Goal: Task Accomplishment & Management: Manage account settings

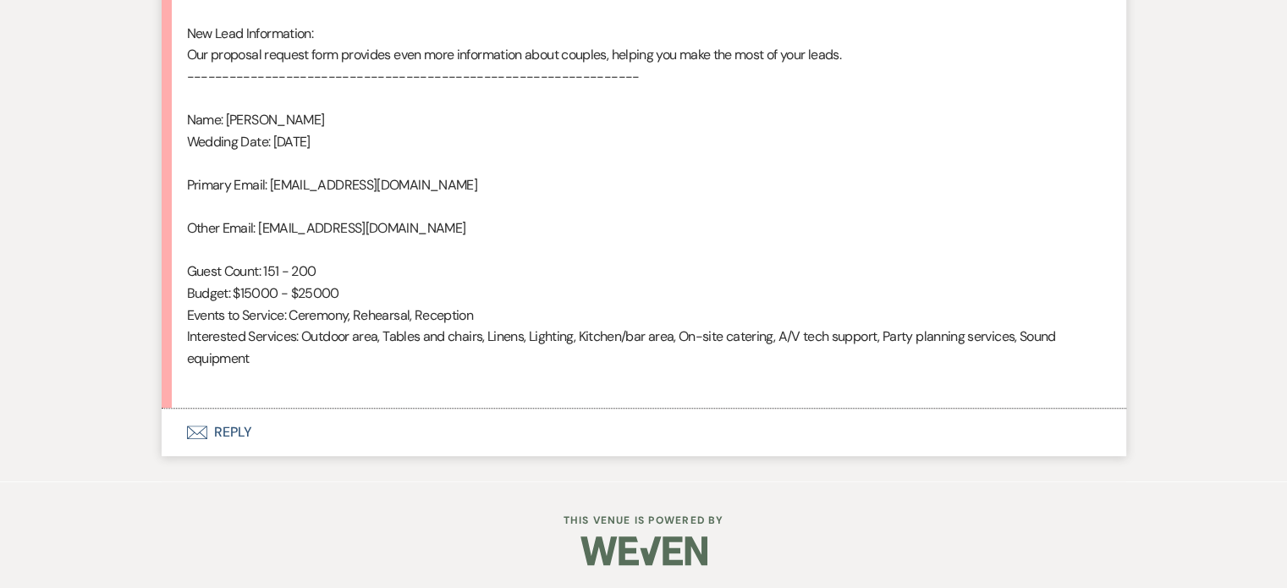
scroll to position [1139, 0]
click at [240, 430] on button "Envelope Reply" at bounding box center [644, 431] width 965 height 47
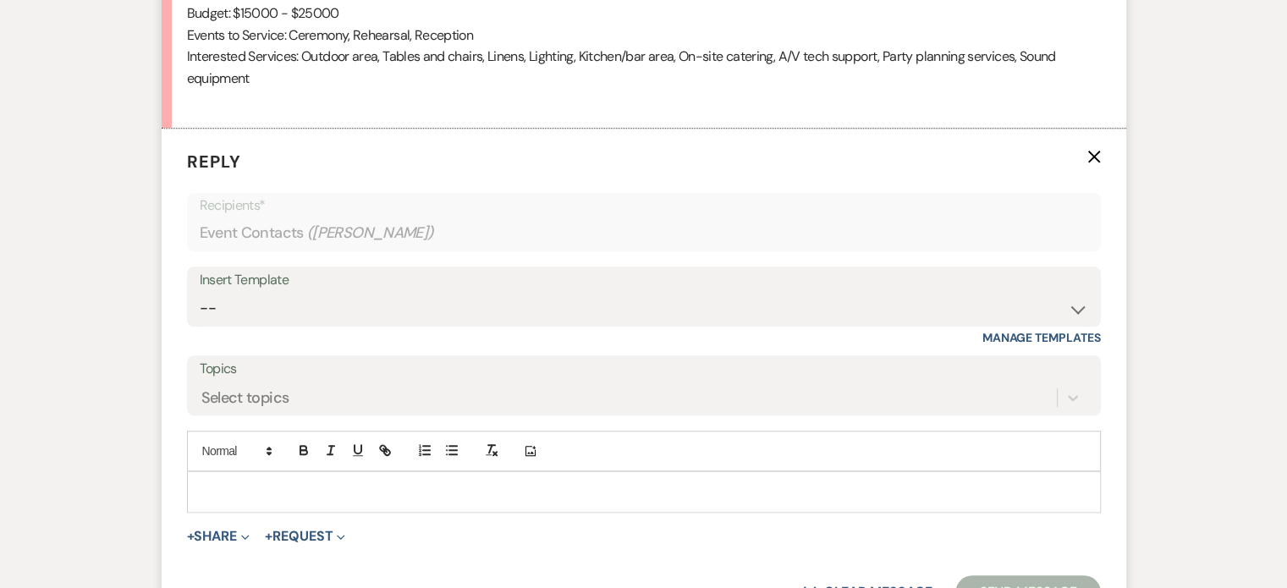
scroll to position [1427, 0]
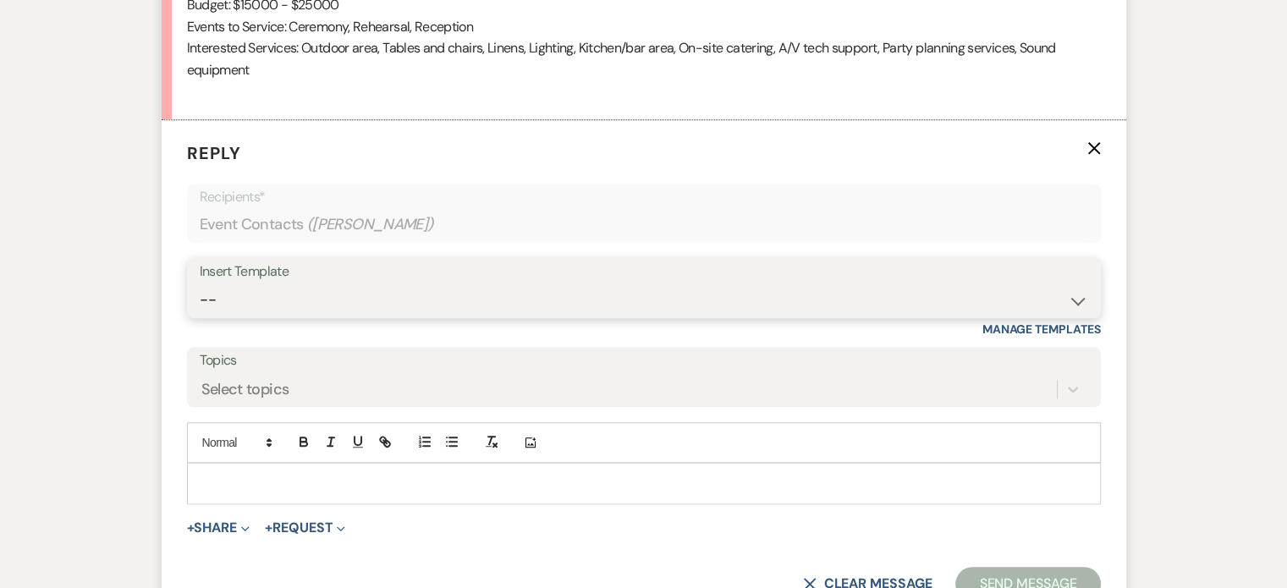
click at [278, 297] on select "-- Tour Request Response Proposal 6-9 Month Check-in Happy 1 Month Anniversary!…" at bounding box center [644, 300] width 889 height 33
select select "2237"
click at [200, 284] on select "-- Tour Request Response Proposal 6-9 Month Check-in Happy 1 Month Anniversary!…" at bounding box center [644, 300] width 889 height 33
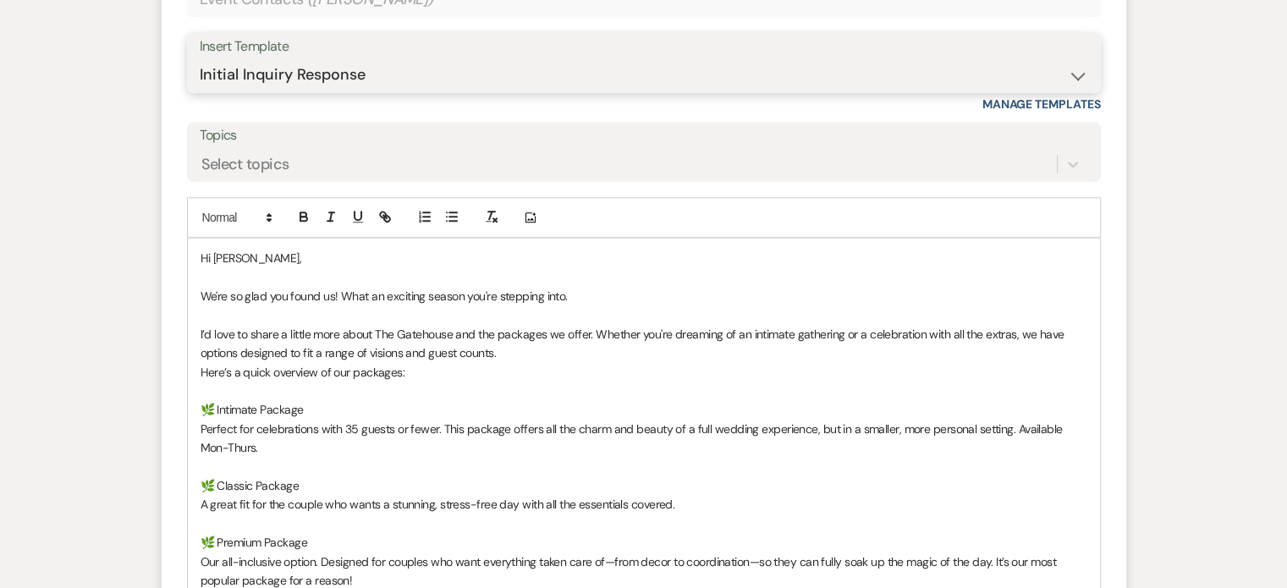
scroll to position [1681, 0]
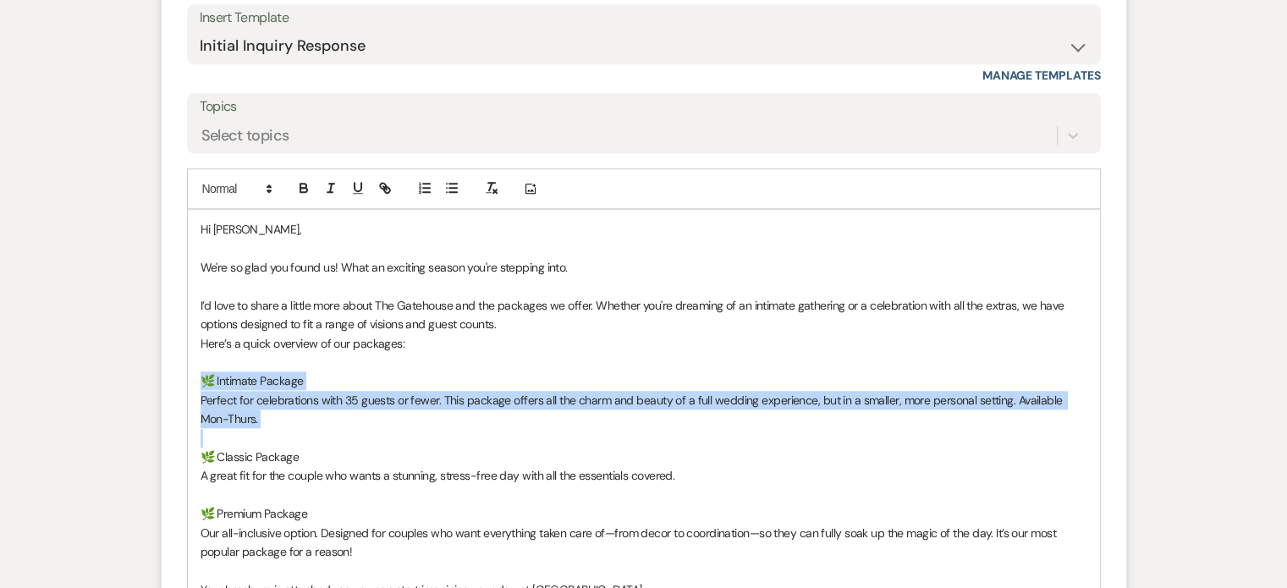
drag, startPoint x: 201, startPoint y: 382, endPoint x: 243, endPoint y: 429, distance: 63.5
click at [243, 429] on div "Hi [PERSON_NAME], We're so glad you found us! What an exciting season you're st…" at bounding box center [644, 447] width 912 height 475
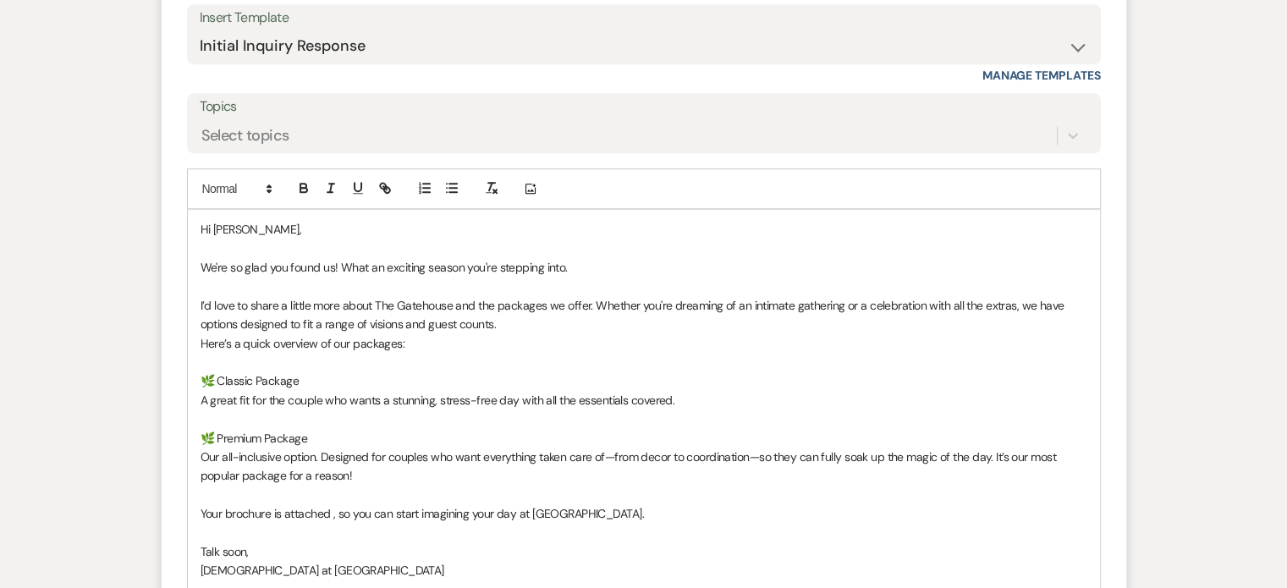
click at [494, 322] on p "I’d love to share a little more about The Gatehouse and the packages we offer. …" at bounding box center [644, 315] width 887 height 38
click at [399, 342] on p "Here’s a quick overview of our packages:" at bounding box center [644, 343] width 887 height 19
click at [432, 336] on p "Here’s a quick overview of our packages accomodating up to 150 guests:" at bounding box center [644, 343] width 887 height 19
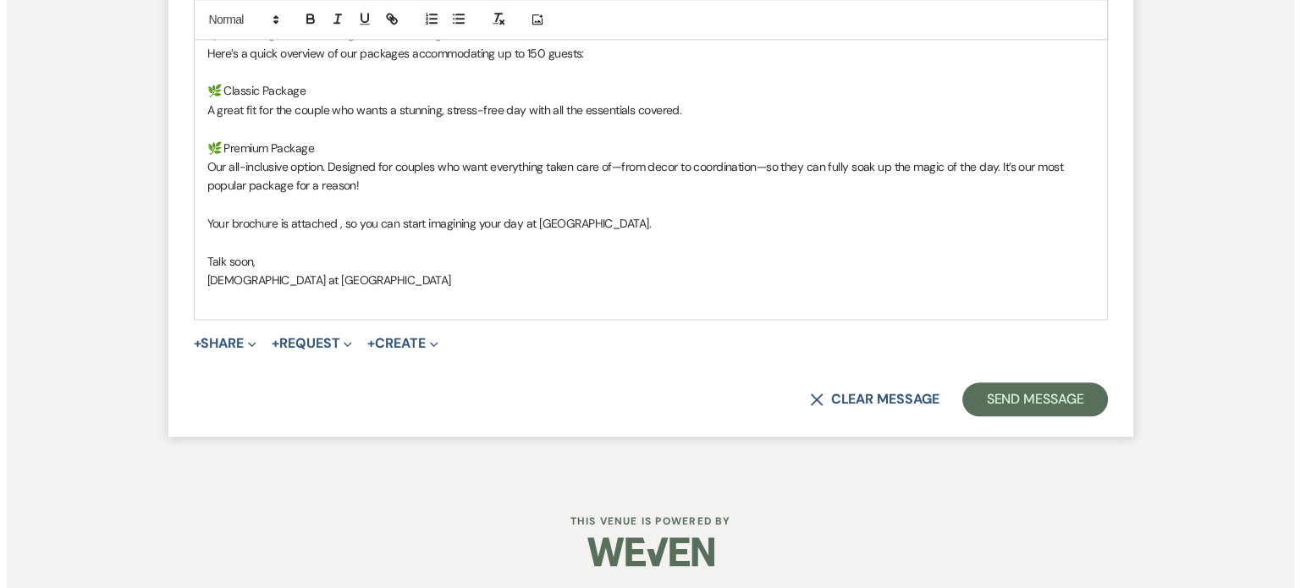
scroll to position [1972, 0]
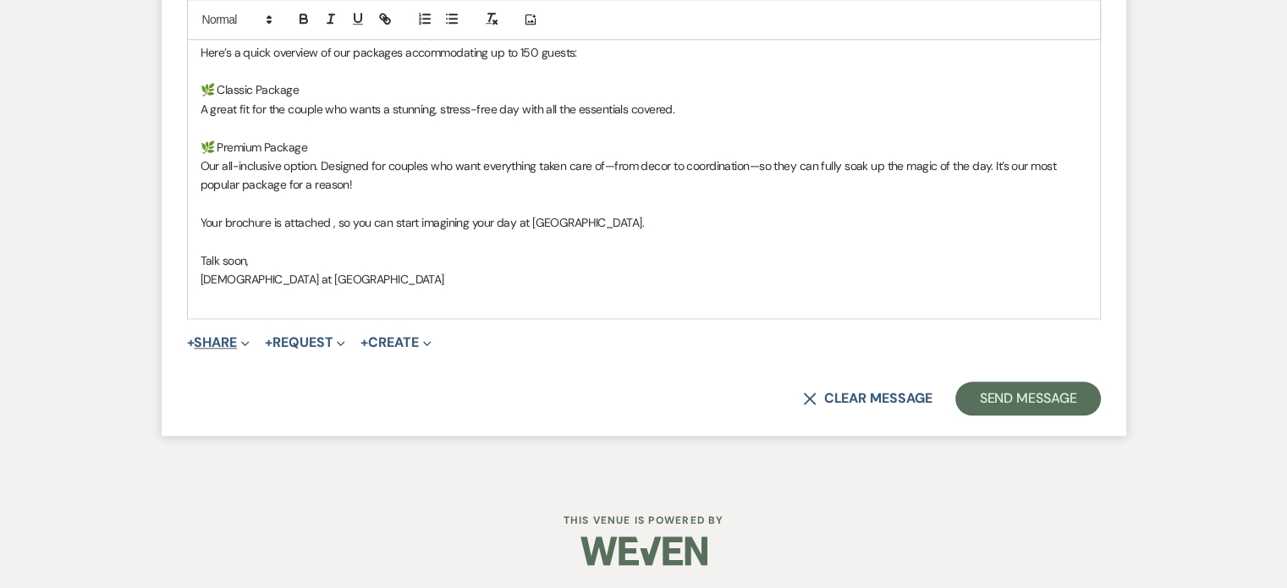
click at [195, 340] on span "+" at bounding box center [191, 343] width 8 height 14
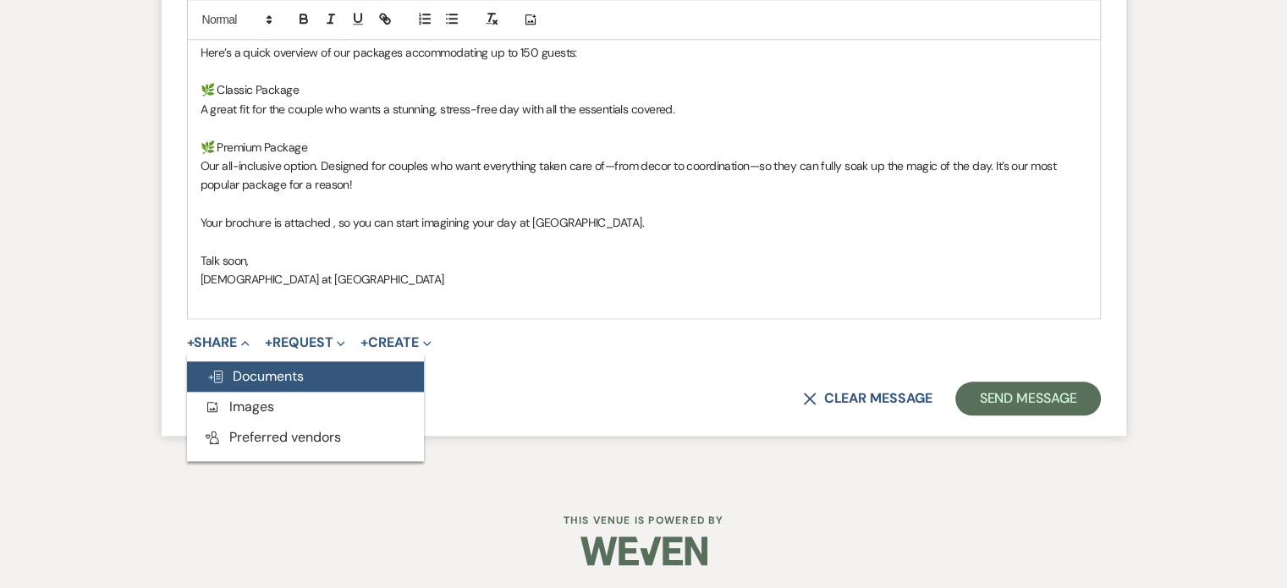
click at [300, 383] on span "Doc Upload Documents" at bounding box center [255, 376] width 96 height 18
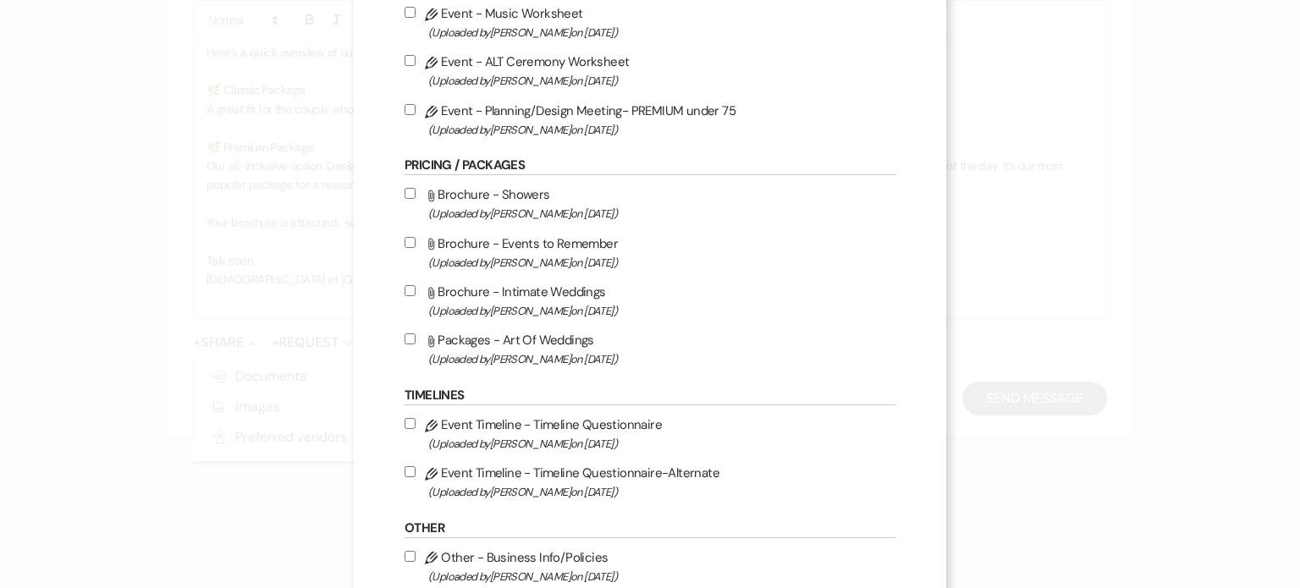
scroll to position [1100, 0]
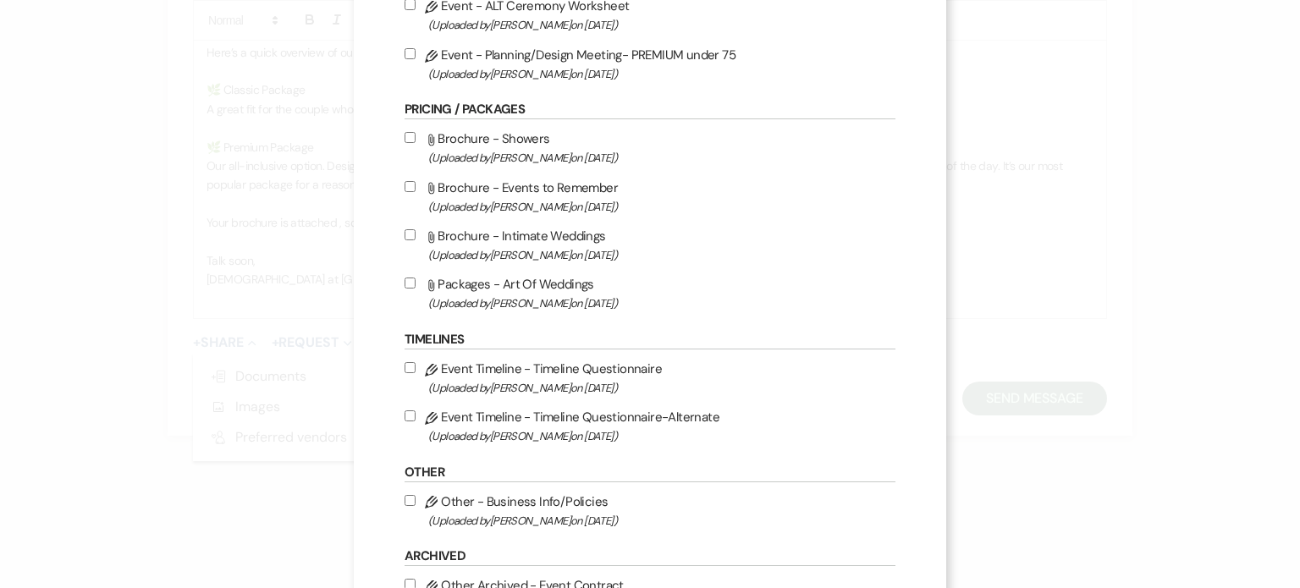
click at [515, 299] on label "Attach File Packages - Art Of Weddings (Uploaded by [PERSON_NAME] on [DATE] )" at bounding box center [650, 293] width 491 height 40
click at [416, 289] on input "Attach File Packages - Art Of Weddings (Uploaded by [PERSON_NAME] on [DATE] )" at bounding box center [410, 283] width 11 height 11
checkbox input "true"
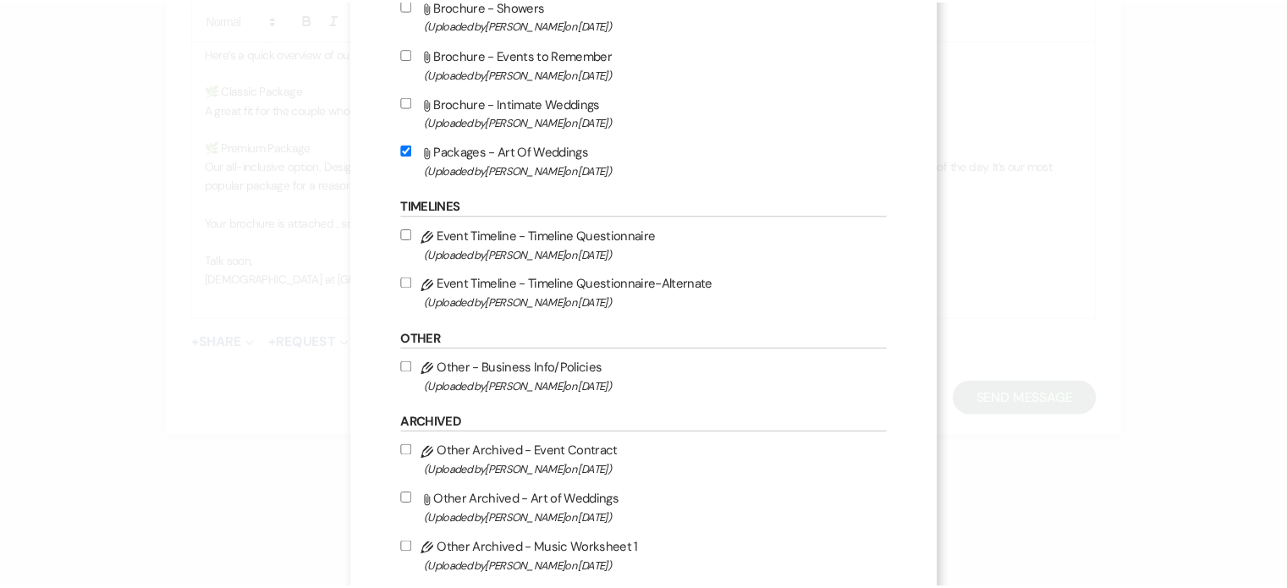
scroll to position [1382, 0]
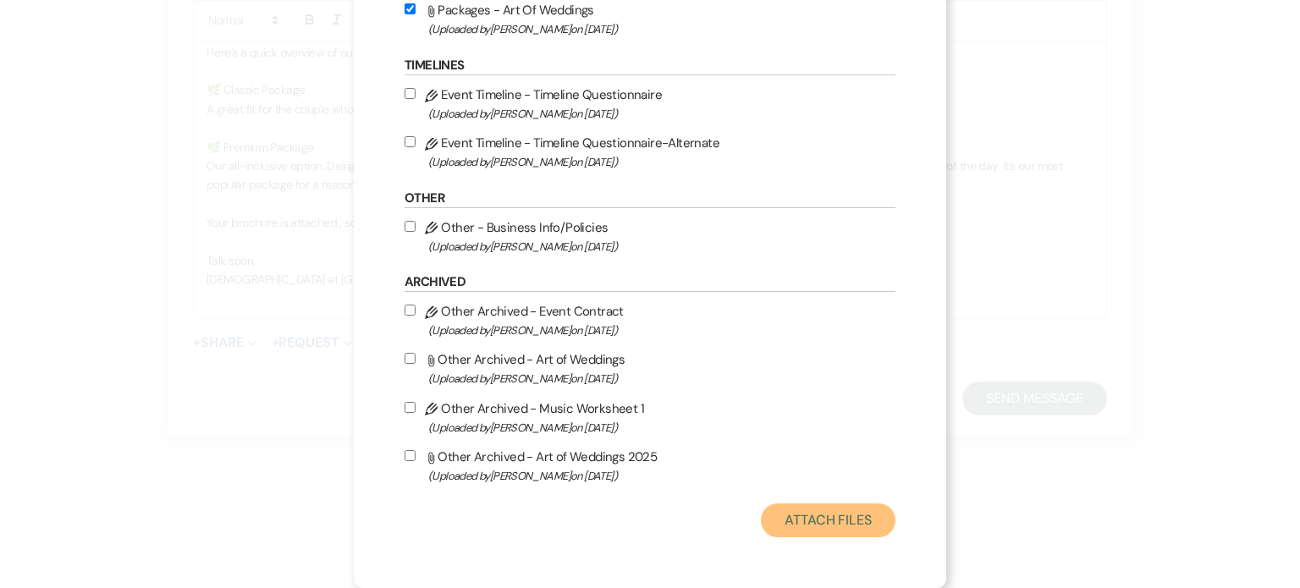
click at [824, 509] on button "Attach Files" at bounding box center [828, 521] width 135 height 34
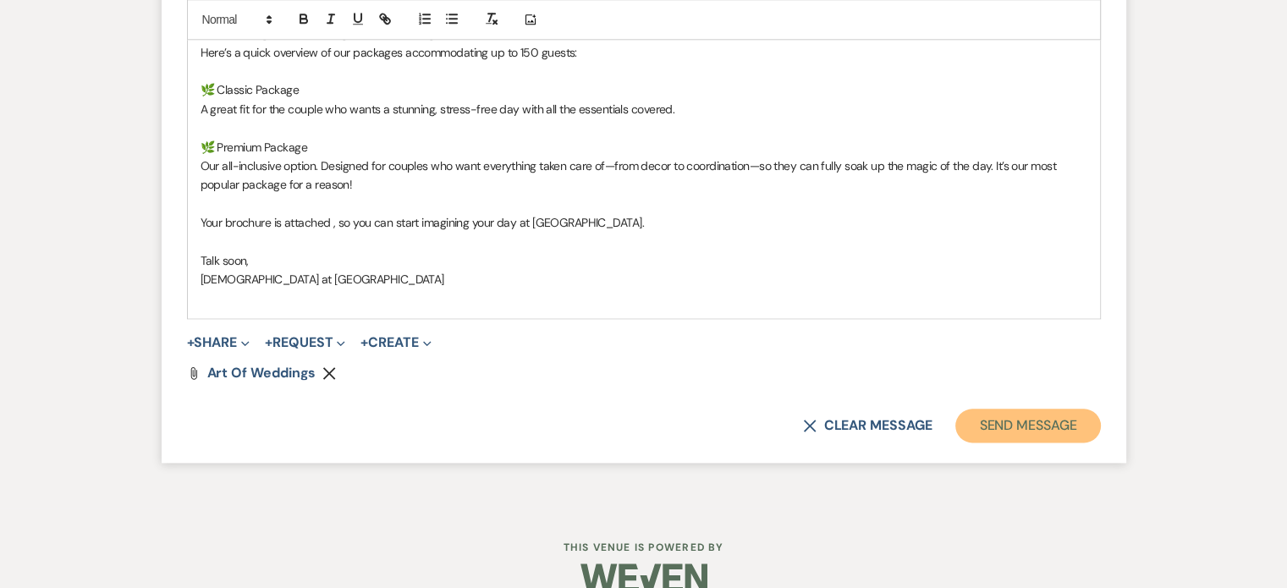
click at [1012, 415] on button "Send Message" at bounding box center [1028, 426] width 145 height 34
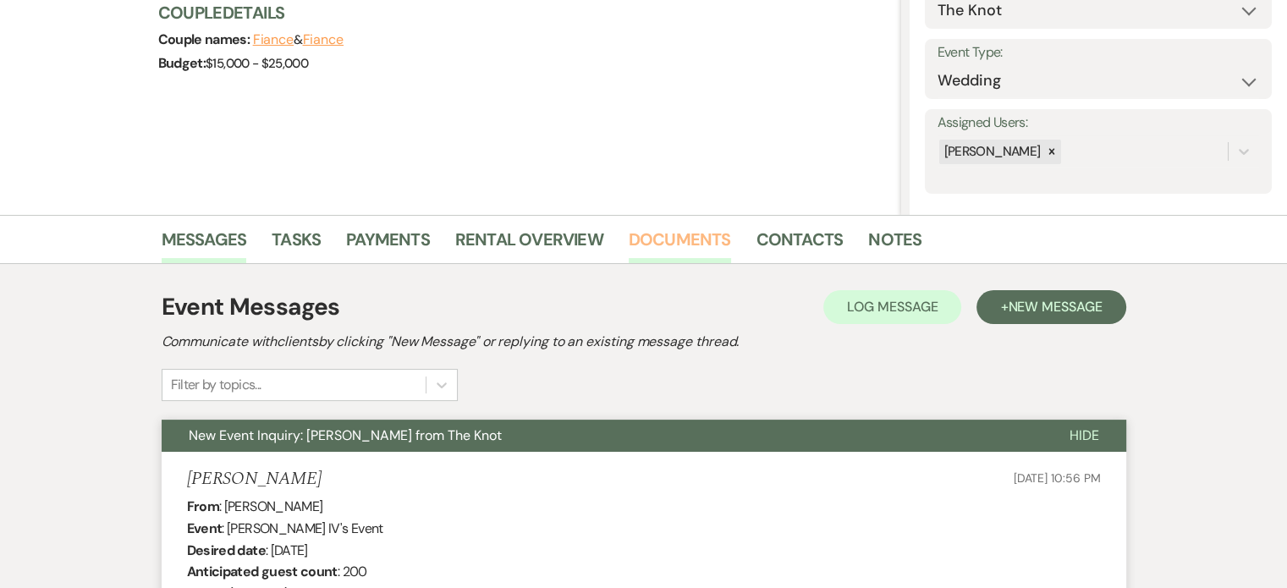
scroll to position [0, 0]
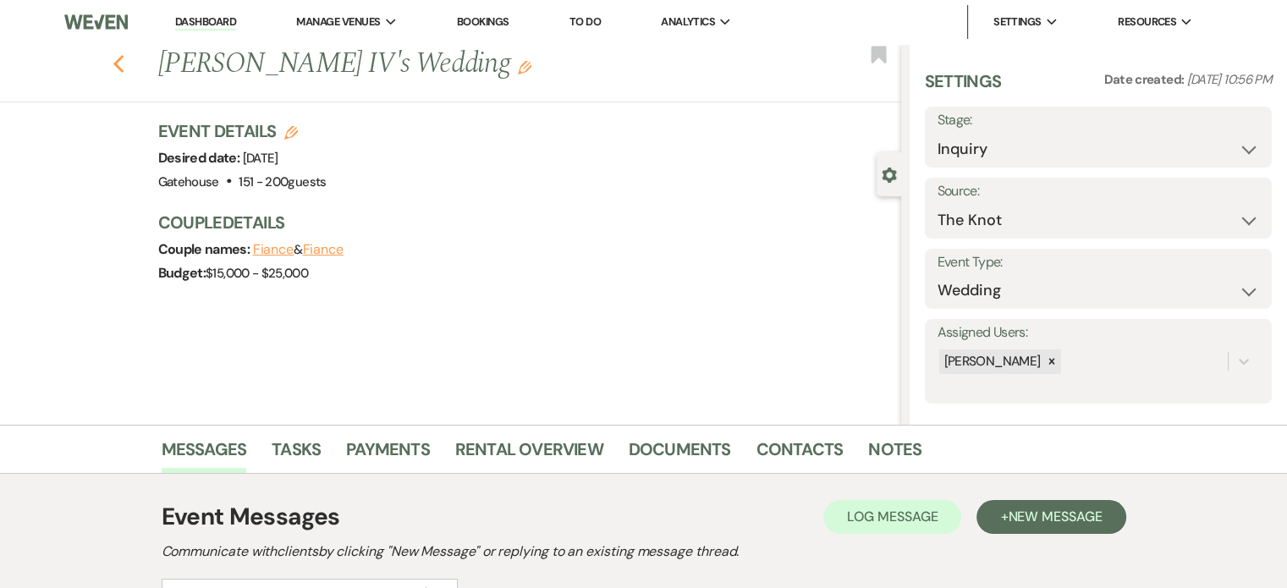
click at [125, 63] on icon "Previous" at bounding box center [119, 64] width 13 height 20
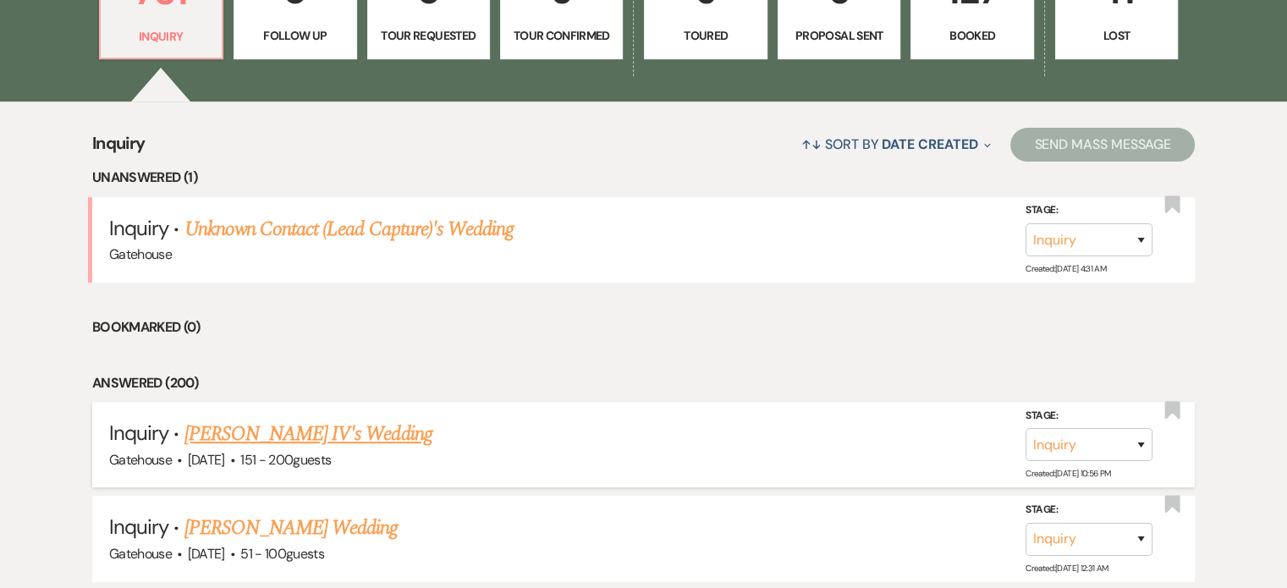
scroll to position [592, 0]
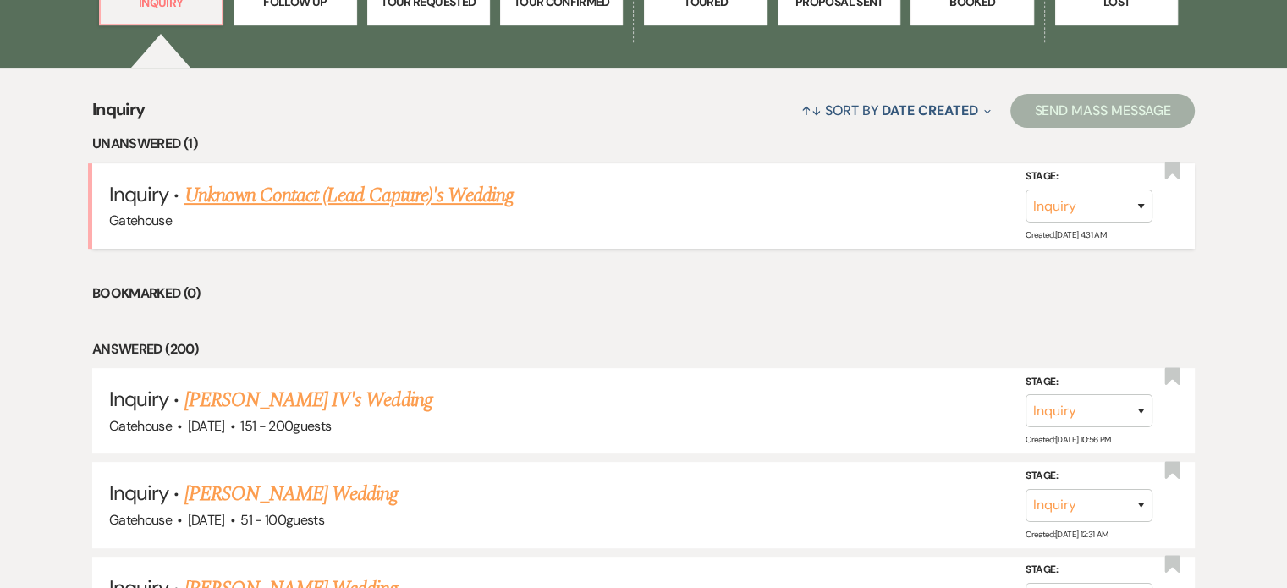
click at [362, 190] on link "Unknown Contact (Lead Capture)'s Wedding" at bounding box center [350, 195] width 330 height 30
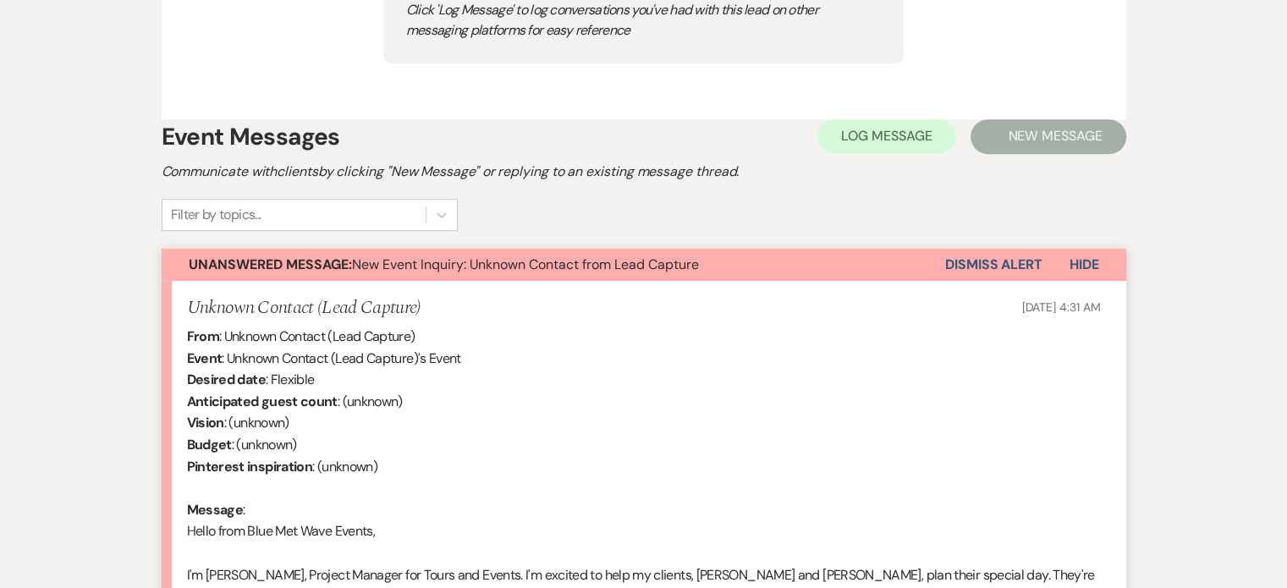
scroll to position [931, 0]
click at [979, 264] on button "Dismiss Alert" at bounding box center [993, 267] width 97 height 32
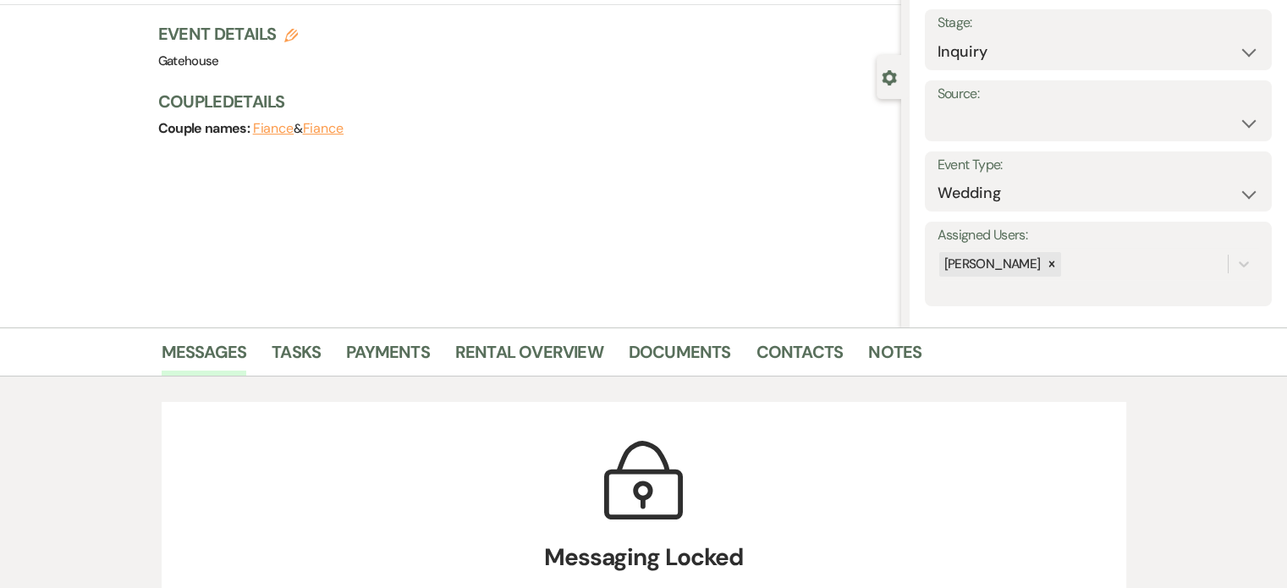
scroll to position [0, 0]
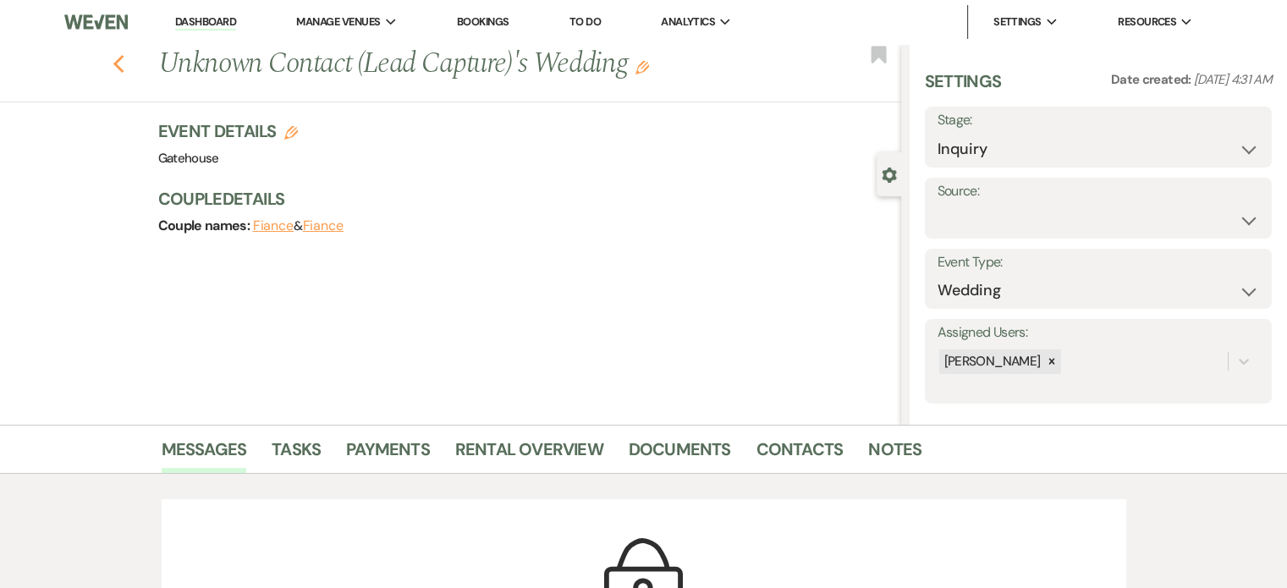
click at [125, 65] on icon "Previous" at bounding box center [119, 64] width 13 height 20
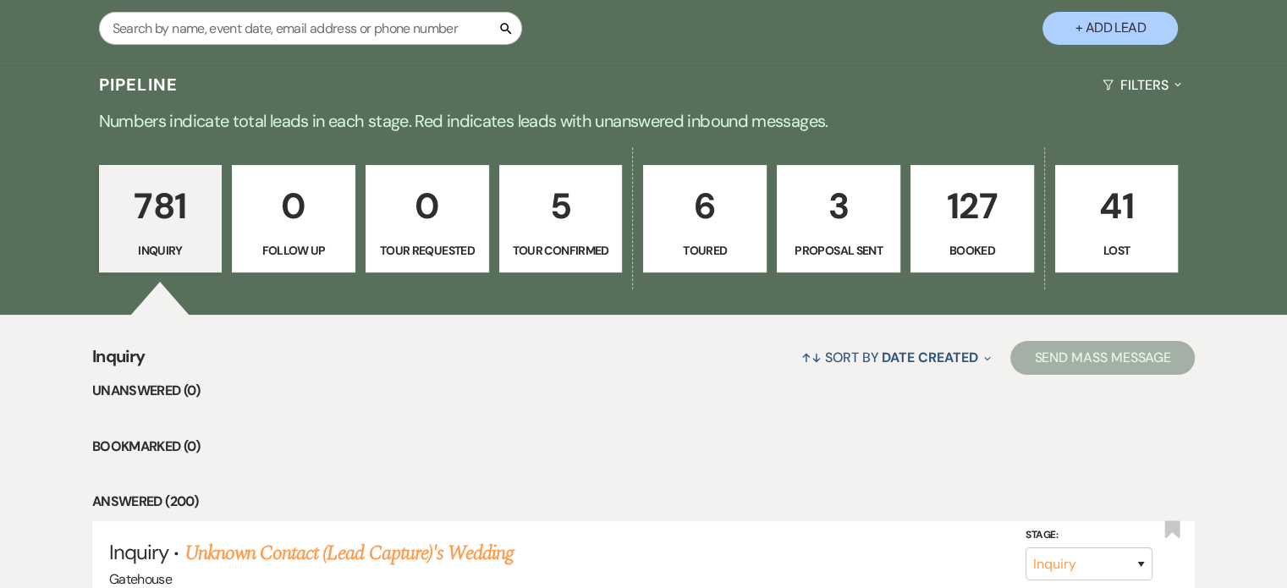
scroll to position [254, 0]
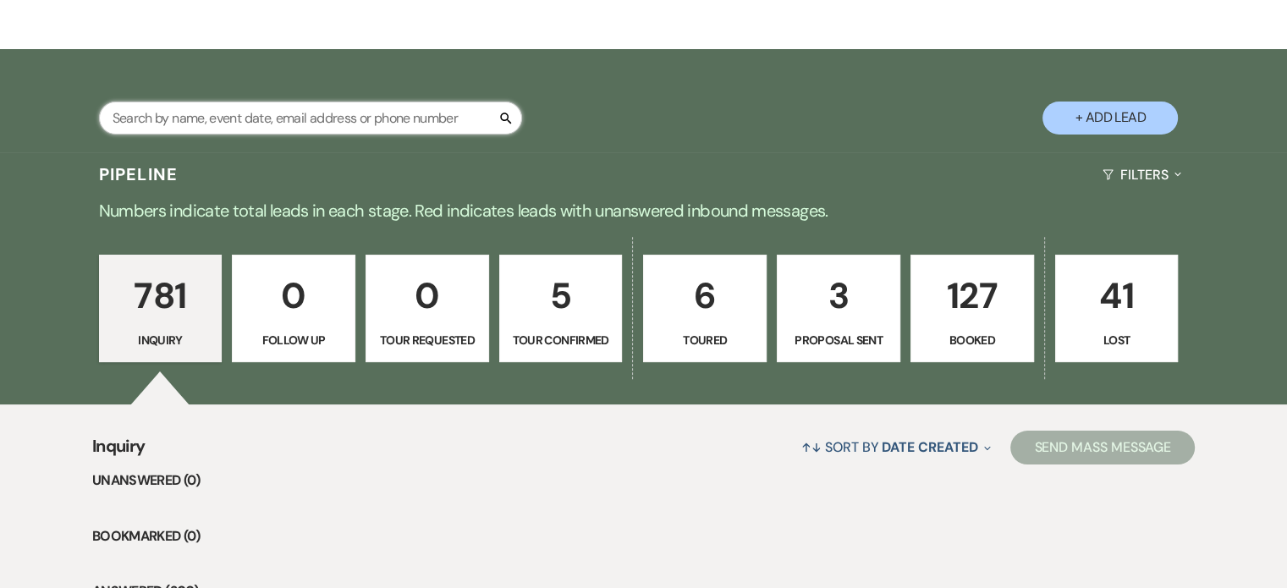
click at [373, 118] on input "text" at bounding box center [310, 118] width 423 height 33
type input "[PERSON_NAME]"
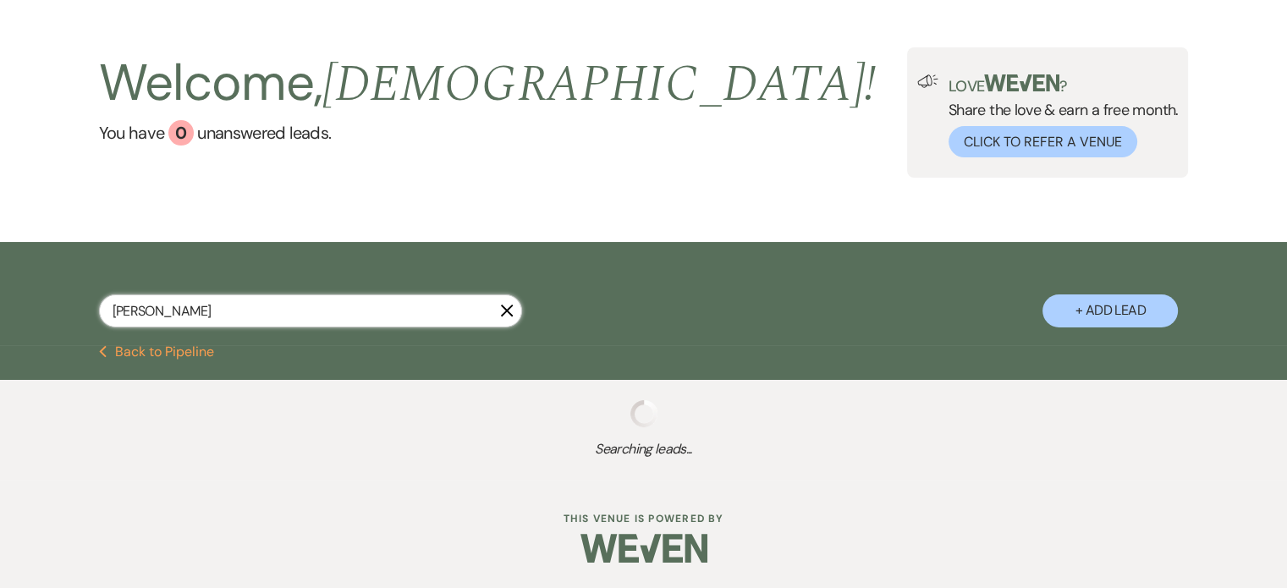
scroll to position [103, 0]
select select "4"
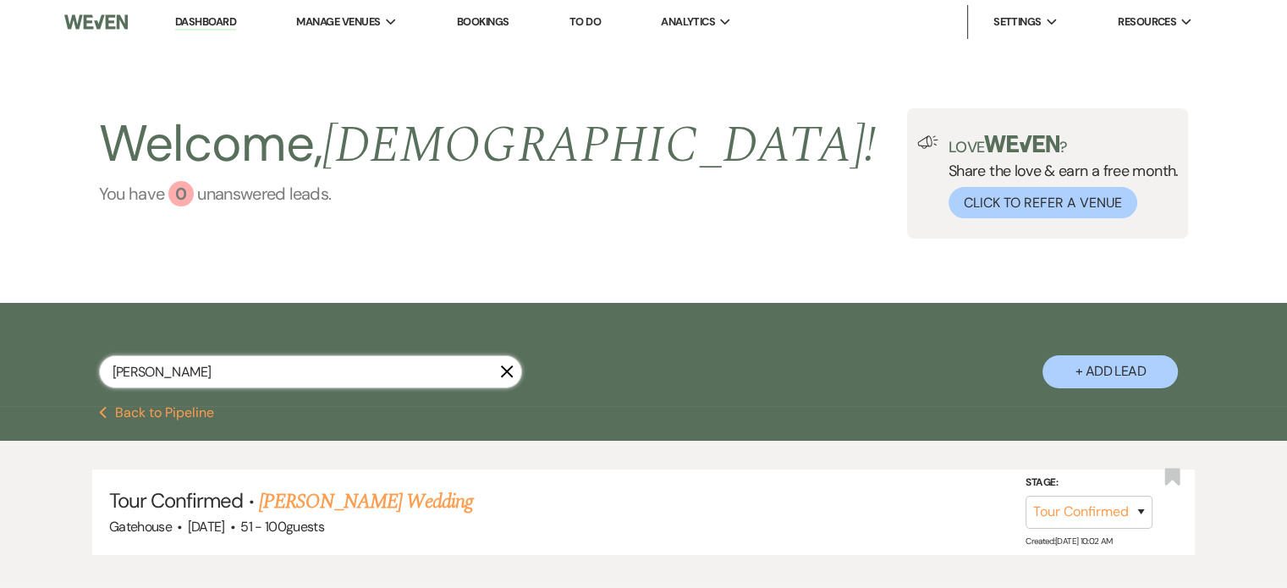
scroll to position [0, 0]
type input "[PERSON_NAME]"
click at [203, 19] on link "Dashboard" at bounding box center [205, 22] width 61 height 16
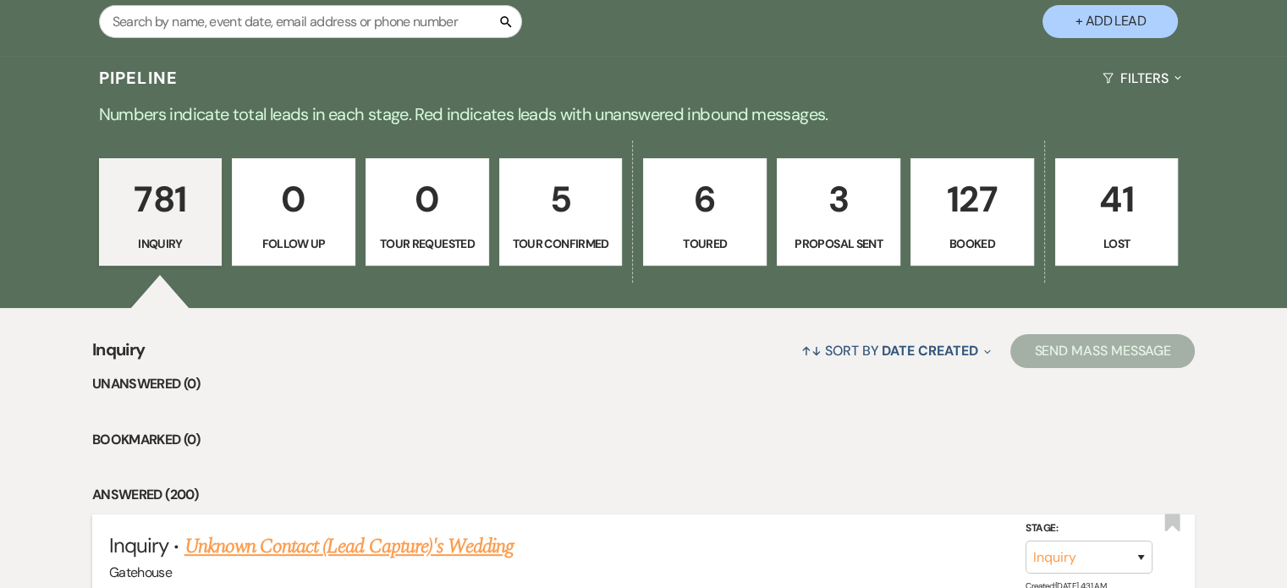
scroll to position [254, 0]
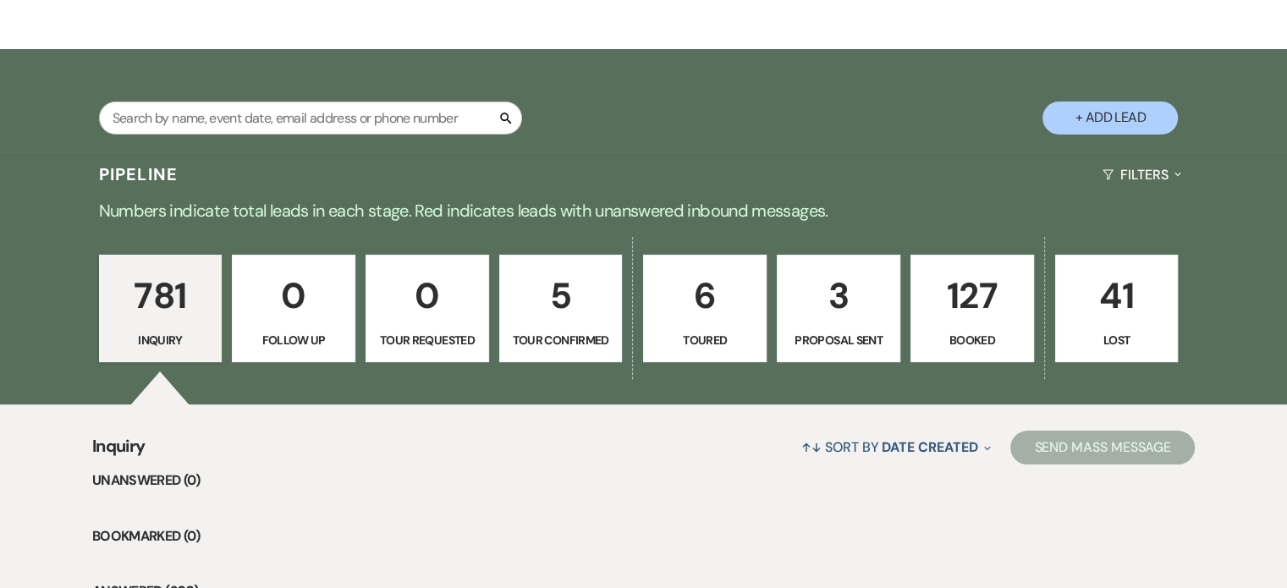
click at [976, 320] on p "127" at bounding box center [973, 295] width 102 height 57
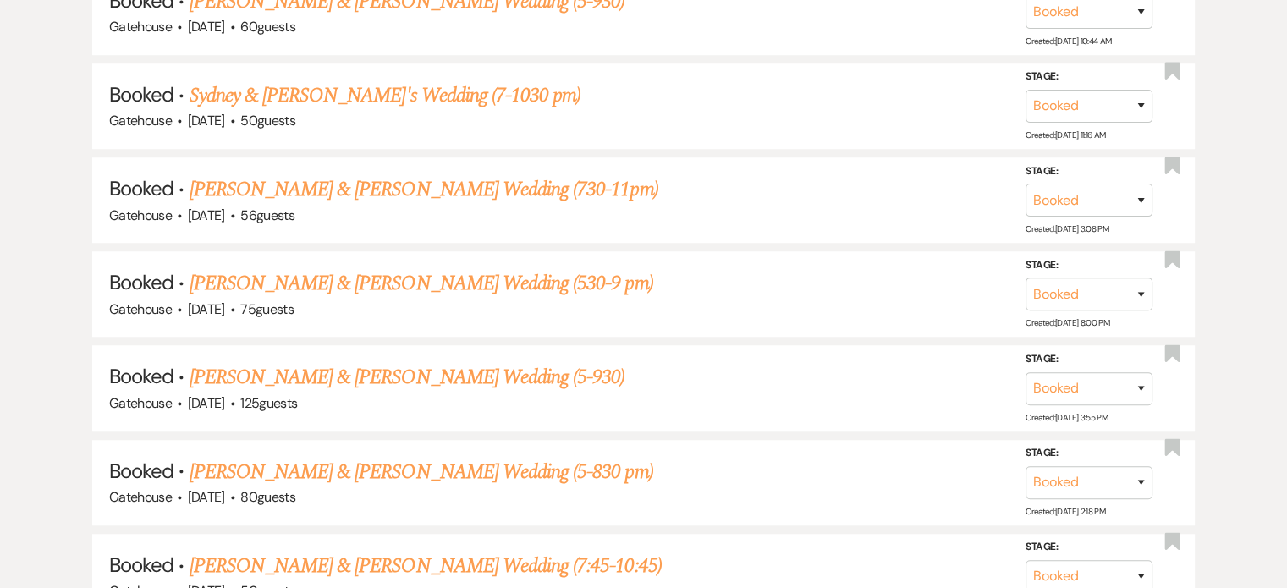
scroll to position [1185, 0]
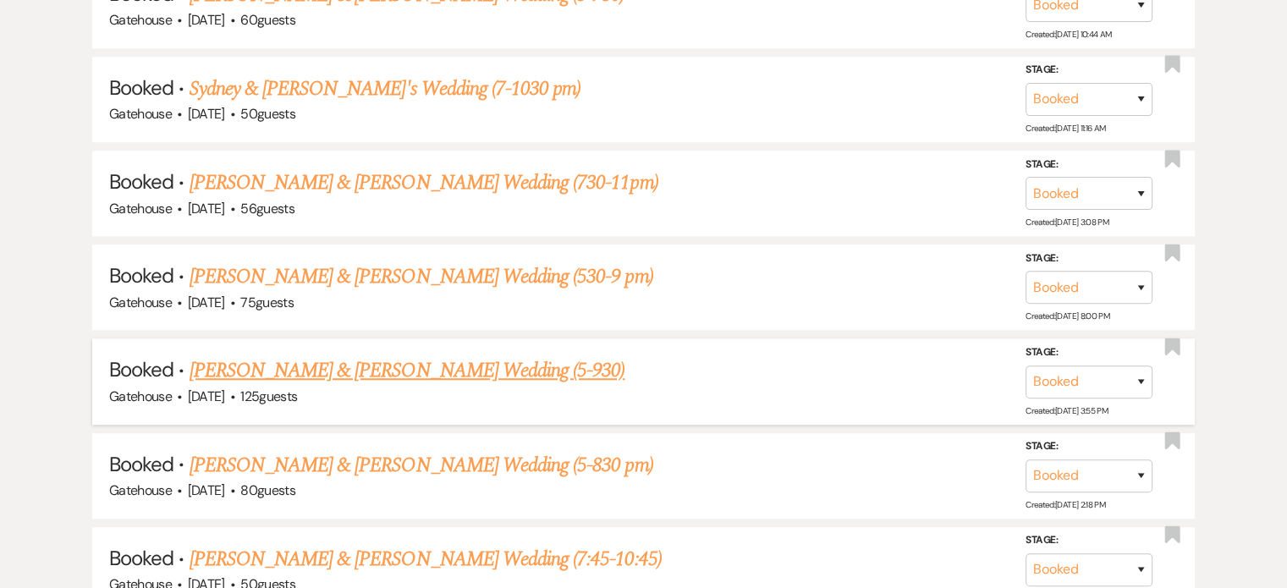
click at [394, 359] on link "[PERSON_NAME] & [PERSON_NAME] Wedding (5-930)" at bounding box center [408, 370] width 436 height 30
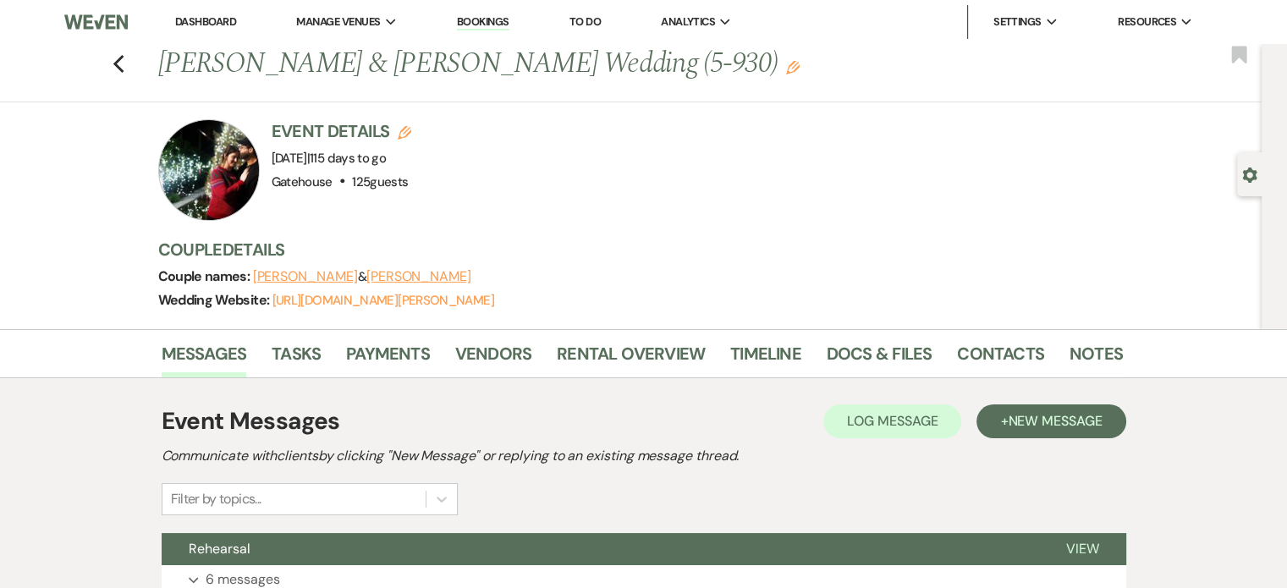
scroll to position [169, 0]
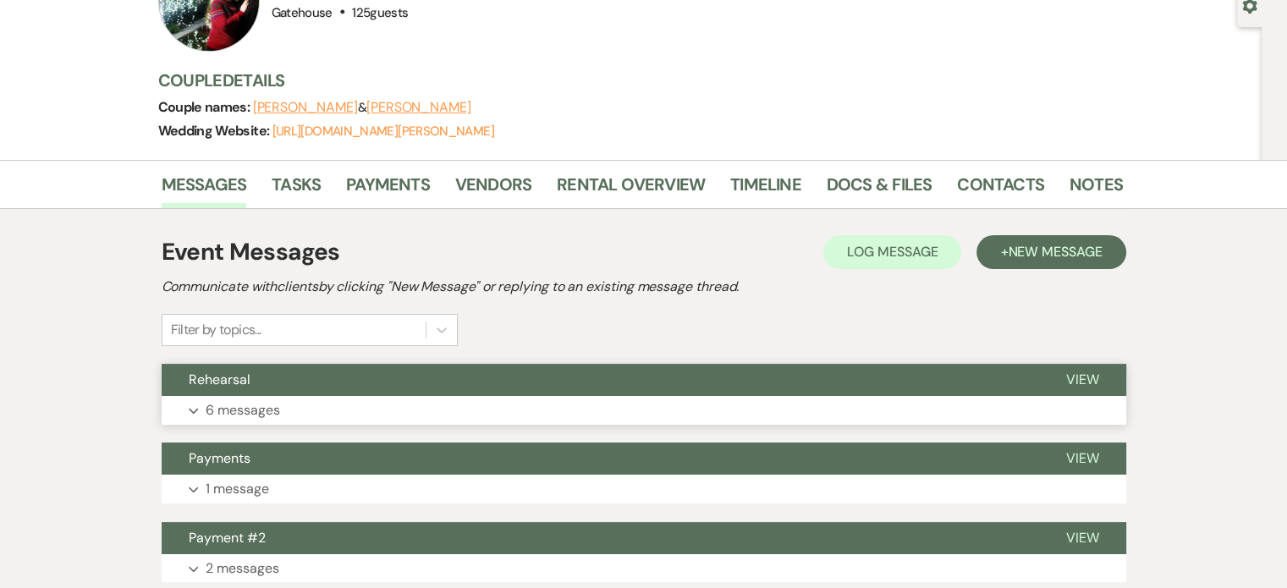
click at [230, 405] on p "6 messages" at bounding box center [243, 410] width 74 height 22
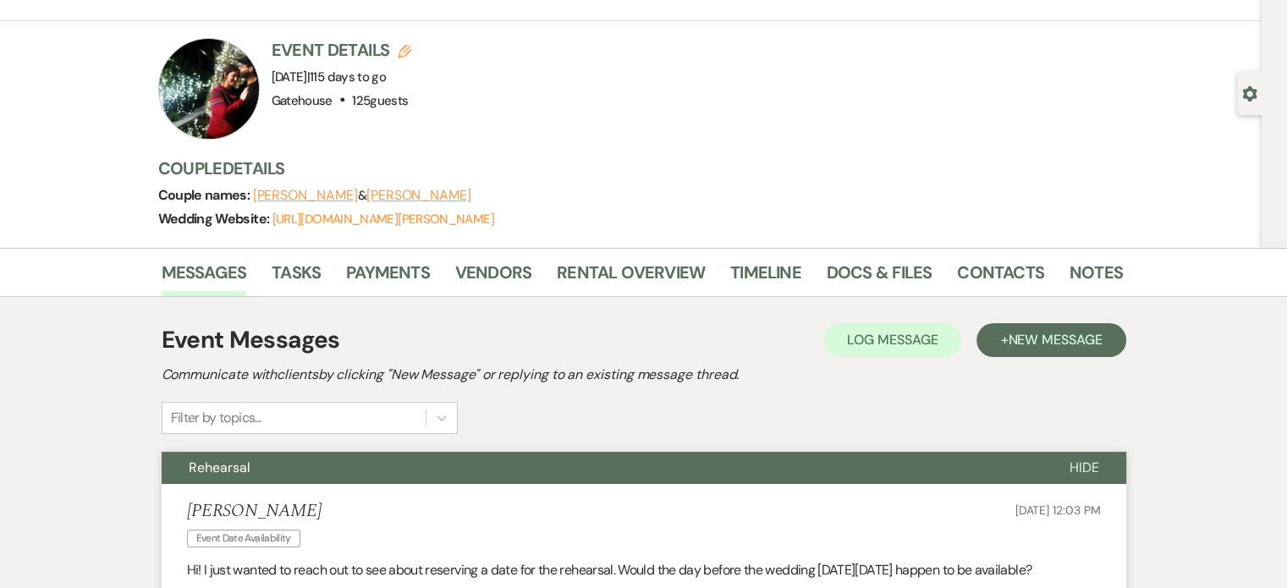
scroll to position [0, 0]
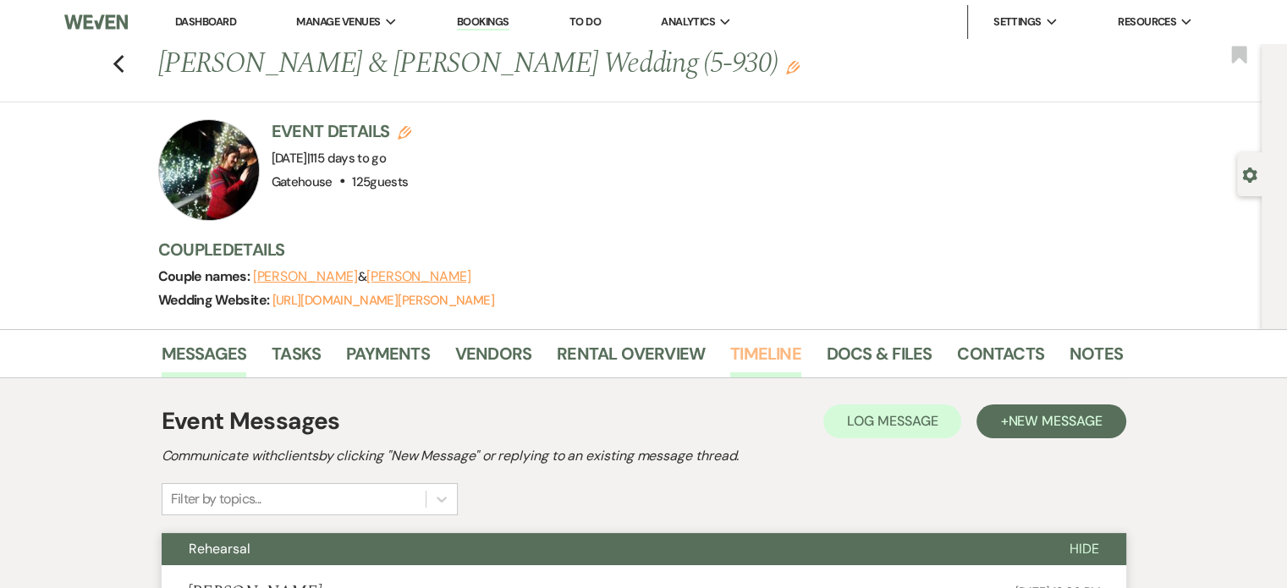
click at [760, 348] on link "Timeline" at bounding box center [765, 358] width 71 height 37
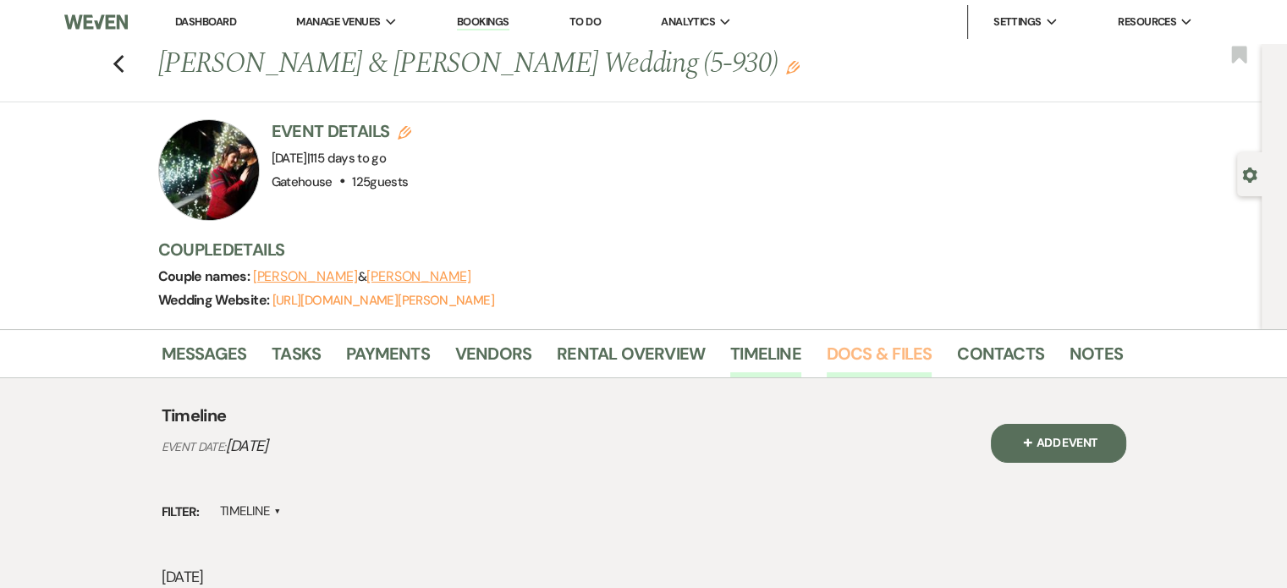
click at [879, 351] on link "Docs & Files" at bounding box center [879, 358] width 105 height 37
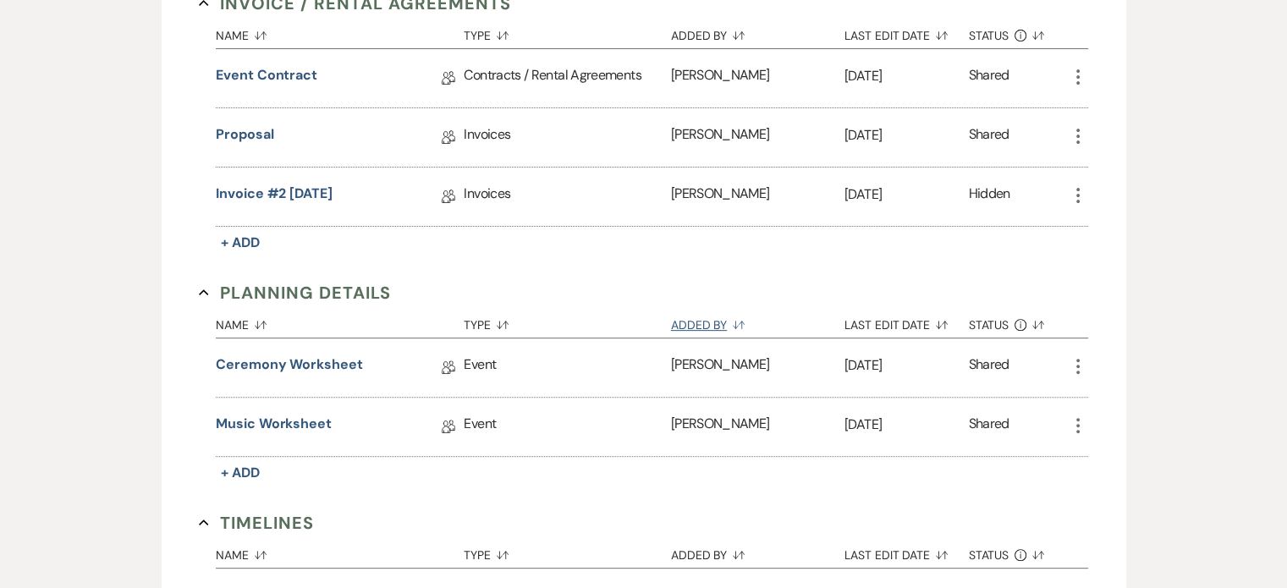
scroll to position [677, 0]
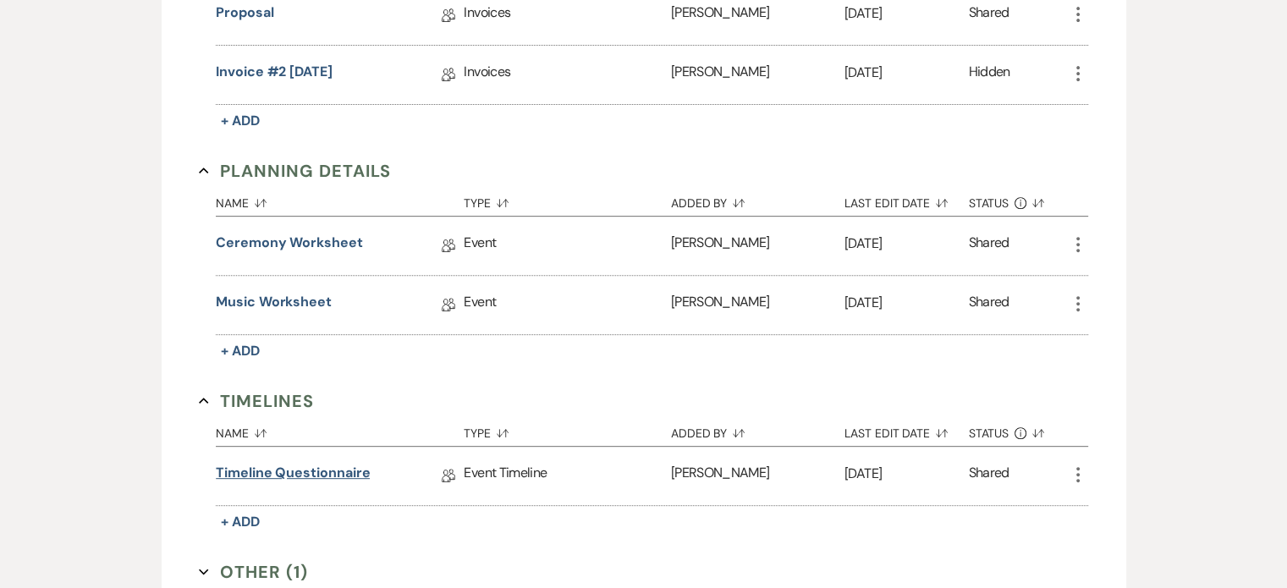
click at [289, 463] on link "Timeline Questionnaire" at bounding box center [293, 476] width 154 height 26
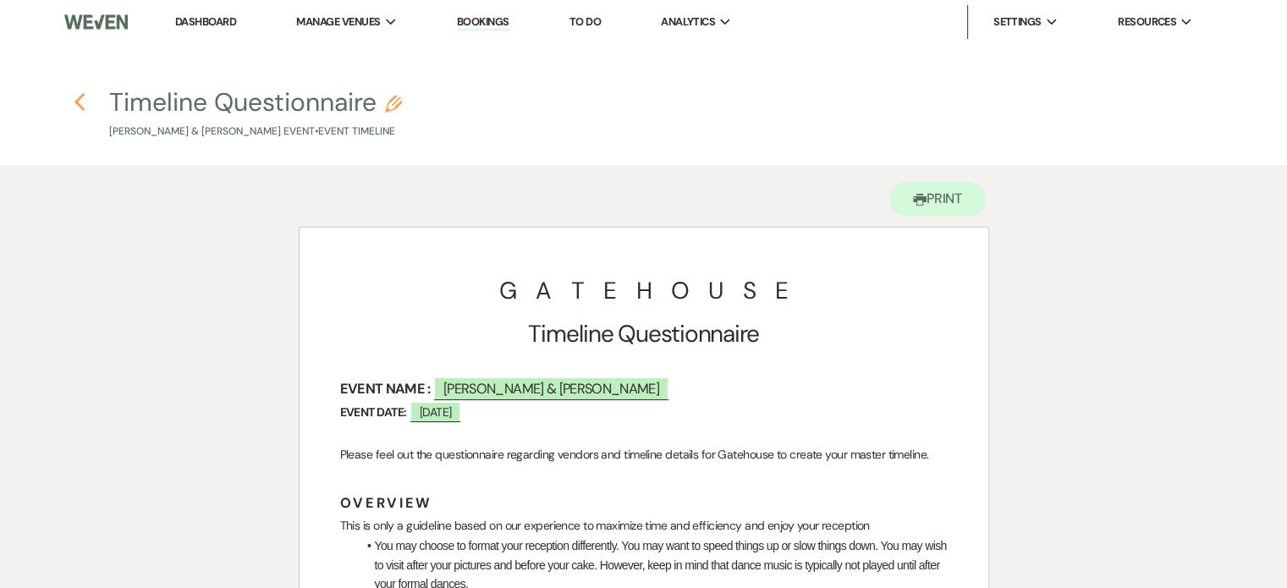
click at [80, 99] on use "button" at bounding box center [79, 102] width 11 height 19
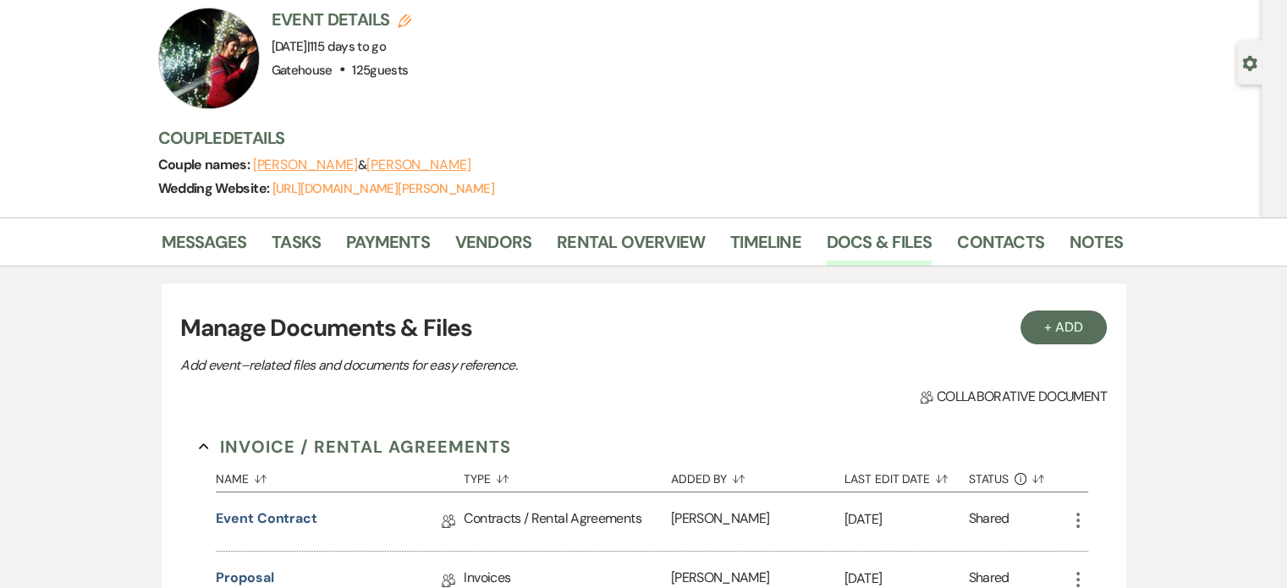
scroll to position [85, 0]
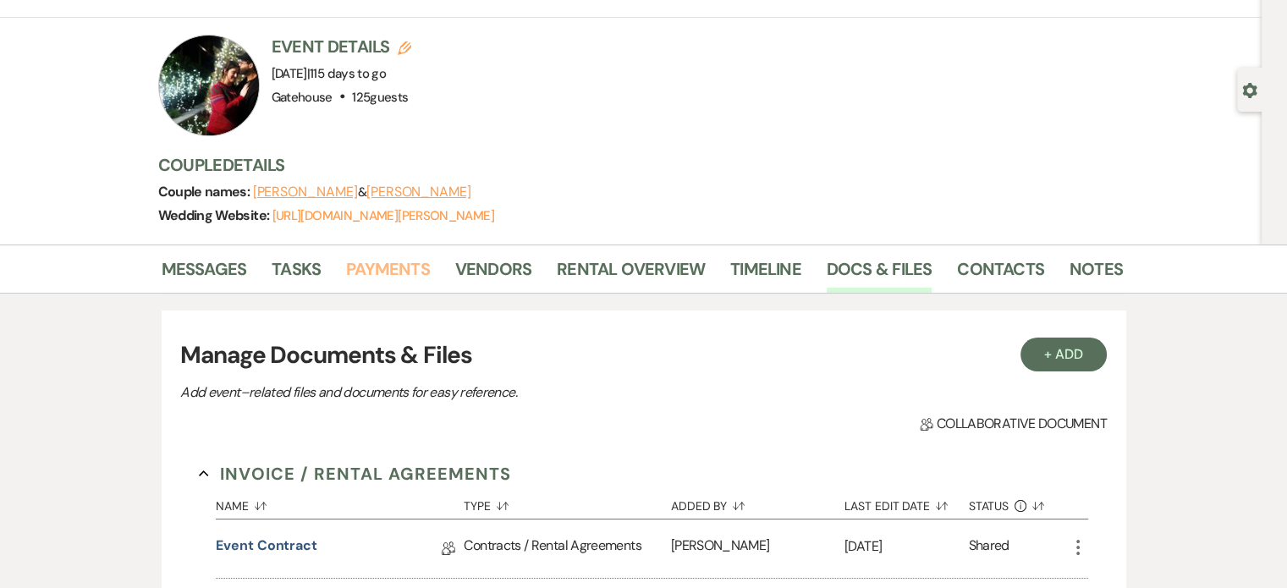
click at [363, 268] on link "Payments" at bounding box center [388, 274] width 84 height 37
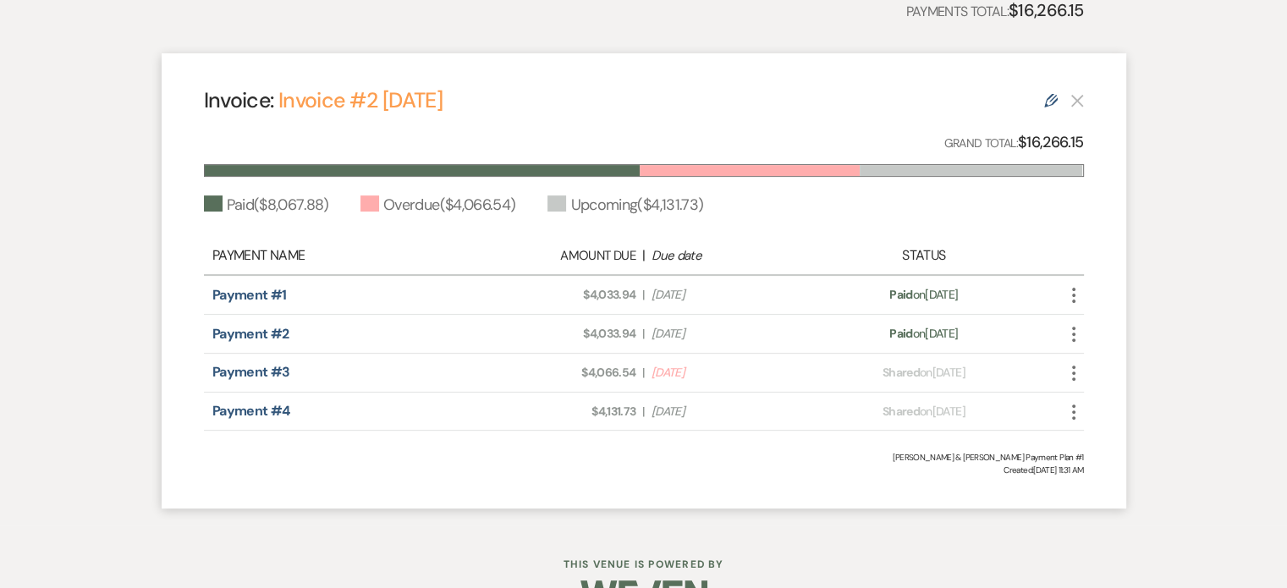
scroll to position [536, 0]
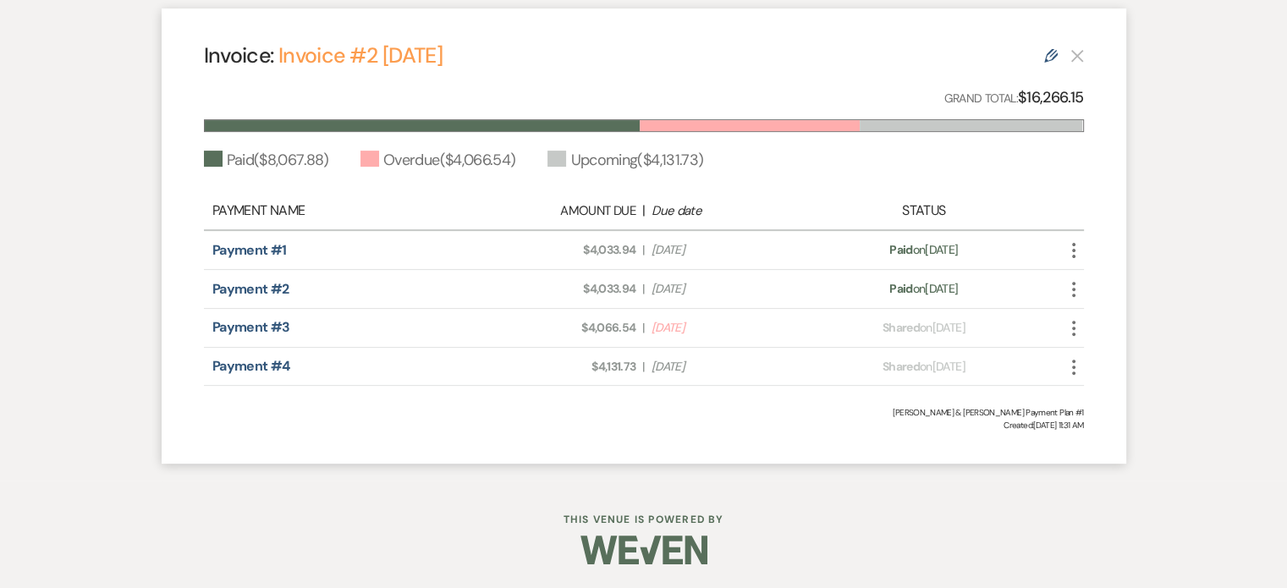
click at [1073, 321] on use "button" at bounding box center [1073, 328] width 3 height 15
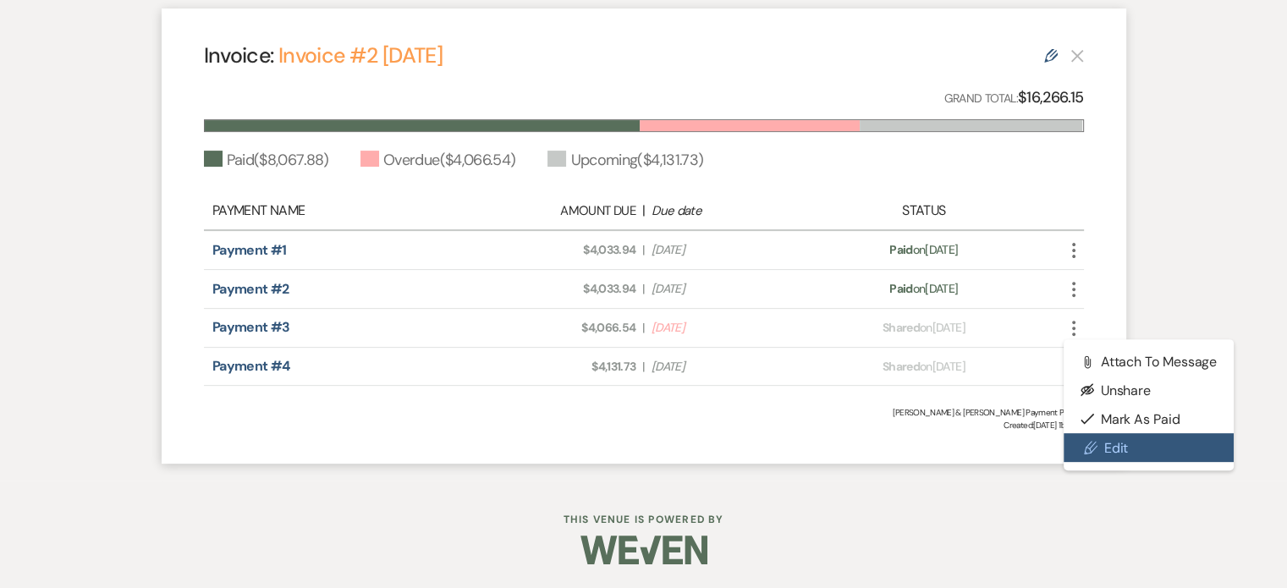
click at [1107, 438] on link "Pencil Edit" at bounding box center [1149, 447] width 171 height 29
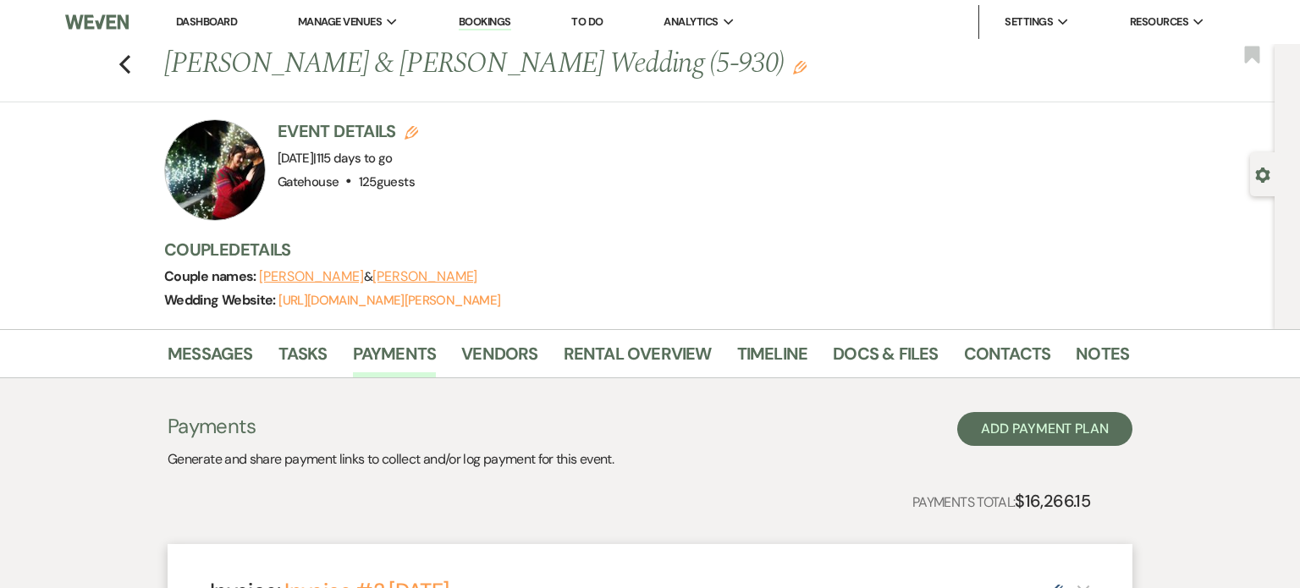
select select "24854"
select select "1"
select select "true"
select select "2"
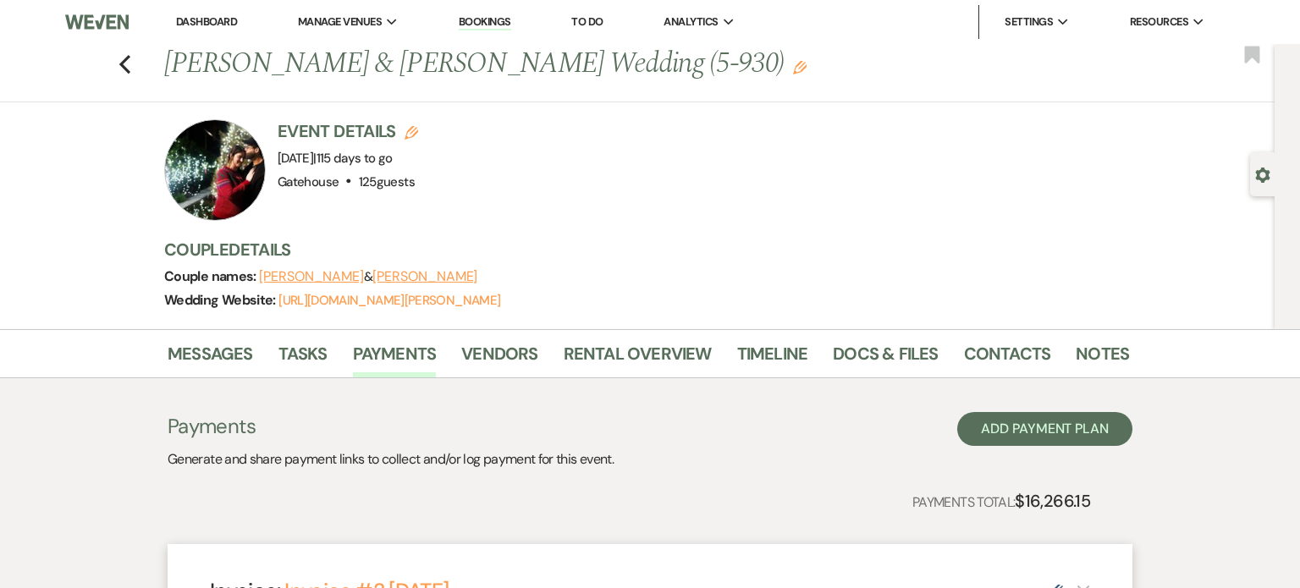
select select "percentage"
select select "true"
select select "2"
select select "flat"
select select "true"
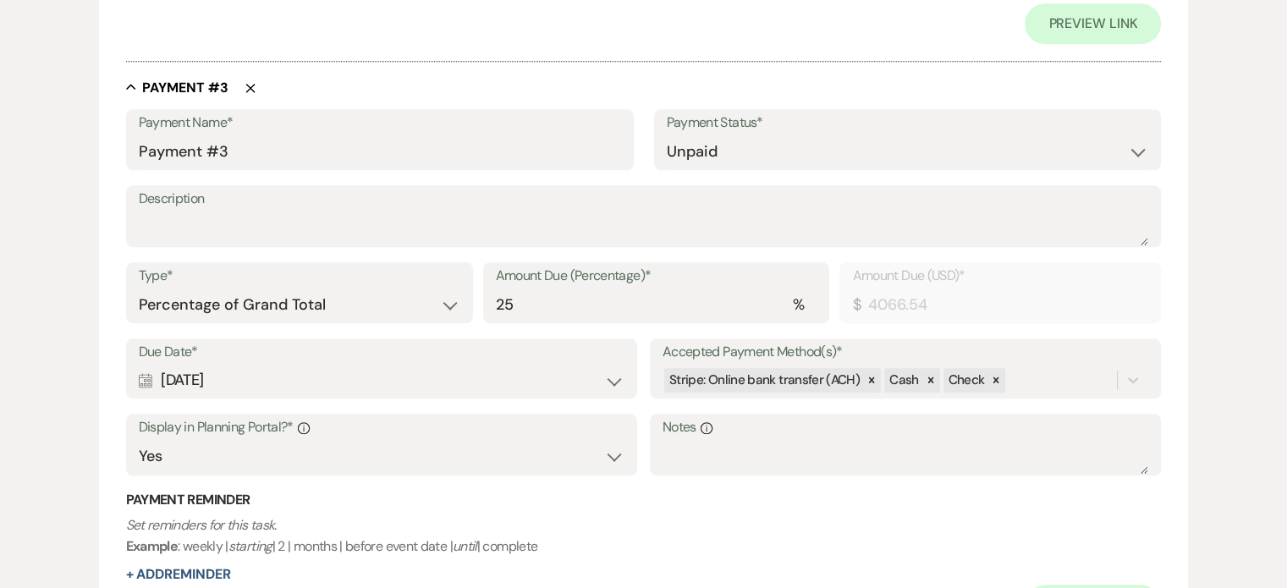
scroll to position [1693, 0]
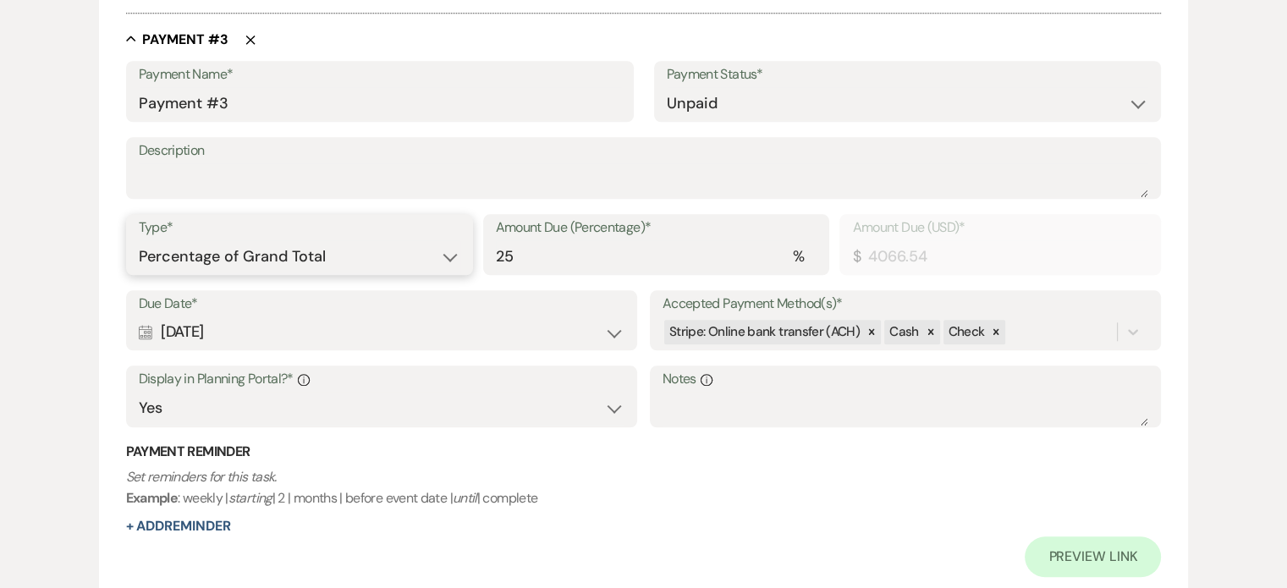
click at [289, 256] on select "Dollar Amount Percentage of Grand Total" at bounding box center [300, 256] width 322 height 33
select select "flat"
click at [139, 240] on select "Dollar Amount Percentage of Grand Total" at bounding box center [300, 256] width 322 height 33
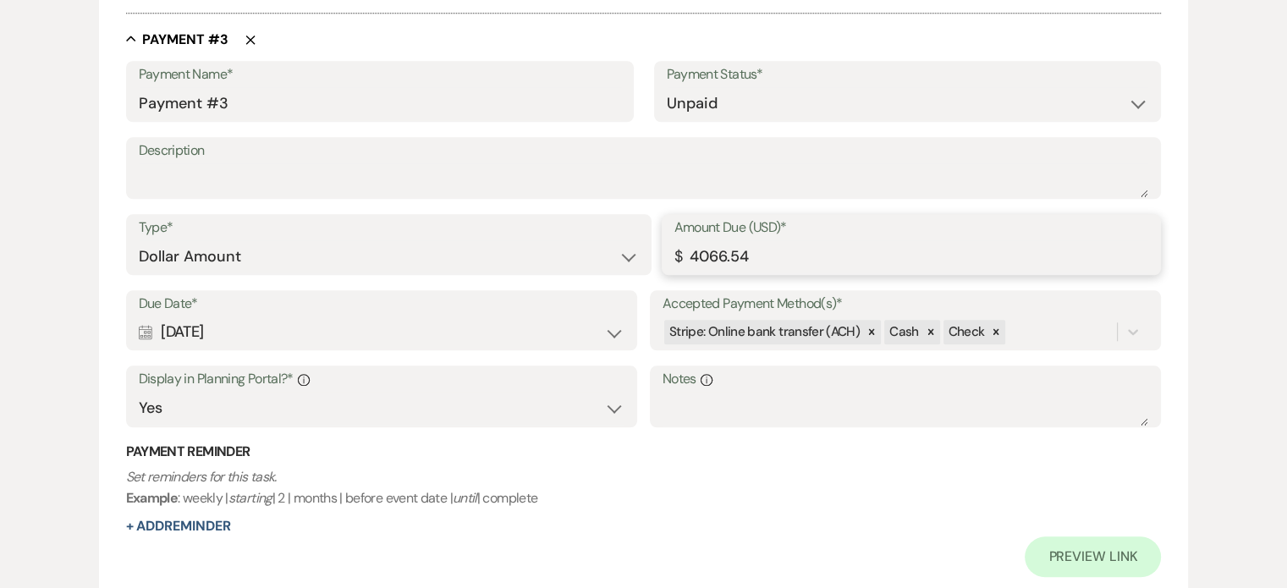
click at [756, 256] on input "4066.54" at bounding box center [912, 256] width 475 height 33
type input "4033.94"
click at [697, 407] on textarea "Notes Info" at bounding box center [906, 409] width 487 height 34
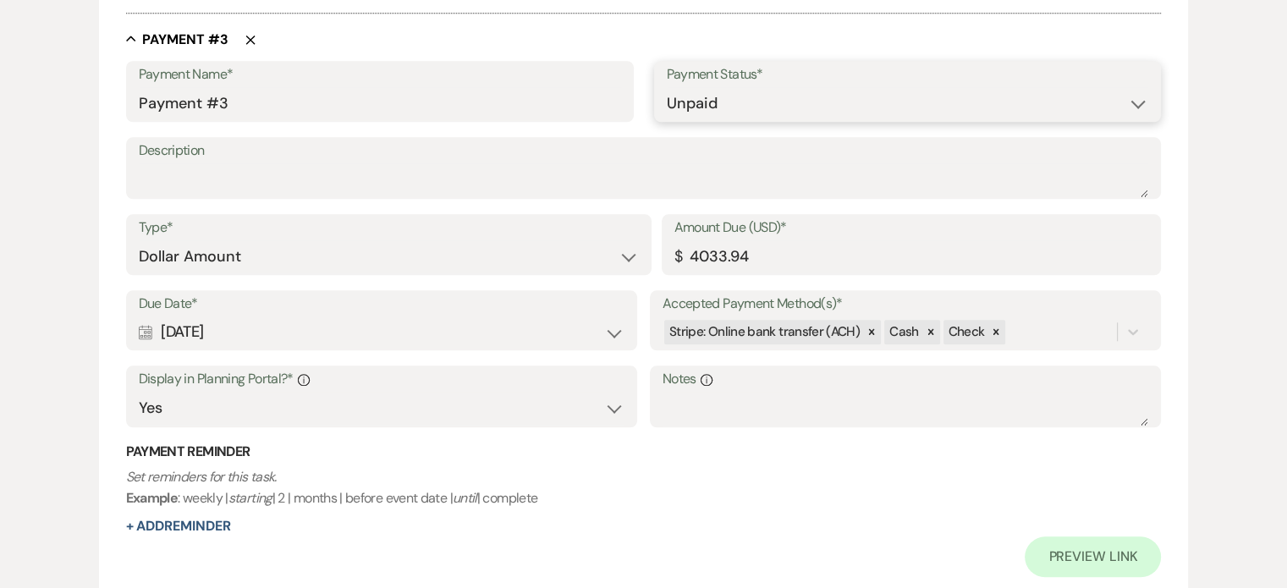
click at [748, 106] on select "Paid Unpaid" at bounding box center [908, 103] width 482 height 33
select select "1"
click at [667, 87] on select "Paid Unpaid" at bounding box center [908, 103] width 482 height 33
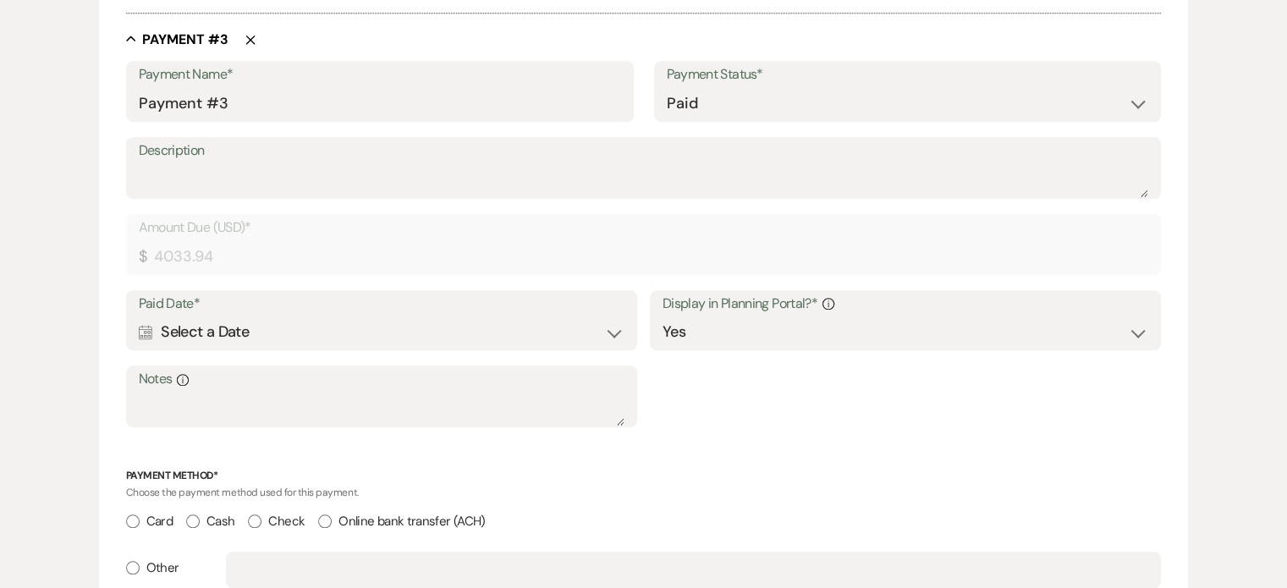
click at [145, 327] on icon "Calendar" at bounding box center [146, 332] width 14 height 15
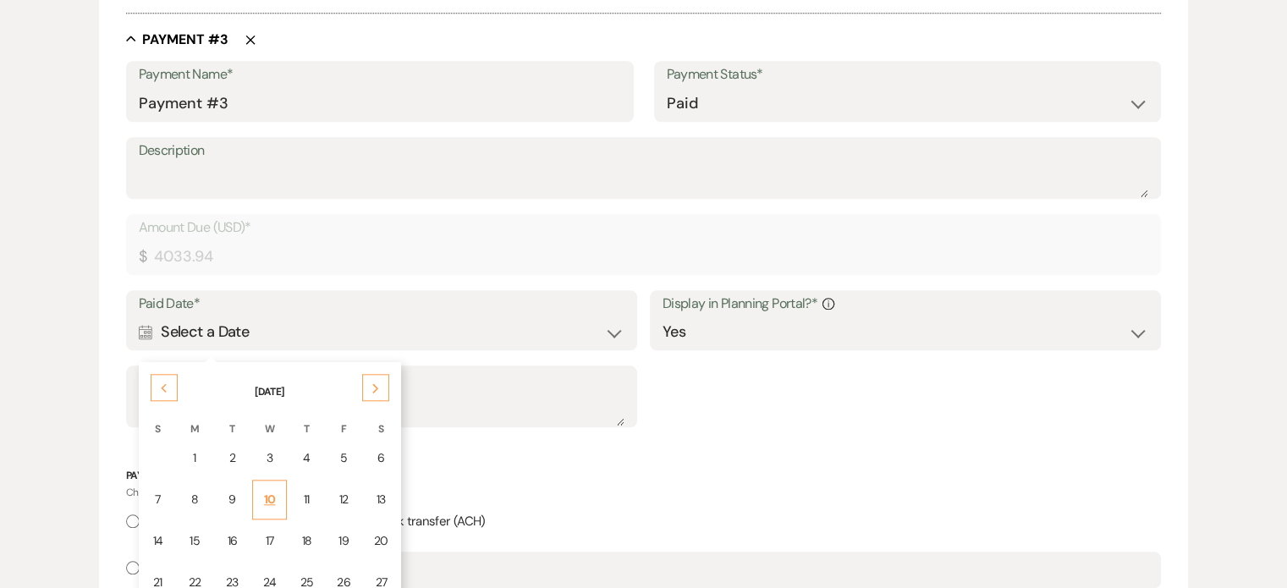
click at [265, 491] on div "10" at bounding box center [270, 500] width 14 height 18
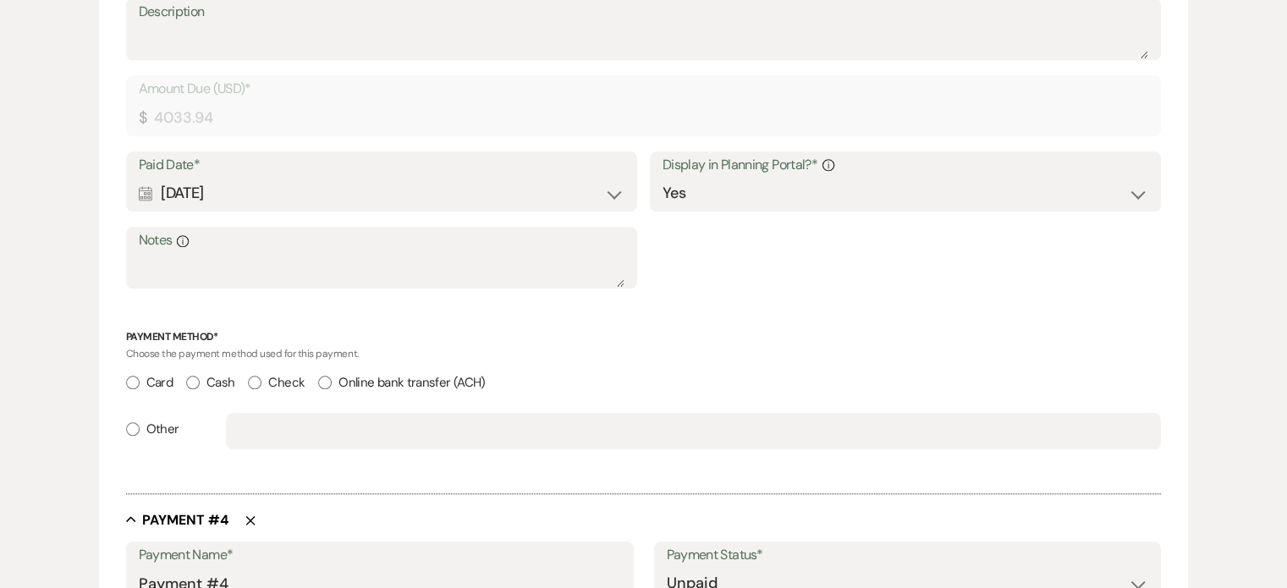
scroll to position [1781, 0]
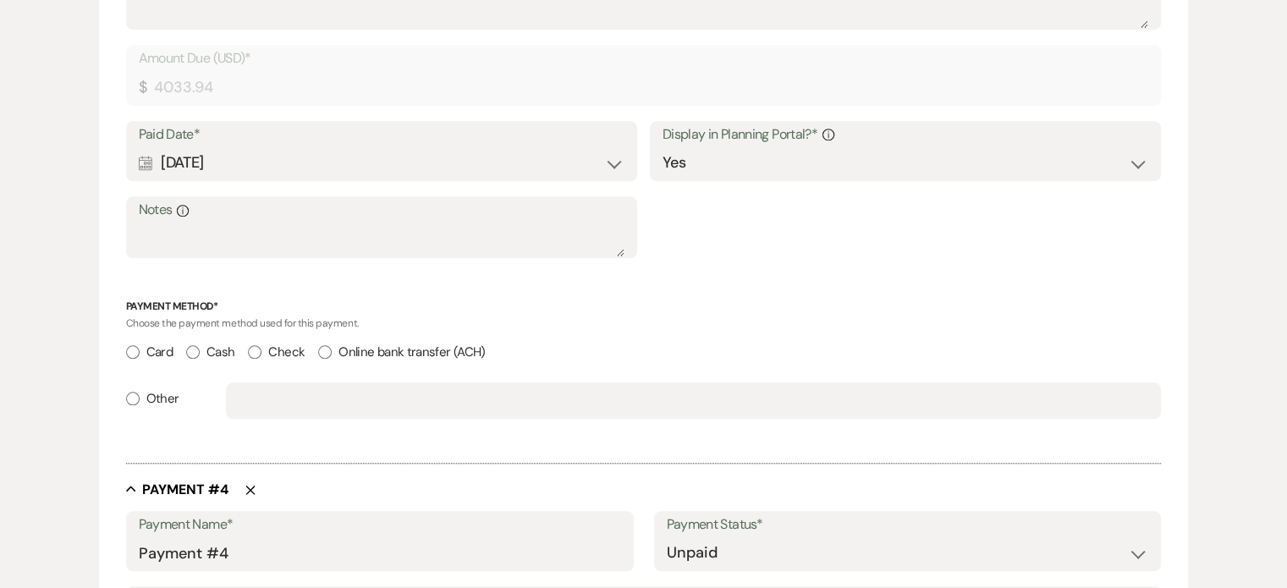
click at [254, 349] on input "Check" at bounding box center [255, 352] width 14 height 14
radio input "true"
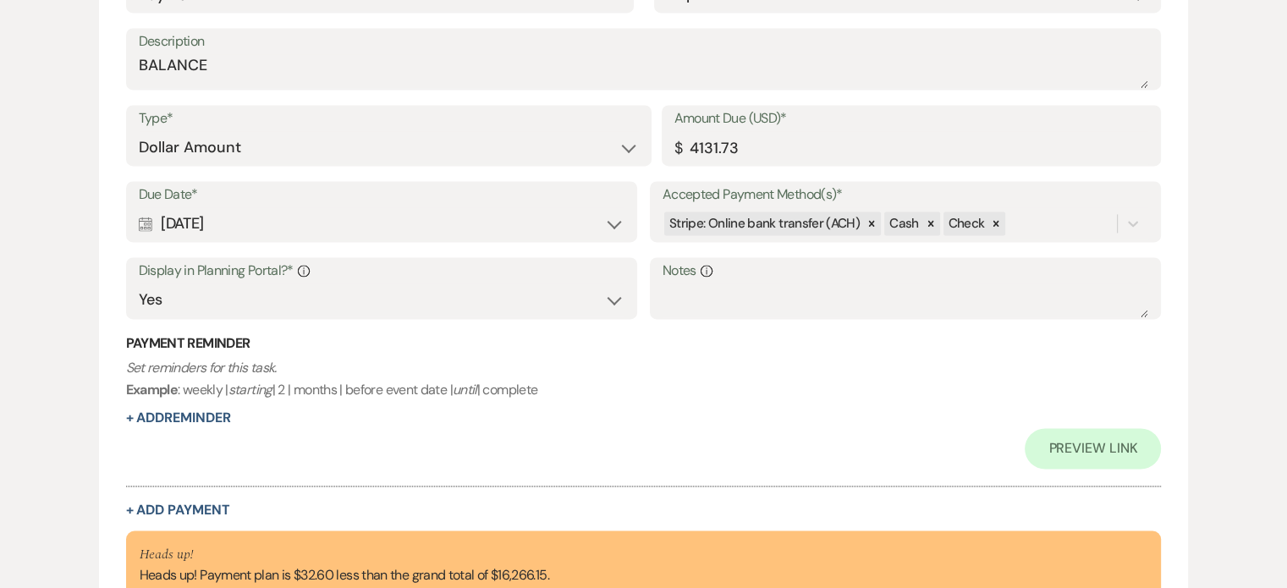
scroll to position [2406, 0]
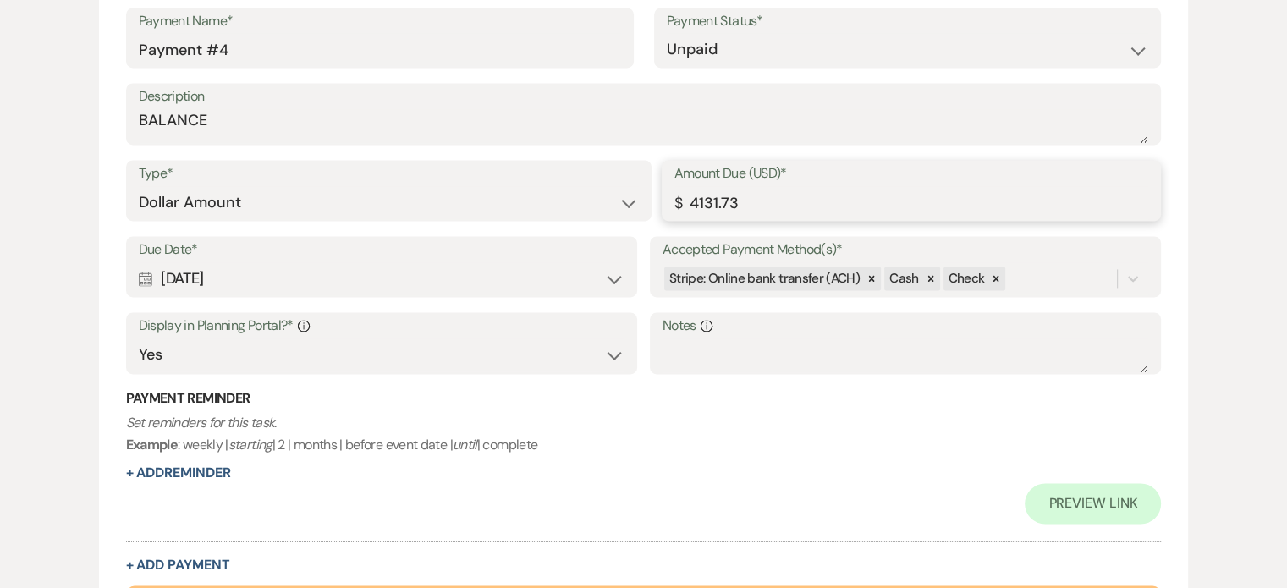
click at [758, 207] on input "4131.73" at bounding box center [912, 202] width 475 height 33
type input "416.00"
drag, startPoint x: 682, startPoint y: 196, endPoint x: 814, endPoint y: 195, distance: 132.0
click at [813, 195] on input "416.00" at bounding box center [912, 202] width 475 height 33
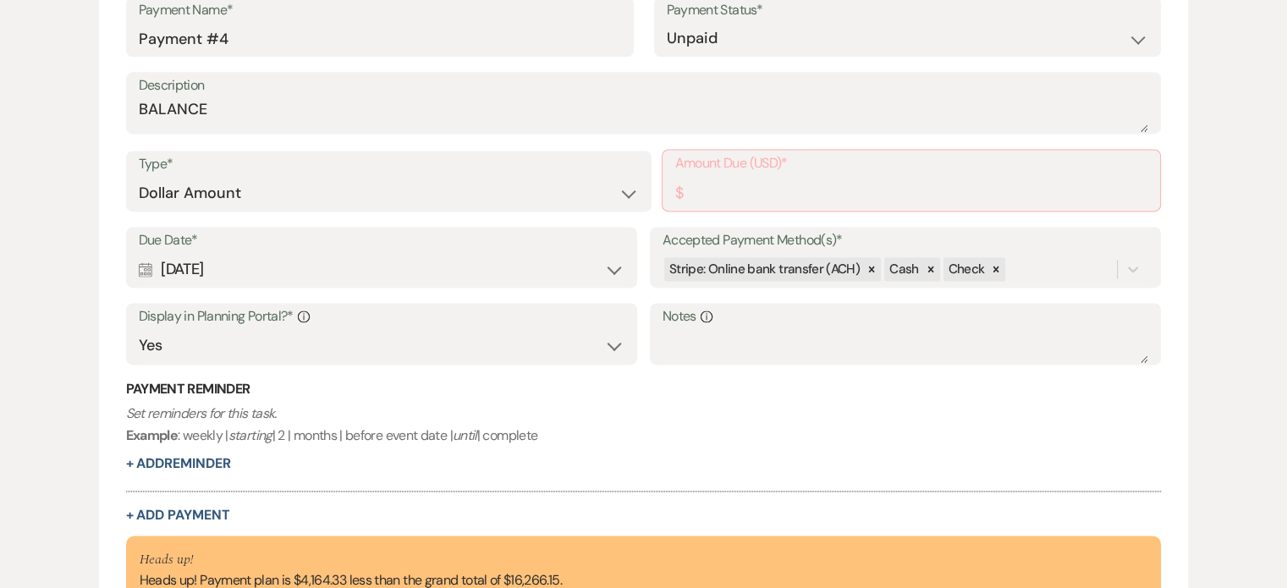
scroll to position [2369, 0]
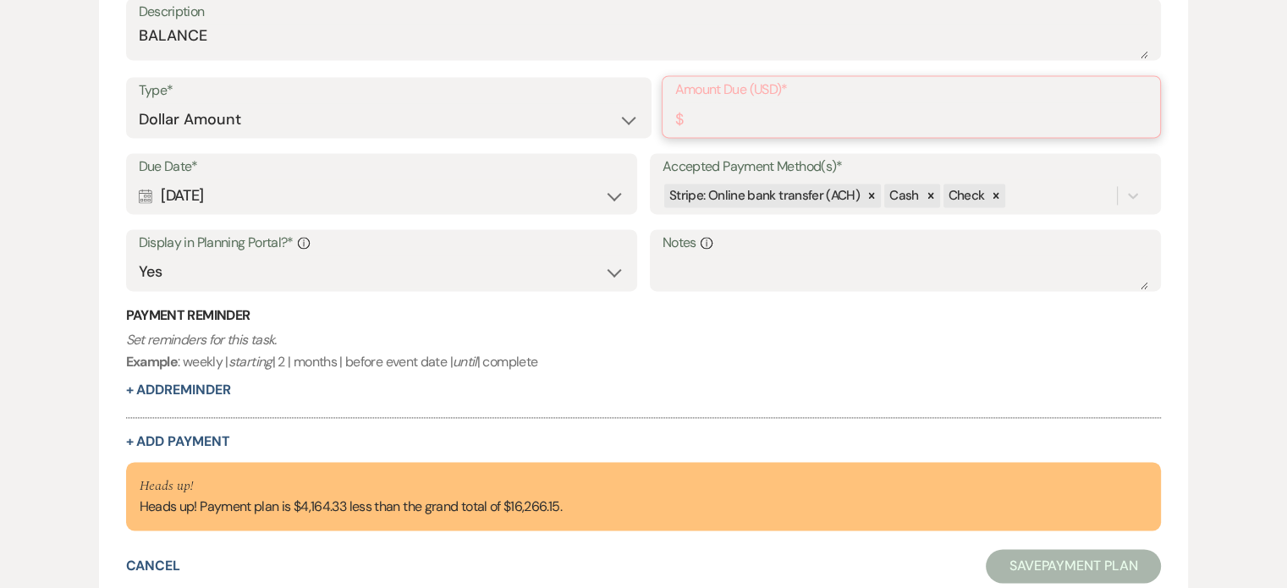
click at [712, 122] on input "Amount Due (USD)*" at bounding box center [911, 118] width 473 height 33
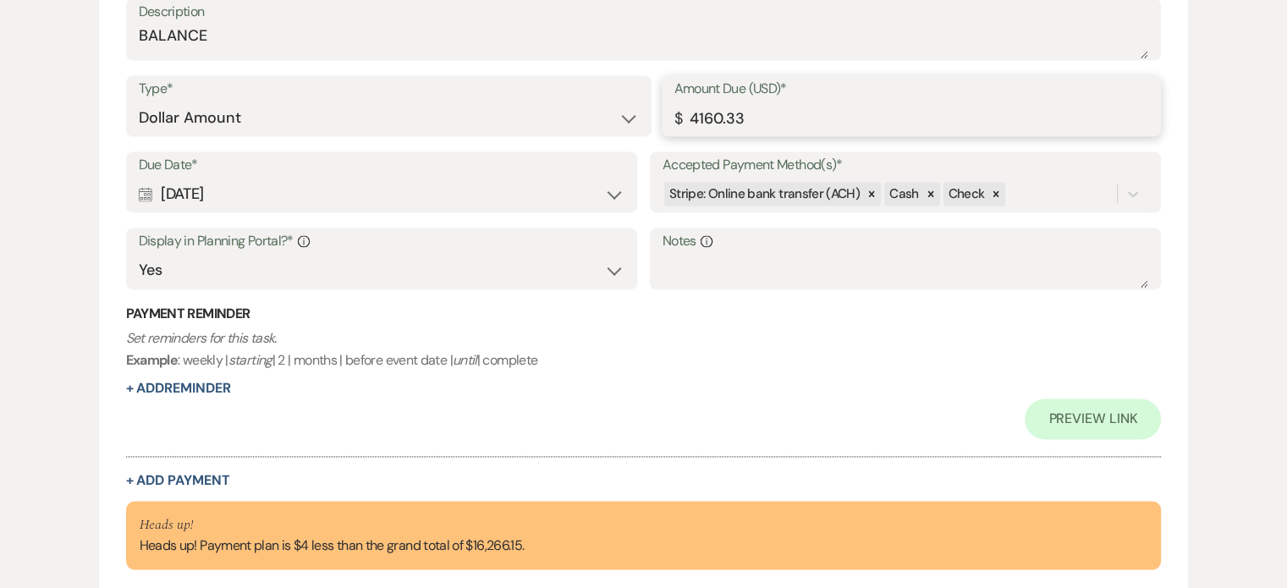
click at [718, 116] on input "4160.33" at bounding box center [912, 118] width 475 height 33
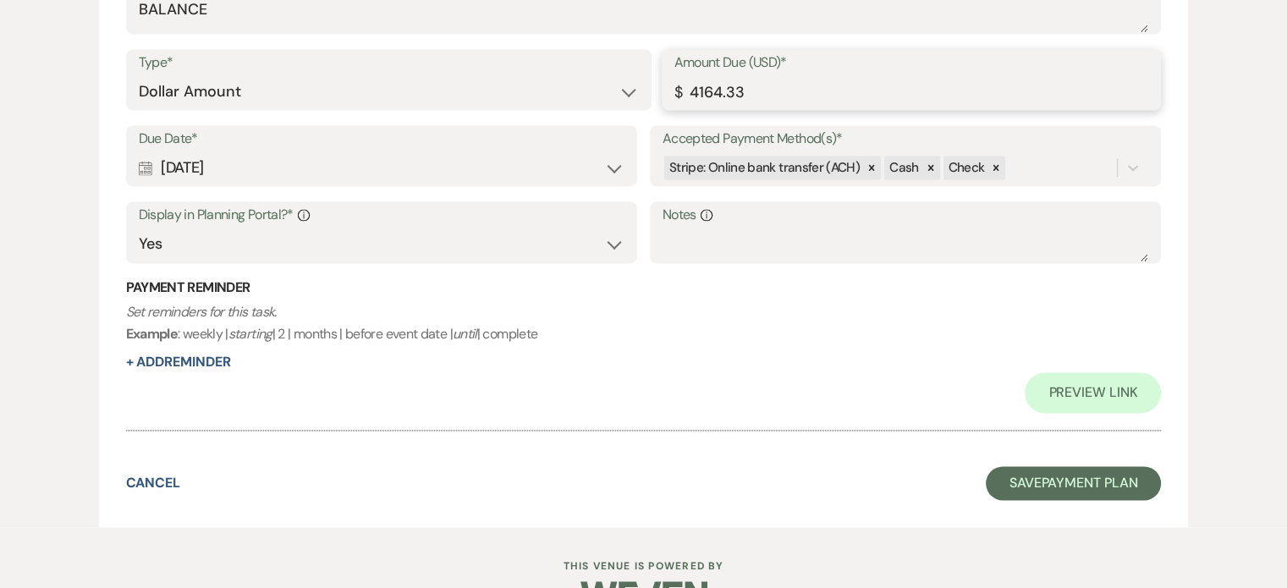
scroll to position [2564, 0]
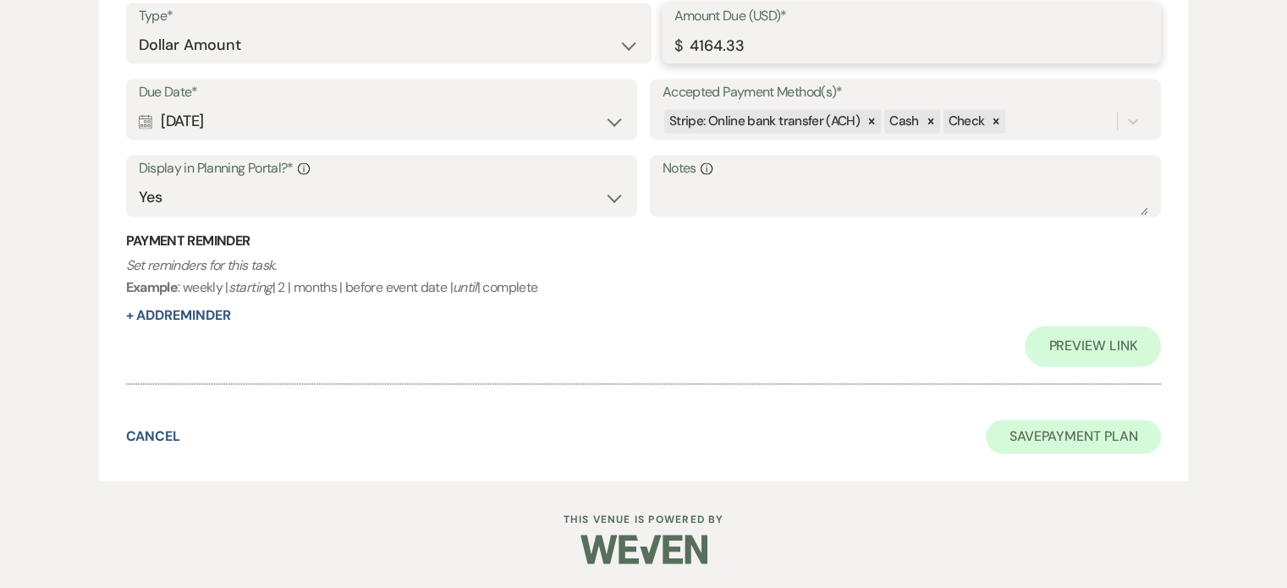
type input "4164.33"
click at [1072, 429] on button "Save Payment Plan" at bounding box center [1074, 437] width 176 height 34
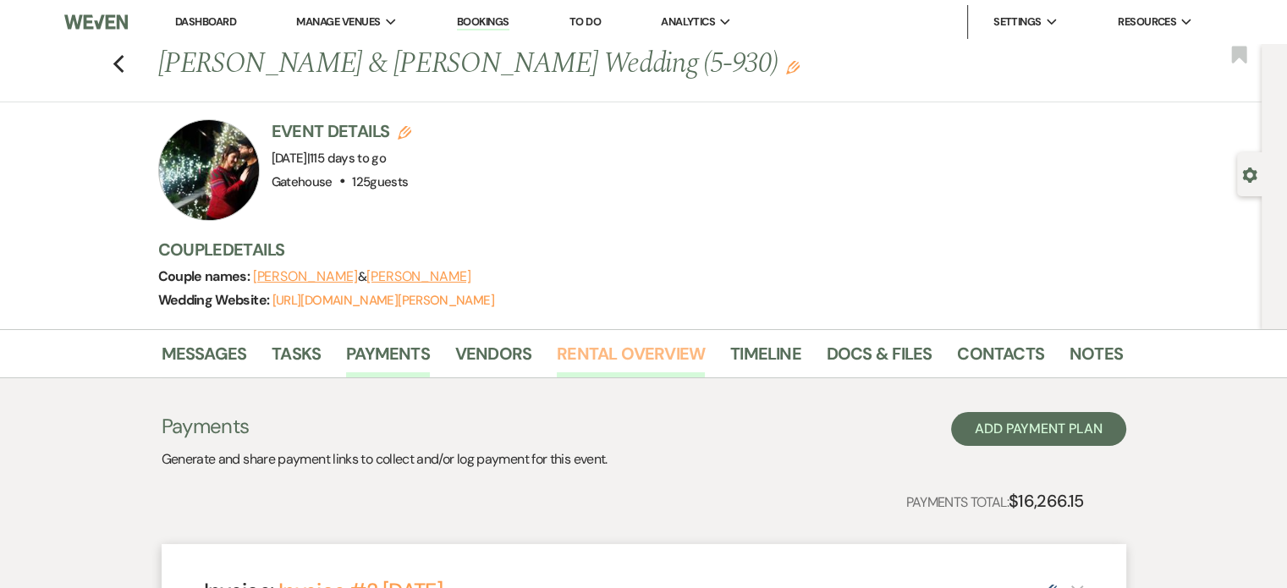
click at [629, 348] on link "Rental Overview" at bounding box center [631, 358] width 148 height 37
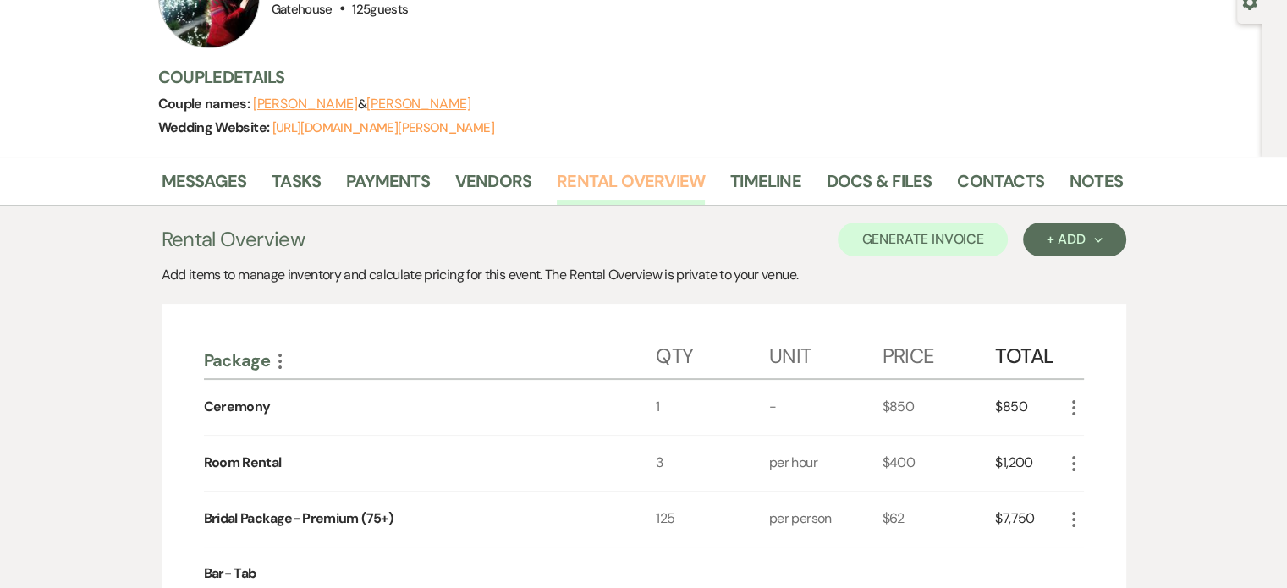
scroll to position [169, 0]
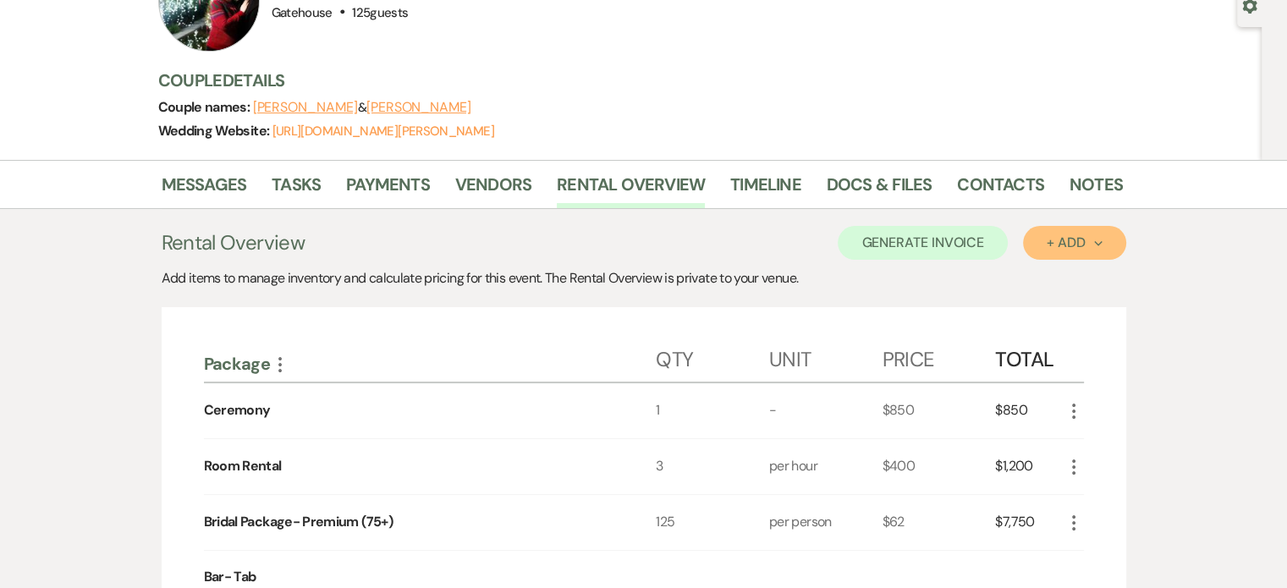
click at [1060, 248] on div "+ Add Next" at bounding box center [1074, 243] width 55 height 14
drag, startPoint x: 1196, startPoint y: 287, endPoint x: 1182, endPoint y: 275, distance: 18.6
click at [884, 179] on link "Docs & Files" at bounding box center [879, 189] width 105 height 37
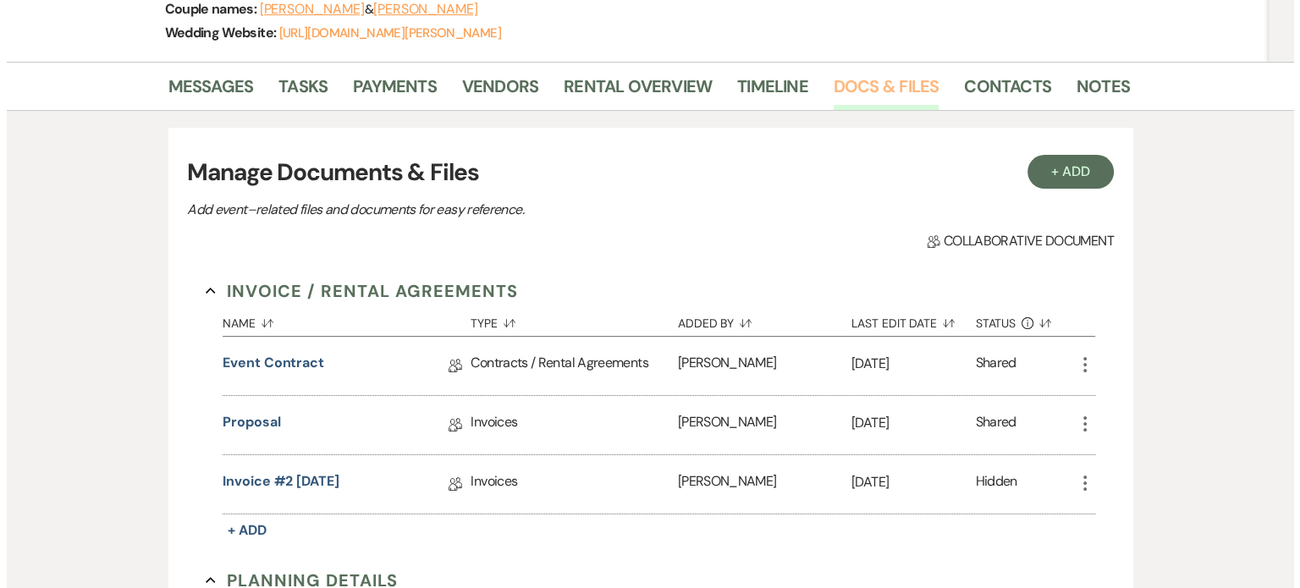
scroll to position [254, 0]
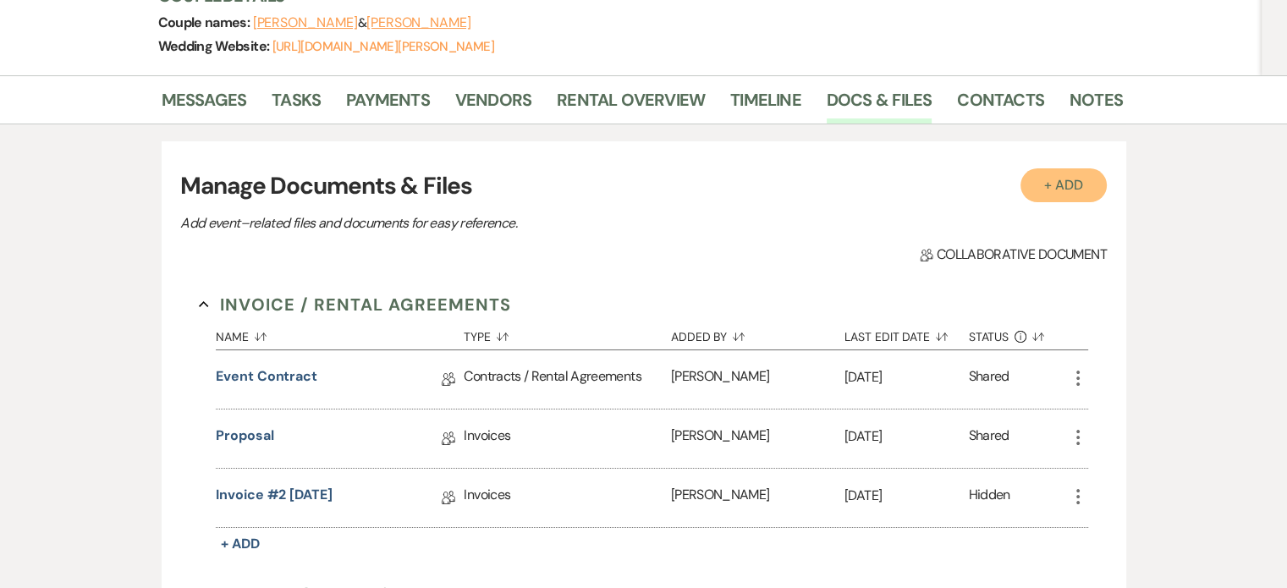
click at [1072, 189] on button "+ Add" at bounding box center [1064, 185] width 86 height 34
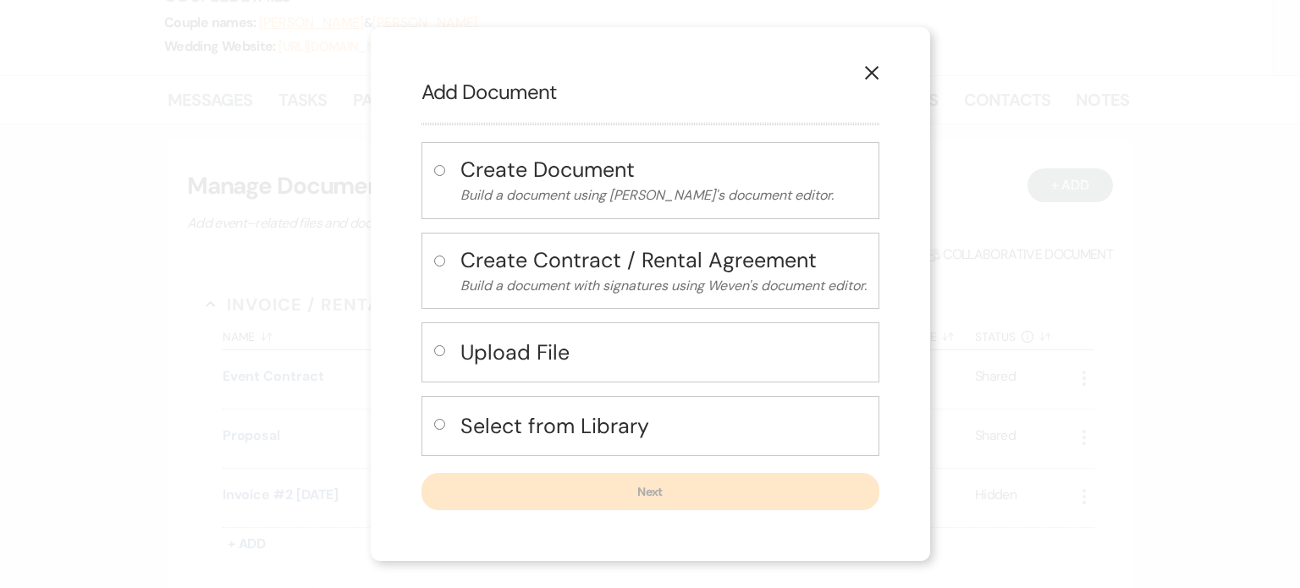
click at [545, 425] on h4 "Select from Library" at bounding box center [663, 426] width 406 height 30
radio input "true"
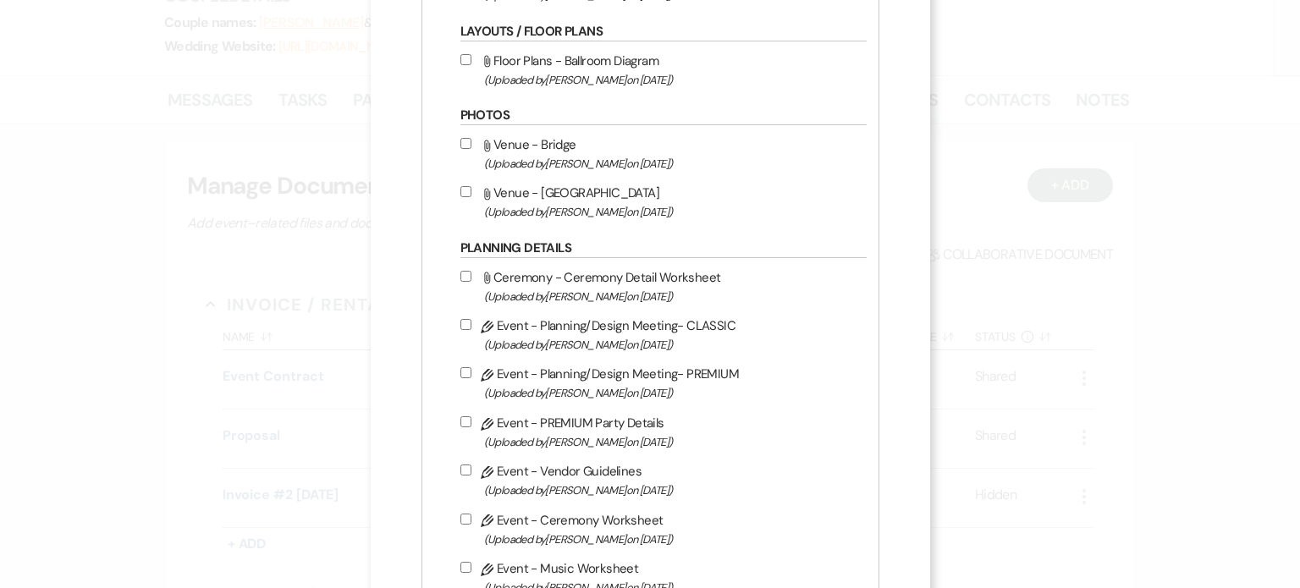
scroll to position [846, 0]
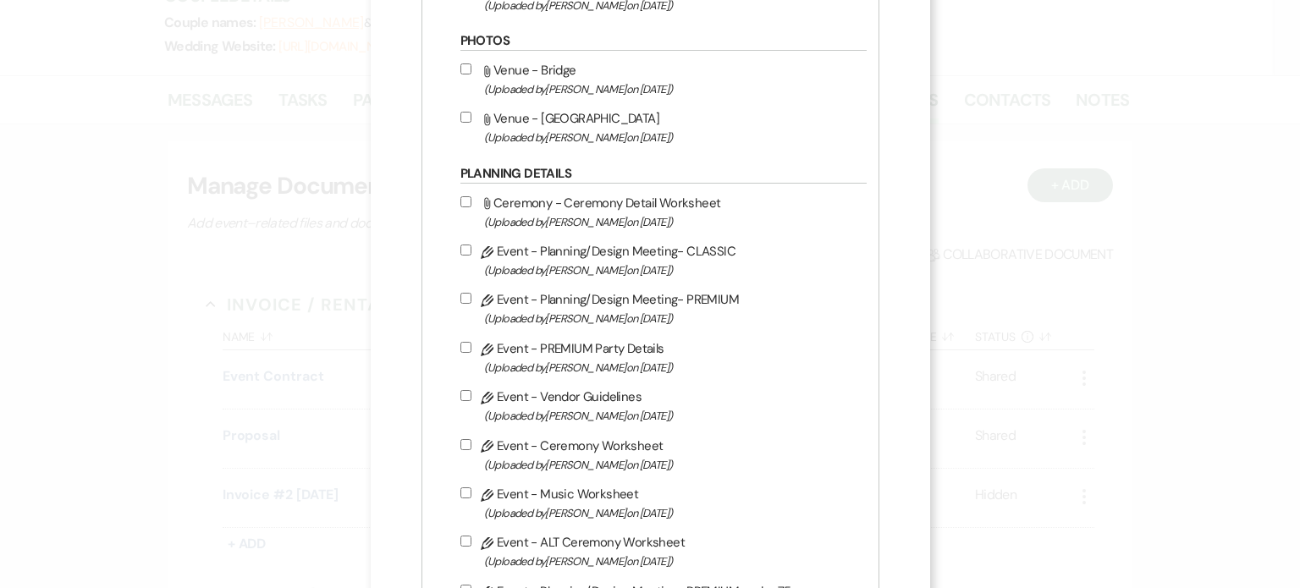
click at [594, 292] on label "Pencil Event - Planning/Design Meeting- PREMIUM (Uploaded by [PERSON_NAME] on […" at bounding box center [659, 309] width 398 height 40
click at [471, 293] on input "Pencil Event - Planning/Design Meeting- PREMIUM (Uploaded by [PERSON_NAME] on […" at bounding box center [465, 298] width 11 height 11
checkbox input "true"
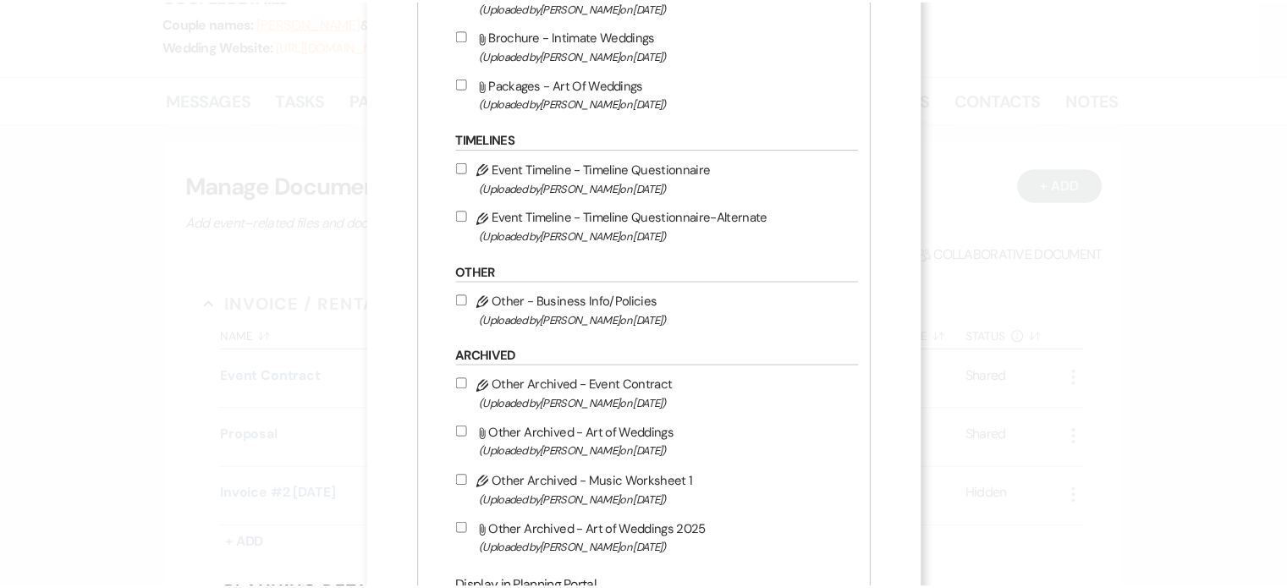
scroll to position [1734, 0]
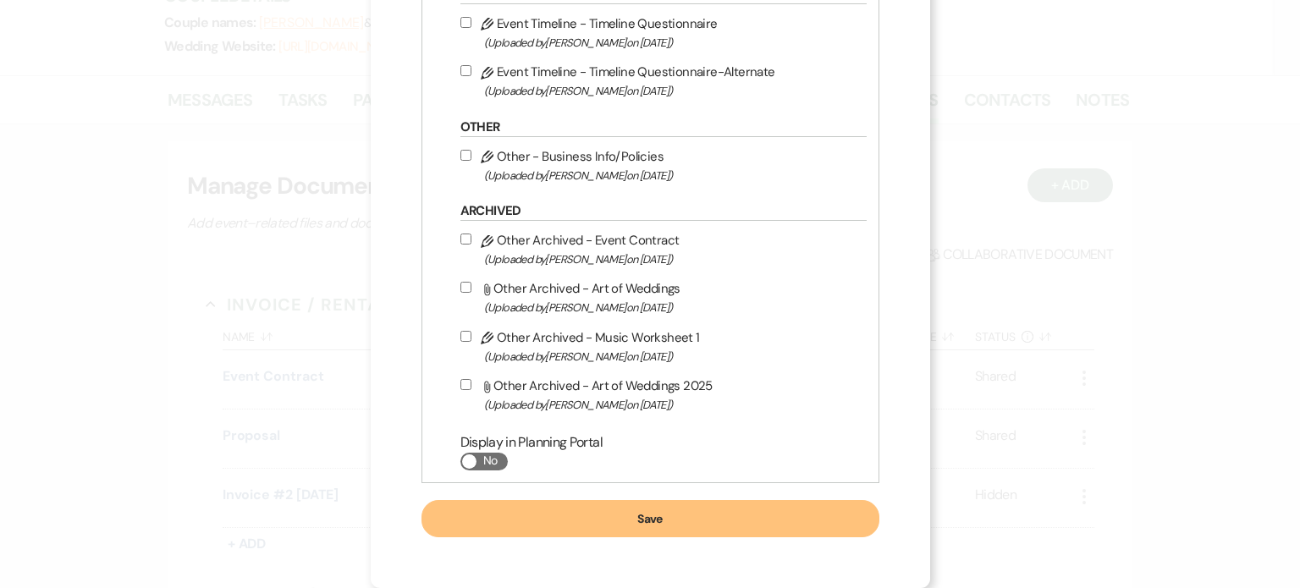
click at [633, 508] on button "Save" at bounding box center [650, 518] width 458 height 37
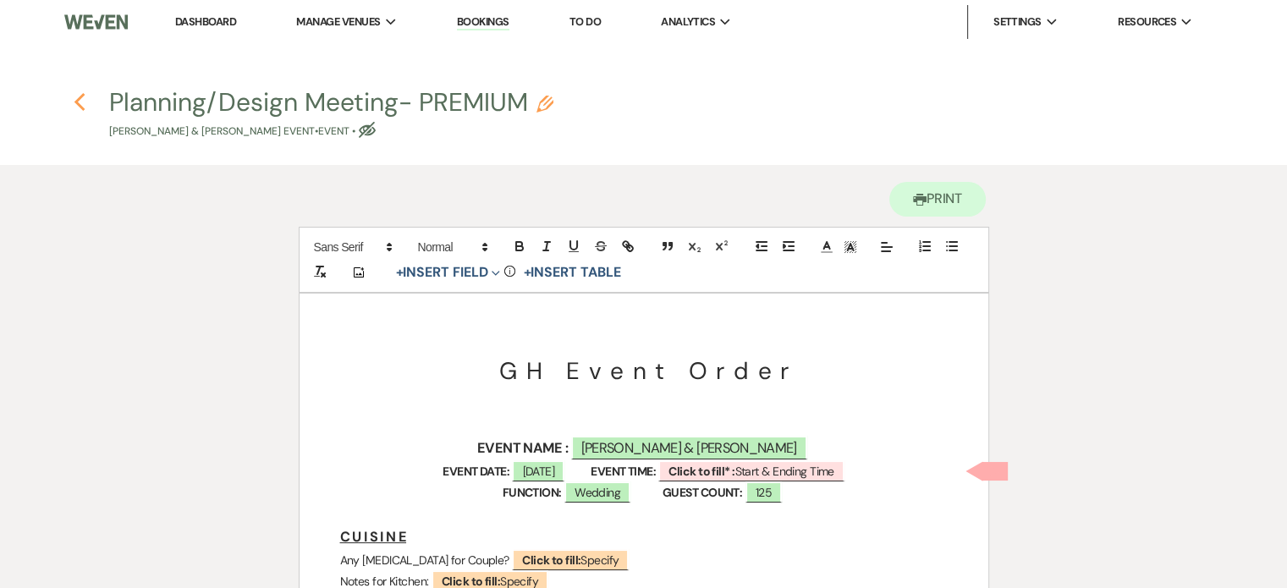
click at [77, 104] on use "button" at bounding box center [79, 102] width 11 height 19
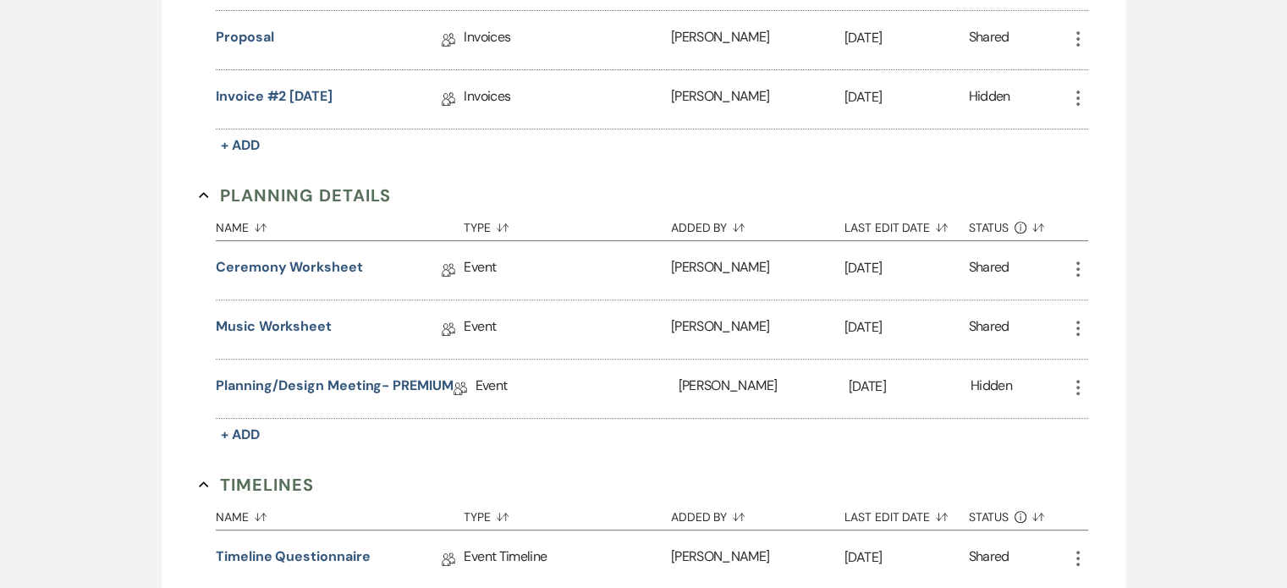
scroll to position [762, 0]
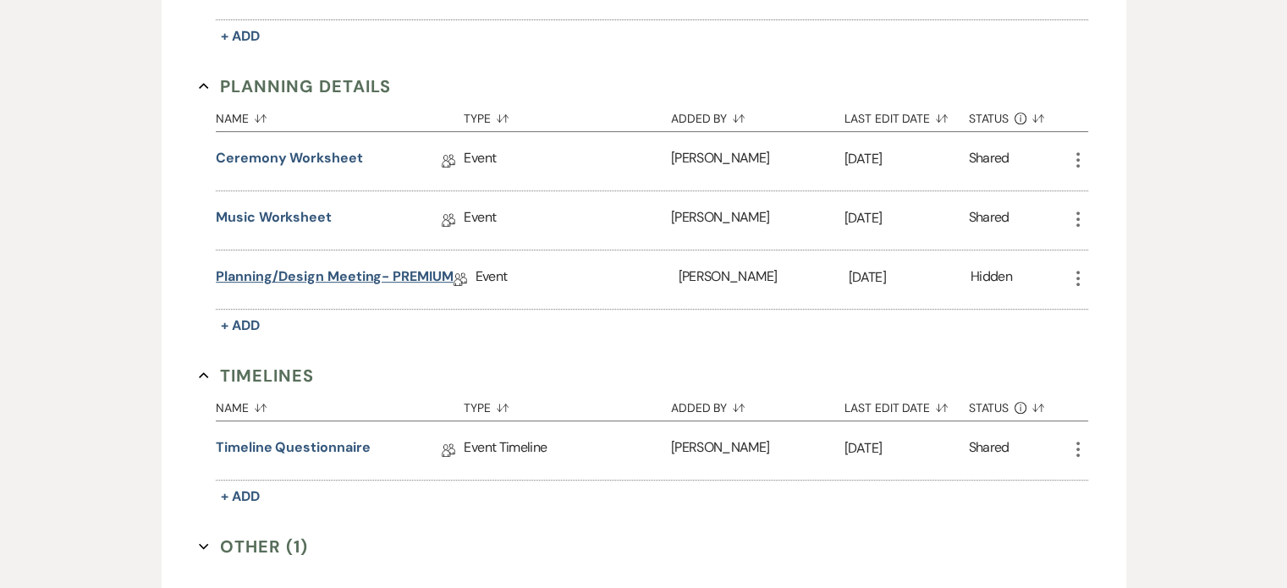
click at [392, 267] on link "Planning/Design Meeting- PREMIUM" at bounding box center [334, 280] width 237 height 26
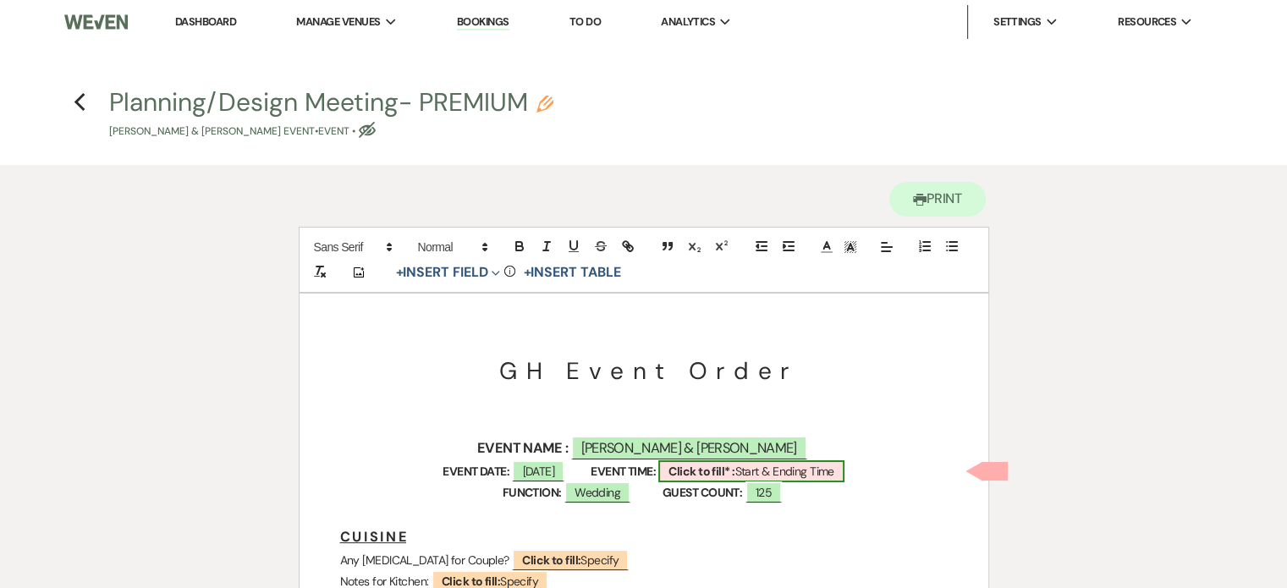
click at [777, 466] on span "Click to fill* : Start & Ending Time" at bounding box center [750, 471] width 185 height 22
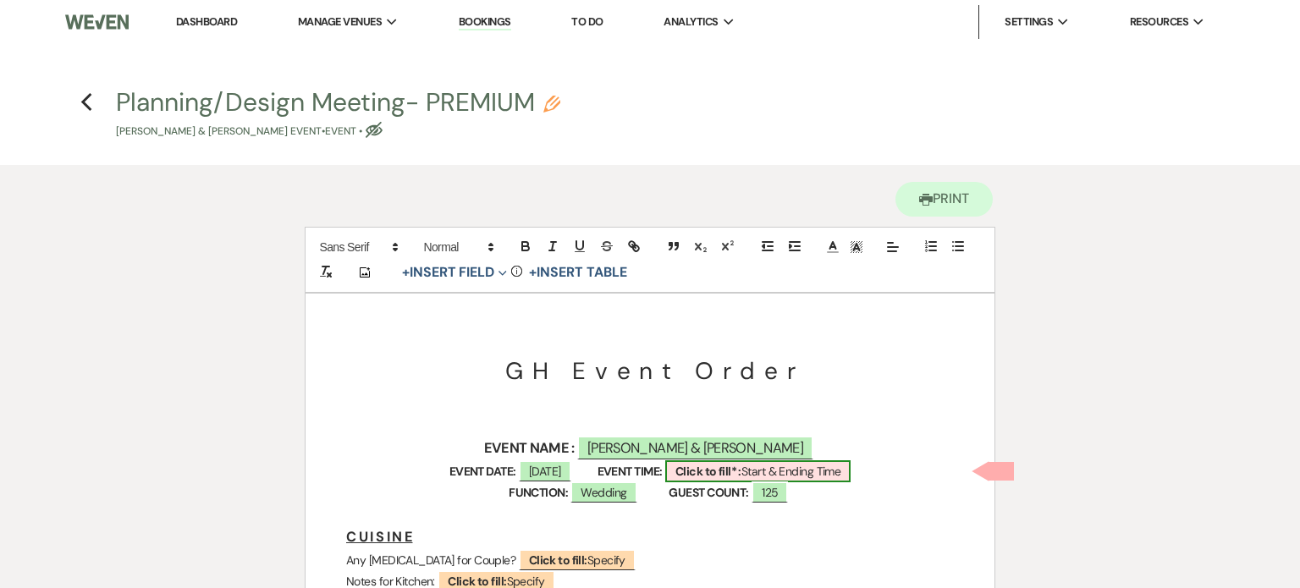
select select "owner"
select select "custom_placeholder"
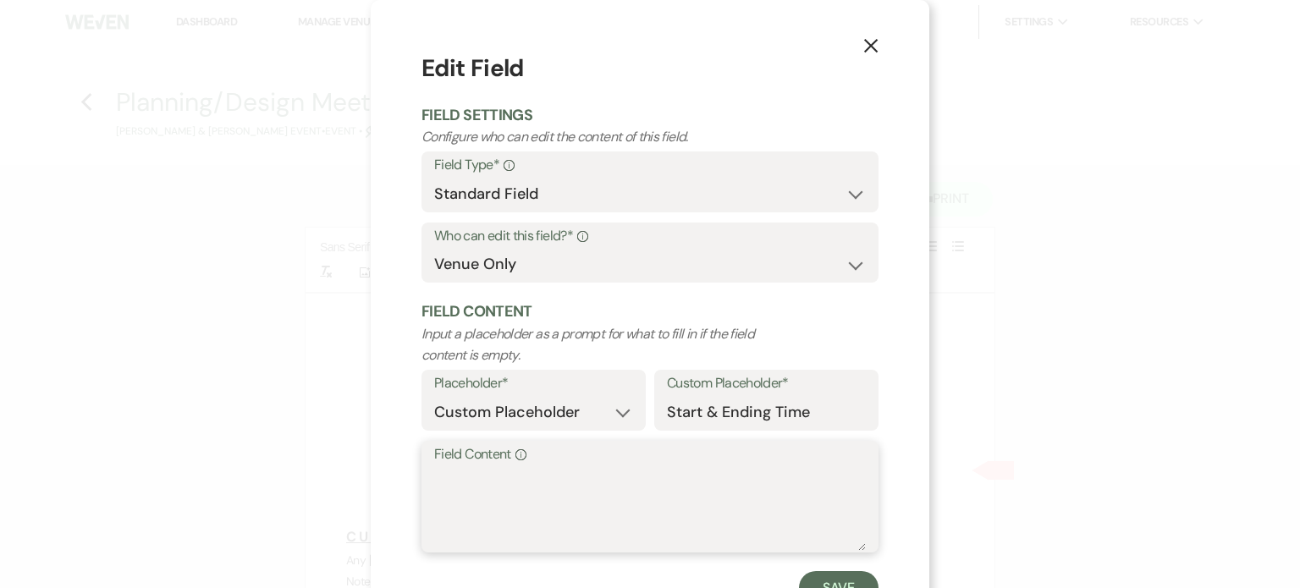
click at [534, 477] on textarea "Field Content Info" at bounding box center [650, 508] width 432 height 85
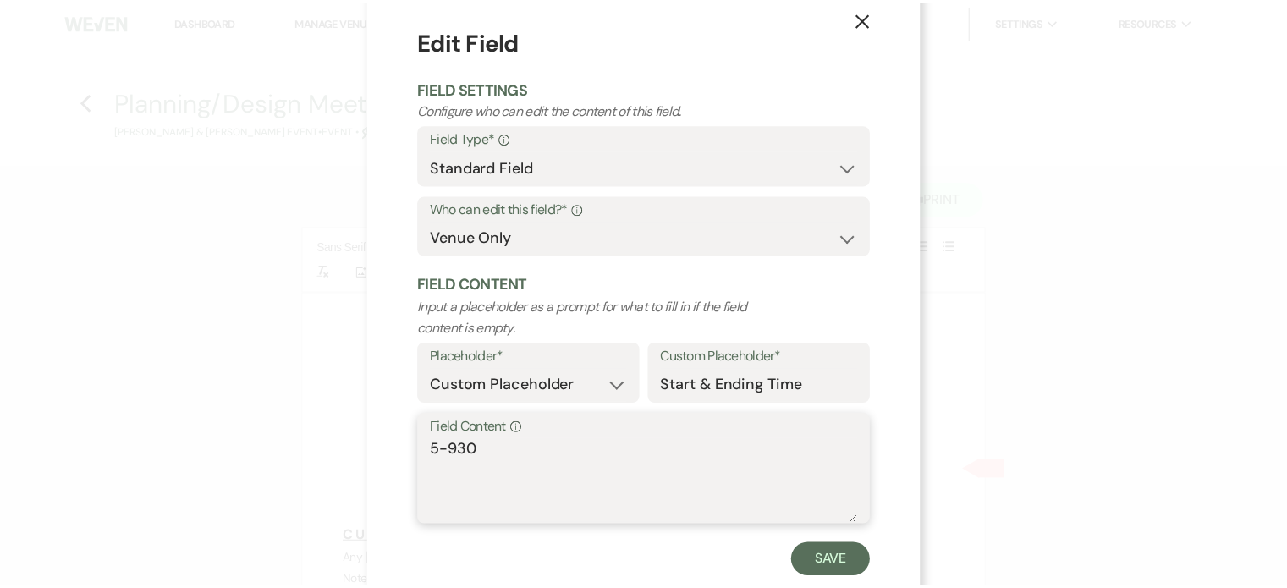
scroll to position [68, 0]
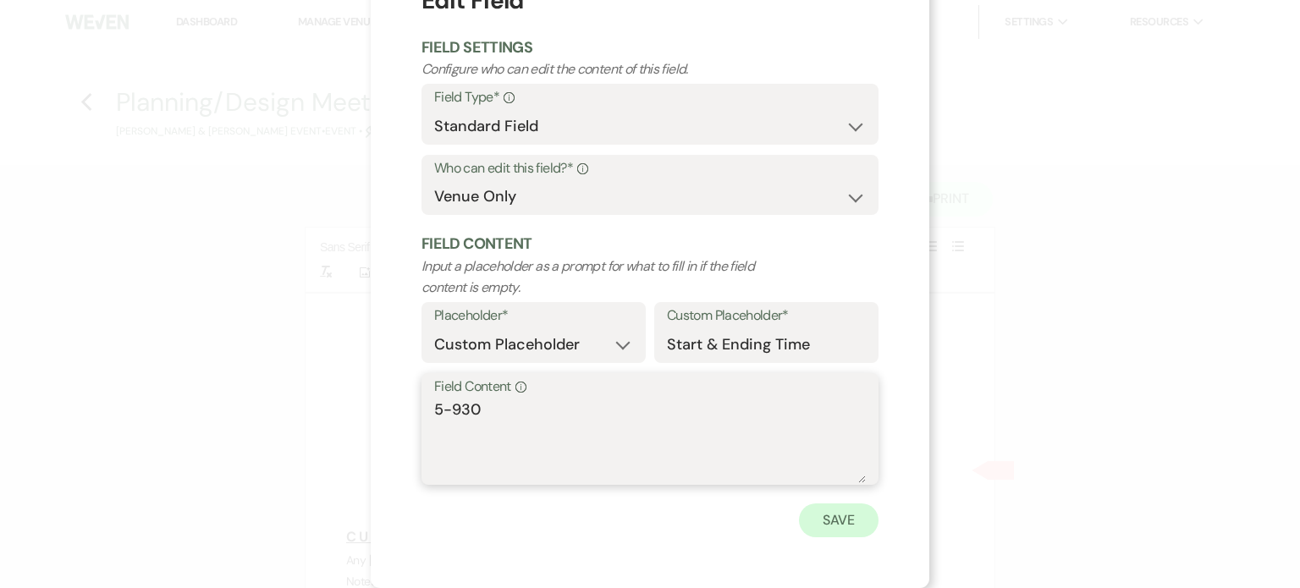
type textarea "5-930"
click at [848, 527] on button "Save" at bounding box center [839, 521] width 80 height 34
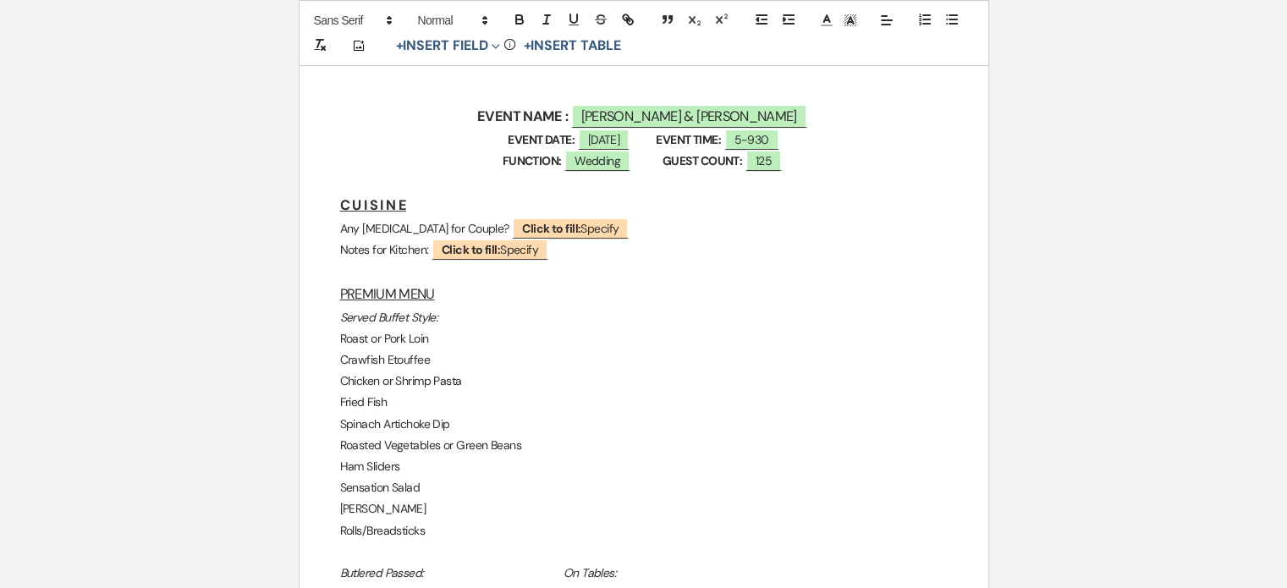
scroll to position [508, 0]
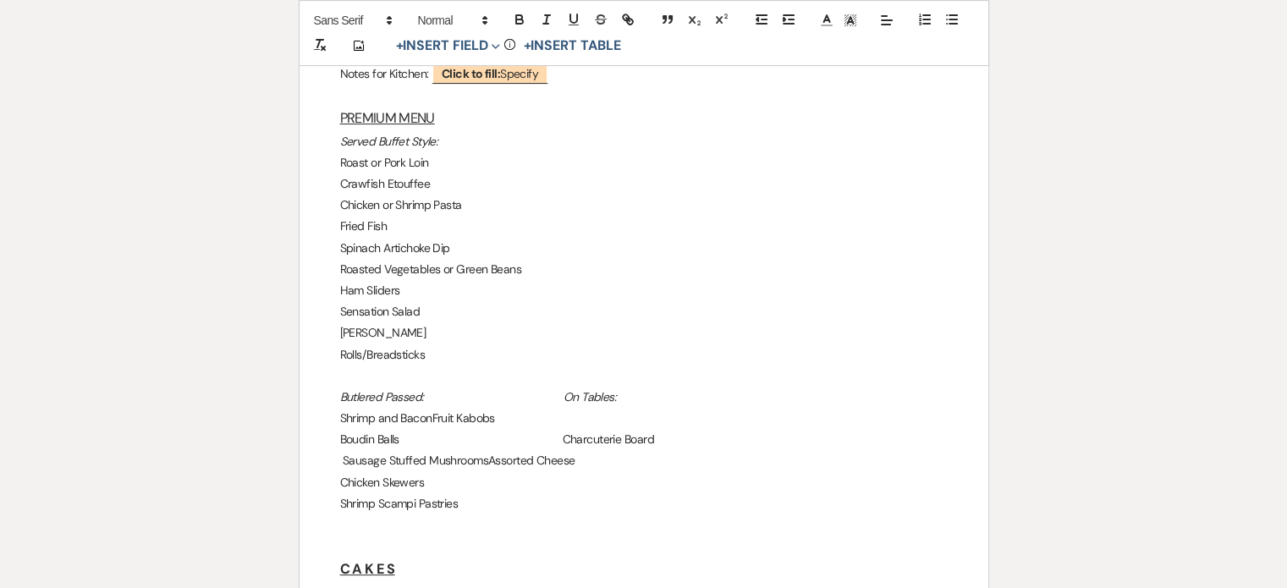
drag, startPoint x: 367, startPoint y: 162, endPoint x: 502, endPoint y: 174, distance: 135.2
click at [482, 165] on p "Roast or Pork Loin" at bounding box center [644, 162] width 608 height 21
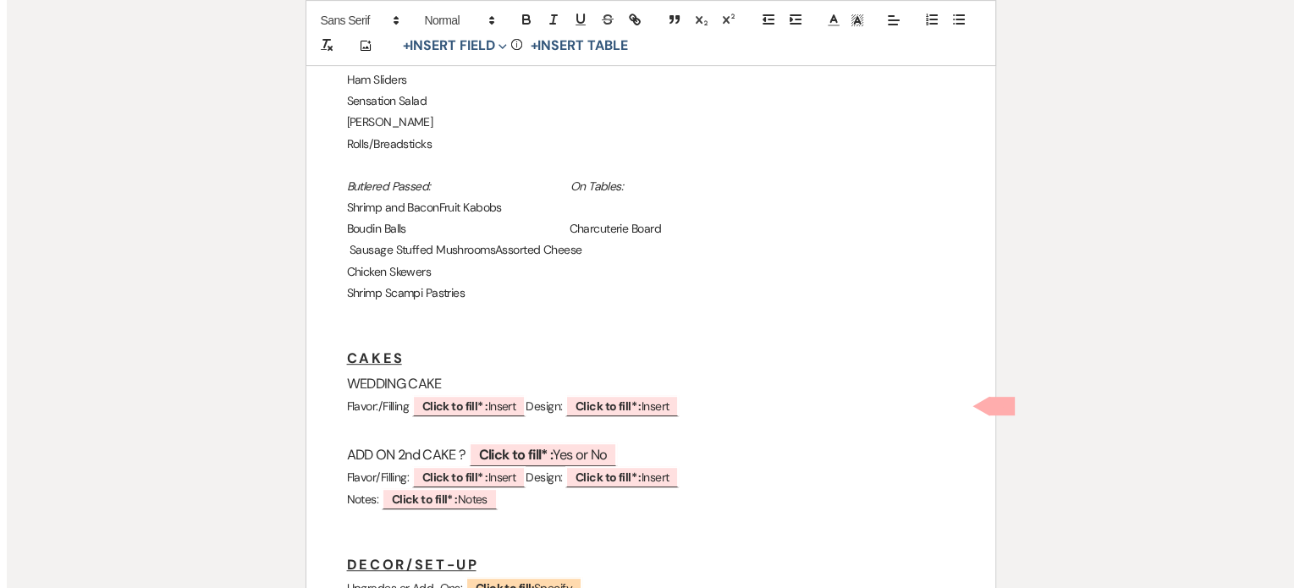
scroll to position [762, 0]
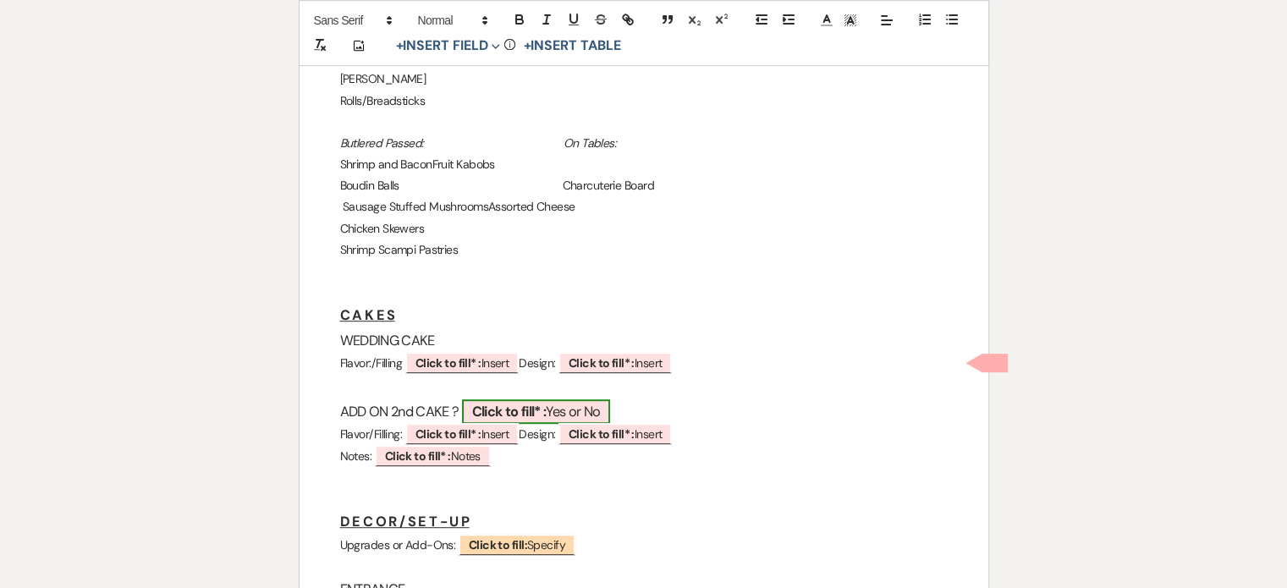
click at [507, 413] on b "Click to fill* :" at bounding box center [509, 412] width 74 height 18
select select "owner"
select select "custom_placeholder"
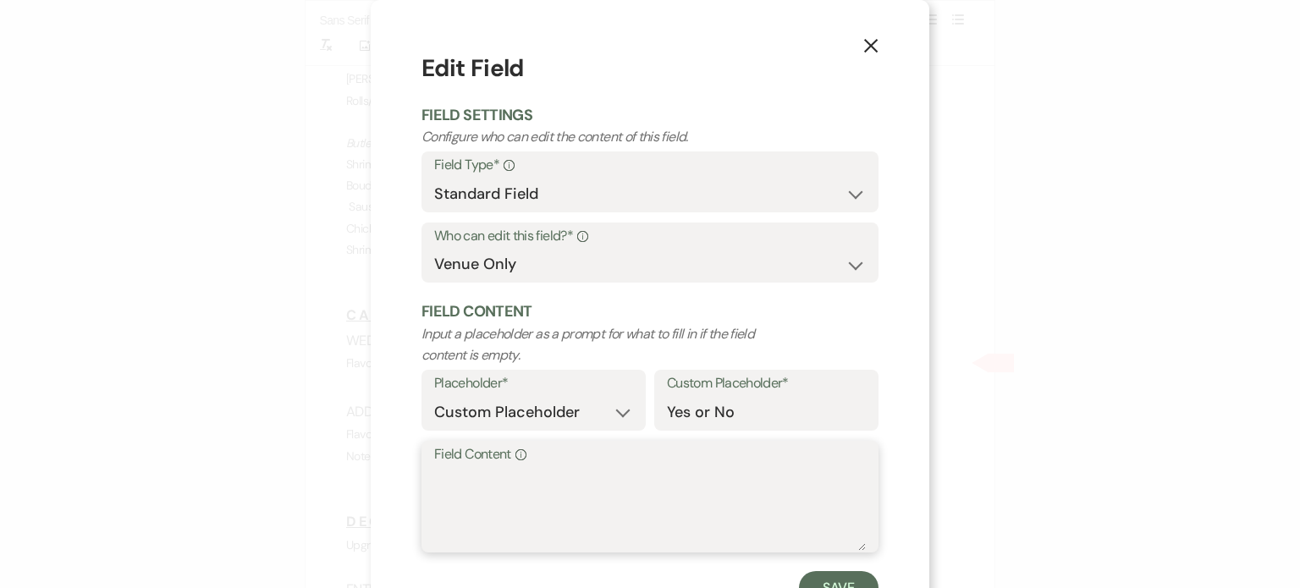
click at [462, 488] on textarea "Field Content Info" at bounding box center [650, 508] width 432 height 85
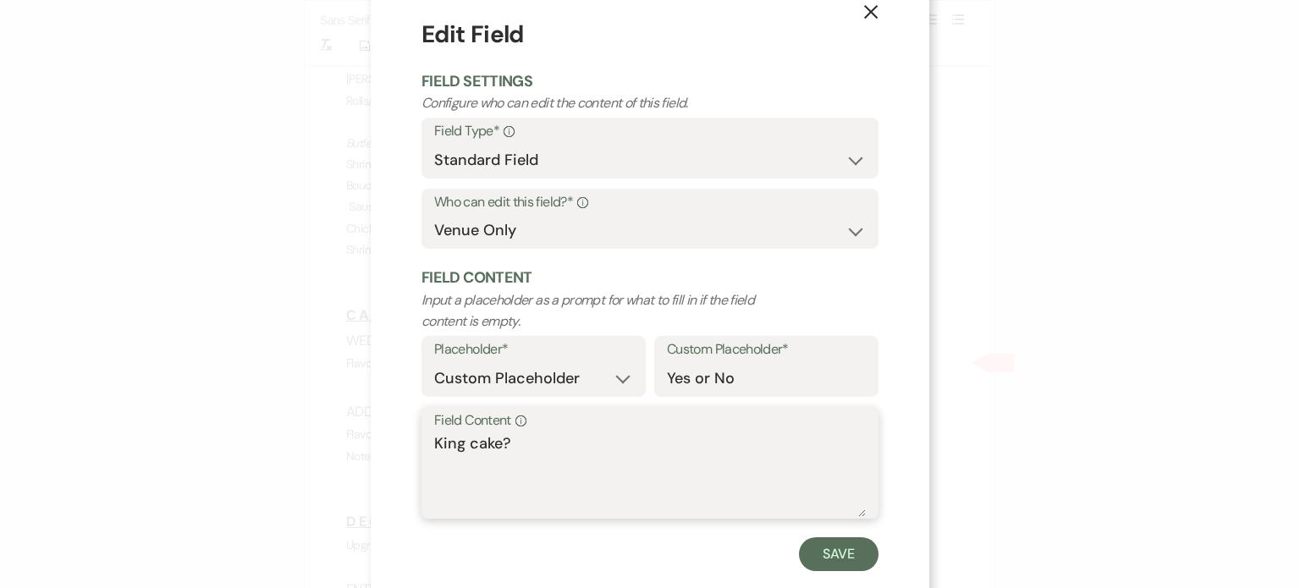
scroll to position [68, 0]
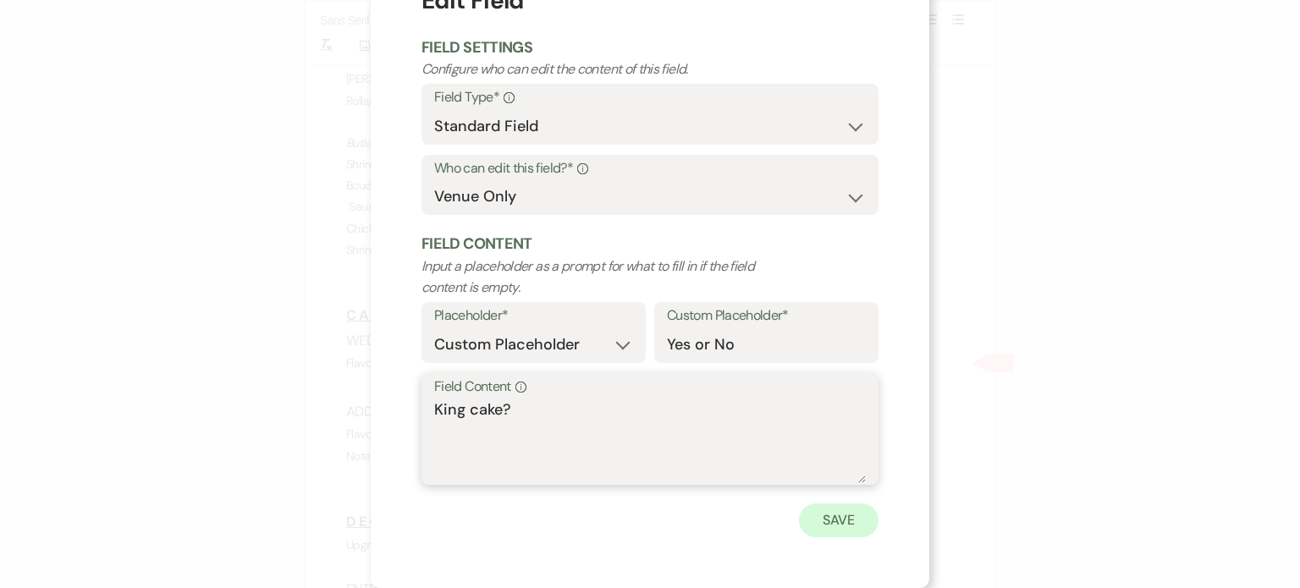
type textarea "King cake?"
click at [845, 509] on button "Save" at bounding box center [839, 521] width 80 height 34
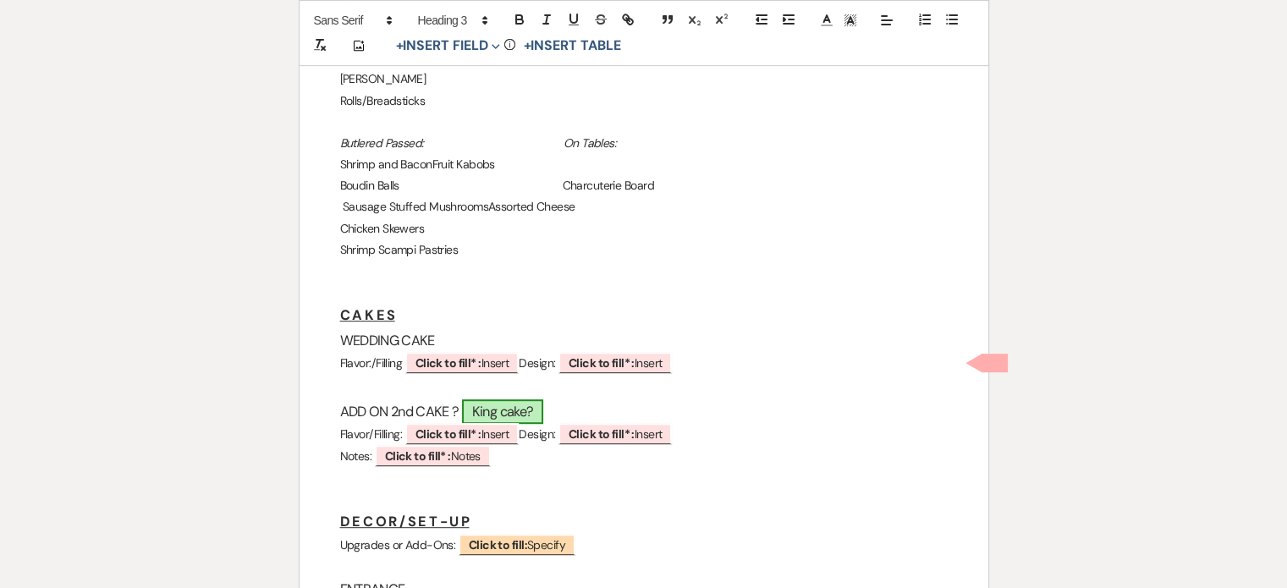
click at [521, 410] on span "King cake?" at bounding box center [502, 411] width 81 height 25
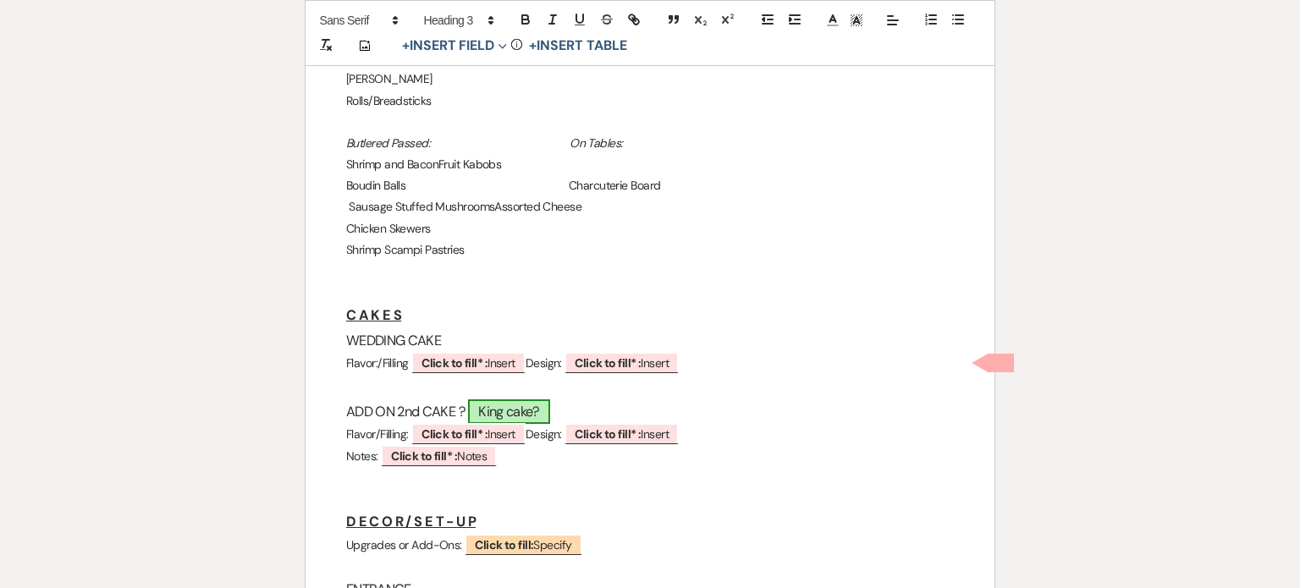
select select "owner"
select select "custom_placeholder"
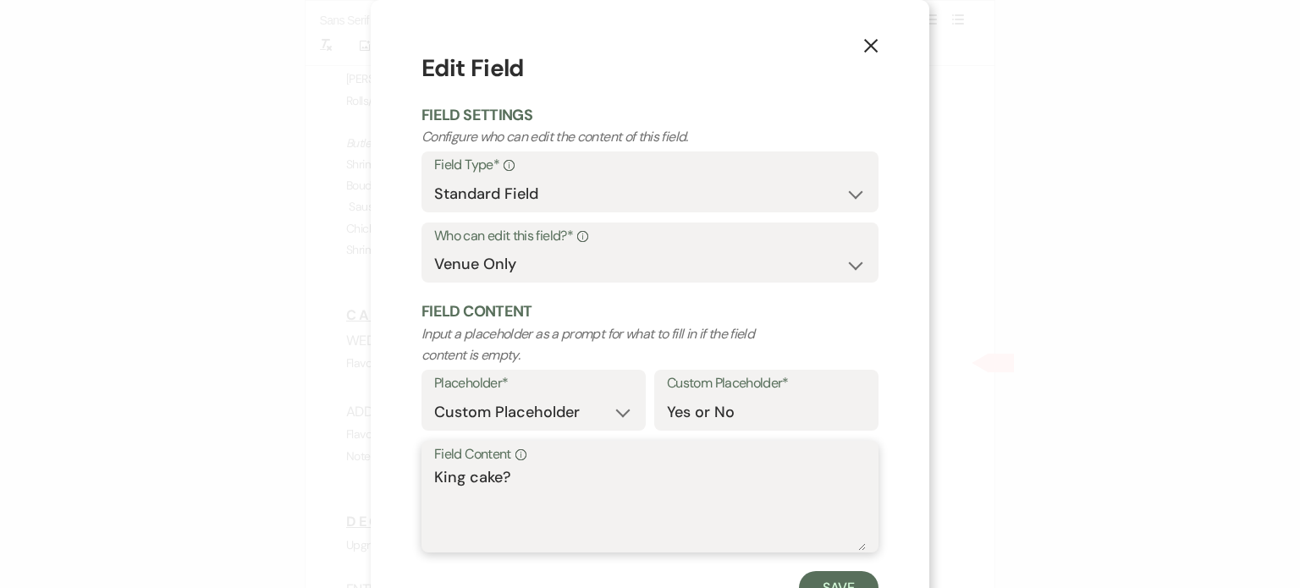
drag, startPoint x: 525, startPoint y: 483, endPoint x: 379, endPoint y: 491, distance: 145.8
click at [379, 491] on div "X Edit Field Field Settings Configure who can edit the content of this field. F…" at bounding box center [650, 328] width 559 height 656
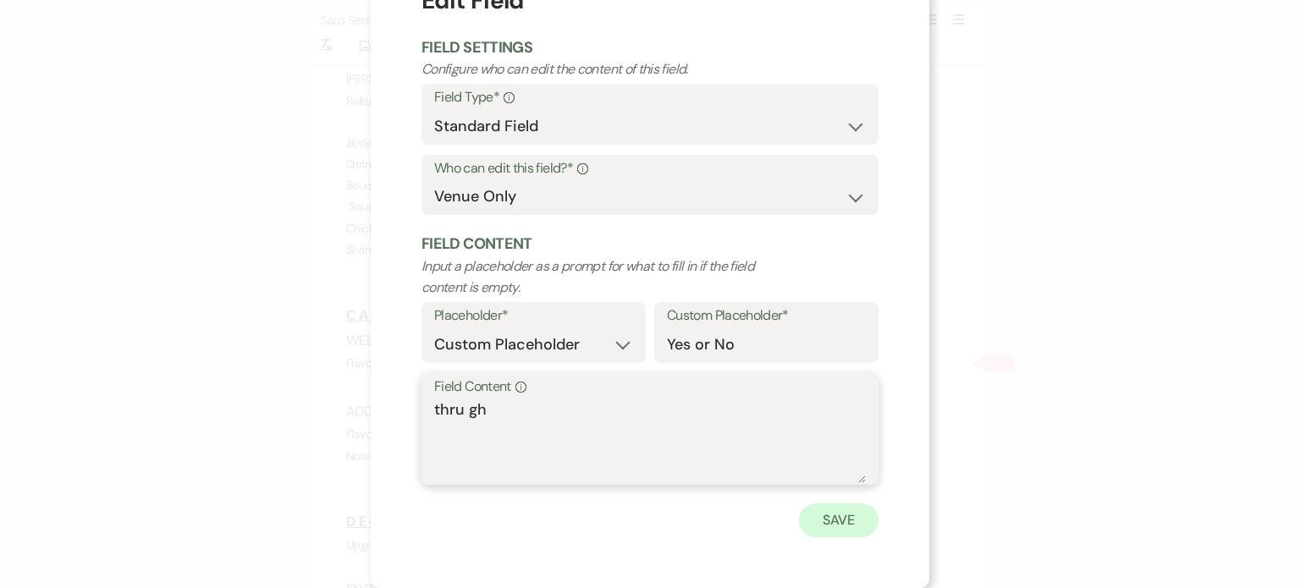
type textarea "thru gh"
click at [846, 520] on button "Save" at bounding box center [839, 521] width 80 height 34
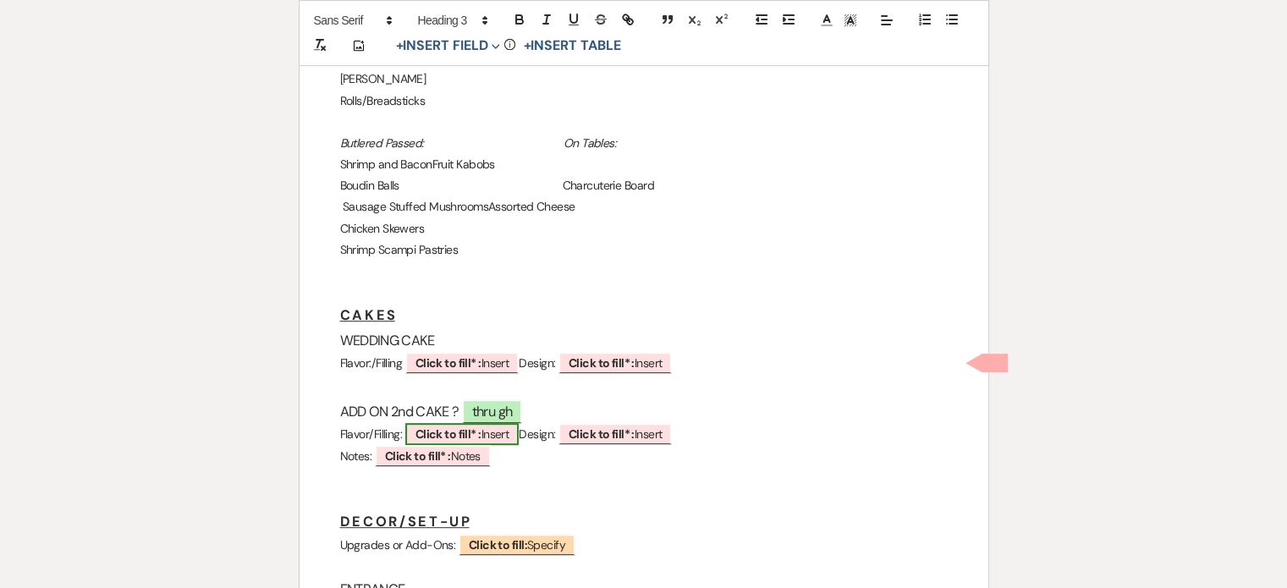
drag, startPoint x: 471, startPoint y: 440, endPoint x: 482, endPoint y: 432, distance: 14.1
click at [482, 432] on b "Click to fill* :" at bounding box center [449, 434] width 66 height 15
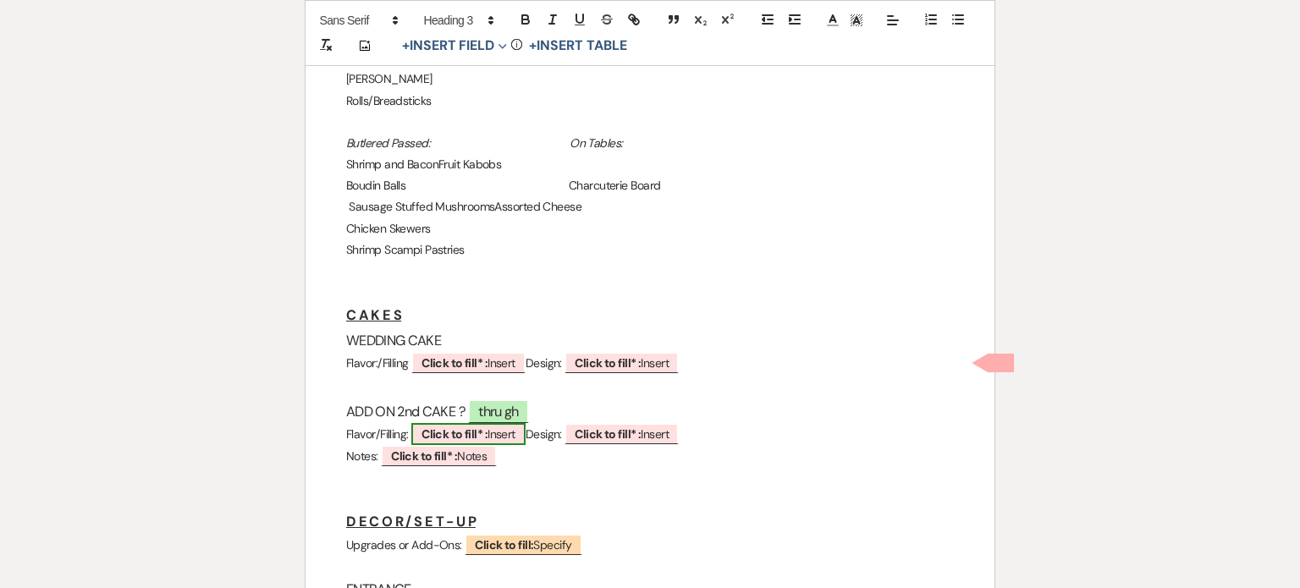
select select "owner"
select select "custom_placeholder"
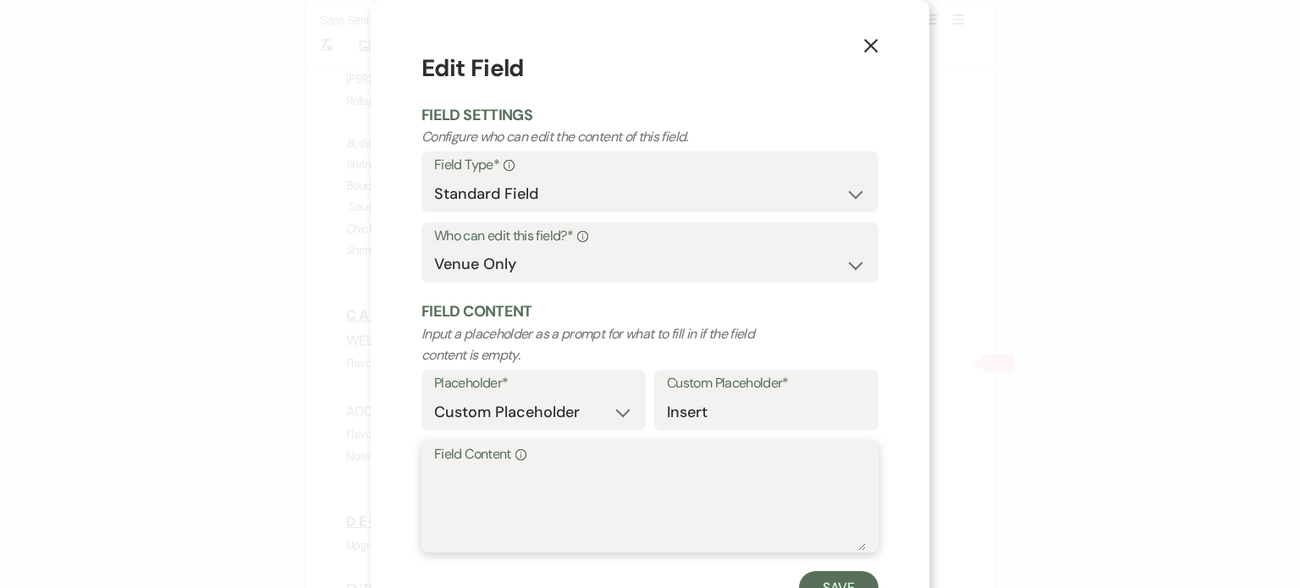
drag, startPoint x: 467, startPoint y: 474, endPoint x: 465, endPoint y: 462, distance: 12.1
click at [467, 471] on textarea "Field Content Info" at bounding box center [650, 508] width 432 height 85
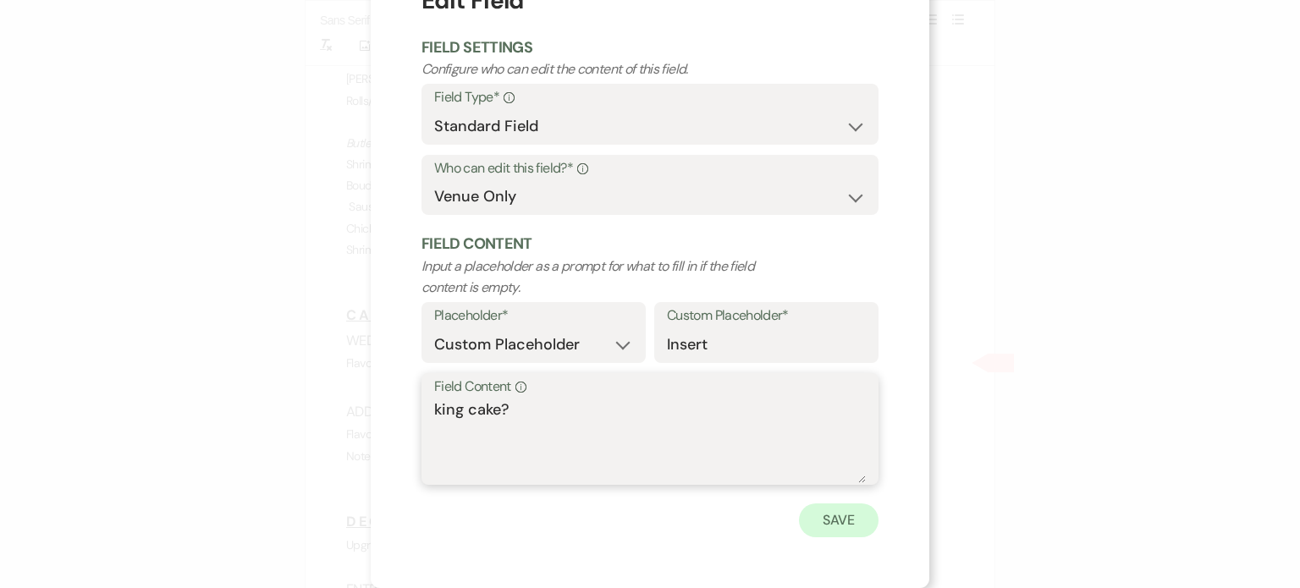
type textarea "king cake?"
click at [840, 520] on button "Save" at bounding box center [839, 521] width 80 height 34
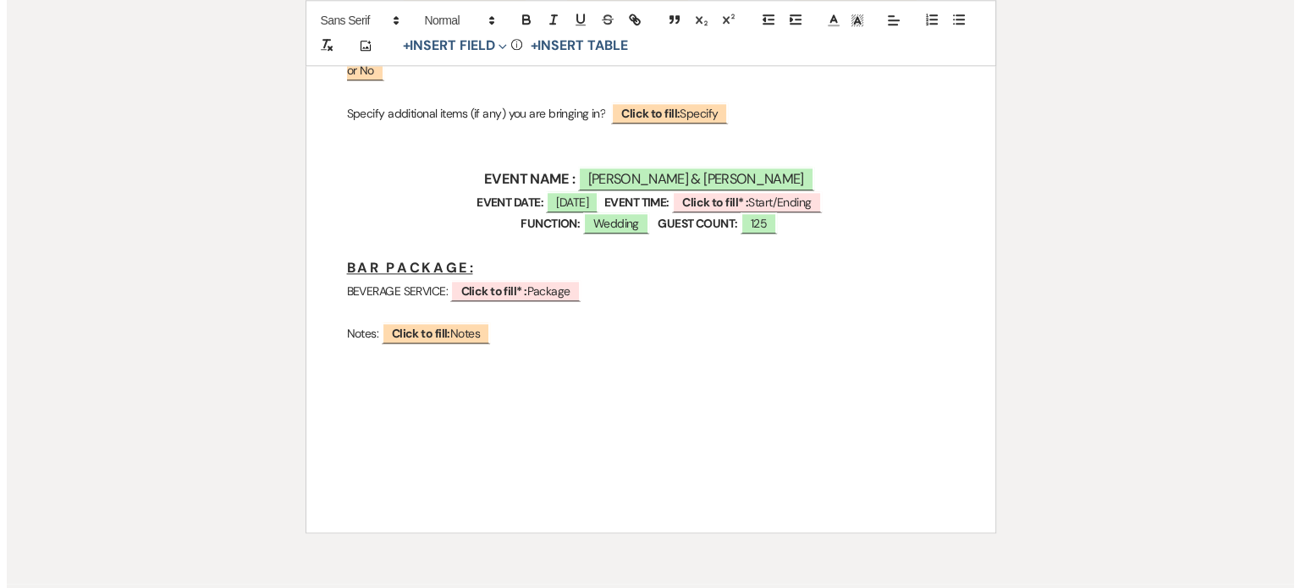
scroll to position [1947, 0]
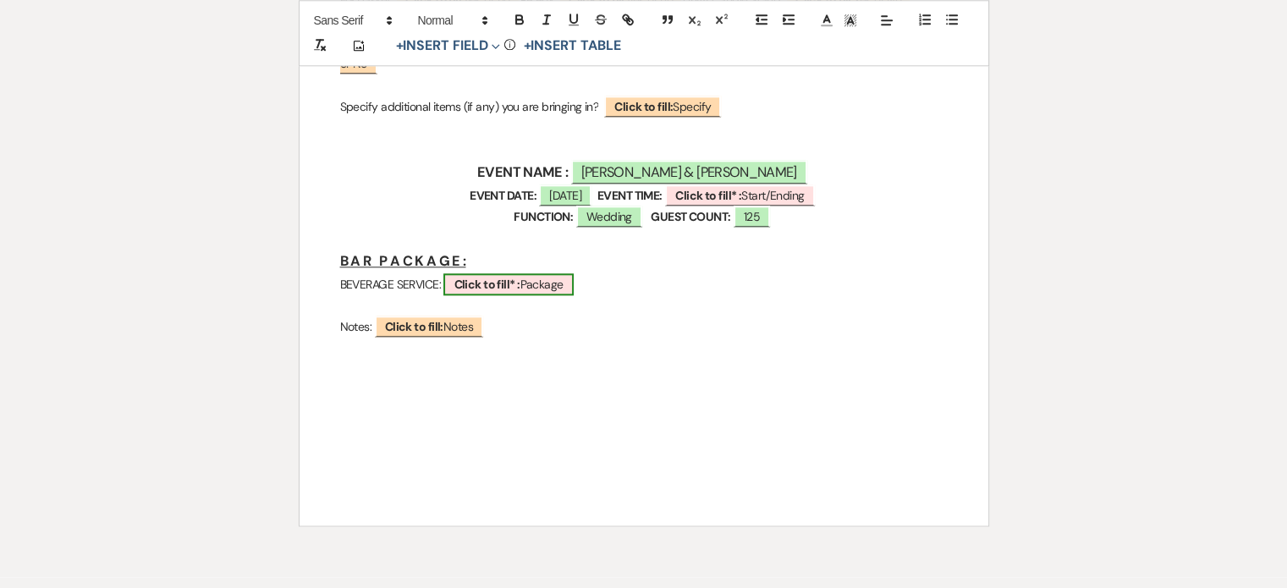
click at [507, 292] on b "Click to fill* :" at bounding box center [487, 284] width 66 height 15
select select "owner"
select select "custom_placeholder"
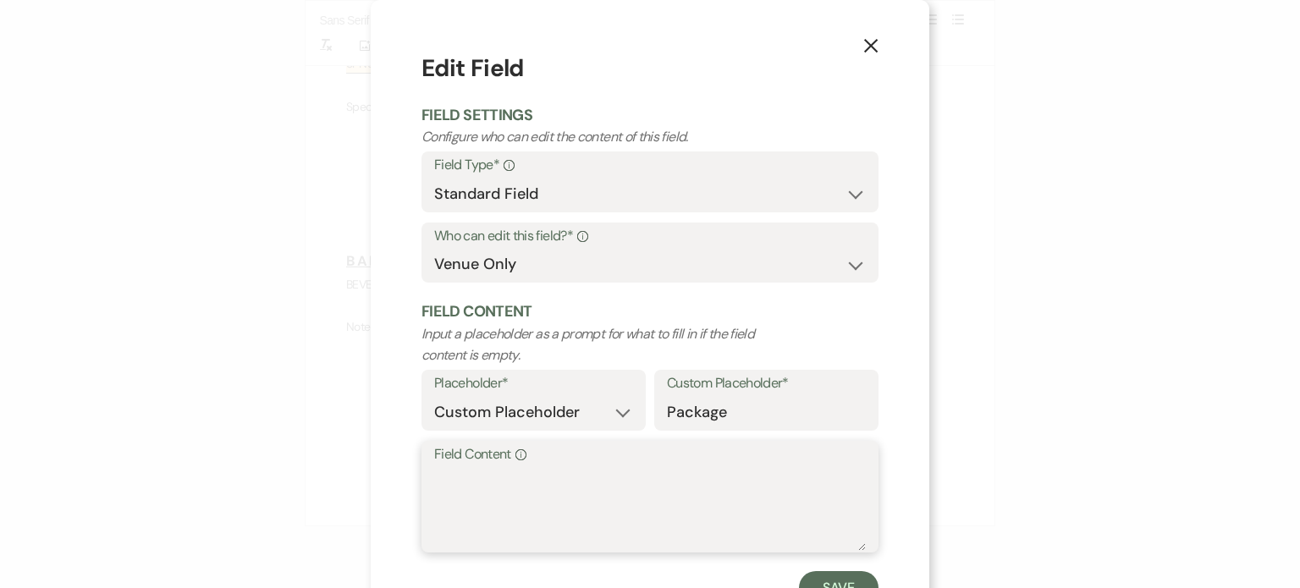
click at [478, 488] on textarea "Field Content Info" at bounding box center [650, 508] width 432 height 85
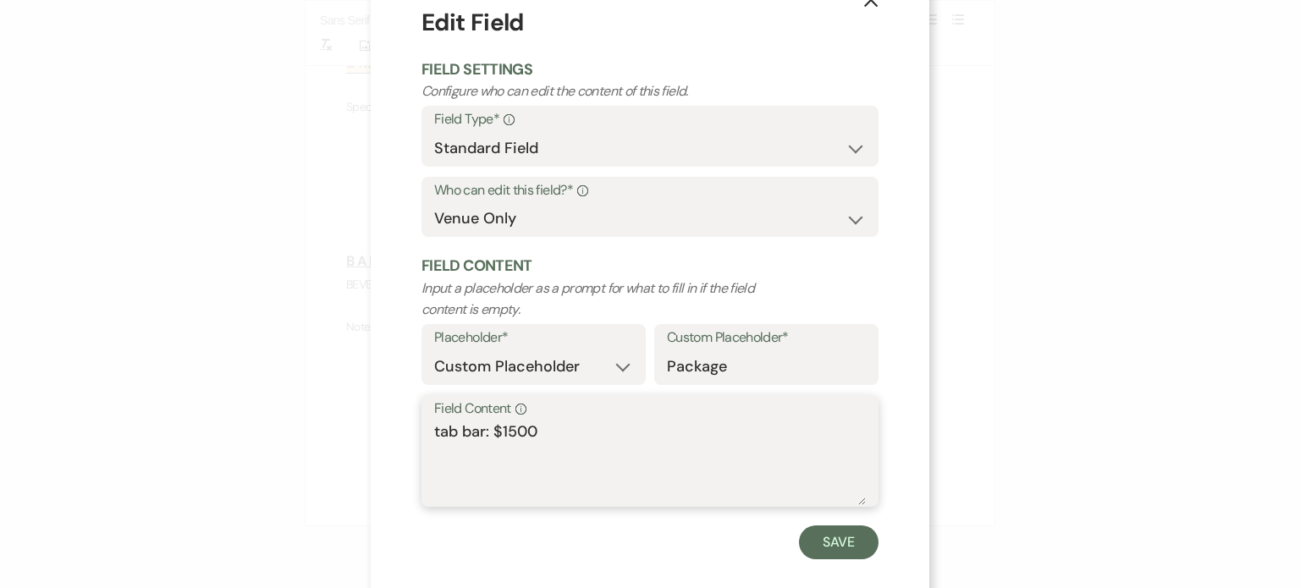
scroll to position [68, 0]
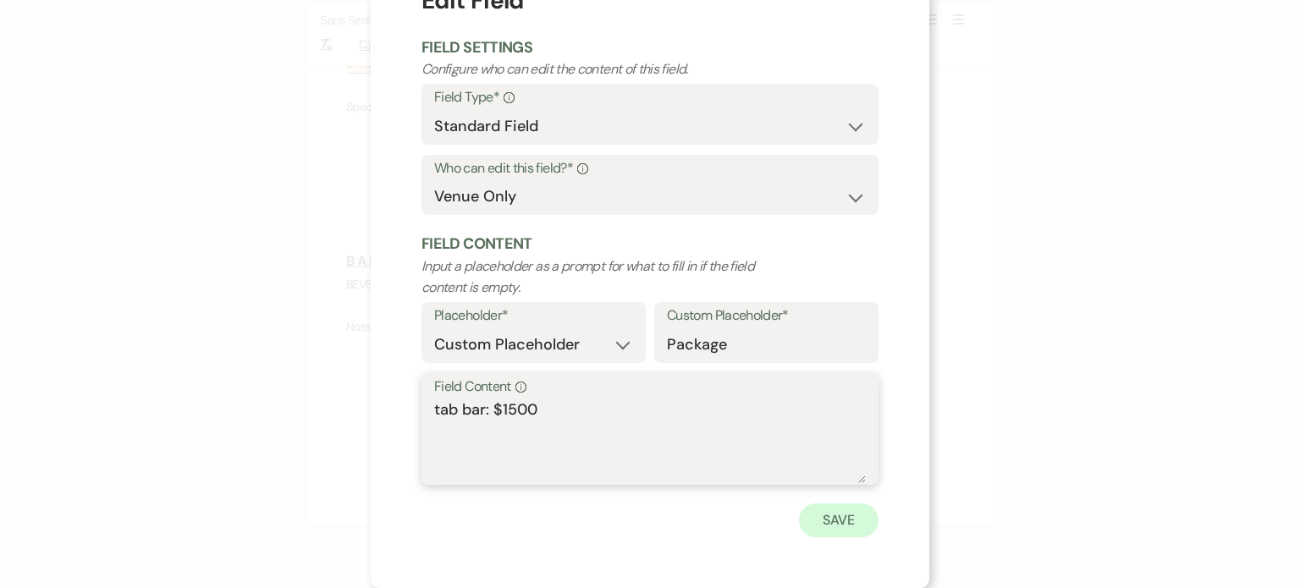
type textarea "tab bar: $1500"
click at [835, 515] on button "Save" at bounding box center [839, 521] width 80 height 34
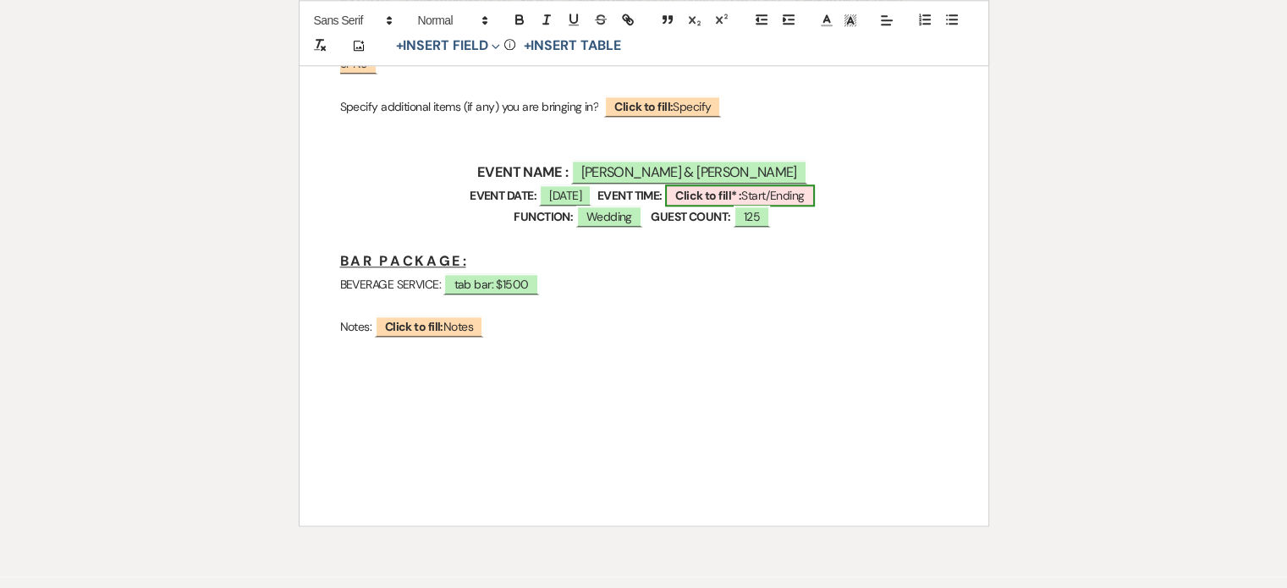
click at [789, 207] on span "Click to fill* : Start/Ending" at bounding box center [739, 196] width 149 height 22
select select "owner"
select select "custom_placeholder"
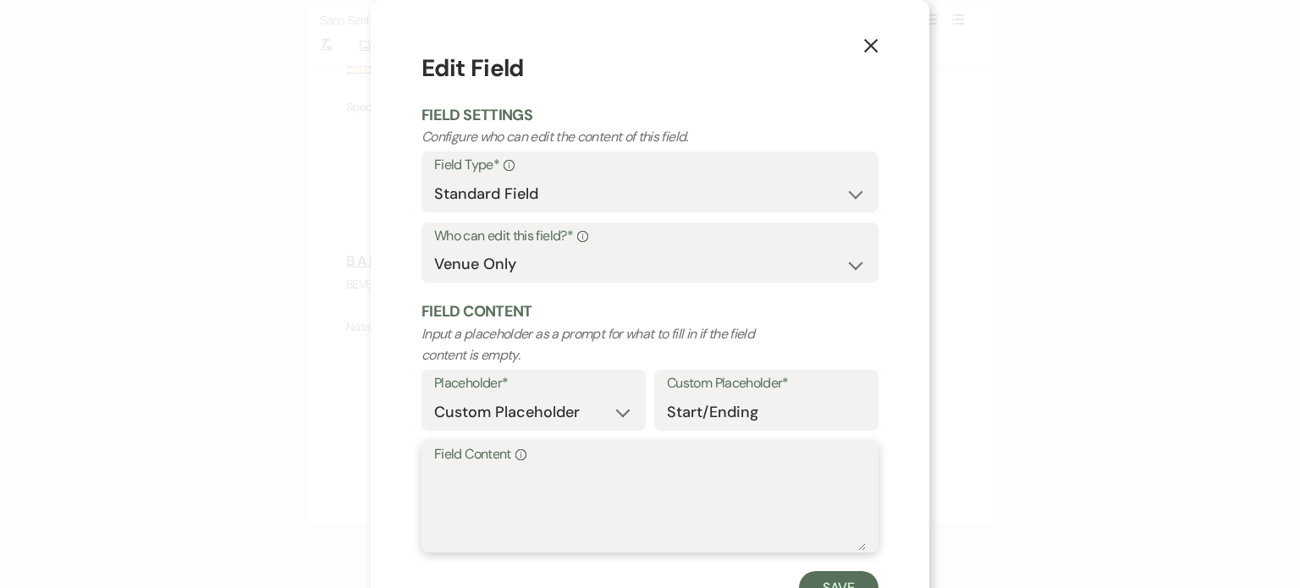
click at [528, 489] on textarea "Field Content Info" at bounding box center [650, 508] width 432 height 85
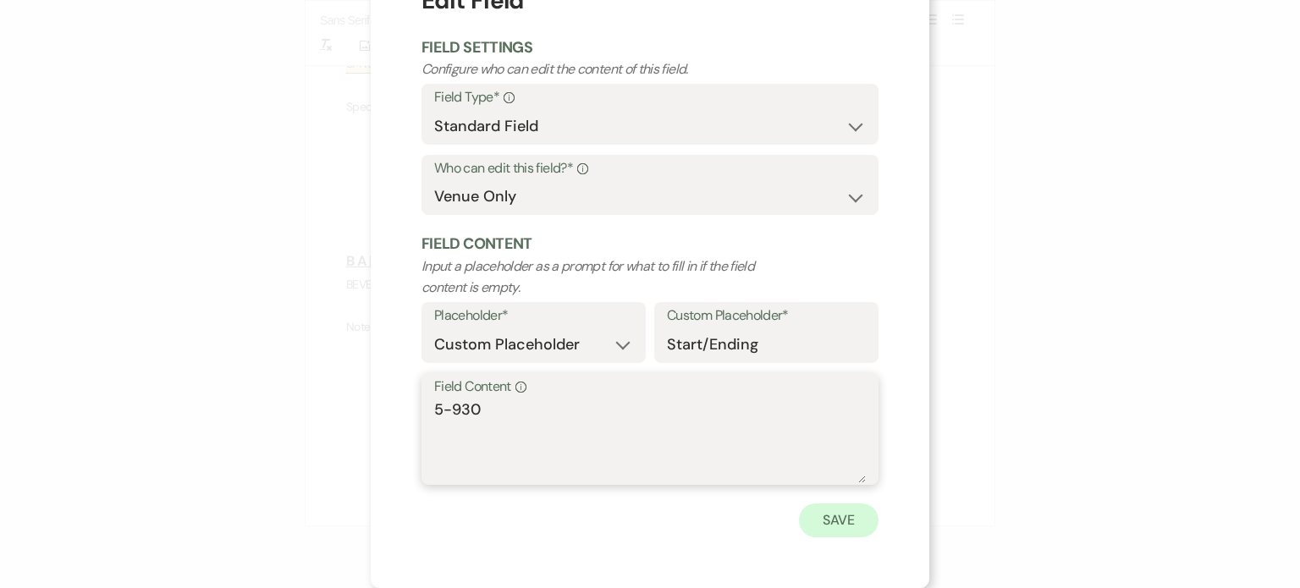
type textarea "5-930"
click at [850, 524] on button "Save" at bounding box center [839, 521] width 80 height 34
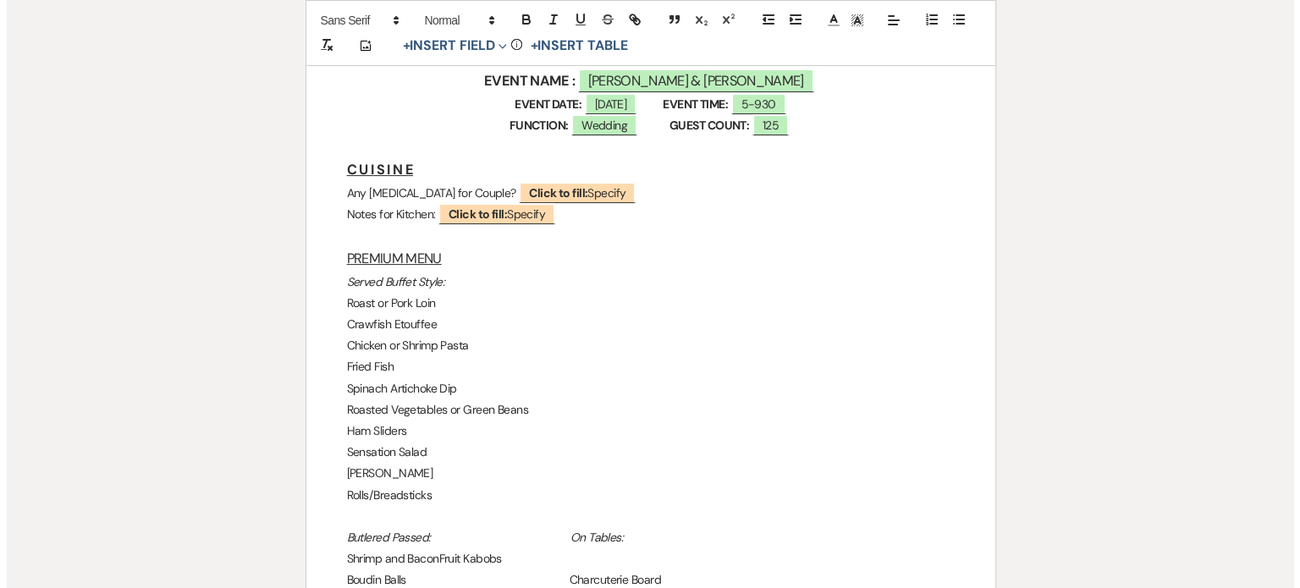
scroll to position [339, 0]
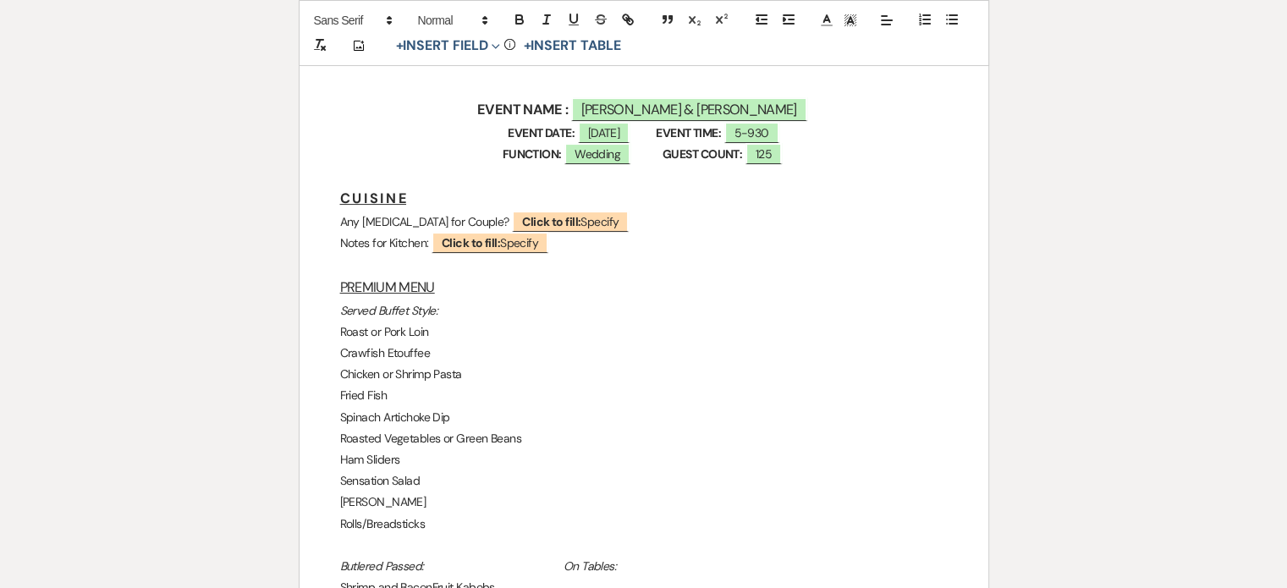
drag, startPoint x: 436, startPoint y: 244, endPoint x: 295, endPoint y: 247, distance: 141.4
click at [375, 240] on p "Add on: ﻿ Click to fill: Specify ﻿" at bounding box center [644, 243] width 608 height 21
click at [455, 245] on b "Click to fill:" at bounding box center [426, 242] width 58 height 15
select select "custom_placeholder"
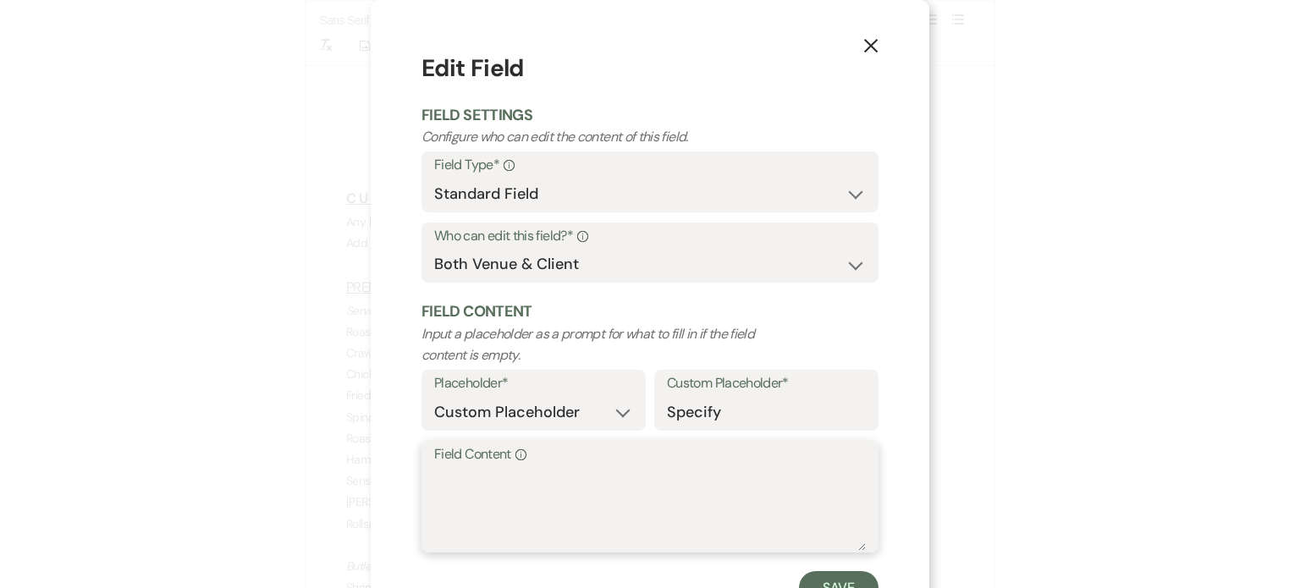
click at [445, 474] on textarea "Field Content Info" at bounding box center [650, 508] width 432 height 85
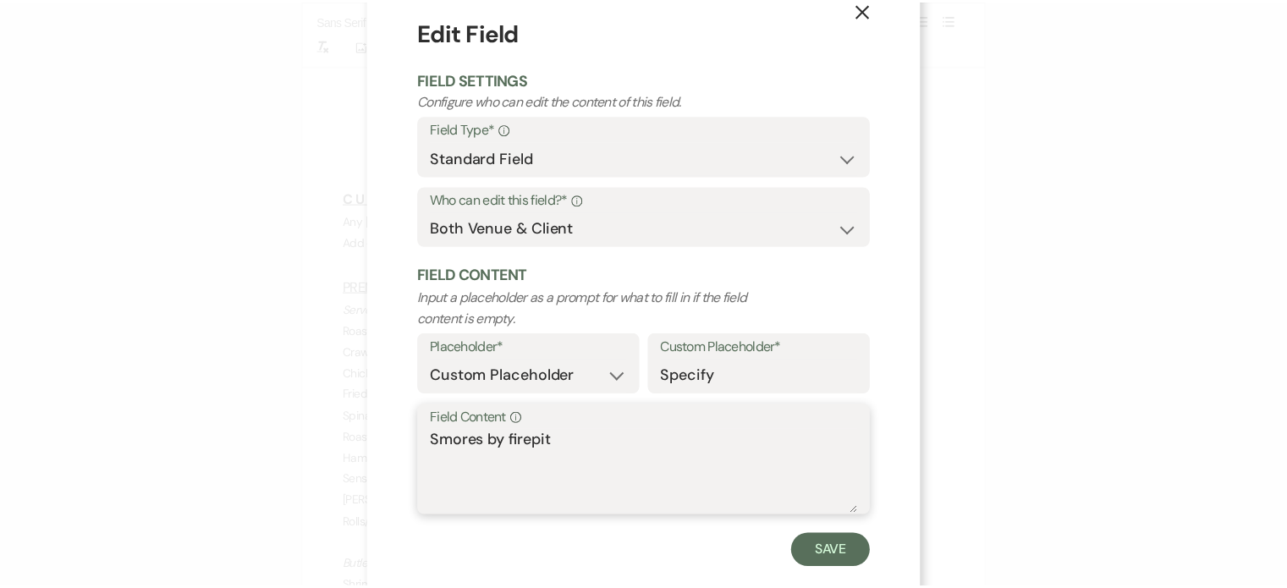
scroll to position [68, 0]
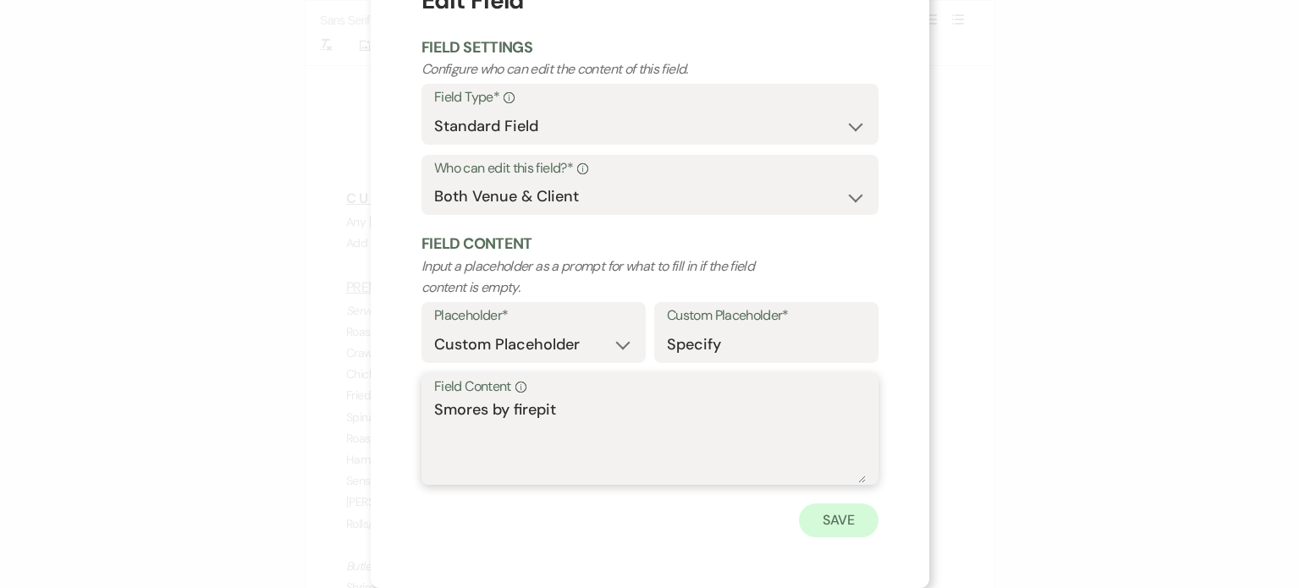
type textarea "Smores by firepit"
click at [860, 517] on button "Save" at bounding box center [839, 521] width 80 height 34
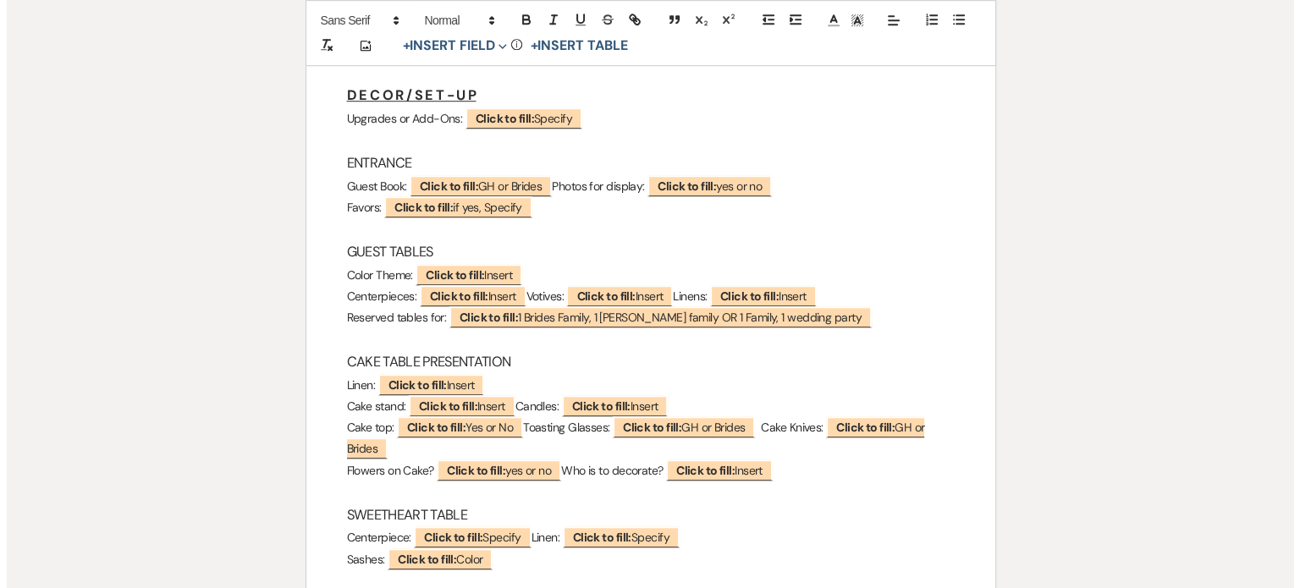
scroll to position [1185, 0]
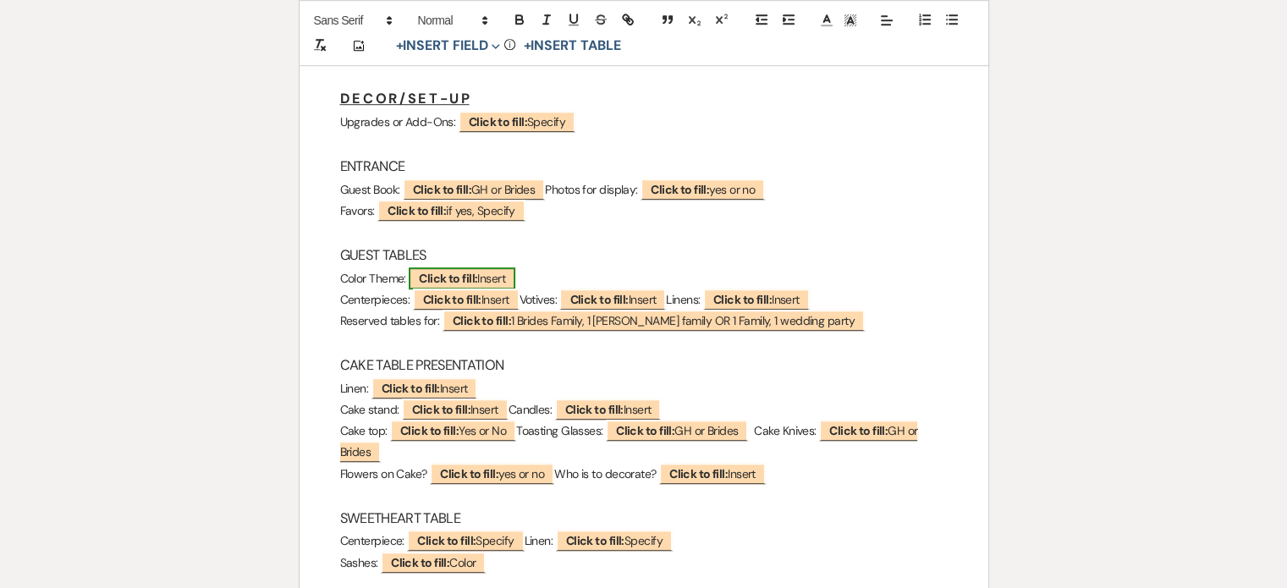
click at [460, 269] on span "Click to fill: [PERSON_NAME]" at bounding box center [462, 278] width 107 height 22
select select "custom_placeholder"
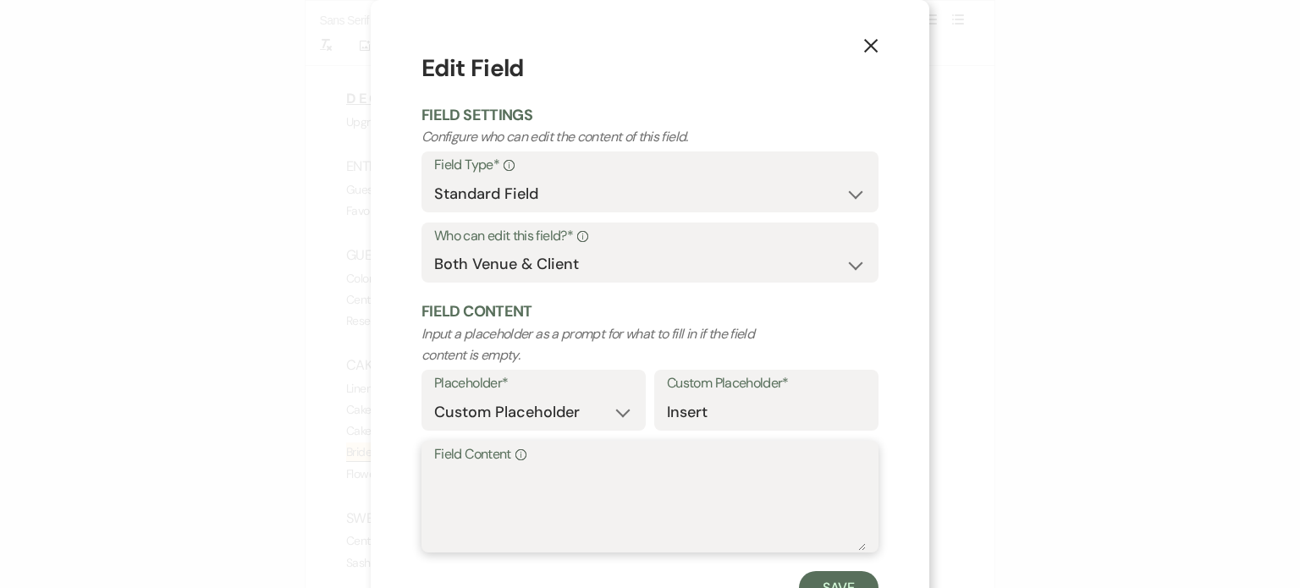
click at [488, 473] on textarea "Field Content Info" at bounding box center [650, 508] width 432 height 85
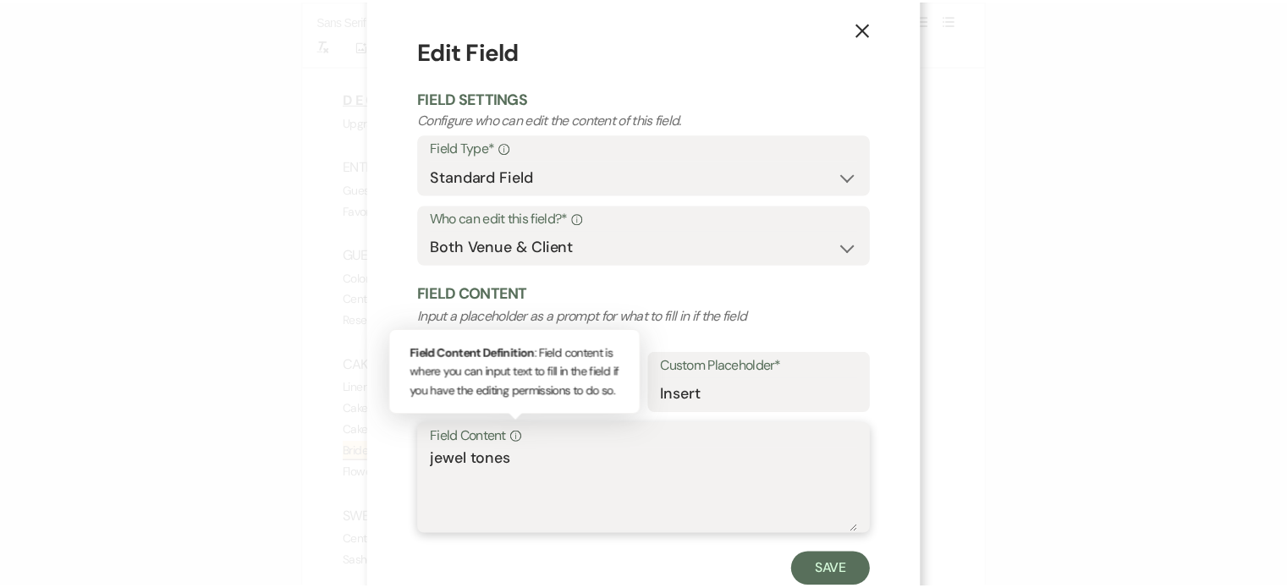
scroll to position [68, 0]
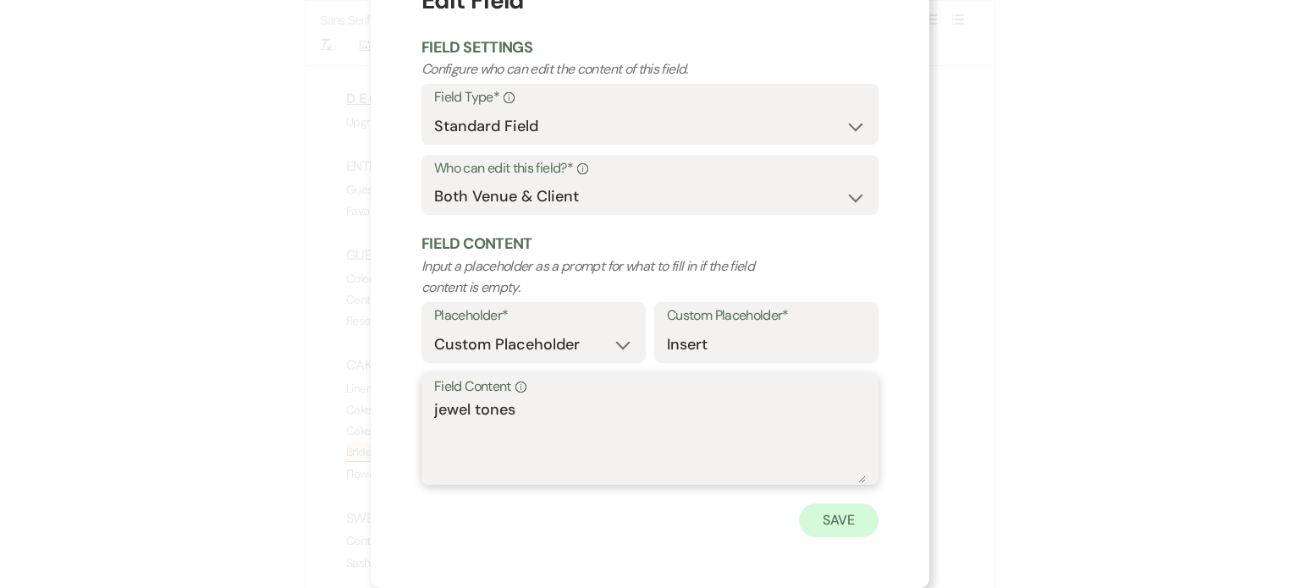
type textarea "jewel tones"
click at [830, 524] on button "Save" at bounding box center [839, 521] width 80 height 34
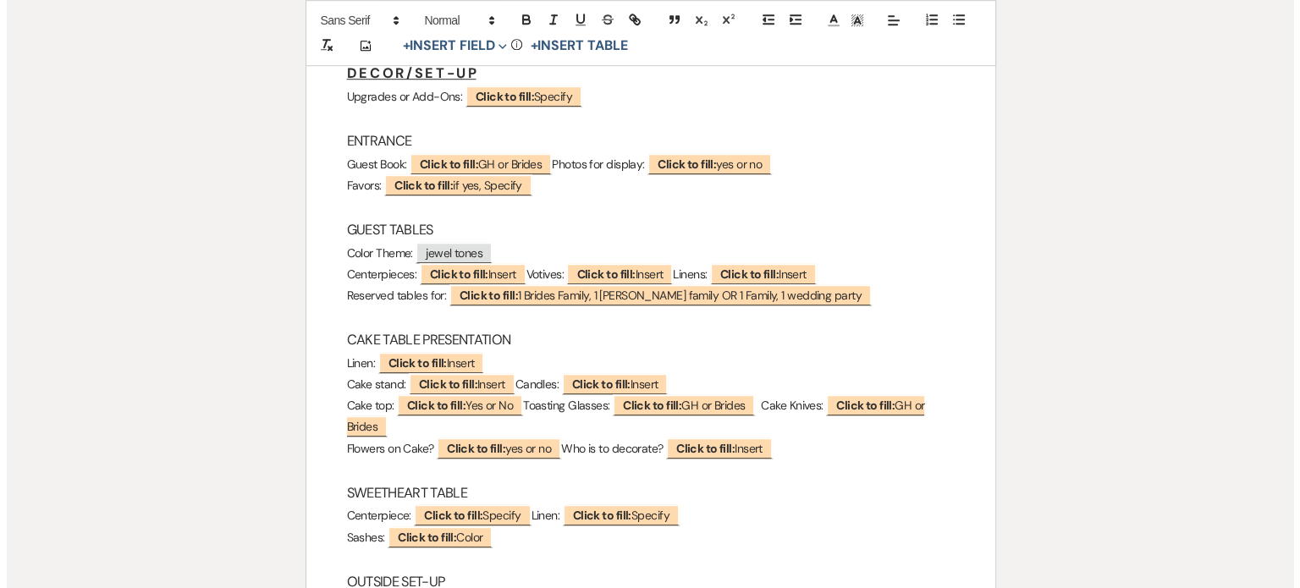
scroll to position [1185, 0]
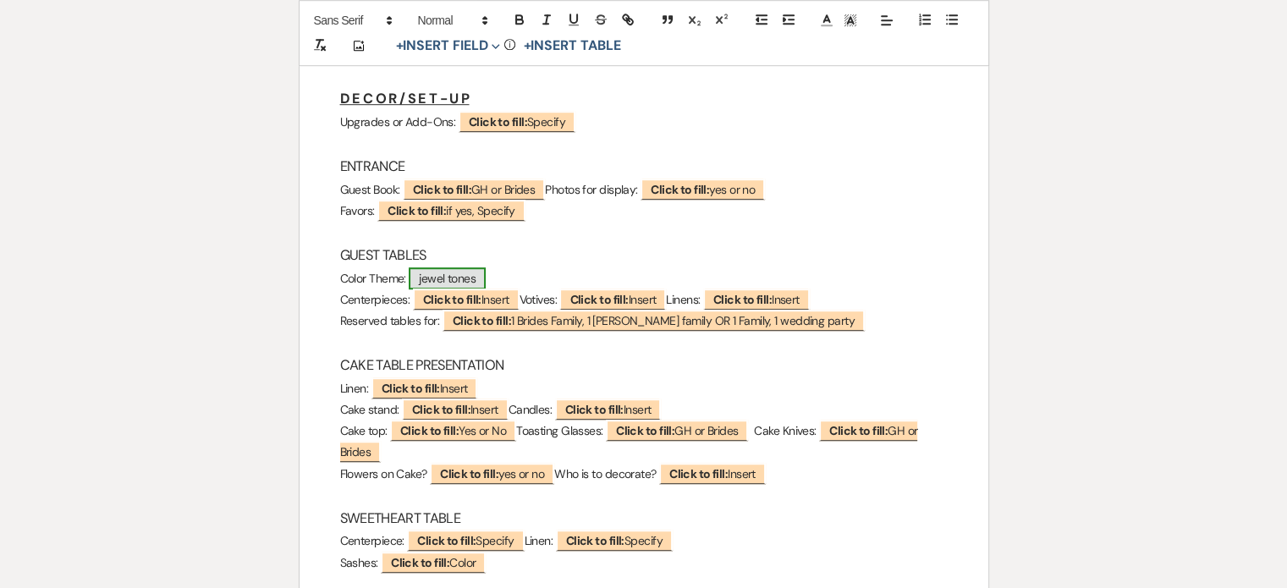
click at [462, 277] on span "jewel tones" at bounding box center [447, 278] width 77 height 22
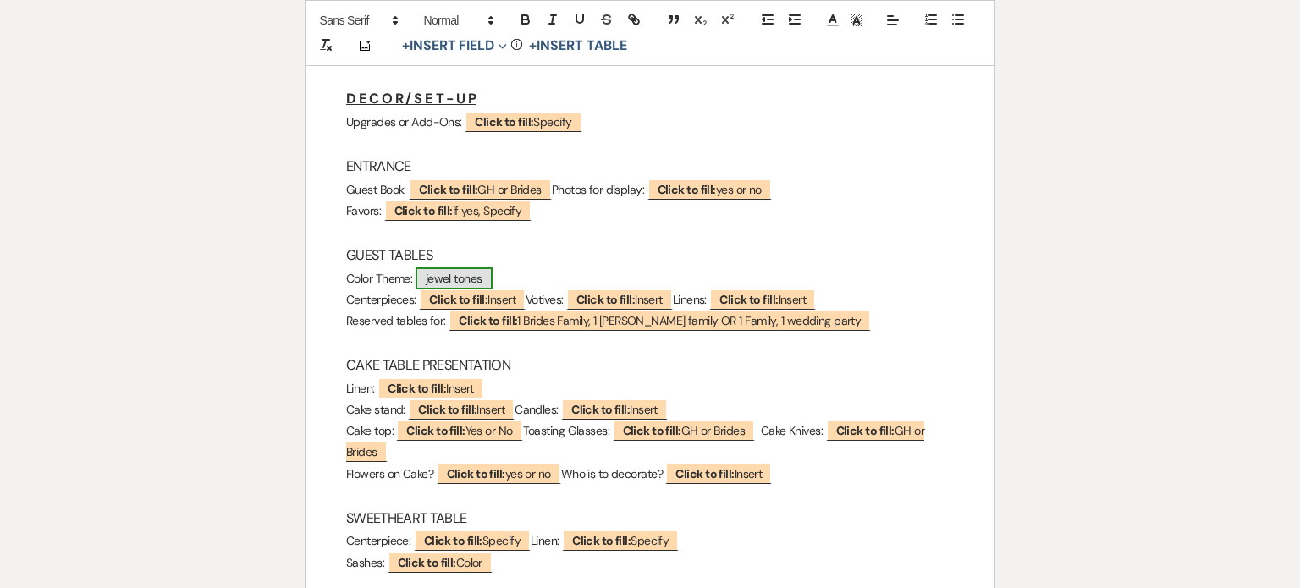
select select "custom_placeholder"
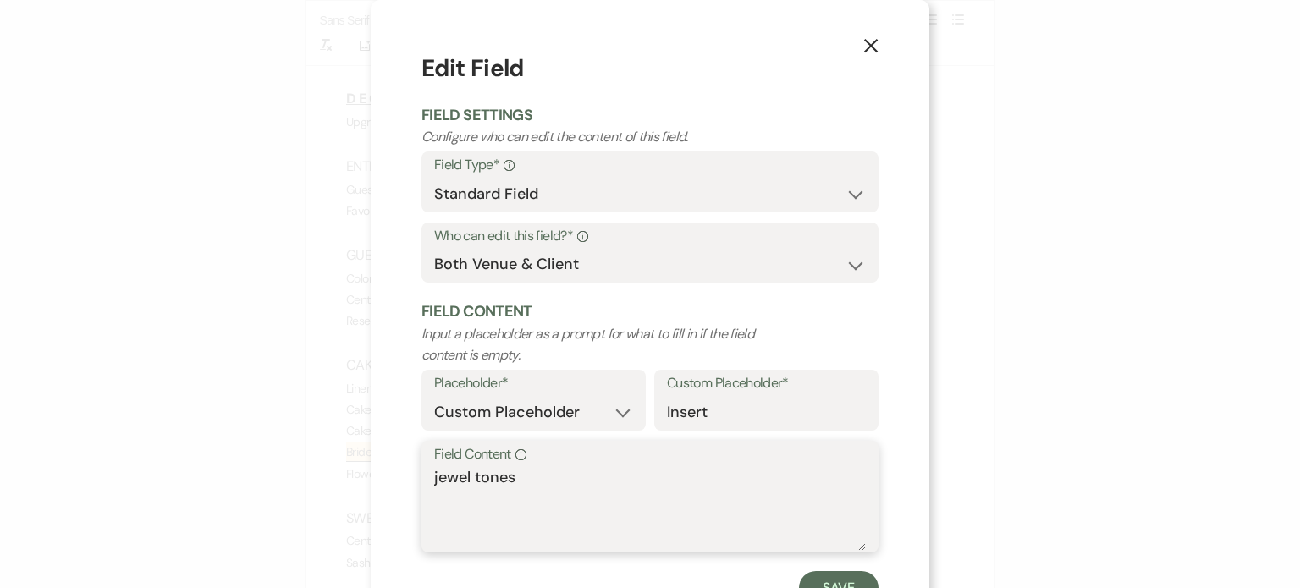
click at [533, 471] on textarea "jewel tones" at bounding box center [650, 508] width 432 height 85
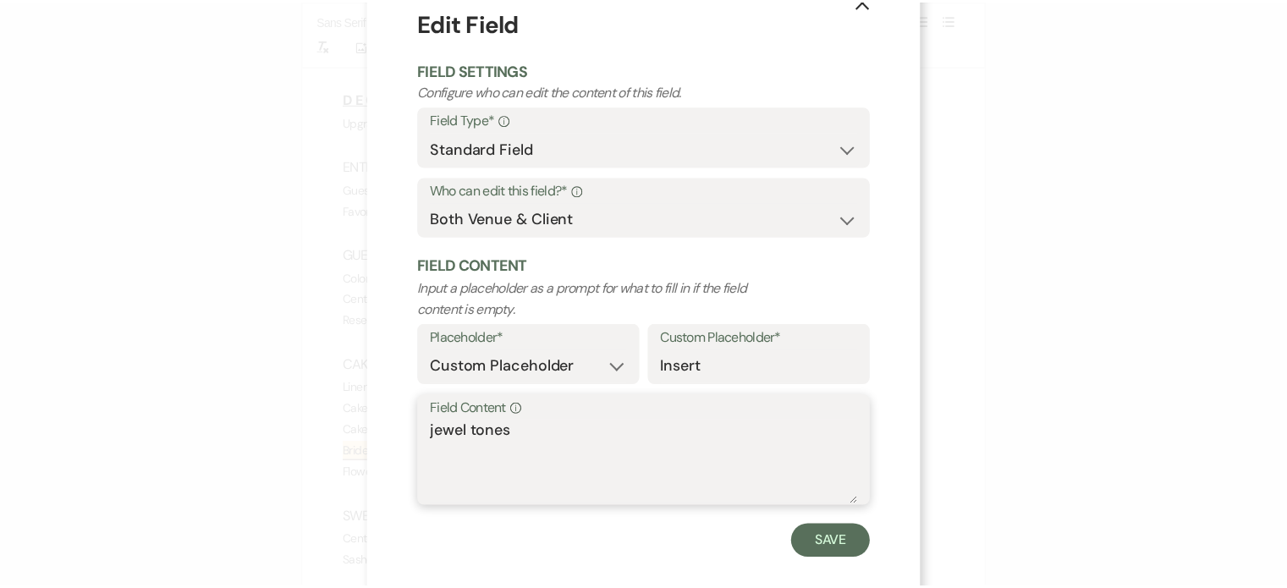
scroll to position [68, 0]
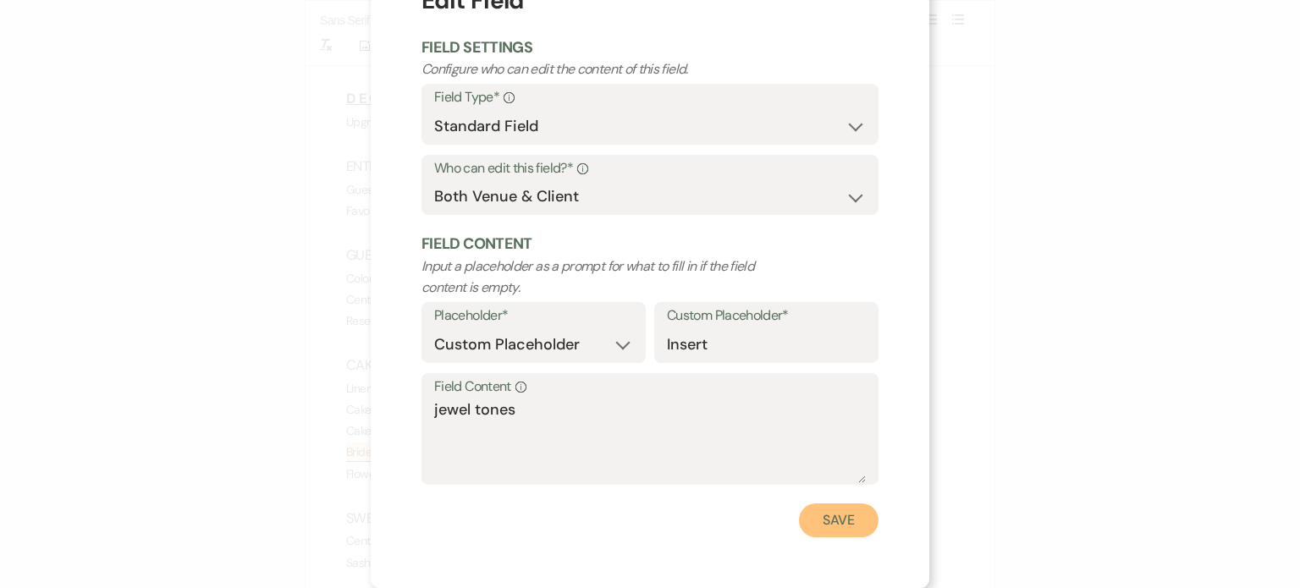
click at [823, 521] on button "Save" at bounding box center [839, 521] width 80 height 34
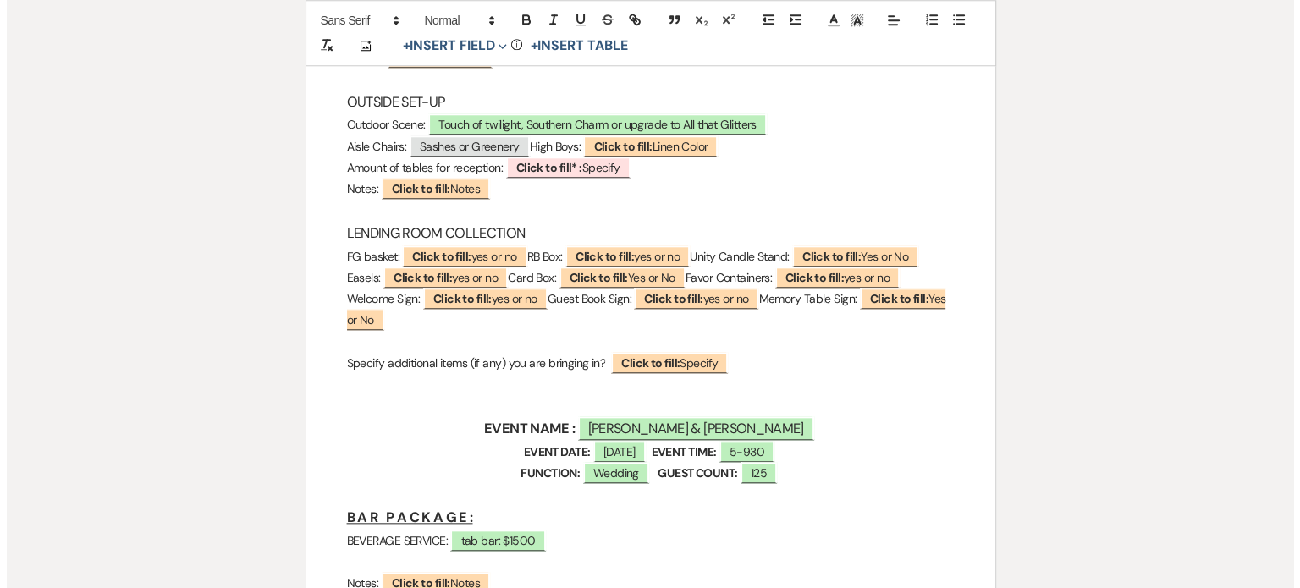
scroll to position [1693, 0]
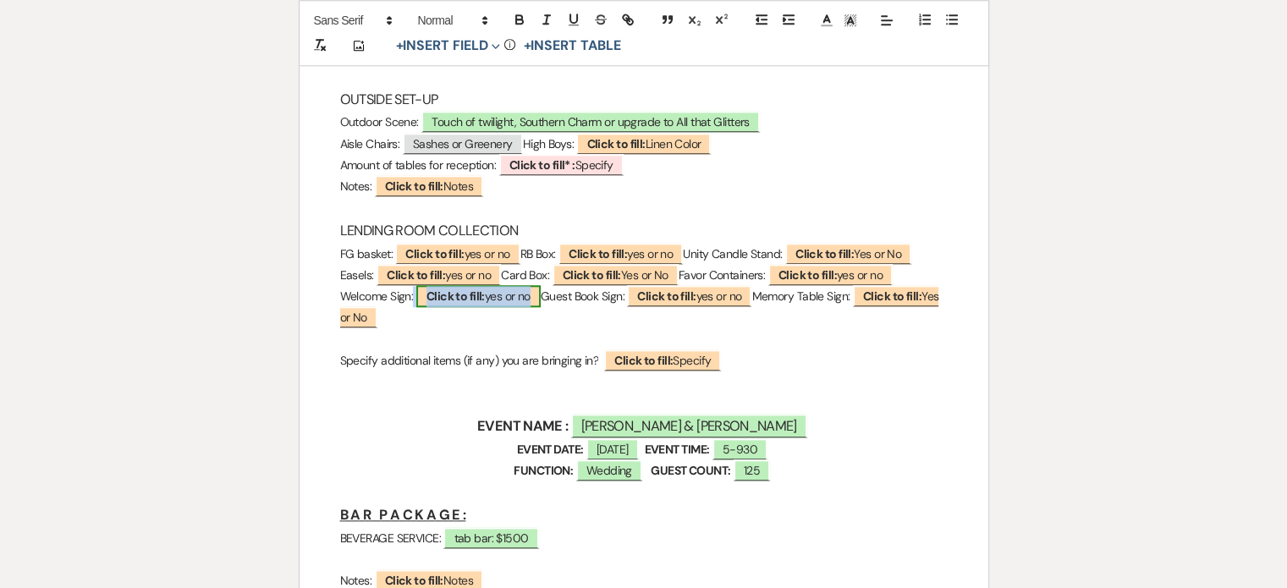
click at [457, 304] on b "Click to fill:" at bounding box center [456, 296] width 58 height 15
select select "custom_placeholder"
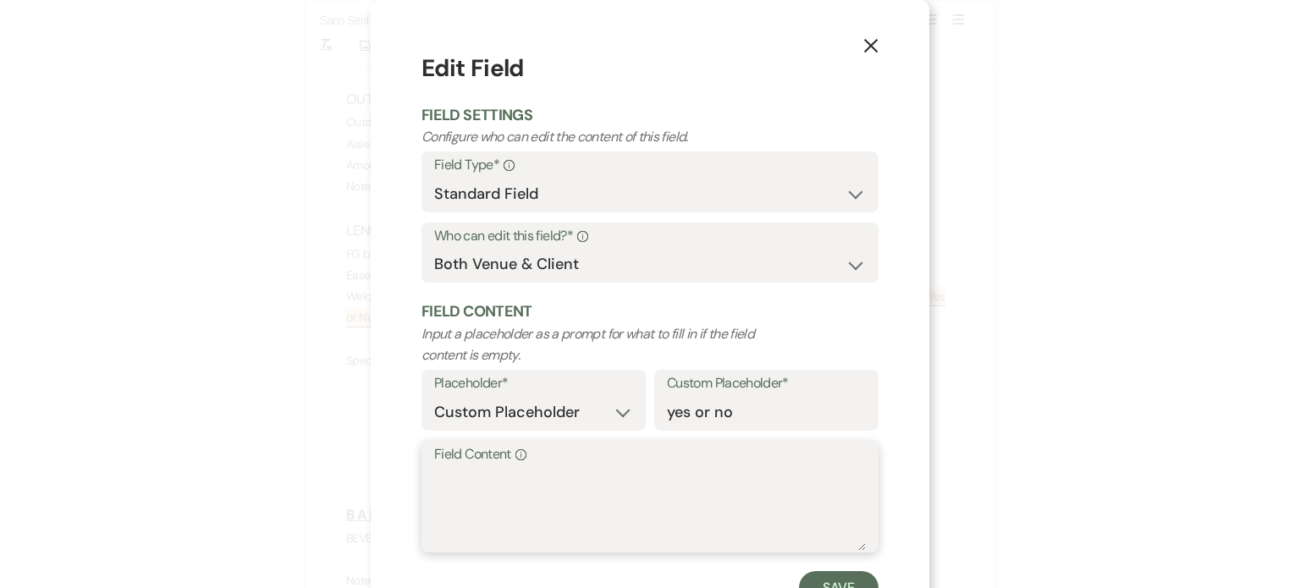
click at [504, 483] on textarea "Field Content Info" at bounding box center [650, 508] width 432 height 85
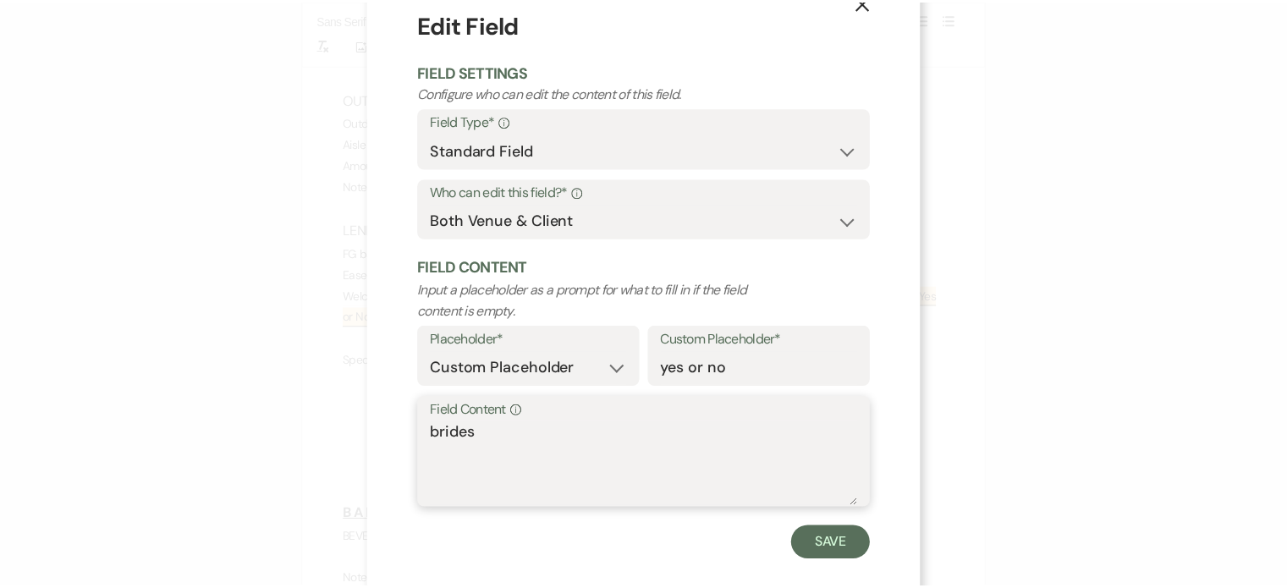
scroll to position [68, 0]
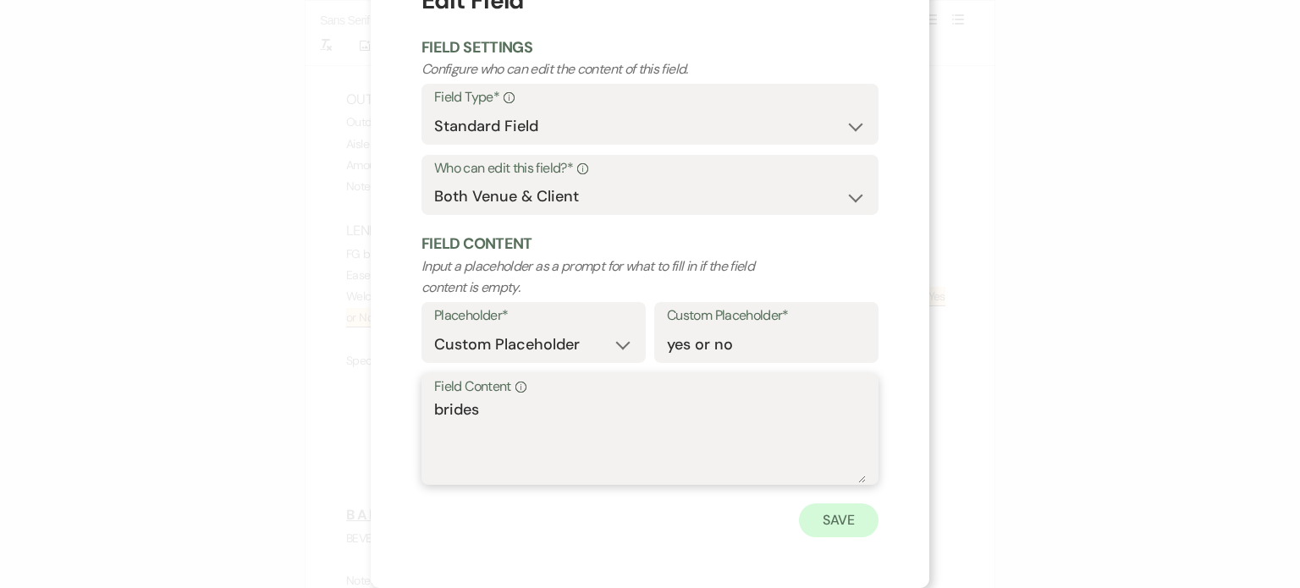
type textarea "brides"
click at [811, 523] on button "Save" at bounding box center [839, 521] width 80 height 34
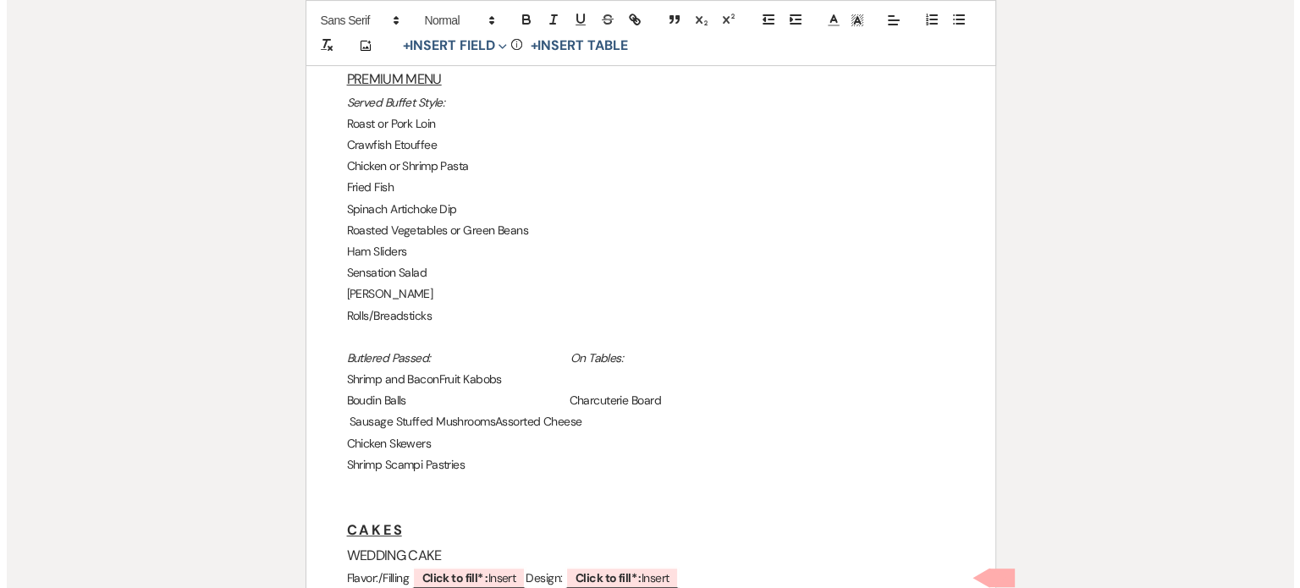
scroll to position [339, 0]
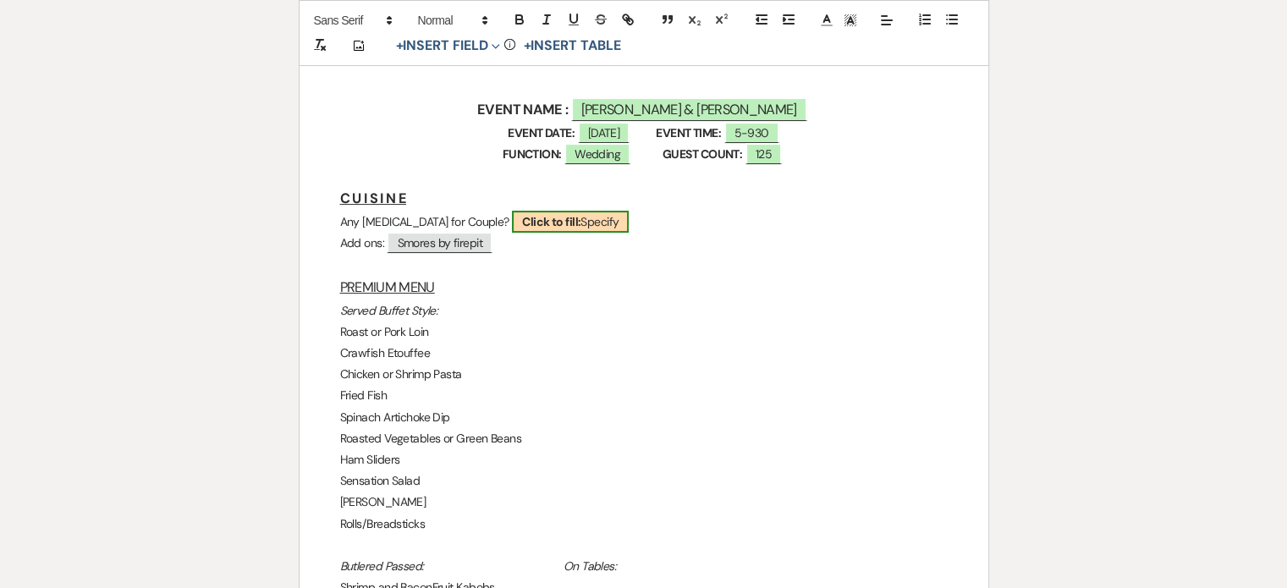
click at [541, 219] on b "Click to fill:" at bounding box center [551, 221] width 58 height 15
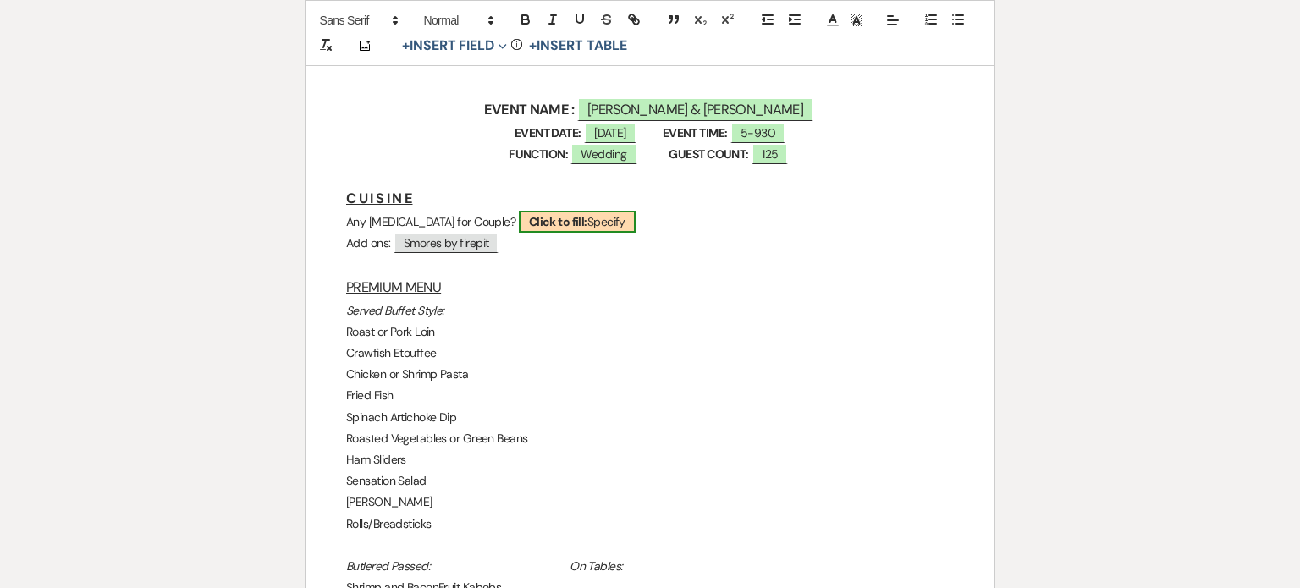
select select "custom_placeholder"
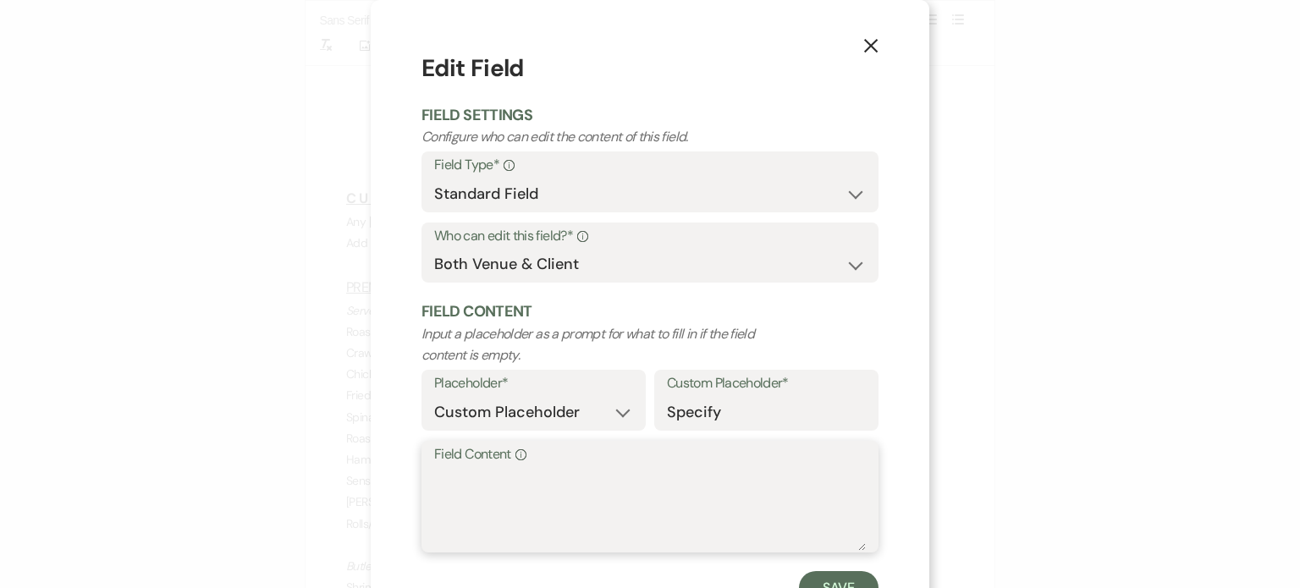
click at [526, 472] on textarea "Field Content Info" at bounding box center [650, 508] width 432 height 85
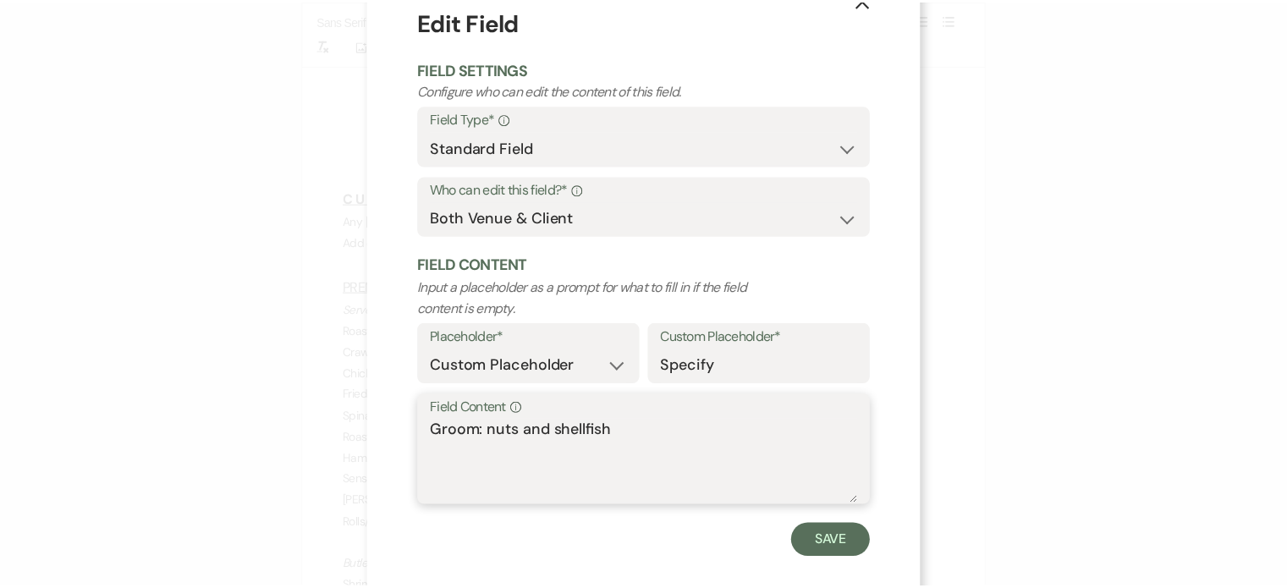
scroll to position [68, 0]
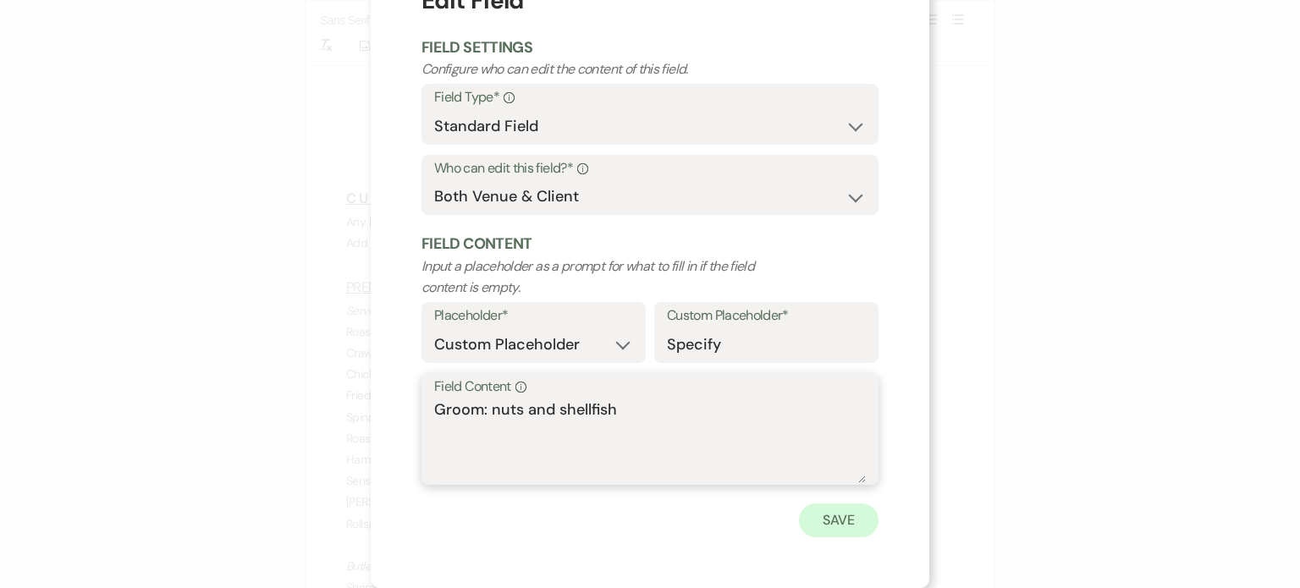
type textarea "Groom: nuts and shellfish"
click at [842, 519] on button "Save" at bounding box center [839, 521] width 80 height 34
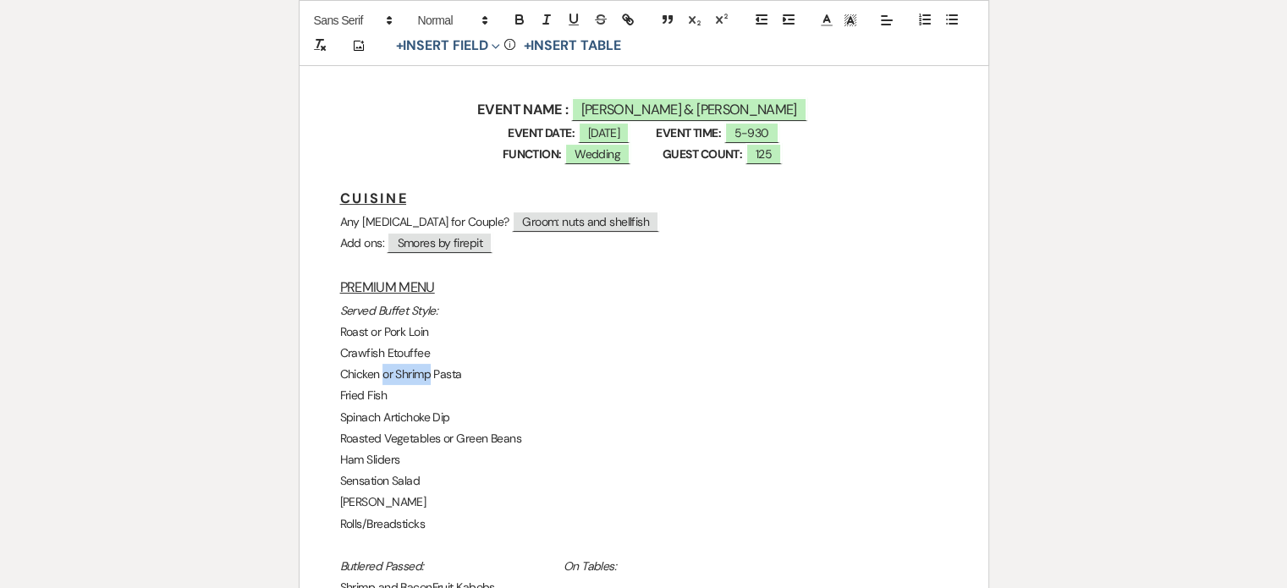
drag, startPoint x: 383, startPoint y: 370, endPoint x: 430, endPoint y: 371, distance: 47.4
click at [430, 371] on p "Chicken or Shrimp Pasta" at bounding box center [644, 374] width 608 height 21
drag, startPoint x: 369, startPoint y: 328, endPoint x: 433, endPoint y: 329, distance: 64.3
click at [433, 329] on p "Roast or Pork Loin" at bounding box center [644, 332] width 608 height 21
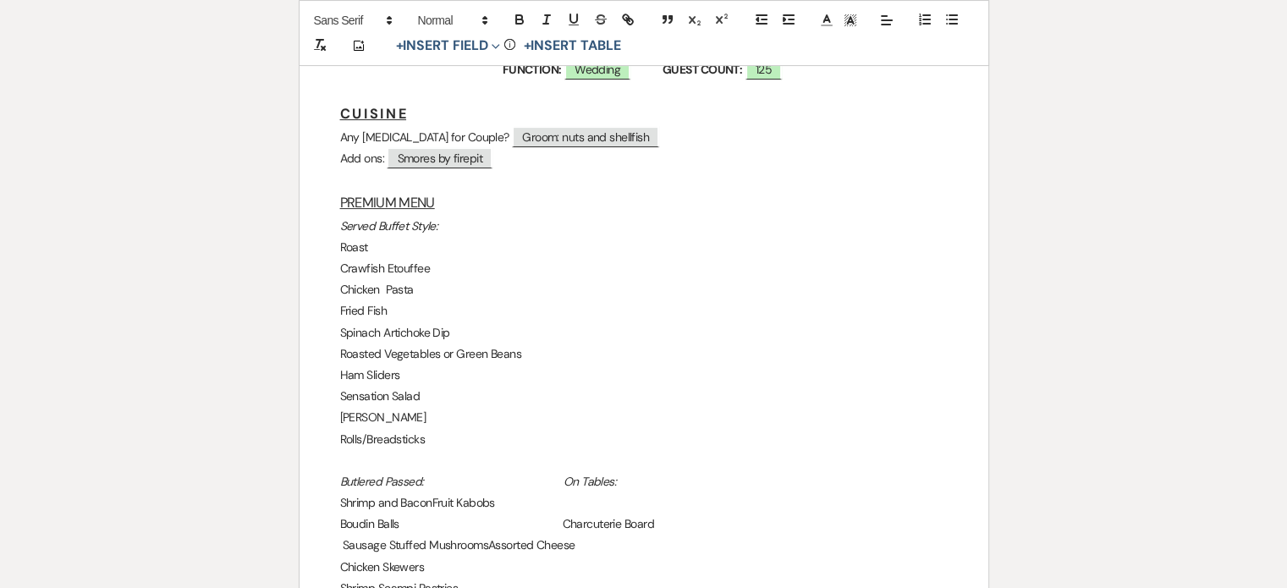
drag, startPoint x: 443, startPoint y: 351, endPoint x: 537, endPoint y: 361, distance: 93.6
click at [537, 361] on p "Roasted Vegetables or Green Beans" at bounding box center [644, 354] width 608 height 21
click at [425, 396] on p "Sensation Salad" at bounding box center [644, 396] width 608 height 21
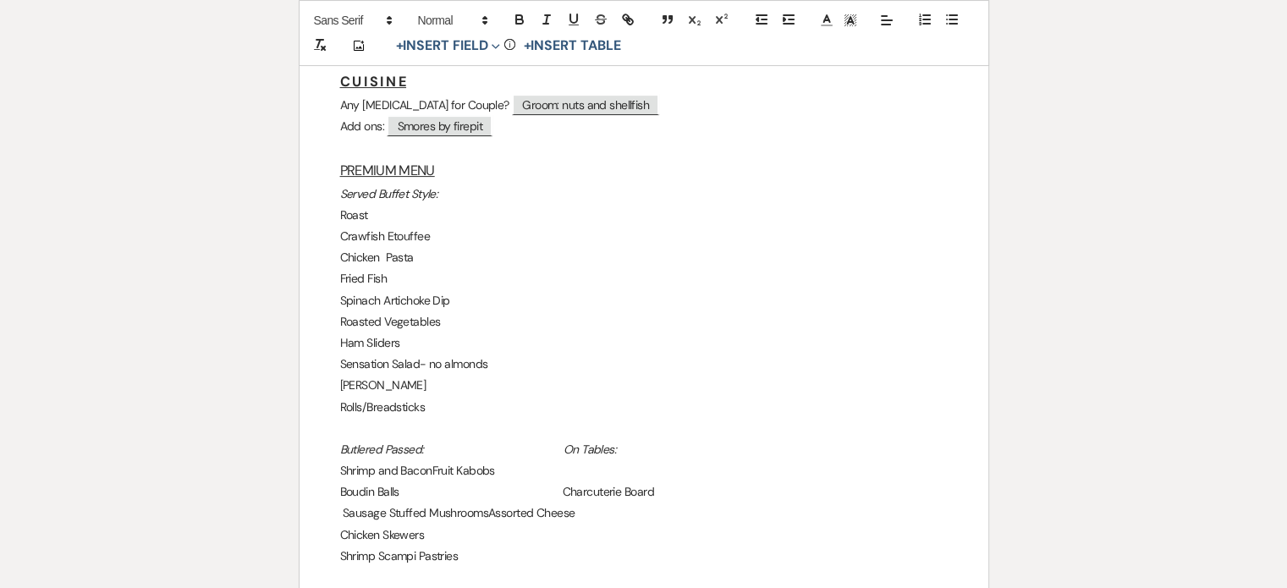
scroll to position [508, 0]
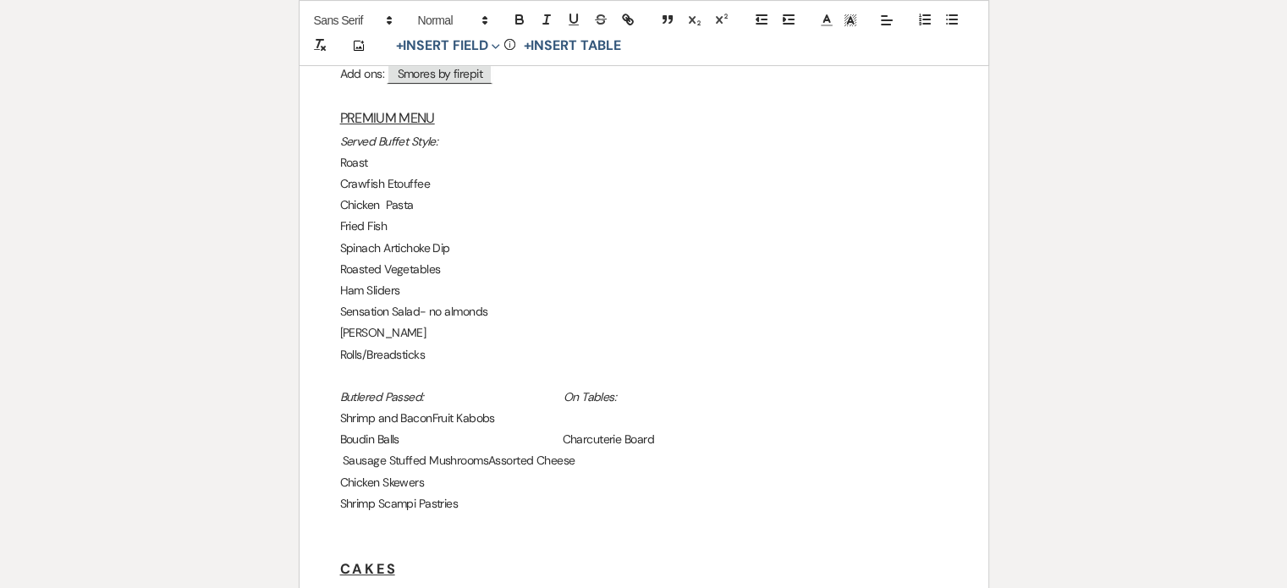
click at [656, 438] on p "Boudin Balls Charcuterie Board" at bounding box center [644, 439] width 608 height 21
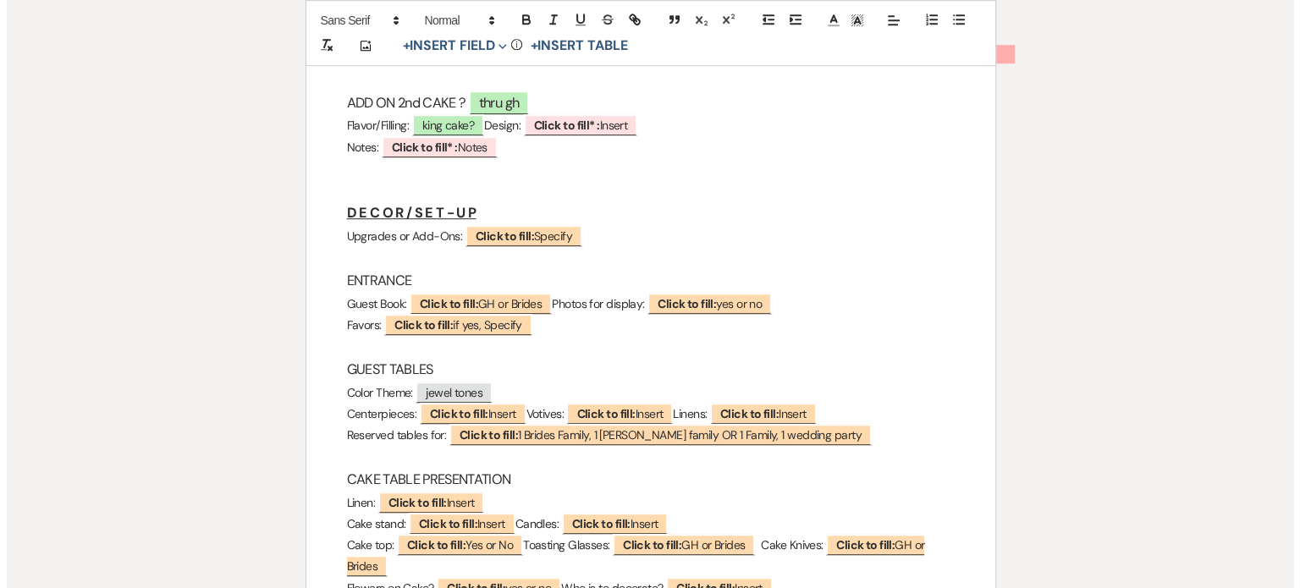
scroll to position [1100, 0]
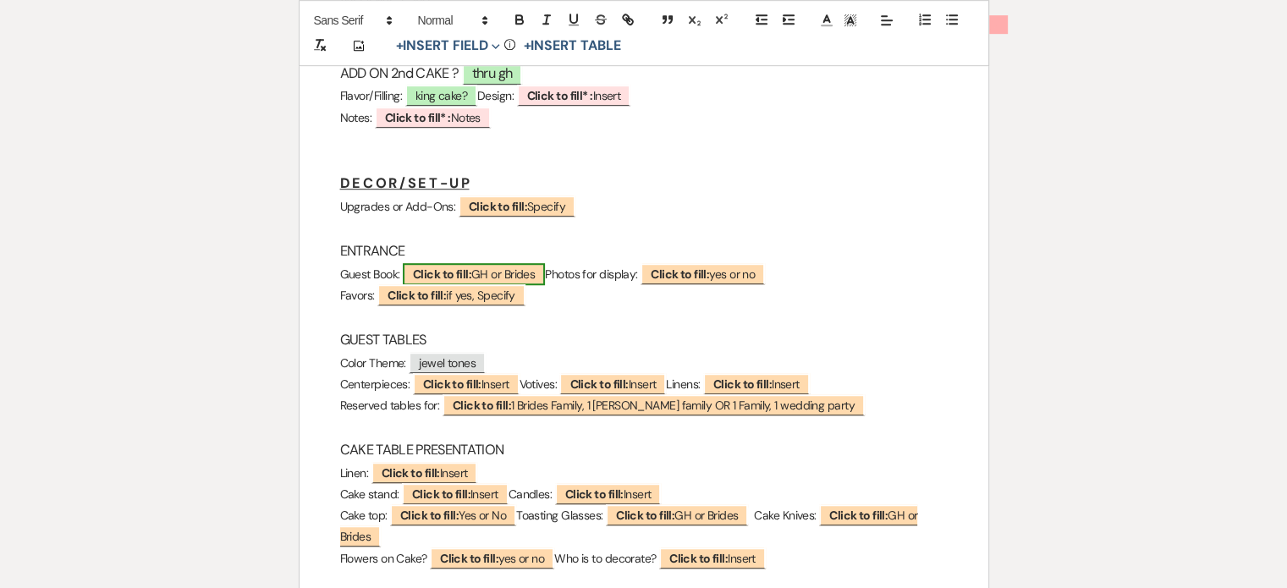
click at [446, 270] on b "Click to fill:" at bounding box center [442, 274] width 58 height 15
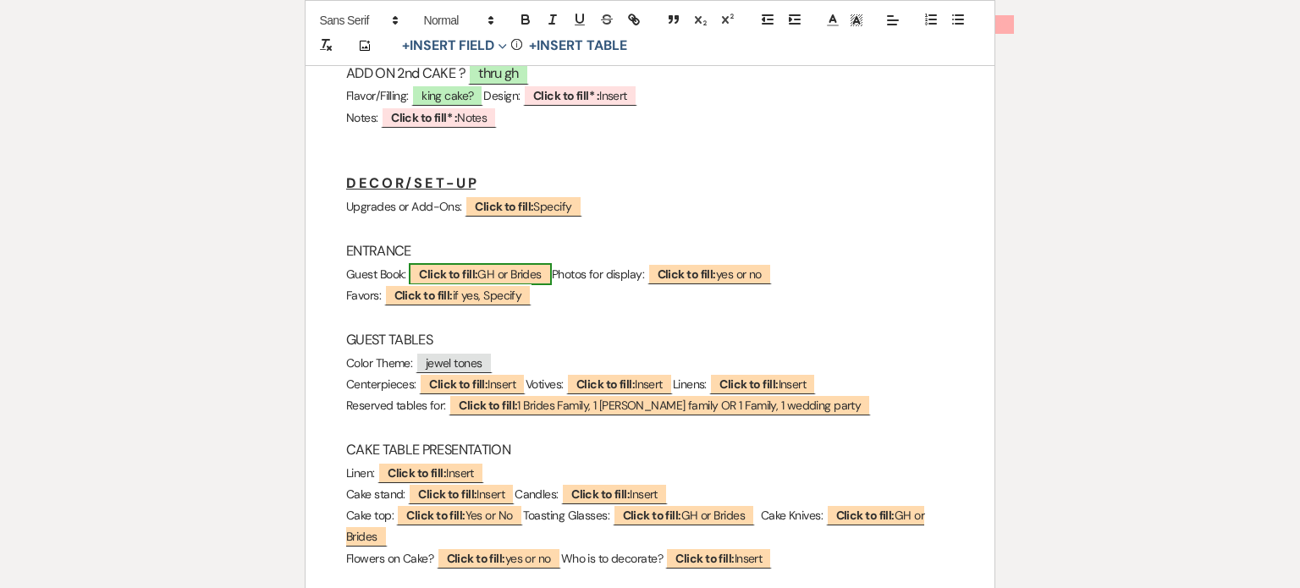
select select "custom_placeholder"
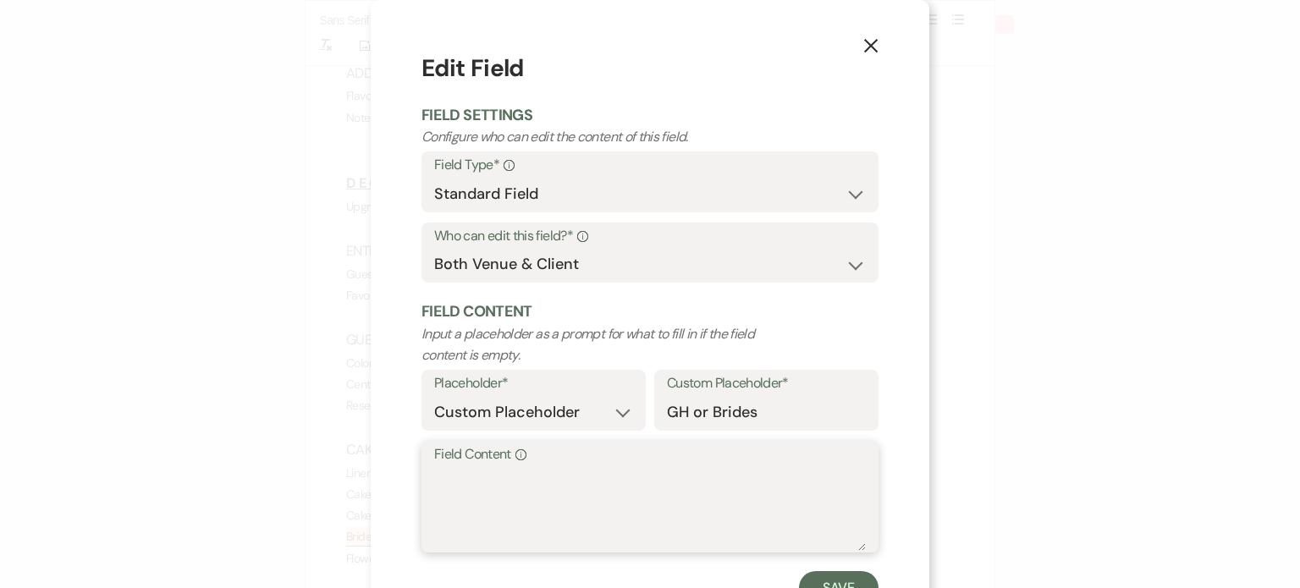
click at [554, 483] on textarea "Field Content Info" at bounding box center [650, 508] width 432 height 85
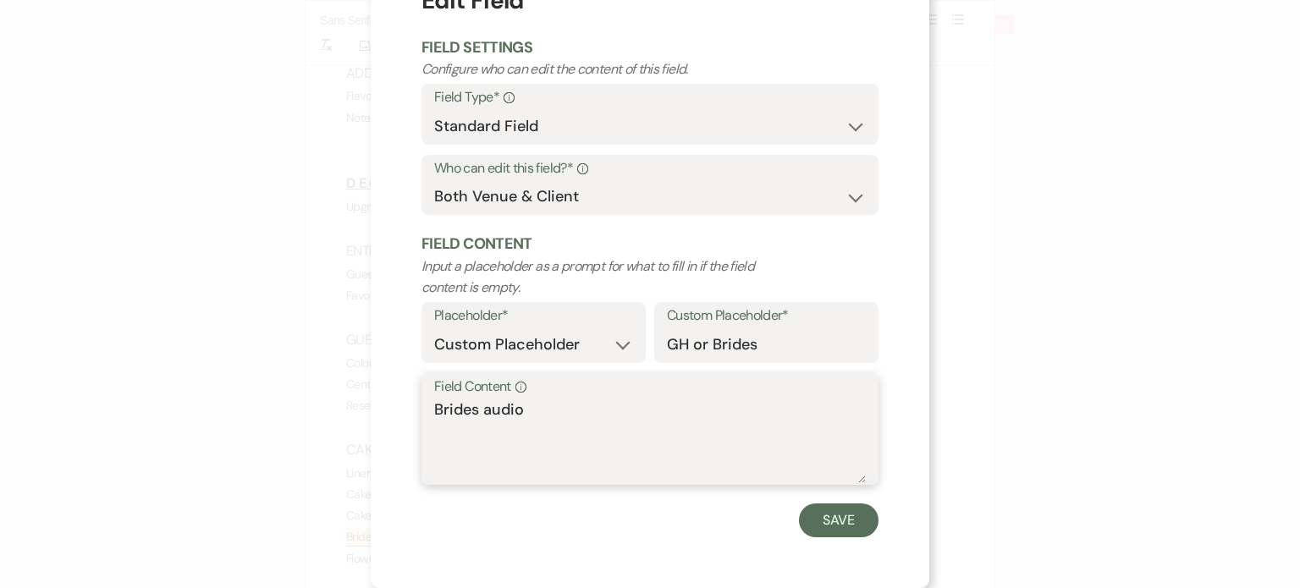
click at [556, 416] on textarea "Brides audio" at bounding box center [650, 441] width 432 height 85
type textarea "Brides audio"
click at [839, 524] on button "Save" at bounding box center [839, 521] width 80 height 34
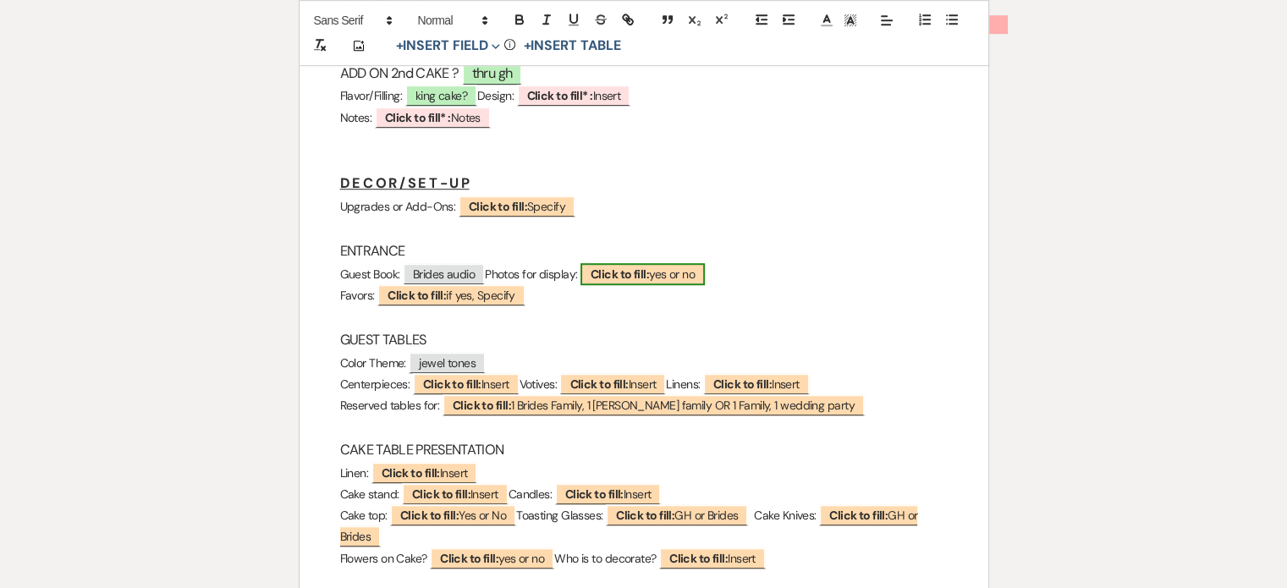
click at [649, 275] on b "Click to fill:" at bounding box center [620, 274] width 58 height 15
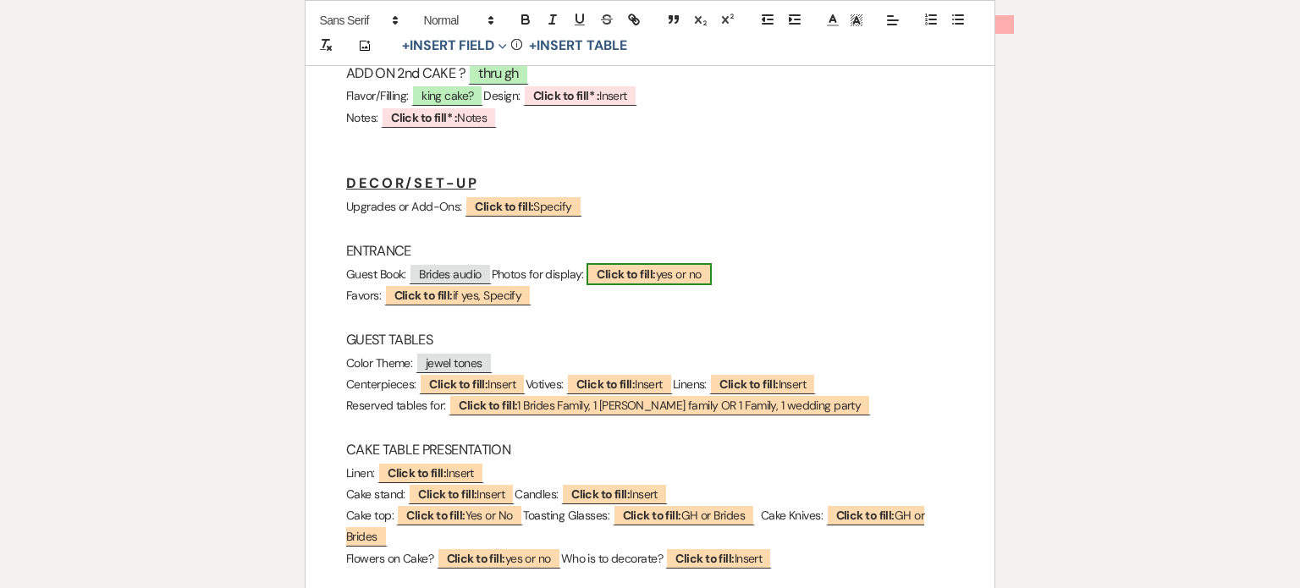
select select "custom_placeholder"
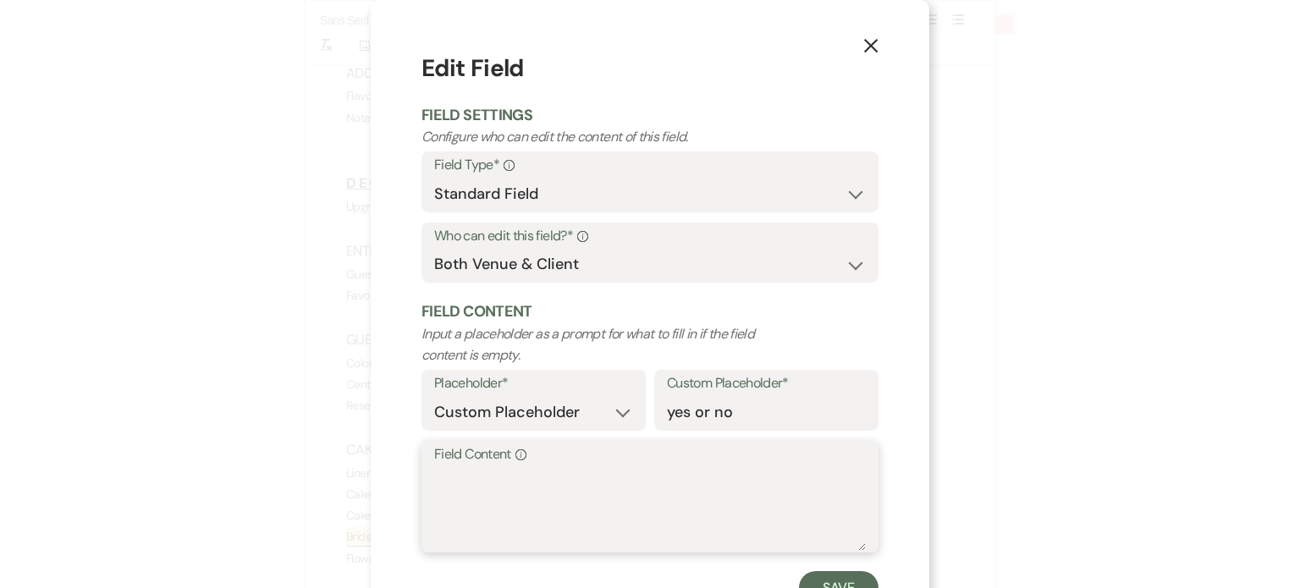
click at [572, 477] on textarea "Field Content Info" at bounding box center [650, 508] width 432 height 85
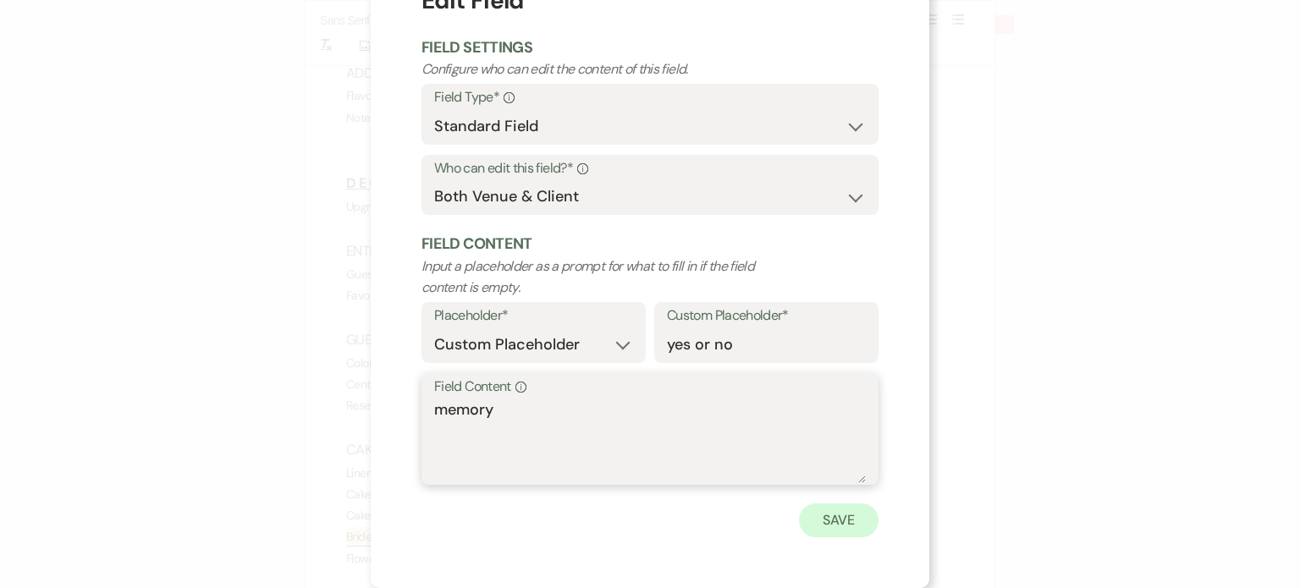
type textarea "memory"
click at [836, 521] on button "Save" at bounding box center [839, 521] width 80 height 34
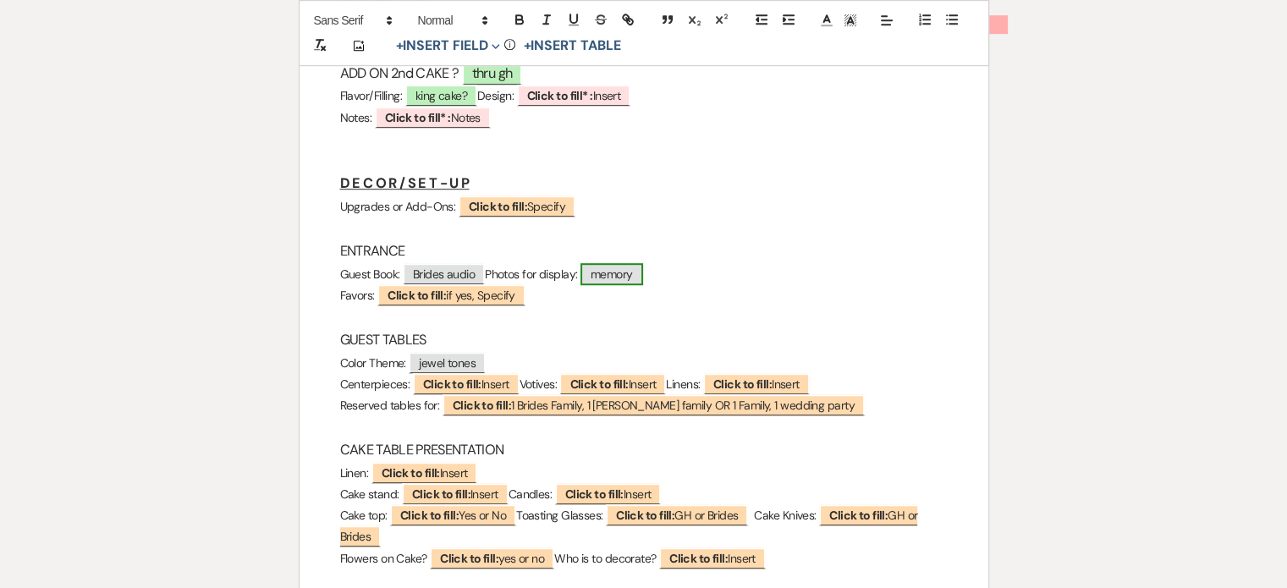
click at [643, 279] on span "memory" at bounding box center [612, 274] width 63 height 22
select select "custom_placeholder"
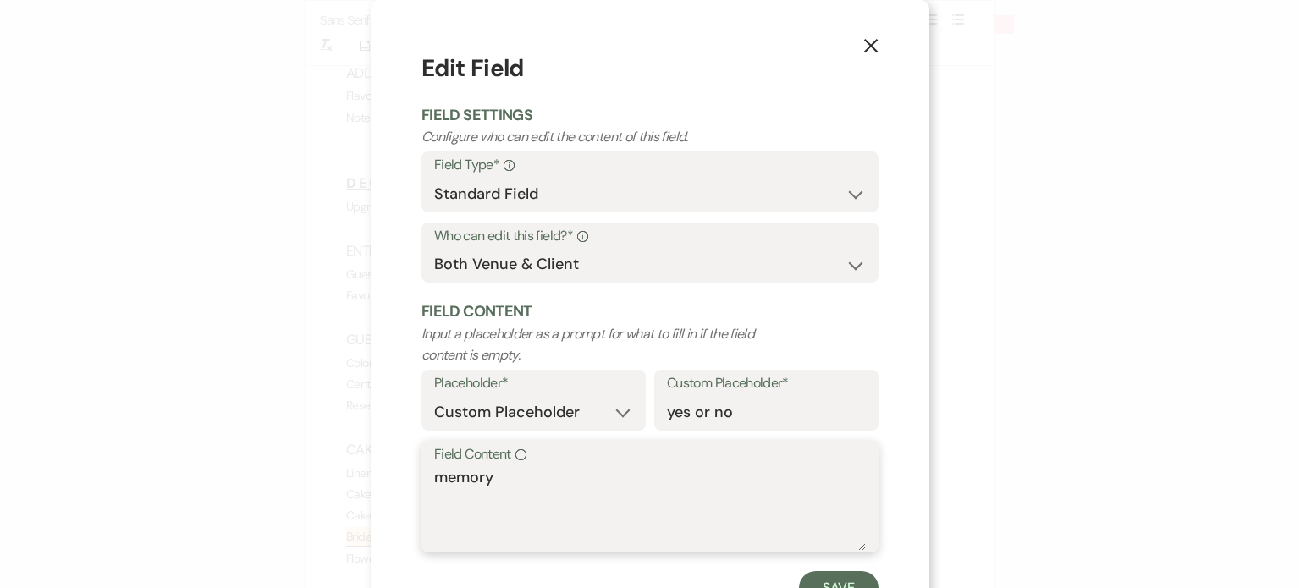
click at [540, 493] on textarea "memory" at bounding box center [650, 508] width 432 height 85
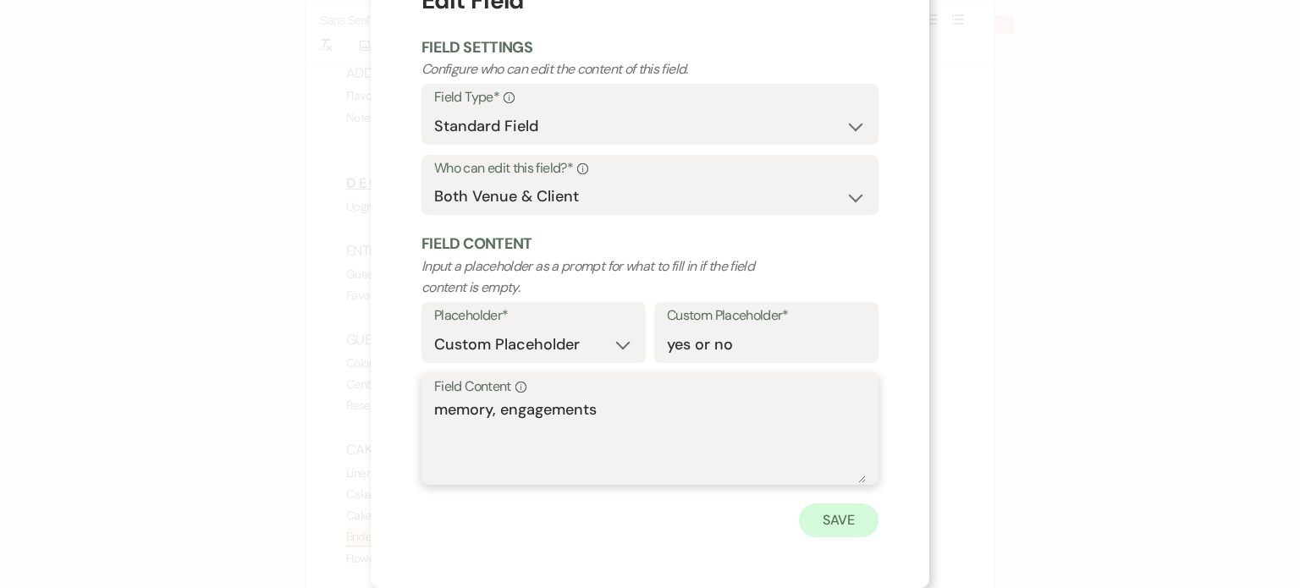
type textarea "memory, engagements"
click at [833, 510] on button "Save" at bounding box center [839, 521] width 80 height 34
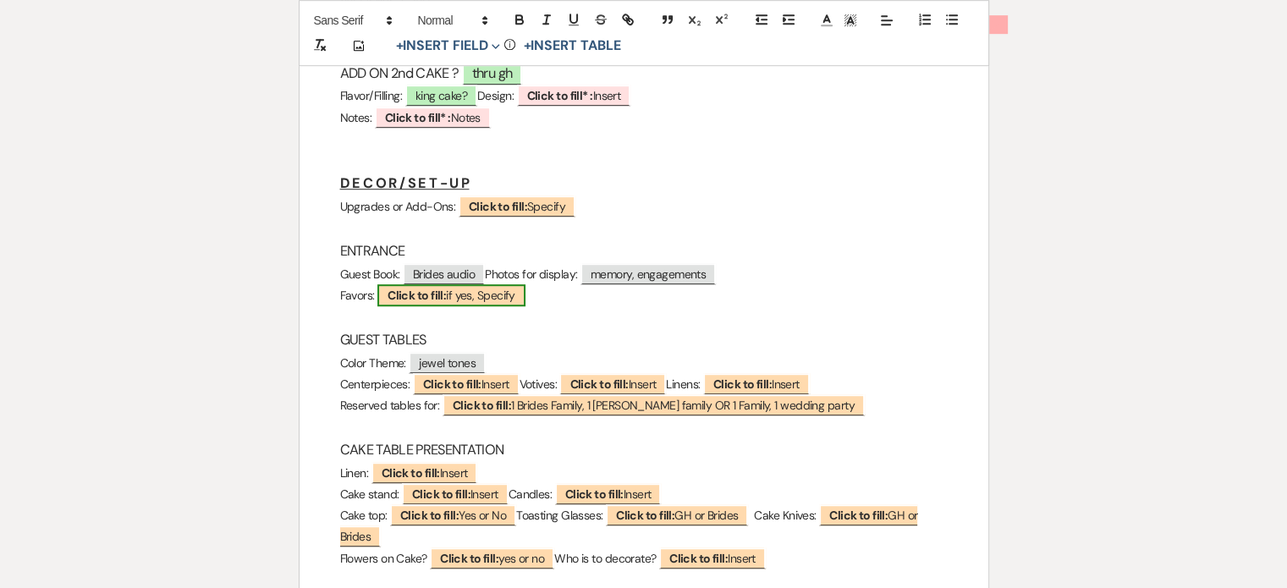
click at [450, 300] on span "Click to fill: if yes, Specify" at bounding box center [451, 295] width 148 height 22
select select "custom_placeholder"
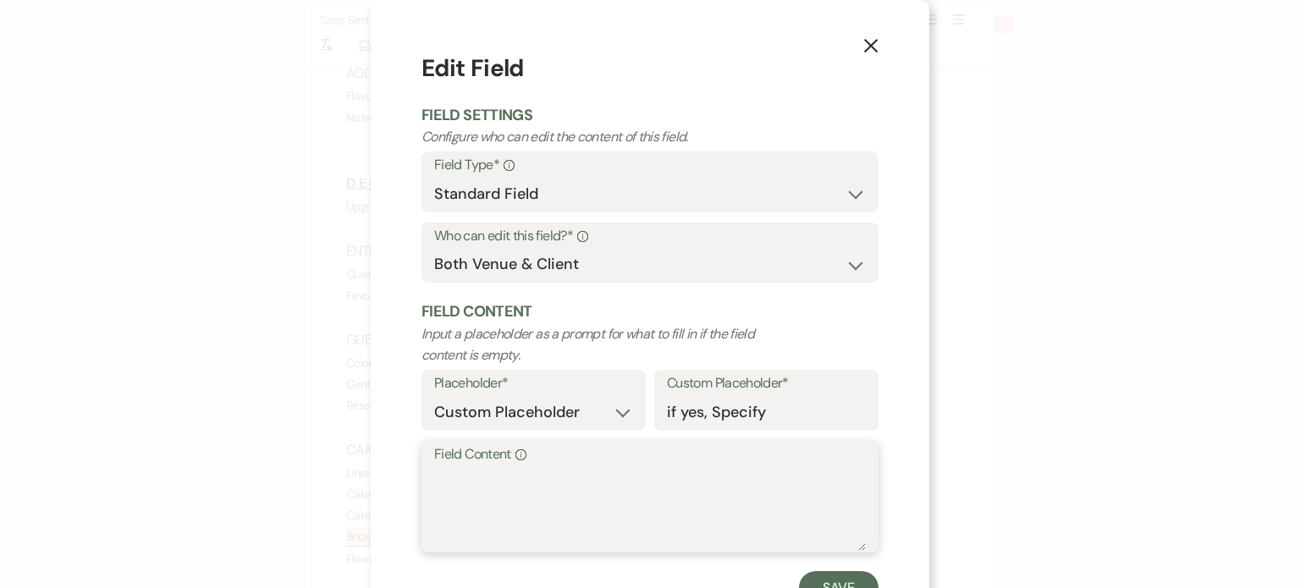
click at [481, 490] on textarea "Field Content Info" at bounding box center [650, 508] width 432 height 85
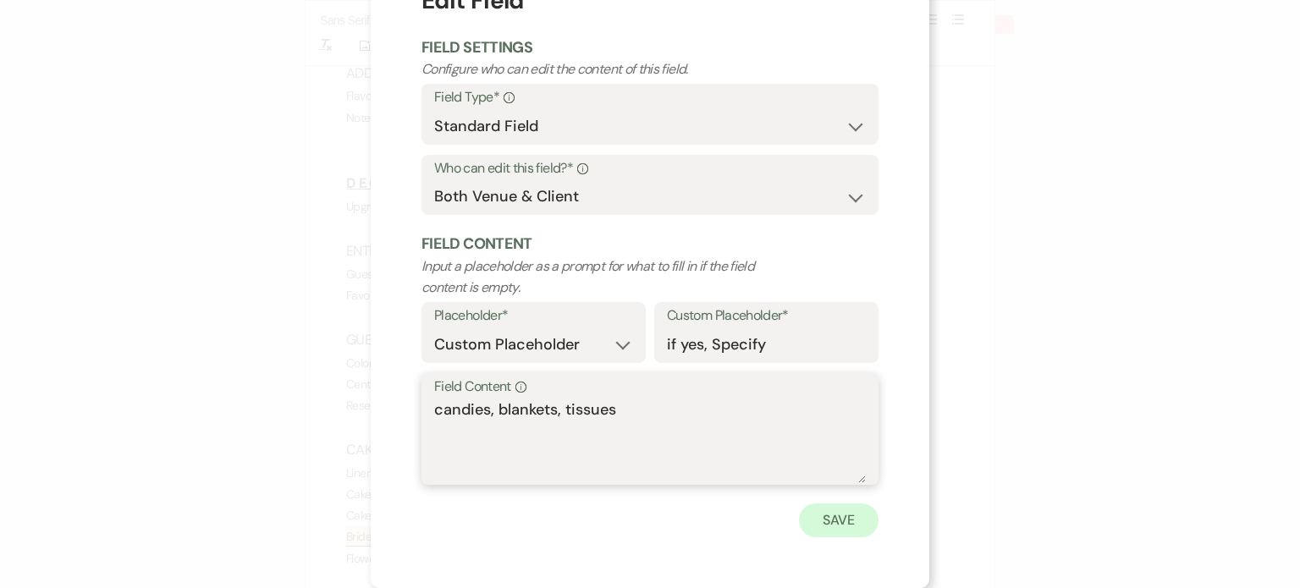
type textarea "candies, blankets, tissues"
click at [849, 517] on button "Save" at bounding box center [839, 521] width 80 height 34
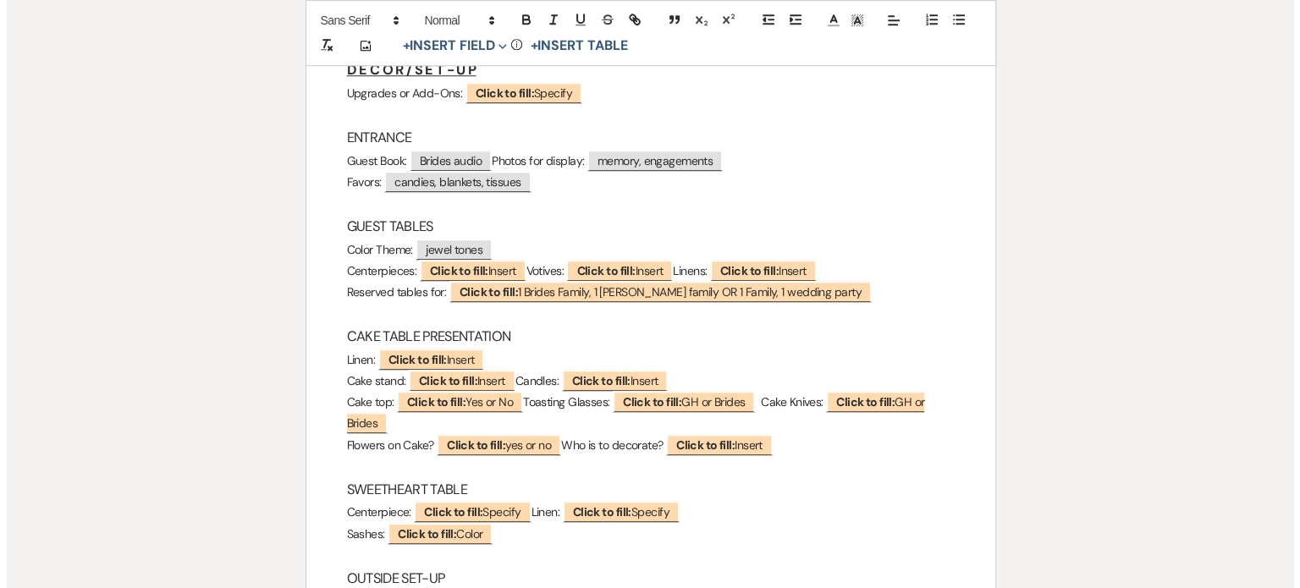
scroll to position [1185, 0]
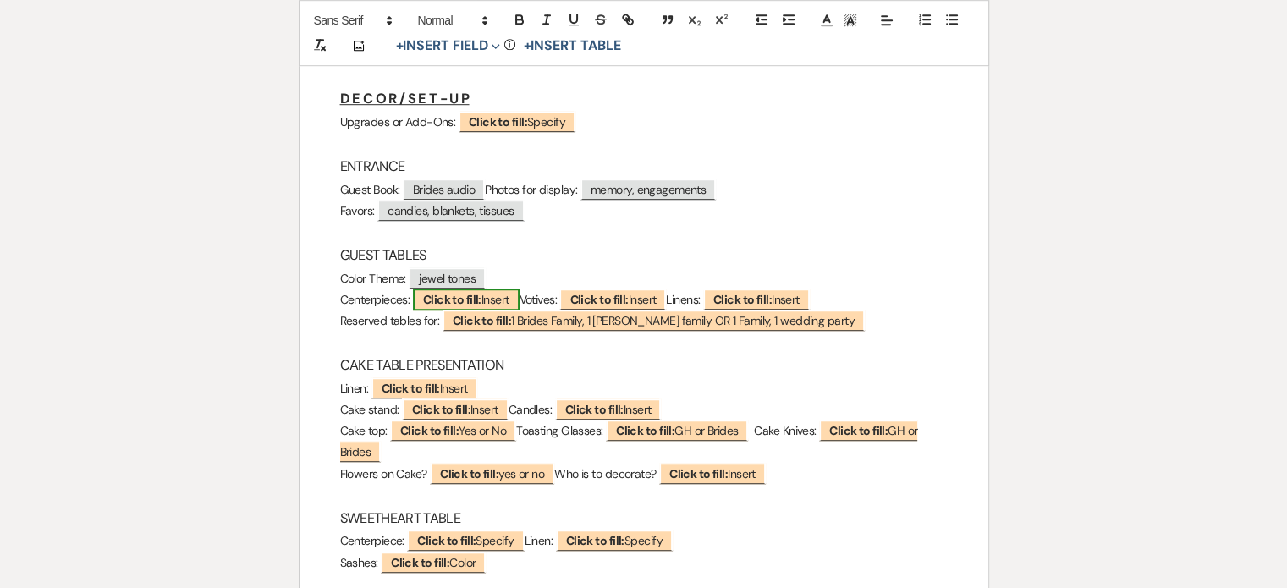
click at [478, 299] on b "Click to fill:" at bounding box center [452, 299] width 58 height 15
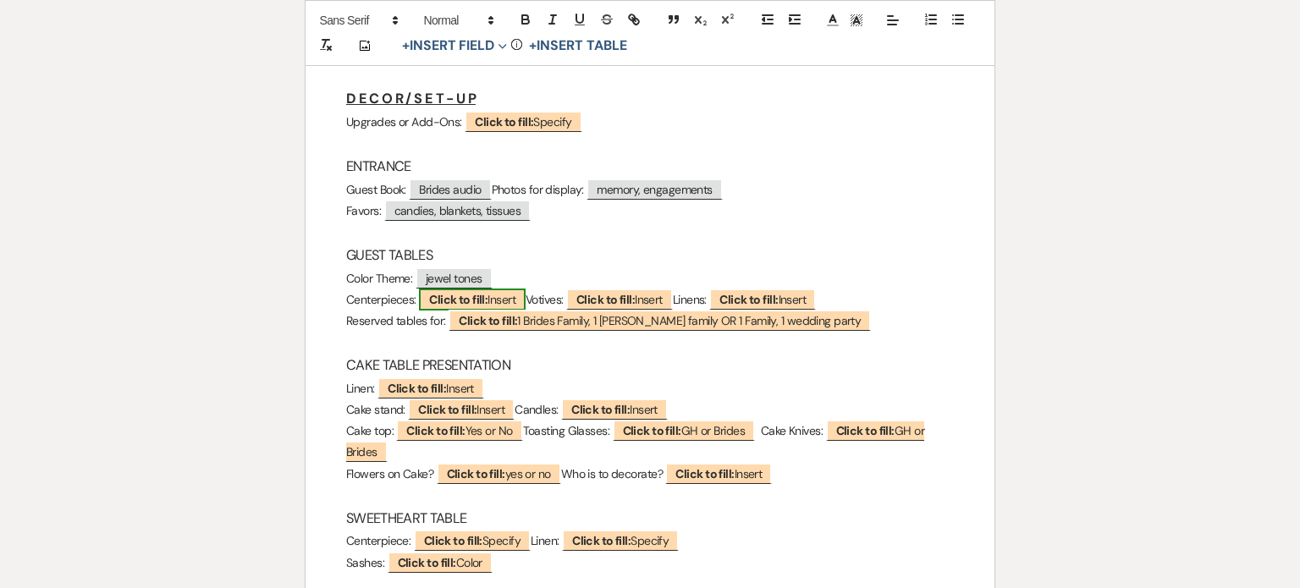
select select "custom_placeholder"
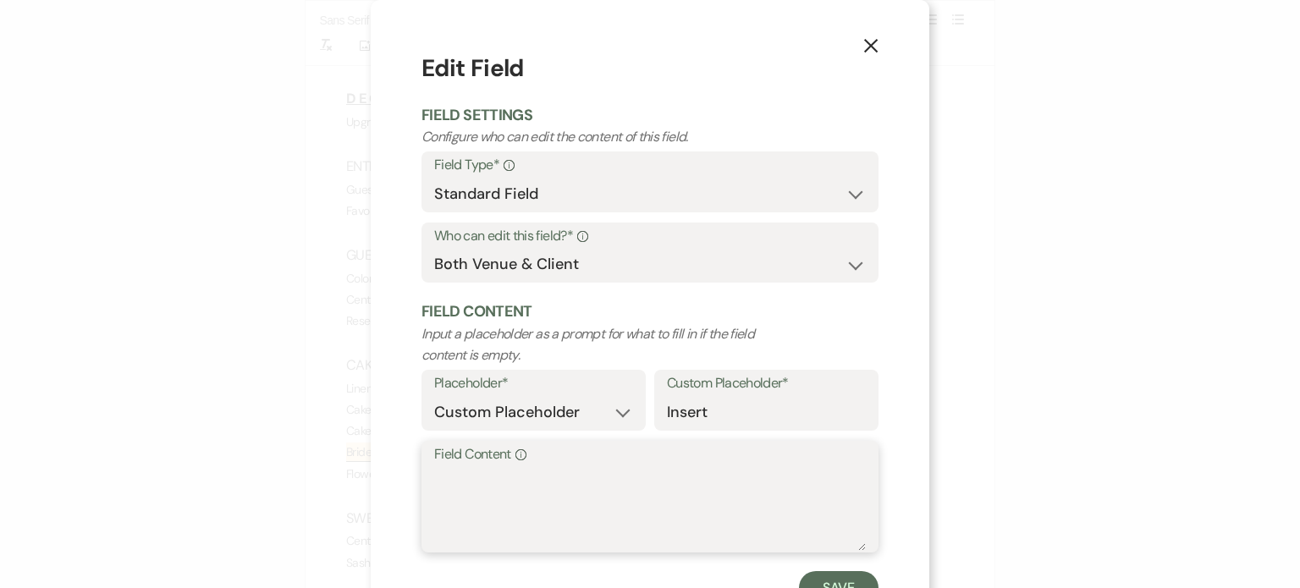
click at [481, 475] on textarea "Field Content Info" at bounding box center [650, 508] width 432 height 85
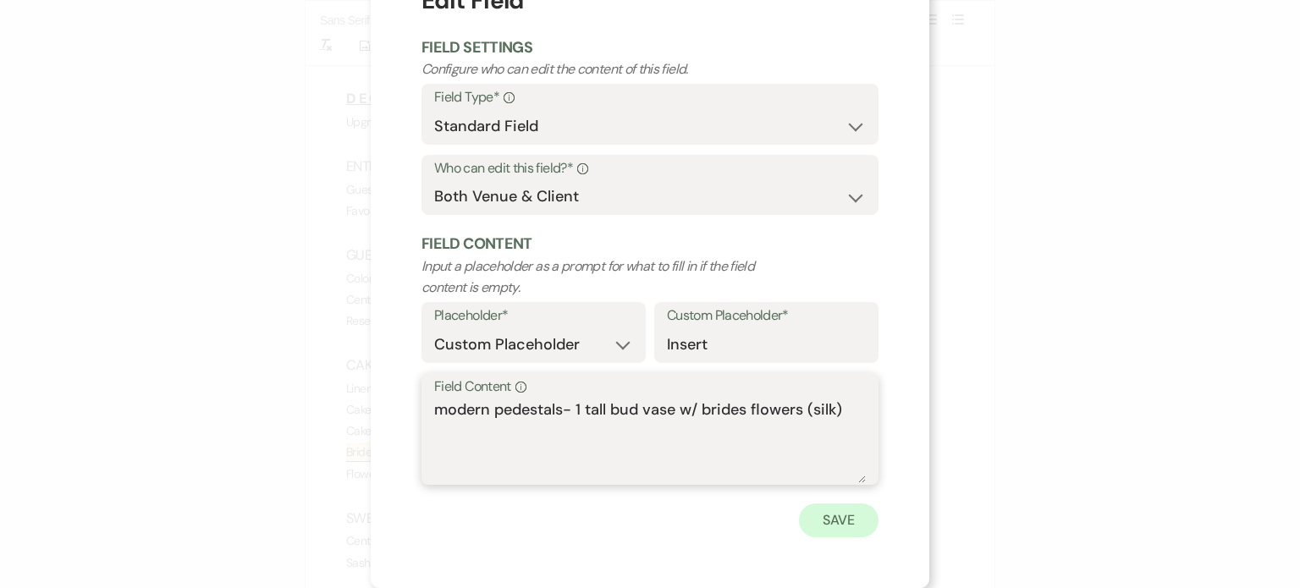
type textarea "modern pedestals- 1 tall bud vase w/ brides flowers (silk)"
click at [833, 510] on button "Save" at bounding box center [839, 521] width 80 height 34
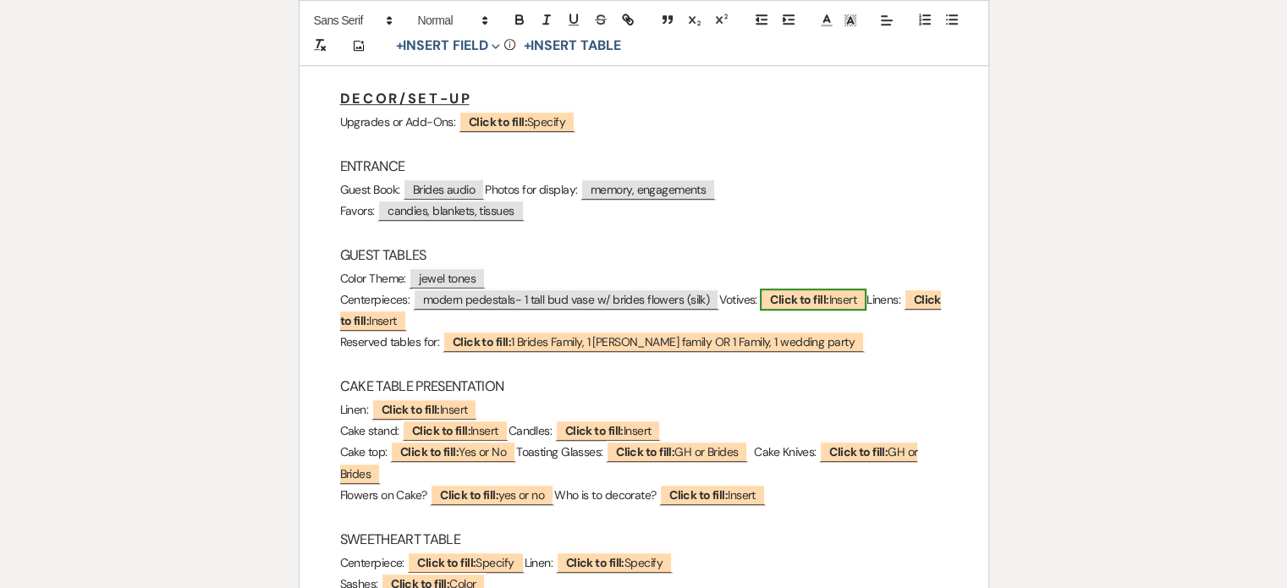
click at [829, 301] on b "Click to fill:" at bounding box center [799, 299] width 58 height 15
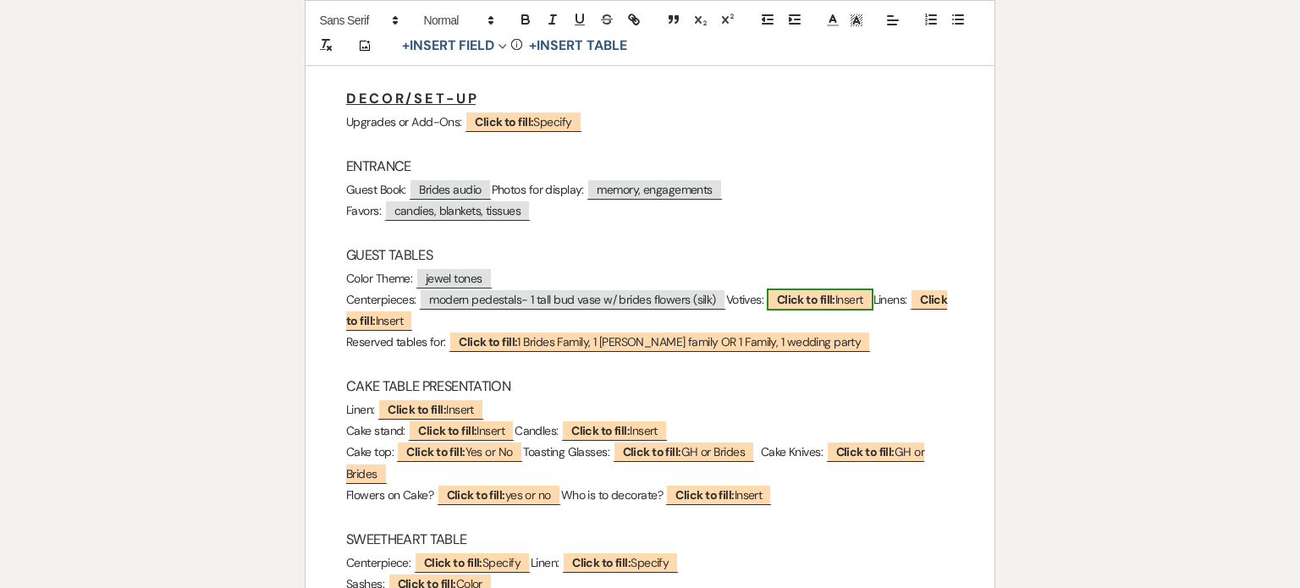
select select "custom_placeholder"
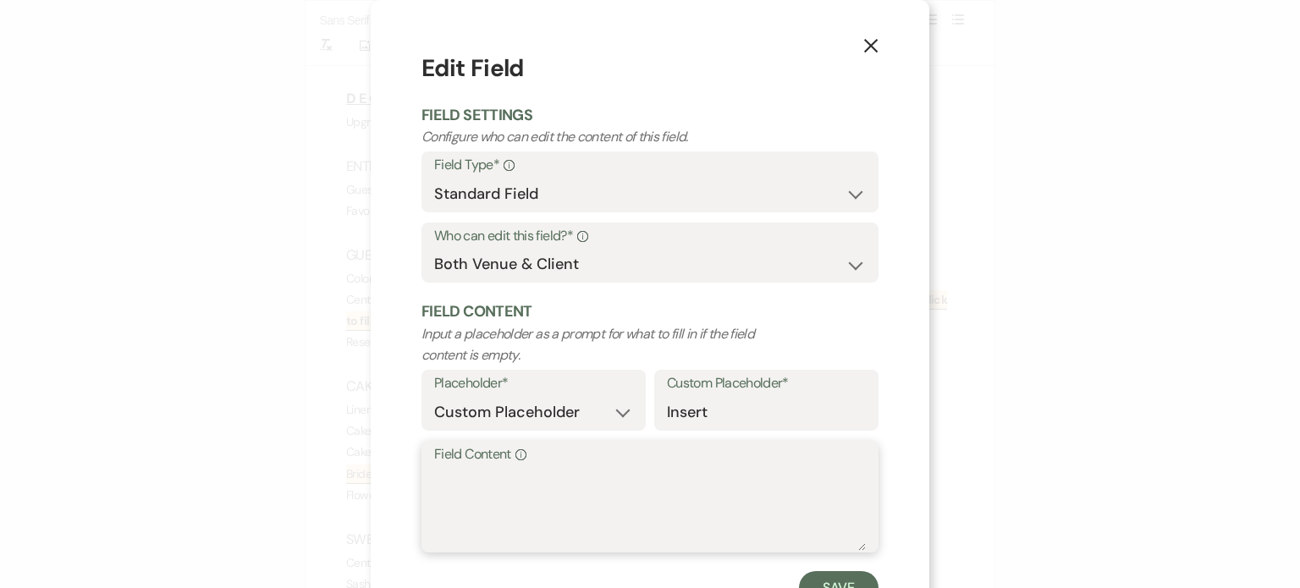
click at [641, 495] on textarea "Field Content Info" at bounding box center [650, 508] width 432 height 85
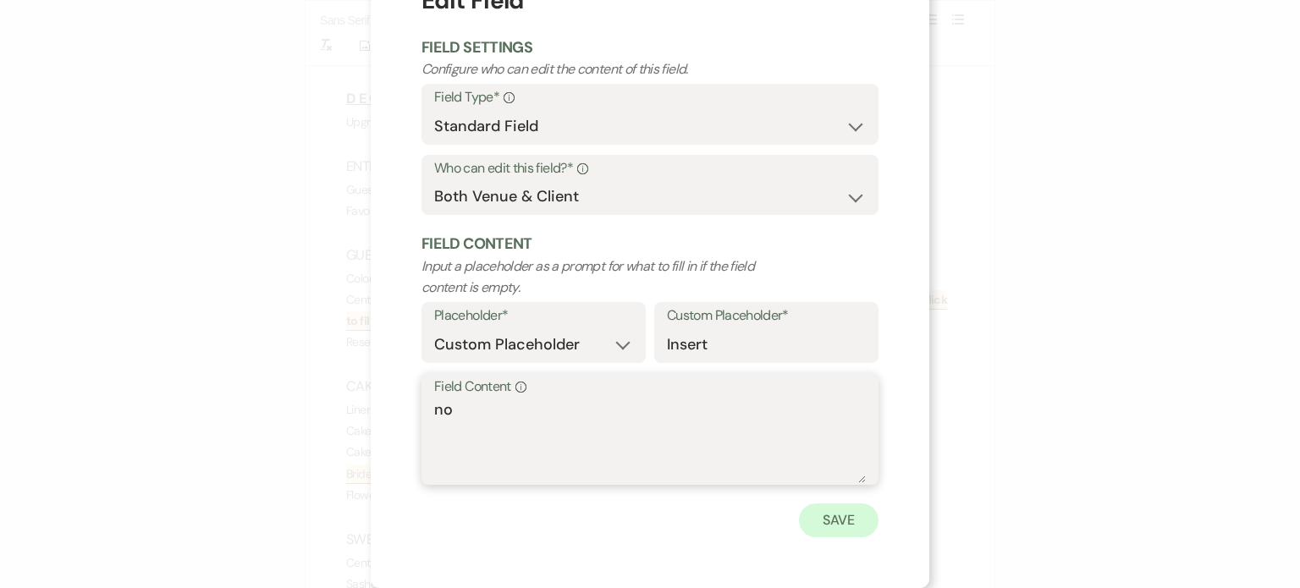
type textarea "no"
click at [840, 520] on button "Save" at bounding box center [839, 521] width 80 height 34
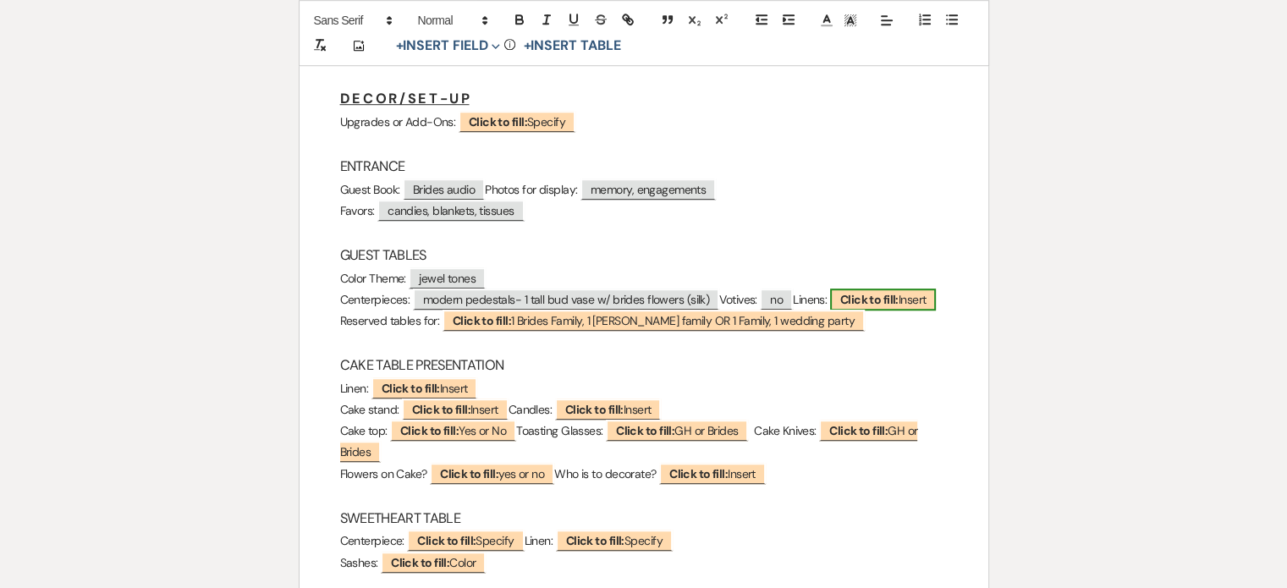
click at [899, 300] on b "Click to fill:" at bounding box center [869, 299] width 58 height 15
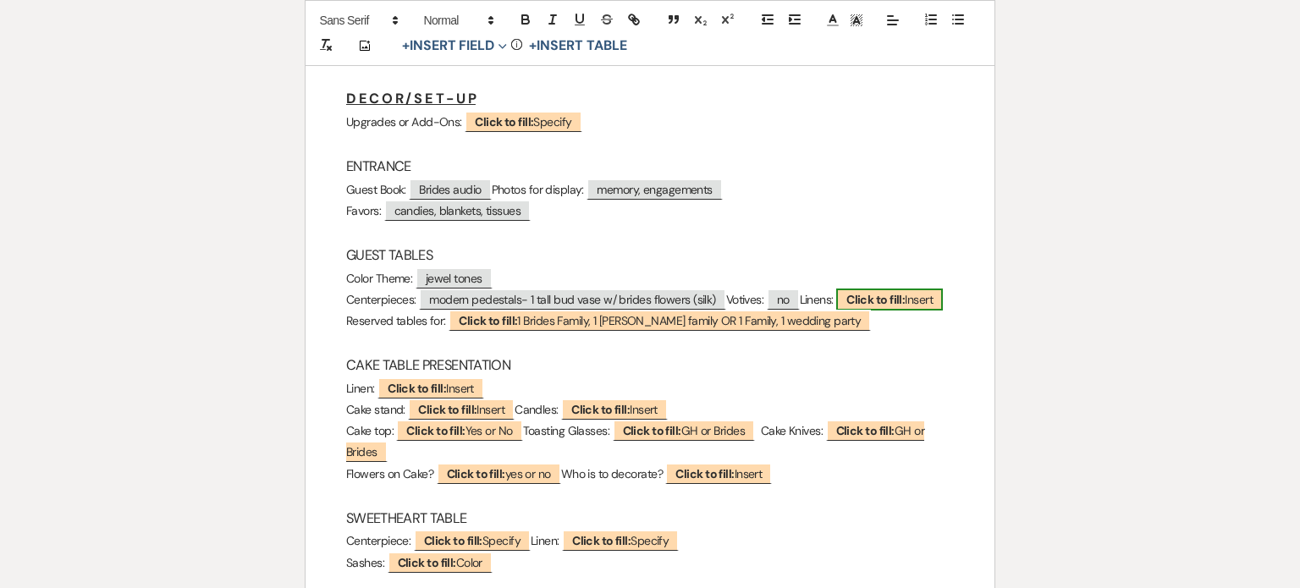
select select "custom_placeholder"
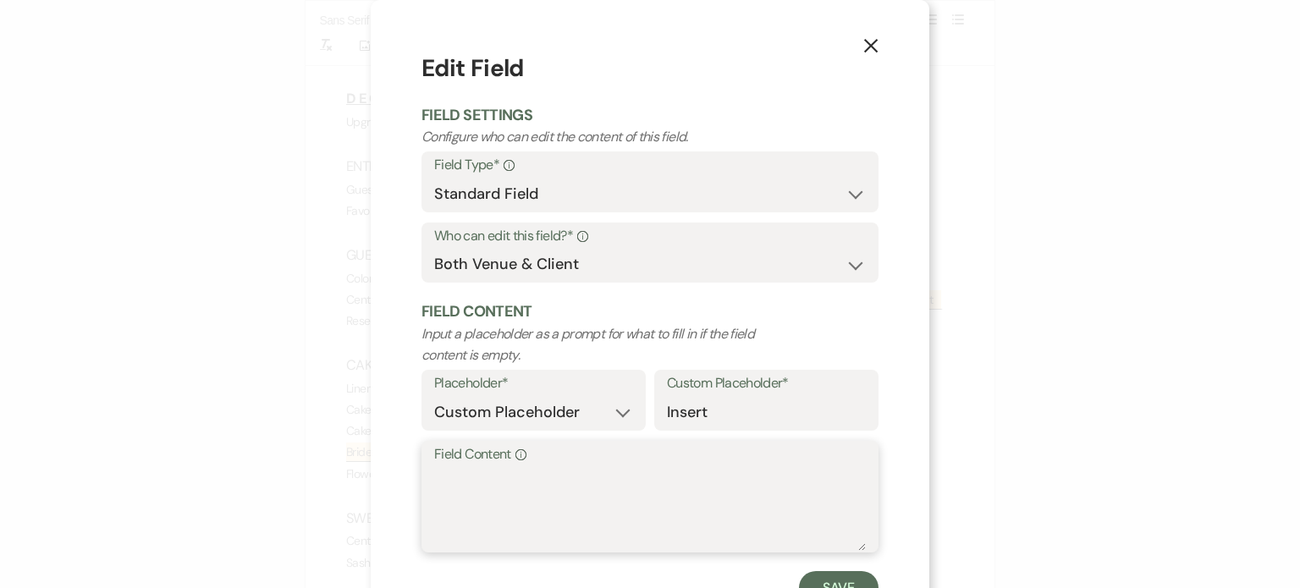
click at [454, 471] on textarea "Field Content Info" at bounding box center [650, 508] width 432 height 85
click at [864, 41] on use "button" at bounding box center [871, 46] width 14 height 14
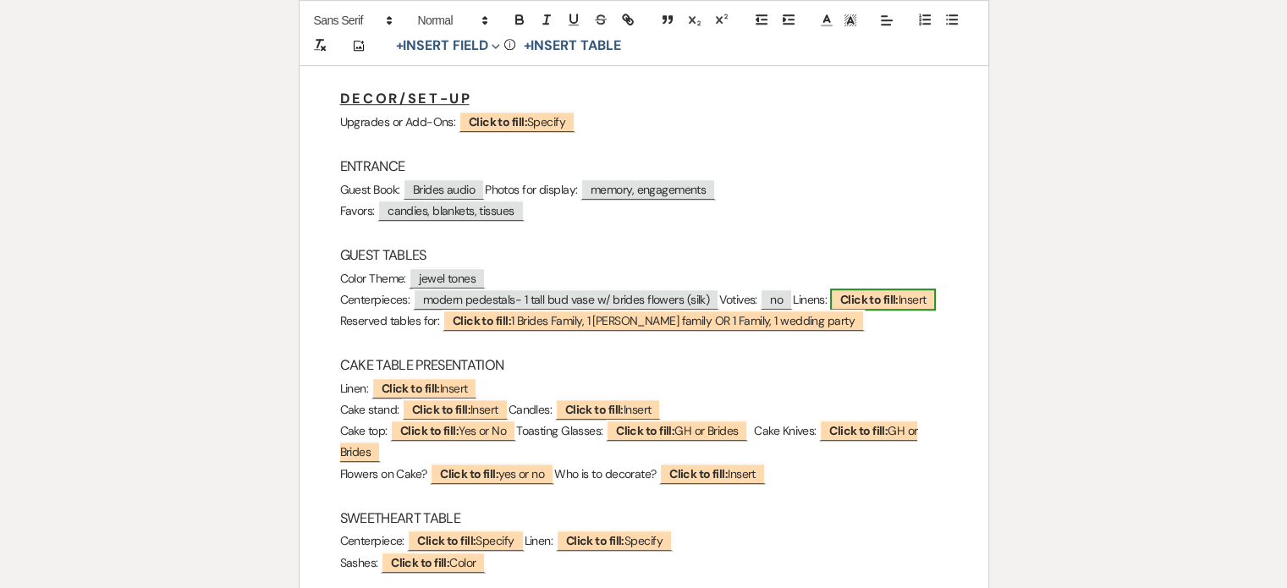
click at [899, 304] on b "Click to fill:" at bounding box center [869, 299] width 58 height 15
select select "custom_placeholder"
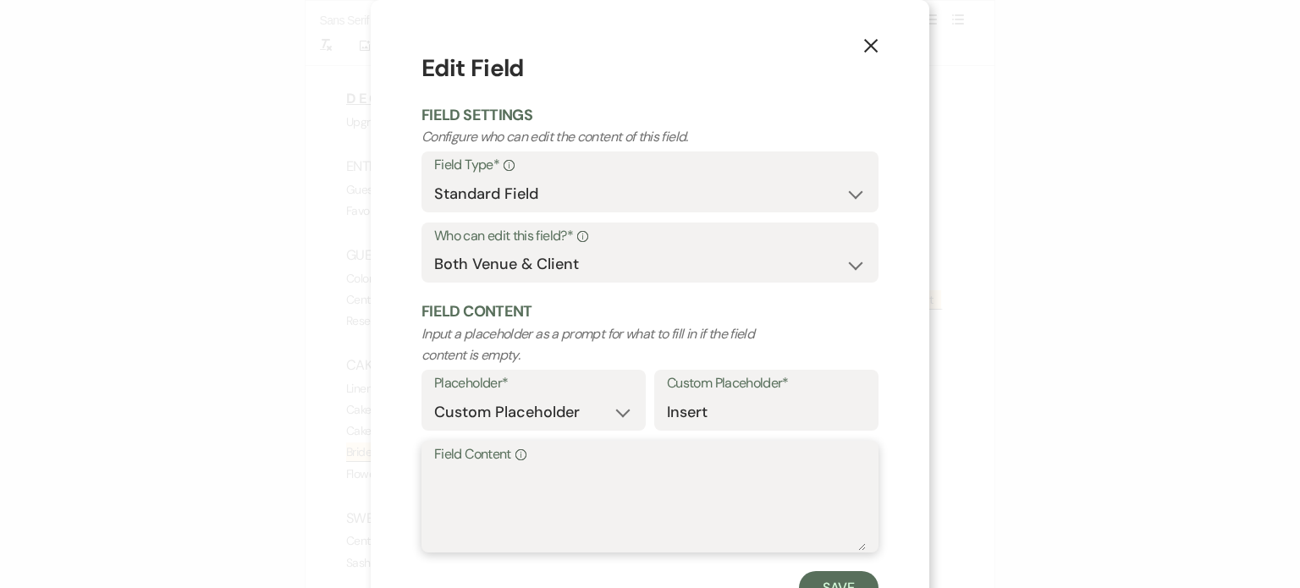
click at [526, 487] on textarea "Field Content Info" at bounding box center [650, 508] width 432 height 85
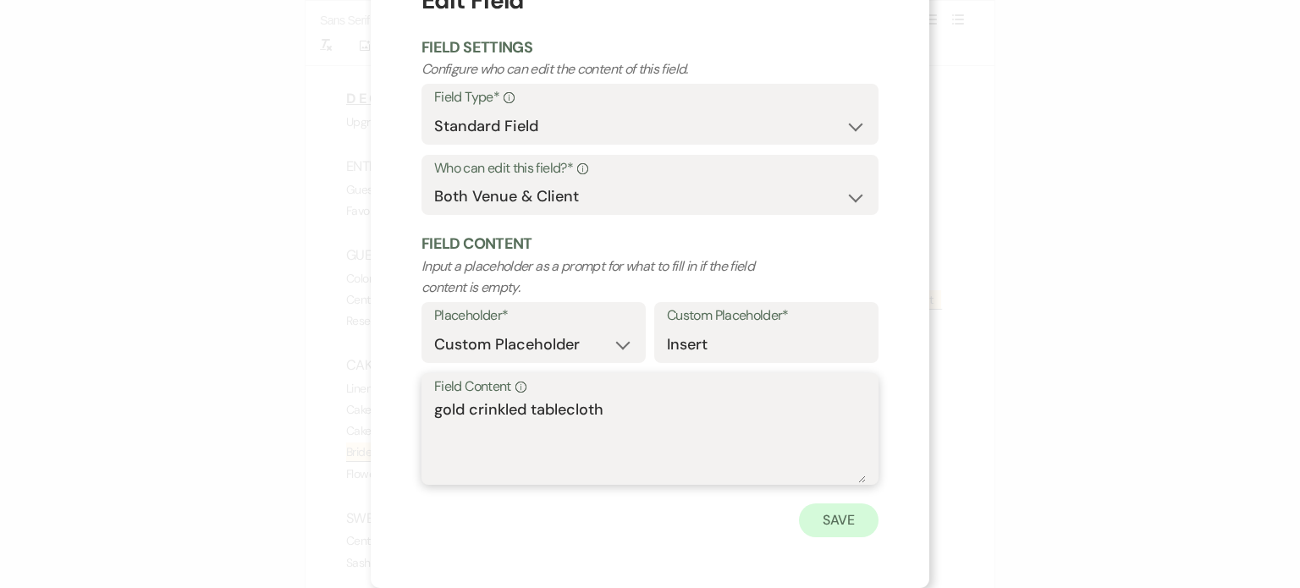
type textarea "gold crinkled tablecloth"
click at [847, 517] on button "Save" at bounding box center [839, 521] width 80 height 34
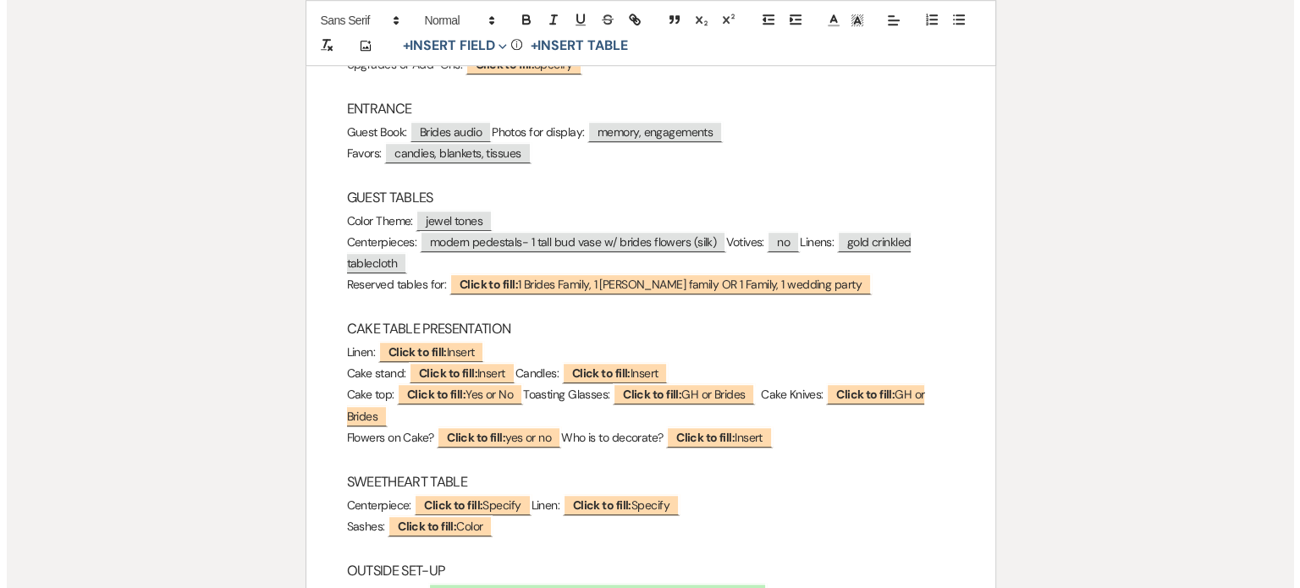
scroll to position [1270, 0]
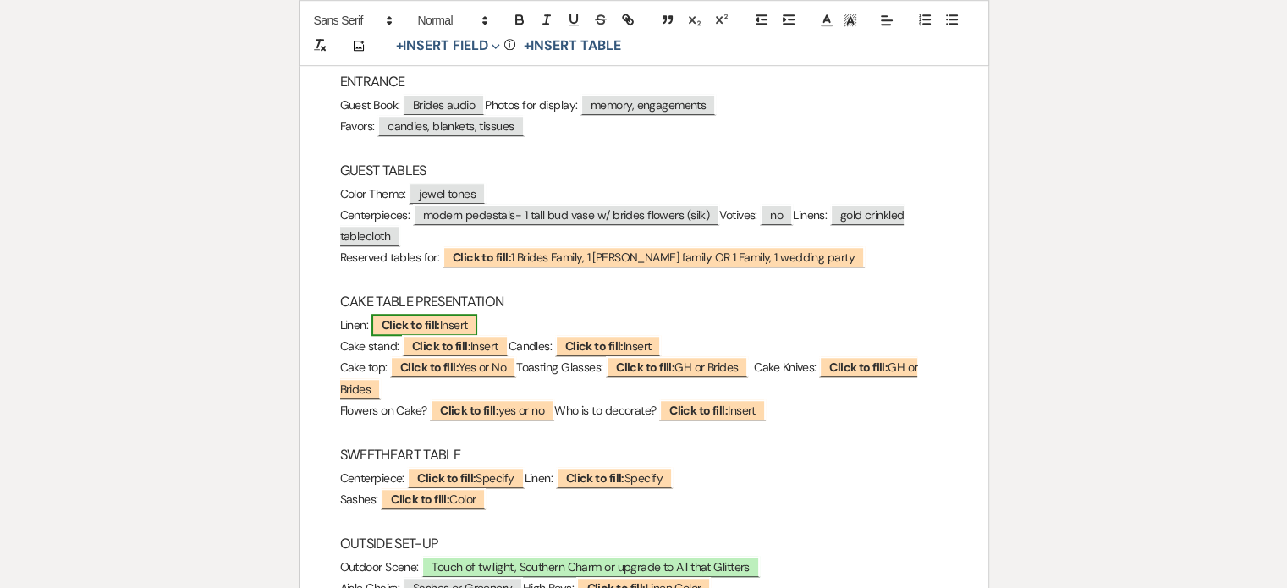
click at [414, 322] on b "Click to fill:" at bounding box center [411, 324] width 58 height 15
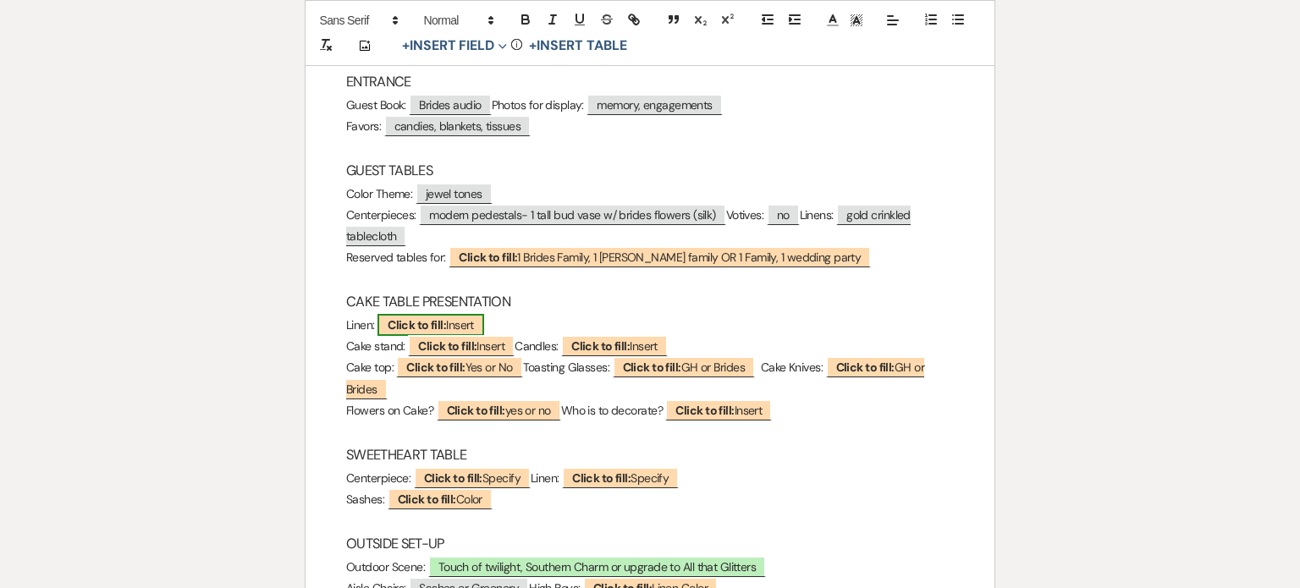
select select "custom_placeholder"
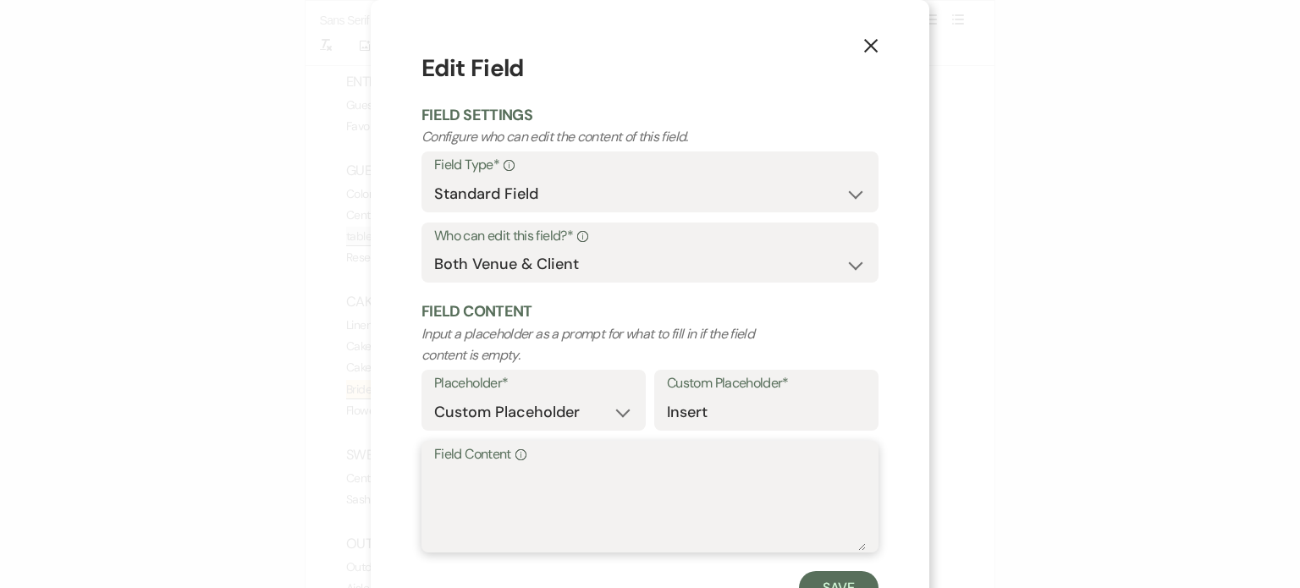
click at [484, 477] on textarea "Field Content Info" at bounding box center [650, 508] width 432 height 85
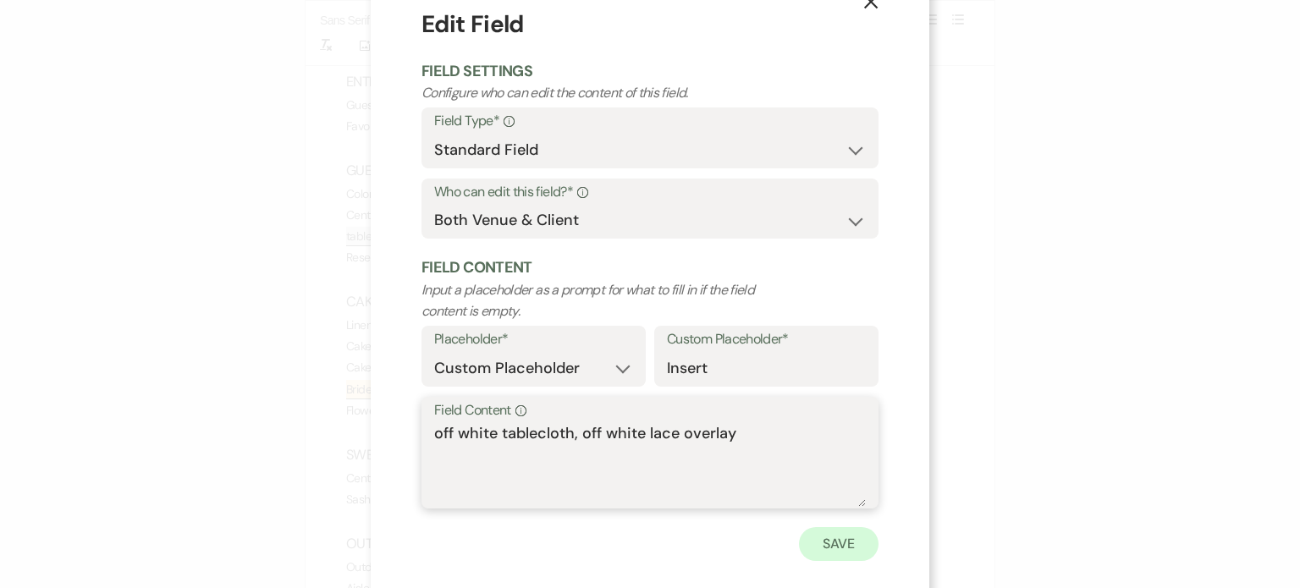
scroll to position [68, 0]
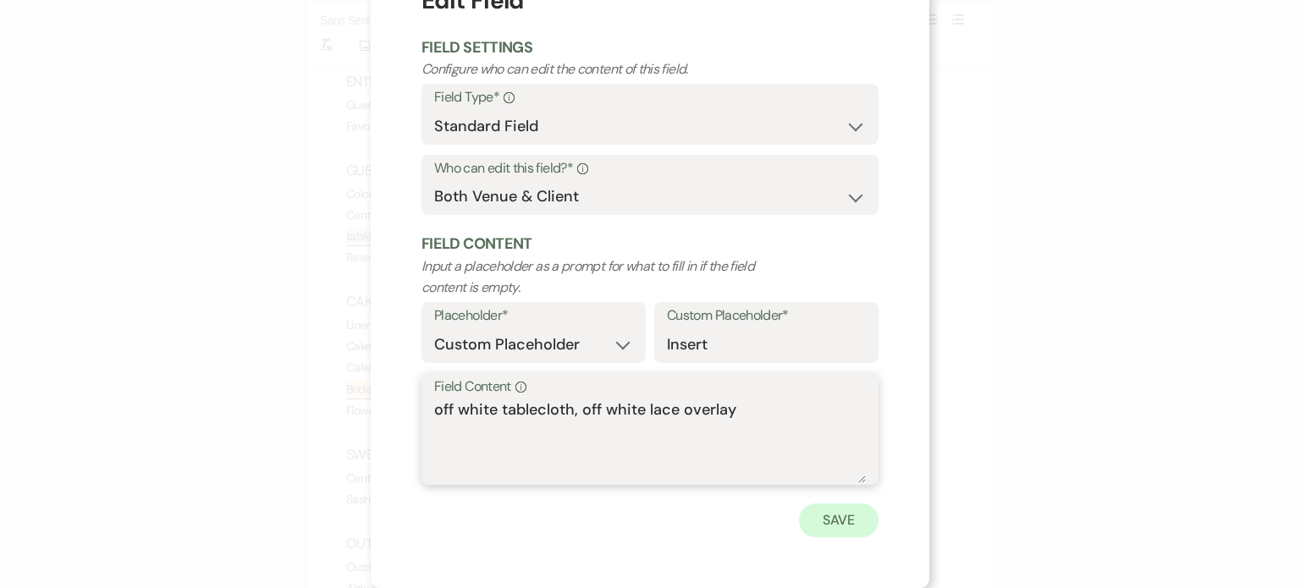
type textarea "off white tablecloth, off white lace overlay"
click at [836, 519] on button "Save" at bounding box center [839, 521] width 80 height 34
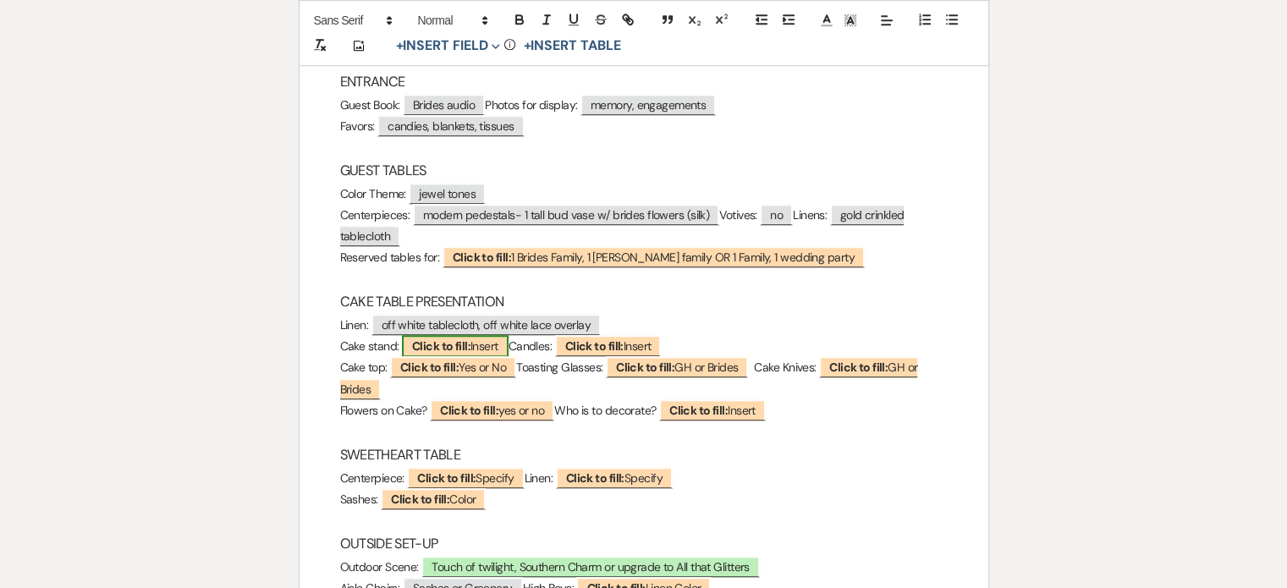
click at [452, 342] on b "Click to fill:" at bounding box center [441, 346] width 58 height 15
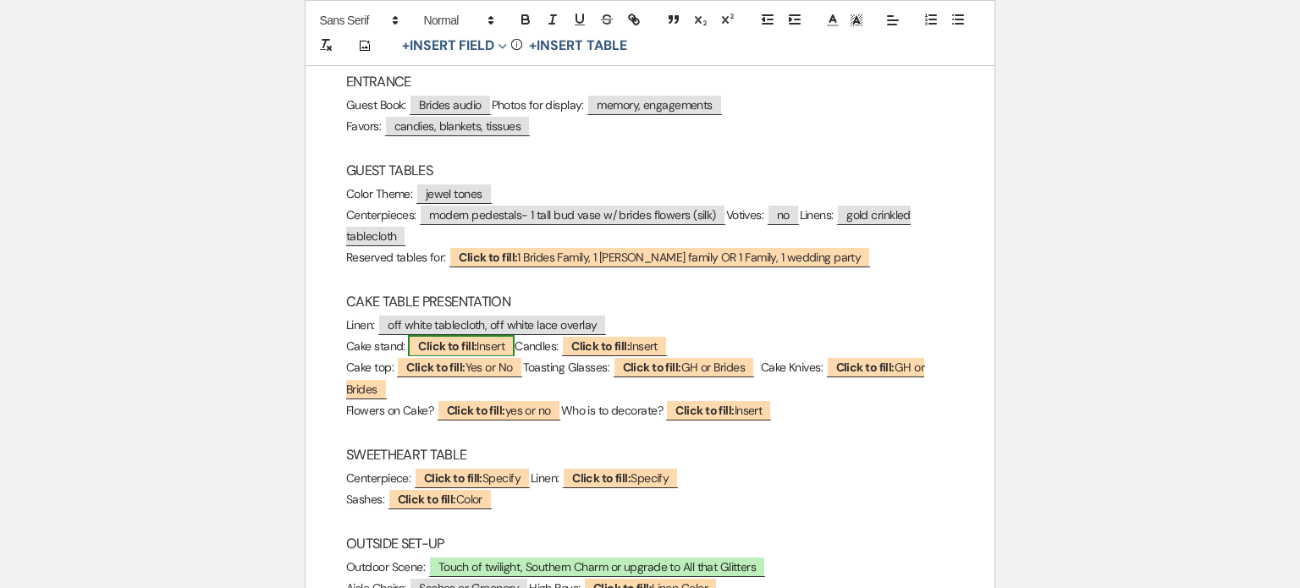
select select "custom_placeholder"
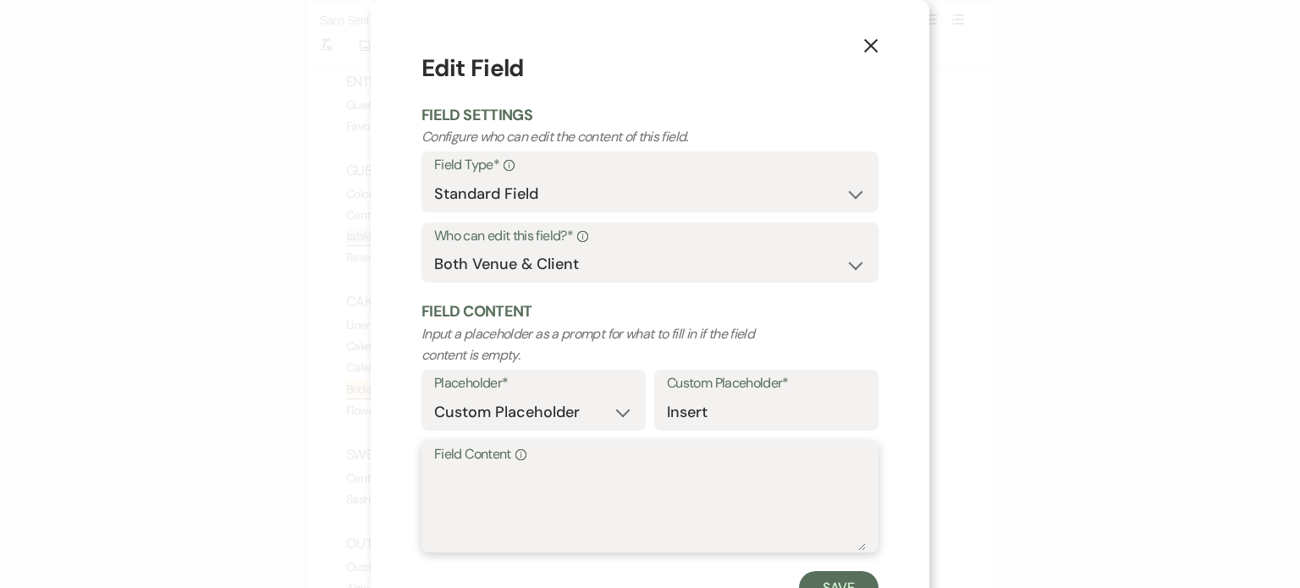
click at [471, 470] on textarea "Field Content Info" at bounding box center [650, 508] width 432 height 85
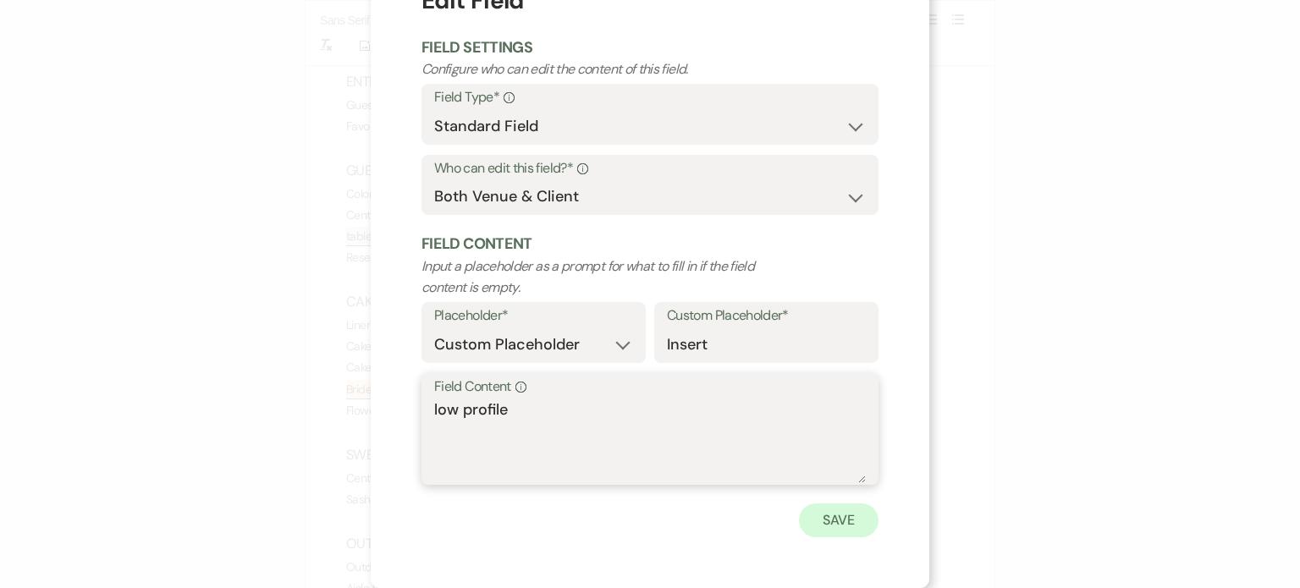
type textarea "low profile"
click at [821, 517] on button "Save" at bounding box center [839, 521] width 80 height 34
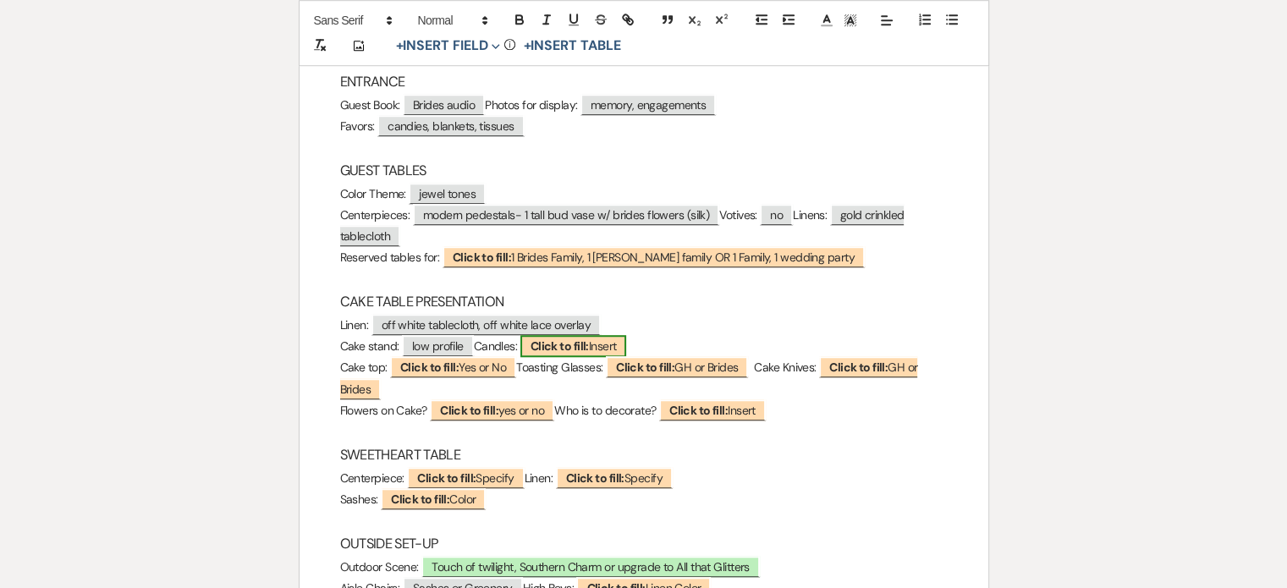
click at [589, 353] on b "Click to fill:" at bounding box center [560, 346] width 58 height 15
select select "custom_placeholder"
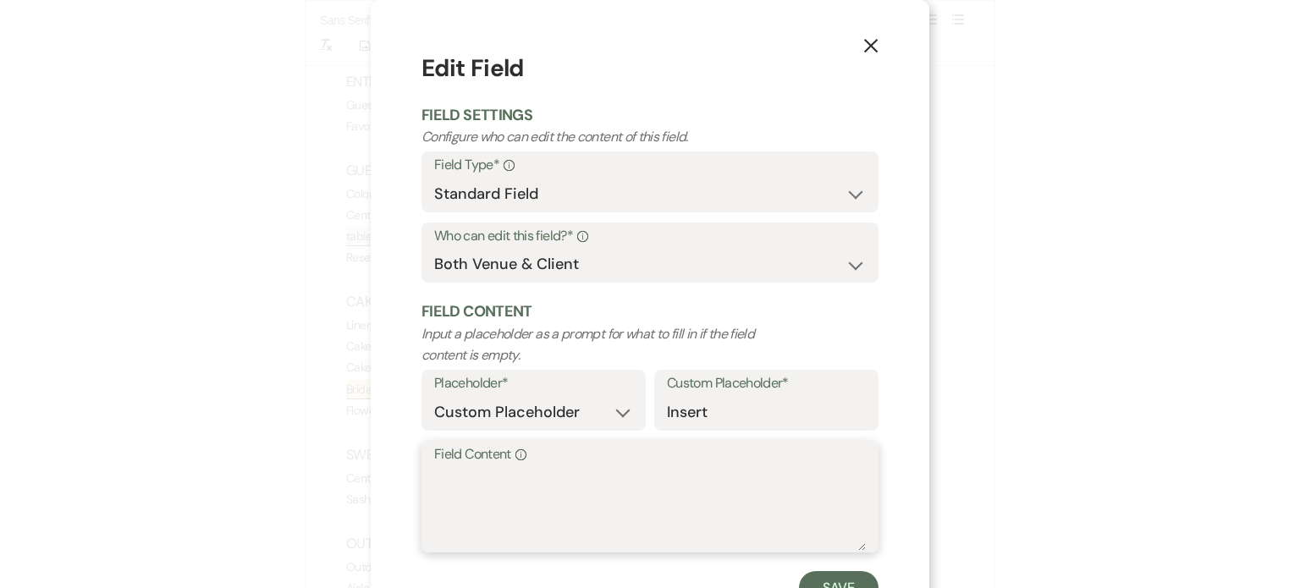
click at [443, 473] on textarea "Field Content Info" at bounding box center [650, 508] width 432 height 85
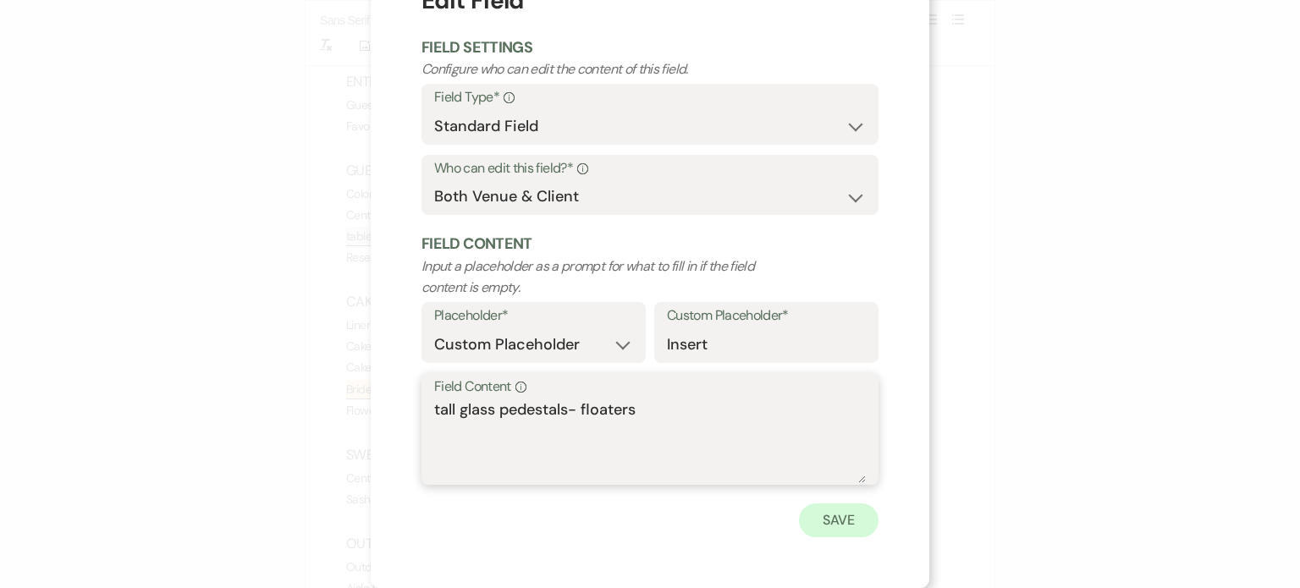
type textarea "tall glass pedestals- floaters"
click at [824, 514] on button "Save" at bounding box center [839, 521] width 80 height 34
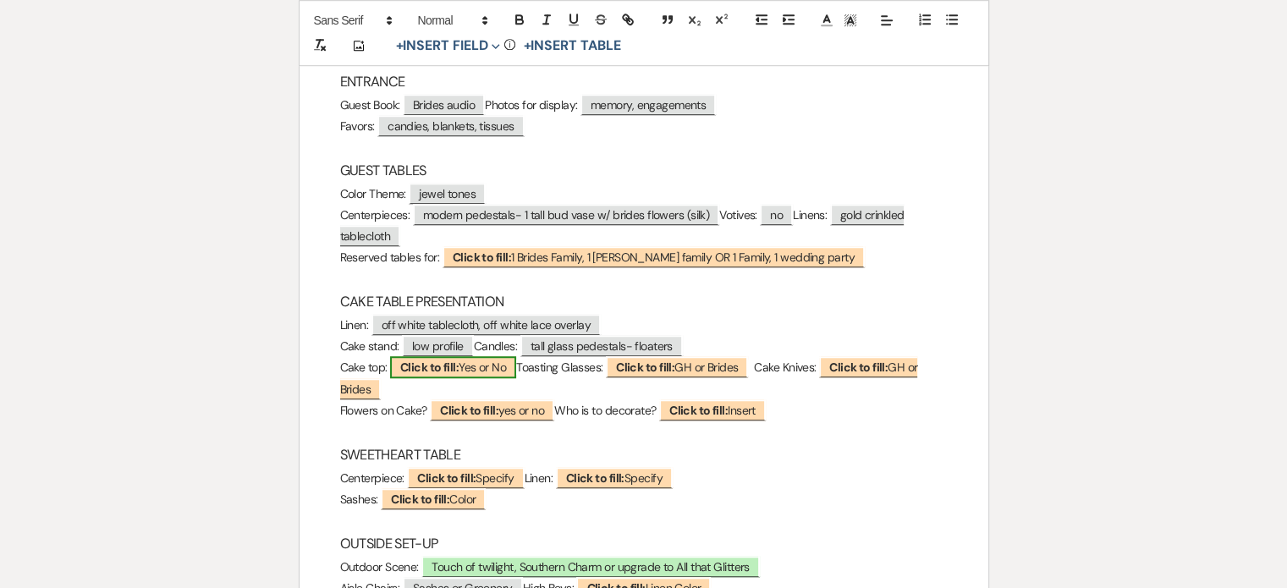
click at [431, 371] on b "Click to fill:" at bounding box center [429, 367] width 58 height 15
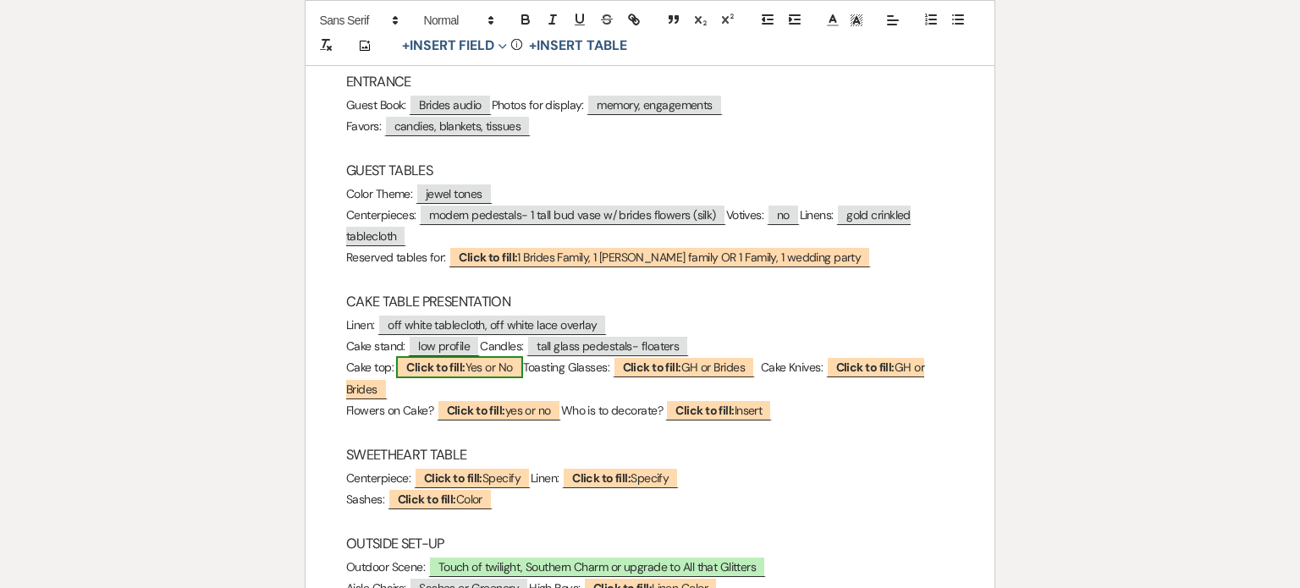
select select "custom_placeholder"
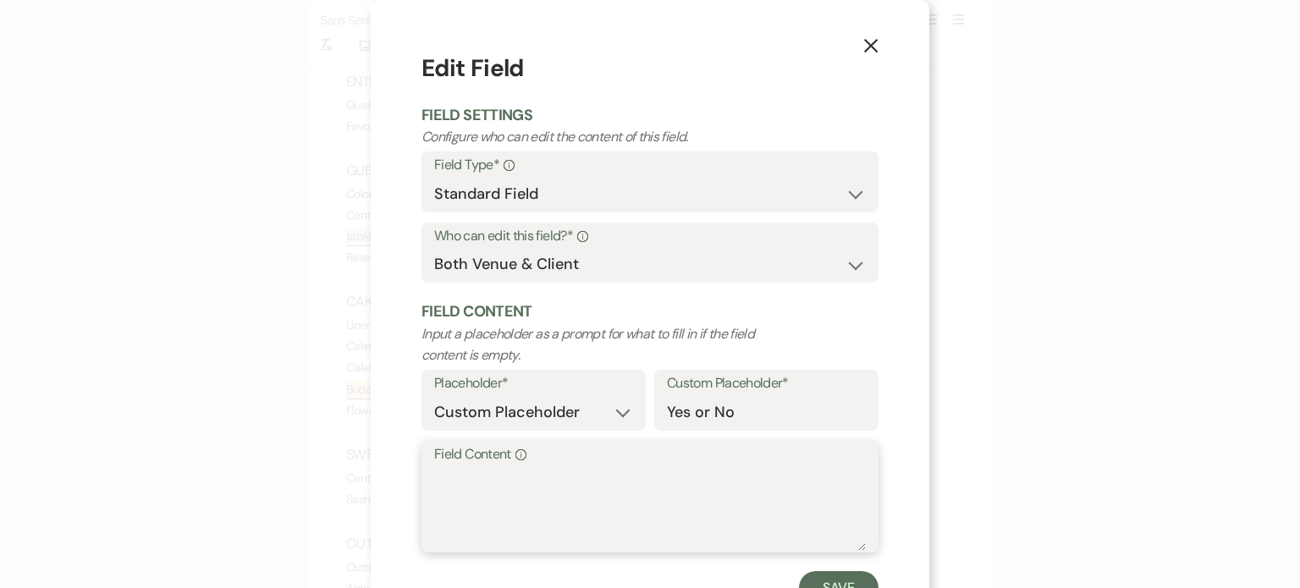
click at [468, 487] on textarea "Field Content Info" at bounding box center [650, 508] width 432 height 85
click at [515, 476] on textarea "bride providfing" at bounding box center [650, 508] width 432 height 85
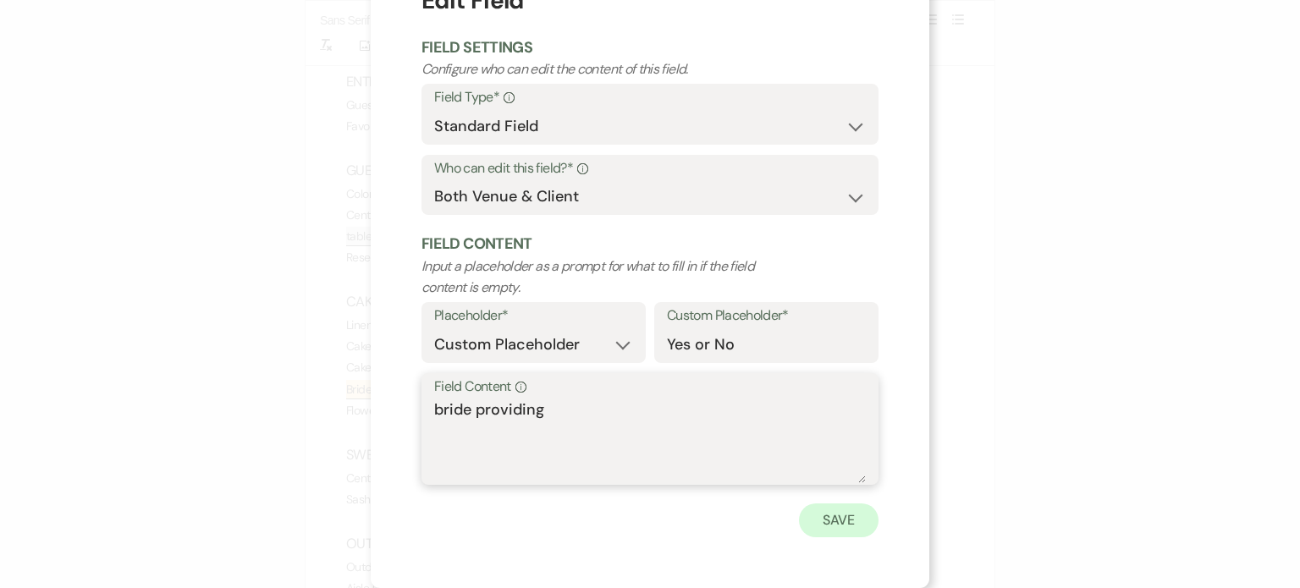
type textarea "bride providing"
click at [829, 510] on button "Save" at bounding box center [839, 521] width 80 height 34
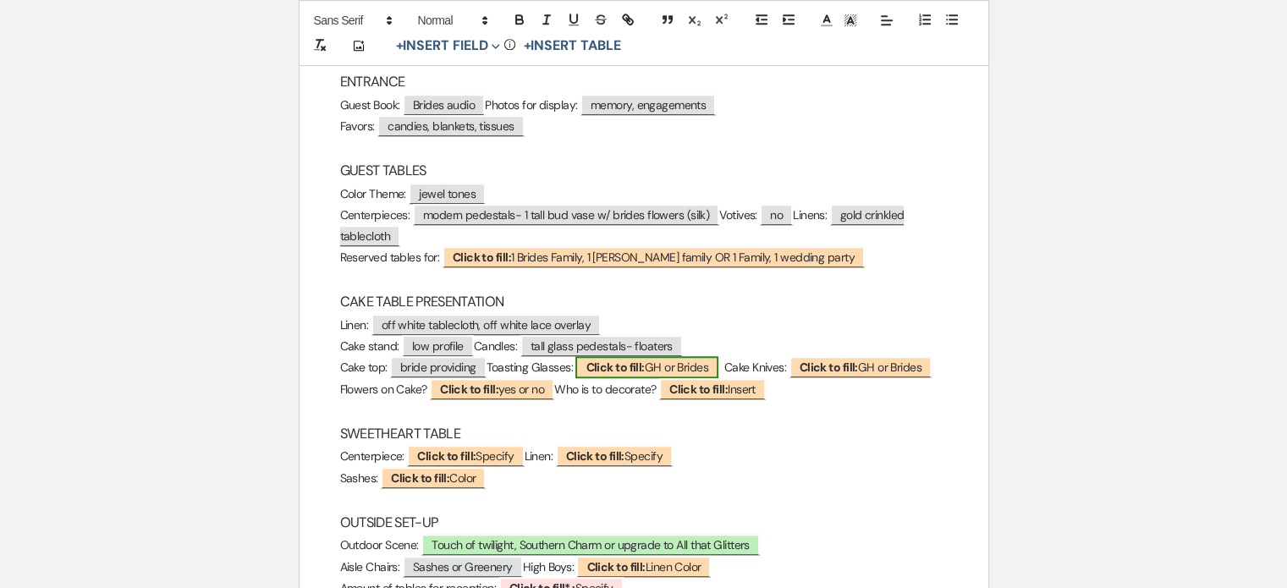
click at [657, 365] on span "Click to fill: GH or Brides" at bounding box center [647, 367] width 142 height 22
select select "custom_placeholder"
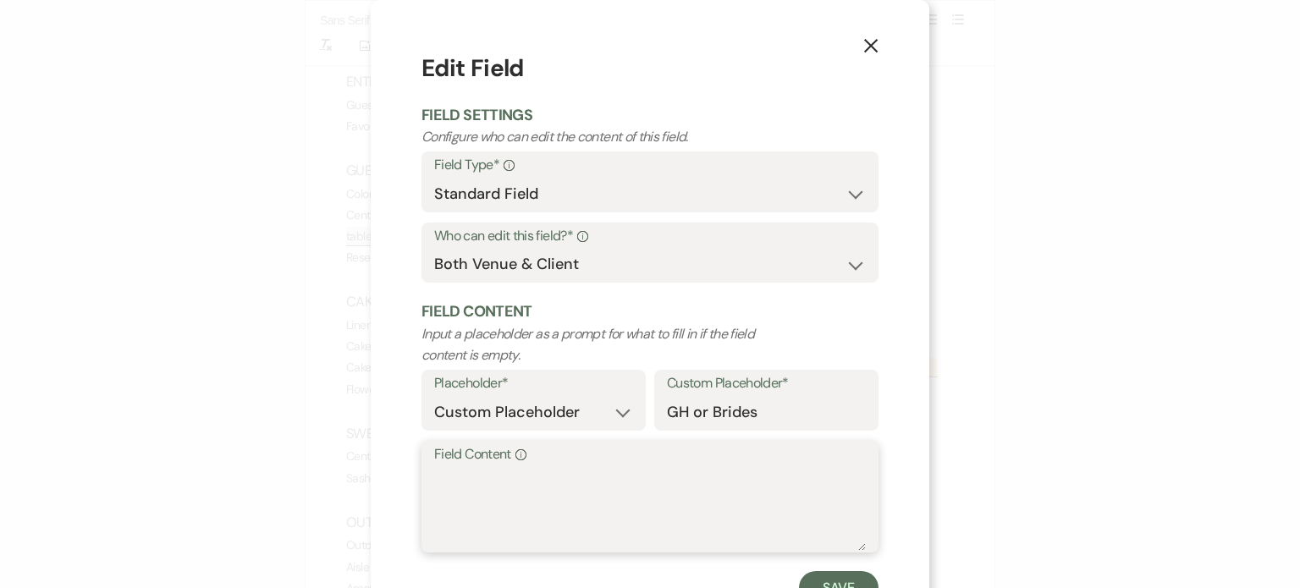
click at [470, 487] on textarea "Field Content Info" at bounding box center [650, 508] width 432 height 85
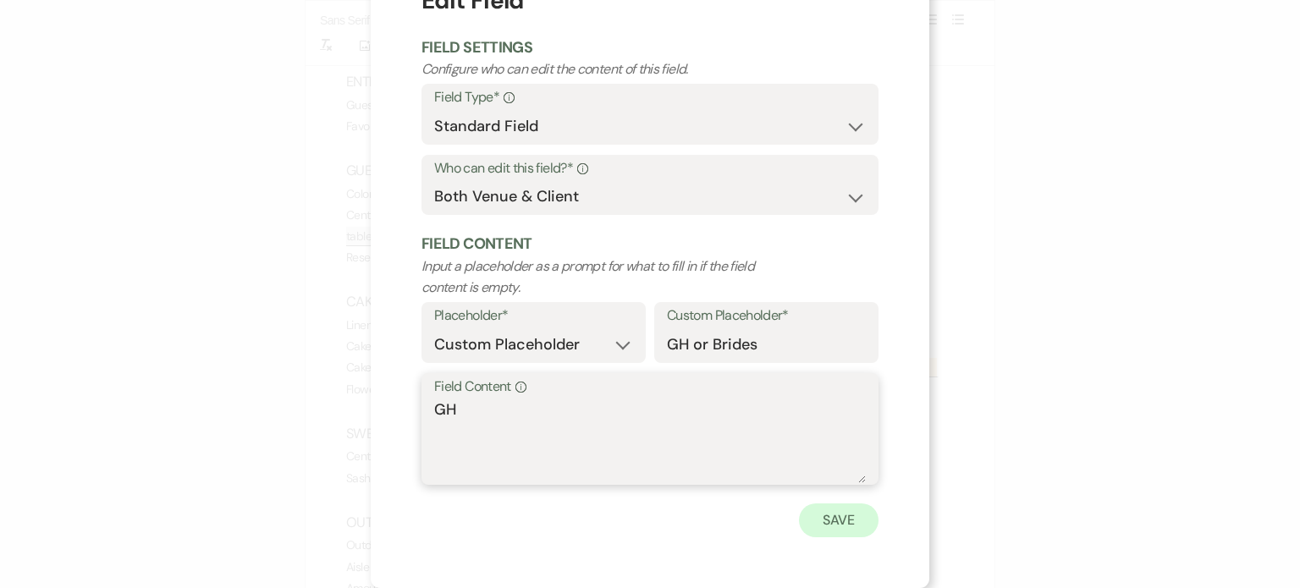
type textarea "GH"
click at [821, 519] on button "Save" at bounding box center [839, 521] width 80 height 34
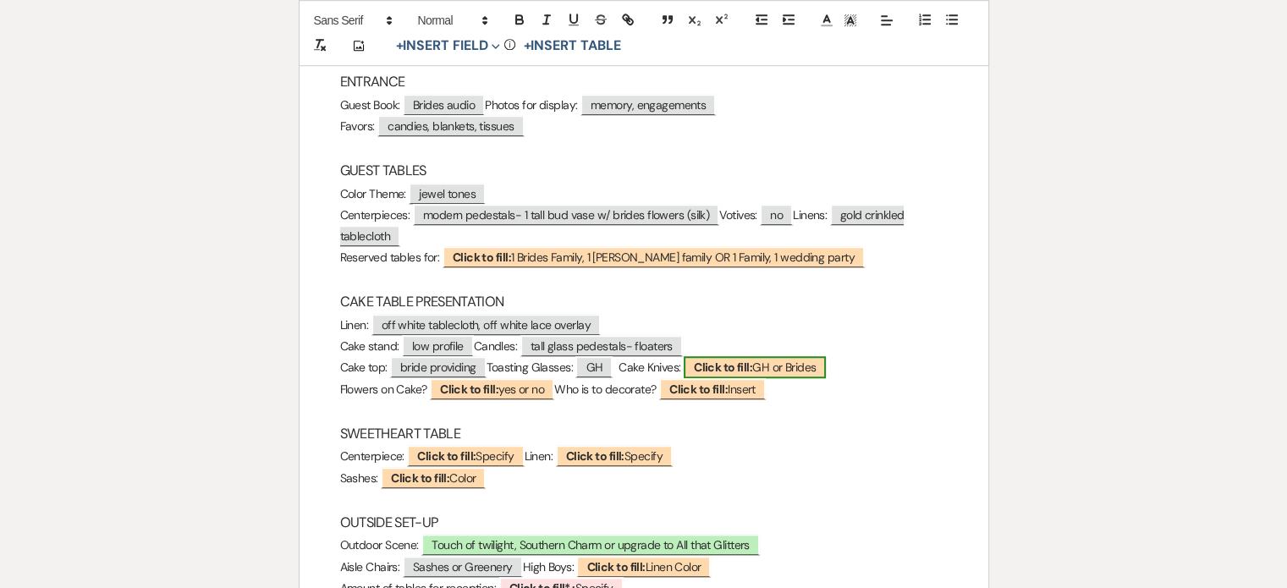
click at [789, 359] on span "Click to fill: GH or Brides" at bounding box center [755, 367] width 142 height 22
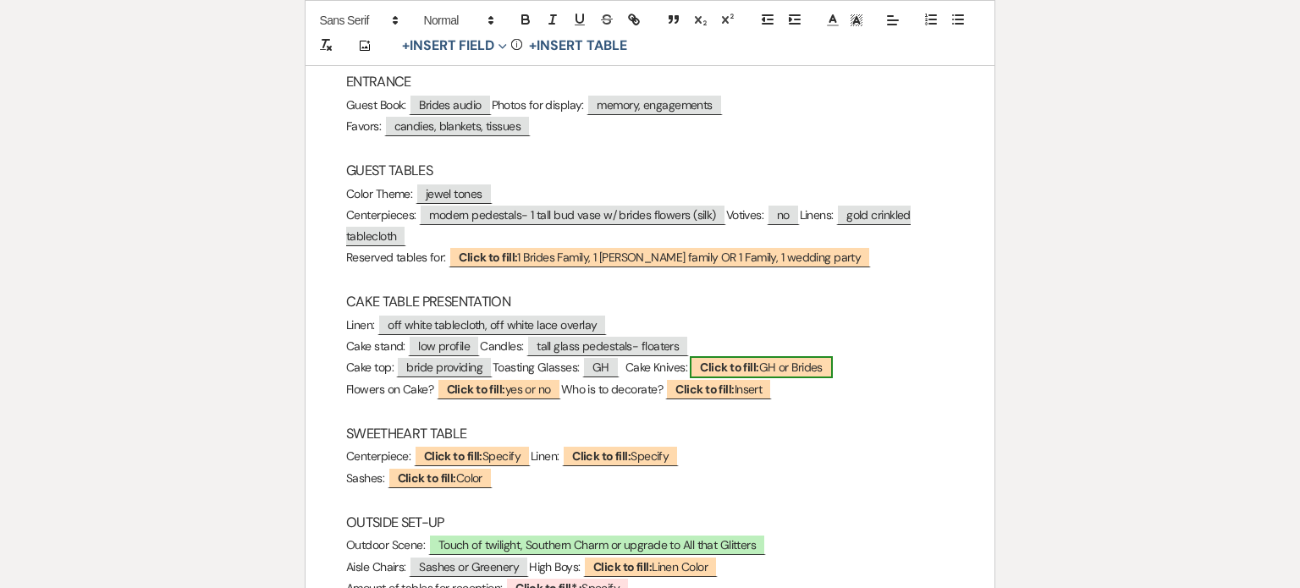
select select "custom_placeholder"
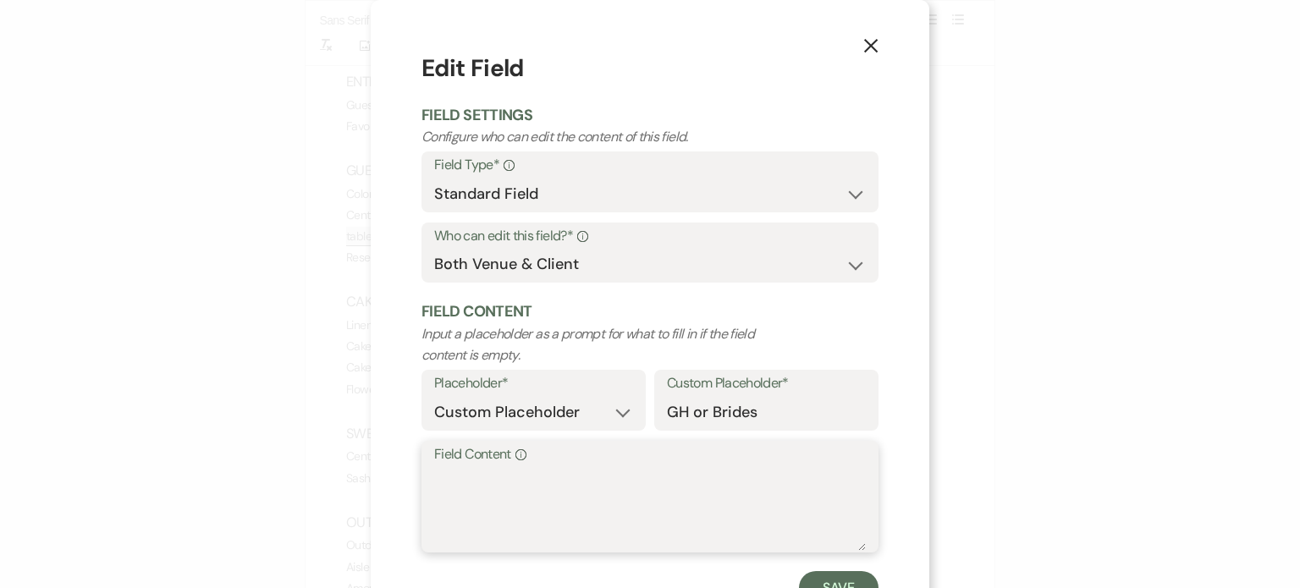
click at [570, 484] on textarea "Field Content Info" at bounding box center [650, 508] width 432 height 85
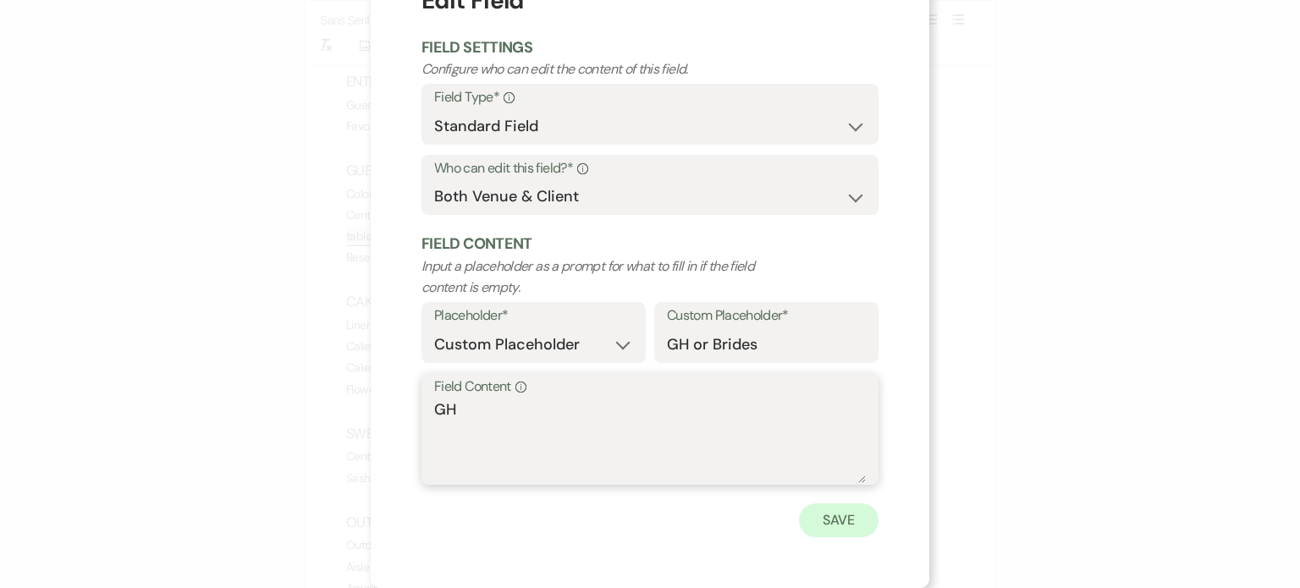
type textarea "GH"
click at [834, 518] on button "Save" at bounding box center [839, 521] width 80 height 34
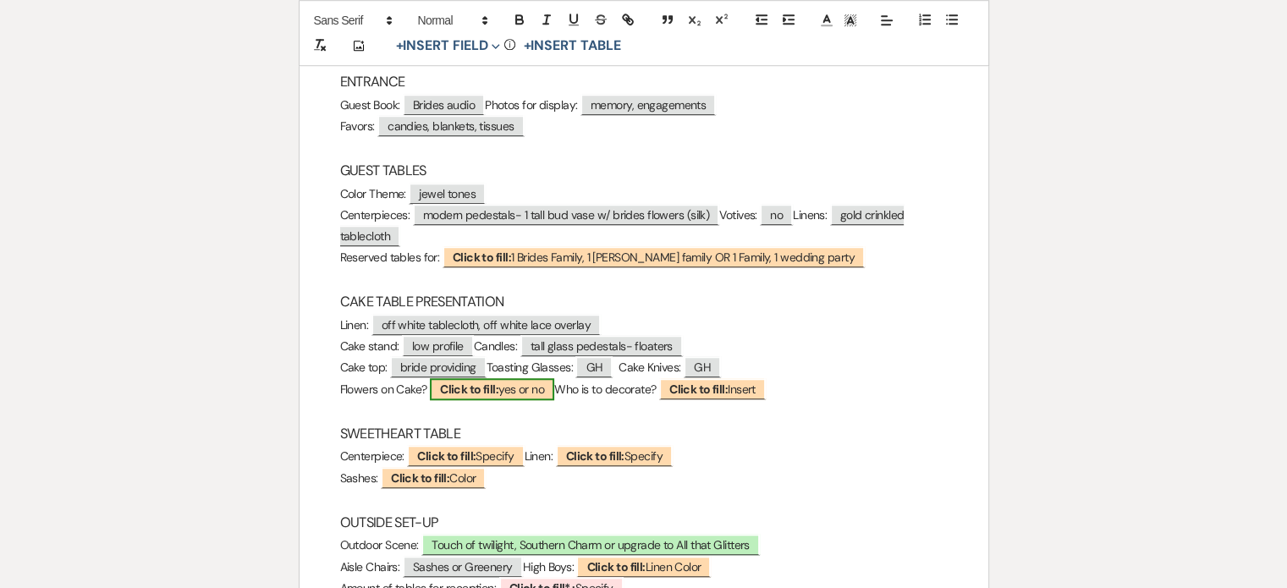
click at [481, 393] on b "Click to fill:" at bounding box center [469, 389] width 58 height 15
select select "custom_placeholder"
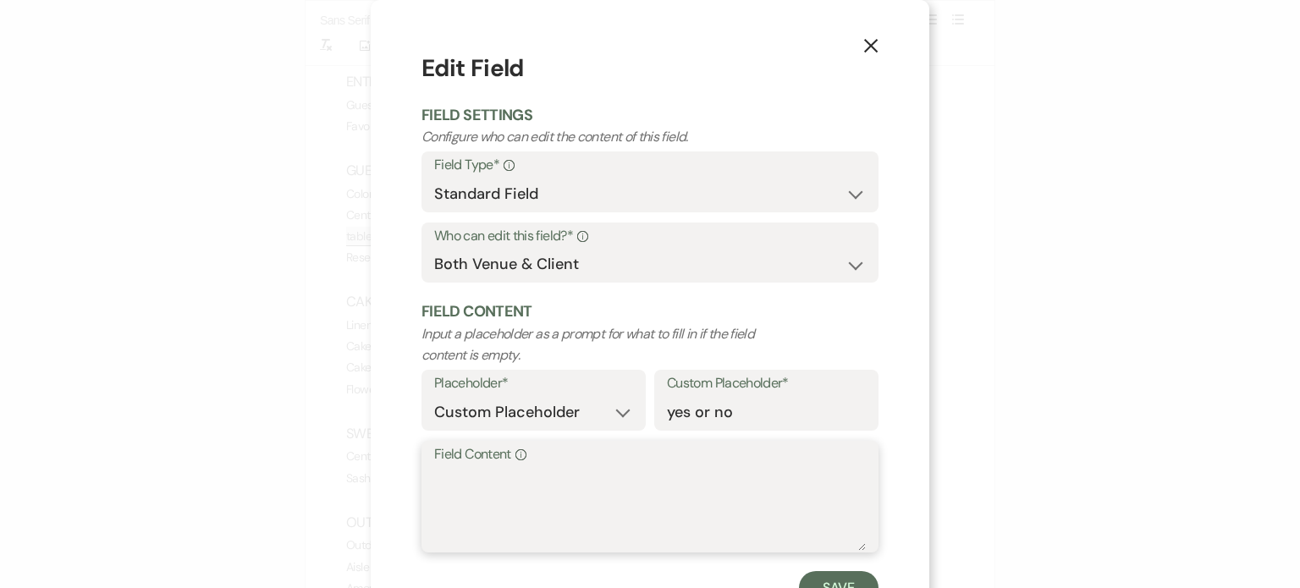
click at [474, 482] on textarea "Field Content Info" at bounding box center [650, 508] width 432 height 85
click at [863, 46] on icon "X" at bounding box center [870, 45] width 15 height 15
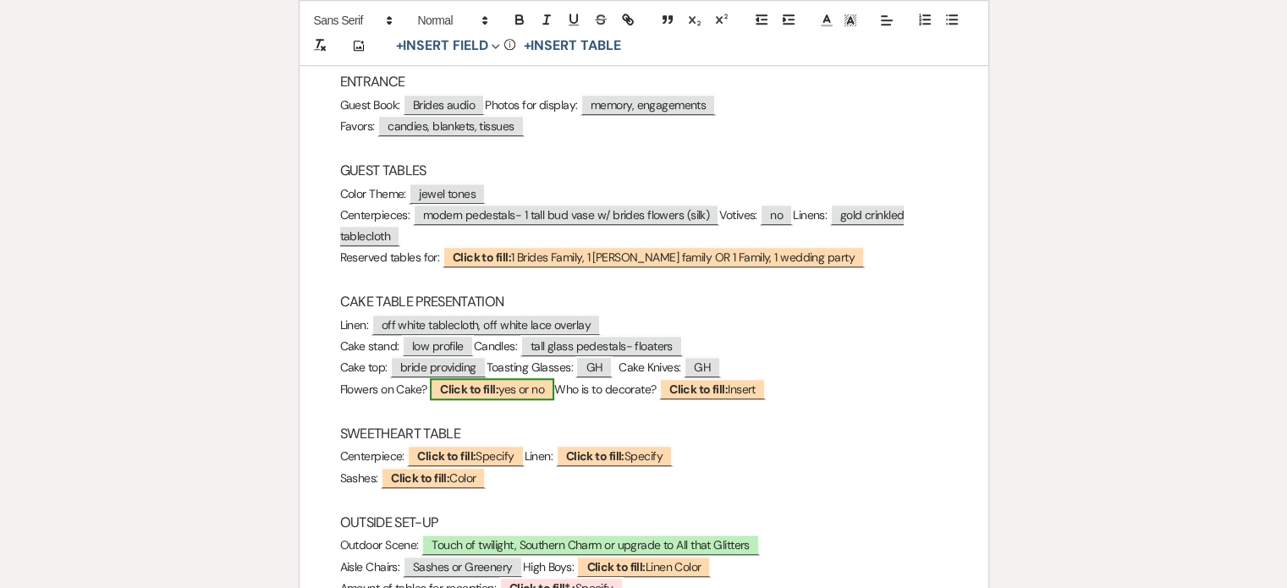
click at [449, 394] on b "Click to fill:" at bounding box center [469, 389] width 58 height 15
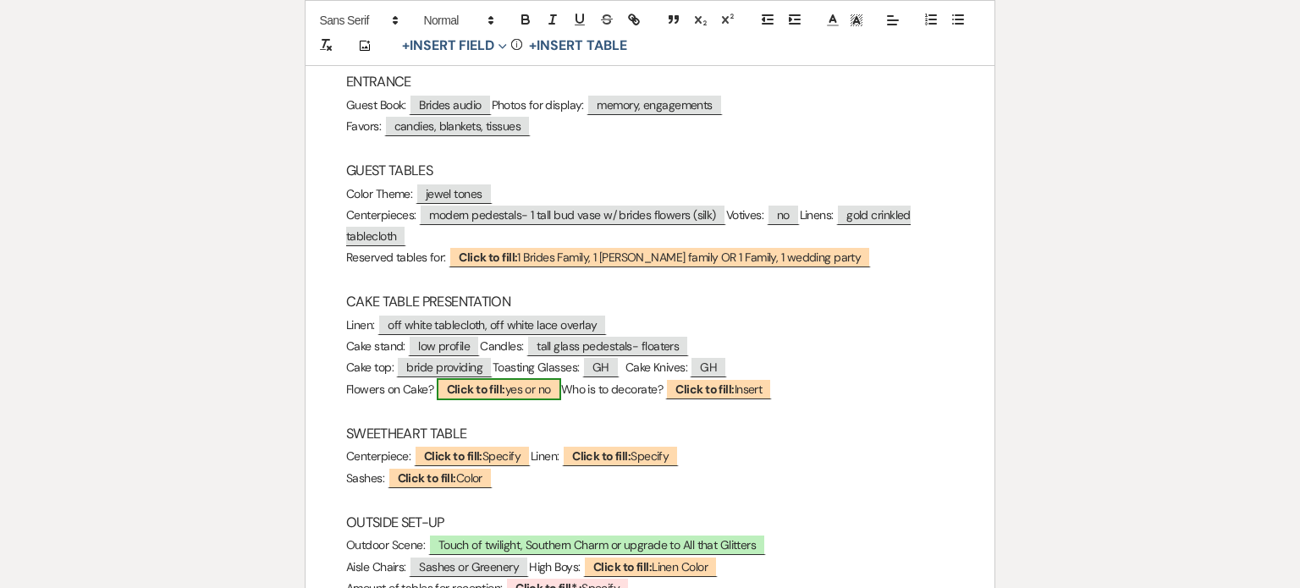
select select "custom_placeholder"
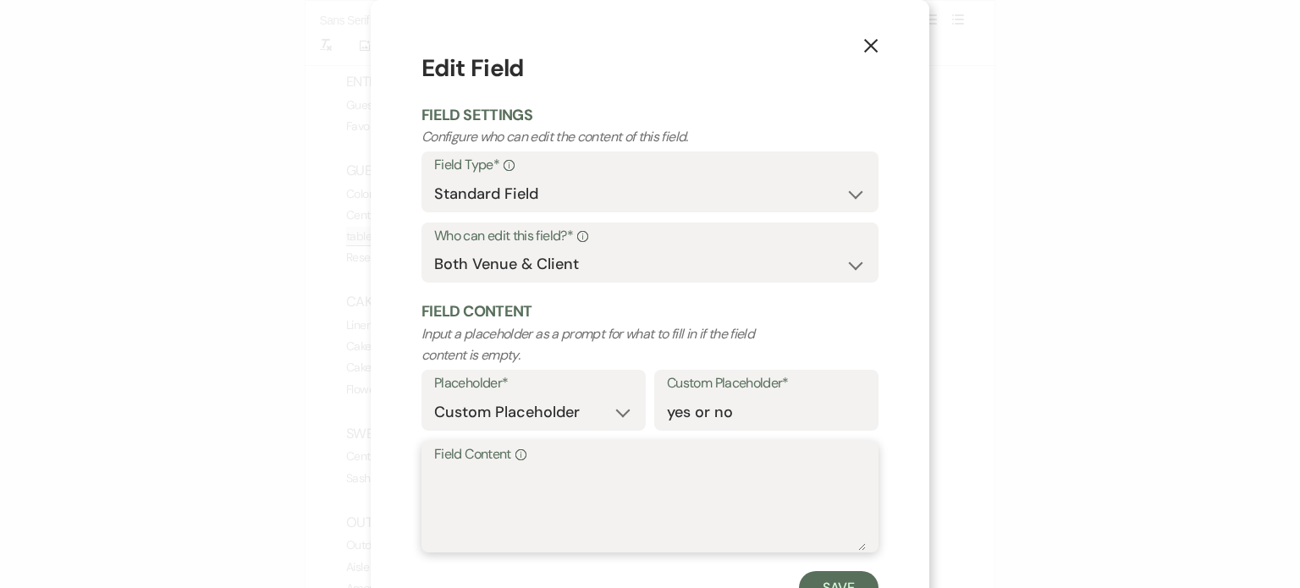
click at [460, 492] on textarea "Field Content Info" at bounding box center [650, 508] width 432 height 85
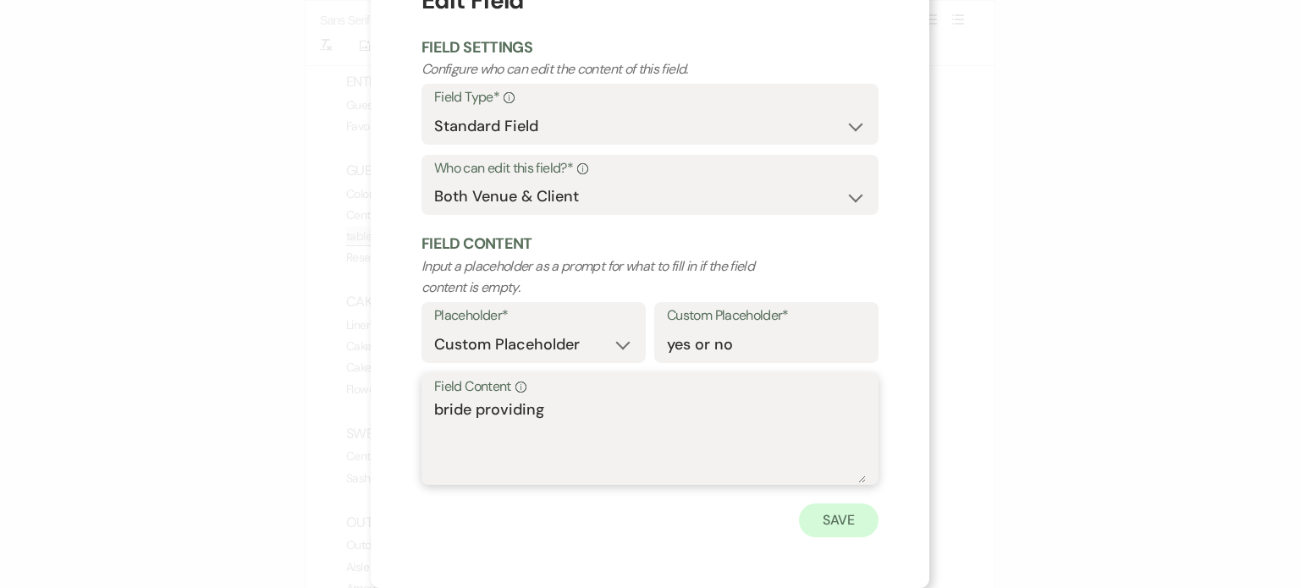
type textarea "bride providing"
click at [829, 526] on button "Save" at bounding box center [839, 521] width 80 height 34
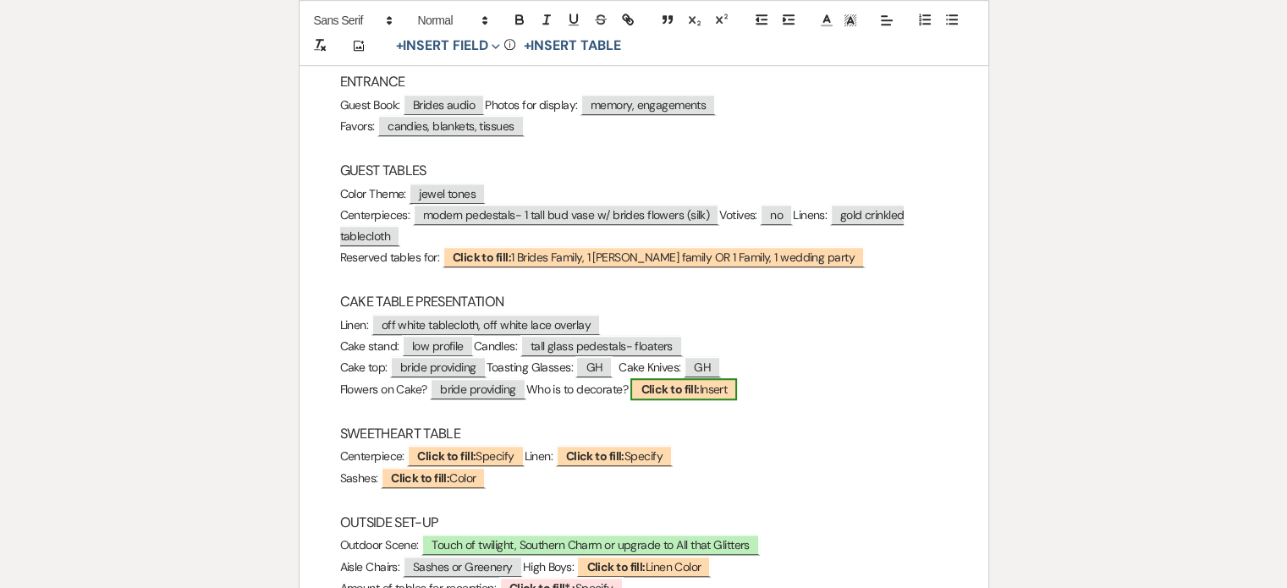
click at [732, 386] on span "Click to fill: [PERSON_NAME]" at bounding box center [684, 389] width 107 height 22
select select "custom_placeholder"
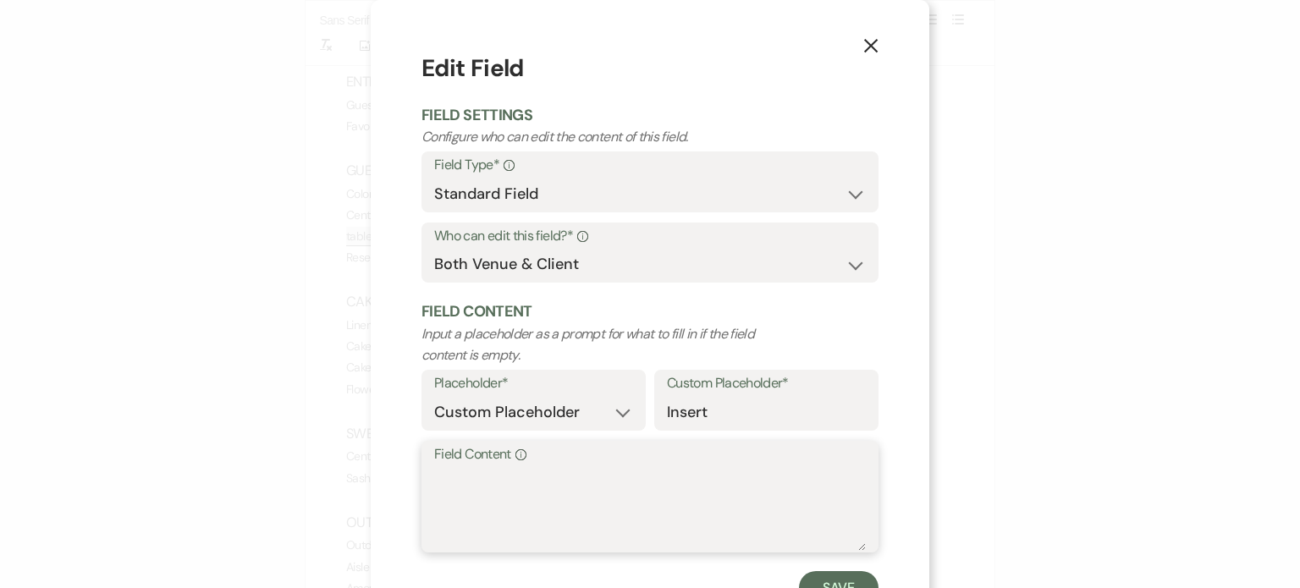
click at [552, 499] on textarea "Field Content Info" at bounding box center [650, 508] width 432 height 85
type textarea "[DEMOGRAPHIC_DATA]"
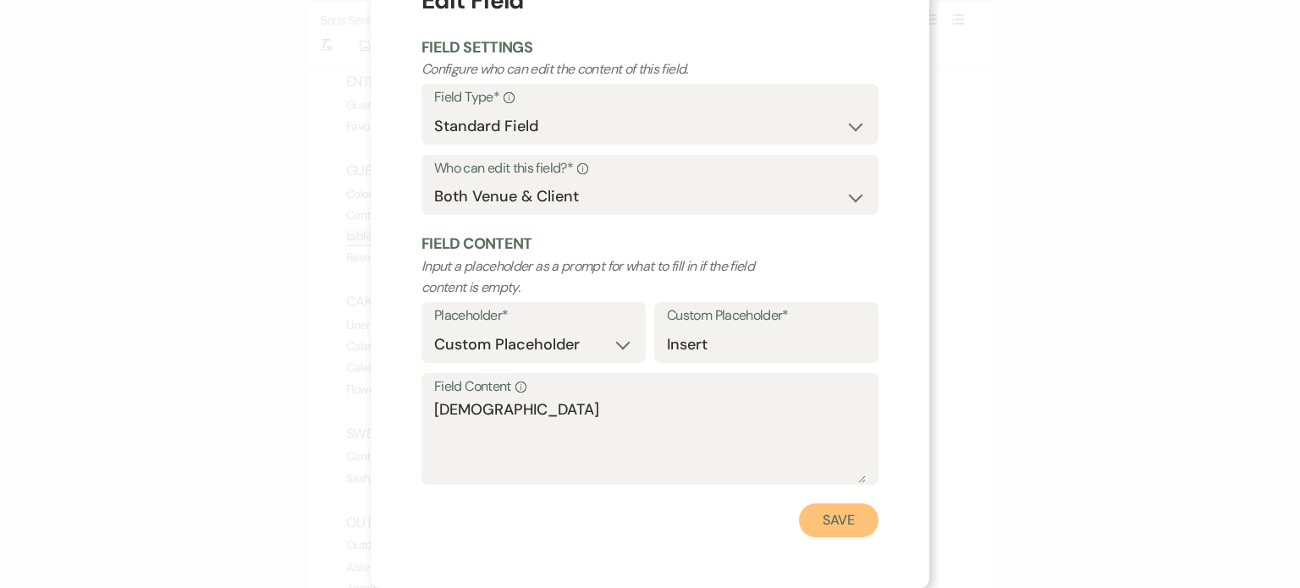
click at [824, 515] on button "Save" at bounding box center [839, 521] width 80 height 34
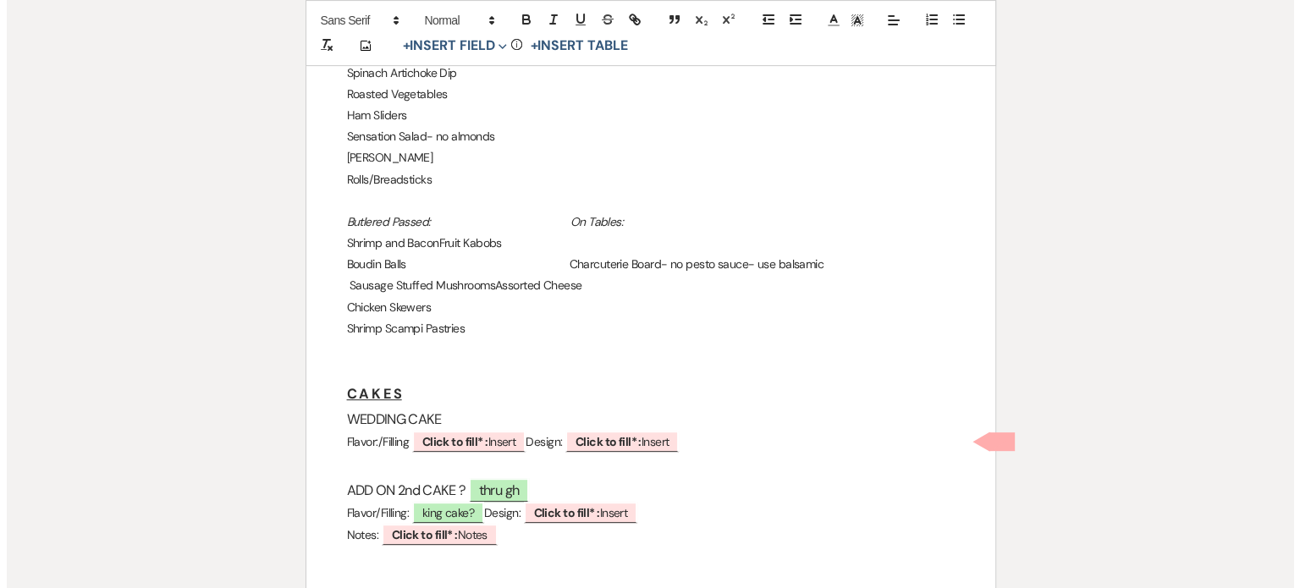
scroll to position [677, 0]
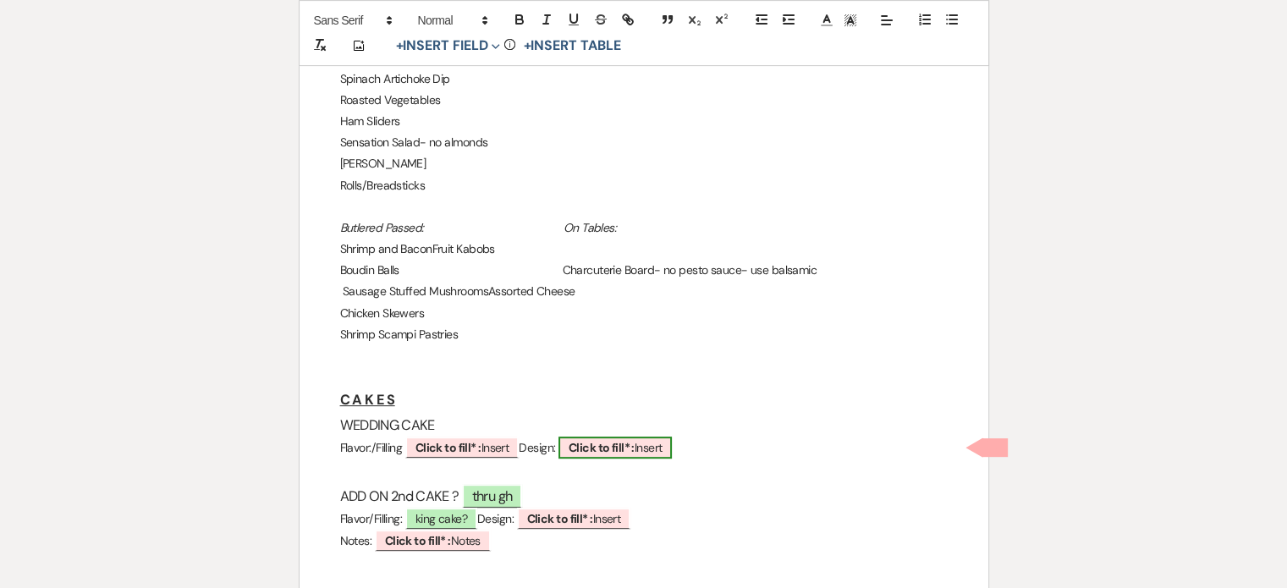
click at [635, 440] on b "Click to fill* :" at bounding box center [602, 447] width 66 height 15
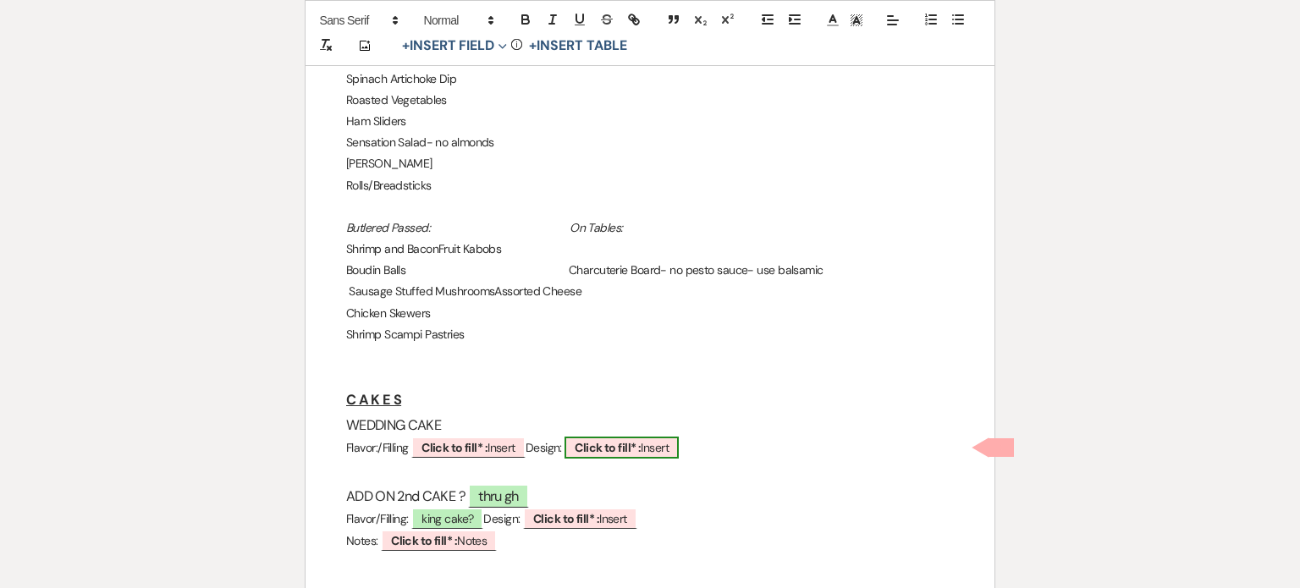
select select "owner"
select select "custom_placeholder"
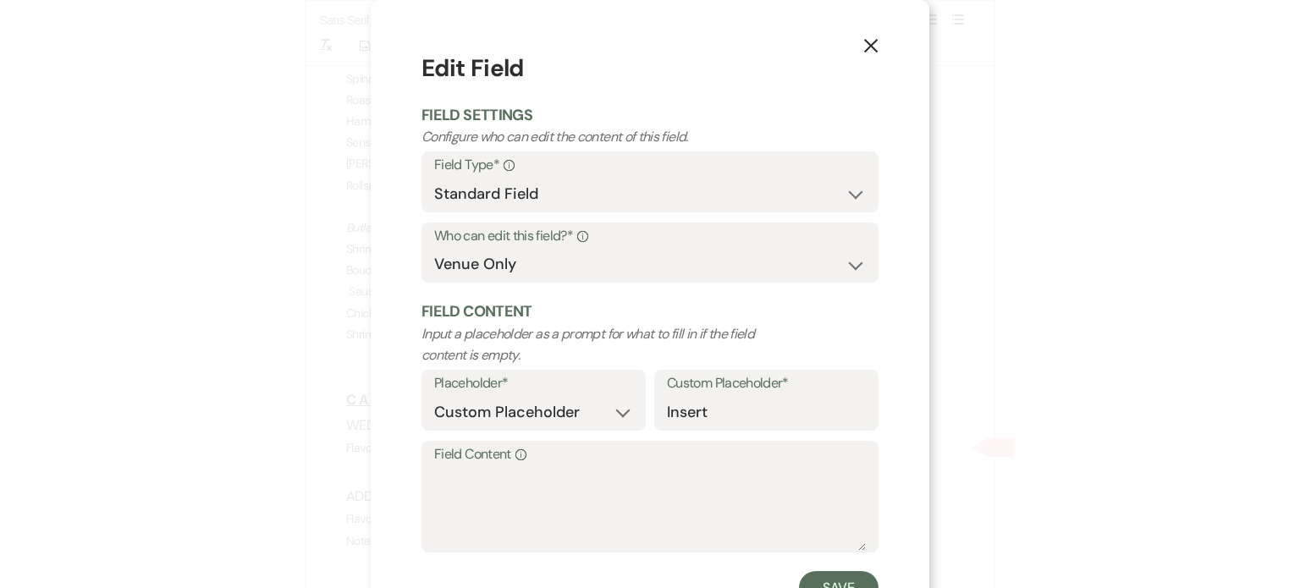
click at [592, 466] on label "Field Content Info" at bounding box center [650, 455] width 432 height 25
click at [592, 466] on textarea "Field Content Info" at bounding box center [650, 508] width 432 height 85
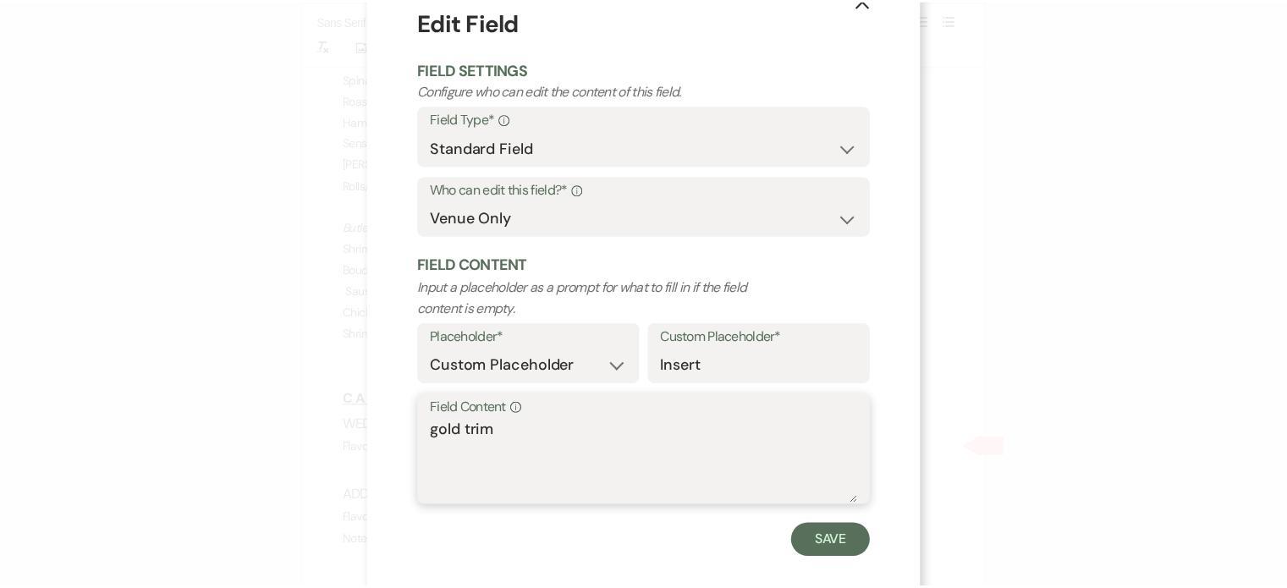
scroll to position [68, 0]
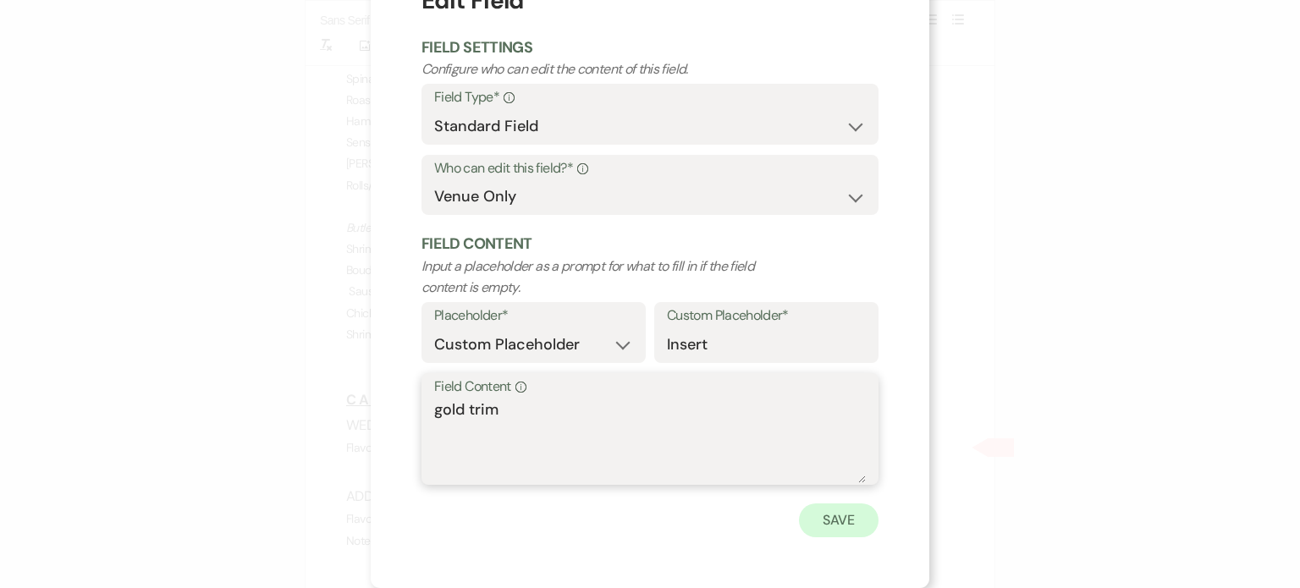
type textarea "gold trim"
click at [849, 521] on button "Save" at bounding box center [839, 521] width 80 height 34
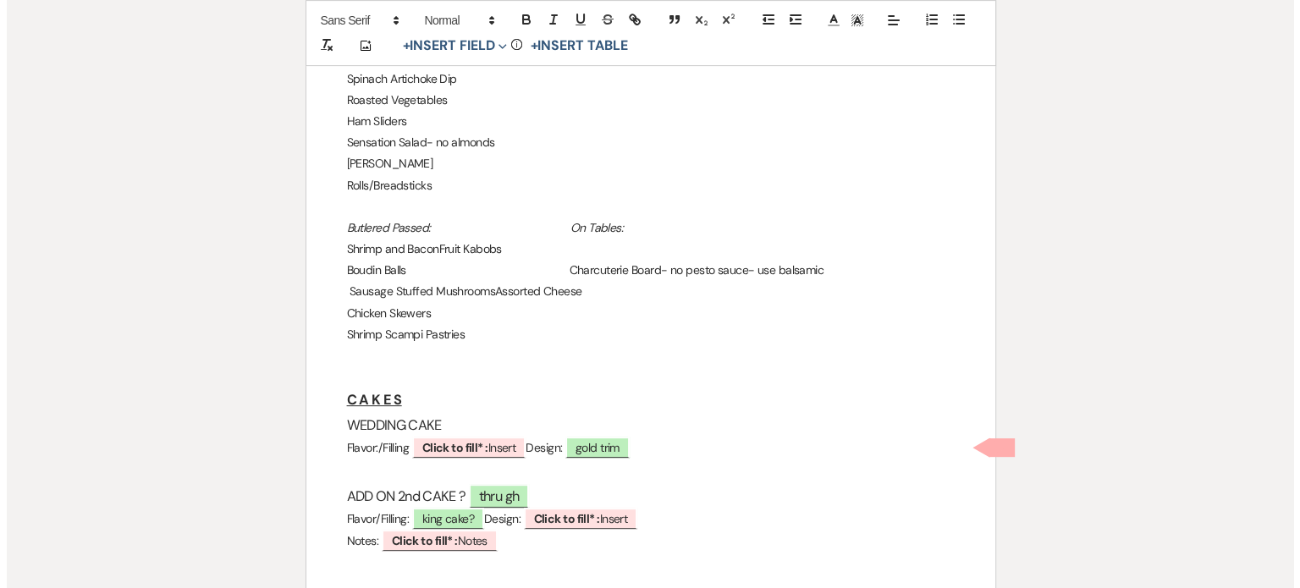
scroll to position [762, 0]
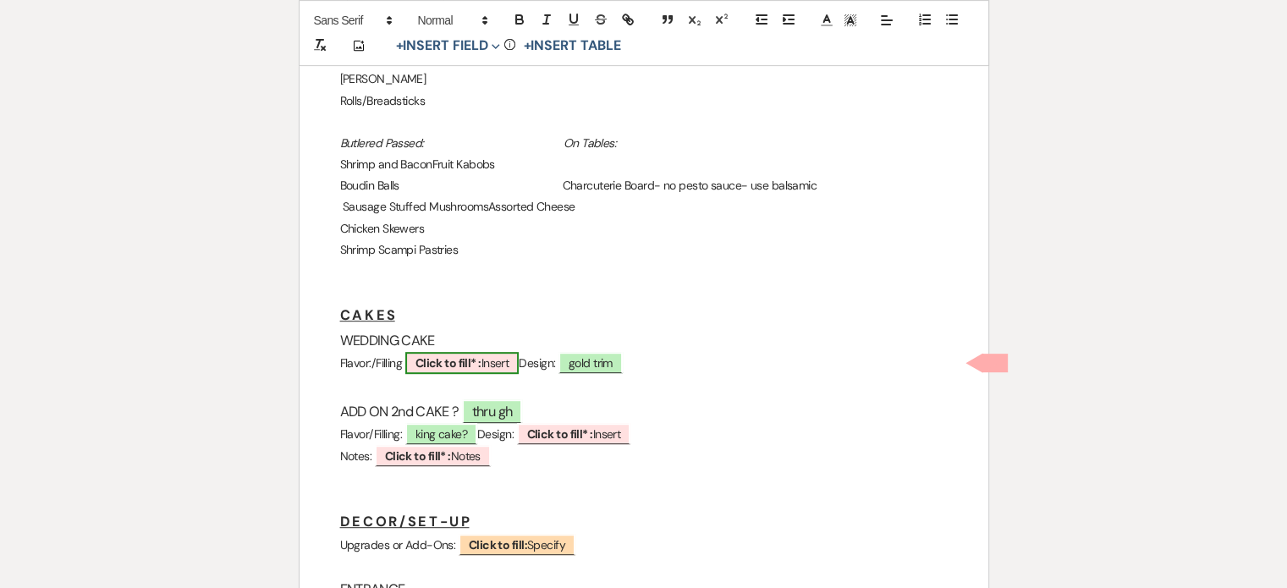
click at [482, 362] on b "Click to fill* :" at bounding box center [449, 362] width 66 height 15
select select "owner"
select select "custom_placeholder"
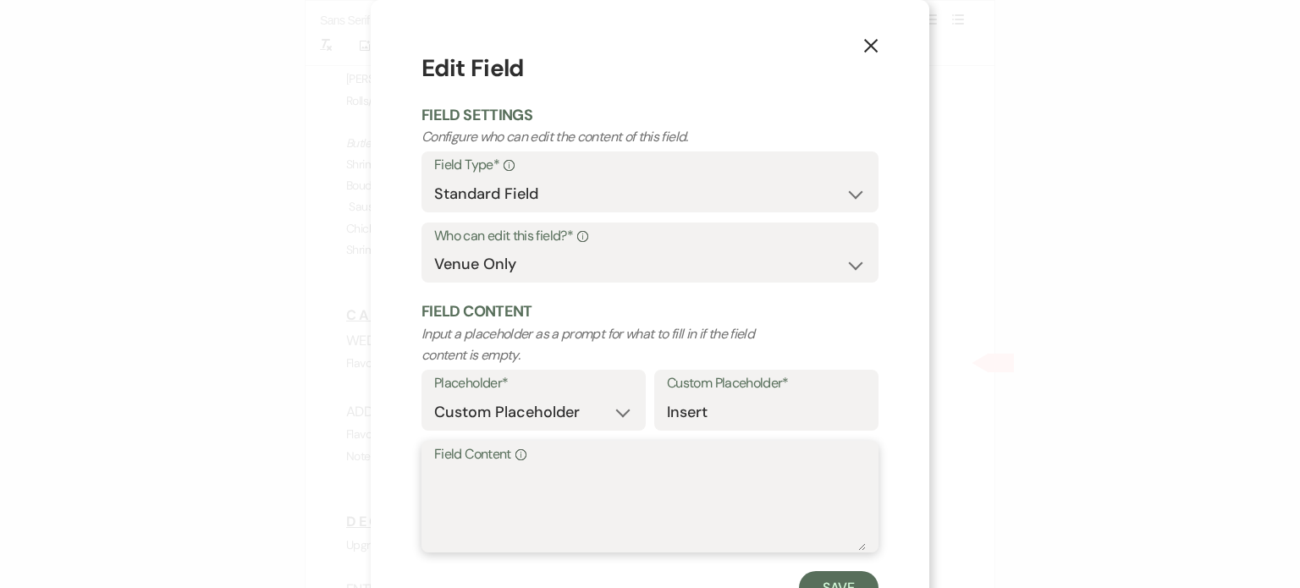
click at [482, 470] on textarea "Field Content Info" at bounding box center [650, 508] width 432 height 85
click at [501, 471] on textarea "red velvet (M) butter (T,B)" at bounding box center [650, 508] width 432 height 85
click at [623, 478] on textarea "red velvet, cr ch (M) butter (T,B)" at bounding box center [650, 508] width 432 height 85
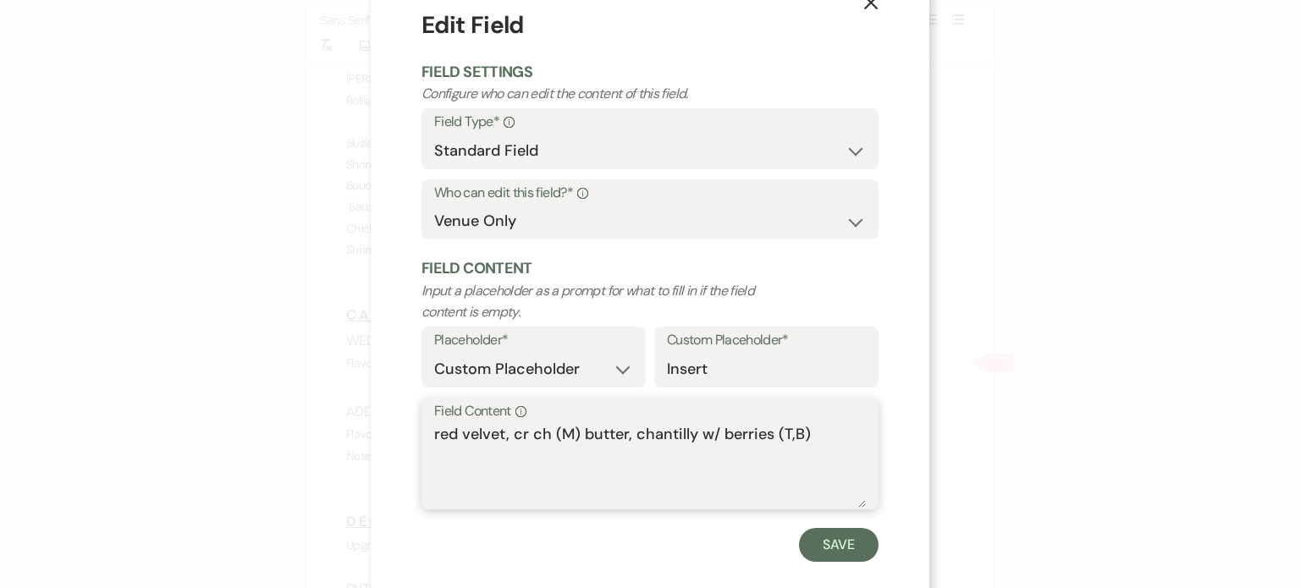
scroll to position [68, 0]
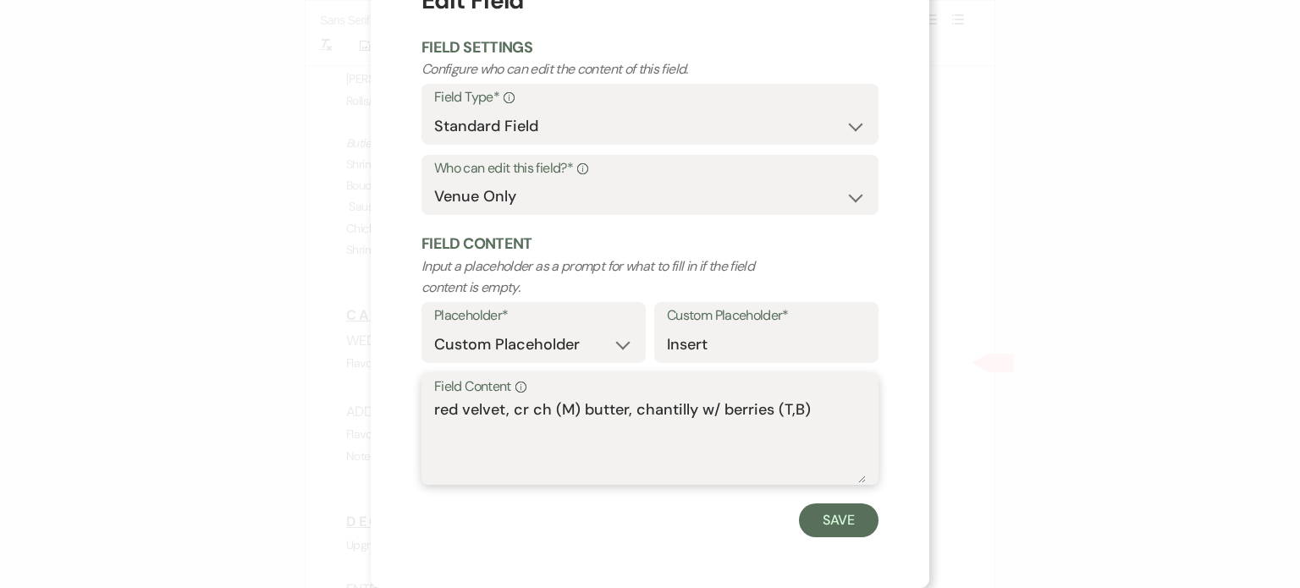
click at [825, 405] on textarea "red velvet, cr ch (M) butter, chantilly w/ berries (T,B)" at bounding box center [650, 441] width 432 height 85
type textarea "red velvet, cr ch (M) butter, chantilly w/ berries (T,B)--GROOM HAS A [MEDICAL_…"
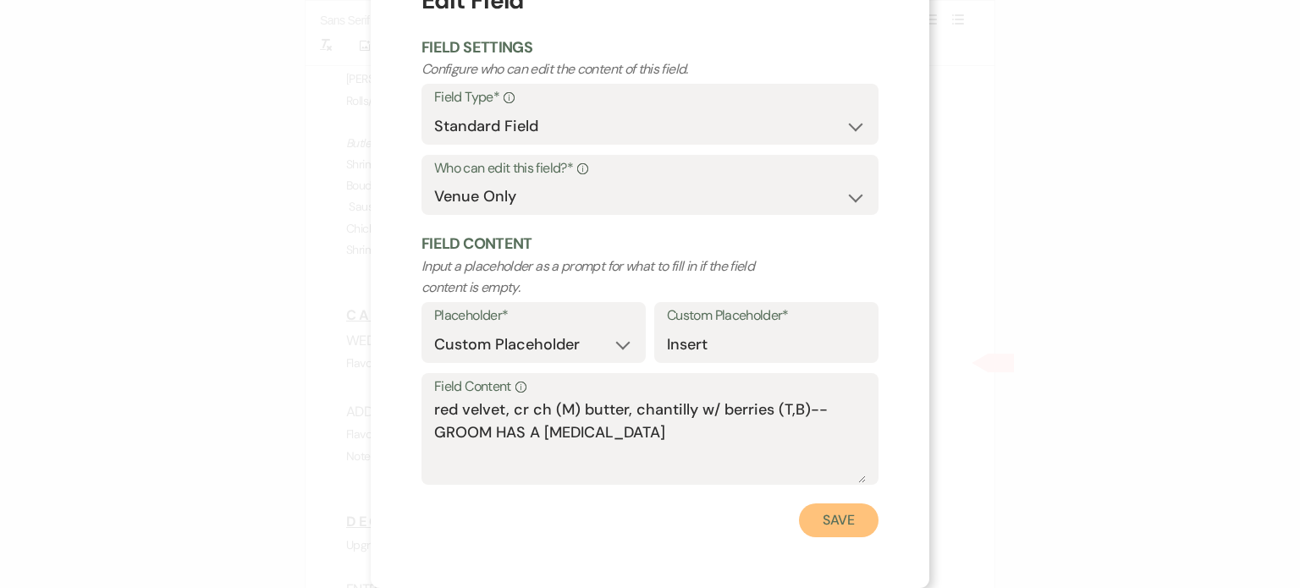
click at [836, 513] on button "Save" at bounding box center [839, 521] width 80 height 34
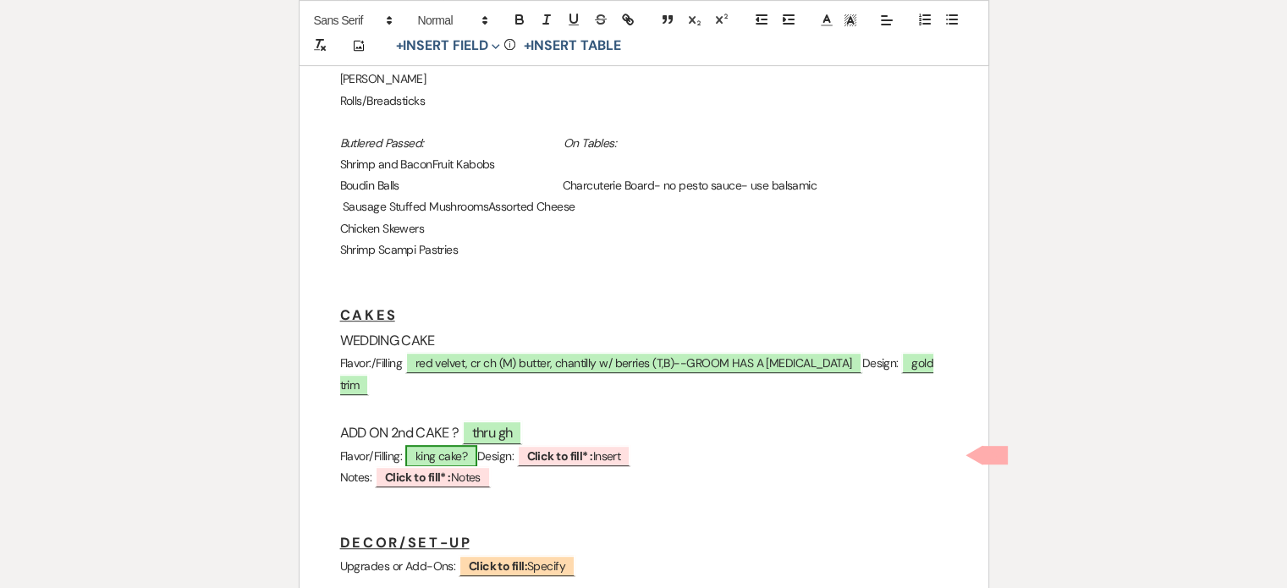
click at [454, 452] on span "king cake?" at bounding box center [441, 456] width 72 height 22
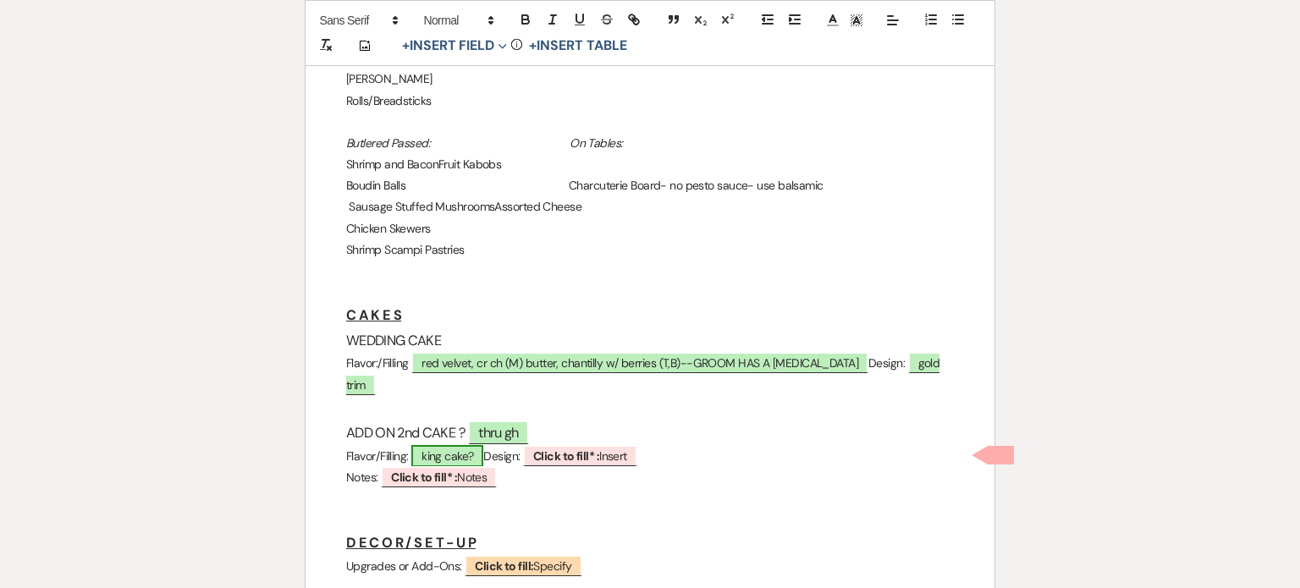
select select "owner"
select select "custom_placeholder"
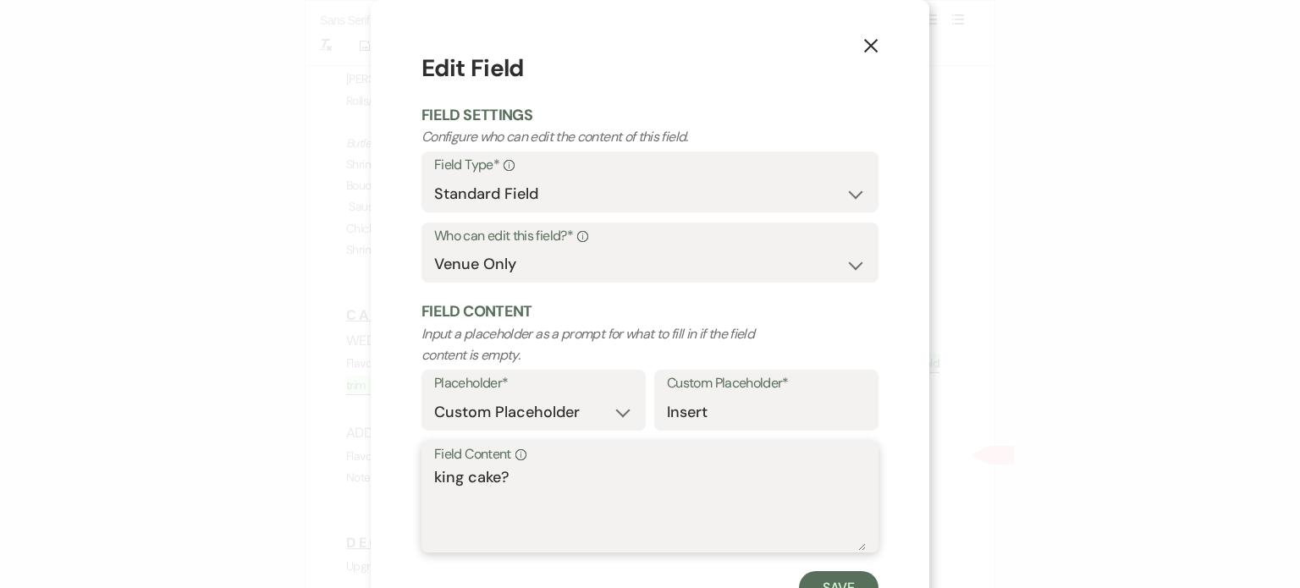
click at [528, 480] on textarea "king cake?" at bounding box center [650, 508] width 432 height 85
click at [530, 481] on textarea "king cake-" at bounding box center [650, 508] width 432 height 85
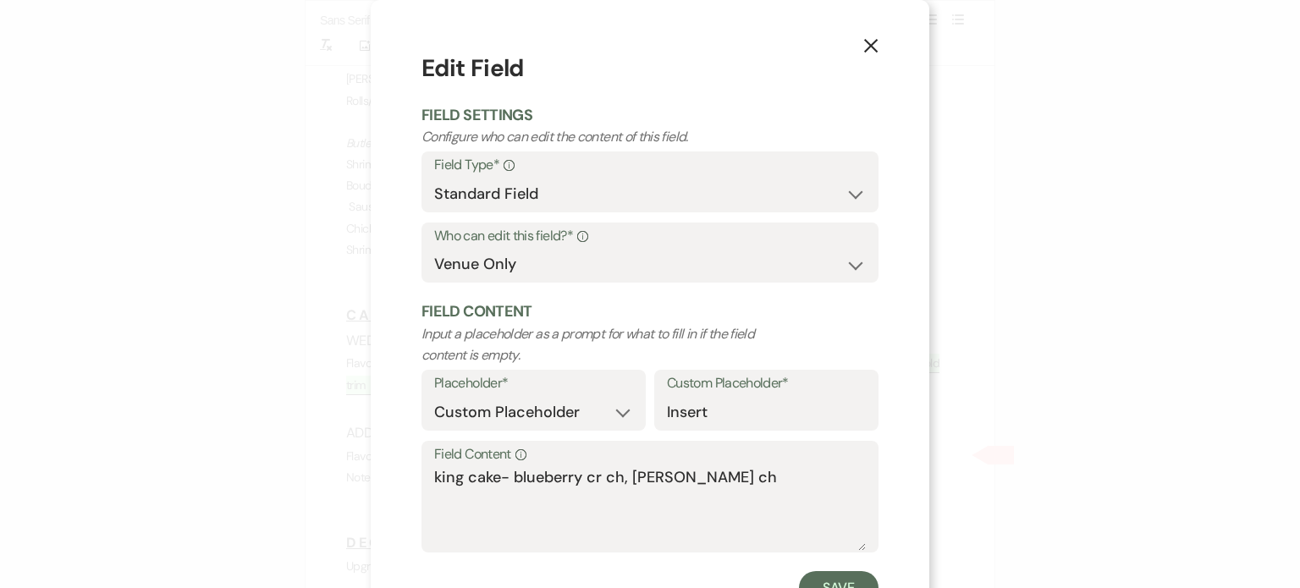
click at [427, 479] on div "Field Content Info king cake- blueberry cr ch, [PERSON_NAME] ch" at bounding box center [649, 497] width 457 height 113
click at [434, 474] on textarea "king cake- blueberry cr ch, [PERSON_NAME] ch" at bounding box center [650, 508] width 432 height 85
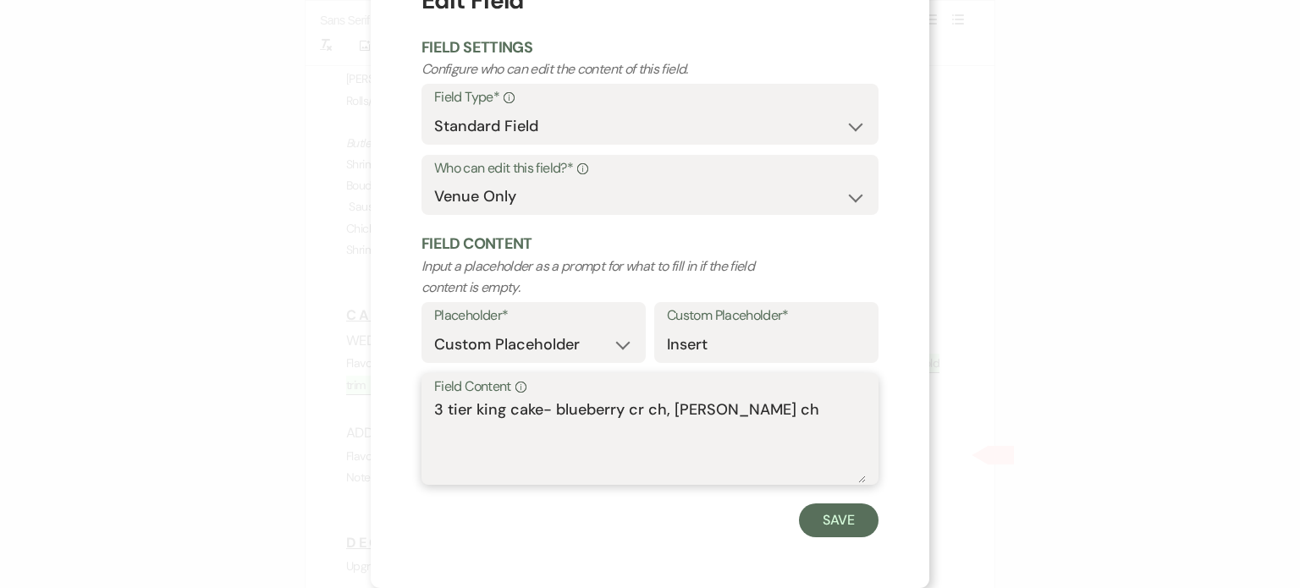
click at [789, 408] on textarea "3 tier king cake- blueberry cr ch, [PERSON_NAME] ch" at bounding box center [650, 441] width 432 height 85
type textarea "3 tier king cake- blueberry cr ch, [PERSON_NAME] ch- [MEDICAL_DATA]"
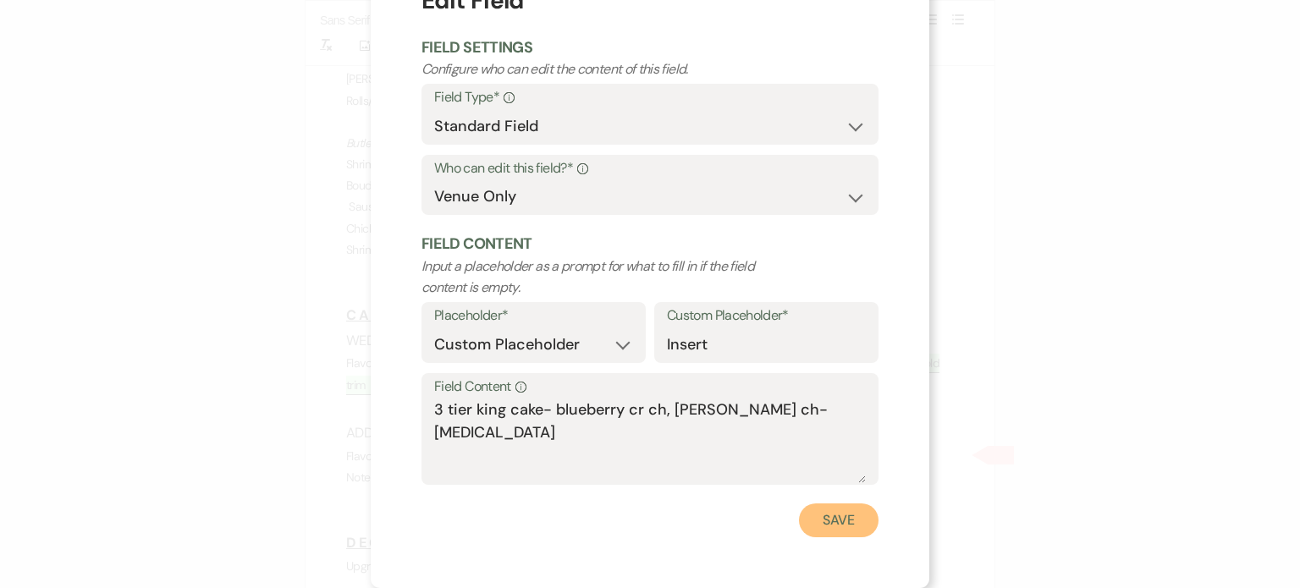
click at [832, 532] on button "Save" at bounding box center [839, 521] width 80 height 34
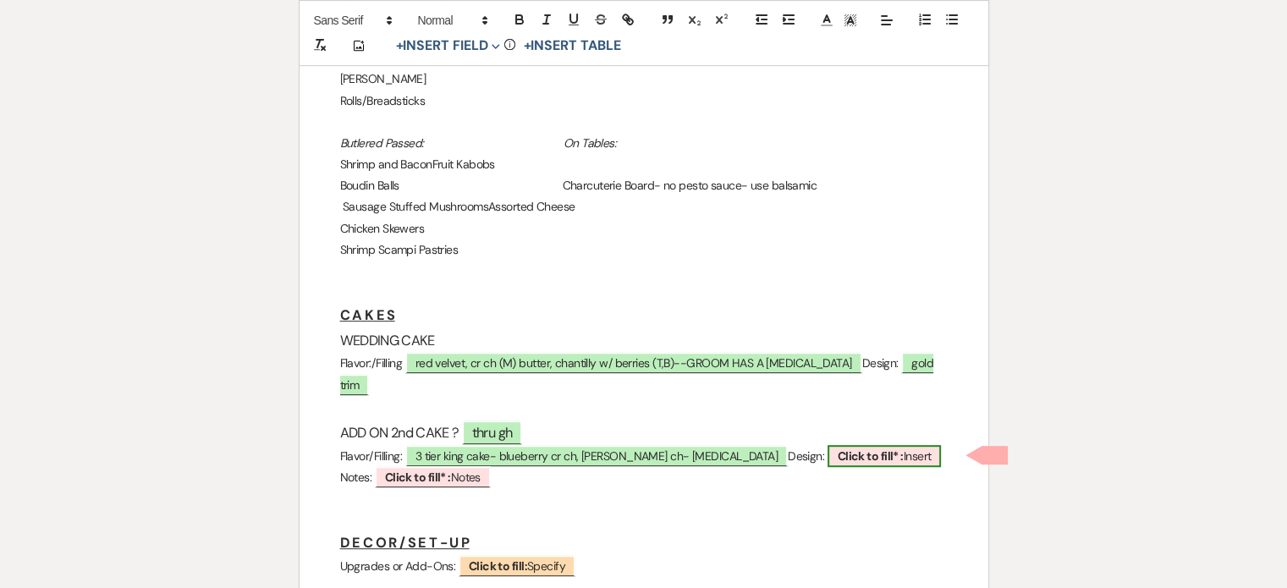
click at [884, 460] on b "Click to fill* :" at bounding box center [871, 456] width 66 height 15
select select "owner"
select select "custom_placeholder"
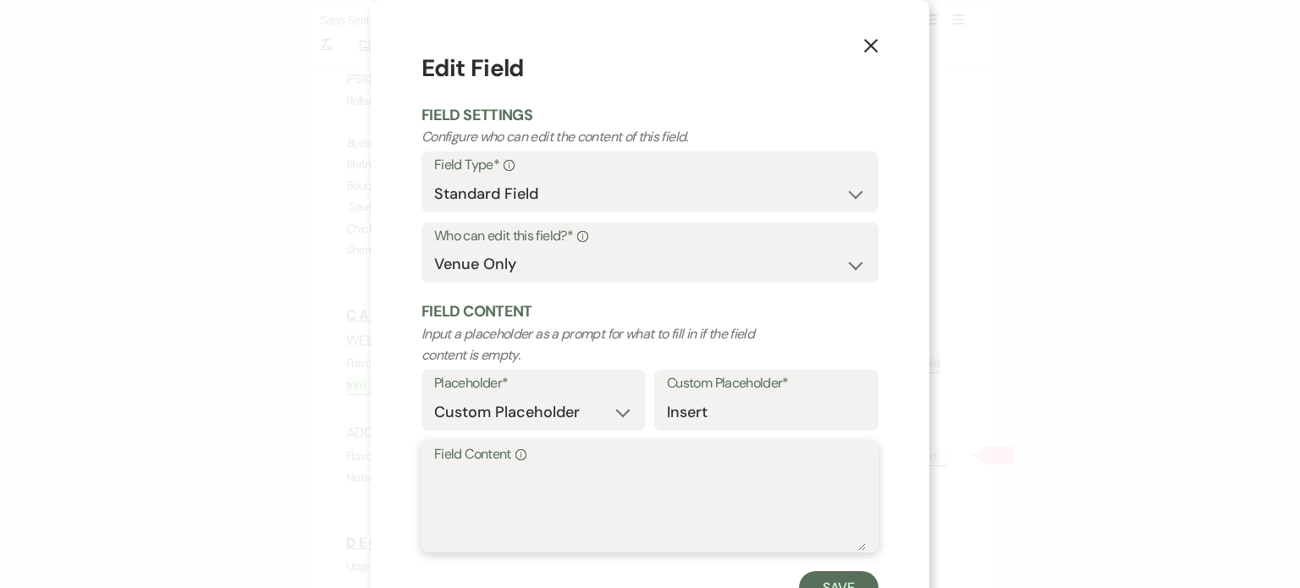
click at [554, 501] on textarea "Field Content Info" at bounding box center [650, 508] width 432 height 85
drag, startPoint x: 710, startPoint y: 477, endPoint x: 415, endPoint y: 479, distance: 295.4
click at [421, 479] on div "Field Content Info WHITE ICING, GOLD DECORATIONS" at bounding box center [649, 497] width 457 height 113
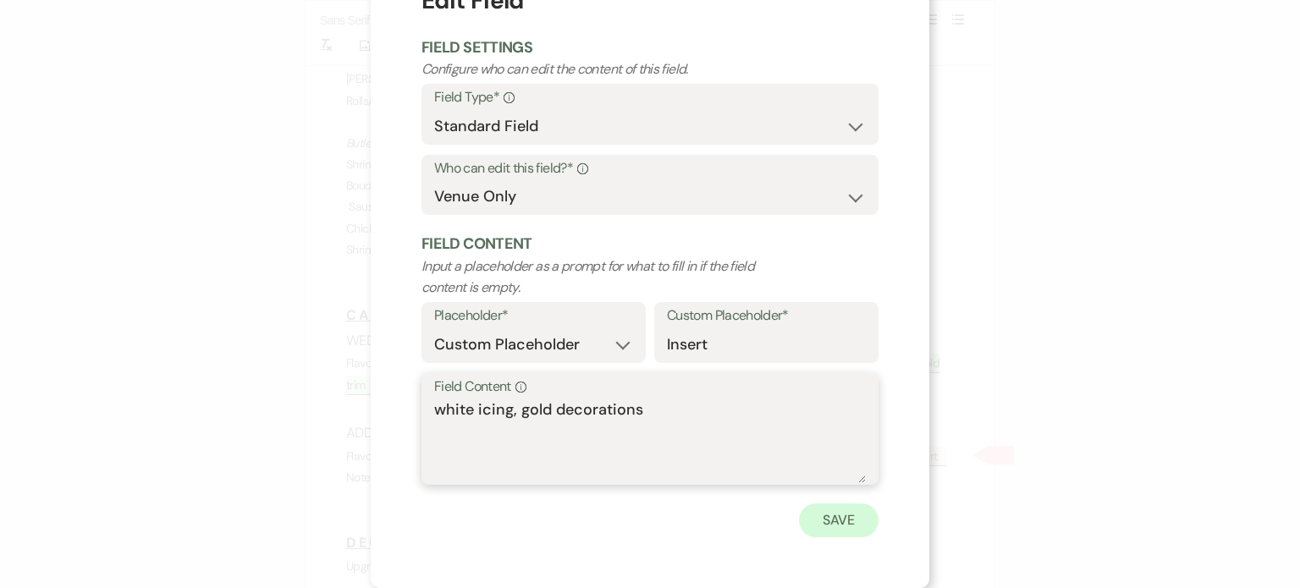
type textarea "white icing, gold decorations"
click at [838, 521] on button "Save" at bounding box center [839, 521] width 80 height 34
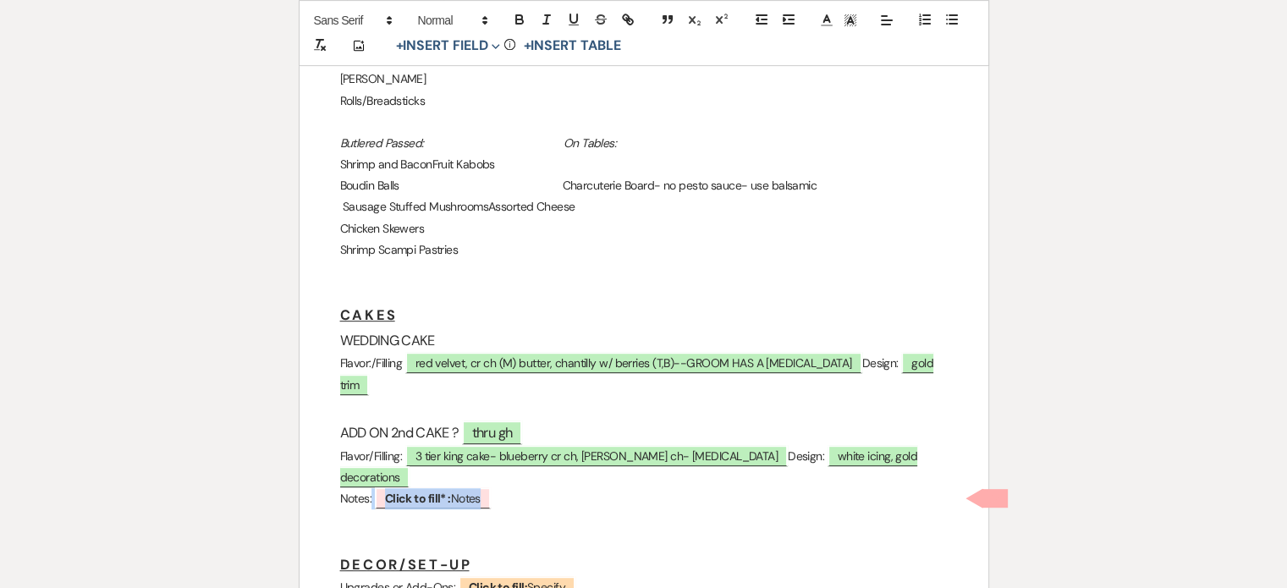
drag, startPoint x: 533, startPoint y: 500, endPoint x: 333, endPoint y: 499, distance: 199.7
drag, startPoint x: 333, startPoint y: 499, endPoint x: 524, endPoint y: 499, distance: 190.4
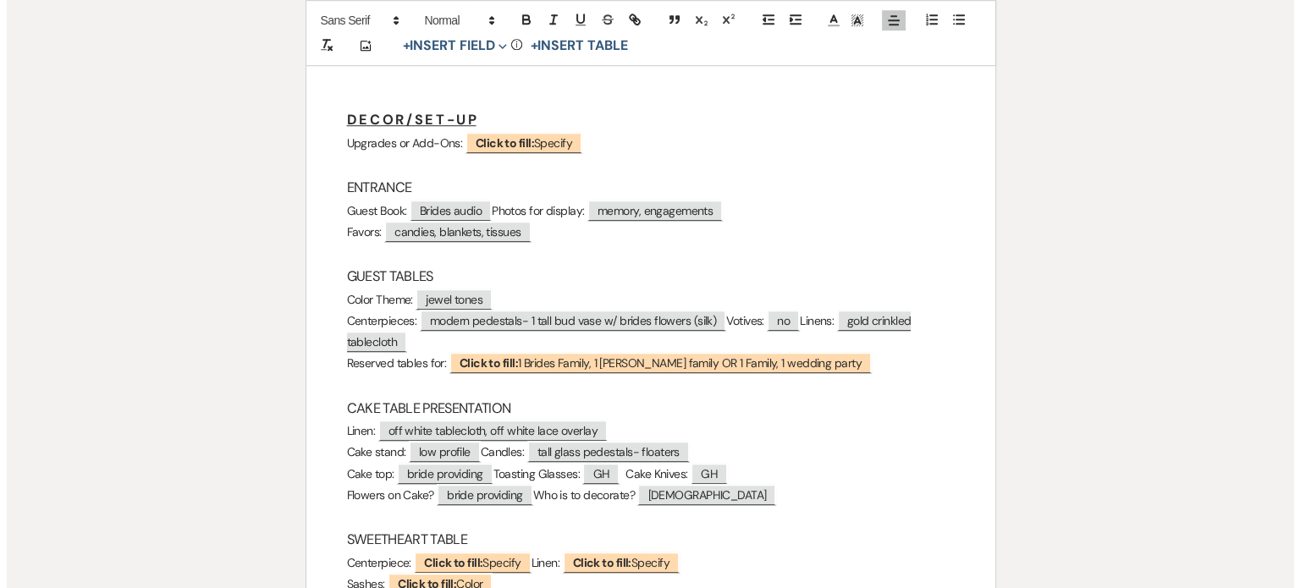
scroll to position [1270, 0]
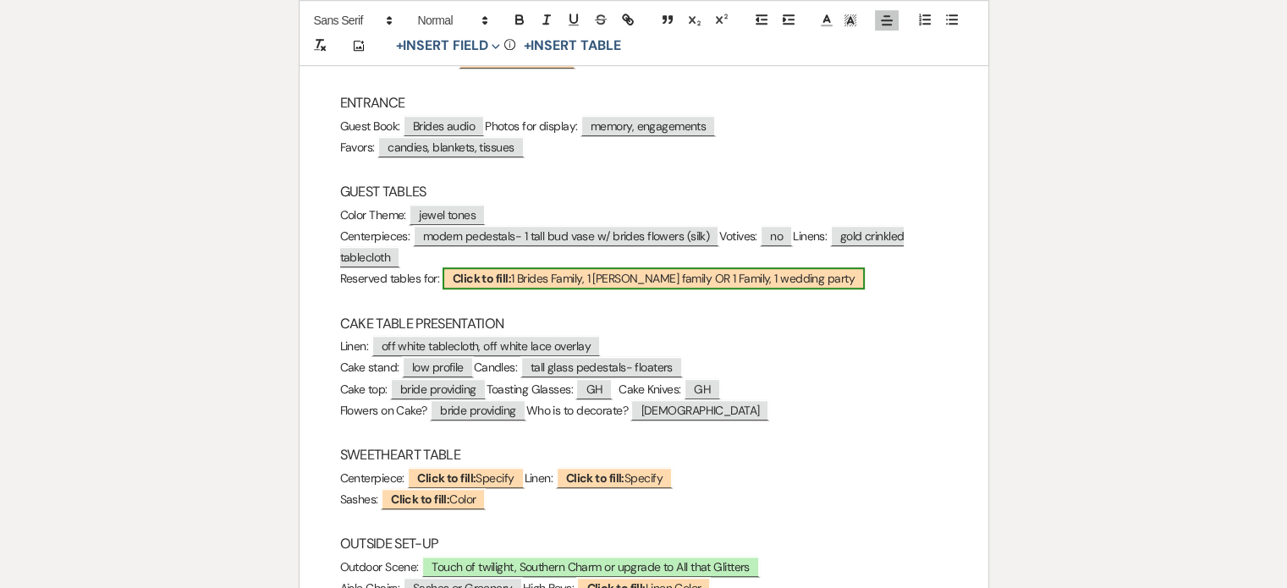
click at [779, 279] on span "Click to fill: 1 Brides Family, 1 [PERSON_NAME] family OR 1 Family, 1 wedding p…" at bounding box center [654, 278] width 422 height 22
select select "custom_placeholder"
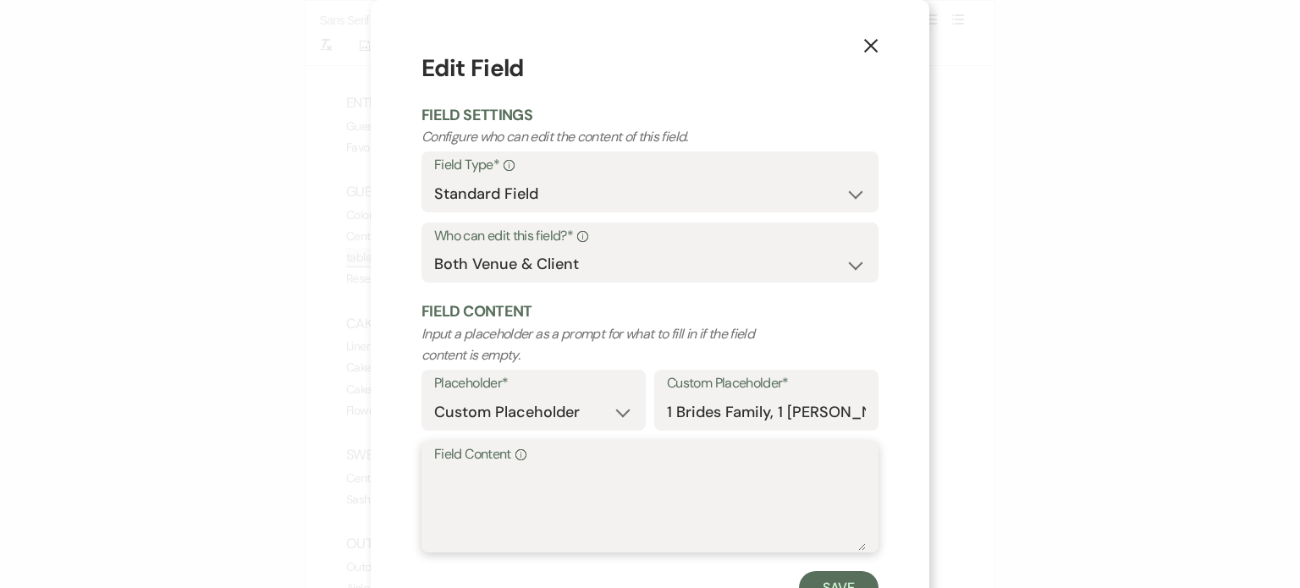
click at [531, 475] on textarea "Field Content Info" at bounding box center [650, 508] width 432 height 85
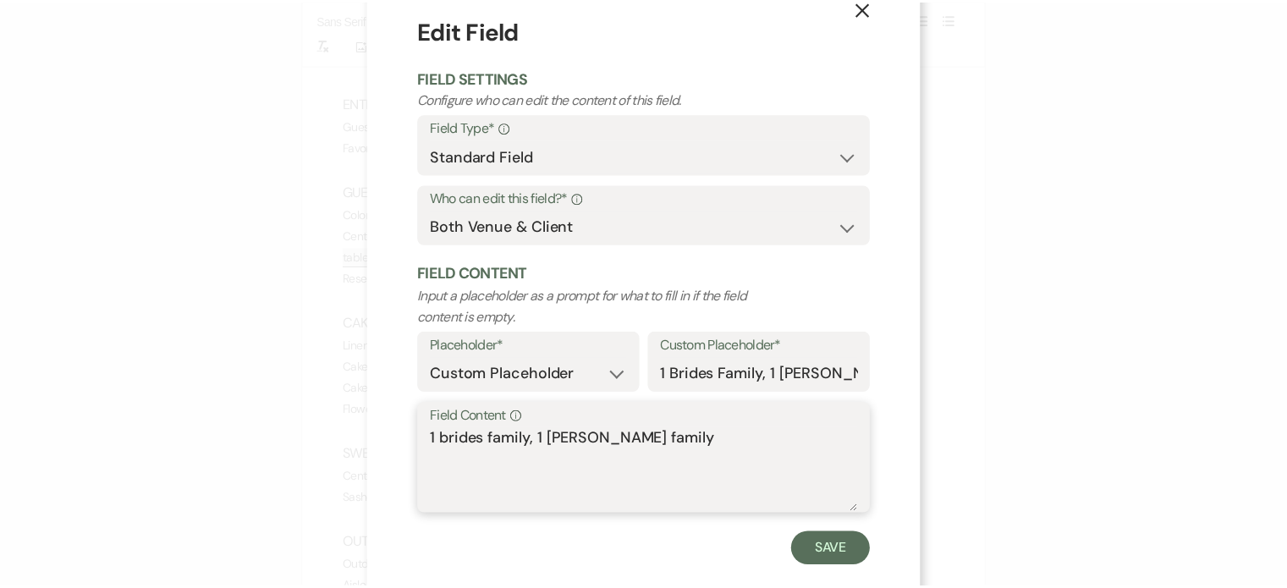
scroll to position [68, 0]
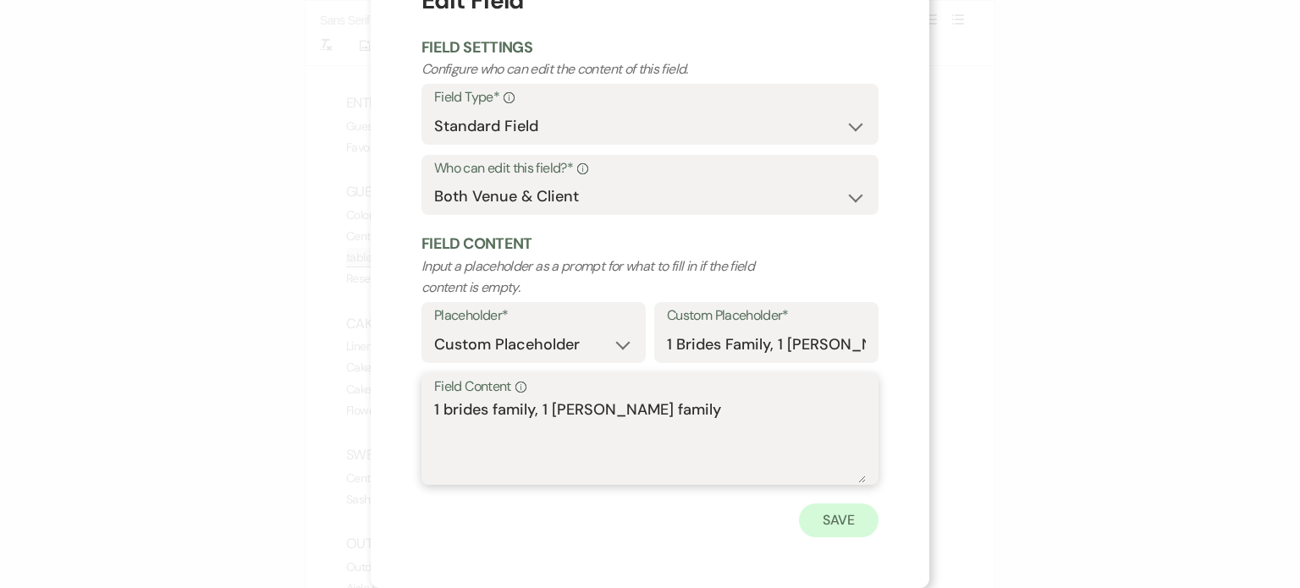
type textarea "1 brides family, 1 [PERSON_NAME] family"
click at [836, 520] on button "Save" at bounding box center [839, 521] width 80 height 34
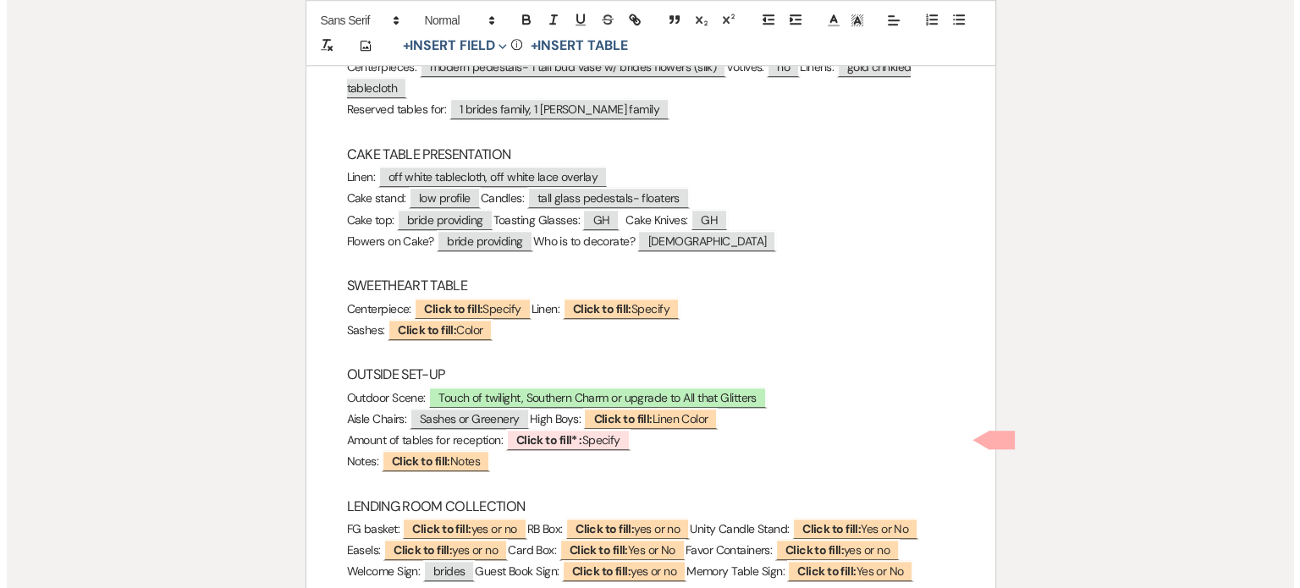
scroll to position [1523, 0]
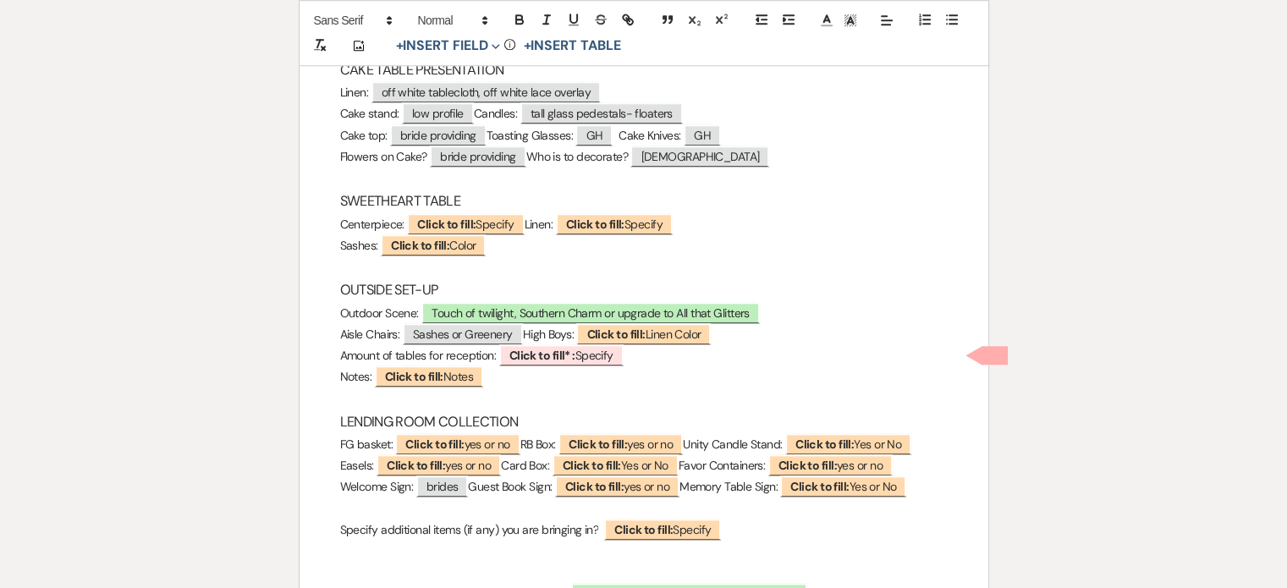
click at [850, 233] on p "Centerpiece: ﻿ Click to fill: Specify ﻿ Linen: ﻿ Click to fill: Specify ﻿" at bounding box center [644, 224] width 608 height 21
click at [446, 336] on span "Sashes or Greenery" at bounding box center [463, 334] width 120 height 22
select select "custom_placeholder"
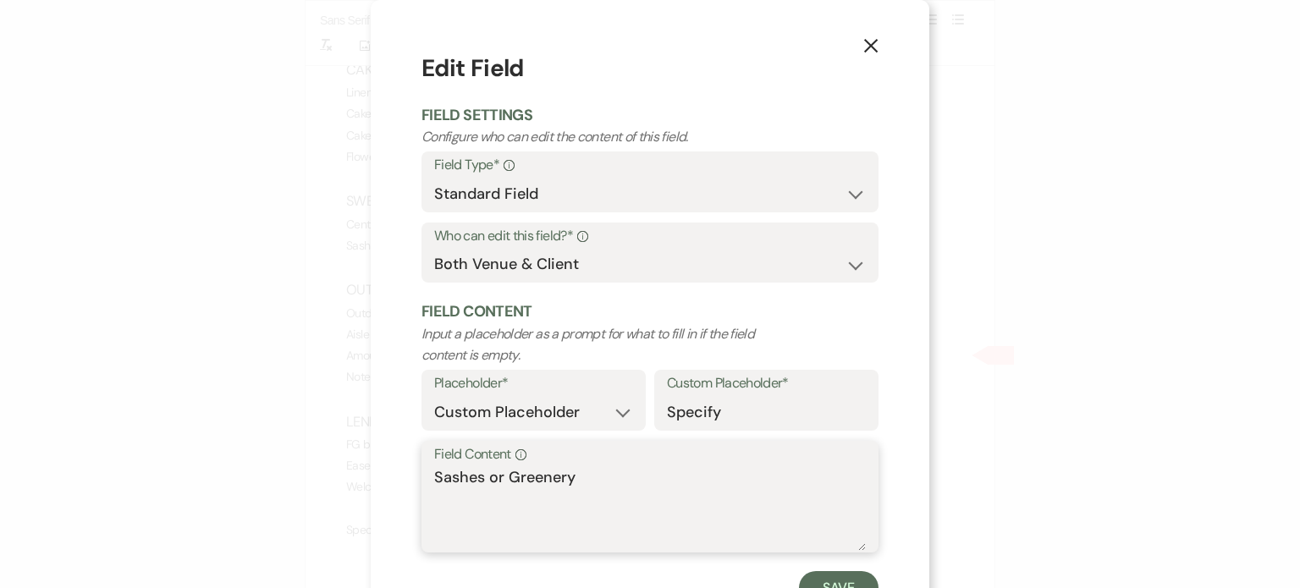
drag, startPoint x: 502, startPoint y: 476, endPoint x: 416, endPoint y: 477, distance: 85.5
click at [421, 477] on div "Field Content Info Sashes or Greenery" at bounding box center [649, 497] width 457 height 113
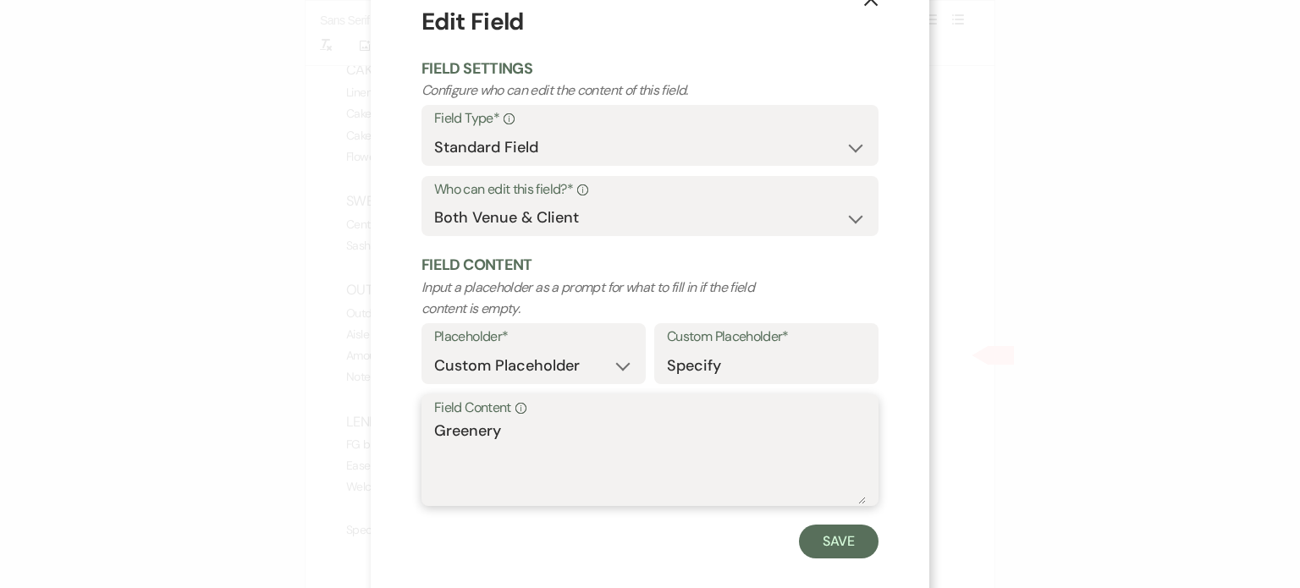
scroll to position [68, 0]
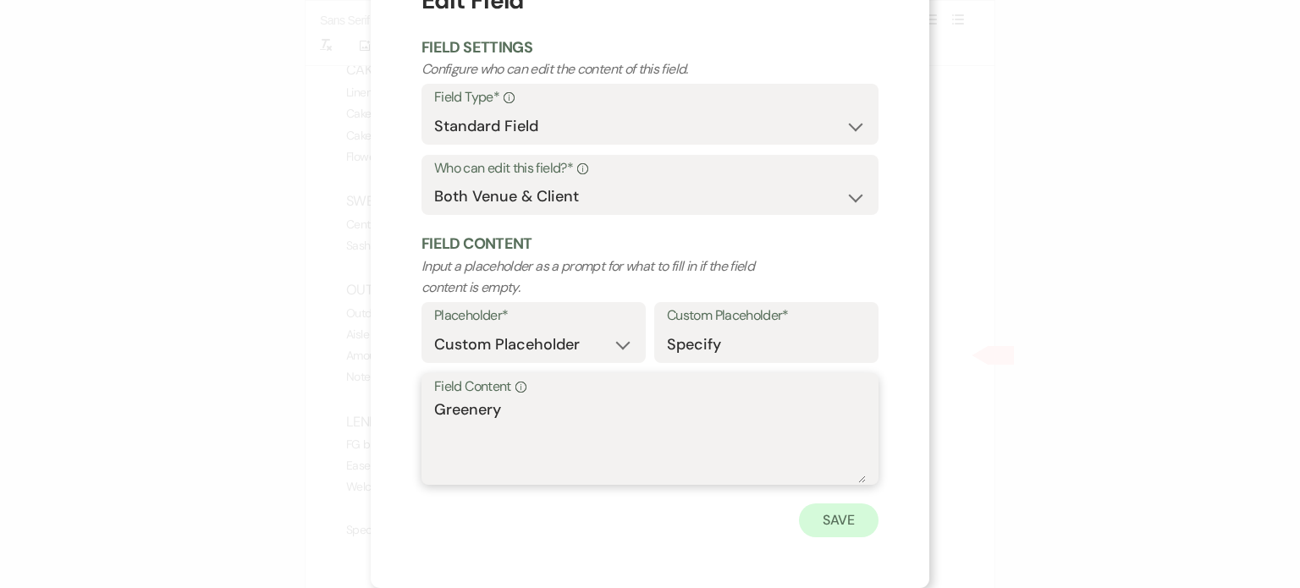
type textarea "Greenery"
click at [803, 519] on button "Save" at bounding box center [839, 521] width 80 height 34
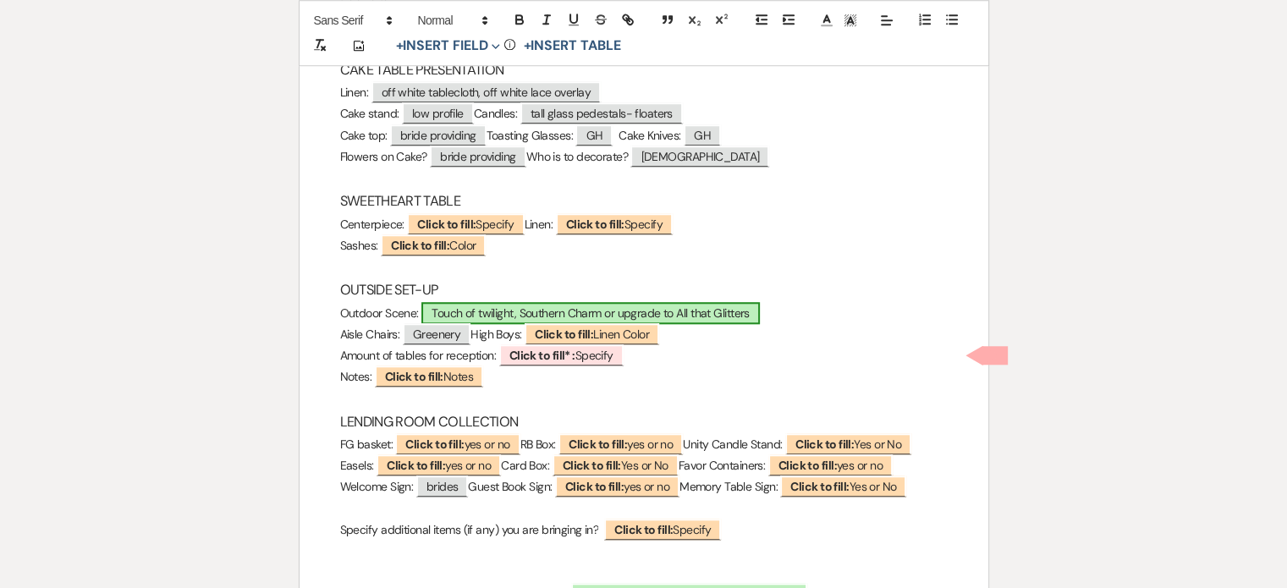
click at [460, 312] on span "Touch of twilight, Southern Charm or upgrade to All that Glitters" at bounding box center [590, 313] width 339 height 22
select select "owner"
select select "custom_placeholder"
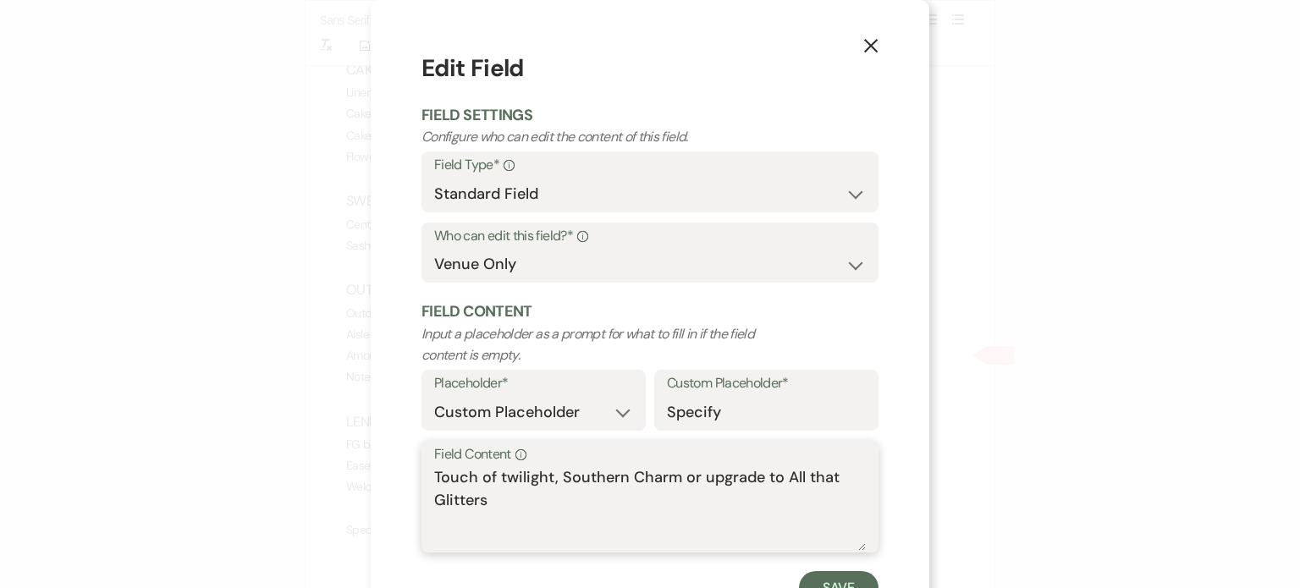
drag, startPoint x: 547, startPoint y: 475, endPoint x: 873, endPoint y: 507, distance: 328.3
click at [873, 507] on div "X Edit Field Field Settings Configure who can edit the content of this field. F…" at bounding box center [650, 328] width 559 height 656
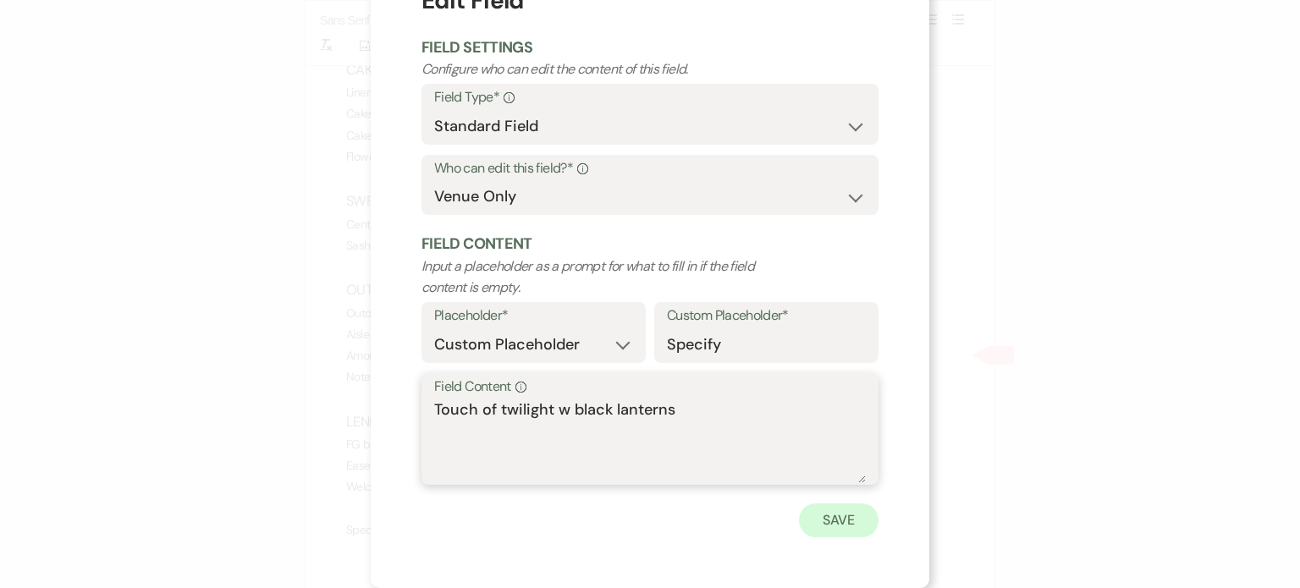
type textarea "Touch of twilight w black lanterns"
click at [829, 514] on button "Save" at bounding box center [839, 521] width 80 height 34
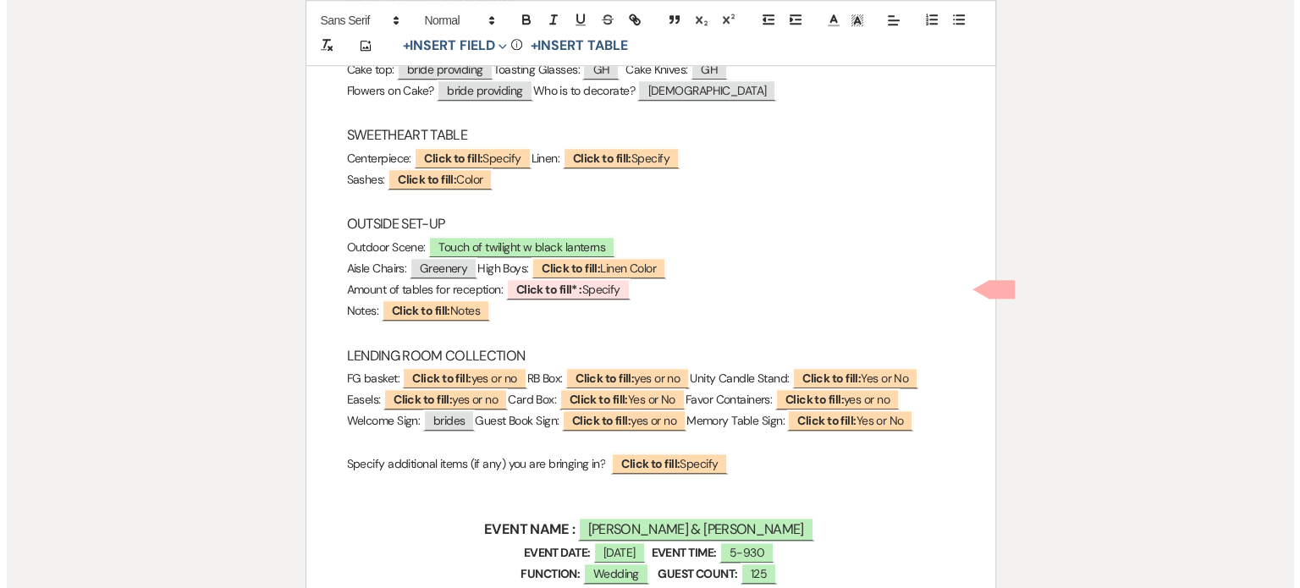
scroll to position [1446, 0]
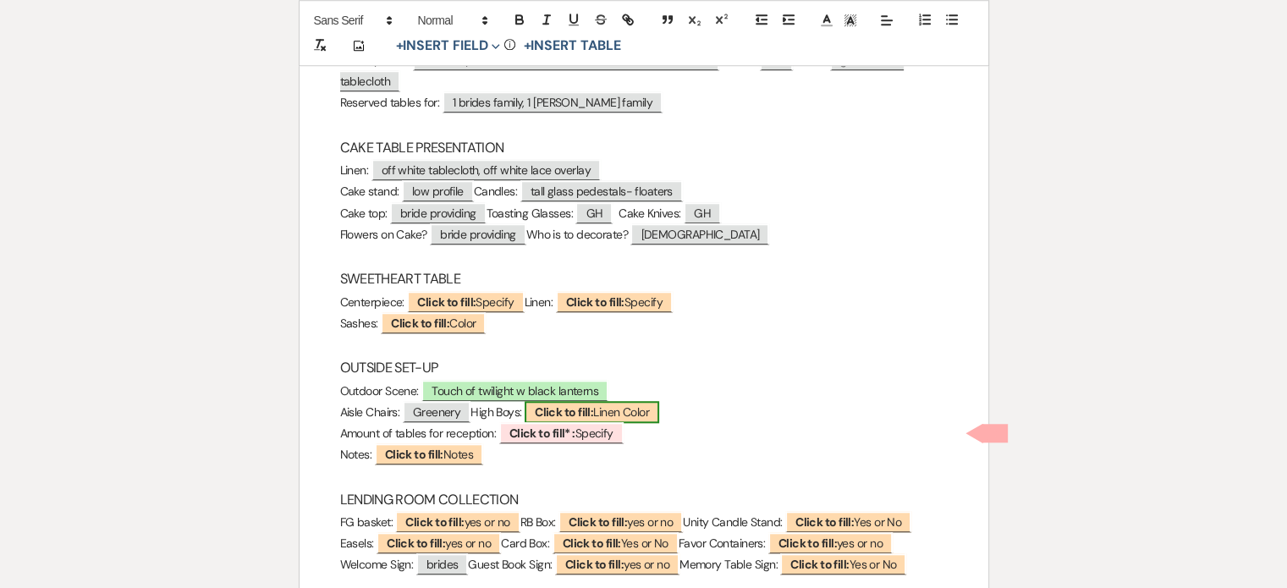
click at [639, 412] on span "Click to fill: Linen Color" at bounding box center [592, 412] width 135 height 22
select select "custom_placeholder"
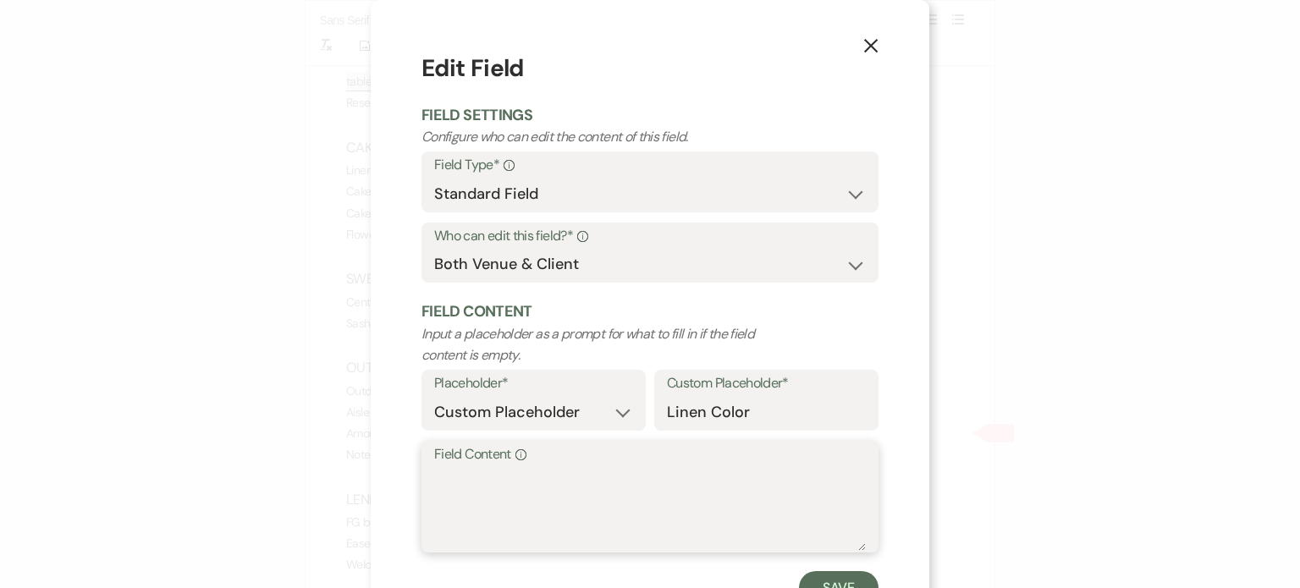
click at [576, 466] on textarea "Field Content Info" at bounding box center [650, 508] width 432 height 85
type textarea "w"
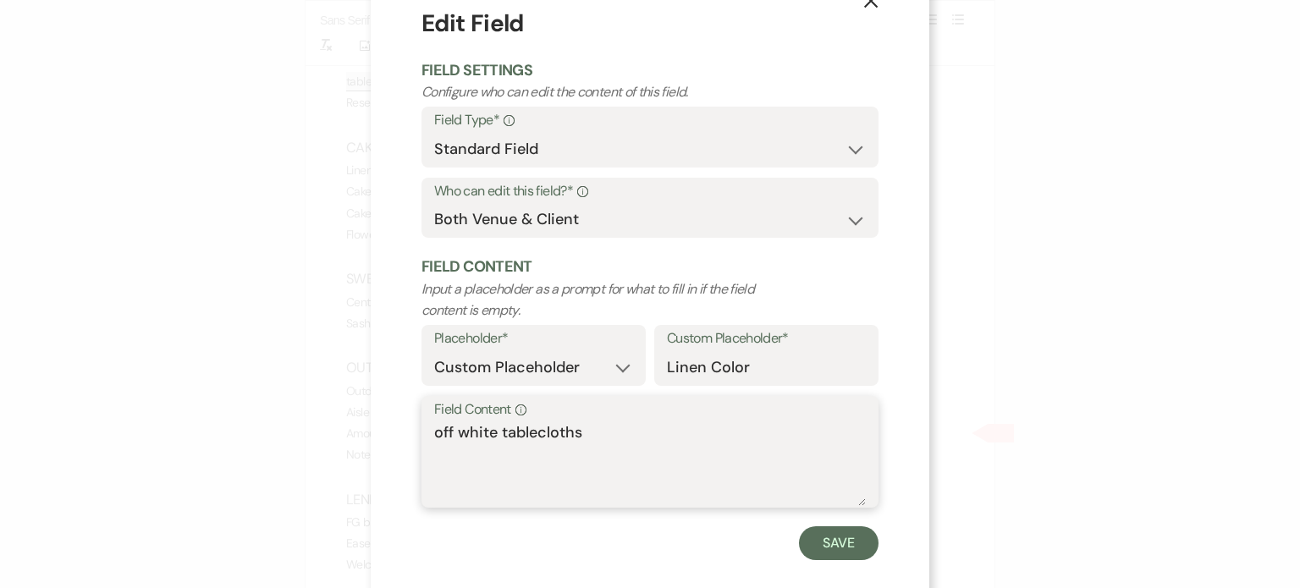
scroll to position [68, 0]
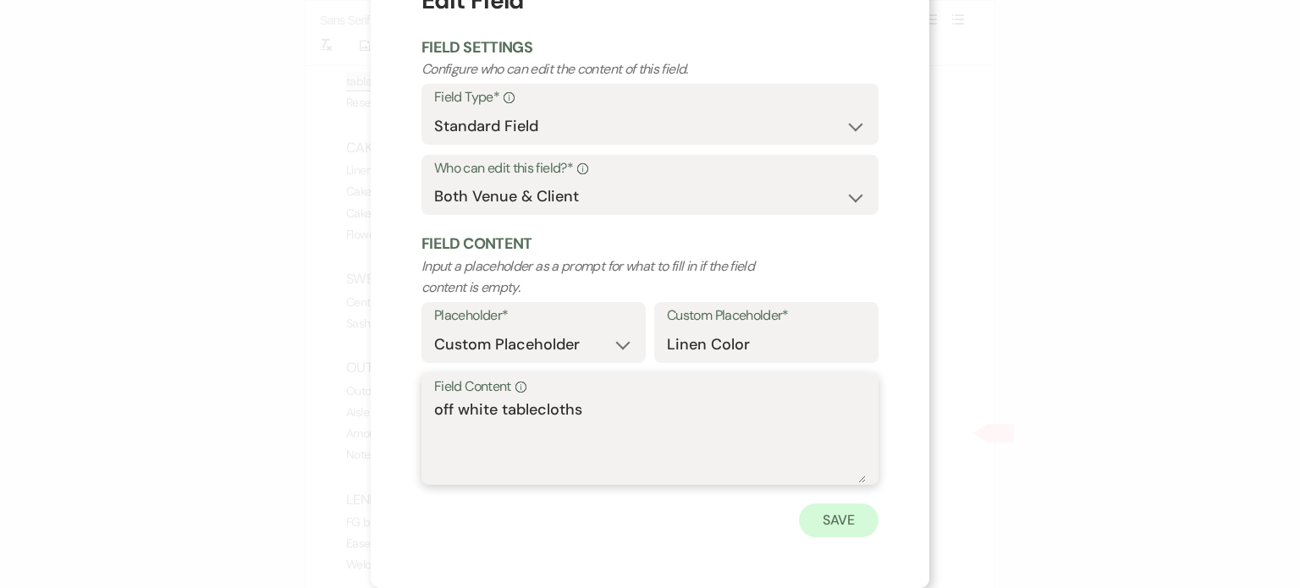
type textarea "off white tablecloths"
click at [843, 515] on button "Save" at bounding box center [839, 521] width 80 height 34
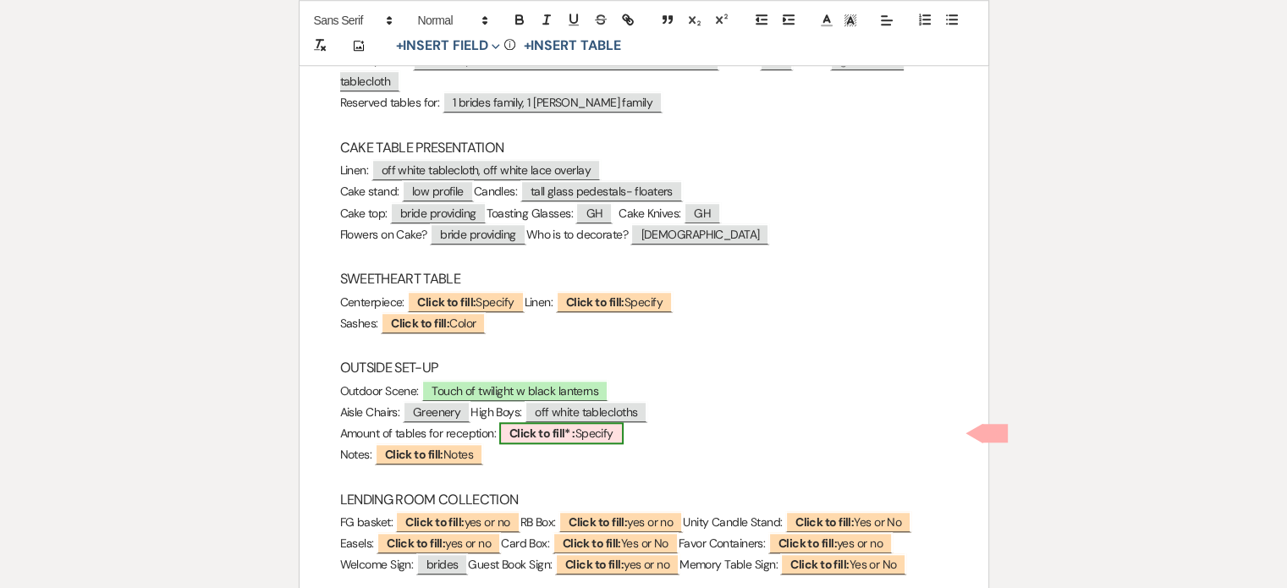
click at [549, 432] on b "Click to fill* :" at bounding box center [543, 433] width 66 height 15
select select "owner"
select select "custom_placeholder"
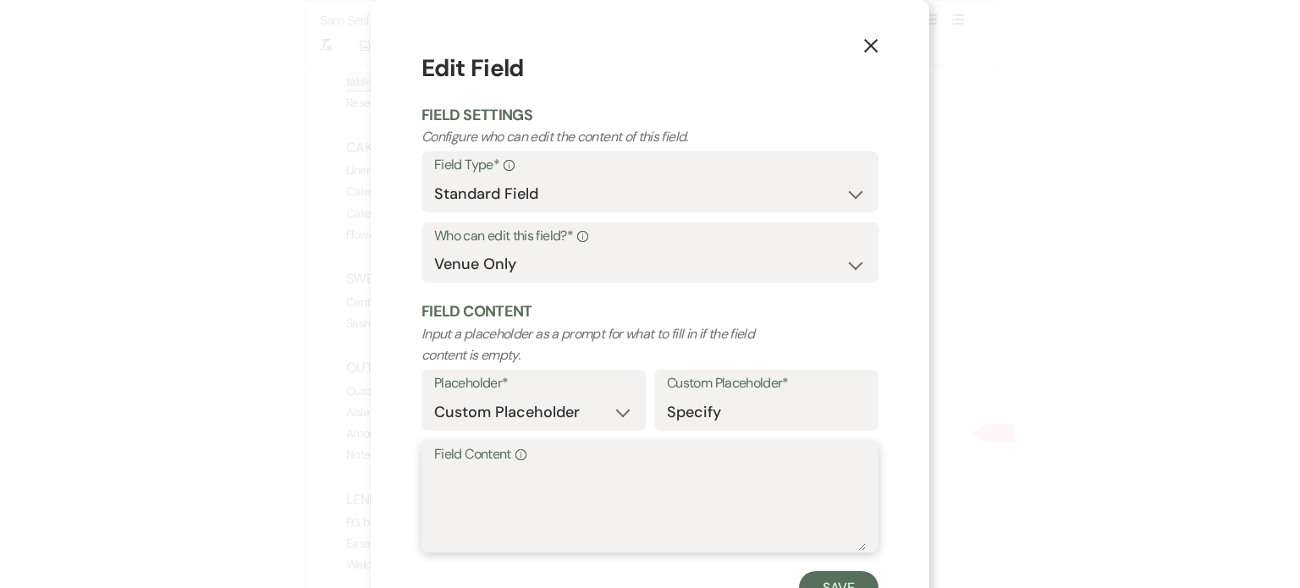
click at [576, 484] on textarea "Field Content Info" at bounding box center [650, 508] width 432 height 85
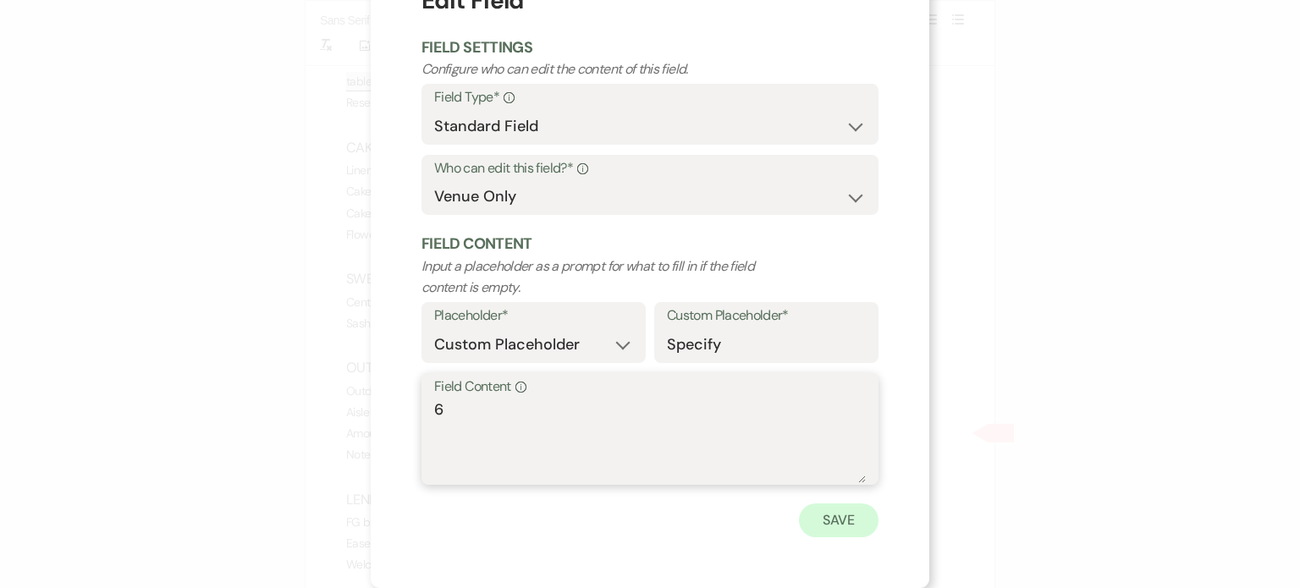
type textarea "6"
click at [835, 526] on button "Save" at bounding box center [839, 521] width 80 height 34
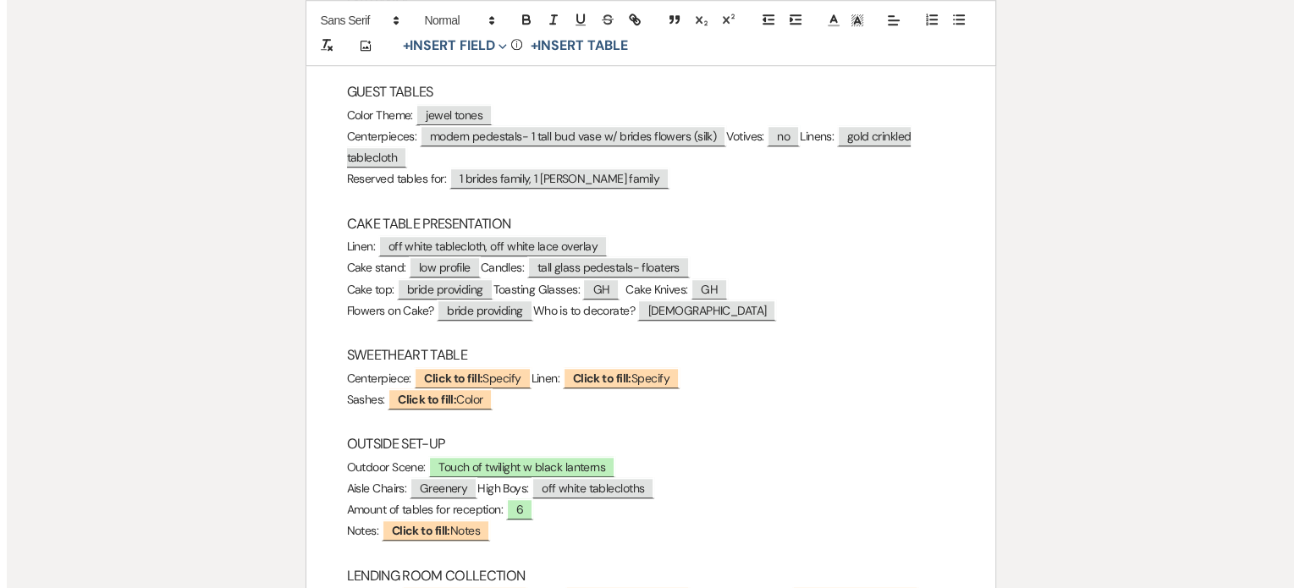
scroll to position [1361, 0]
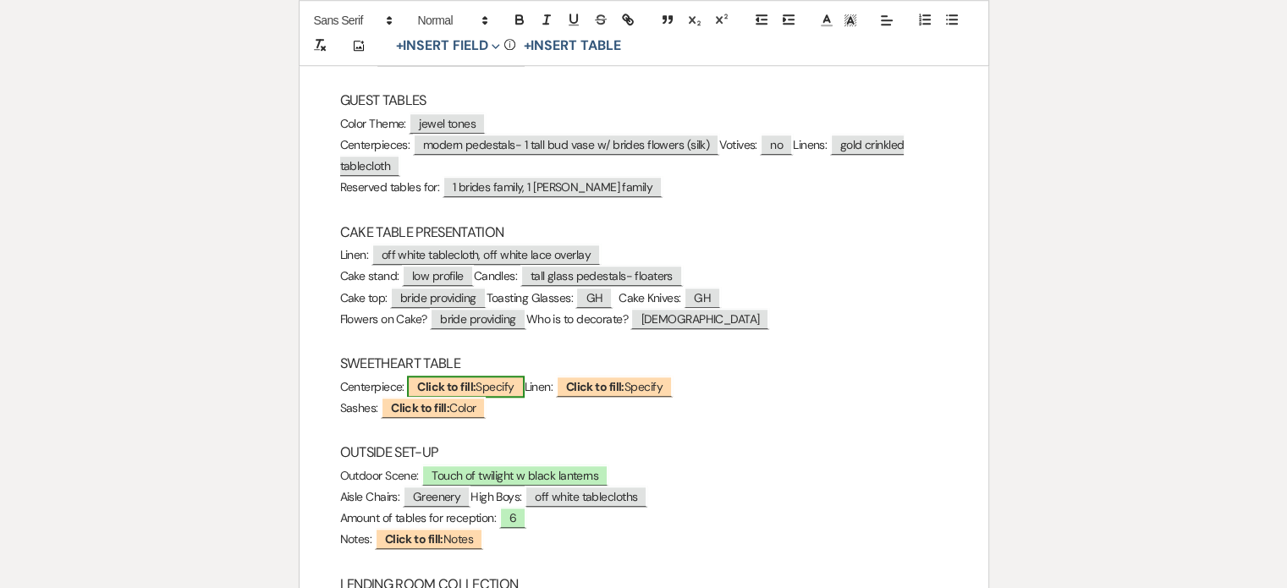
click at [471, 383] on b "Click to fill:" at bounding box center [446, 386] width 58 height 15
select select "custom_placeholder"
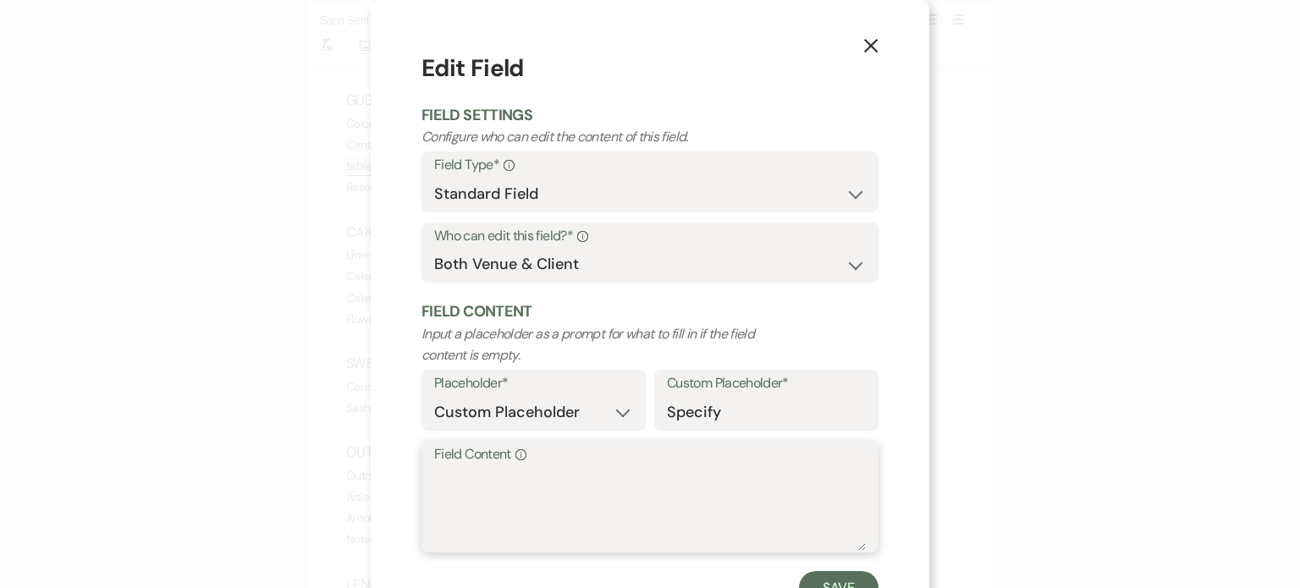
click at [497, 482] on textarea "Field Content Info" at bounding box center [650, 508] width 432 height 85
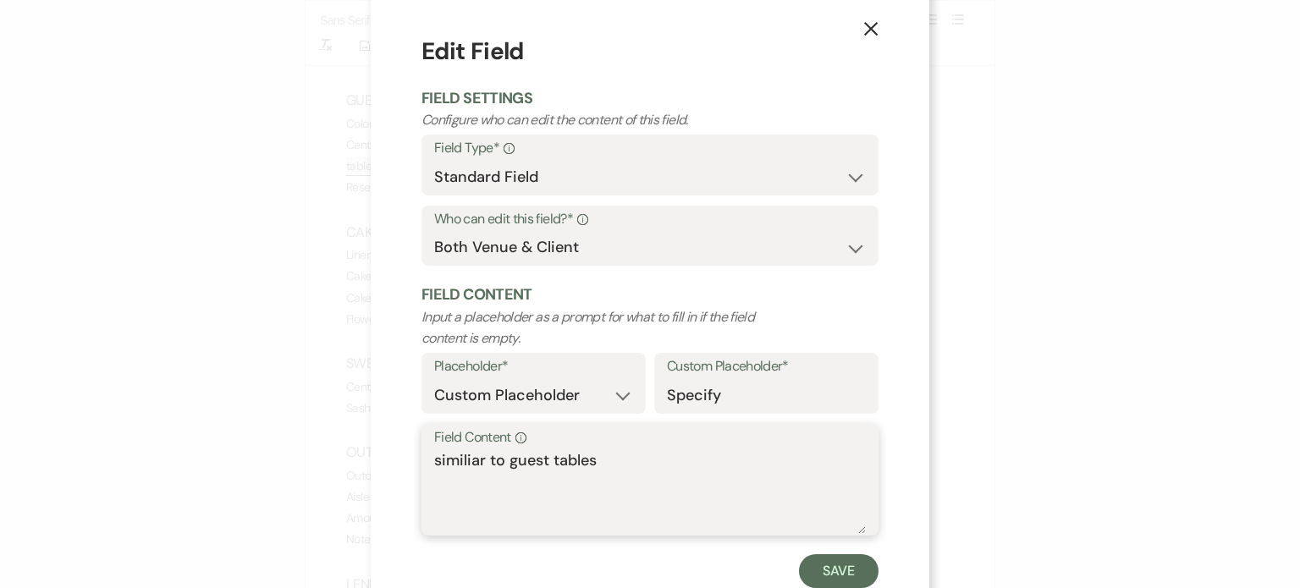
scroll to position [68, 0]
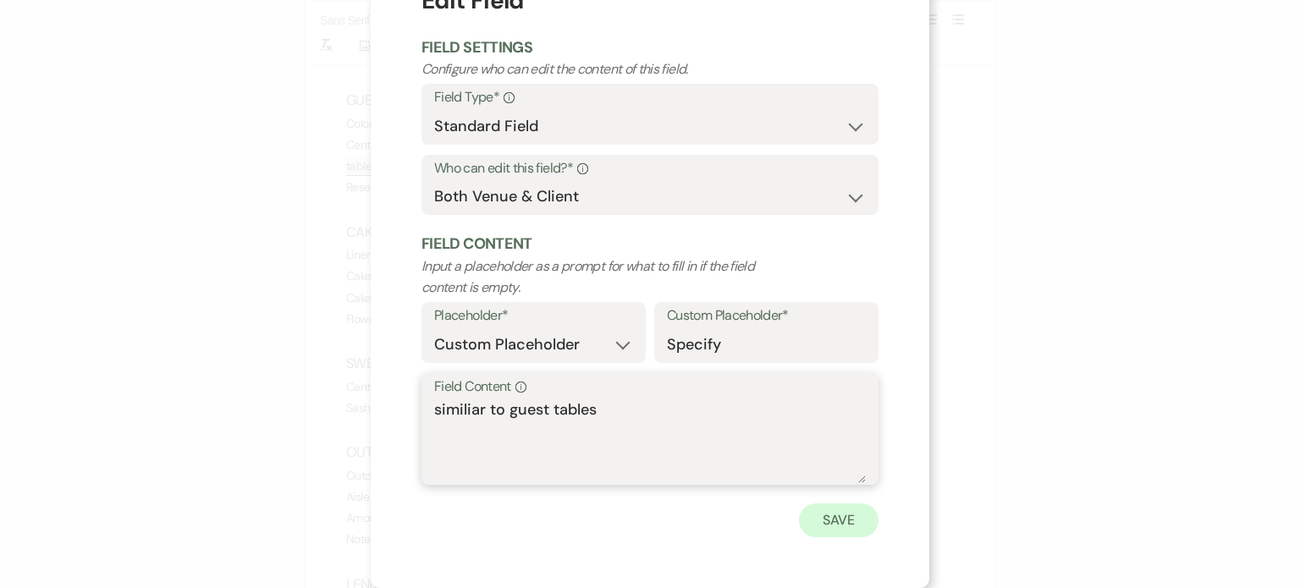
type textarea "similiar to guest tables"
click at [832, 523] on button "Save" at bounding box center [839, 521] width 80 height 34
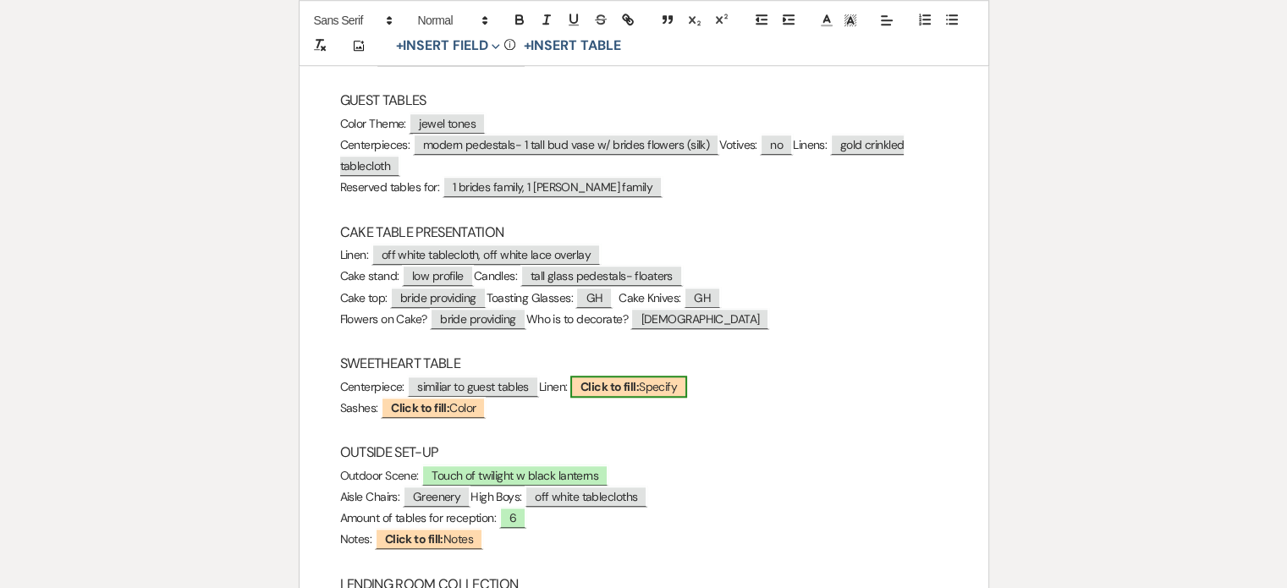
click at [639, 383] on b "Click to fill:" at bounding box center [610, 386] width 58 height 15
select select "custom_placeholder"
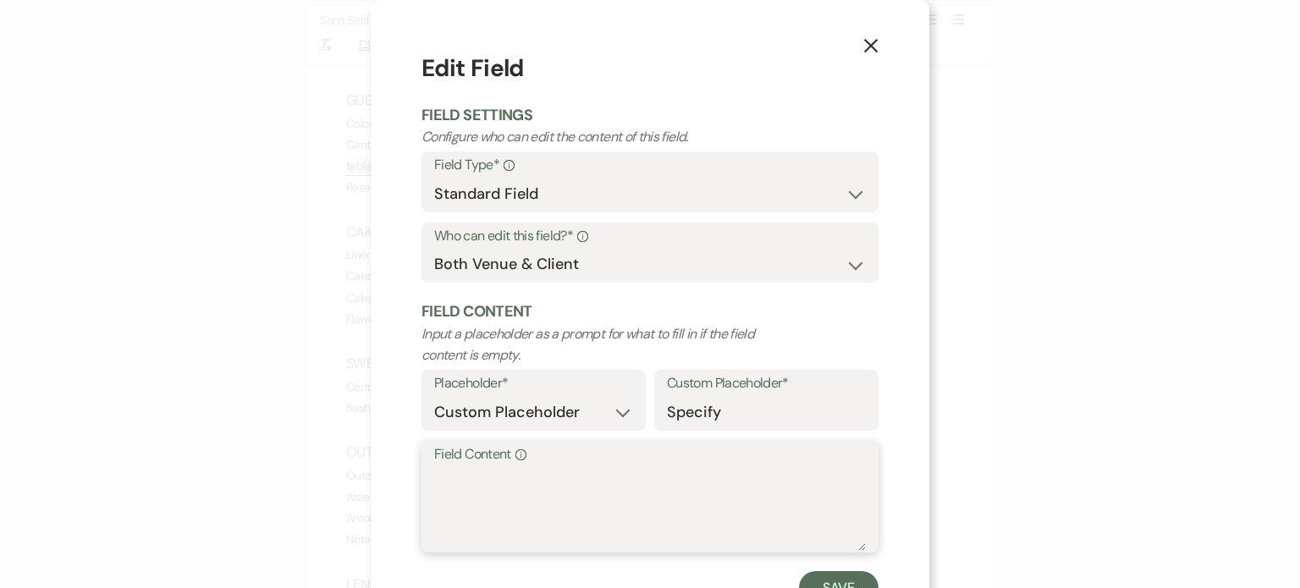
click at [494, 496] on textarea "Field Content Info" at bounding box center [650, 508] width 432 height 85
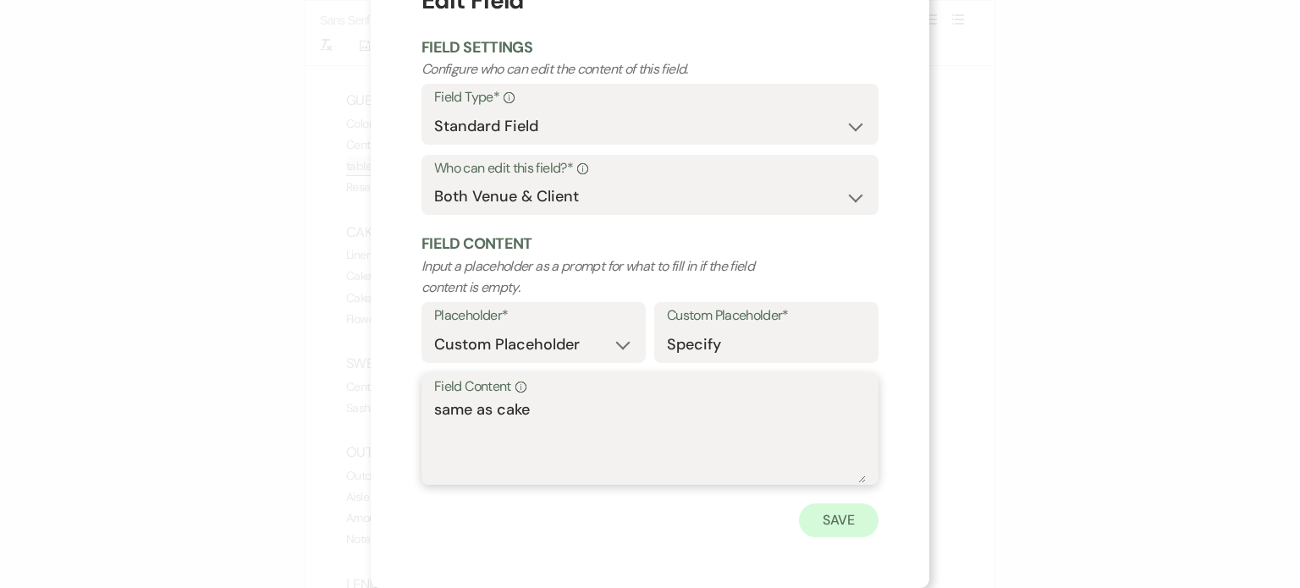
type textarea "same as cake"
click at [832, 518] on button "Save" at bounding box center [839, 521] width 80 height 34
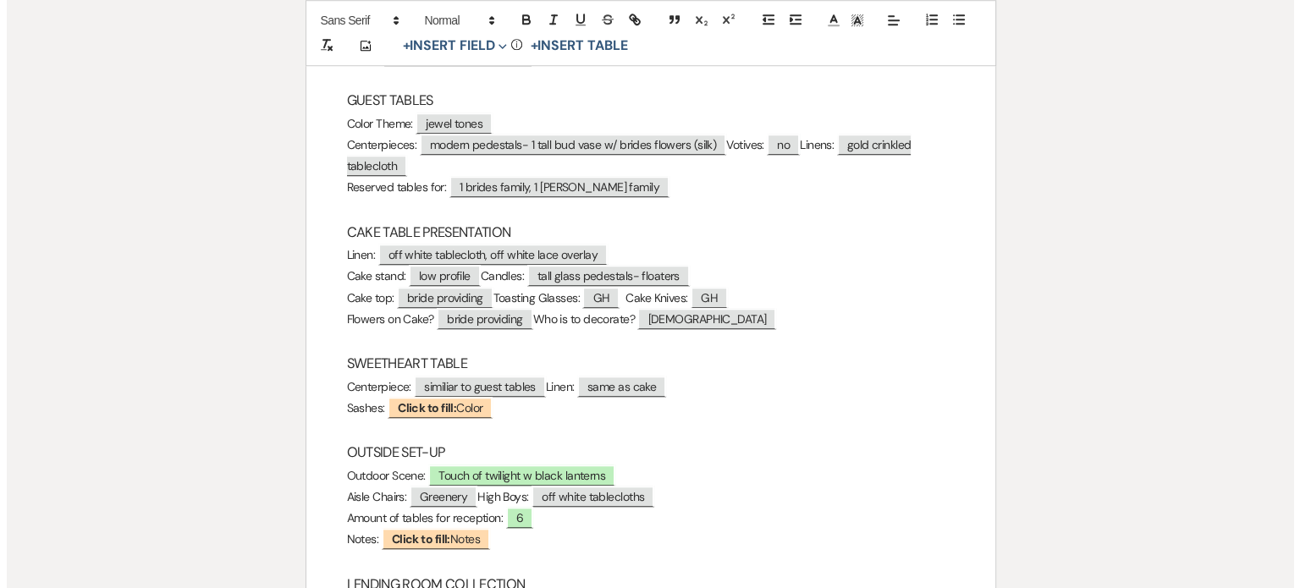
scroll to position [1446, 0]
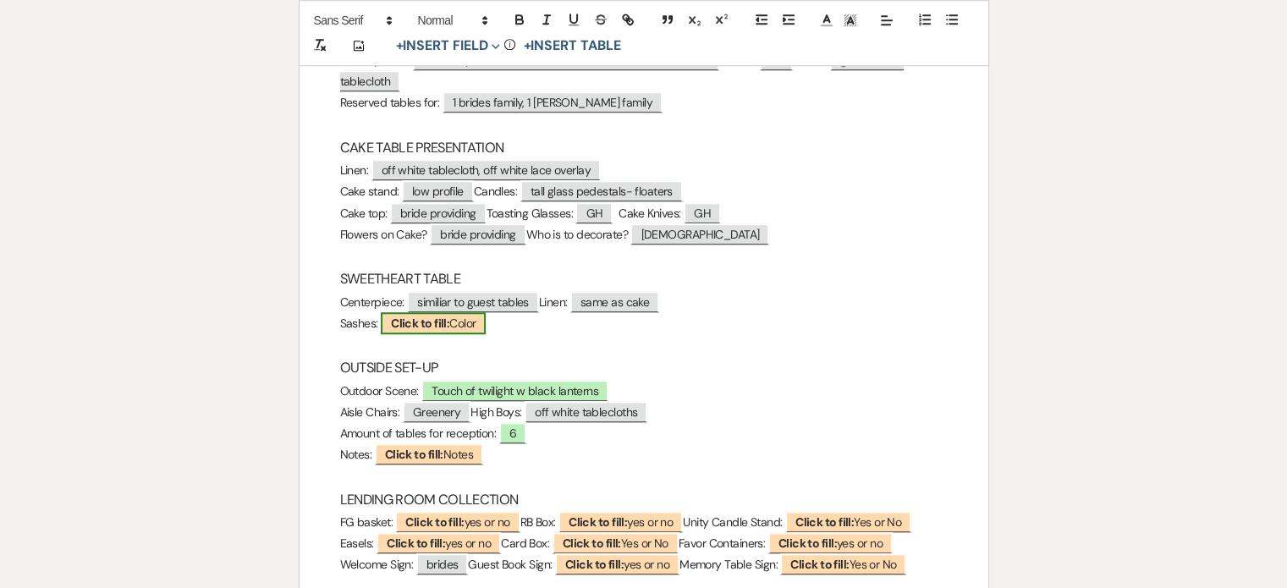
click at [426, 319] on b "Click to fill:" at bounding box center [420, 323] width 58 height 15
select select "custom_placeholder"
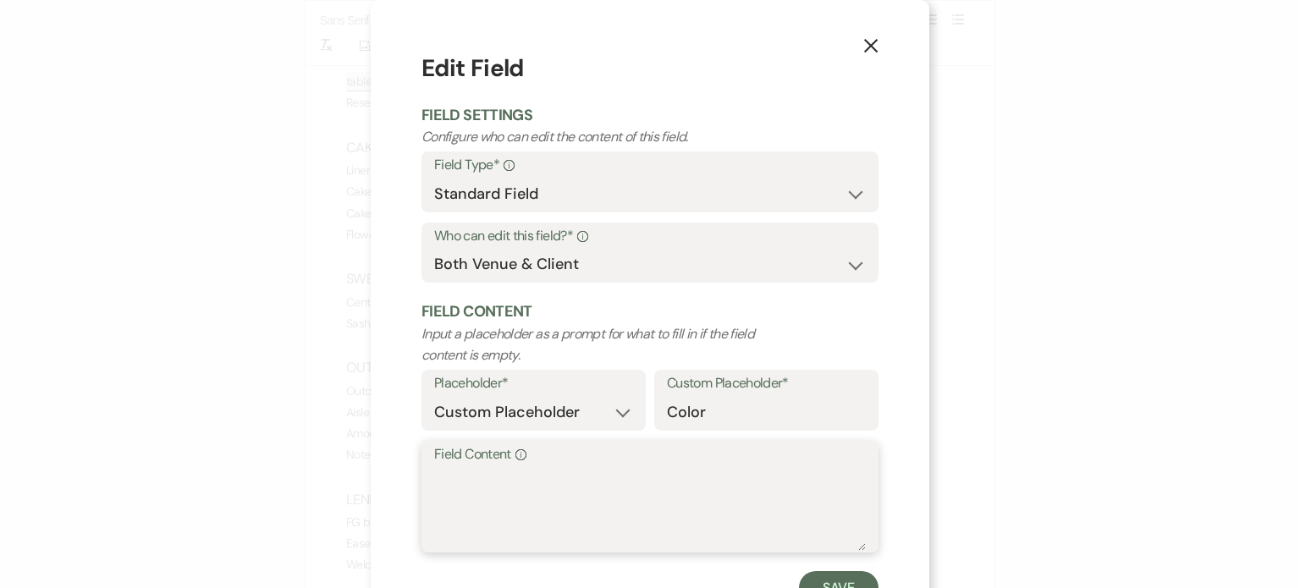
click at [464, 492] on textarea "Field Content Info" at bounding box center [650, 508] width 432 height 85
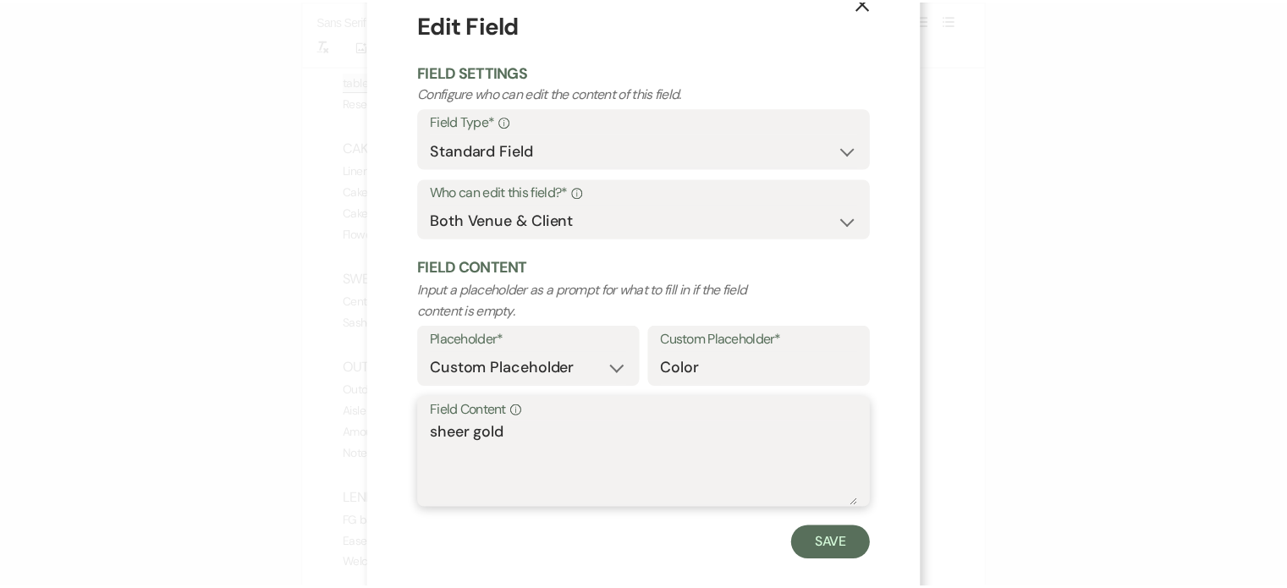
scroll to position [68, 0]
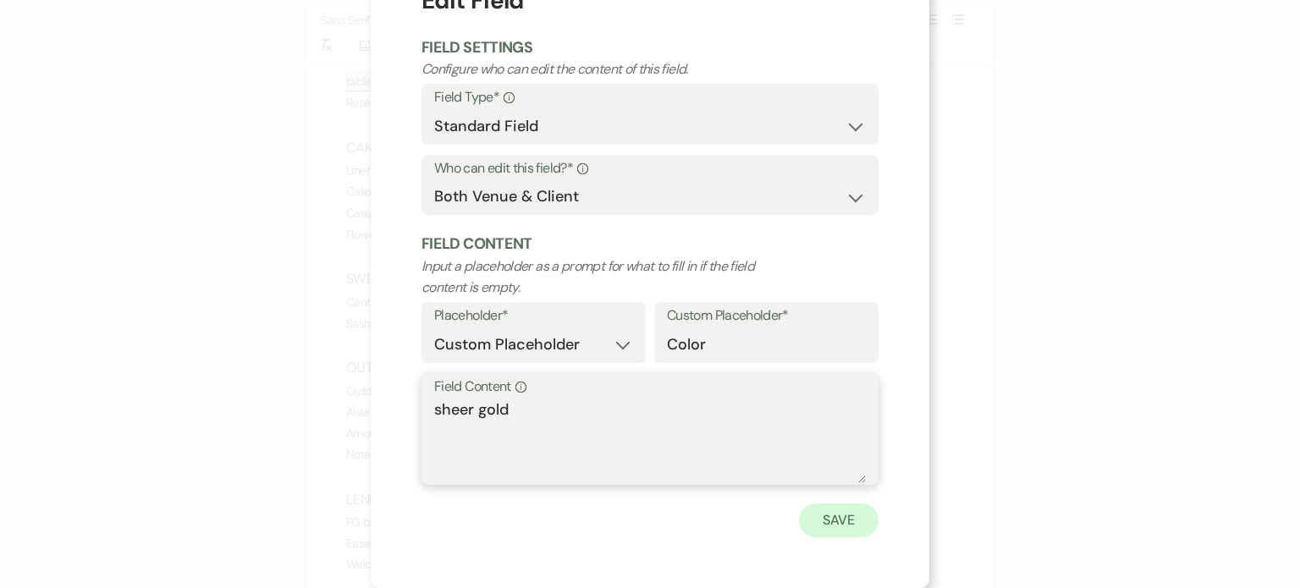
type textarea "sheer gold"
click at [846, 530] on button "Save" at bounding box center [839, 521] width 80 height 34
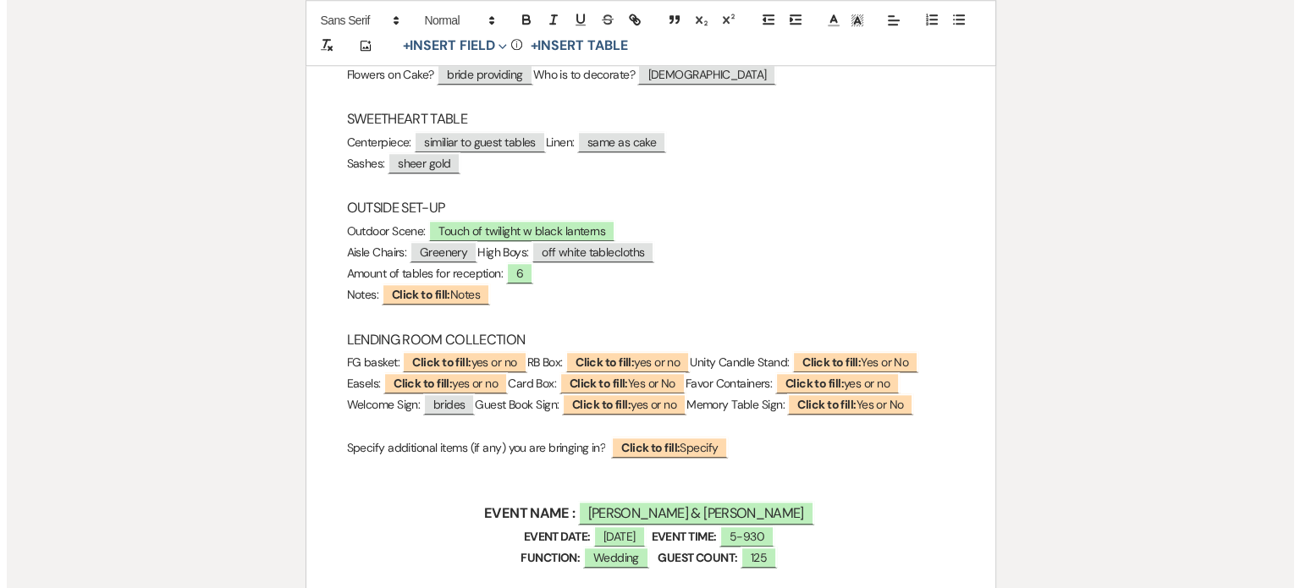
scroll to position [1615, 0]
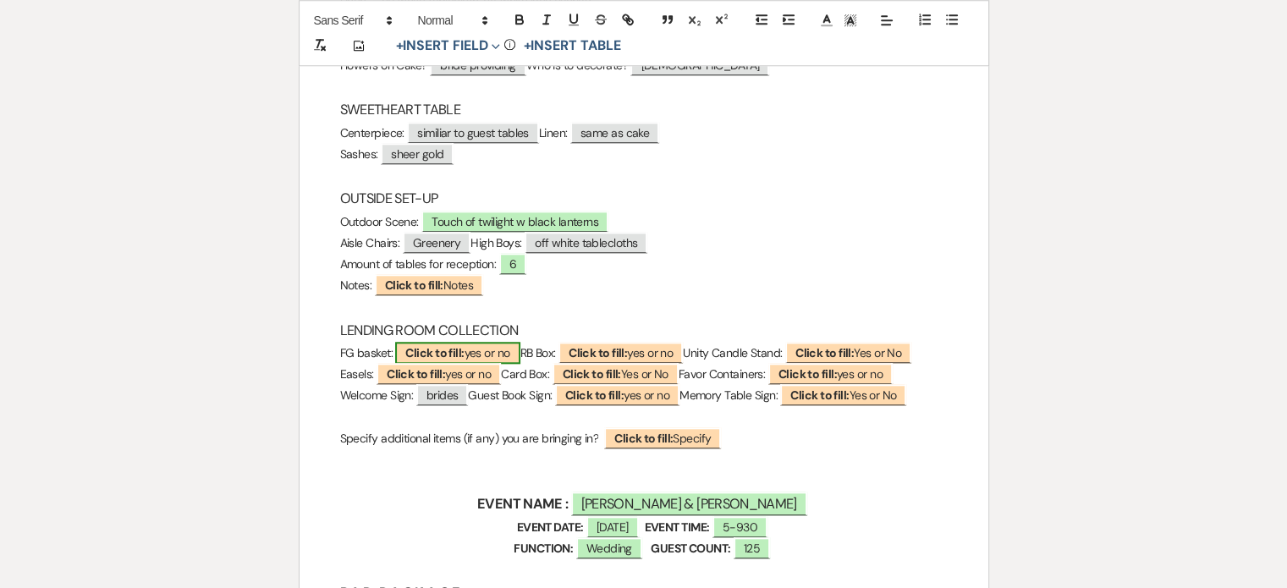
click at [430, 349] on b "Click to fill:" at bounding box center [434, 352] width 58 height 15
select select "custom_placeholder"
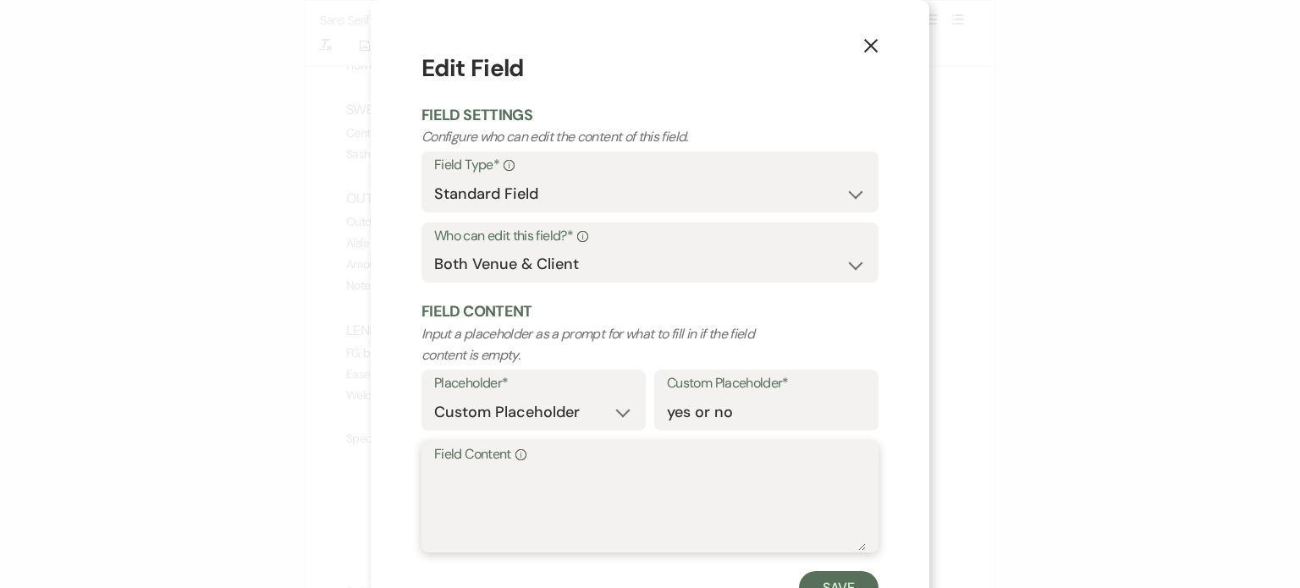
click at [515, 486] on textarea "Field Content Info" at bounding box center [650, 508] width 432 height 85
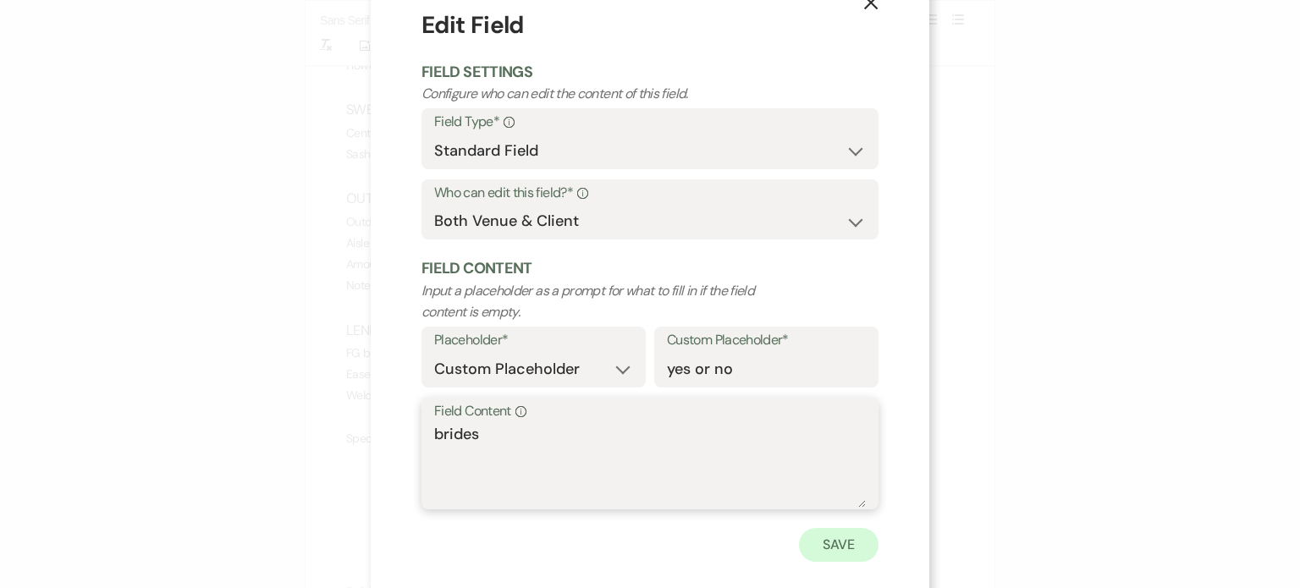
scroll to position [68, 0]
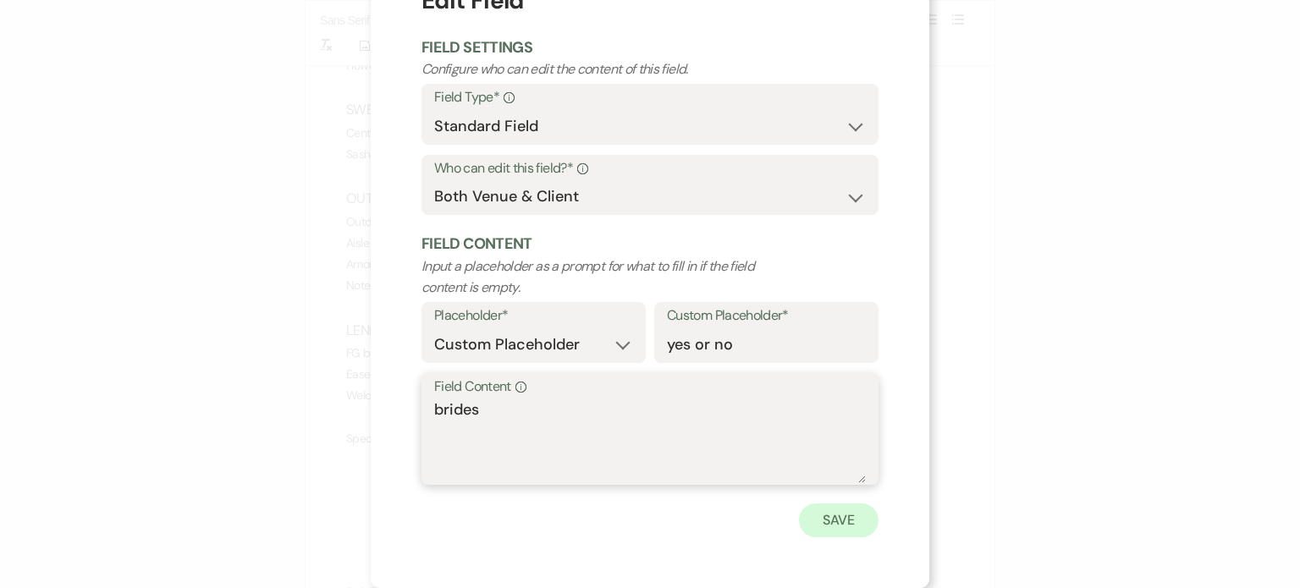
type textarea "brides"
click at [862, 516] on button "Save" at bounding box center [839, 521] width 80 height 34
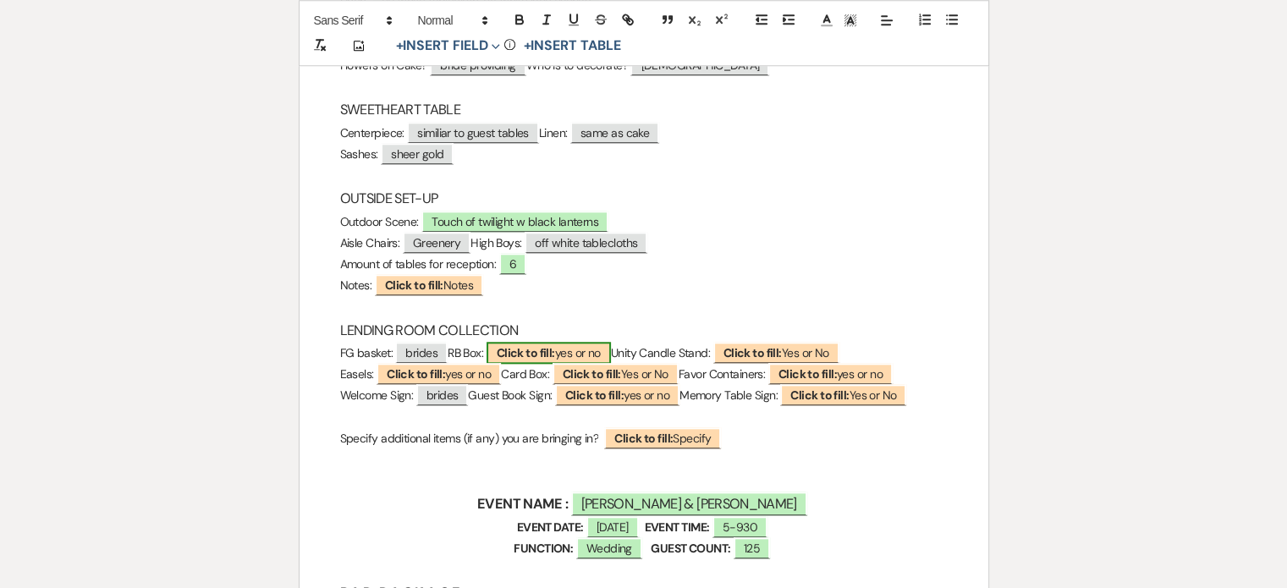
click at [611, 349] on span "Click to fill: yes or no" at bounding box center [549, 353] width 124 height 22
select select "custom_placeholder"
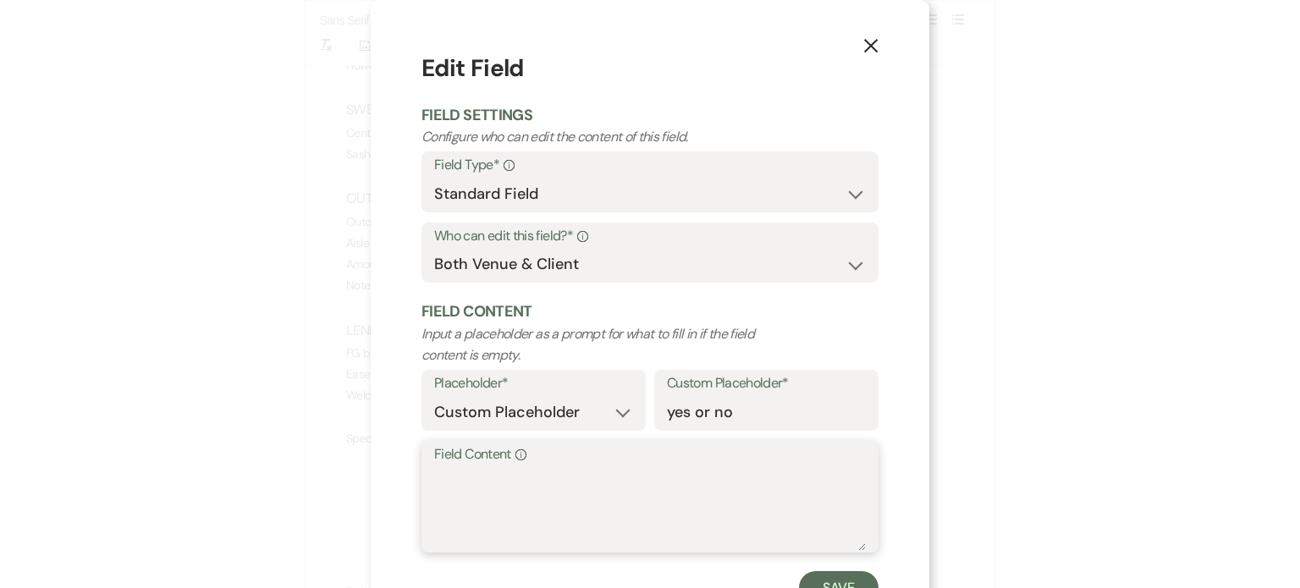
drag, startPoint x: 604, startPoint y: 497, endPoint x: 597, endPoint y: 480, distance: 18.6
click at [604, 495] on textarea "Field Content Info" at bounding box center [650, 508] width 432 height 85
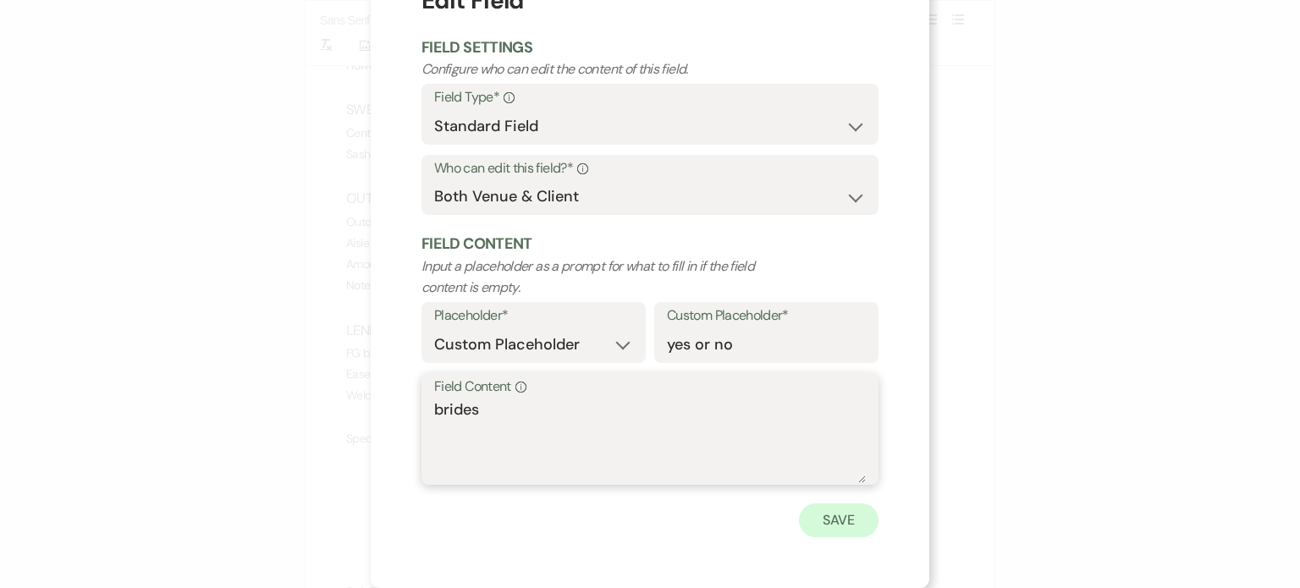
type textarea "brides"
click at [838, 521] on button "Save" at bounding box center [839, 521] width 80 height 34
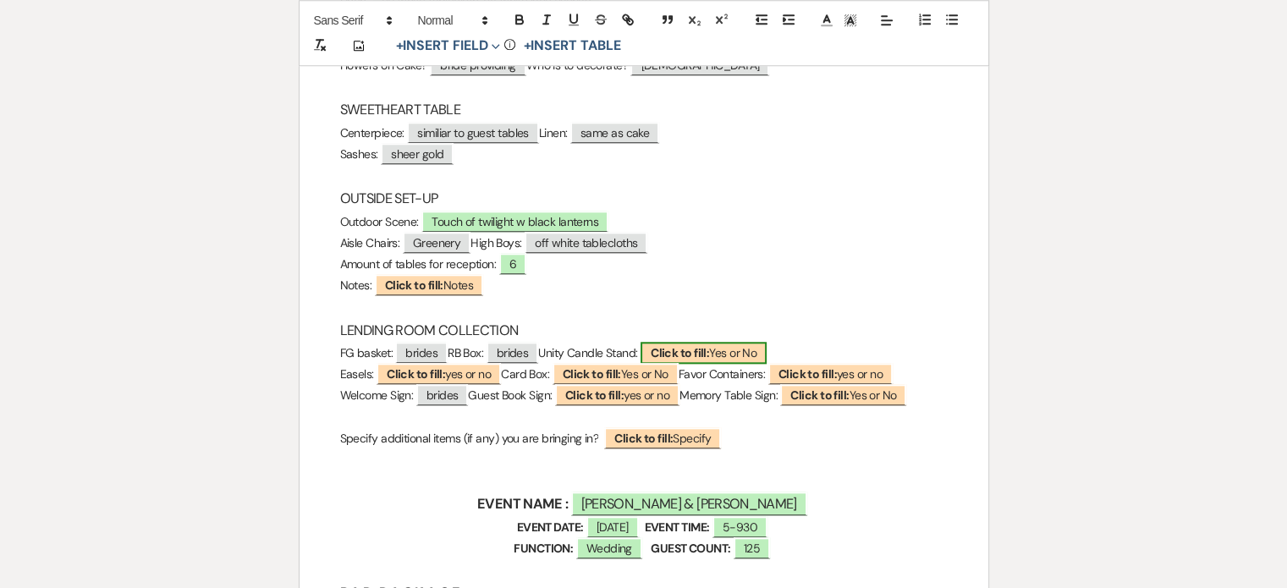
click at [767, 346] on span "Click to fill: Yes or No" at bounding box center [704, 353] width 126 height 22
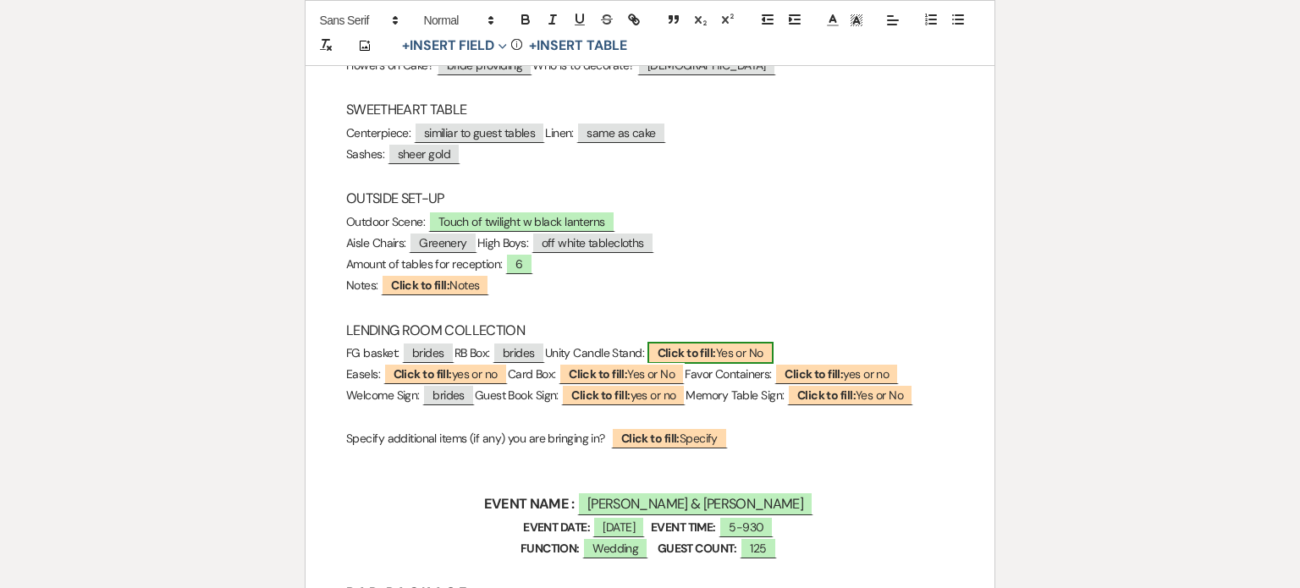
select select "custom_placeholder"
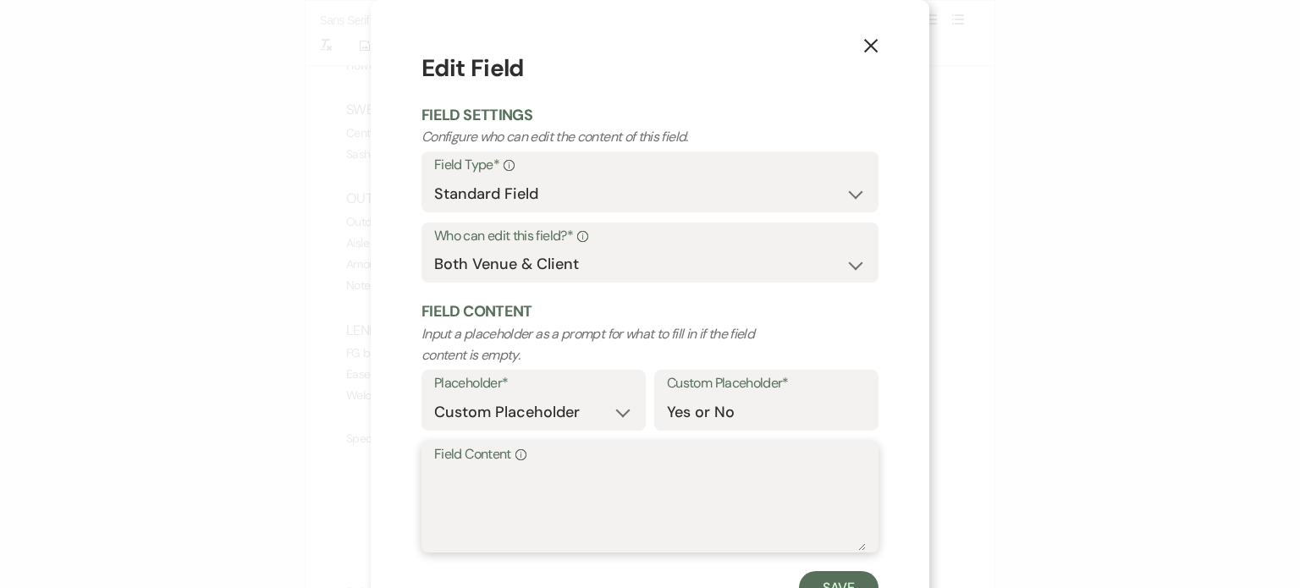
click at [700, 496] on textarea "Field Content Info" at bounding box center [650, 508] width 432 height 85
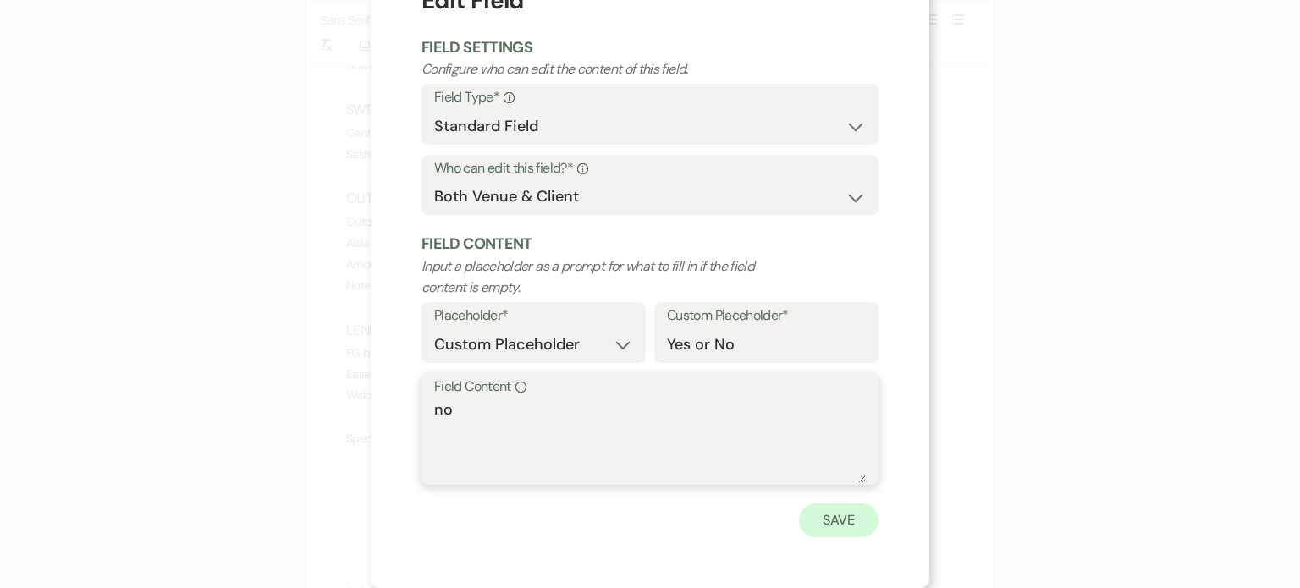
type textarea "no"
click at [840, 507] on button "Save" at bounding box center [839, 521] width 80 height 34
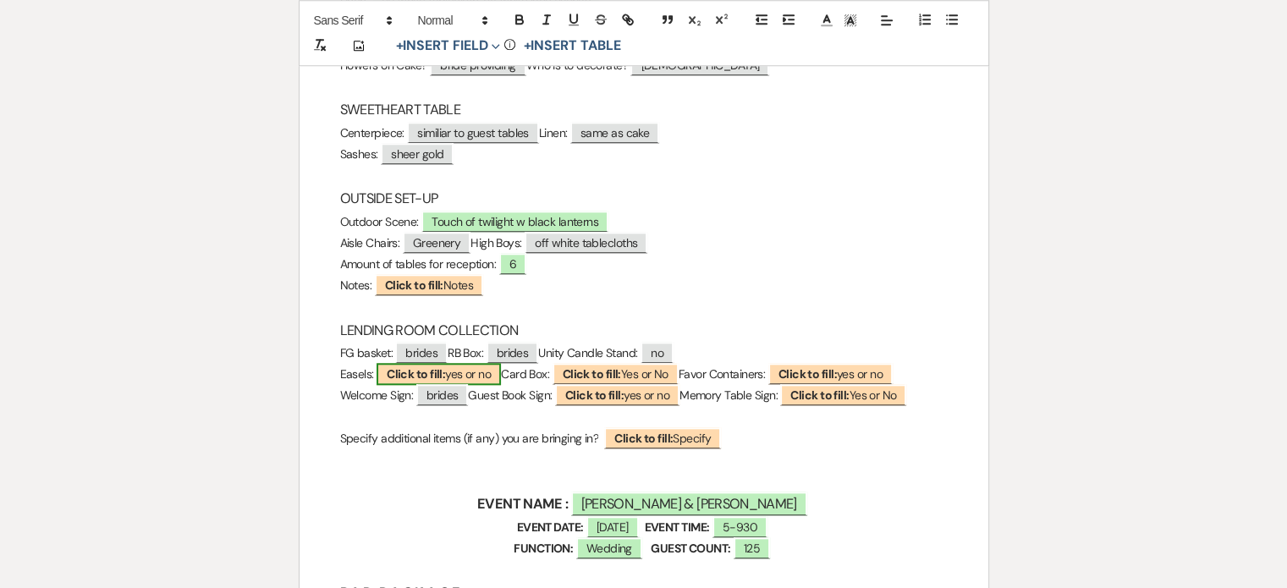
click at [451, 375] on span "Click to fill: yes or no" at bounding box center [439, 374] width 124 height 22
select select "custom_placeholder"
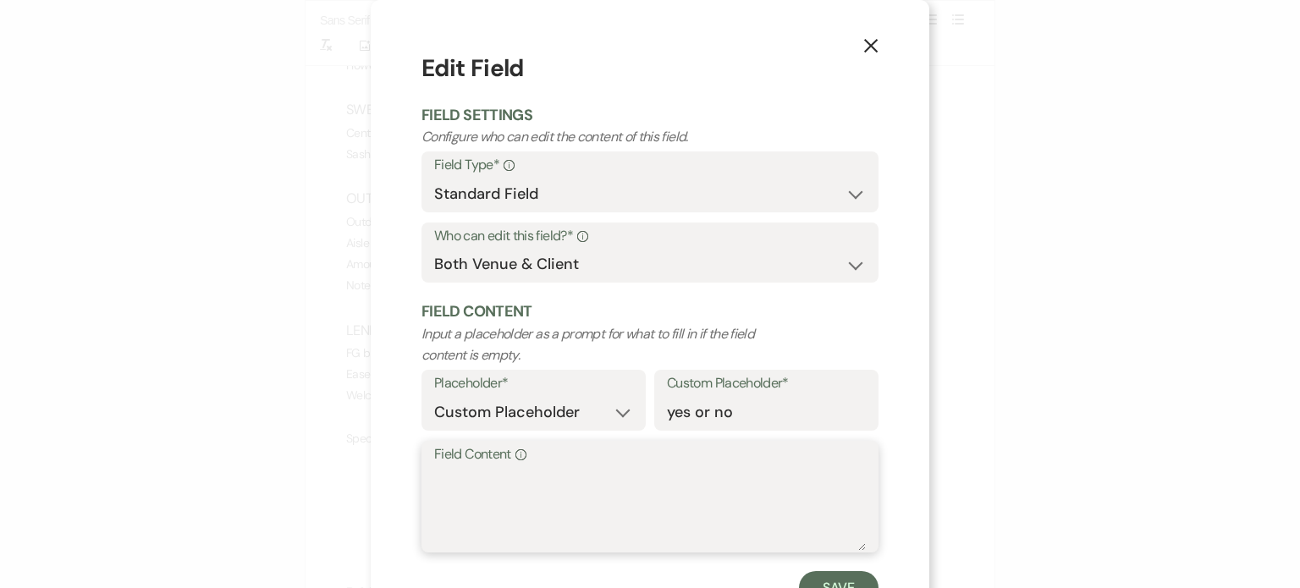
click at [501, 490] on textarea "Field Content Info" at bounding box center [650, 508] width 432 height 85
type textarea "n"
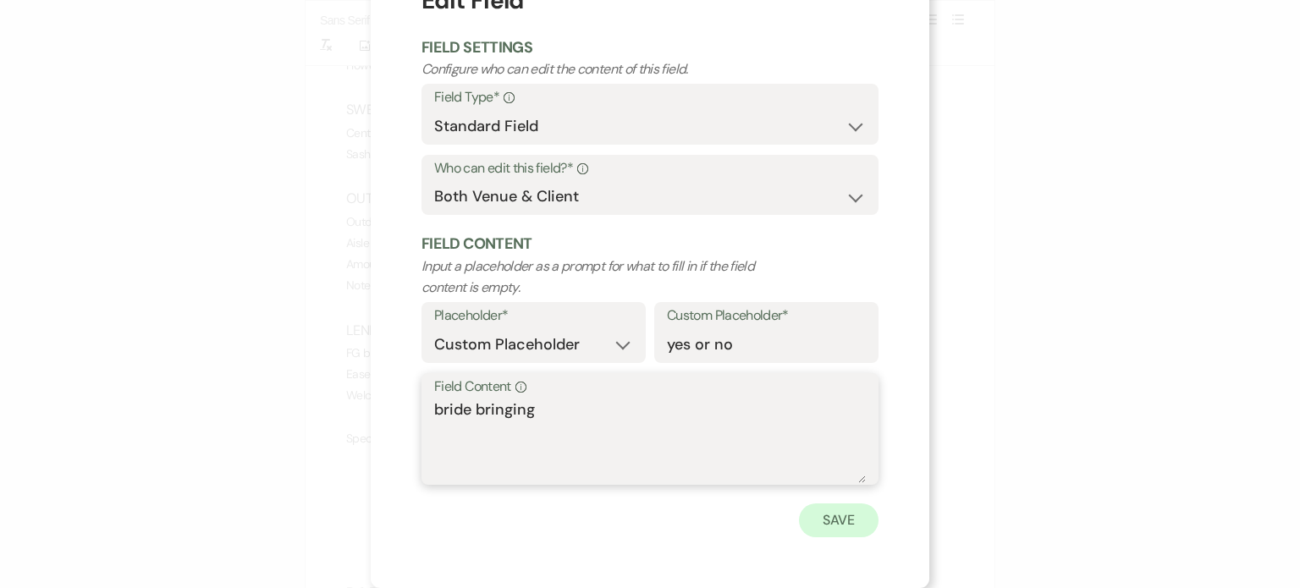
type textarea "bride bringing"
click at [840, 530] on button "Save" at bounding box center [839, 521] width 80 height 34
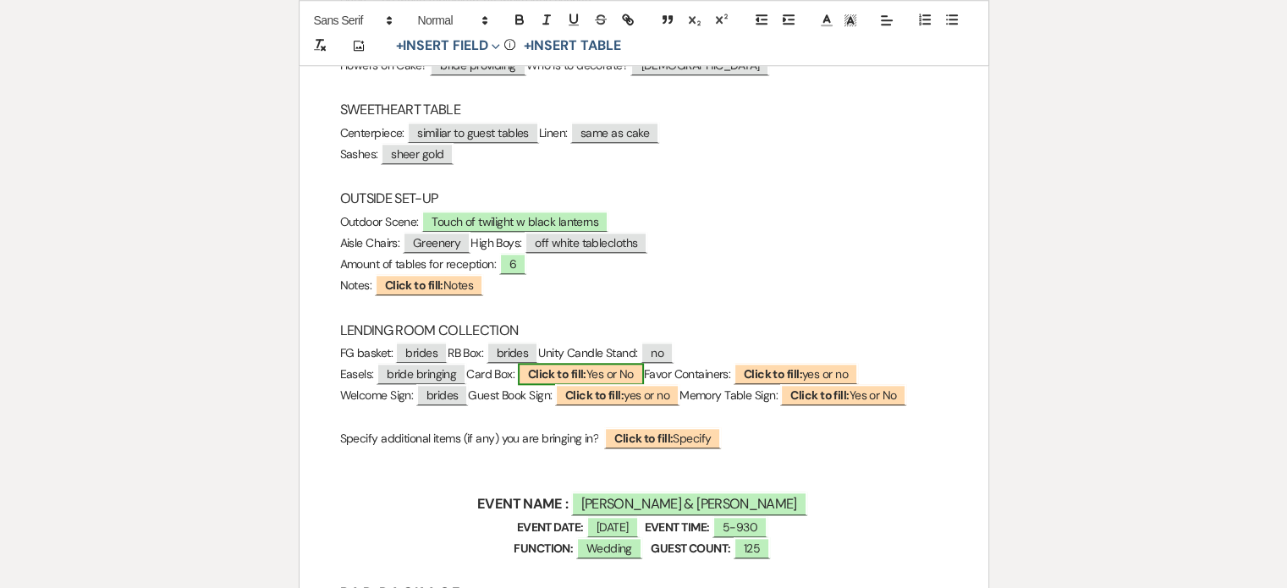
click at [644, 372] on span "Click to fill: Yes or No" at bounding box center [581, 374] width 126 height 22
select select "custom_placeholder"
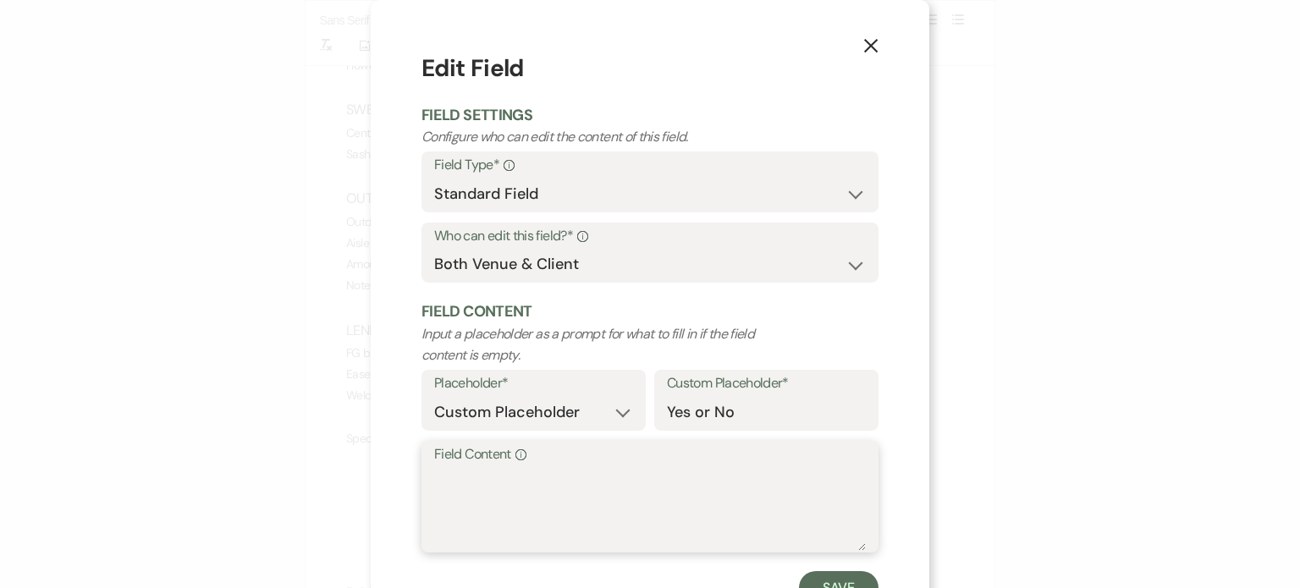
click at [499, 490] on textarea "Field Content Info" at bounding box center [650, 508] width 432 height 85
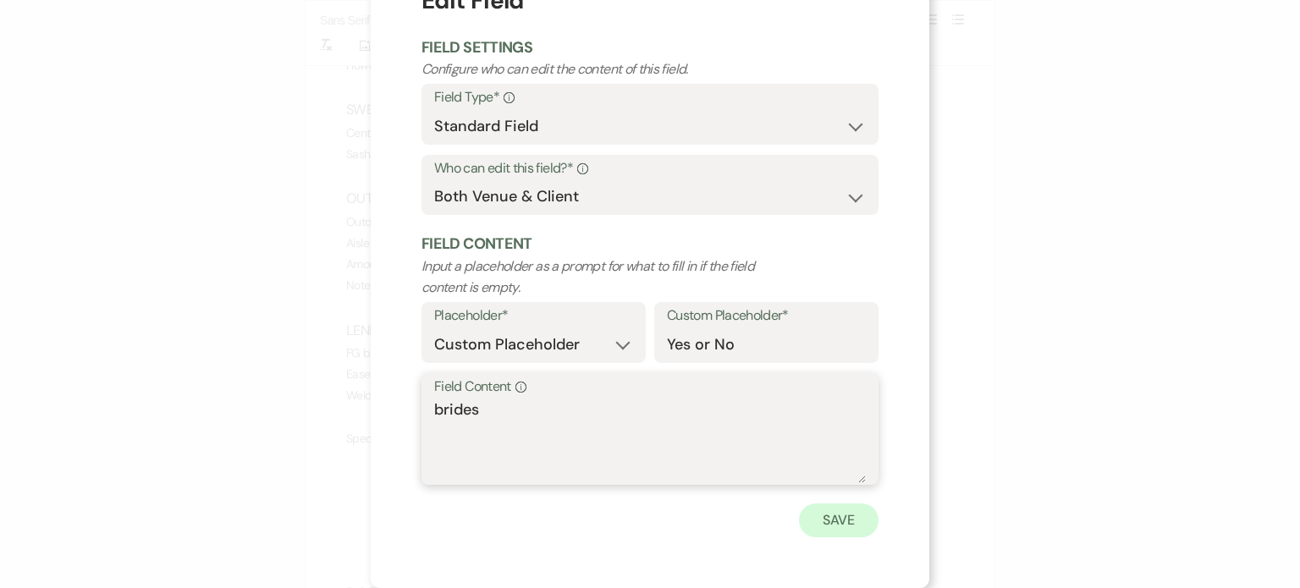
type textarea "brides"
click at [829, 519] on button "Save" at bounding box center [839, 521] width 80 height 34
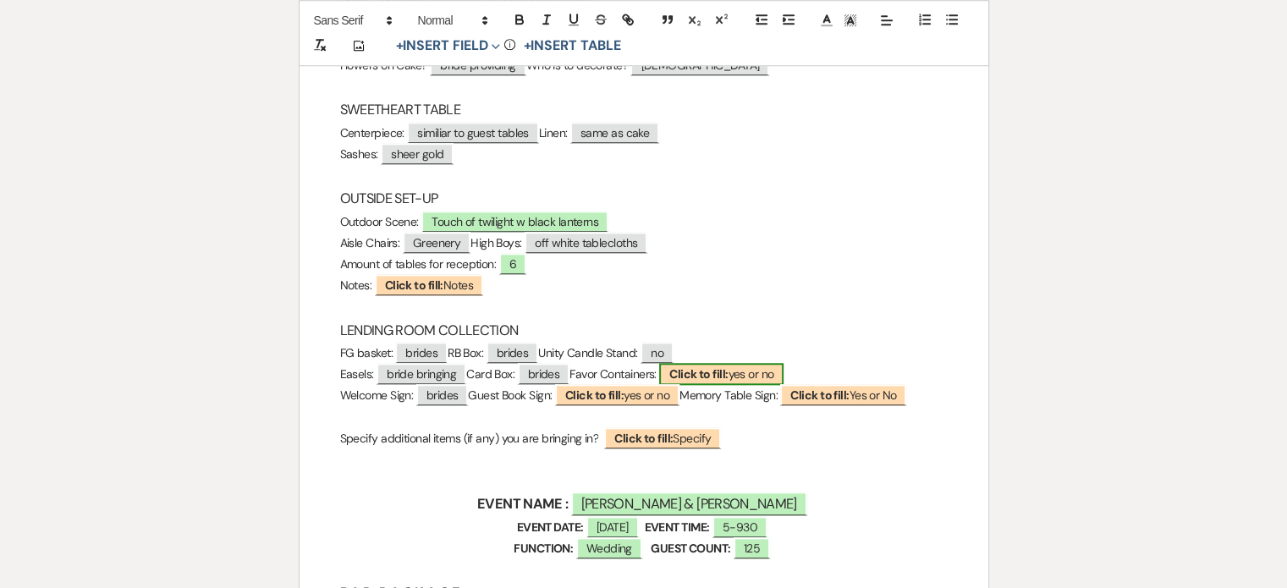
click at [728, 372] on b "Click to fill:" at bounding box center [698, 373] width 58 height 15
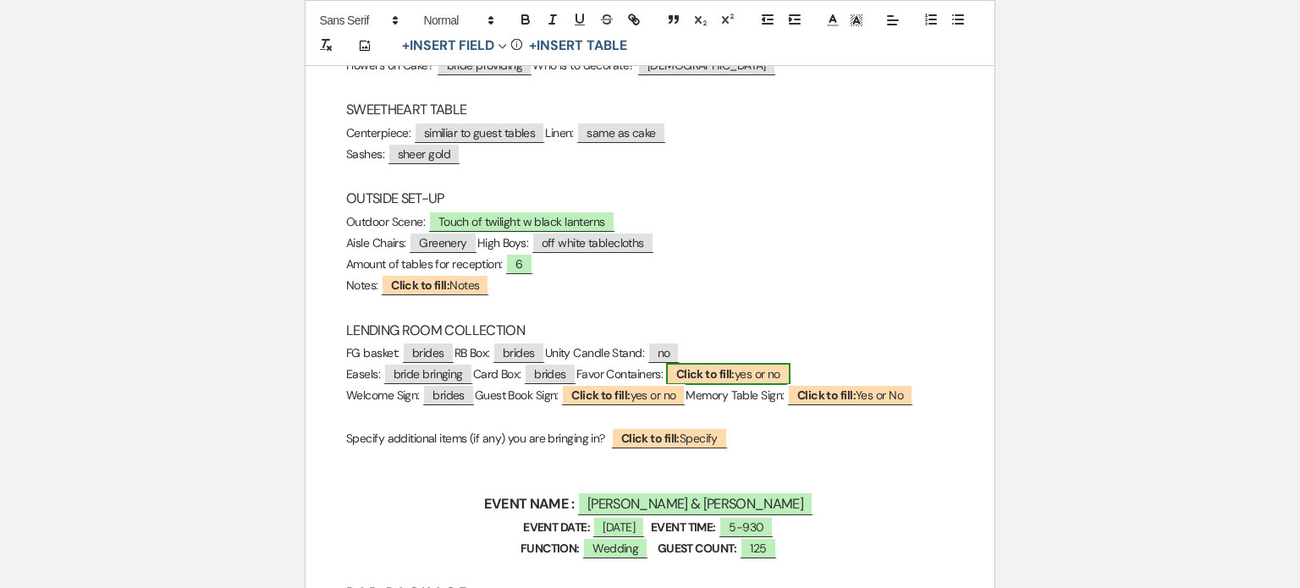
select select "custom_placeholder"
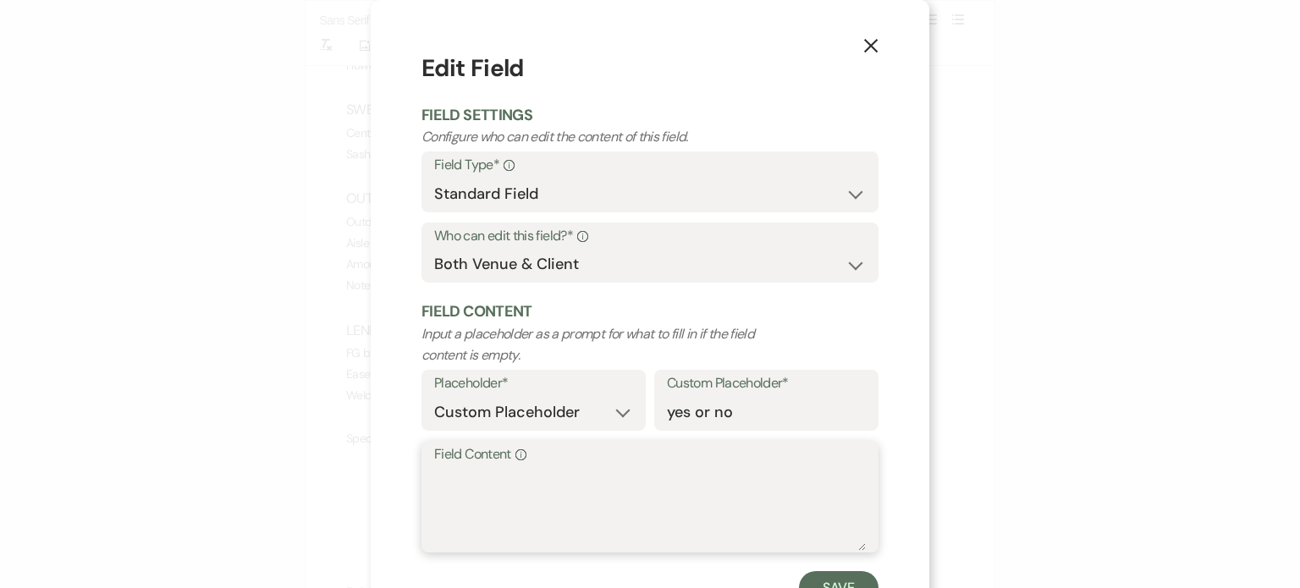
click at [485, 489] on textarea "Field Content Info" at bounding box center [650, 508] width 432 height 85
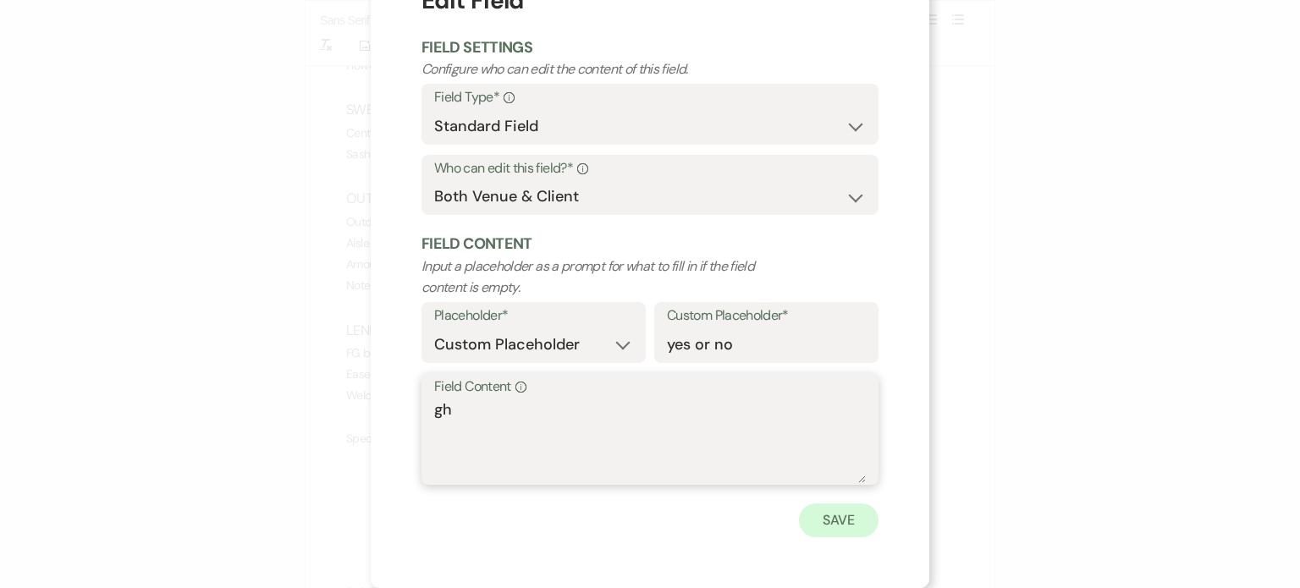
type textarea "gh"
click at [836, 514] on button "Save" at bounding box center [839, 521] width 80 height 34
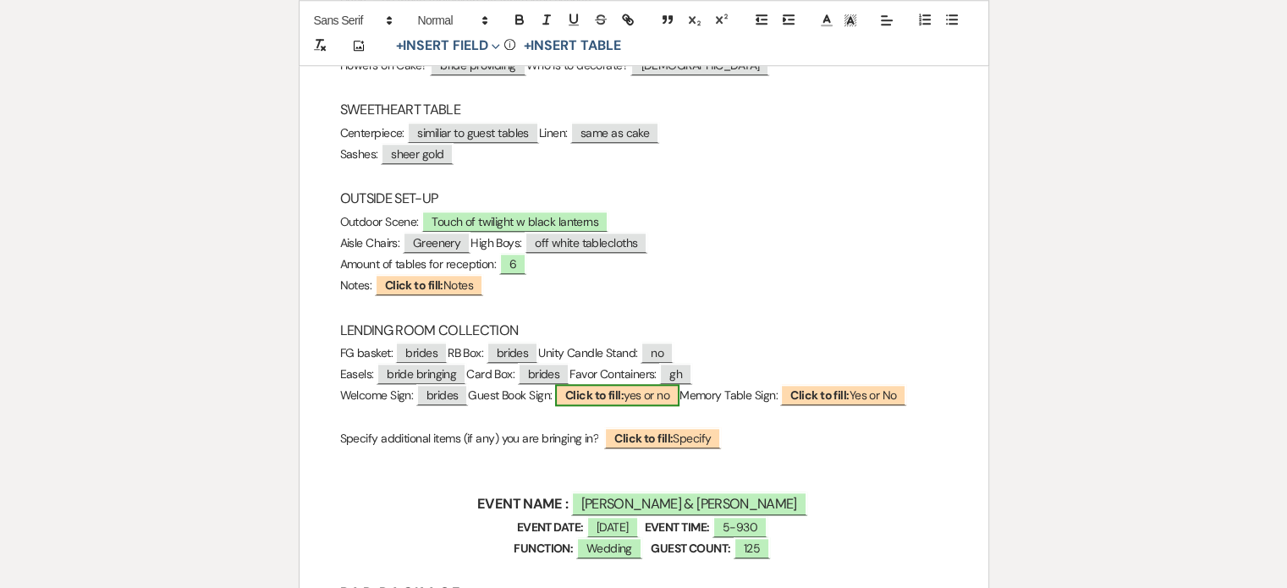
click at [623, 392] on b "Click to fill:" at bounding box center [594, 395] width 58 height 15
select select "custom_placeholder"
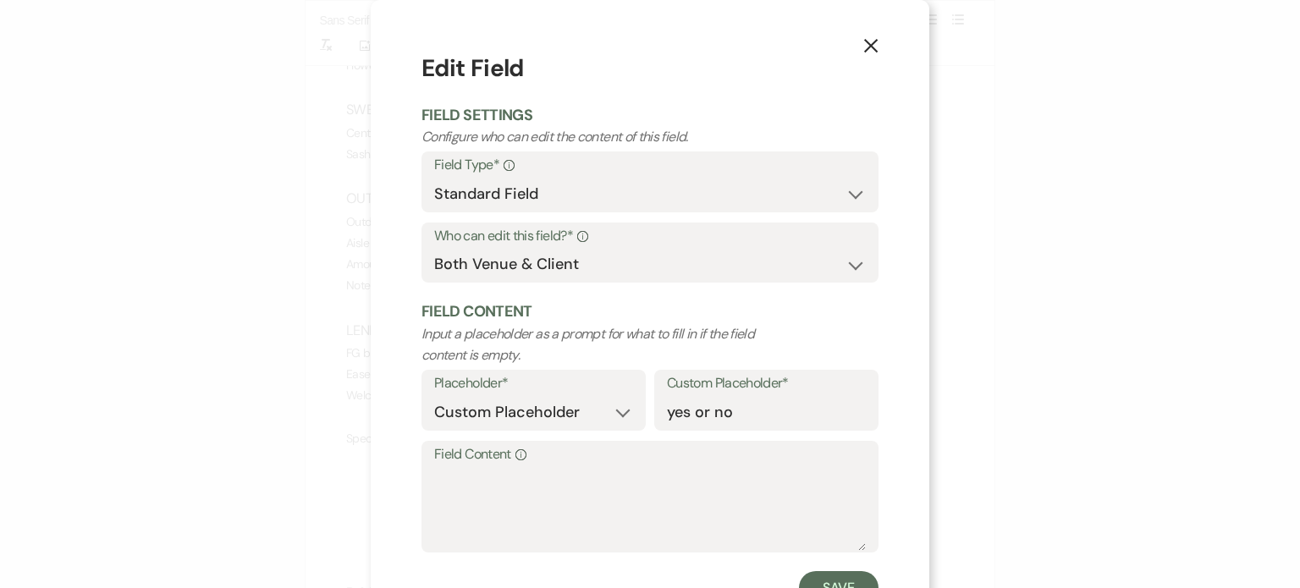
click at [482, 460] on label "Field Content Info" at bounding box center [650, 455] width 432 height 25
click at [482, 466] on textarea "Field Content Info" at bounding box center [650, 508] width 432 height 85
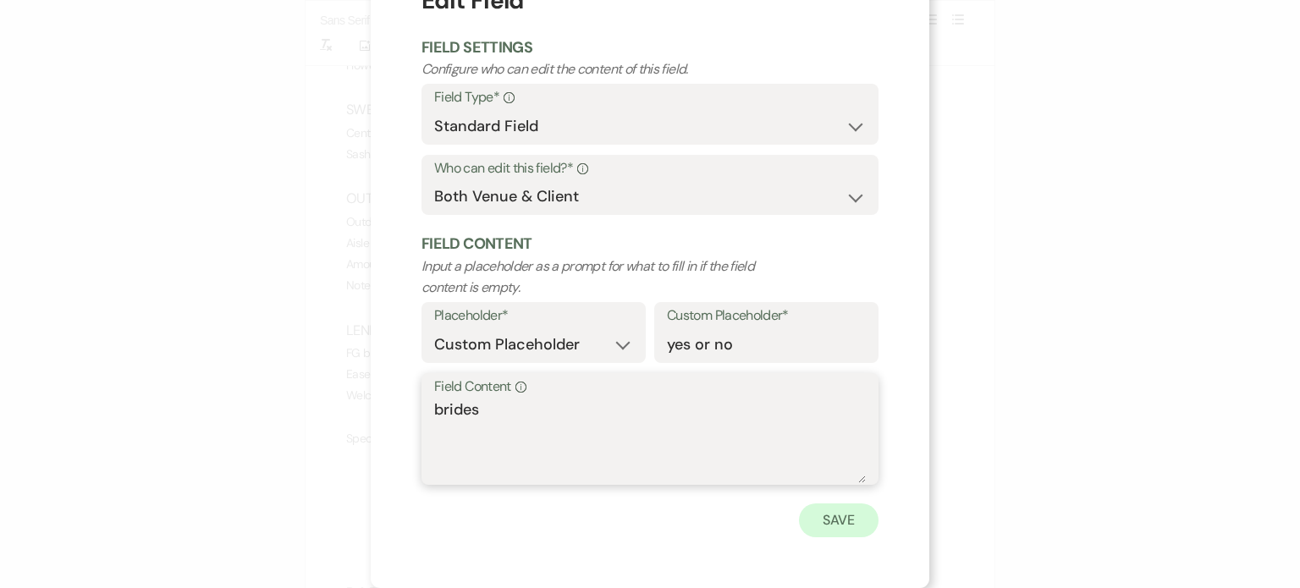
type textarea "brides"
click at [846, 520] on button "Save" at bounding box center [839, 521] width 80 height 34
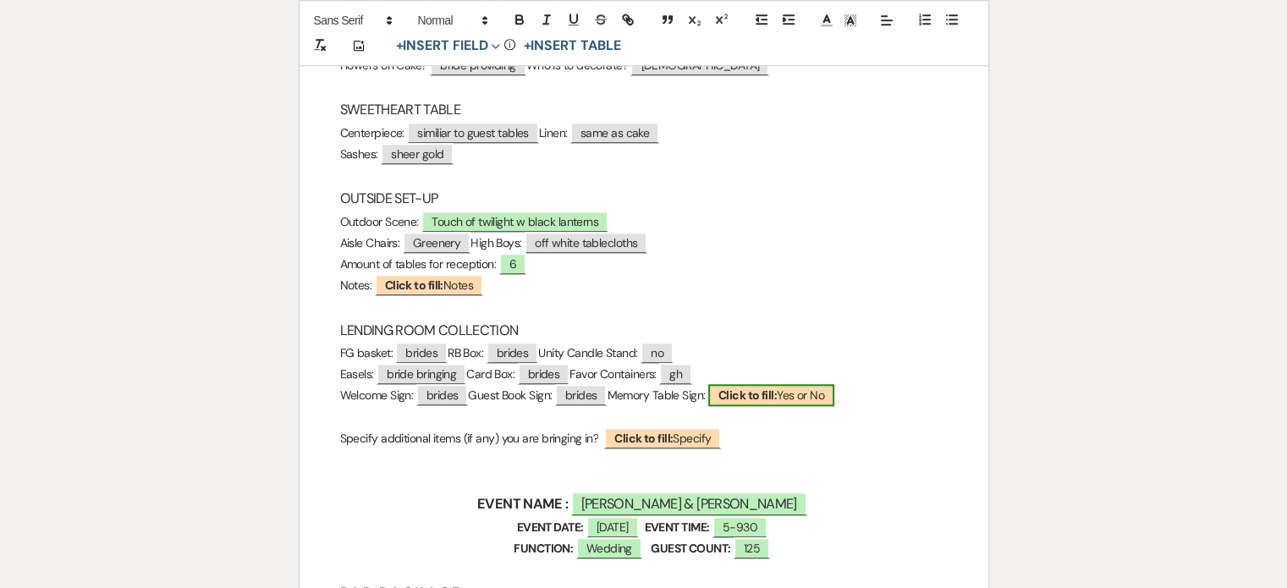
click at [777, 393] on b "Click to fill:" at bounding box center [748, 395] width 58 height 15
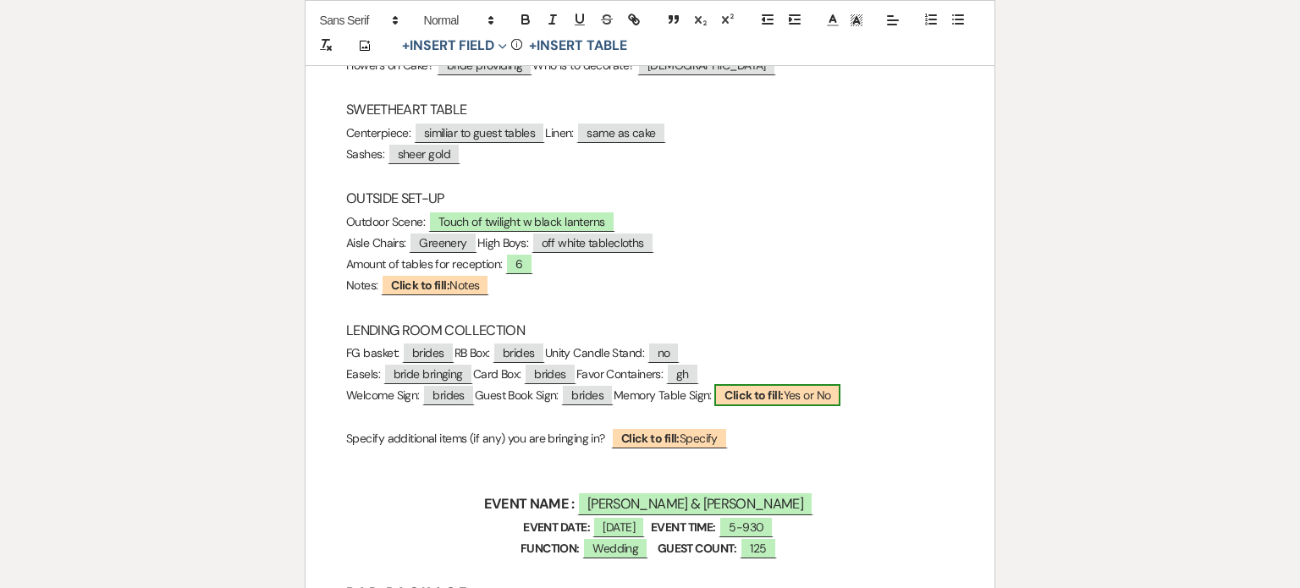
select select "custom_placeholder"
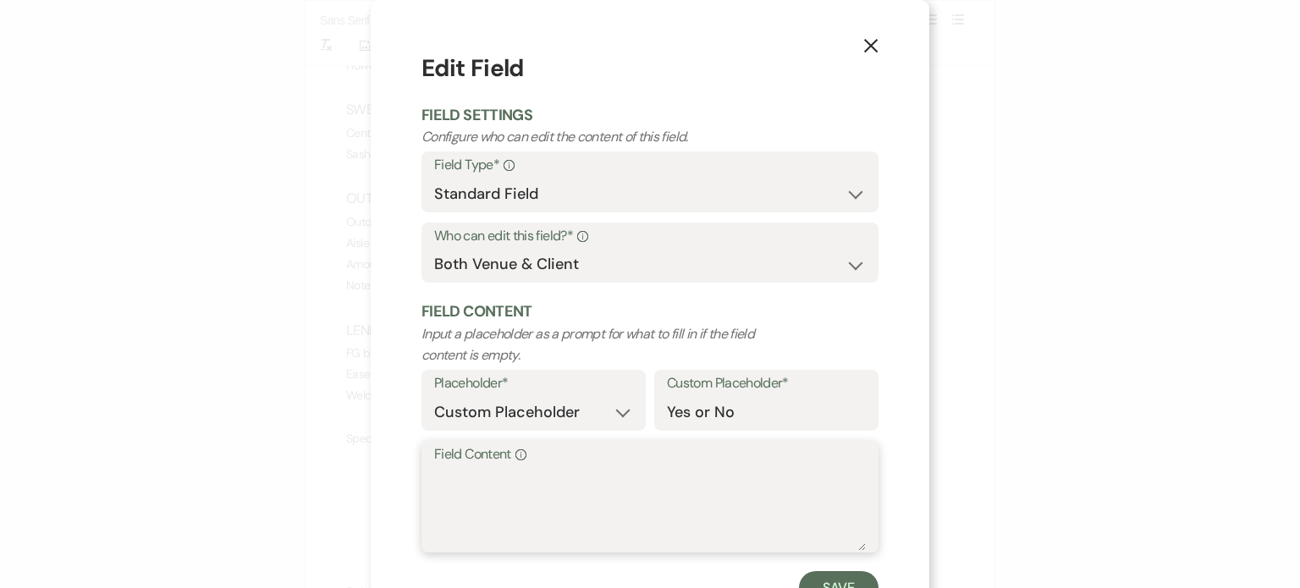
click at [457, 477] on textarea "Field Content Info" at bounding box center [650, 508] width 432 height 85
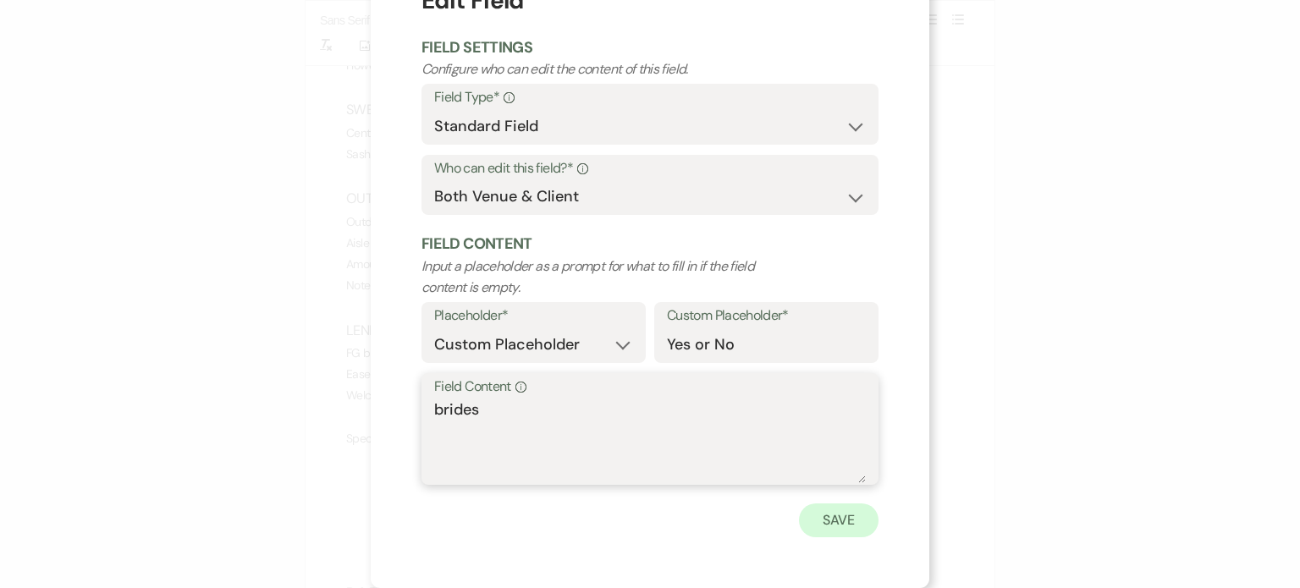
type textarea "brides"
click at [846, 521] on button "Save" at bounding box center [839, 521] width 80 height 34
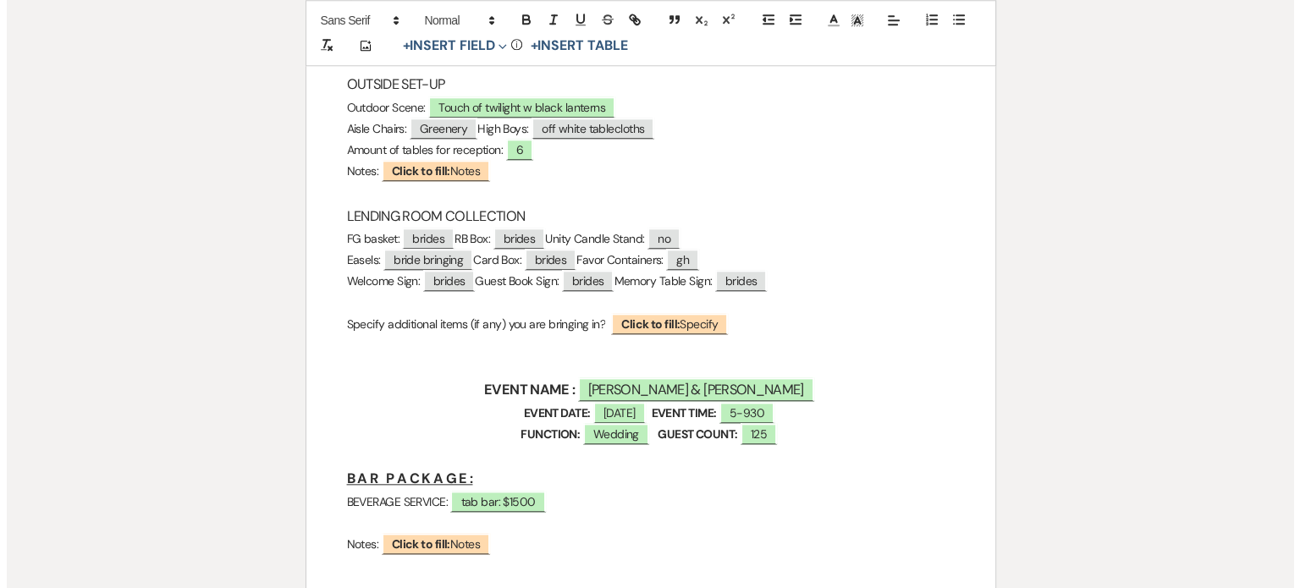
scroll to position [1869, 0]
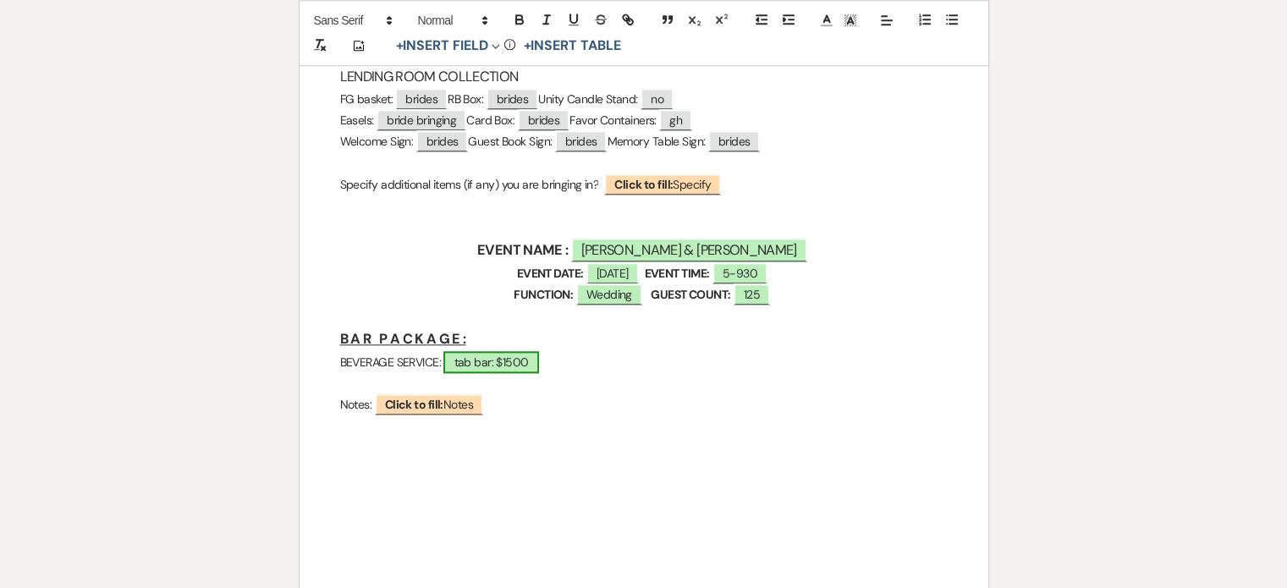
click at [498, 361] on span "tab bar: $1500" at bounding box center [490, 362] width 95 height 22
select select "owner"
select select "custom_placeholder"
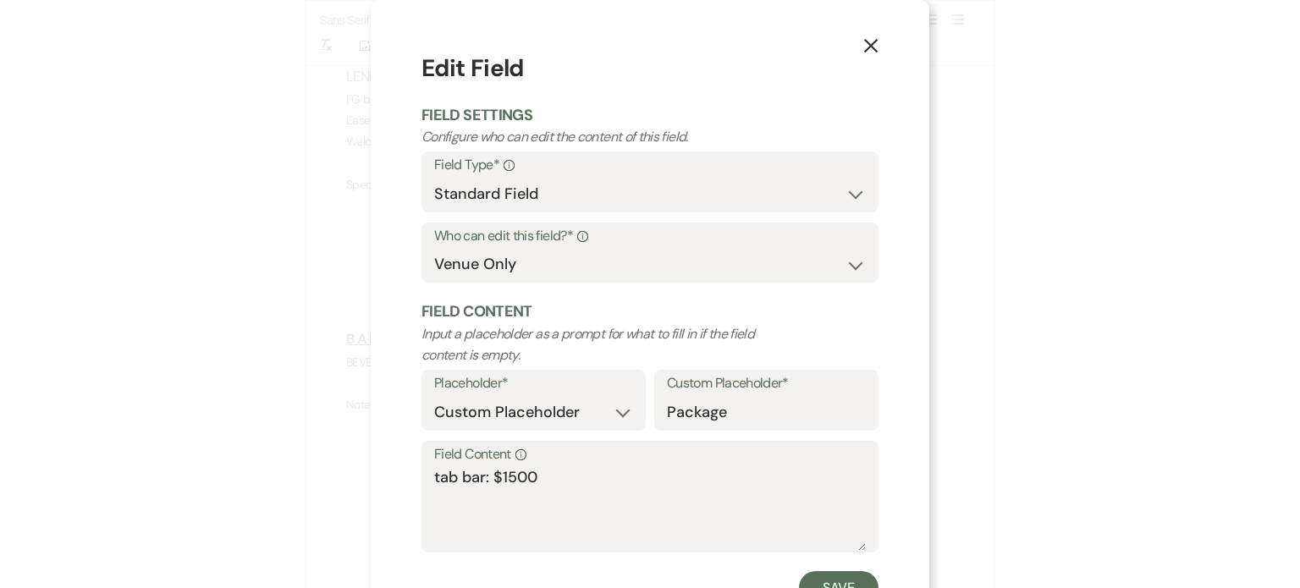
drag, startPoint x: 617, startPoint y: 455, endPoint x: 619, endPoint y: 447, distance: 8.6
click at [618, 453] on label "Field Content Info" at bounding box center [650, 455] width 432 height 25
click at [618, 466] on textarea "tab bar: $1500" at bounding box center [650, 508] width 432 height 85
click at [600, 476] on textarea "tab bar: $1500" at bounding box center [650, 508] width 432 height 85
type textarea "tab bar: $1500"
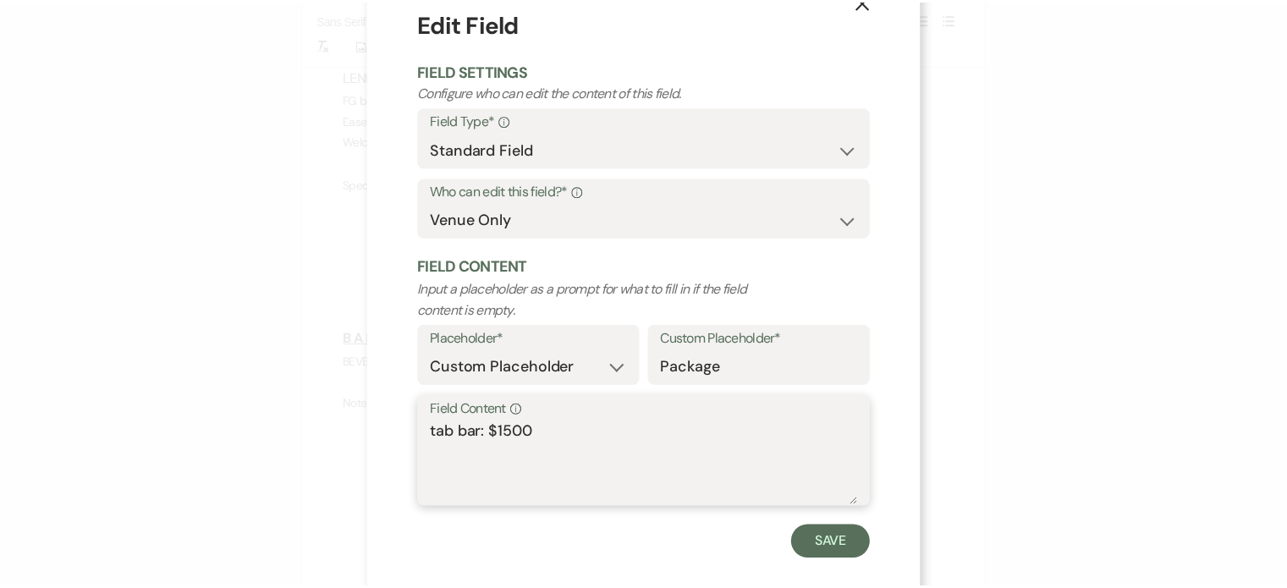
scroll to position [68, 0]
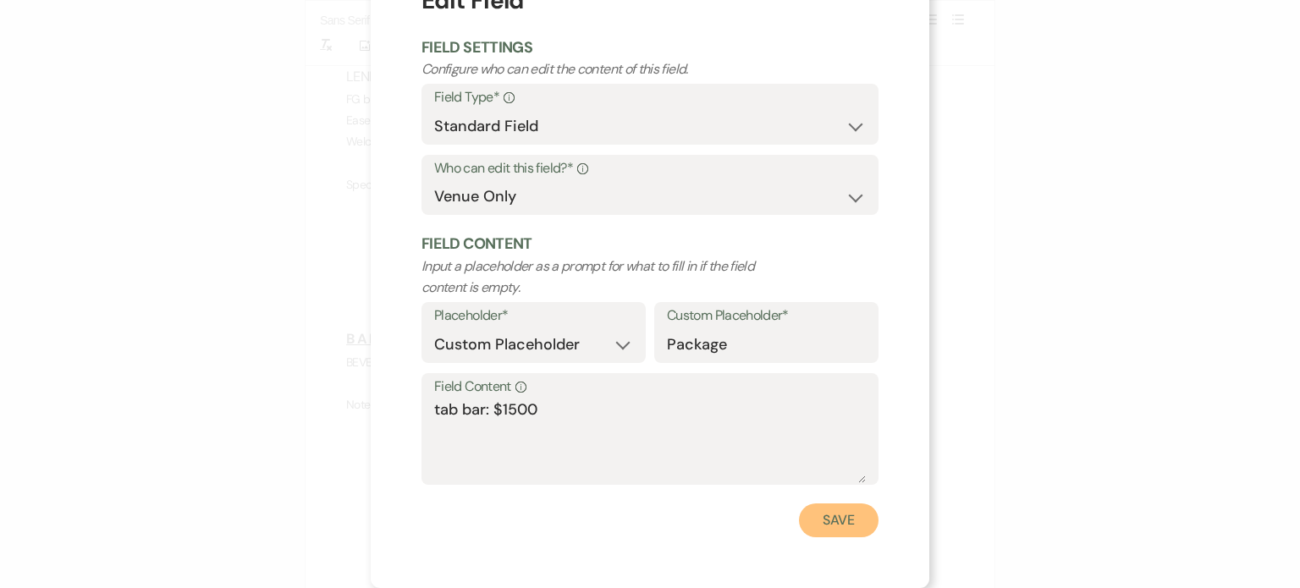
click at [833, 521] on button "Save" at bounding box center [839, 521] width 80 height 34
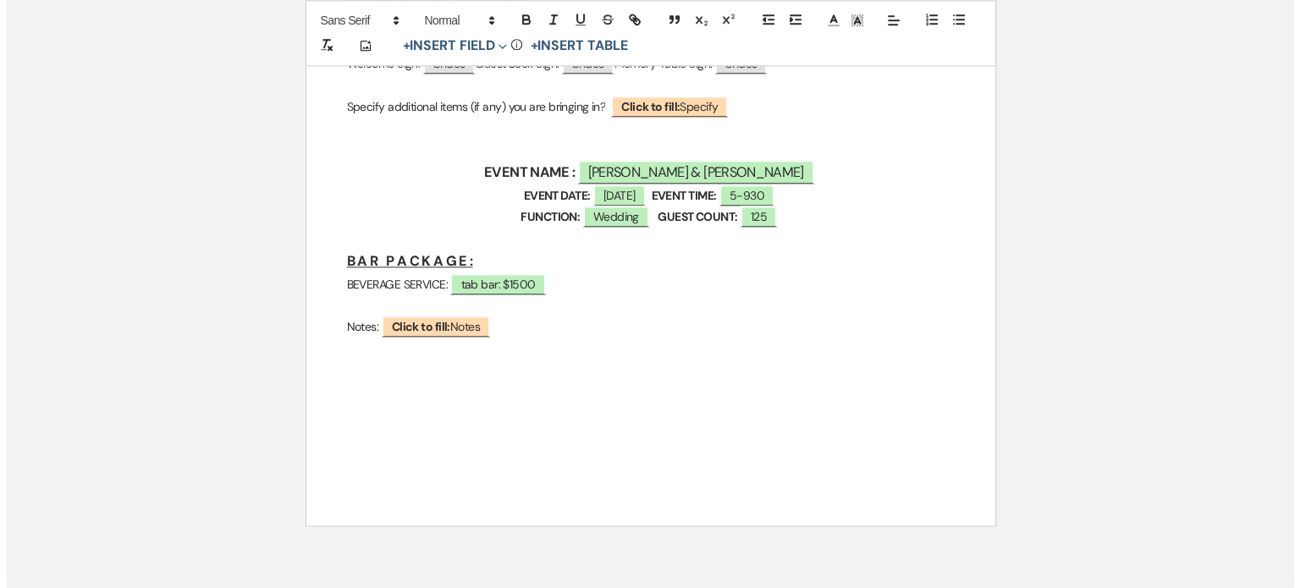
scroll to position [1953, 0]
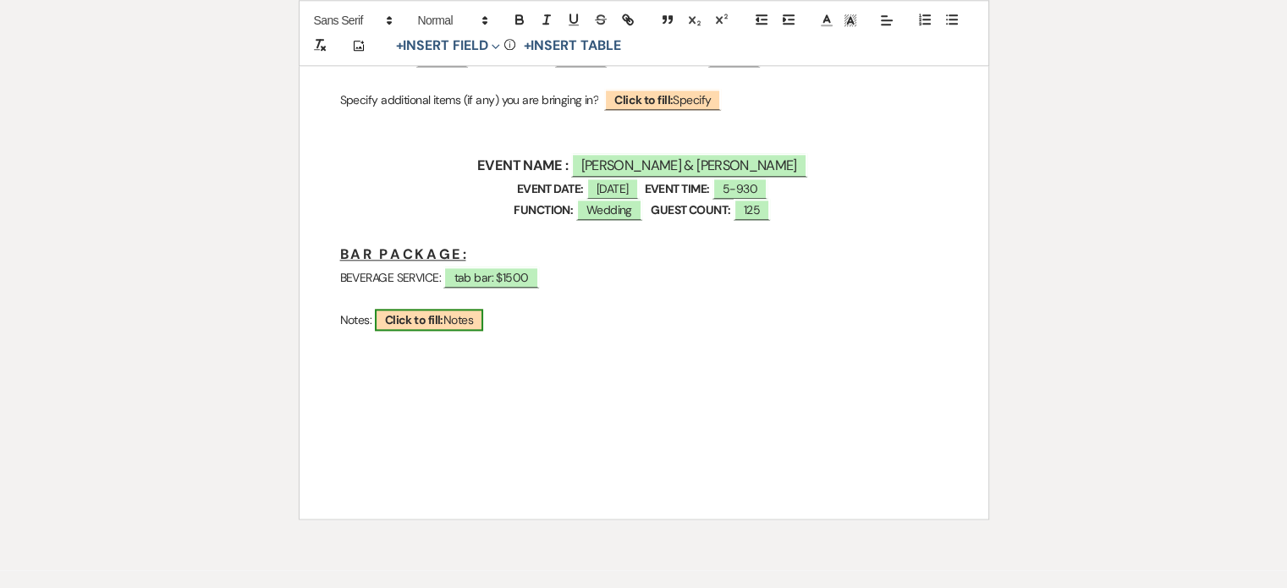
click at [423, 322] on b "Click to fill:" at bounding box center [414, 319] width 58 height 15
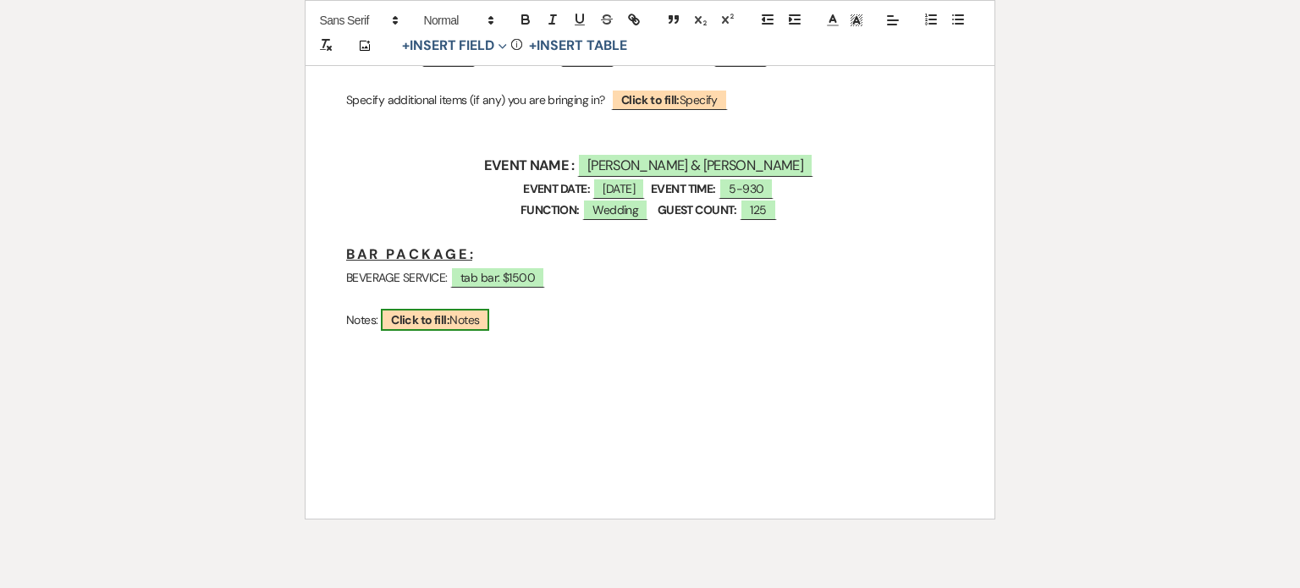
select select "custom_placeholder"
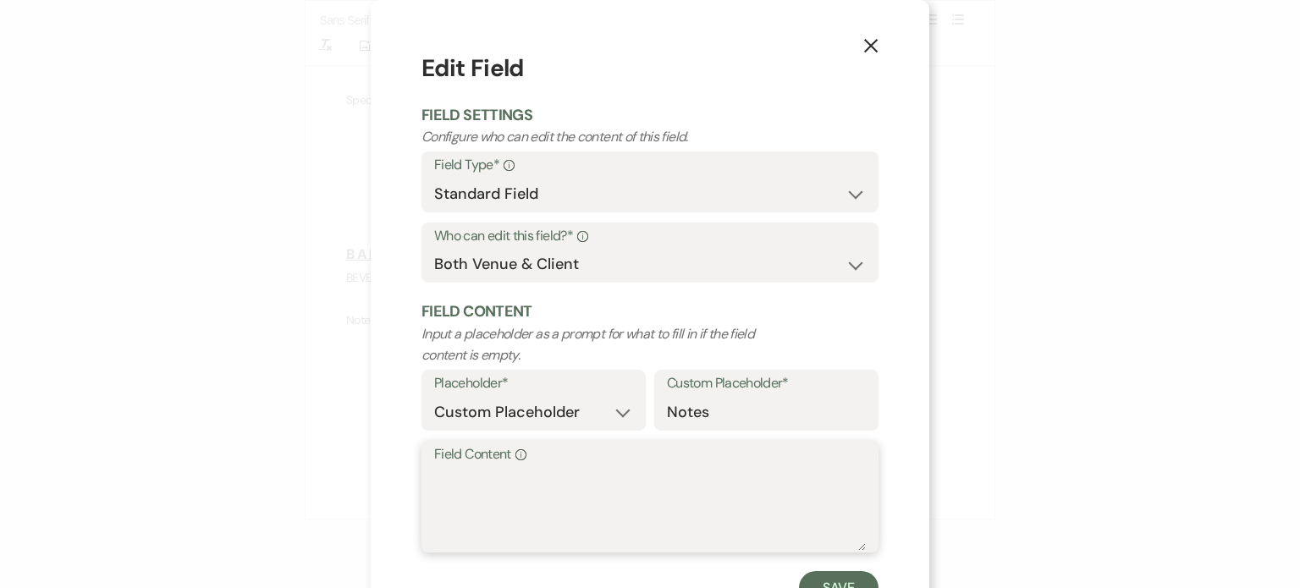
click at [484, 504] on textarea "Field Content Info" at bounding box center [650, 508] width 432 height 85
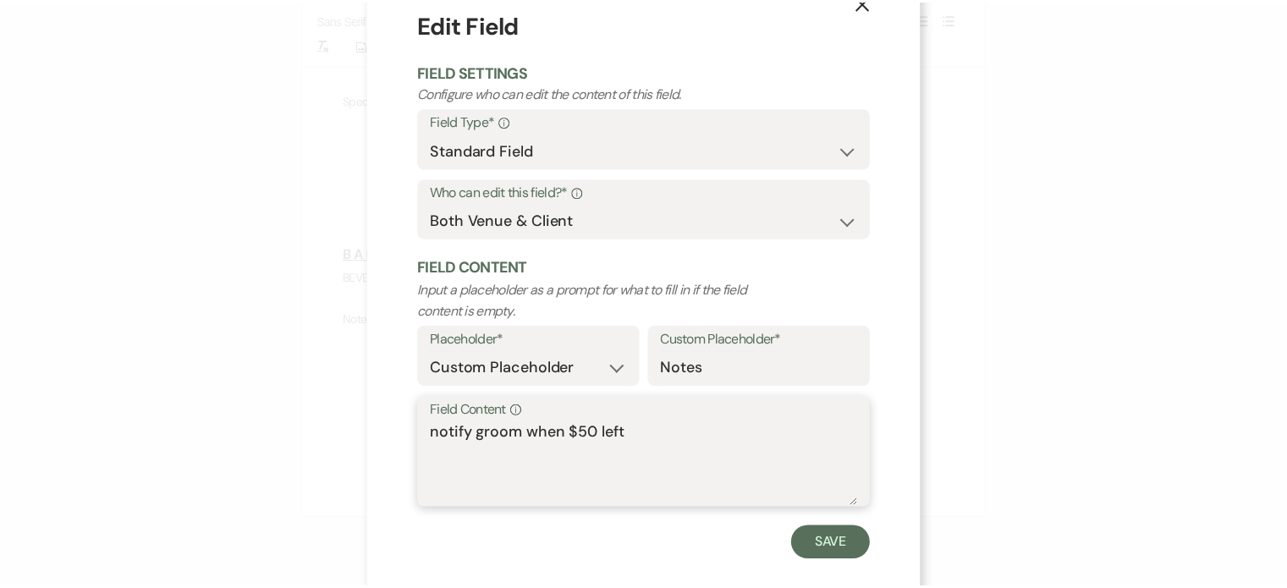
scroll to position [68, 0]
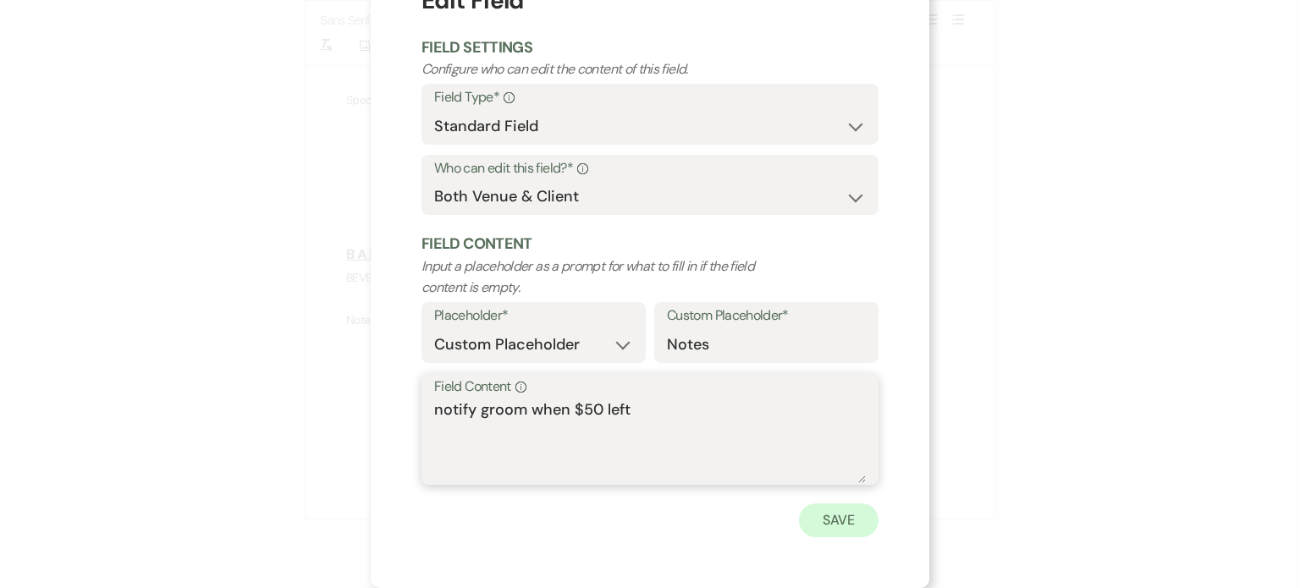
type textarea "notify groom when $50 left"
click at [839, 522] on button "Save" at bounding box center [839, 521] width 80 height 34
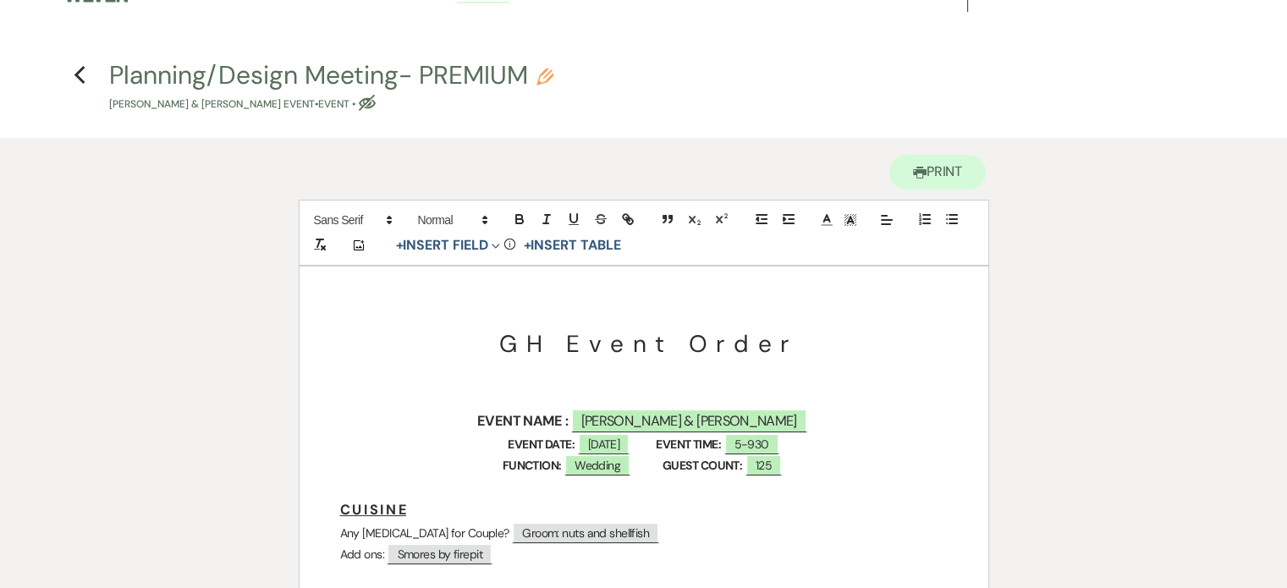
scroll to position [7, 0]
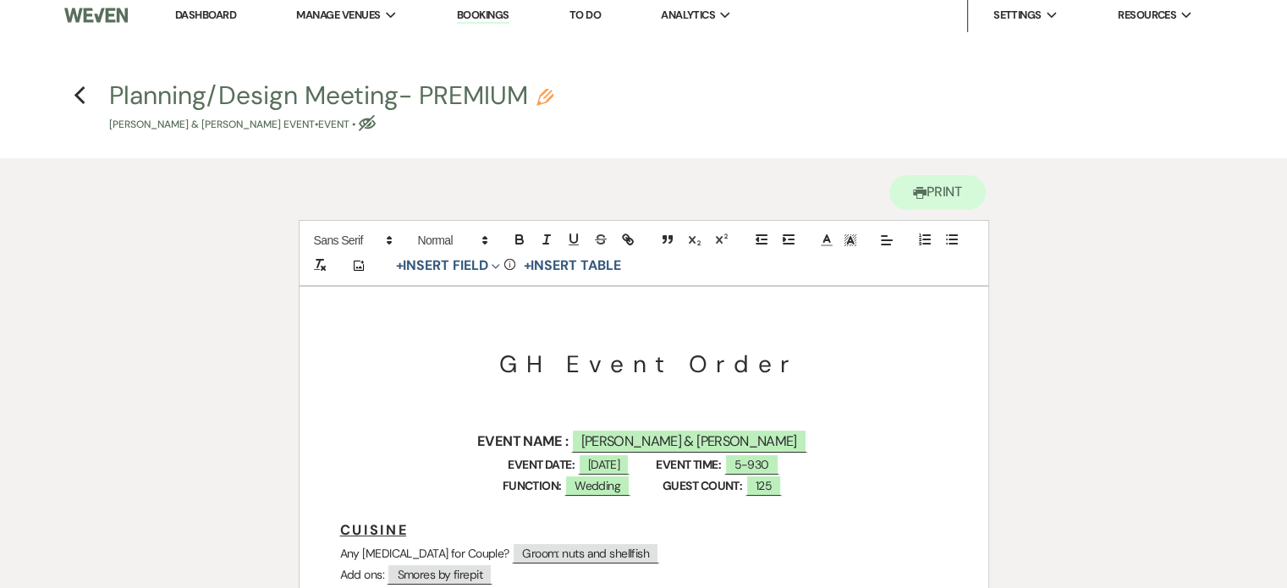
click at [376, 124] on use "button" at bounding box center [367, 123] width 17 height 16
select select "63"
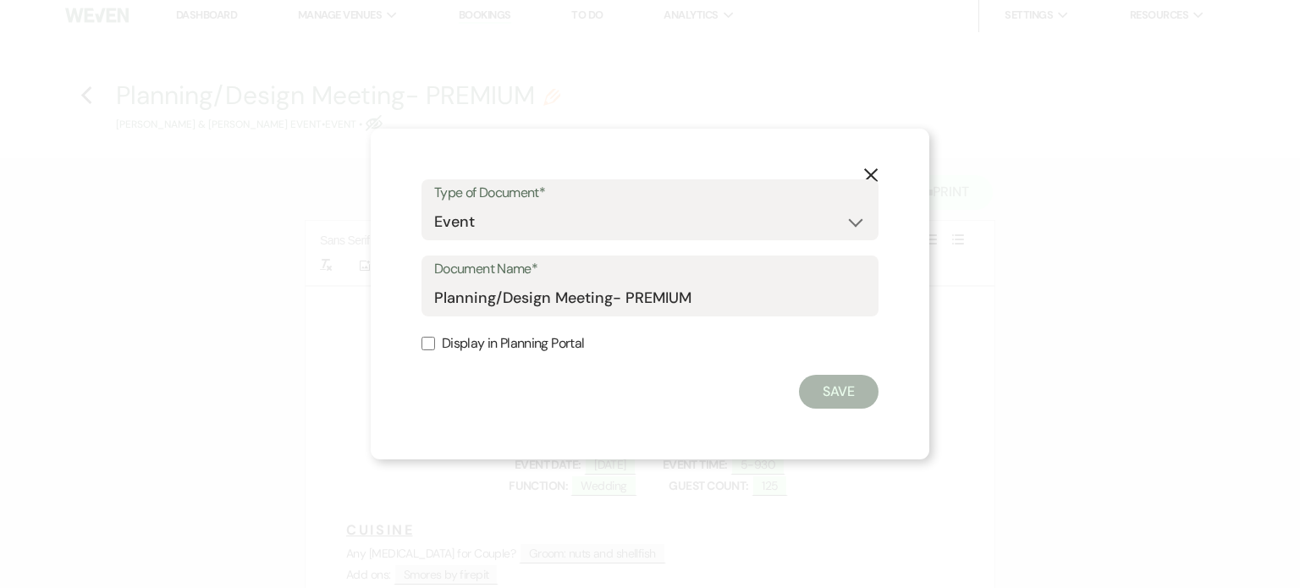
click at [499, 345] on label "Display in Planning Portal" at bounding box center [649, 344] width 457 height 25
click at [435, 345] on input "Display in Planning Portal" at bounding box center [428, 344] width 14 height 14
checkbox input "true"
click at [846, 393] on button "Save" at bounding box center [839, 392] width 80 height 34
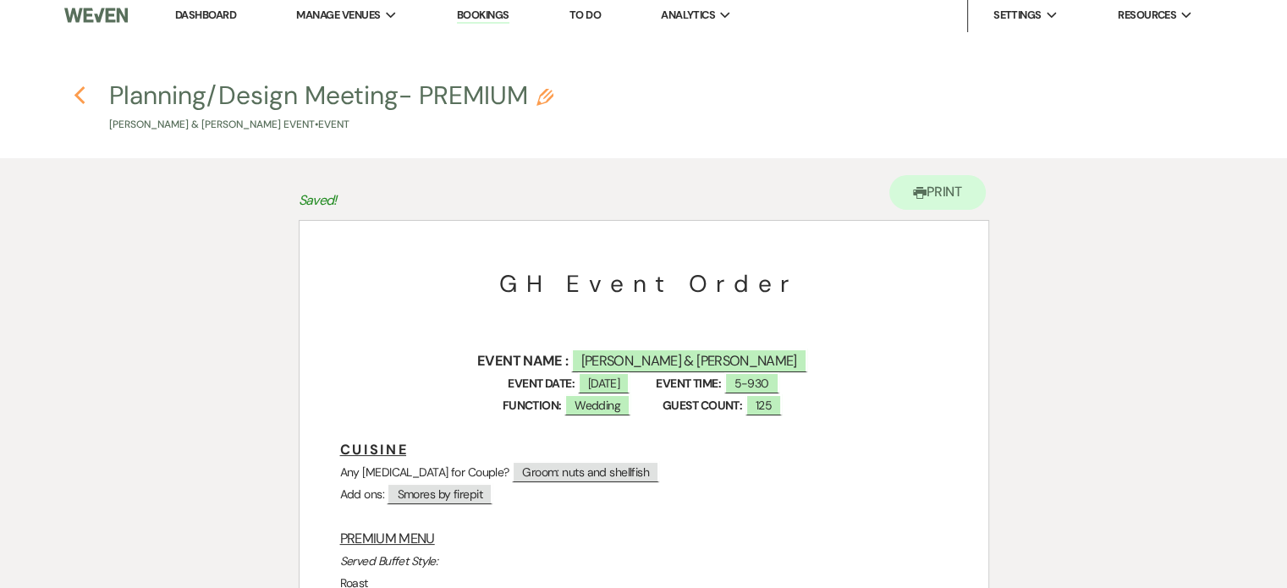
click at [78, 97] on use "button" at bounding box center [79, 95] width 11 height 19
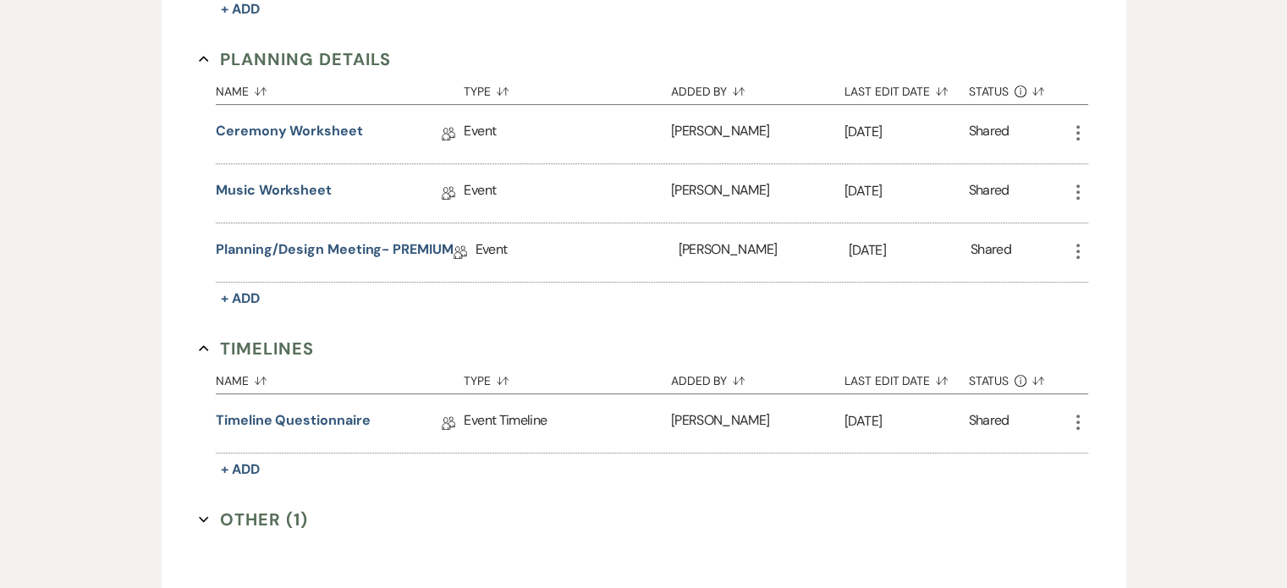
scroll to position [846, 0]
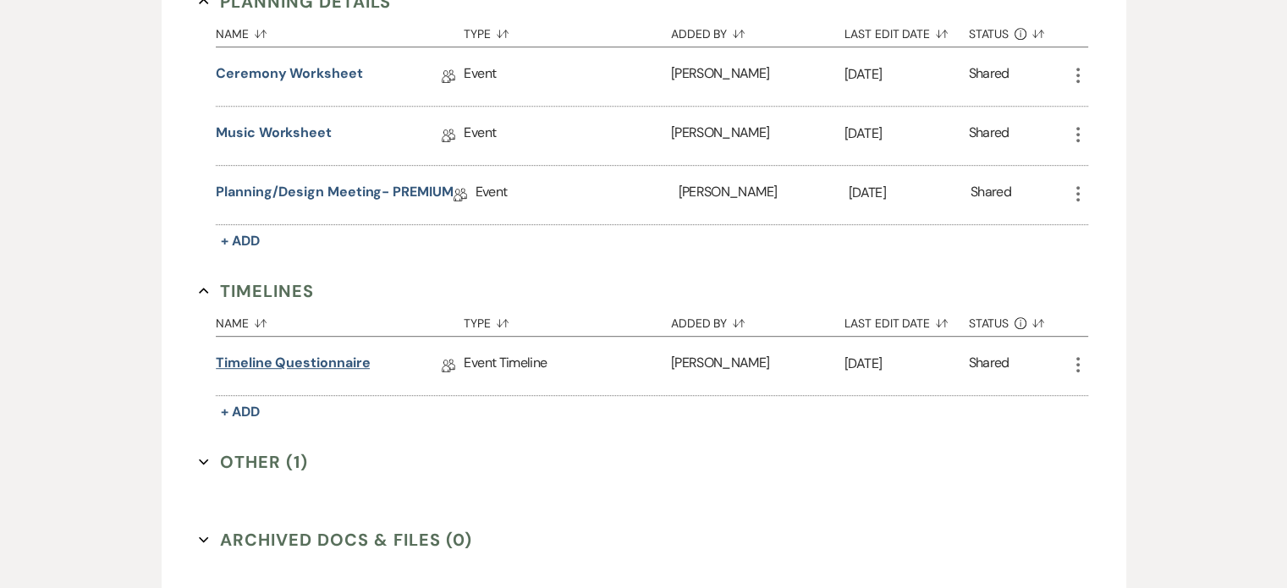
click at [317, 353] on link "Timeline Questionnaire" at bounding box center [293, 366] width 154 height 26
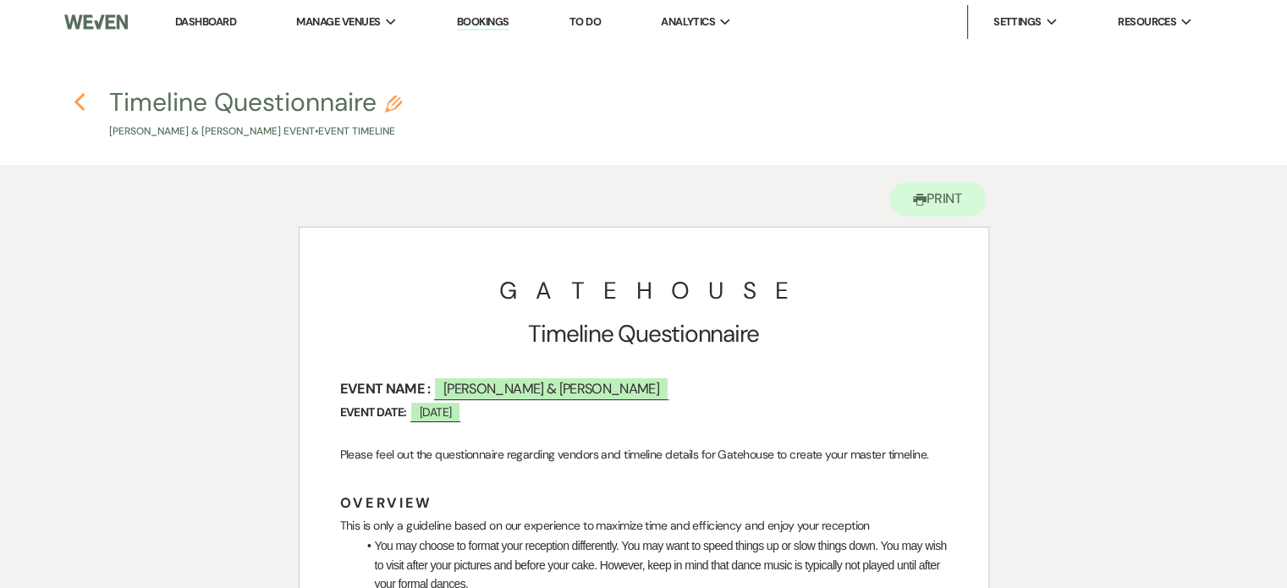
click at [78, 104] on use "button" at bounding box center [79, 102] width 11 height 19
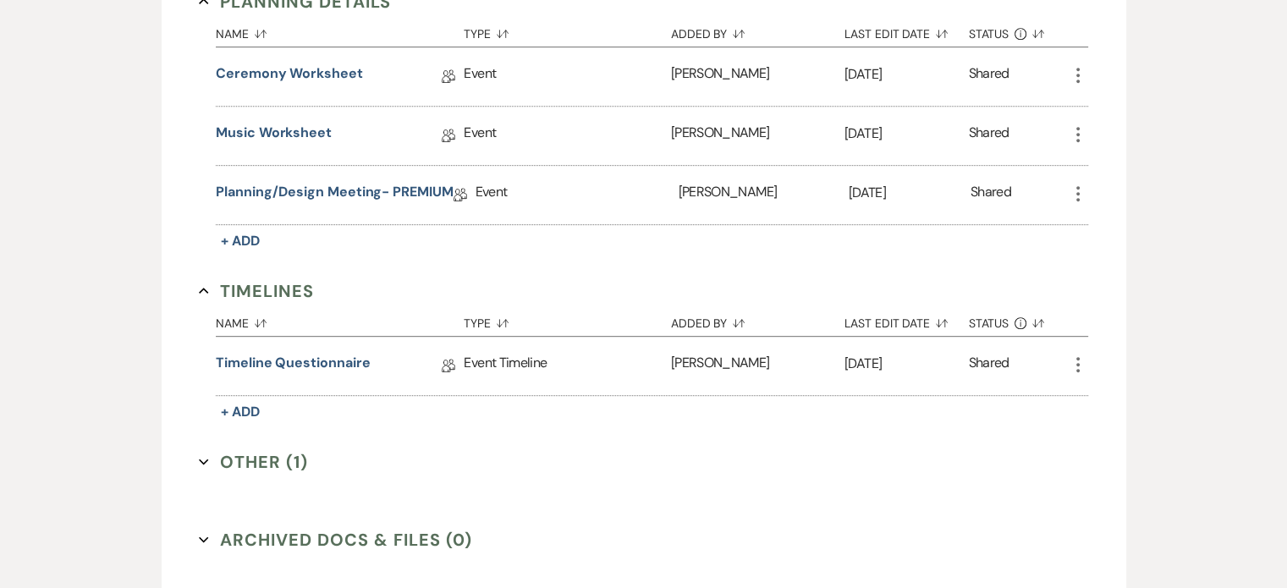
scroll to position [762, 0]
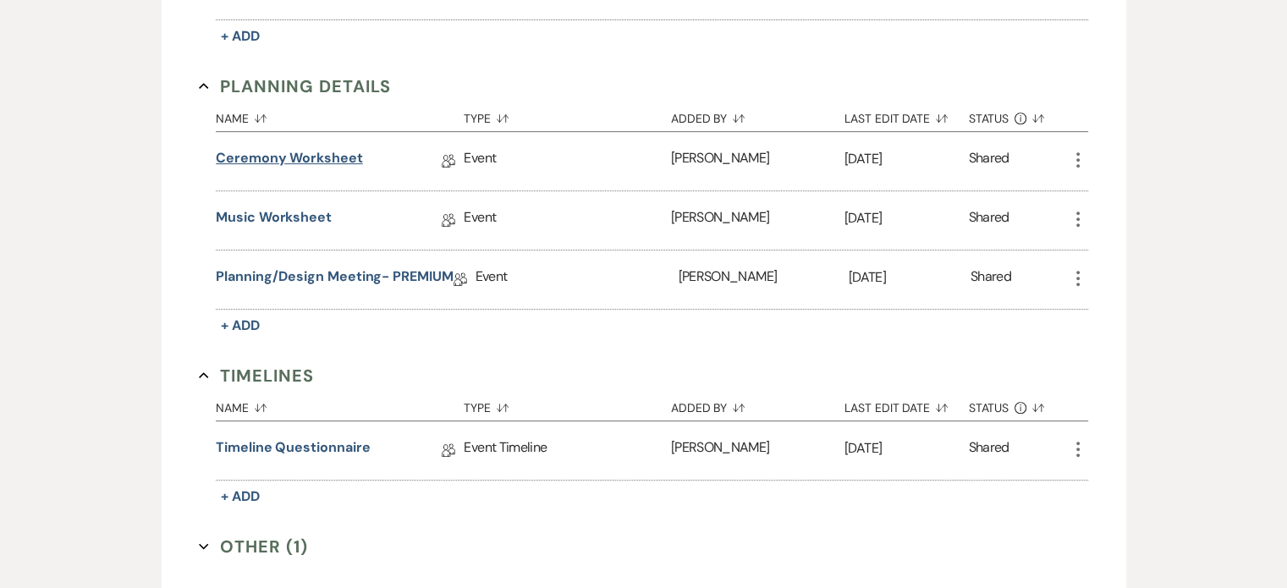
click at [316, 151] on link "Ceremony Worksheet" at bounding box center [289, 161] width 147 height 26
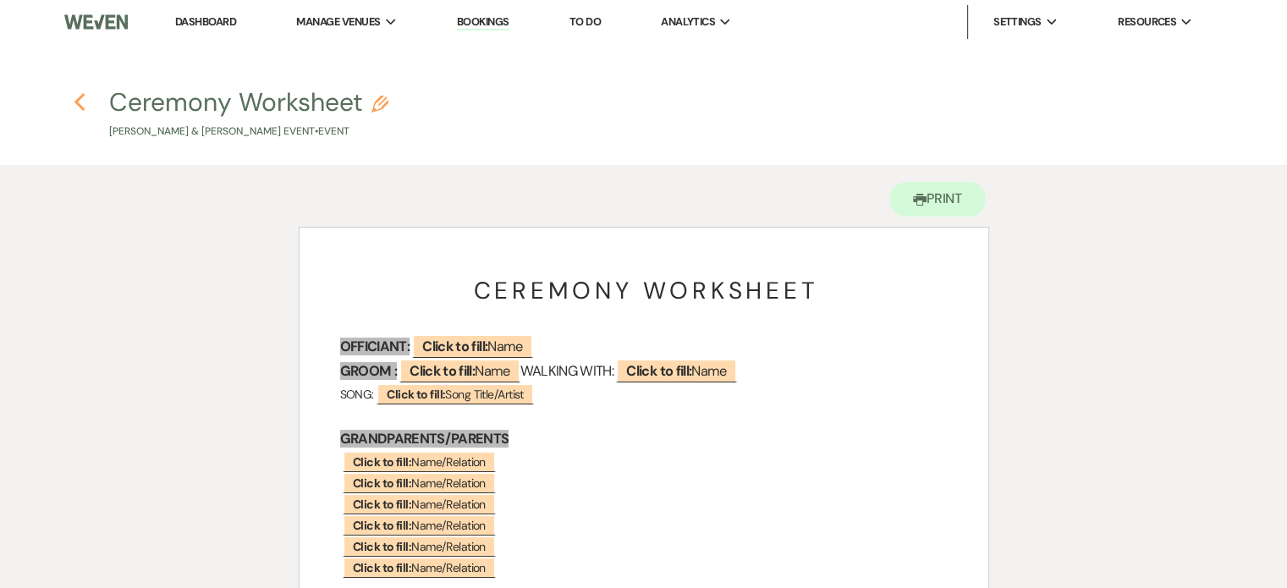
click at [81, 99] on icon "Previous" at bounding box center [80, 102] width 13 height 20
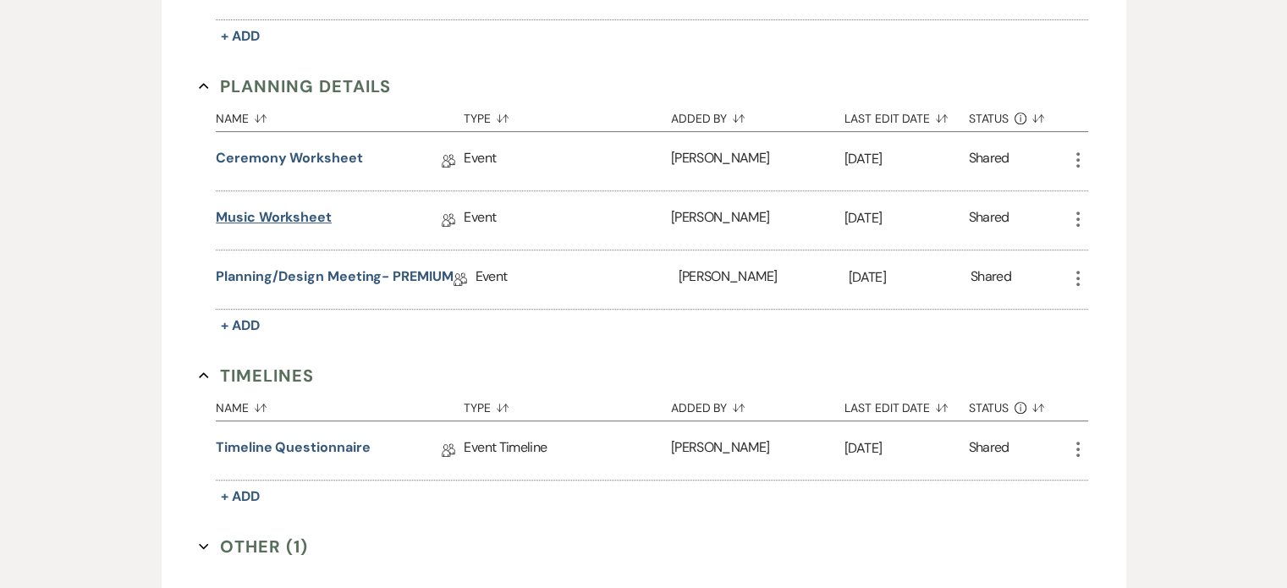
click at [318, 212] on link "Music Worksheet" at bounding box center [274, 220] width 116 height 26
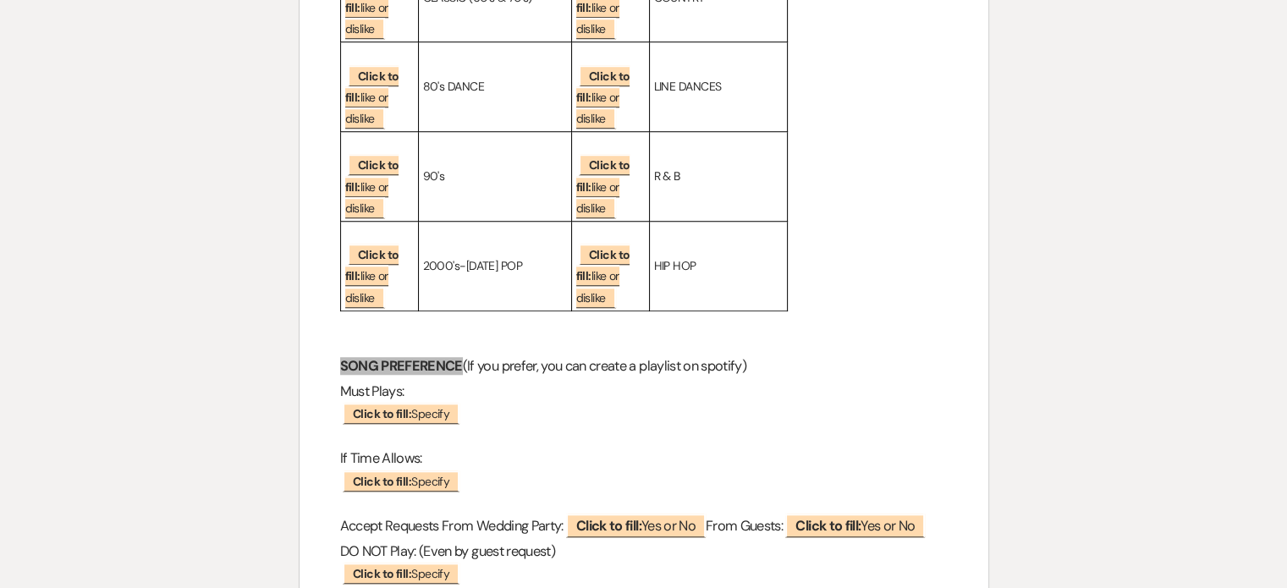
scroll to position [1439, 0]
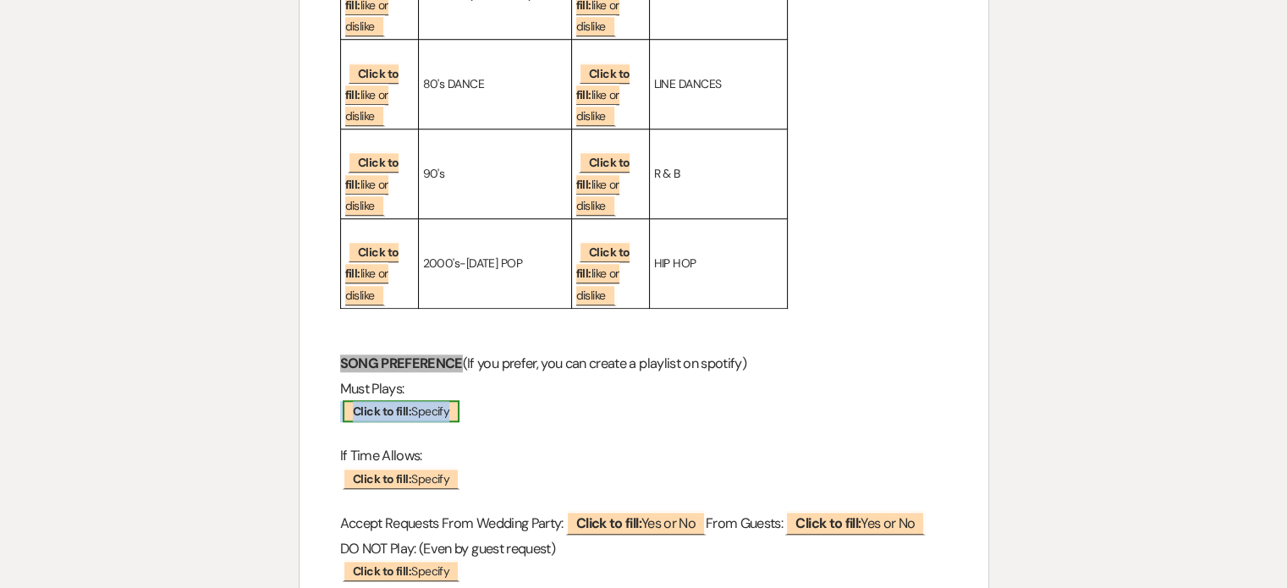
click at [380, 419] on b "Click to fill:" at bounding box center [382, 411] width 58 height 15
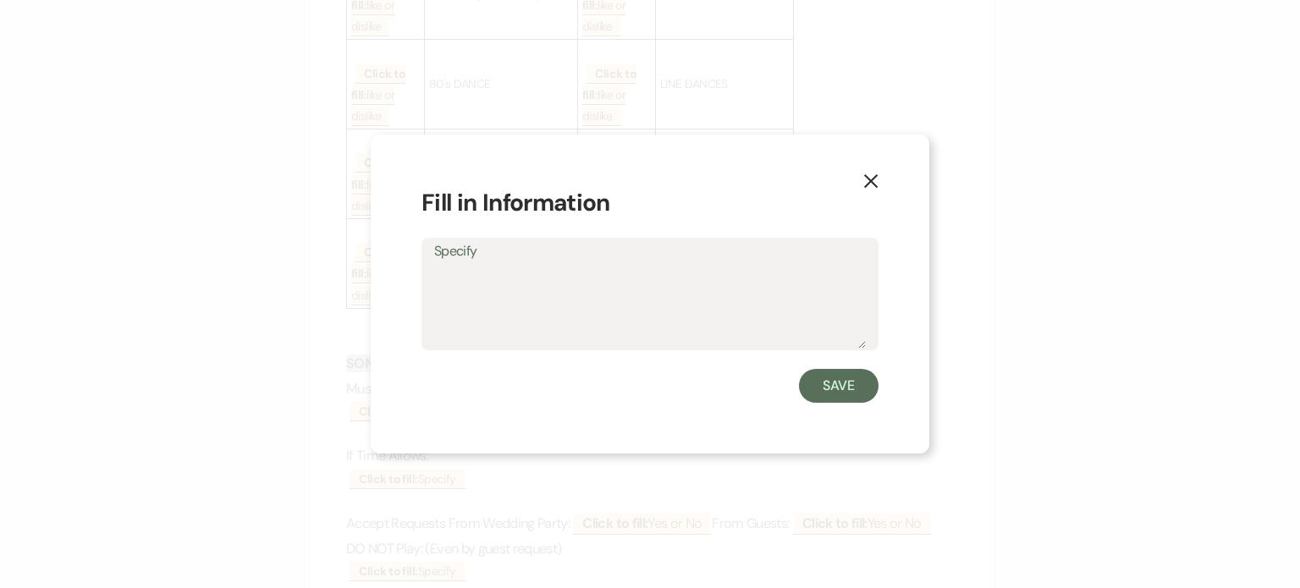
click at [874, 174] on icon "X" at bounding box center [870, 181] width 15 height 15
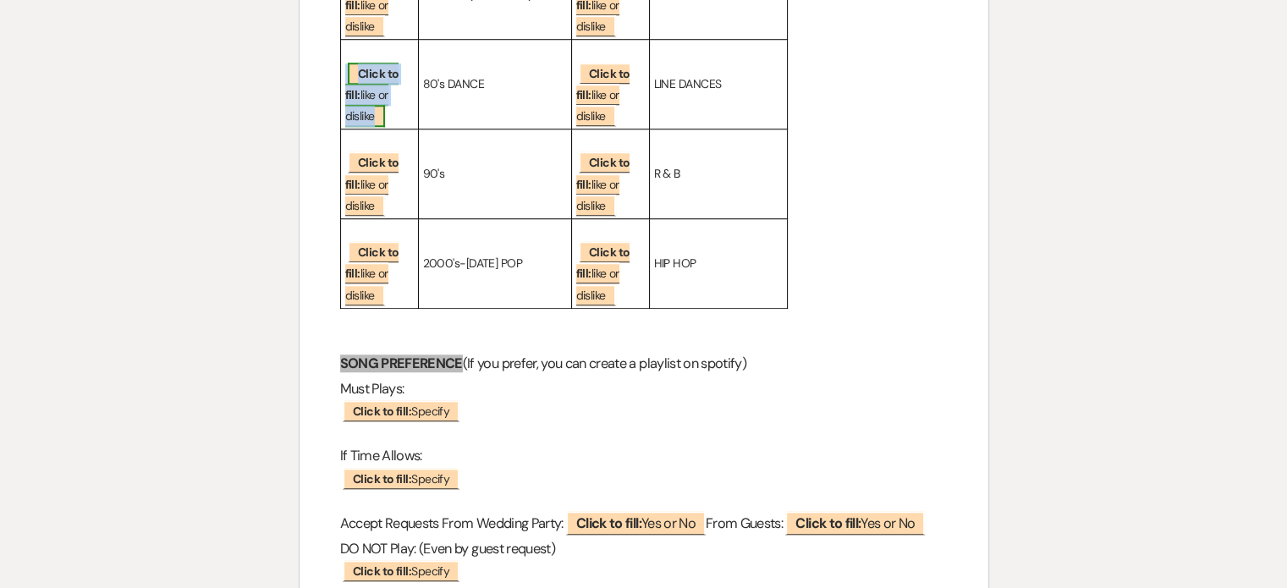
click at [371, 113] on span "Click to fill: like or dislike" at bounding box center [372, 95] width 54 height 64
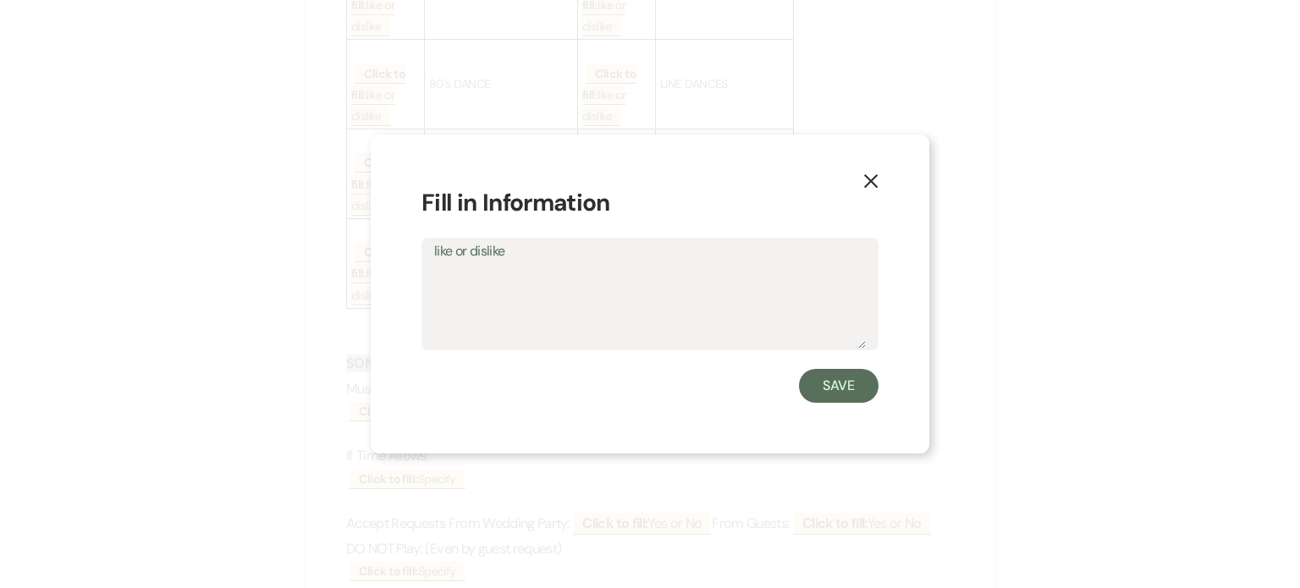
click at [870, 181] on use "button" at bounding box center [871, 181] width 14 height 14
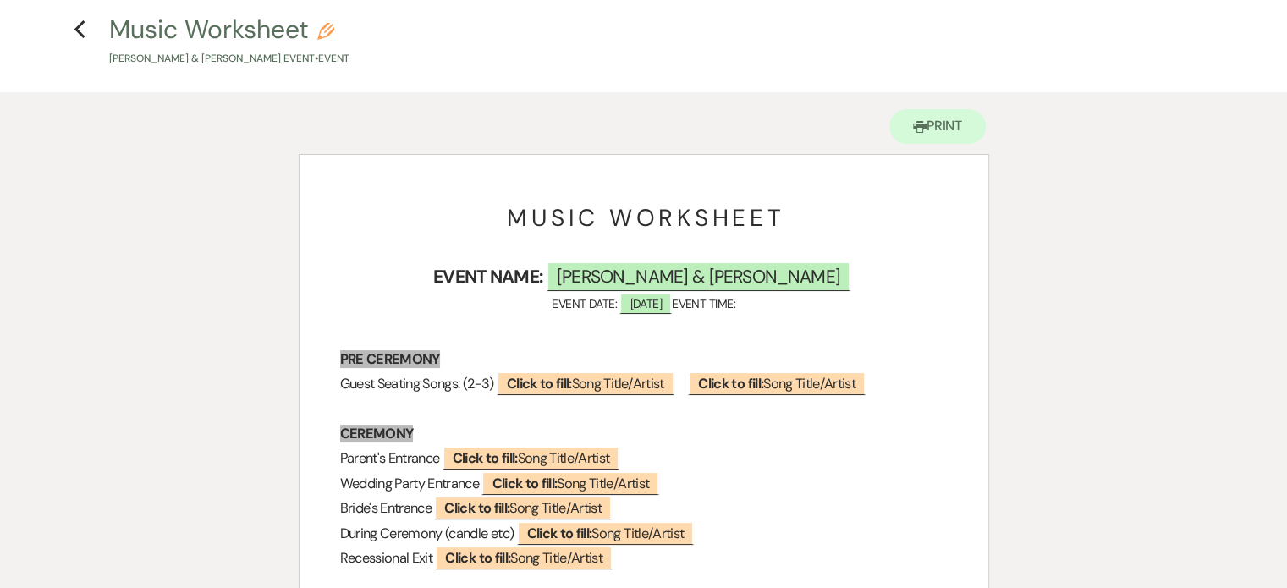
scroll to position [0, 0]
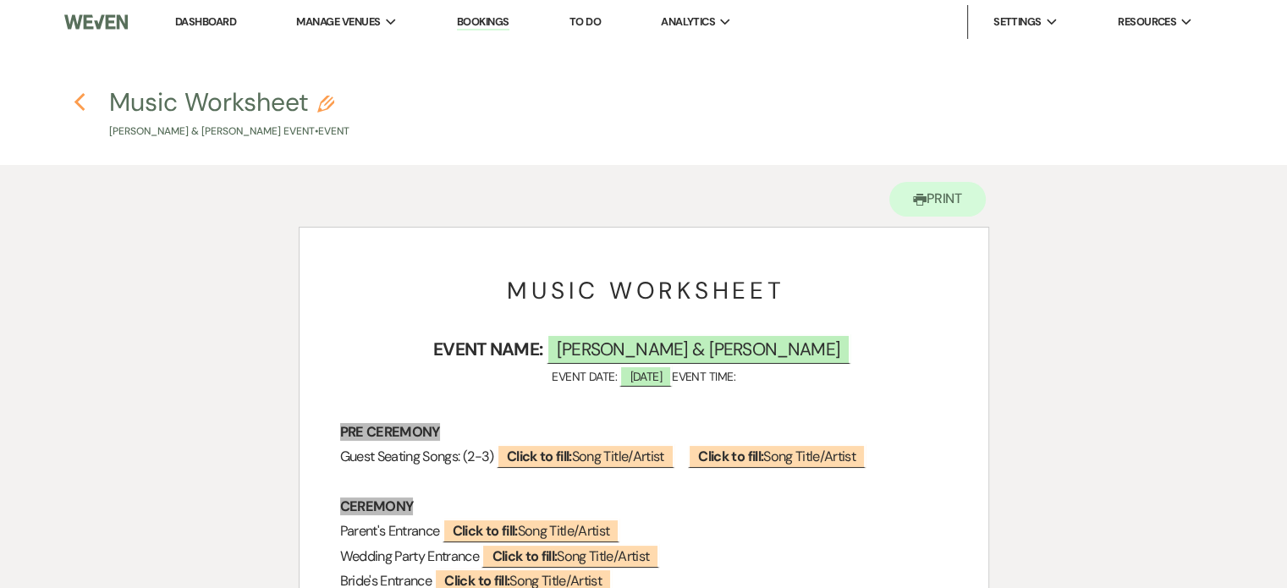
click at [80, 97] on use "button" at bounding box center [79, 102] width 11 height 19
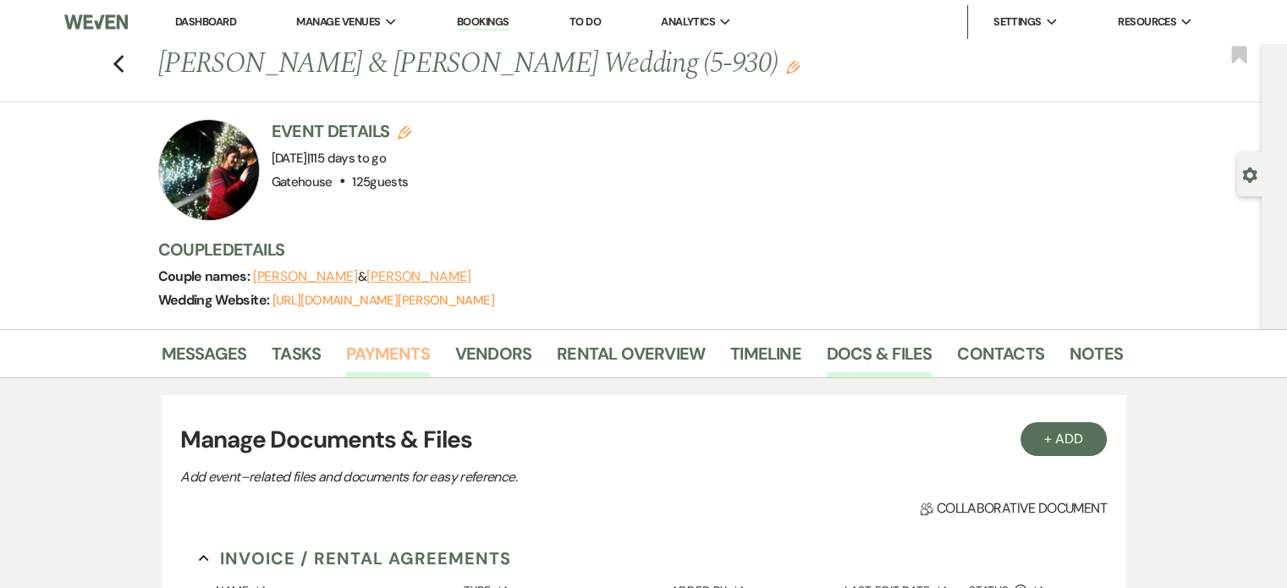
click at [381, 347] on link "Payments" at bounding box center [388, 358] width 84 height 37
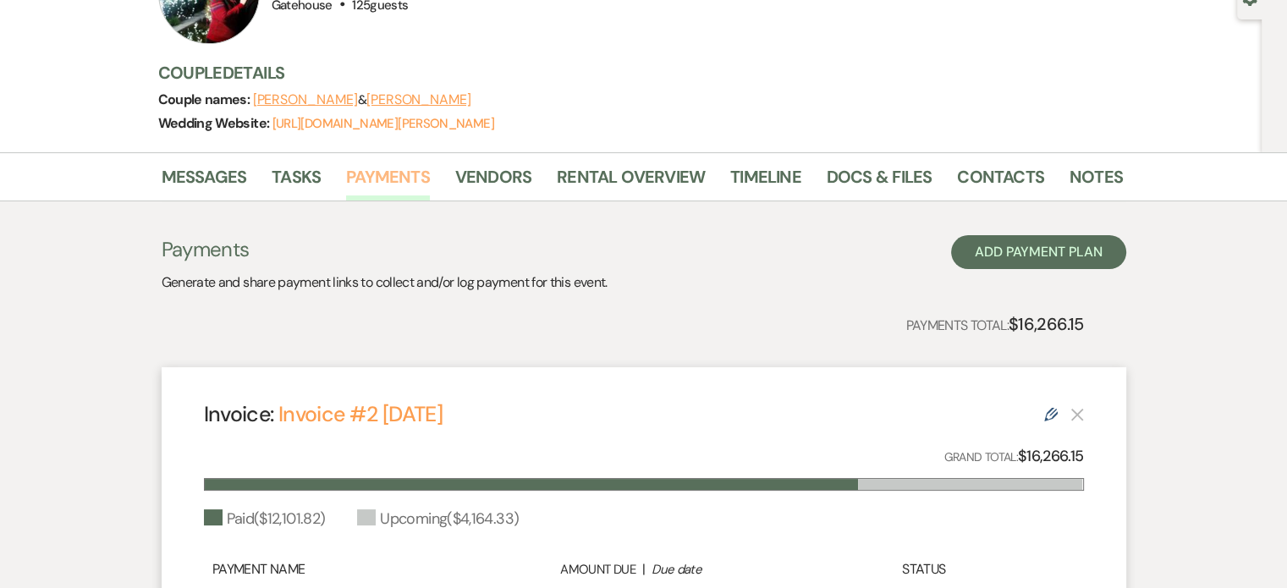
scroll to position [169, 0]
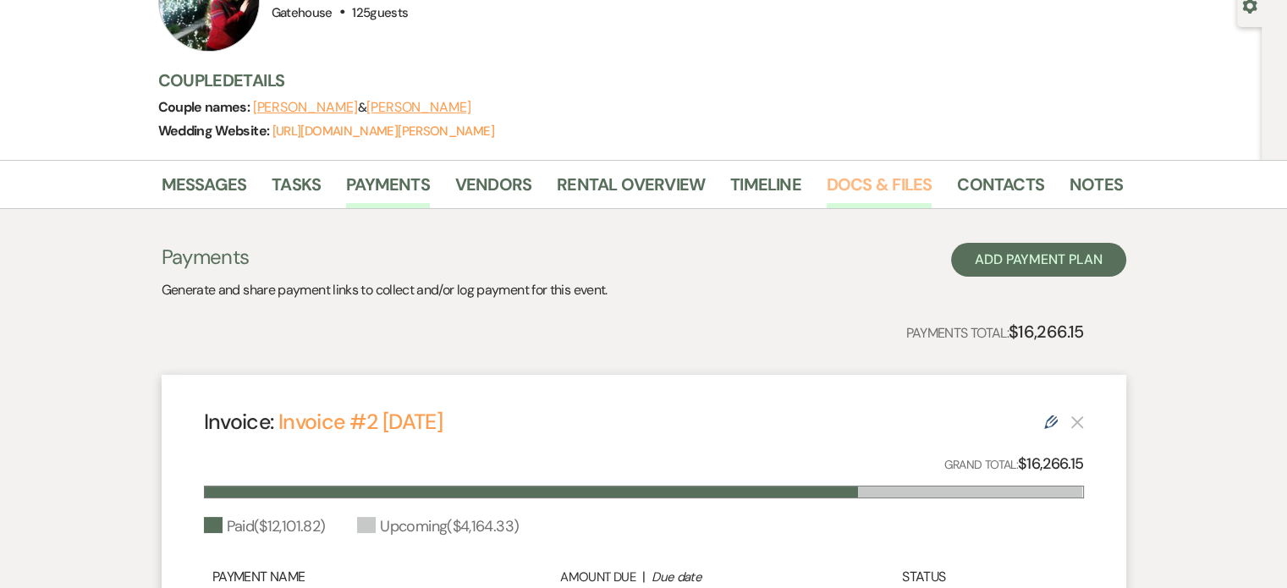
click at [852, 179] on link "Docs & Files" at bounding box center [879, 189] width 105 height 37
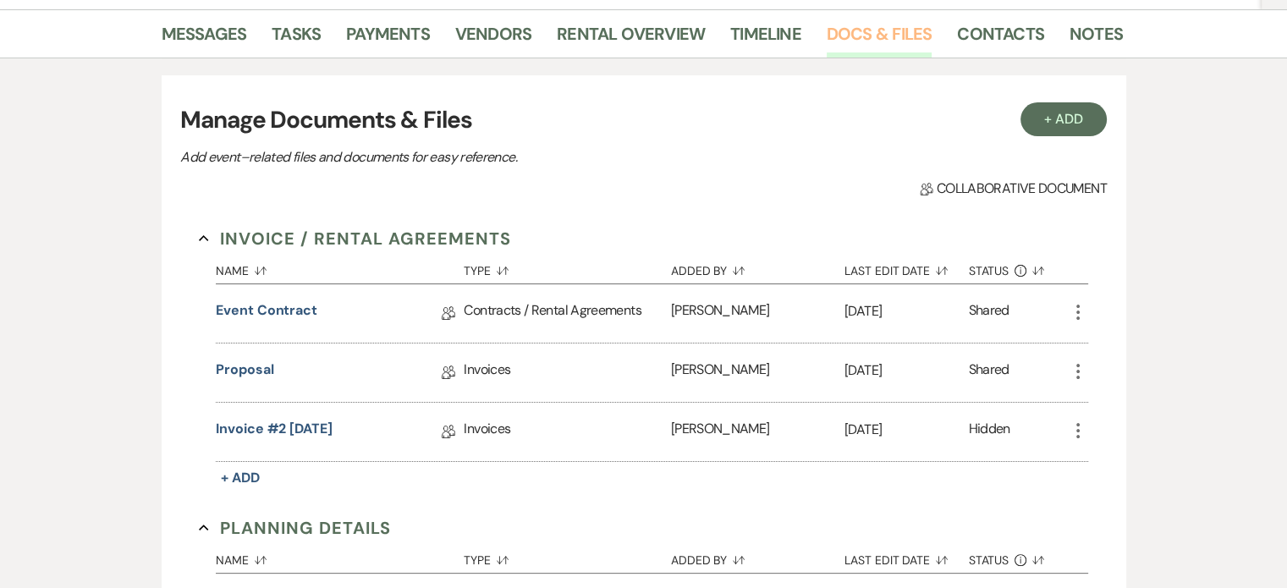
scroll to position [339, 0]
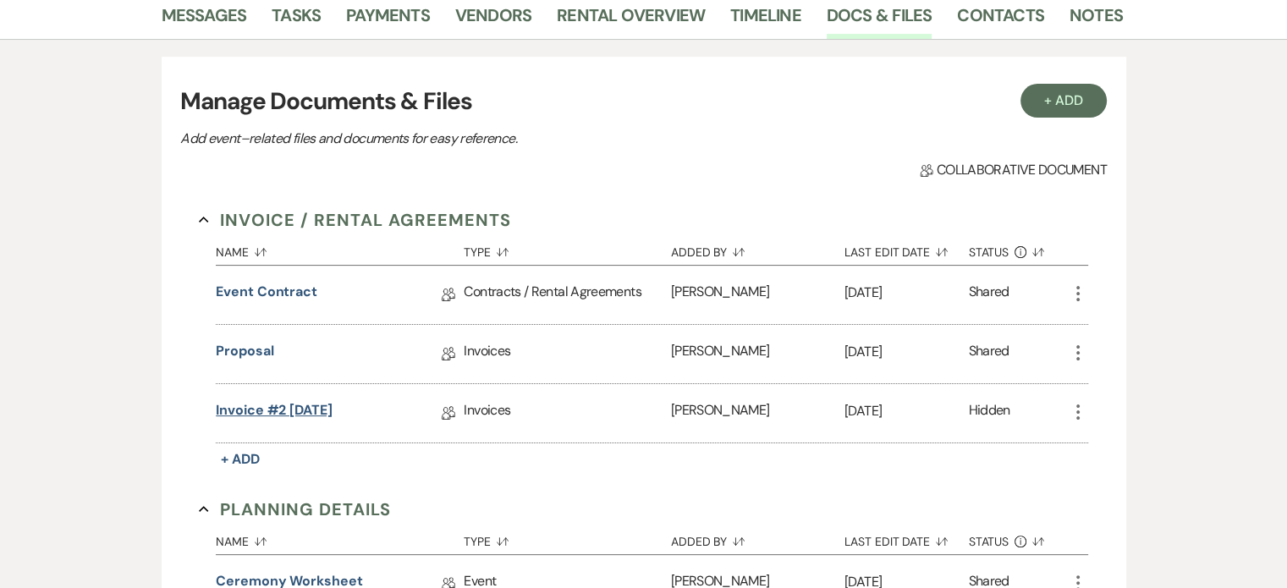
click at [323, 408] on link "Invoice #2 [DATE]" at bounding box center [274, 413] width 117 height 26
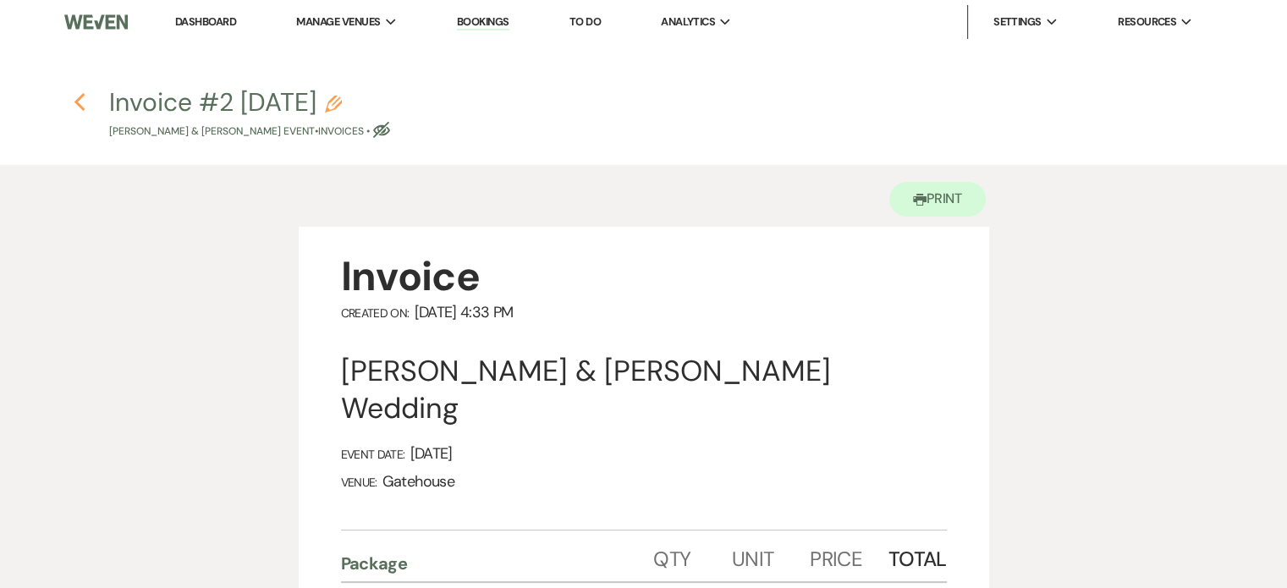
click at [78, 102] on icon "Previous" at bounding box center [80, 102] width 13 height 20
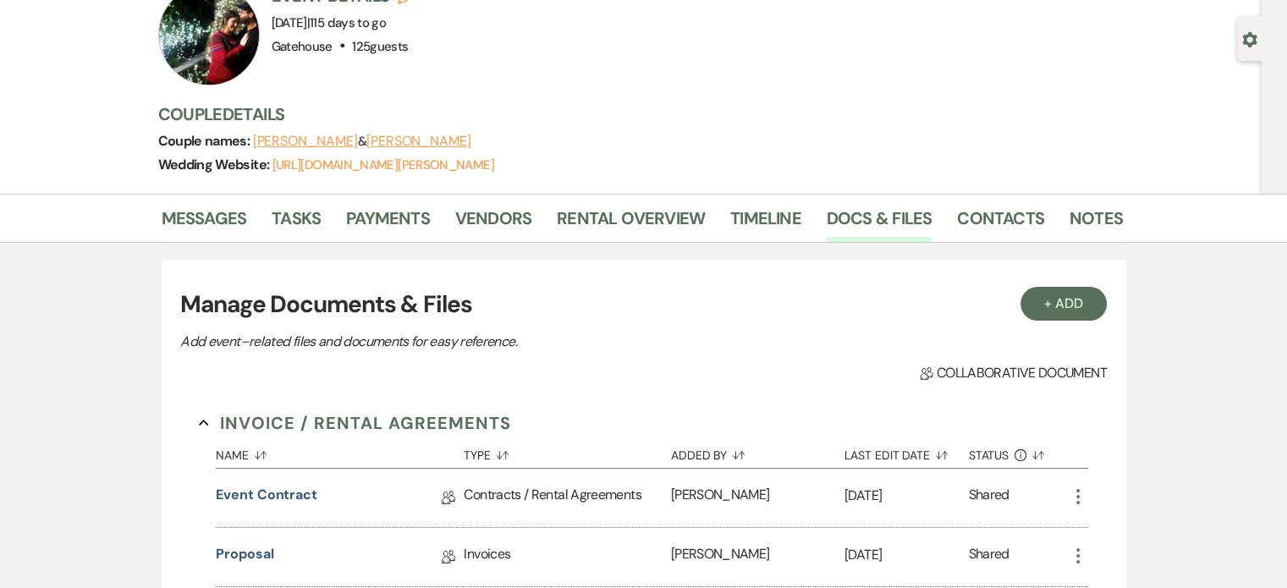
scroll to position [85, 0]
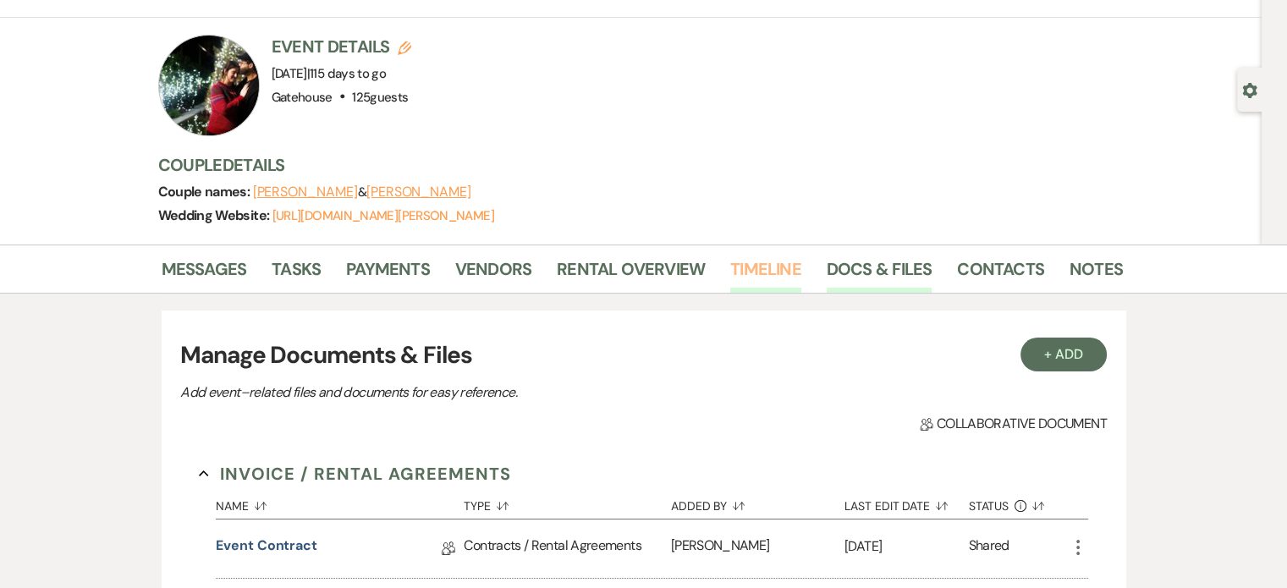
click at [769, 263] on link "Timeline" at bounding box center [765, 274] width 71 height 37
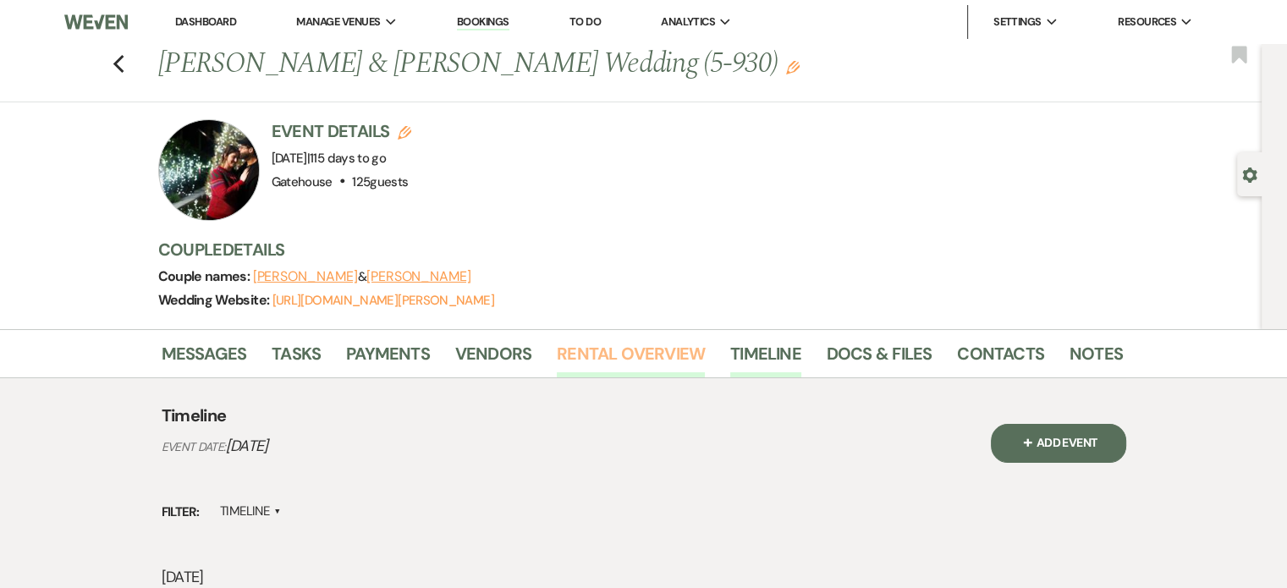
click at [627, 351] on link "Rental Overview" at bounding box center [631, 358] width 148 height 37
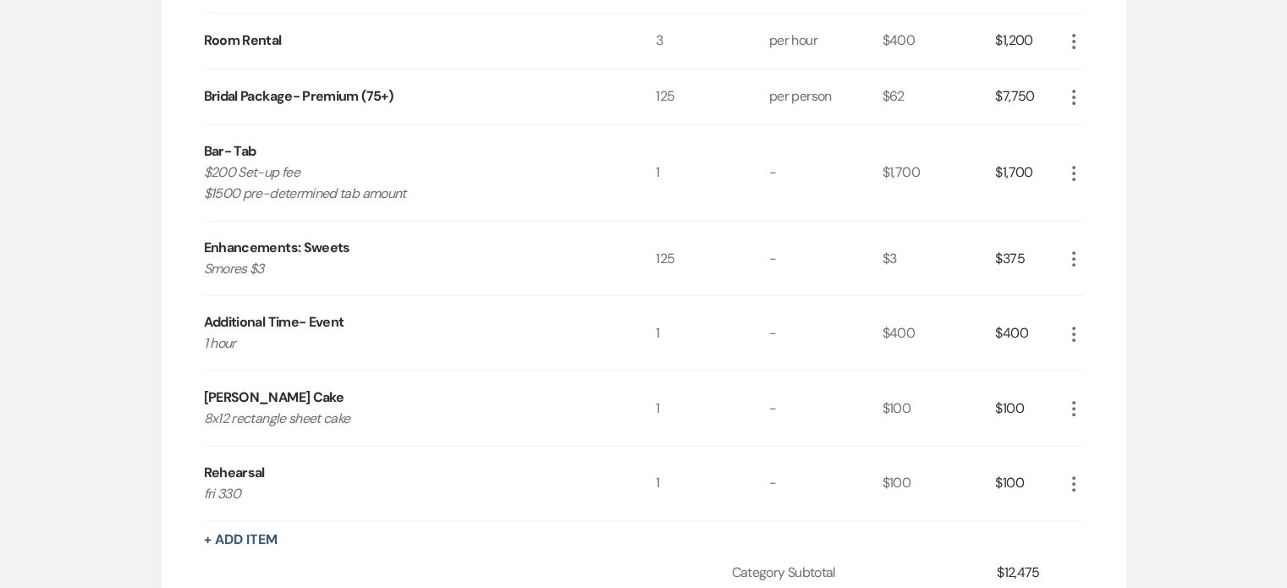
scroll to position [592, 0]
click at [1072, 328] on icon "More" at bounding box center [1074, 337] width 20 height 20
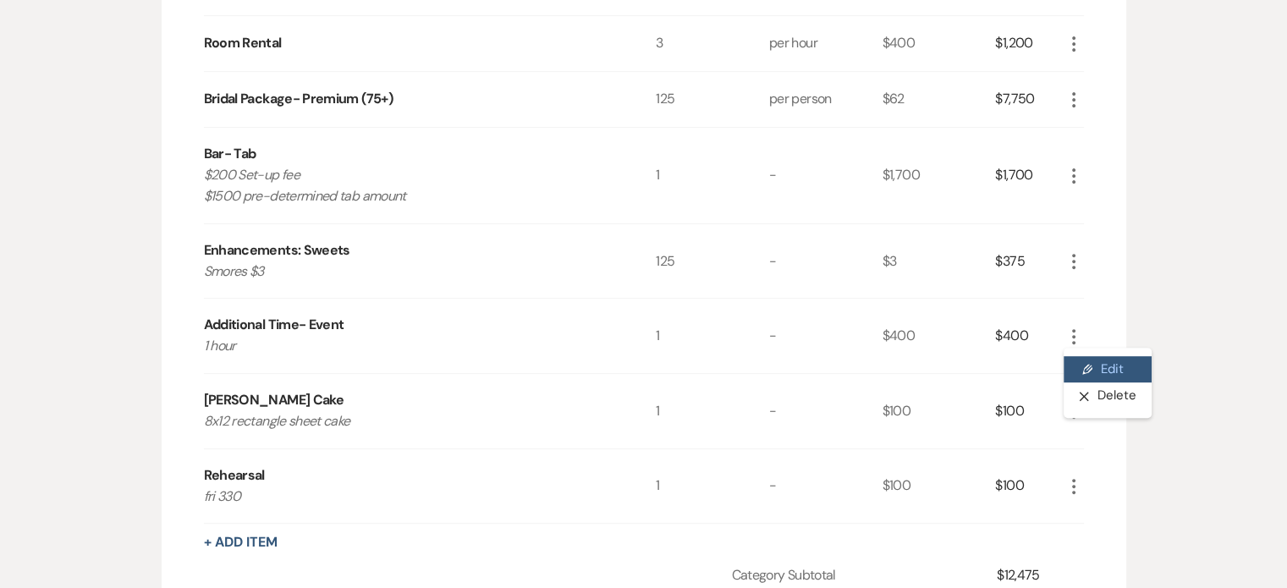
click at [1104, 362] on button "Pencil Edit" at bounding box center [1108, 369] width 88 height 27
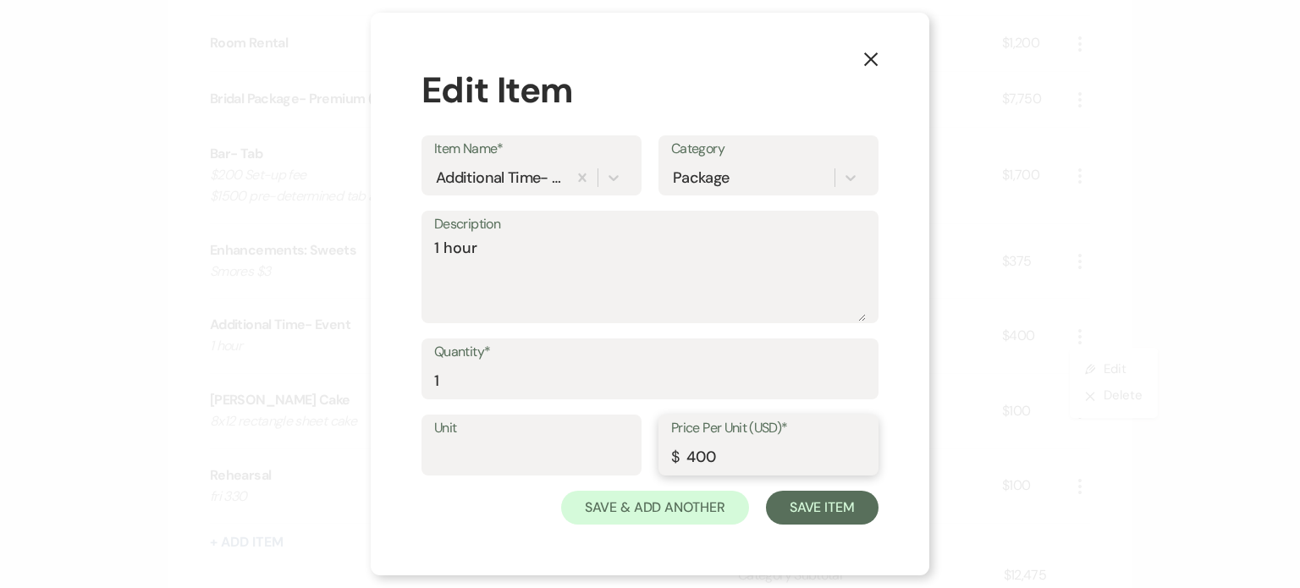
click at [692, 454] on input "400" at bounding box center [768, 457] width 195 height 33
type input "200"
click at [438, 247] on textarea "1 hour" at bounding box center [650, 279] width 432 height 85
type textarea "1/2 hour"
click at [818, 508] on button "Save Item" at bounding box center [822, 508] width 113 height 34
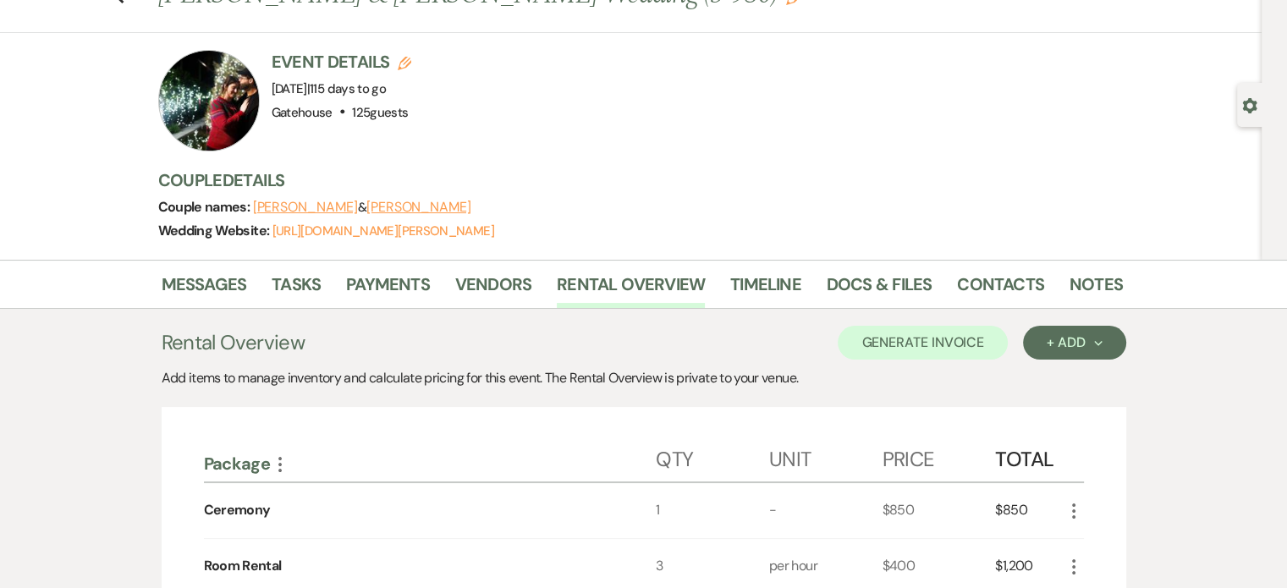
scroll to position [0, 0]
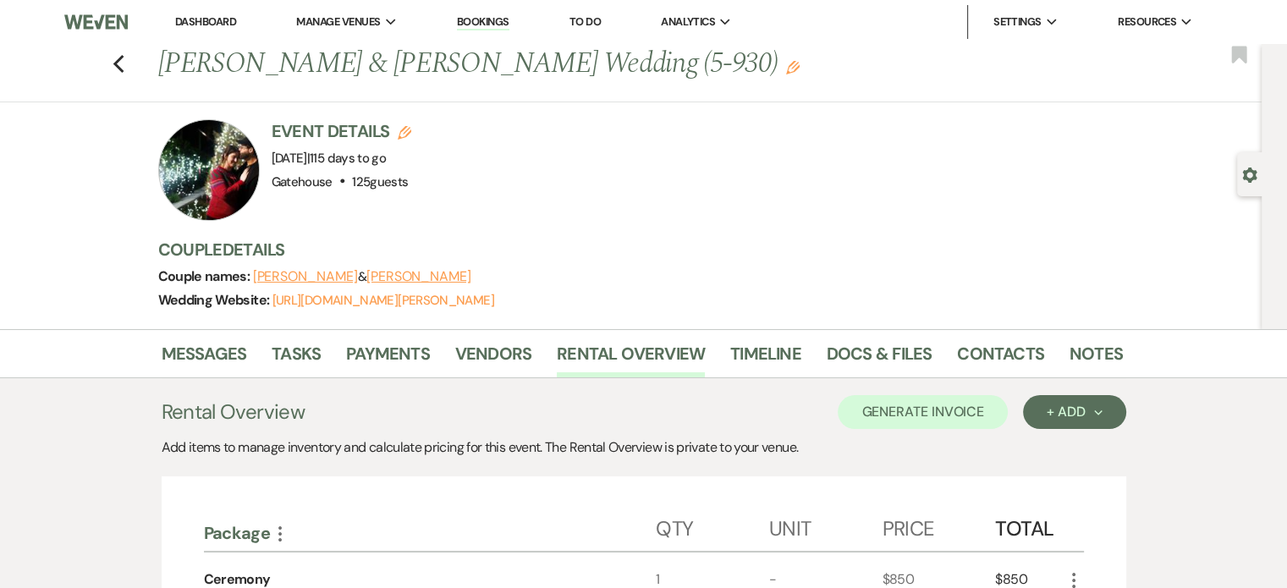
click at [786, 65] on icon "Edit" at bounding box center [793, 68] width 14 height 14
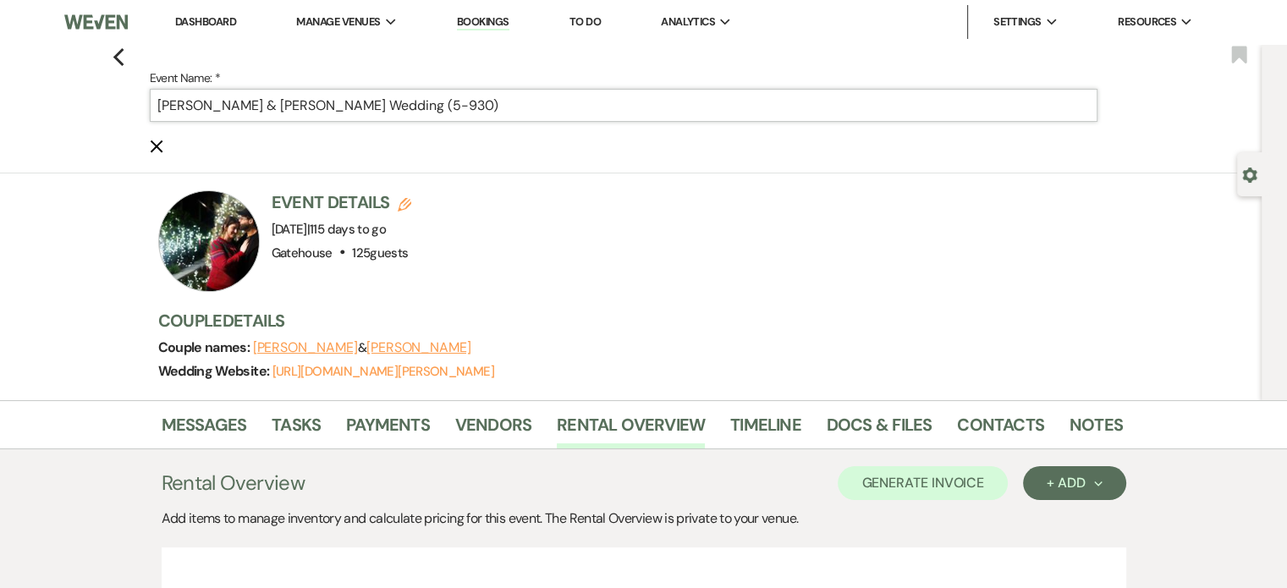
click at [468, 104] on input "[PERSON_NAME] & [PERSON_NAME] Wedding (5-930)" at bounding box center [624, 105] width 948 height 33
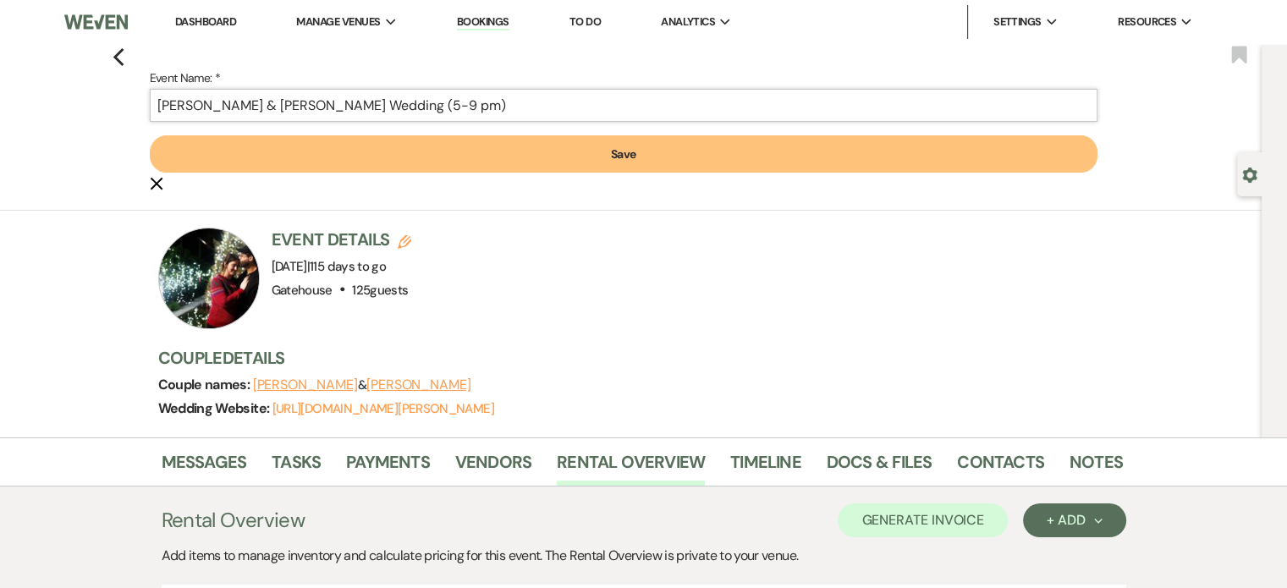
type input "[PERSON_NAME] & [PERSON_NAME] Wedding (5-9 pm)"
click at [599, 147] on button "Save" at bounding box center [624, 153] width 948 height 37
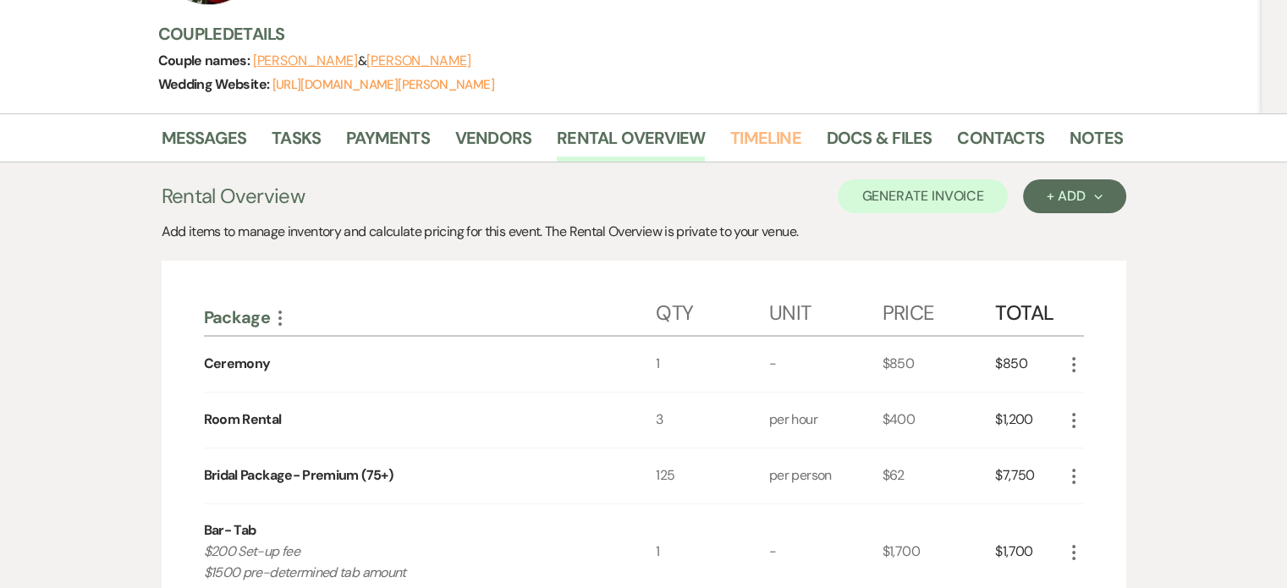
scroll to position [144, 0]
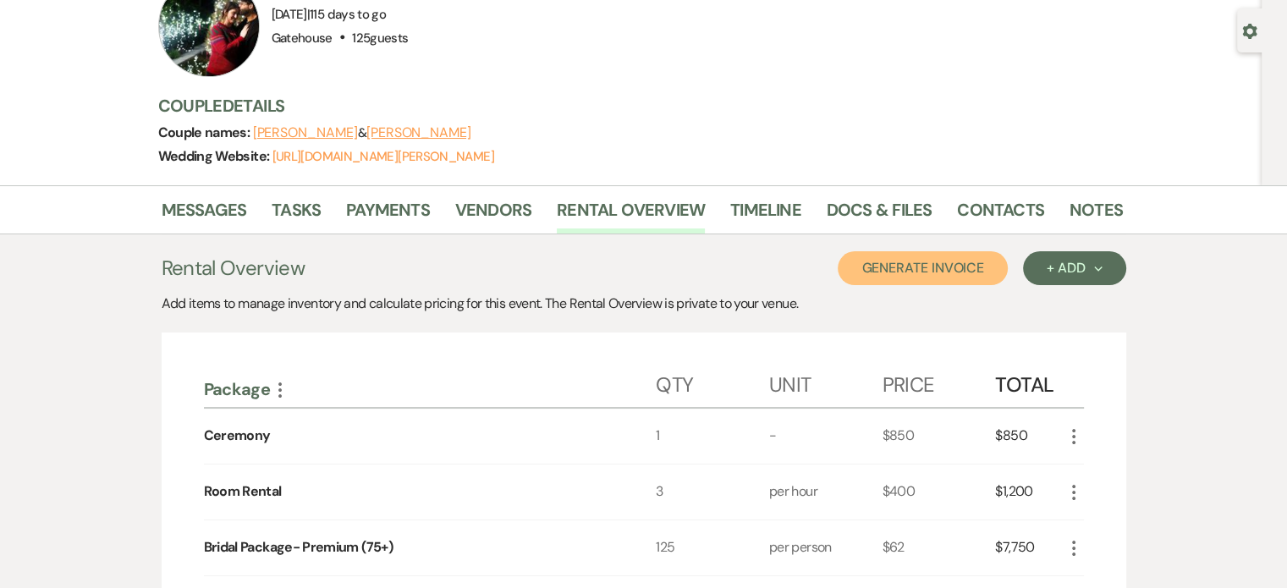
click at [967, 267] on button "Generate Invoice" at bounding box center [923, 268] width 170 height 34
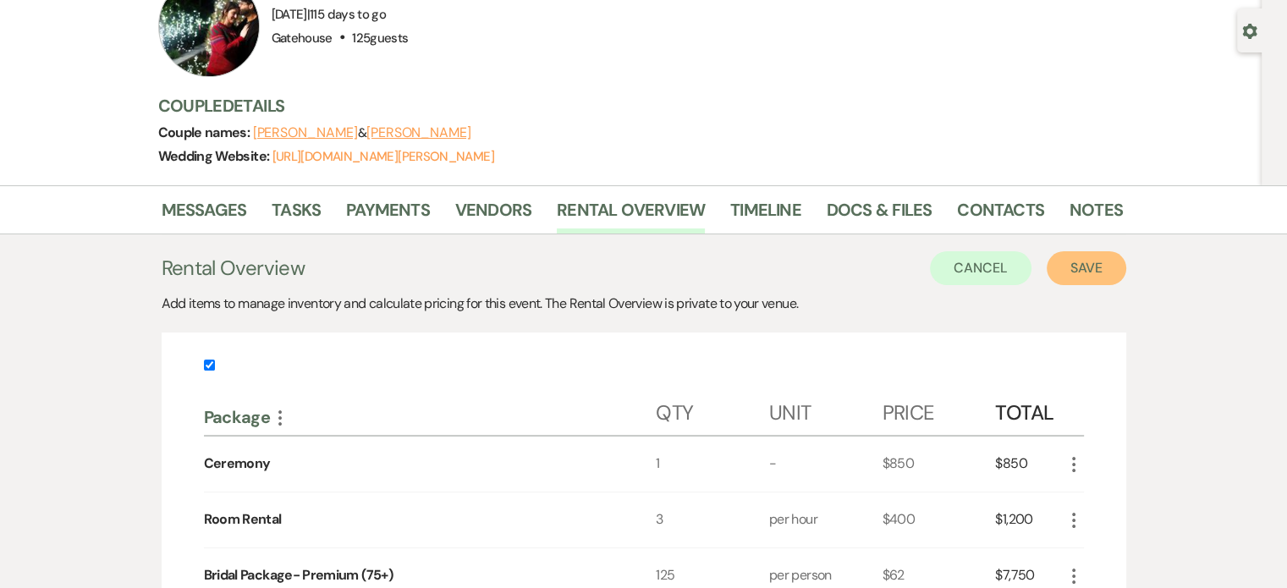
click at [1094, 264] on button "Save" at bounding box center [1087, 268] width 80 height 34
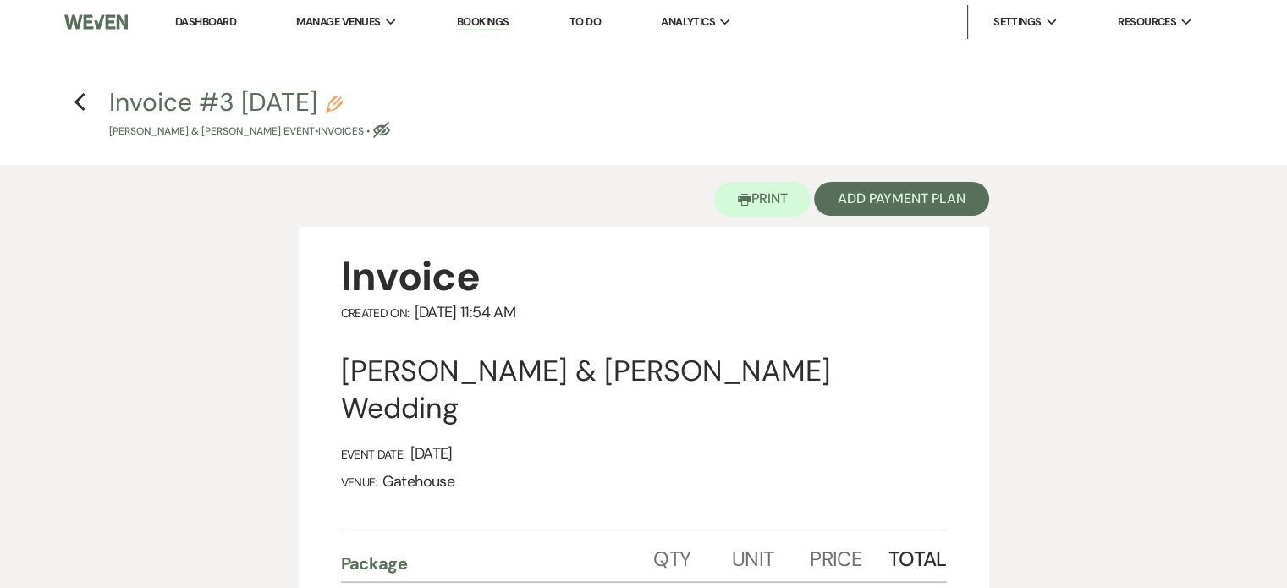
click at [343, 102] on use "button" at bounding box center [334, 104] width 17 height 17
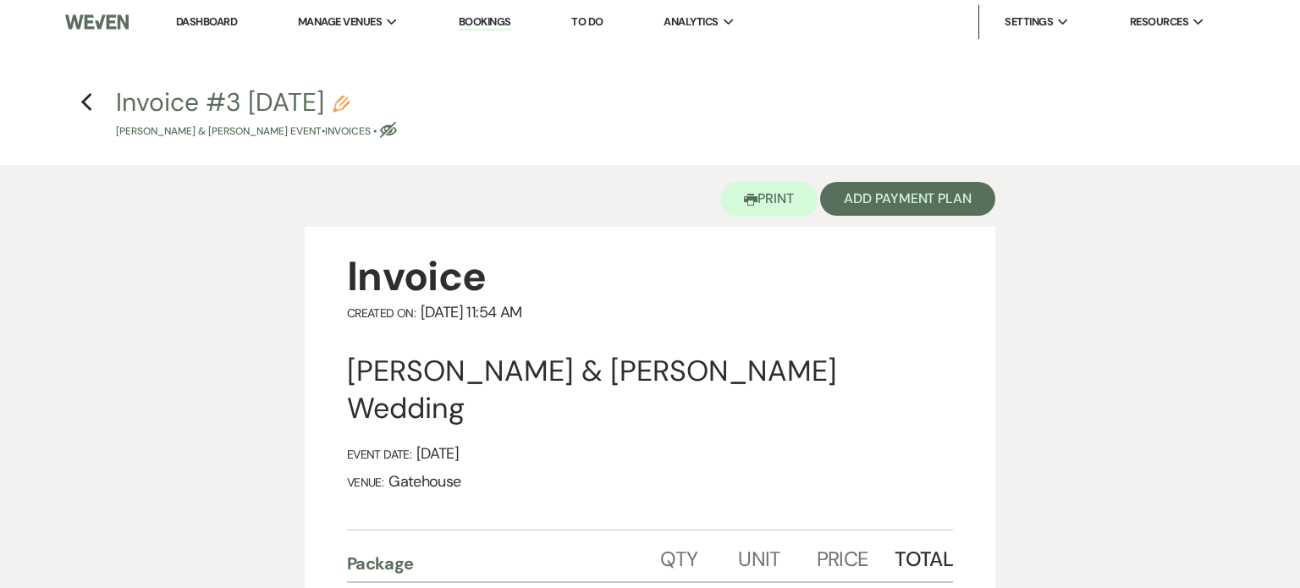
select select "22"
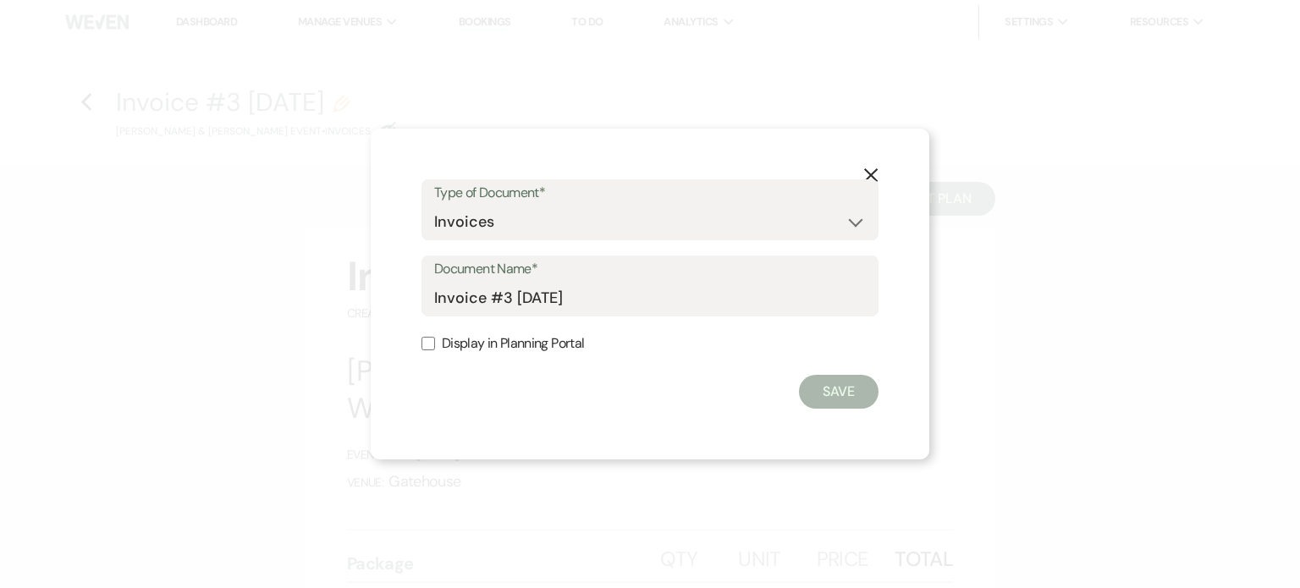
click at [521, 342] on label "Display in Planning Portal" at bounding box center [649, 344] width 457 height 25
click at [430, 344] on input "Display in Planning Portal" at bounding box center [428, 344] width 14 height 14
checkbox input "true"
click at [829, 388] on button "Save" at bounding box center [839, 392] width 80 height 34
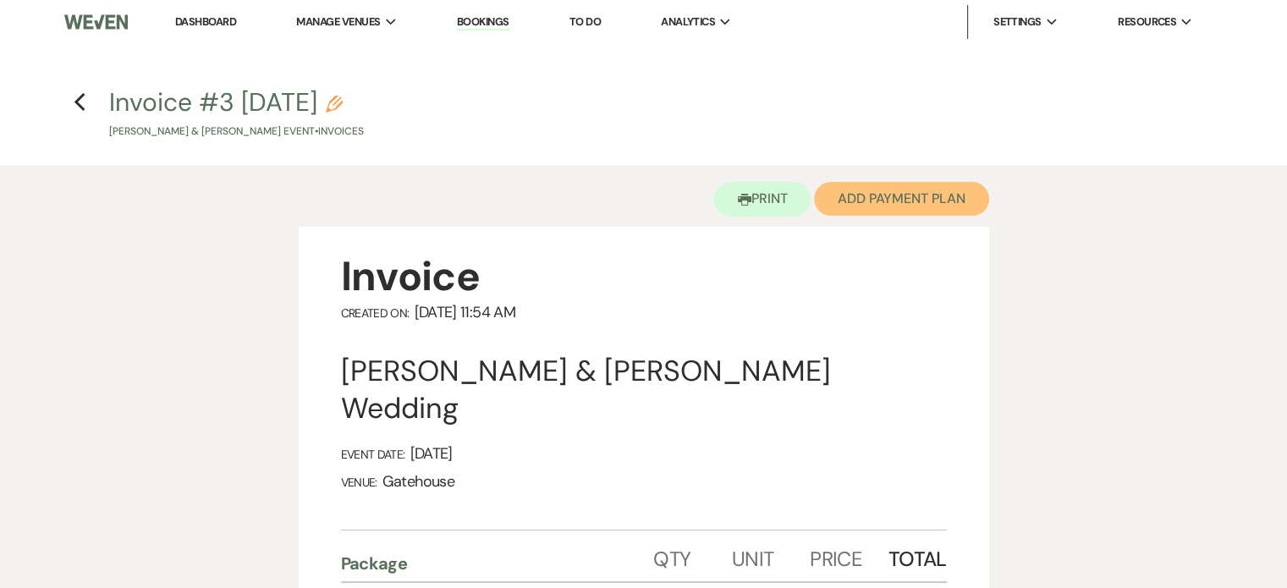
click at [912, 202] on button "Add Payment Plan" at bounding box center [901, 199] width 175 height 34
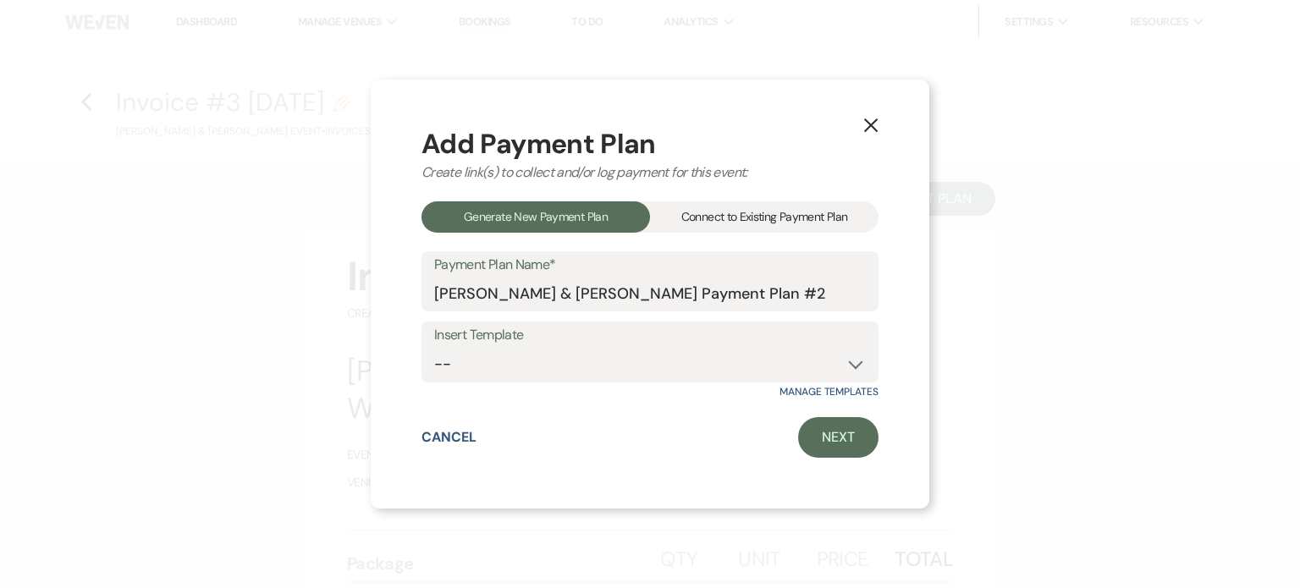
click at [807, 212] on div "Connect to Existing Payment Plan" at bounding box center [764, 216] width 229 height 31
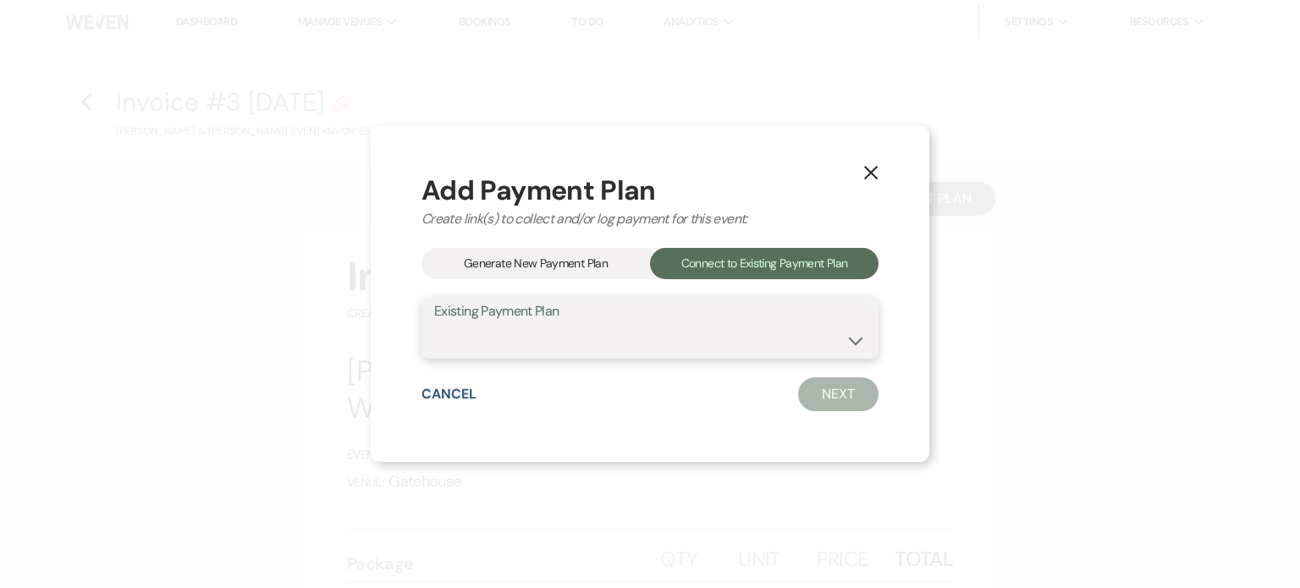
click at [664, 331] on select "[PERSON_NAME] & [PERSON_NAME] Payment Plan #1" at bounding box center [650, 340] width 432 height 33
select select "20360"
click at [434, 324] on select "[PERSON_NAME] & [PERSON_NAME] Payment Plan #1" at bounding box center [650, 340] width 432 height 33
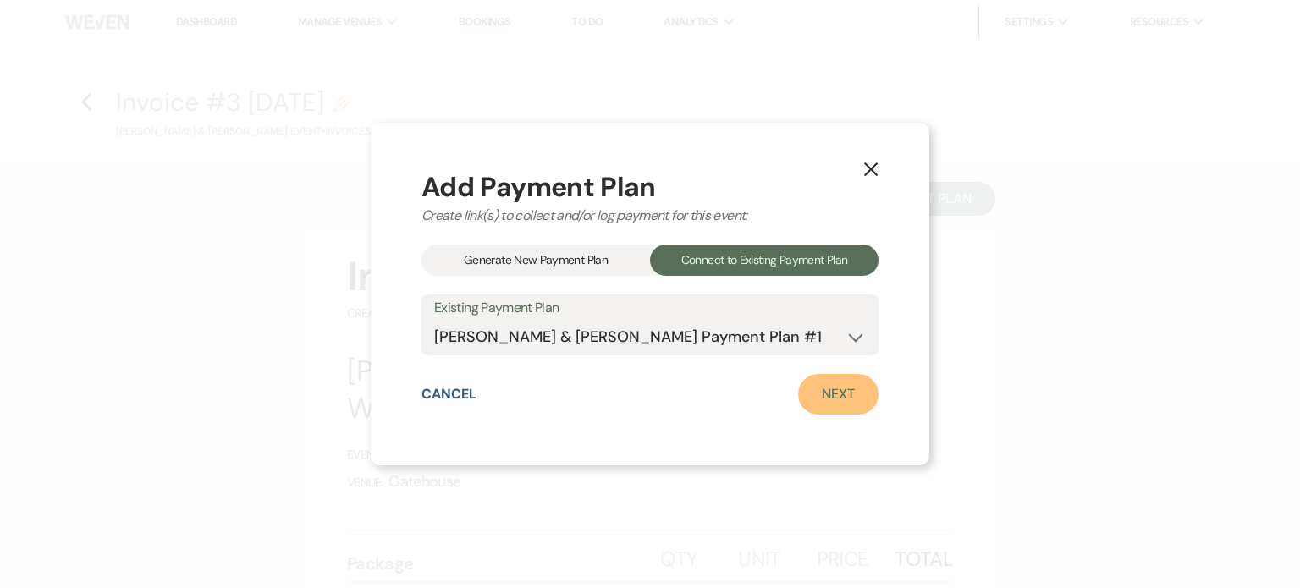
click at [843, 389] on link "Next" at bounding box center [838, 394] width 80 height 41
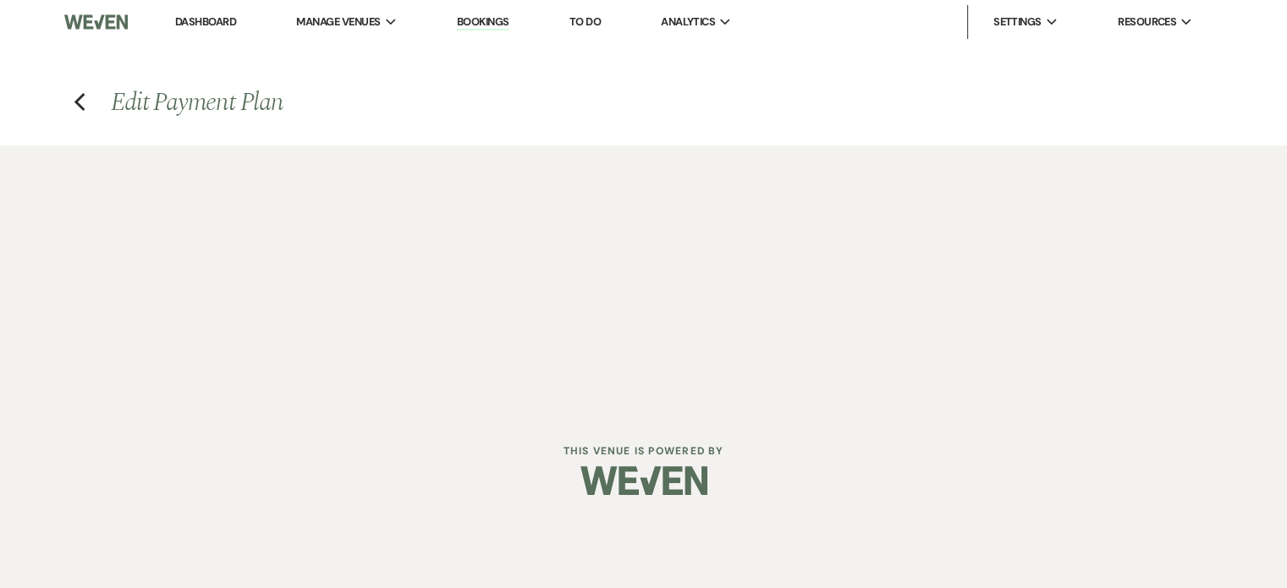
select select "28706"
select select "1"
select select "true"
select select "1"
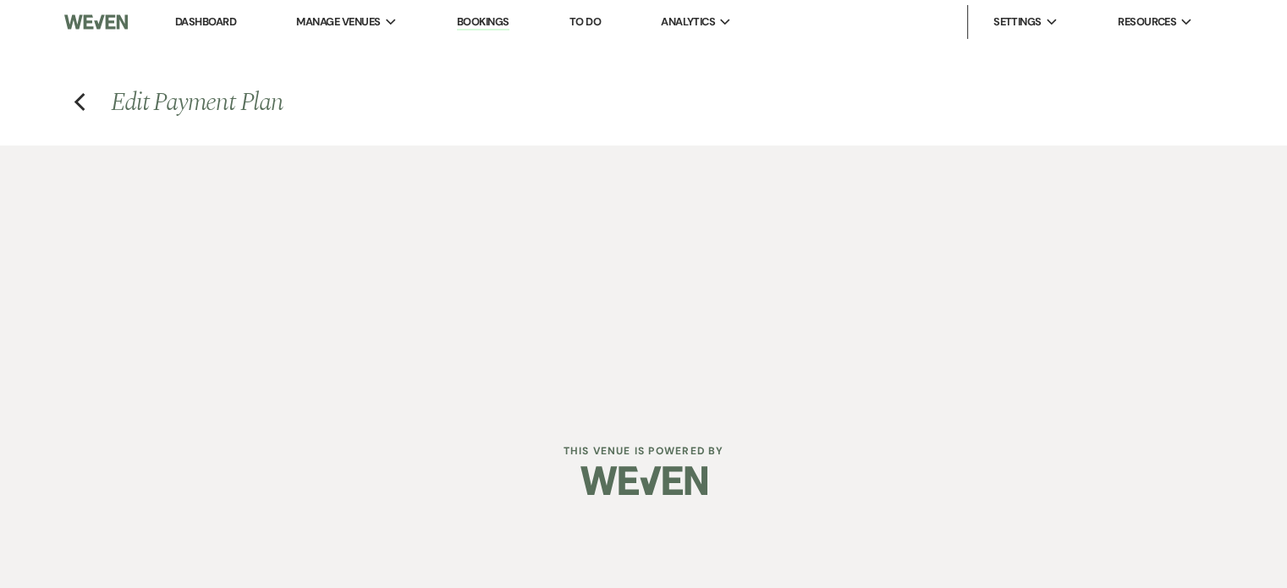
select select "true"
select select "2"
select select "flat"
select select "true"
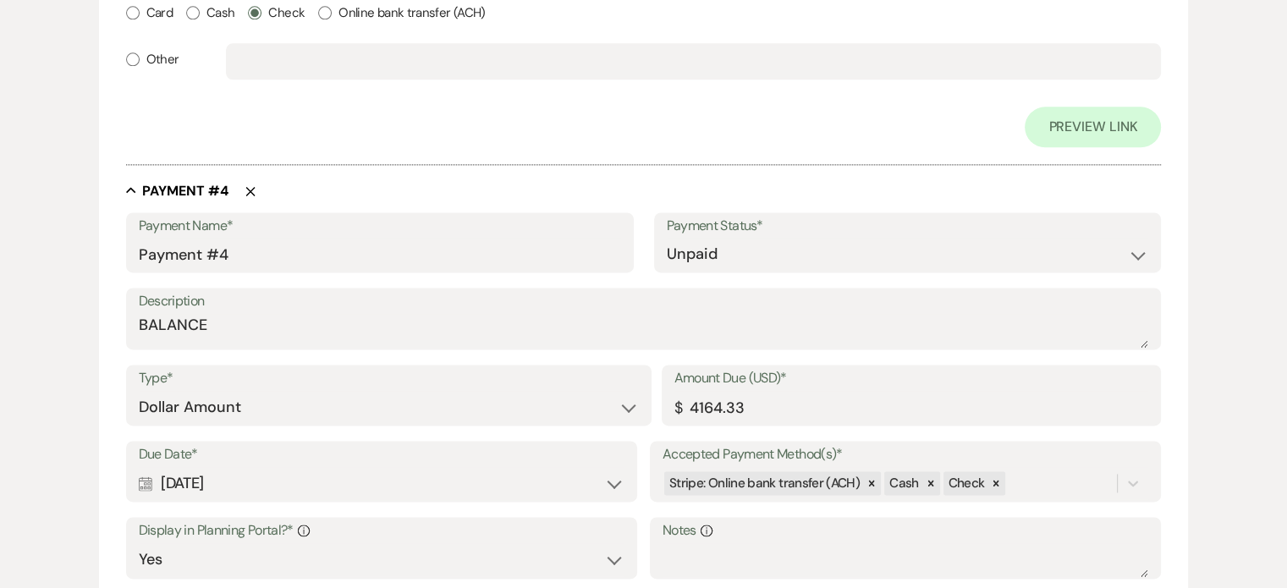
scroll to position [2201, 0]
drag, startPoint x: 775, startPoint y: 410, endPoint x: 617, endPoint y: 406, distance: 158.3
click at [621, 406] on div "Type* Dollar Amount Percentage of Grand Total Amount Due (USD)* $ 4164.33" at bounding box center [644, 404] width 1036 height 76
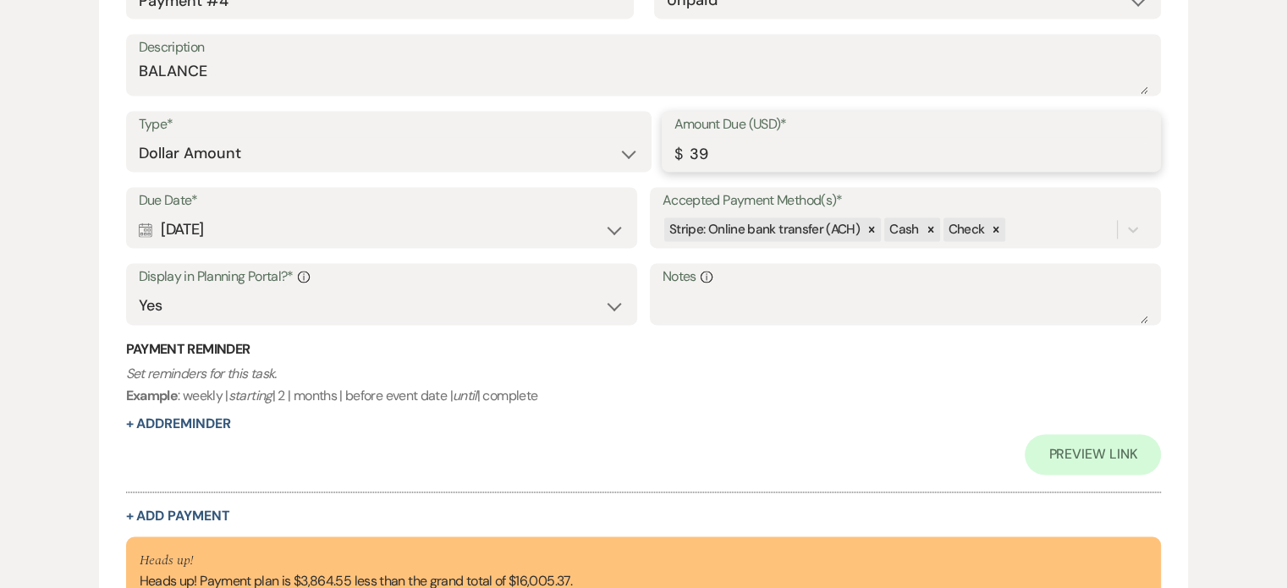
scroll to position [2495, 0]
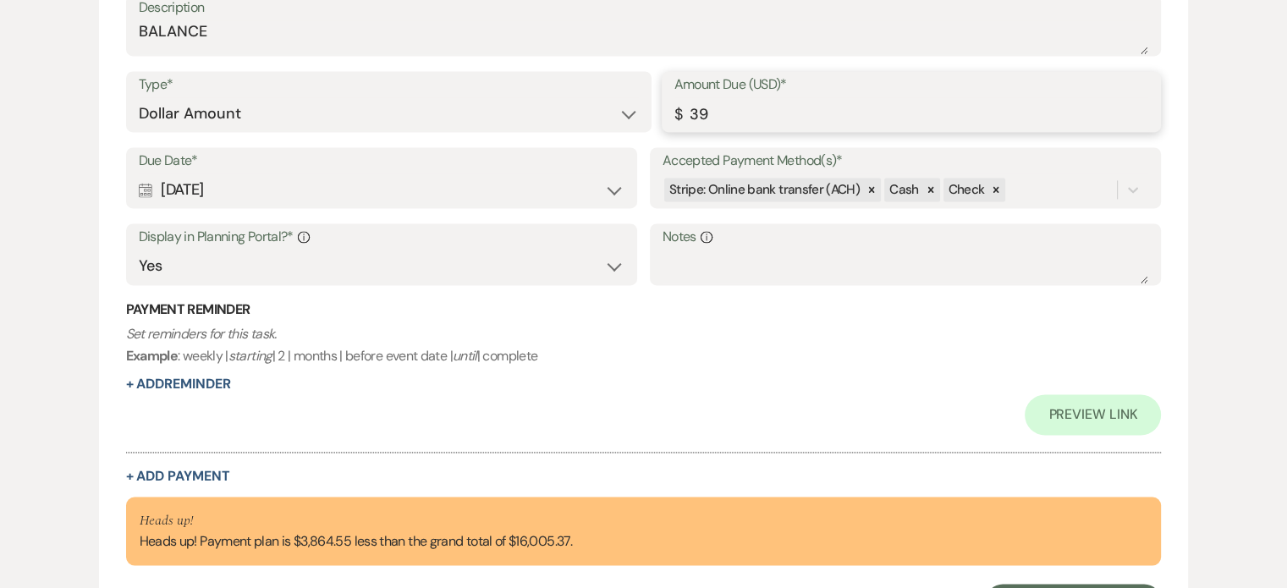
type input "3"
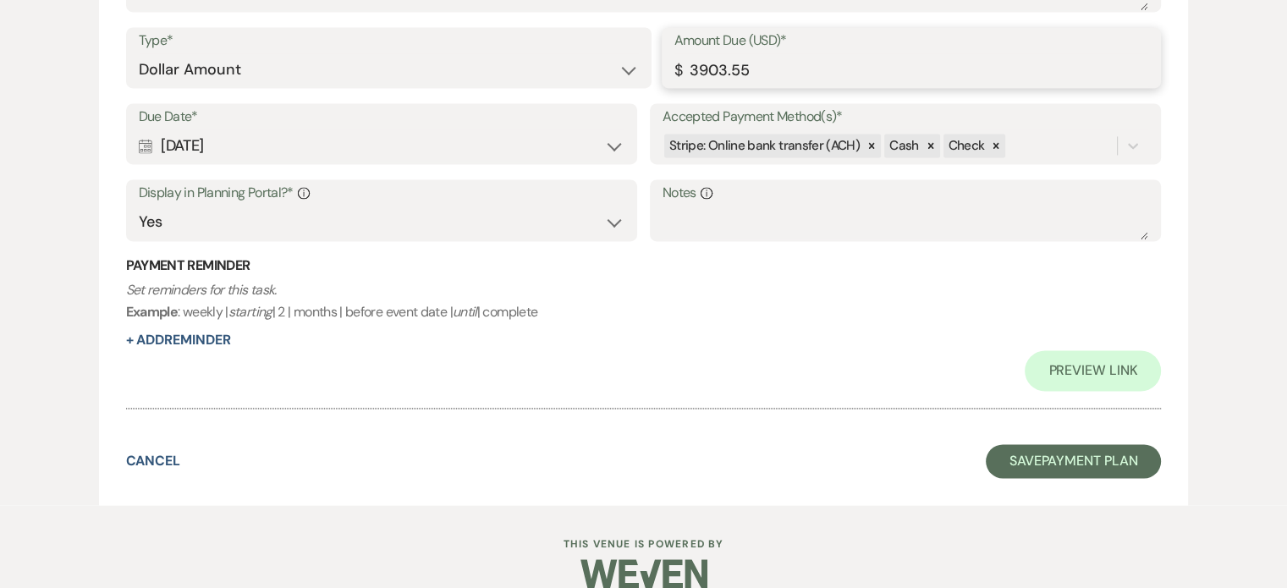
scroll to position [2564, 0]
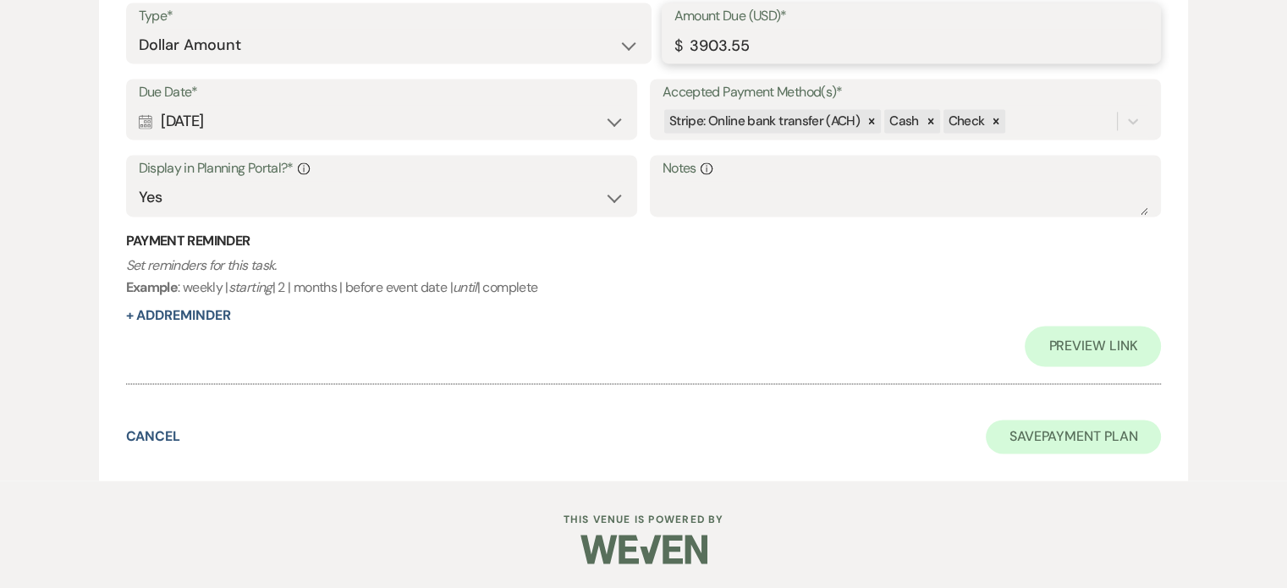
type input "3903.55"
click at [1098, 438] on button "Save Payment Plan" at bounding box center [1074, 437] width 176 height 34
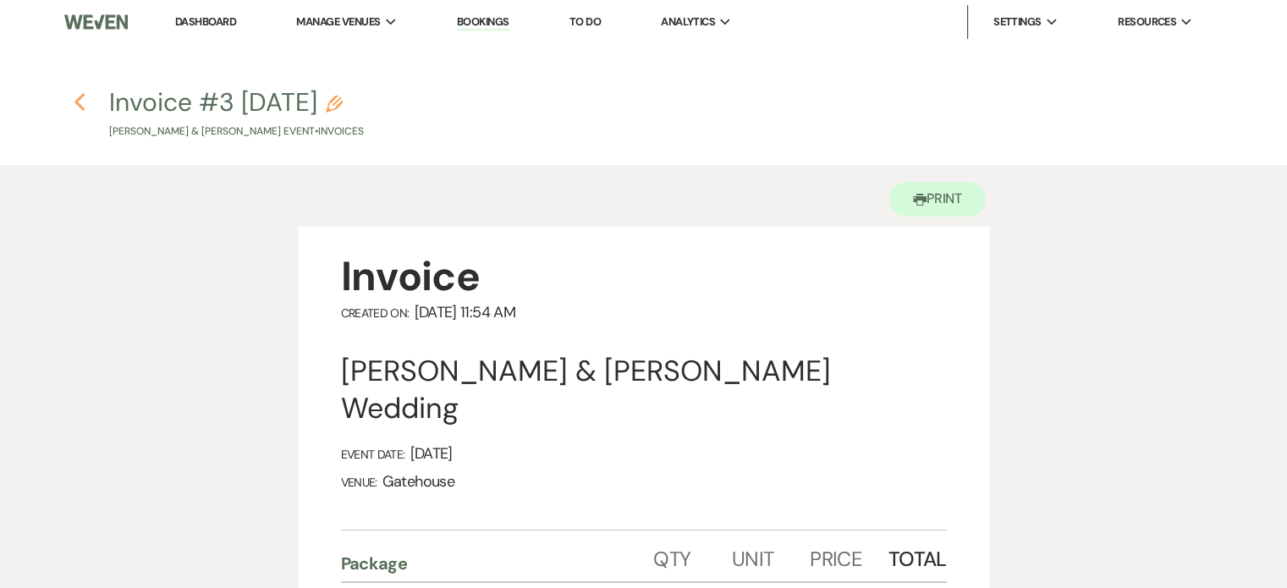
click at [81, 101] on icon "Previous" at bounding box center [80, 102] width 13 height 20
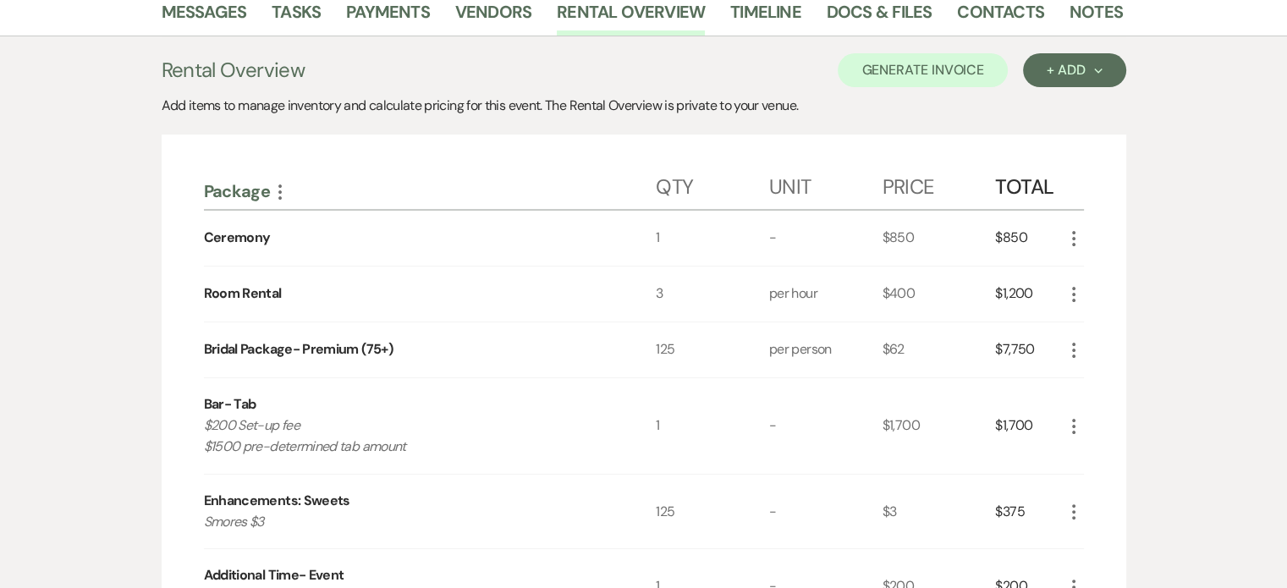
scroll to position [59, 0]
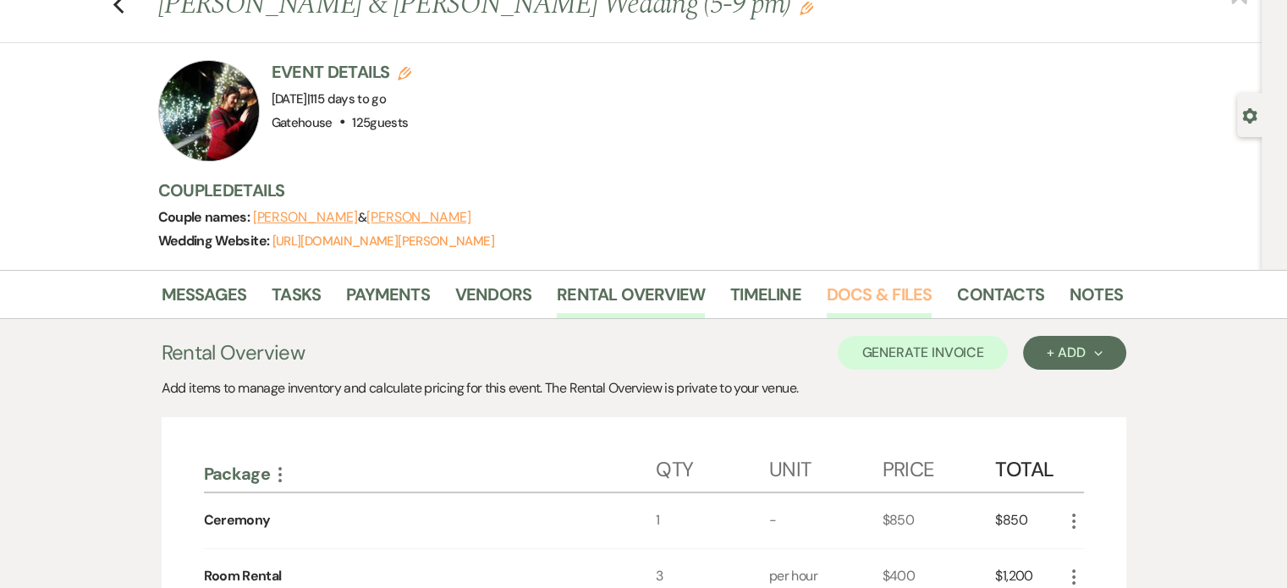
click at [884, 289] on link "Docs & Files" at bounding box center [879, 299] width 105 height 37
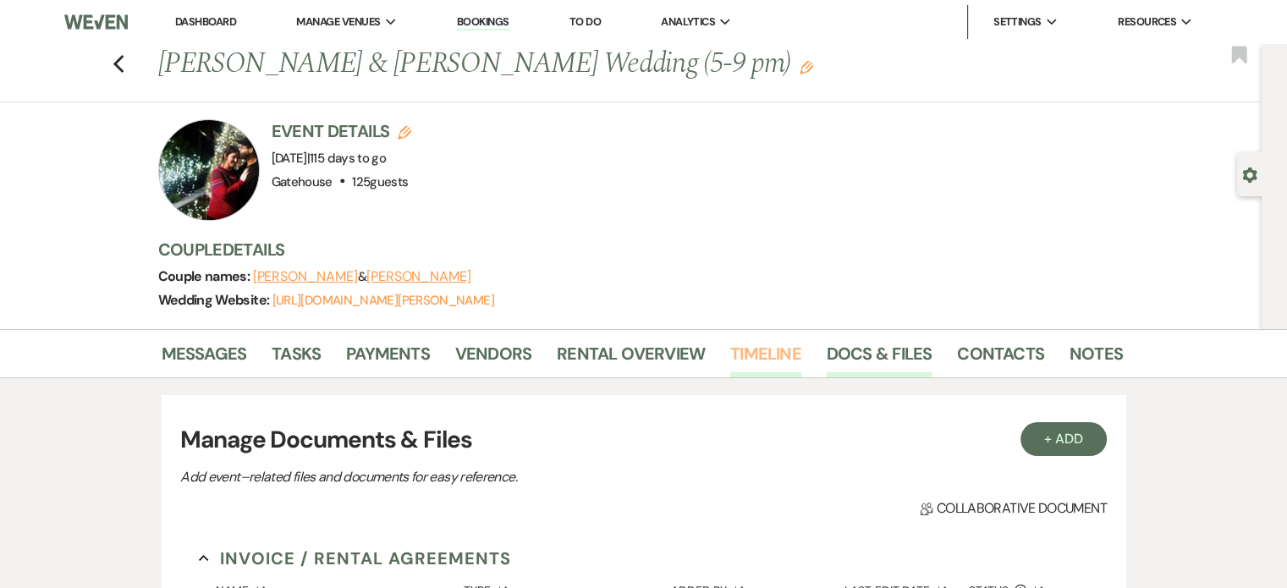
click at [757, 350] on link "Timeline" at bounding box center [765, 358] width 71 height 37
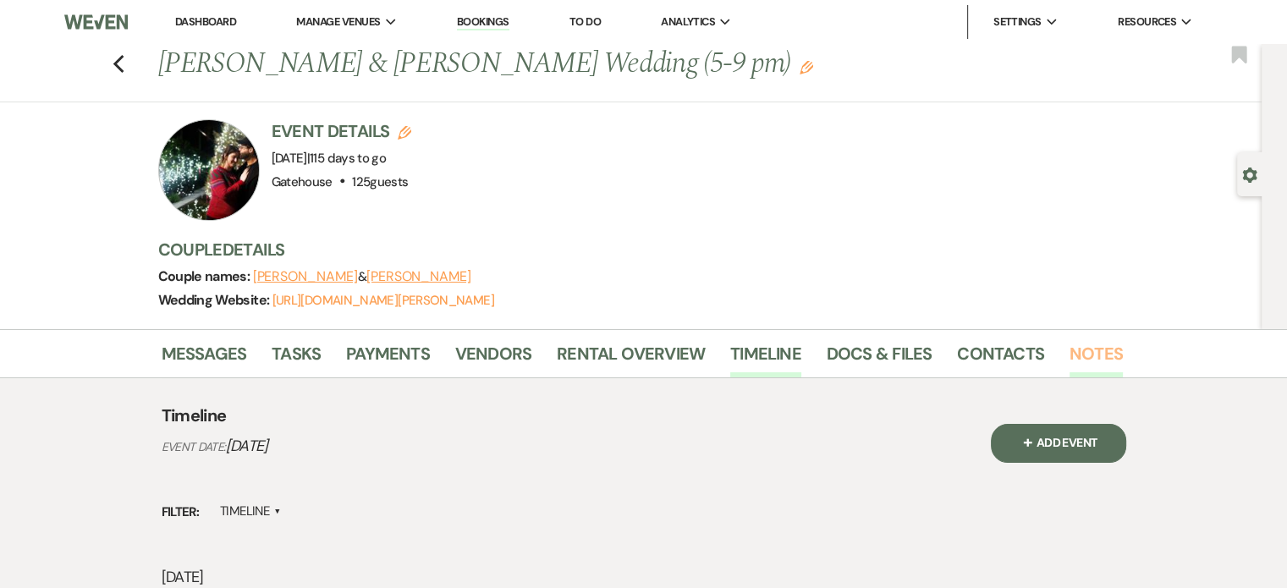
click at [1092, 349] on link "Notes" at bounding box center [1096, 358] width 53 height 37
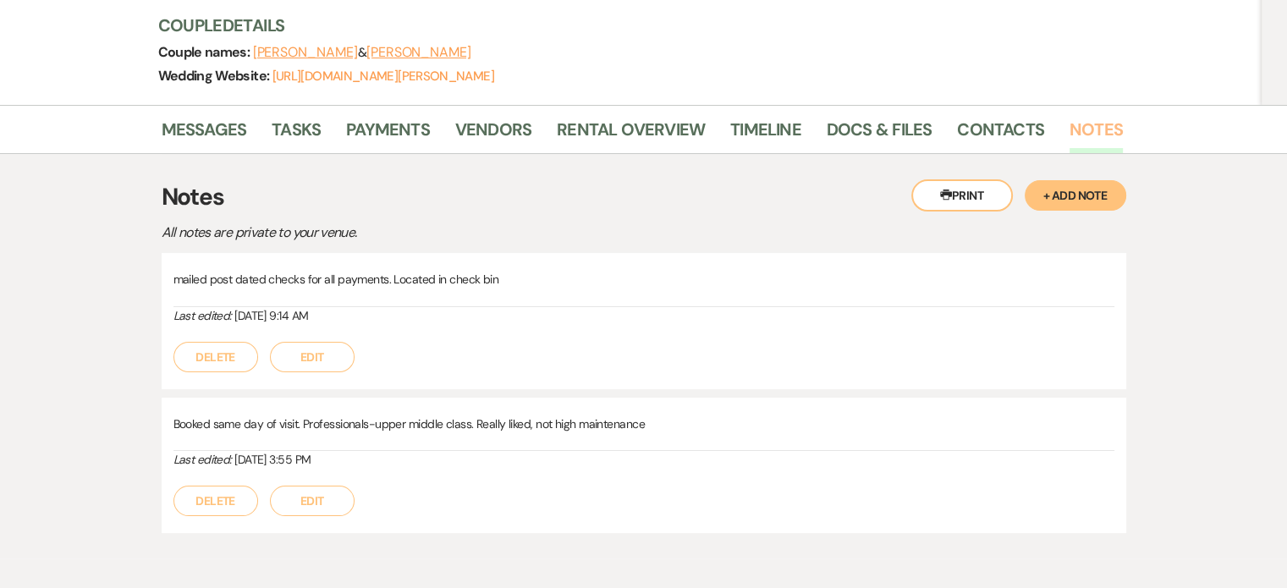
scroll to position [301, 0]
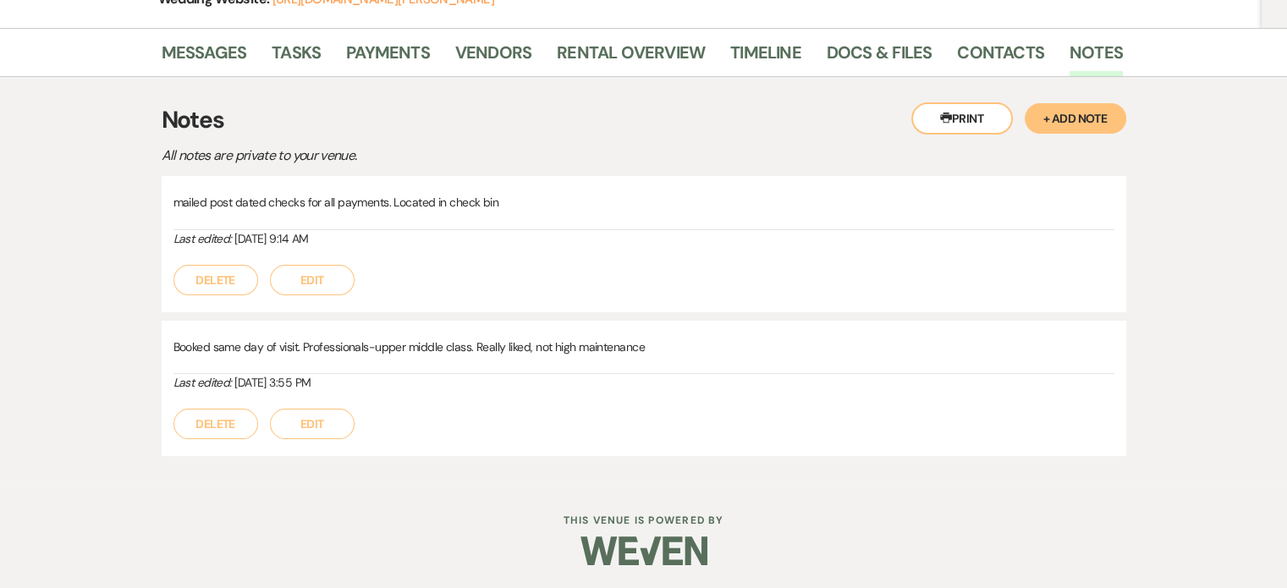
click at [1072, 117] on button "+ Add Note" at bounding box center [1076, 118] width 102 height 30
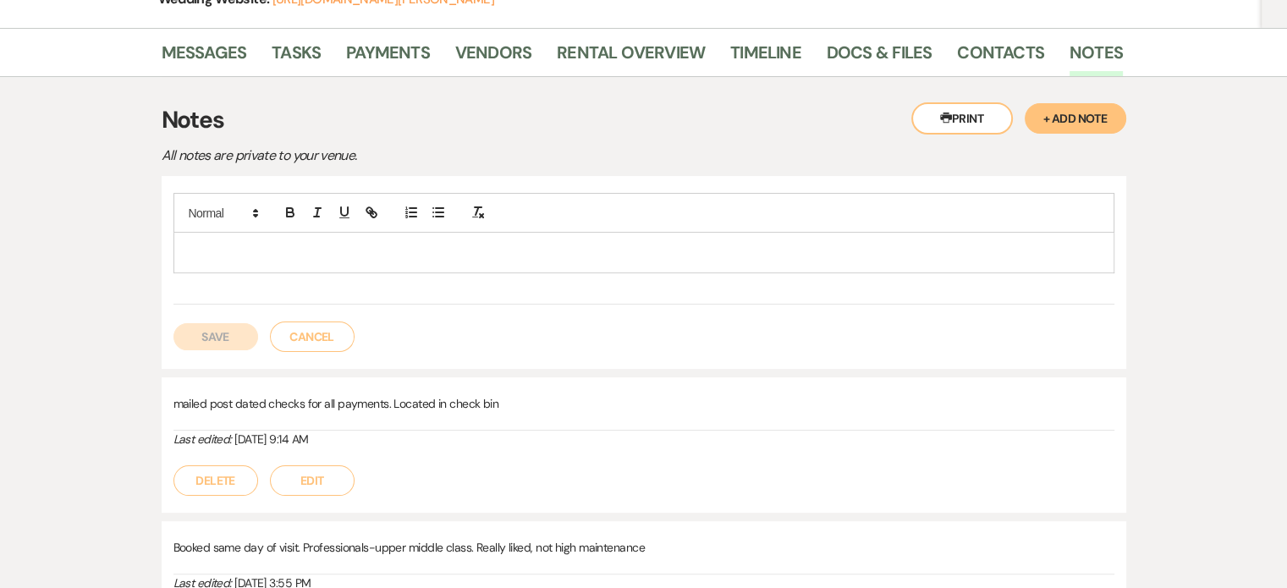
click at [200, 243] on p at bounding box center [644, 252] width 914 height 19
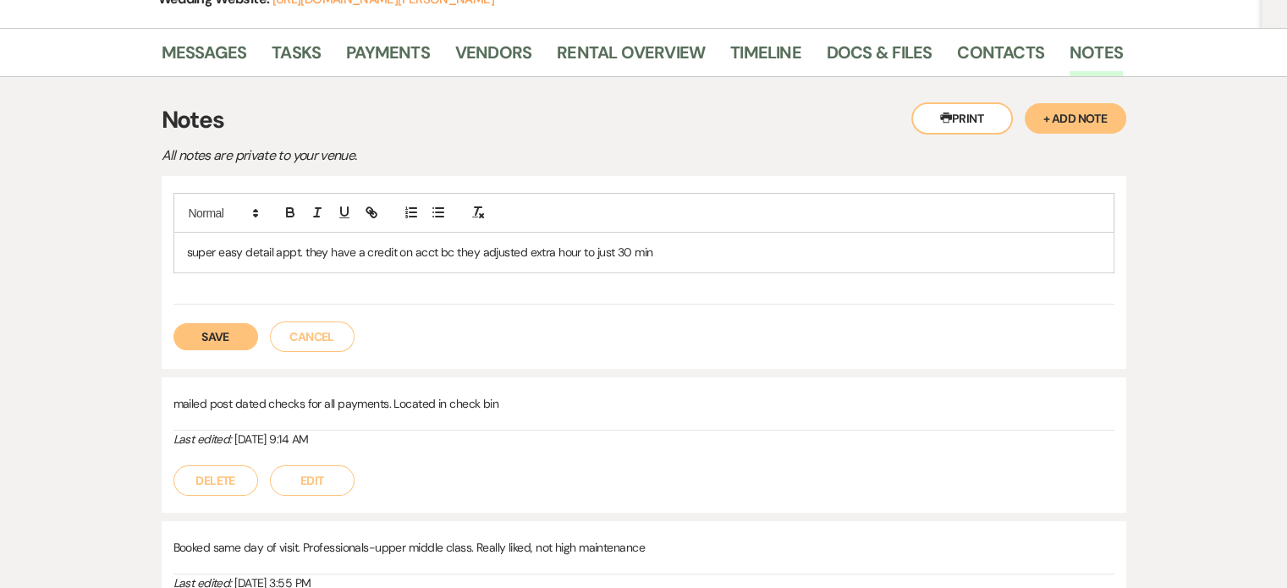
click at [201, 334] on button "Save" at bounding box center [216, 336] width 85 height 27
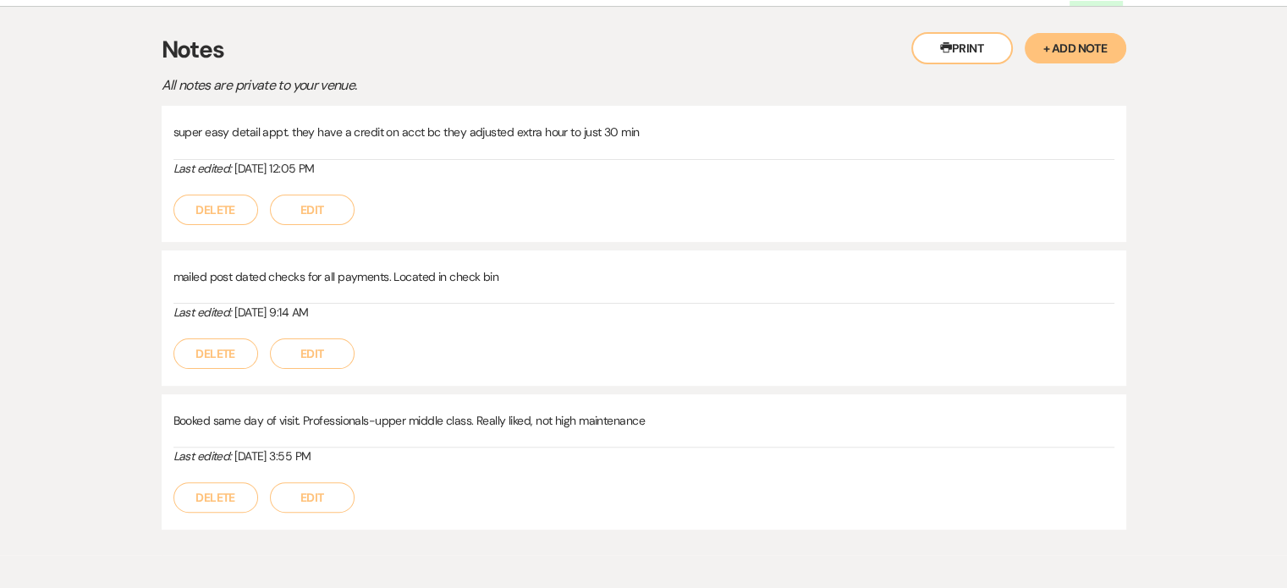
scroll to position [445, 0]
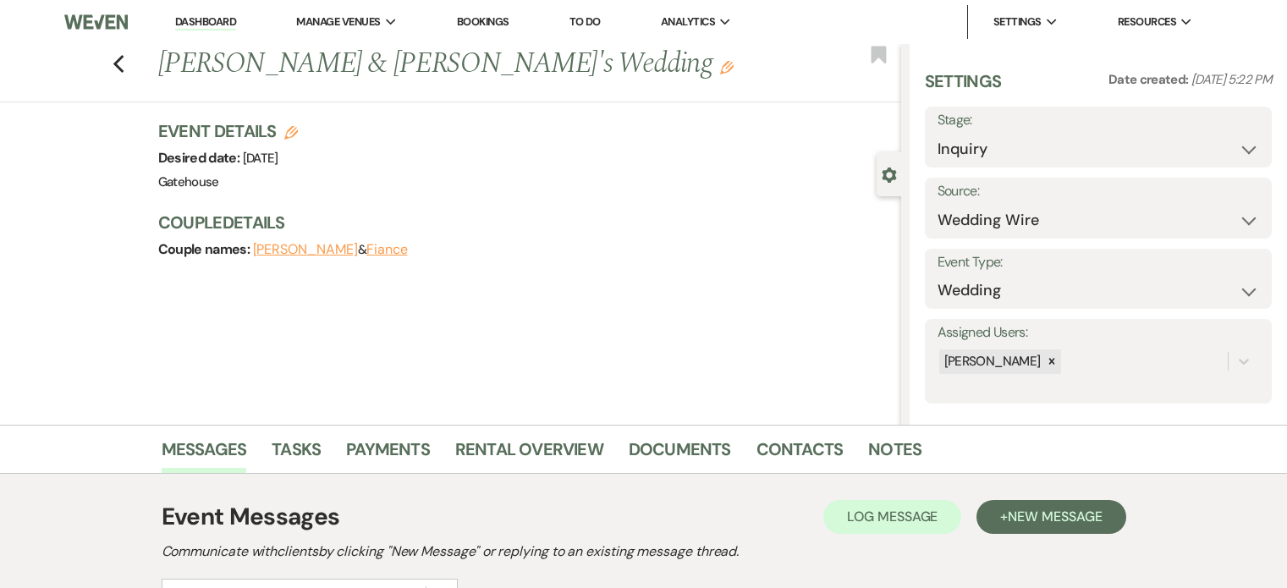
select select "3"
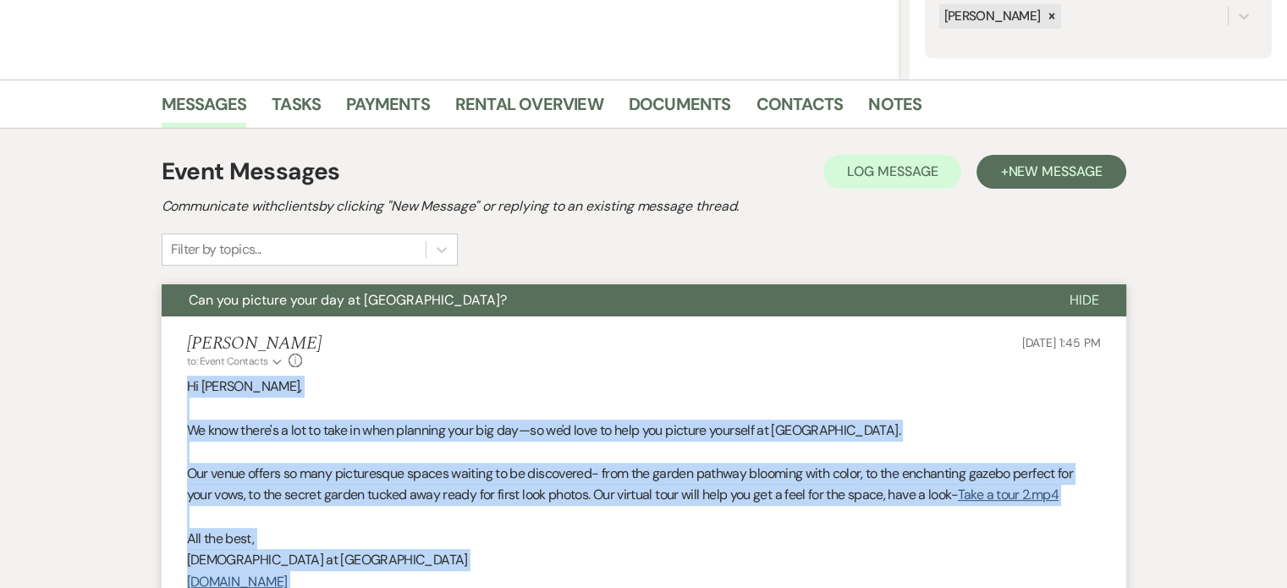
scroll to position [14, 0]
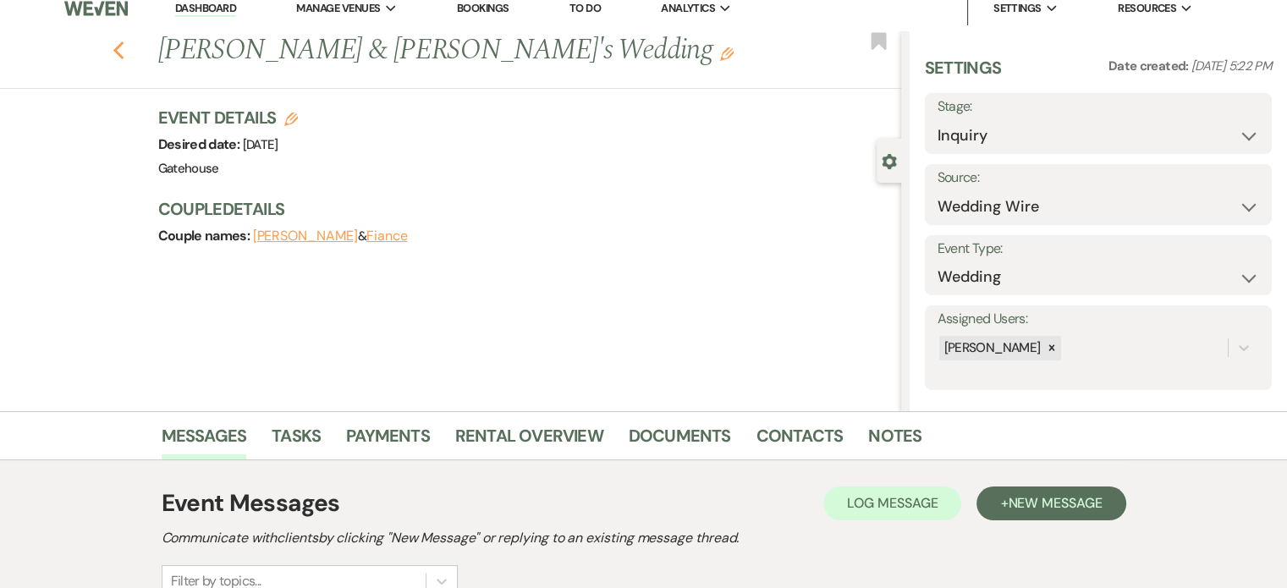
click at [125, 52] on icon "Previous" at bounding box center [119, 51] width 13 height 20
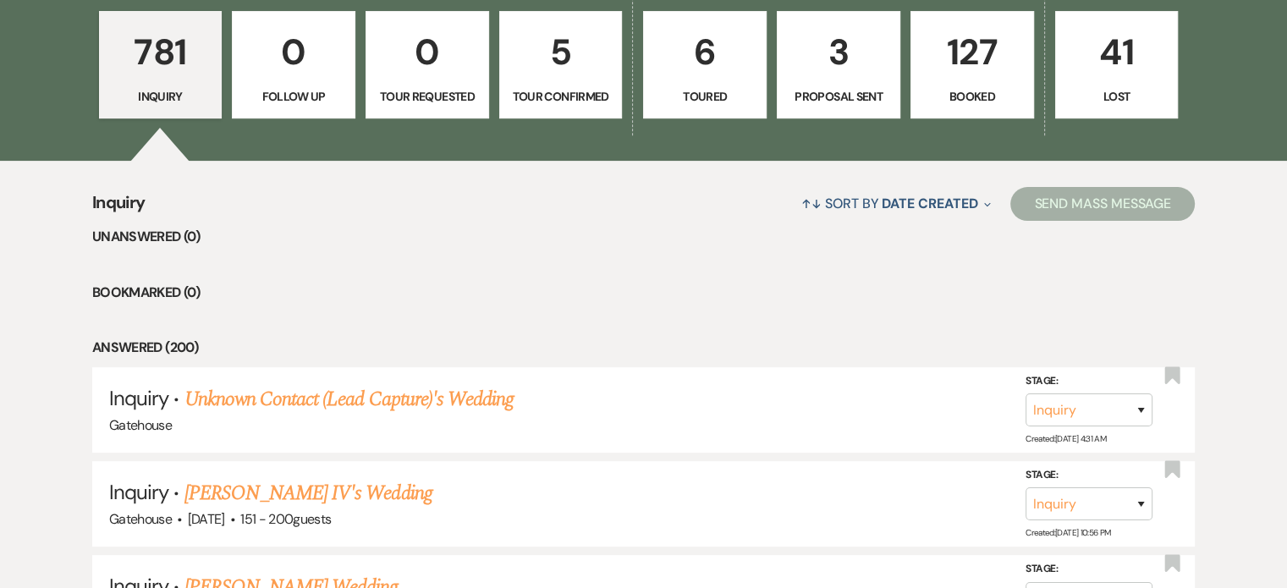
scroll to position [346, 0]
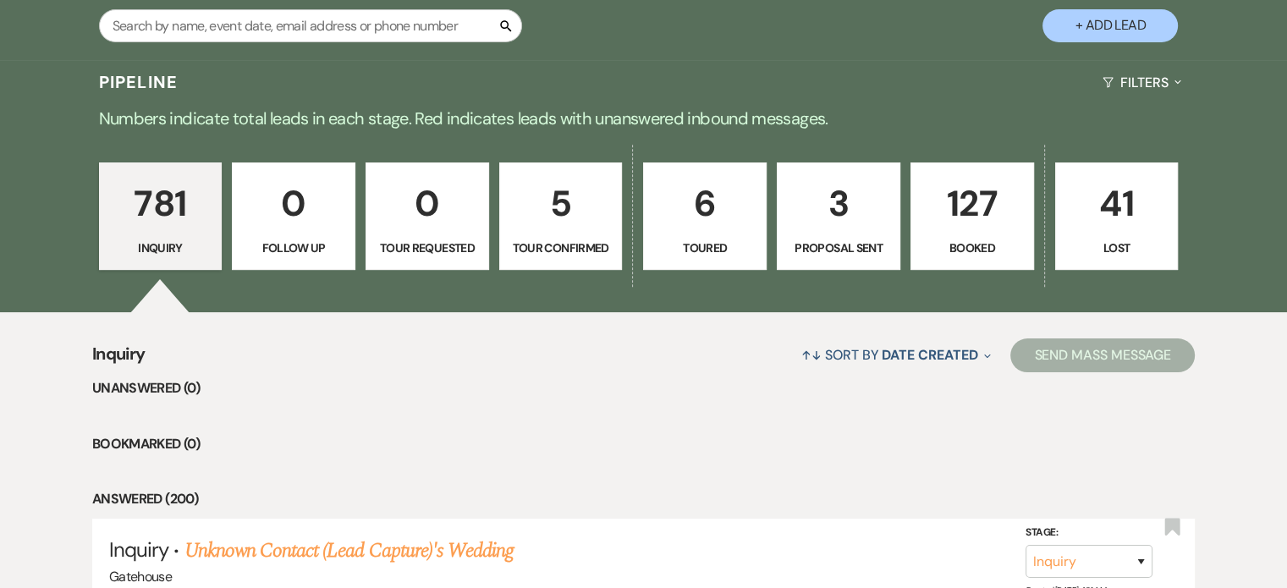
click at [984, 205] on p "127" at bounding box center [973, 203] width 102 height 57
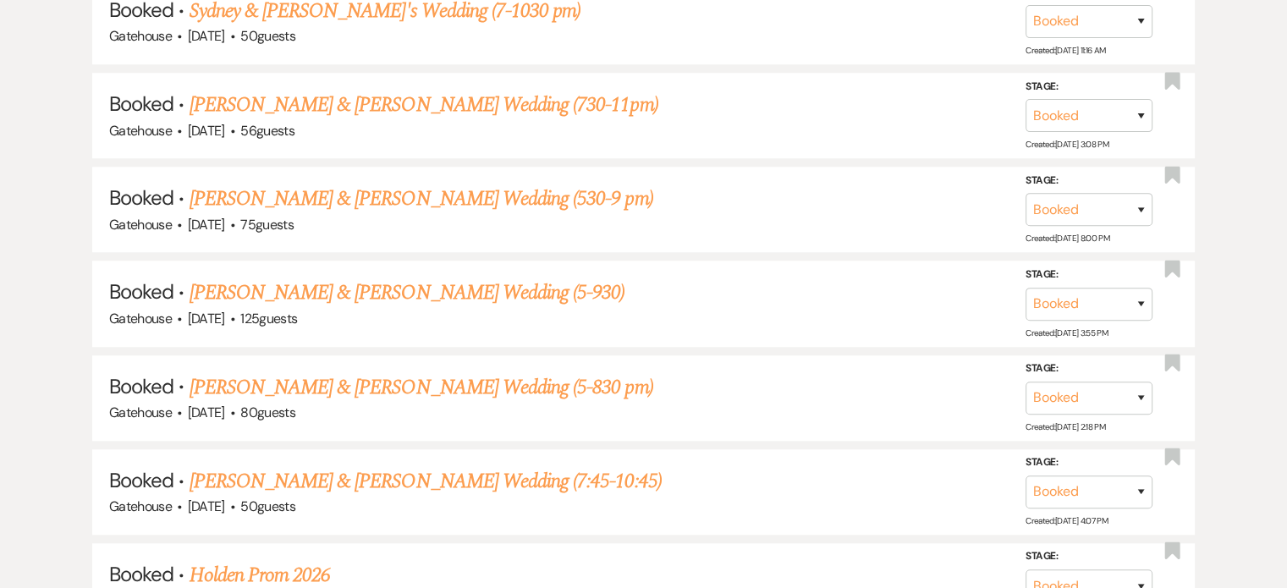
scroll to position [1277, 0]
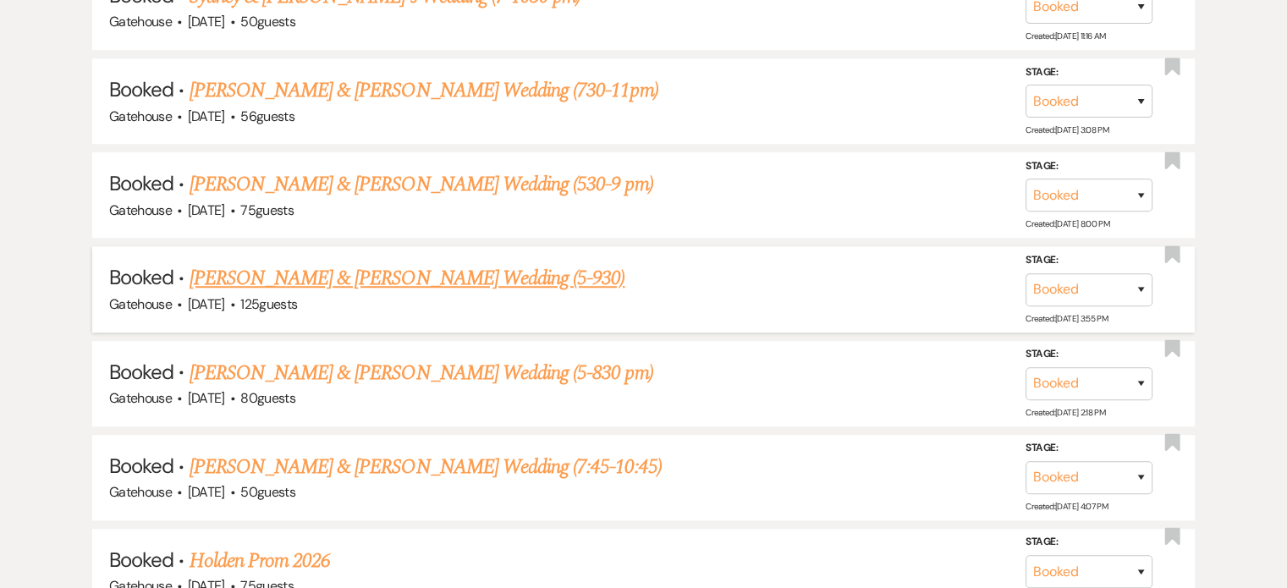
click at [364, 269] on link "[PERSON_NAME] & [PERSON_NAME] Wedding (5-930)" at bounding box center [408, 278] width 436 height 30
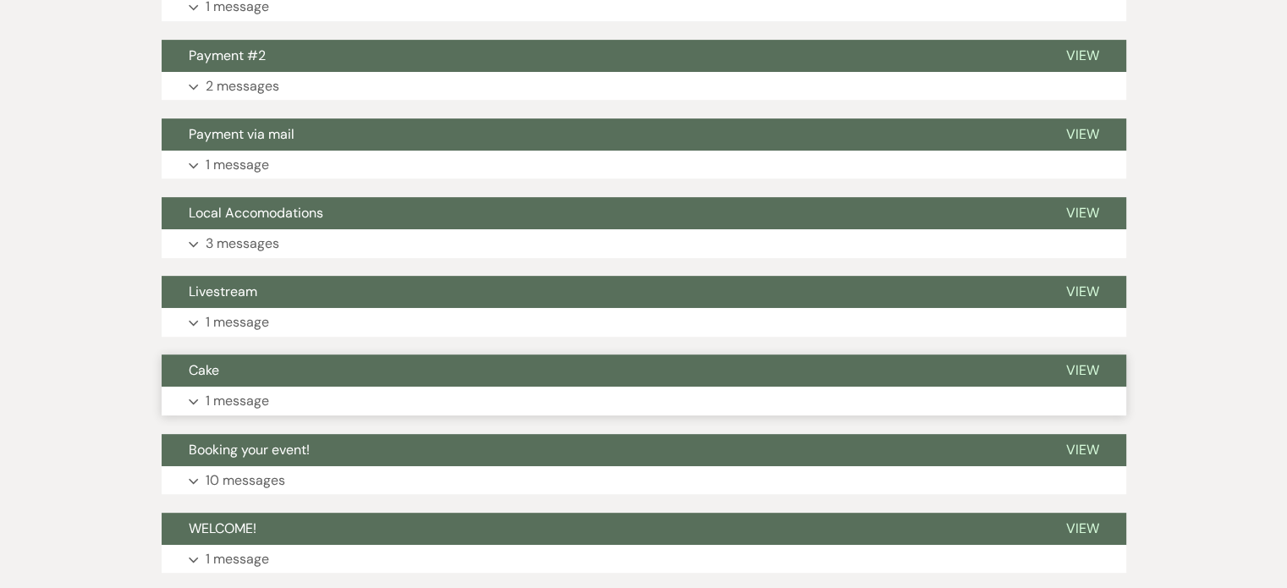
scroll to position [677, 0]
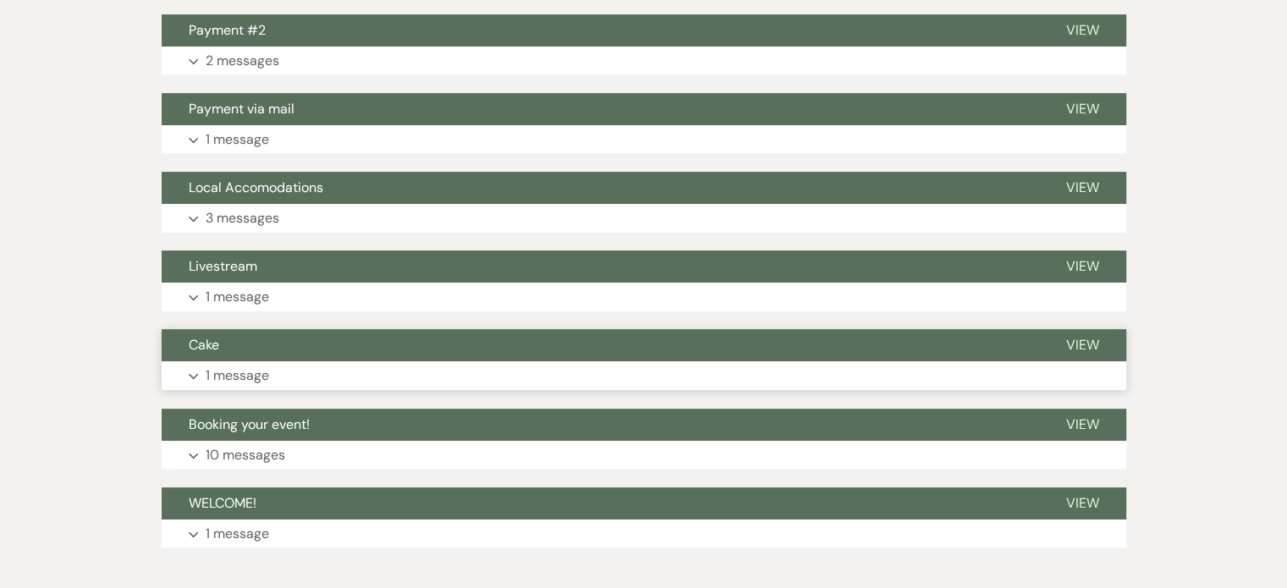
click at [240, 368] on p "1 message" at bounding box center [237, 376] width 63 height 22
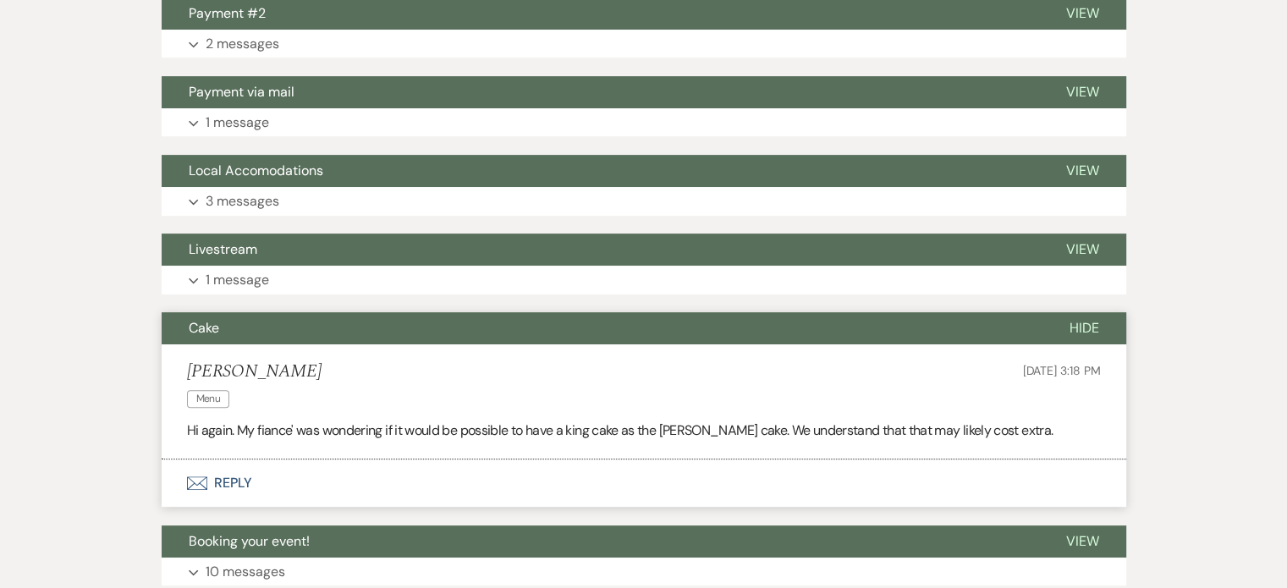
scroll to position [650, 0]
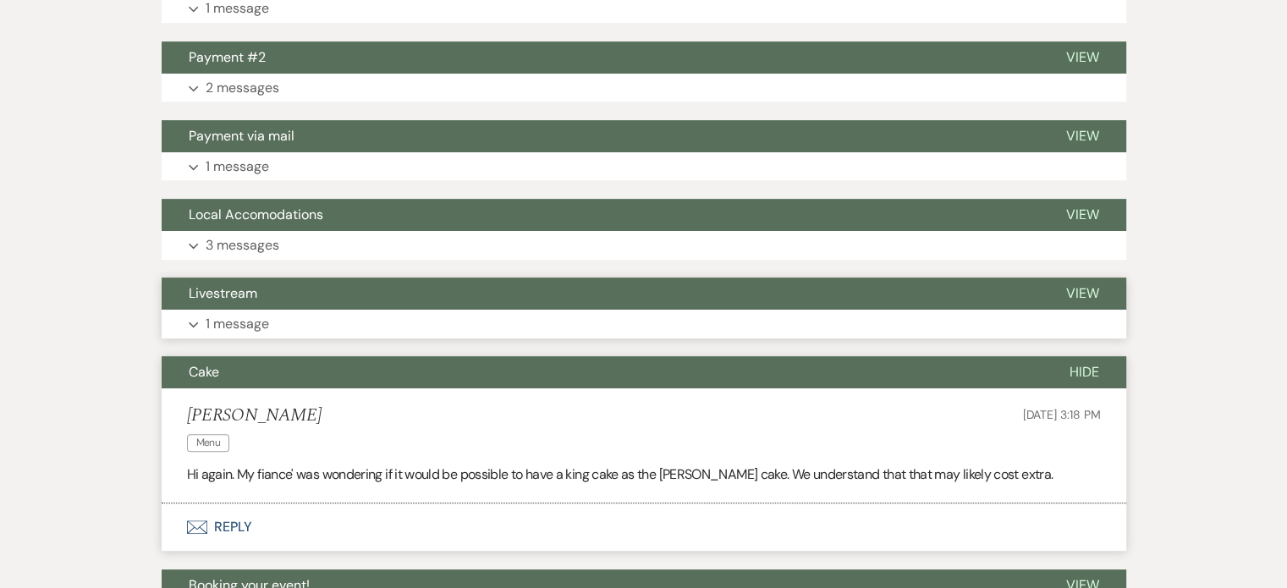
click at [251, 323] on p "1 message" at bounding box center [237, 324] width 63 height 22
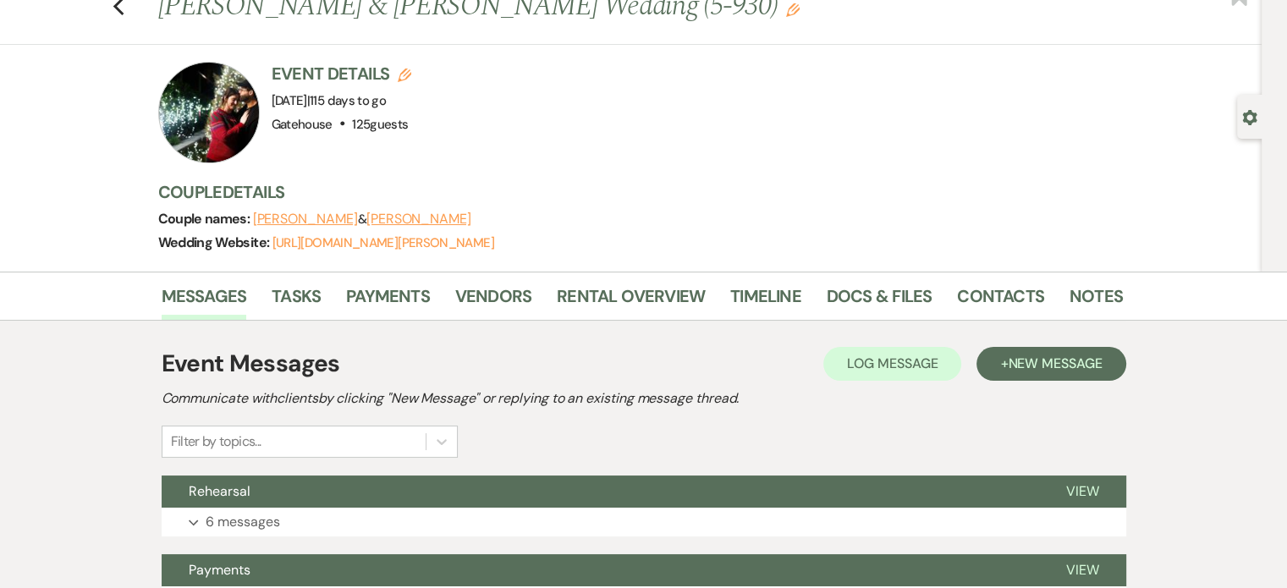
scroll to position [58, 0]
click at [631, 290] on link "Rental Overview" at bounding box center [631, 301] width 148 height 37
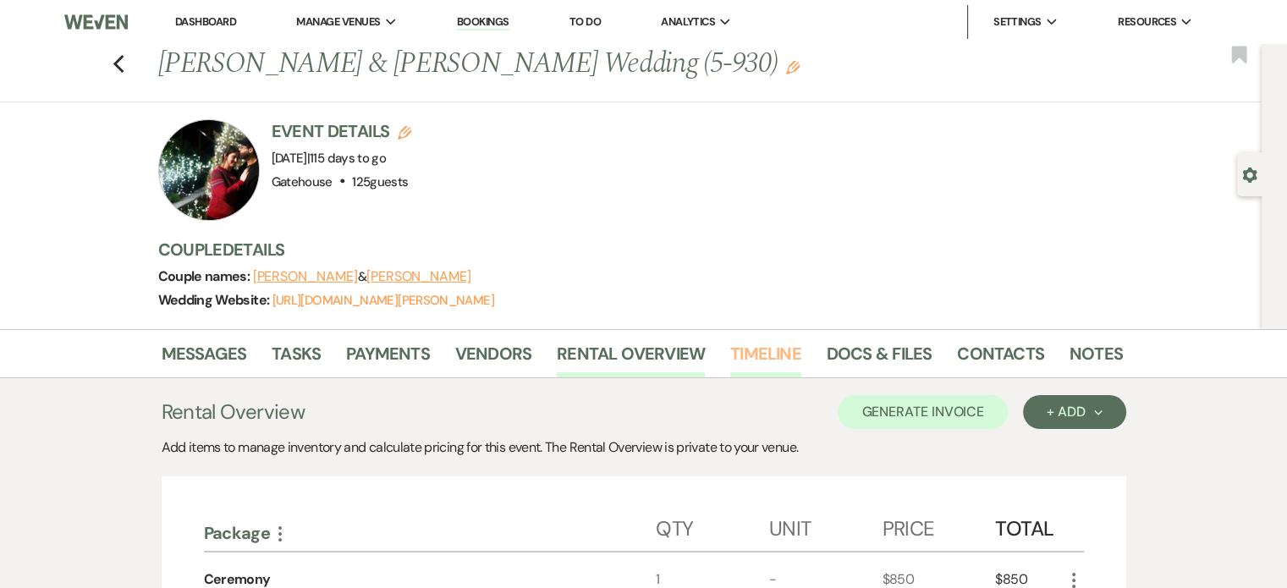
click at [768, 355] on link "Timeline" at bounding box center [765, 358] width 71 height 37
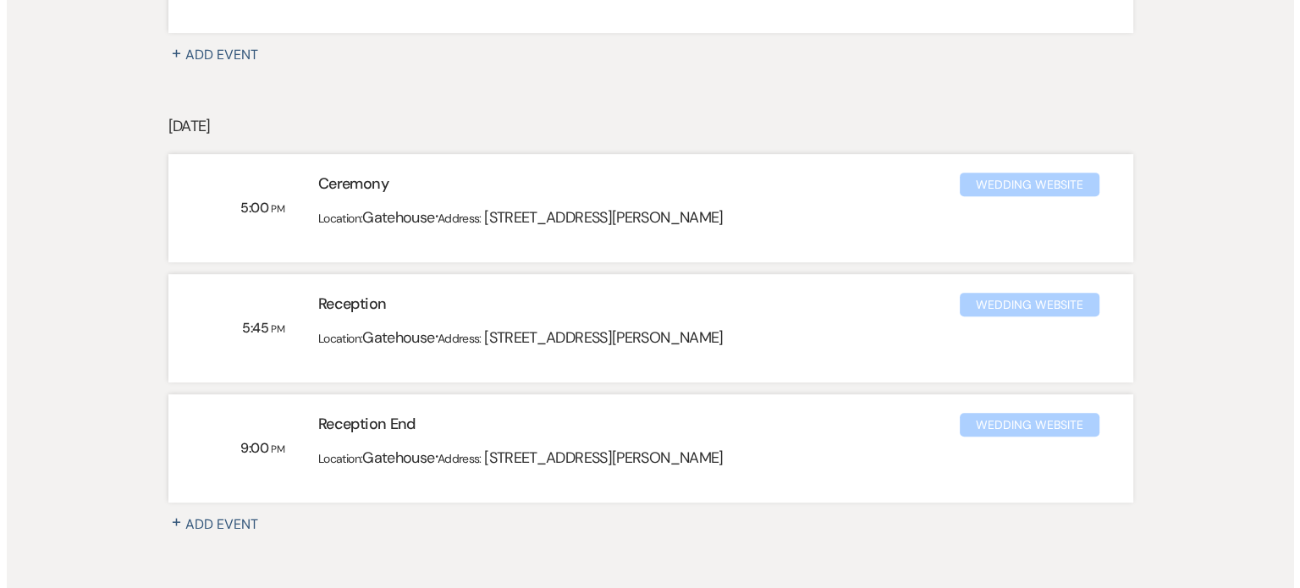
scroll to position [677, 0]
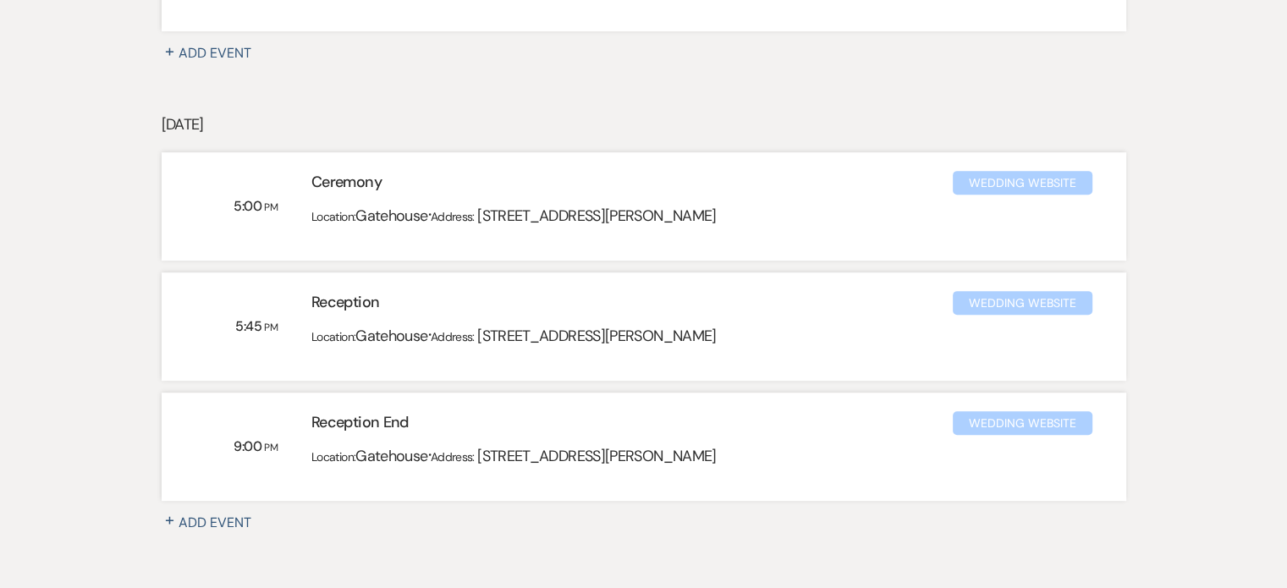
click at [217, 521] on button "+ Add Event" at bounding box center [217, 523] width 110 height 20
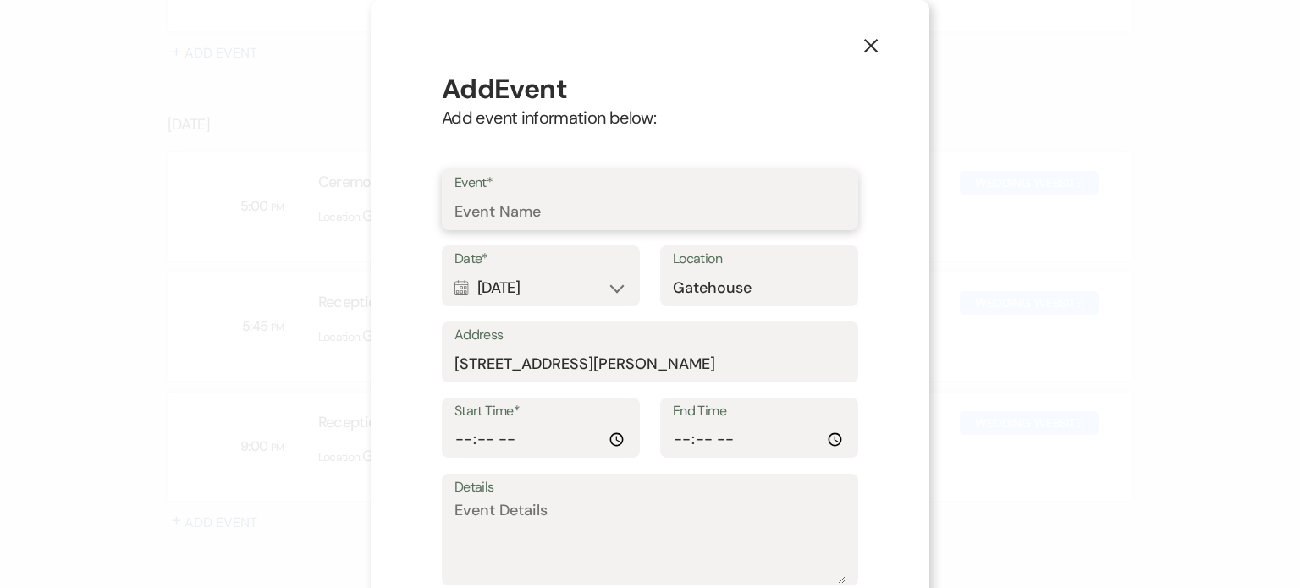
click at [515, 209] on input "Event*" at bounding box center [649, 212] width 391 height 33
type input "Marriage License"
type input "17:30"
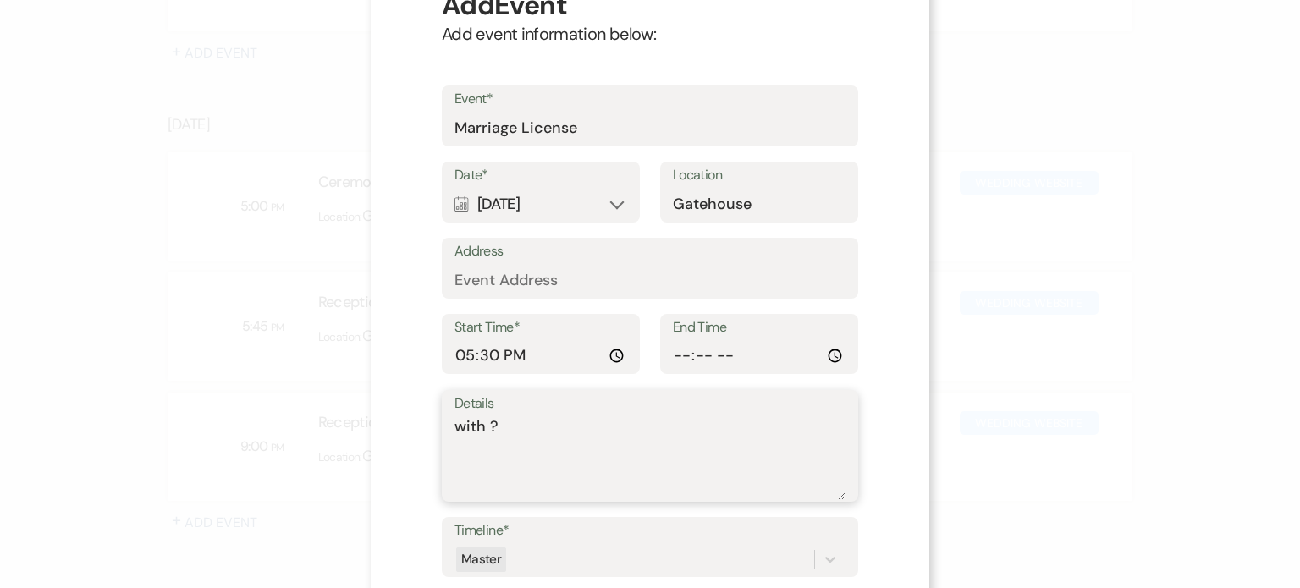
scroll to position [169, 0]
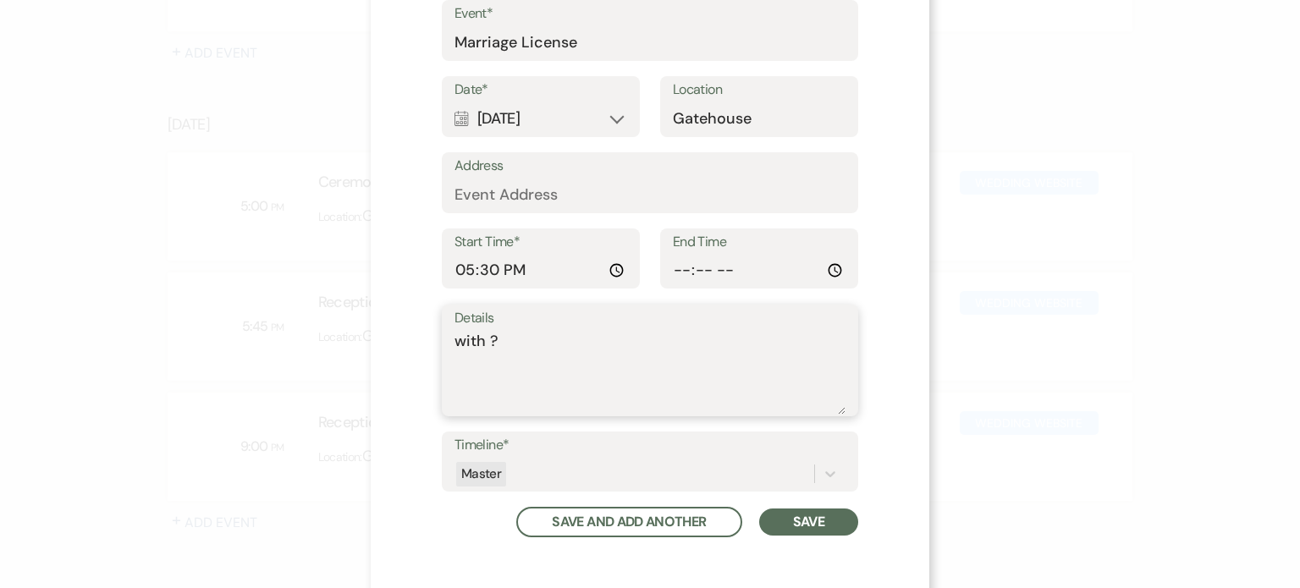
type textarea "with ?"
click at [797, 517] on button "Save" at bounding box center [808, 522] width 99 height 27
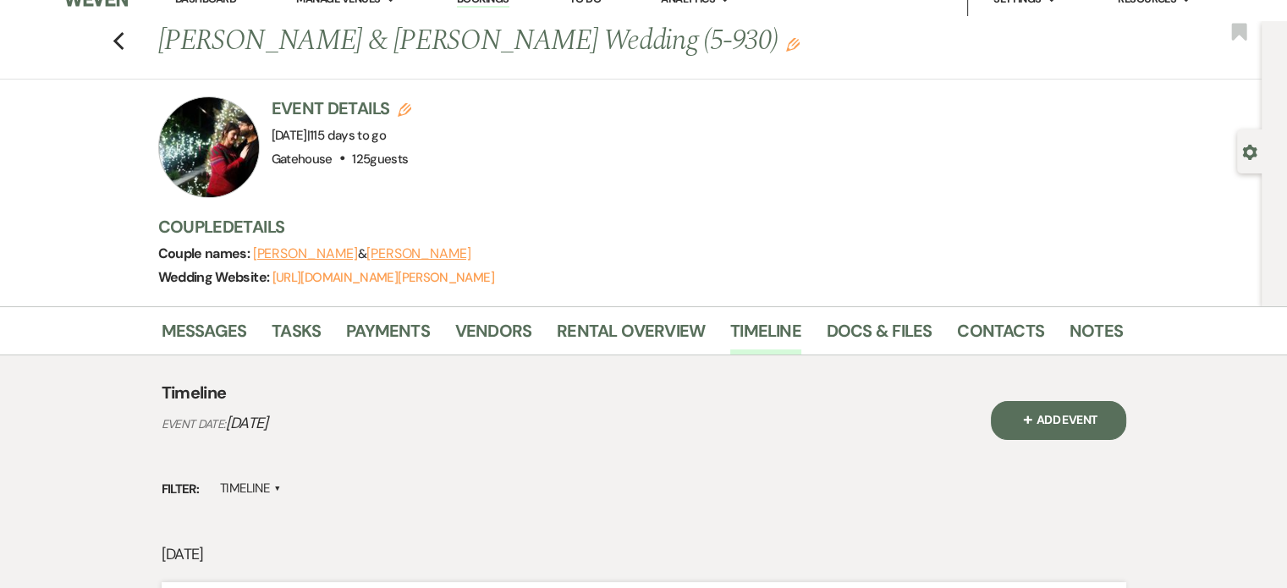
scroll to position [0, 0]
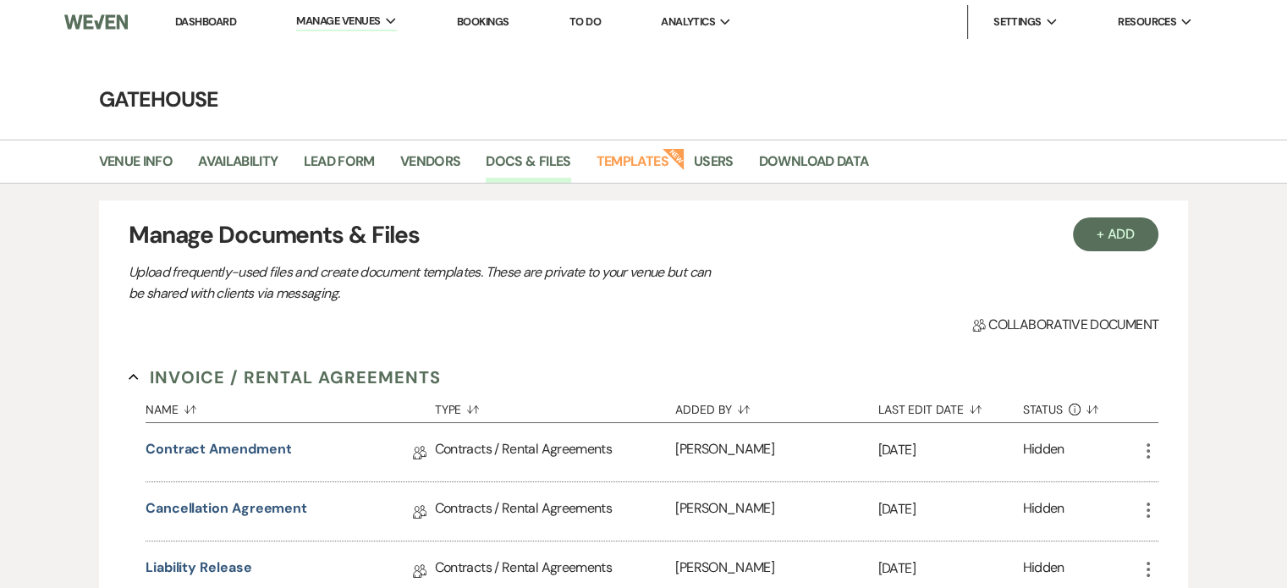
click at [207, 19] on link "Dashboard" at bounding box center [205, 21] width 61 height 14
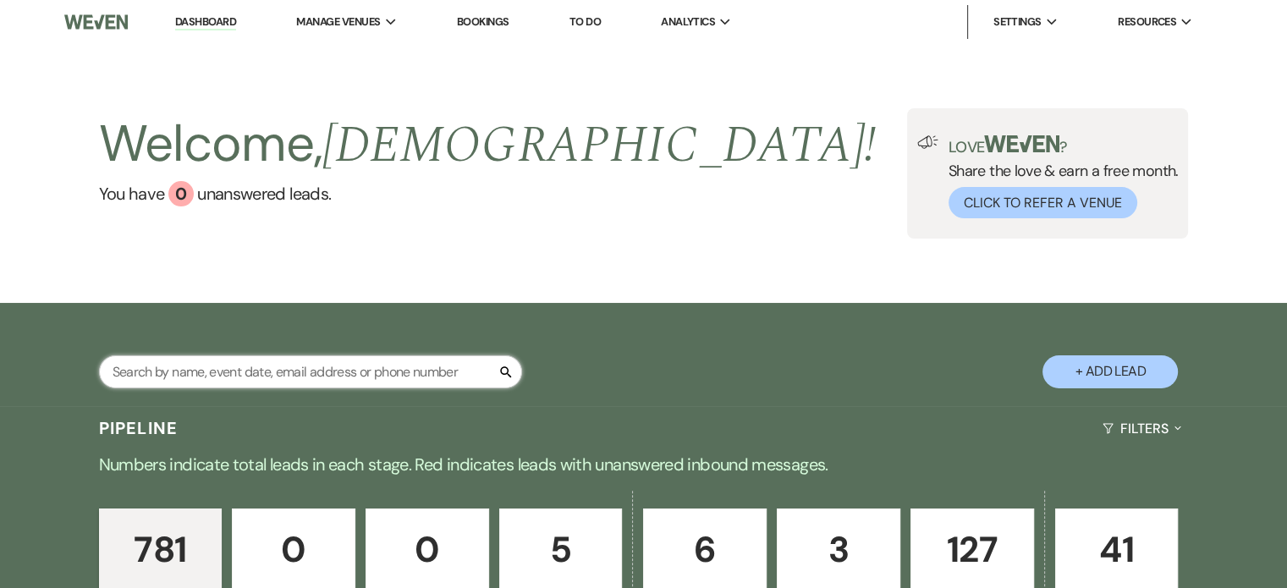
click at [338, 374] on input "text" at bounding box center [310, 371] width 423 height 33
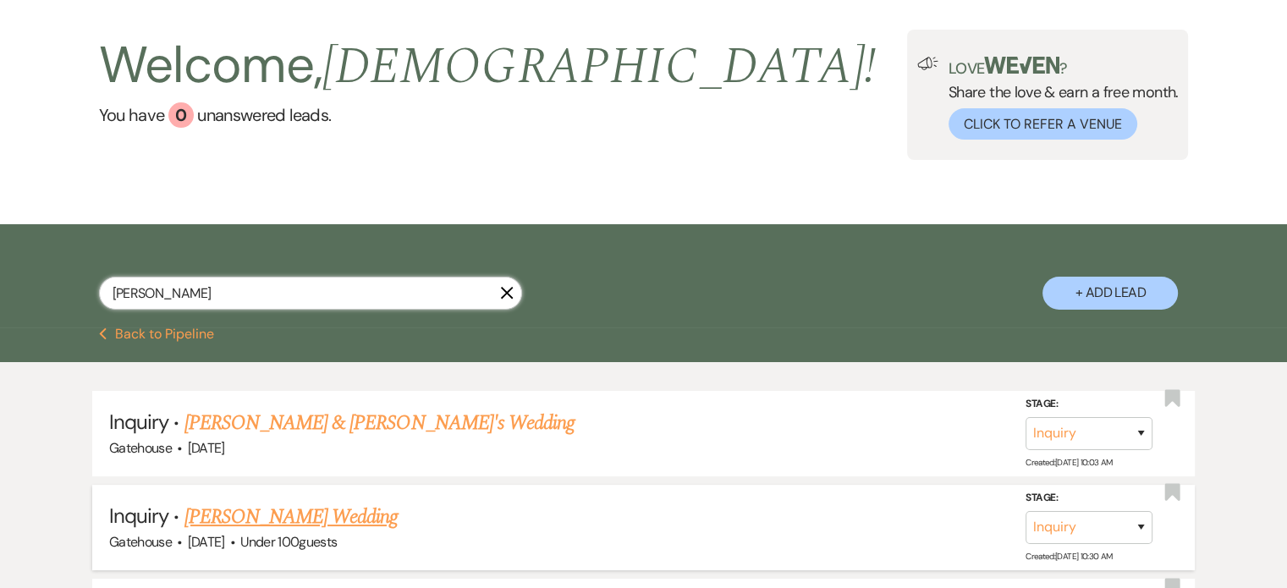
scroll to position [169, 0]
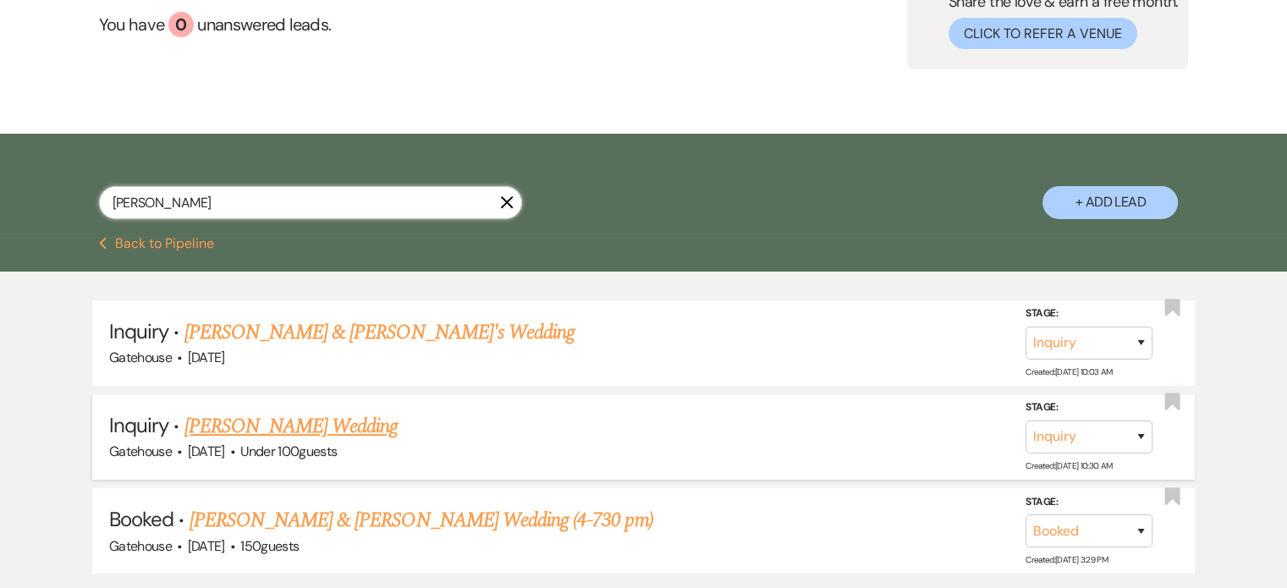
type input "mary"
click at [284, 426] on link "[PERSON_NAME] Wedding" at bounding box center [292, 426] width 214 height 30
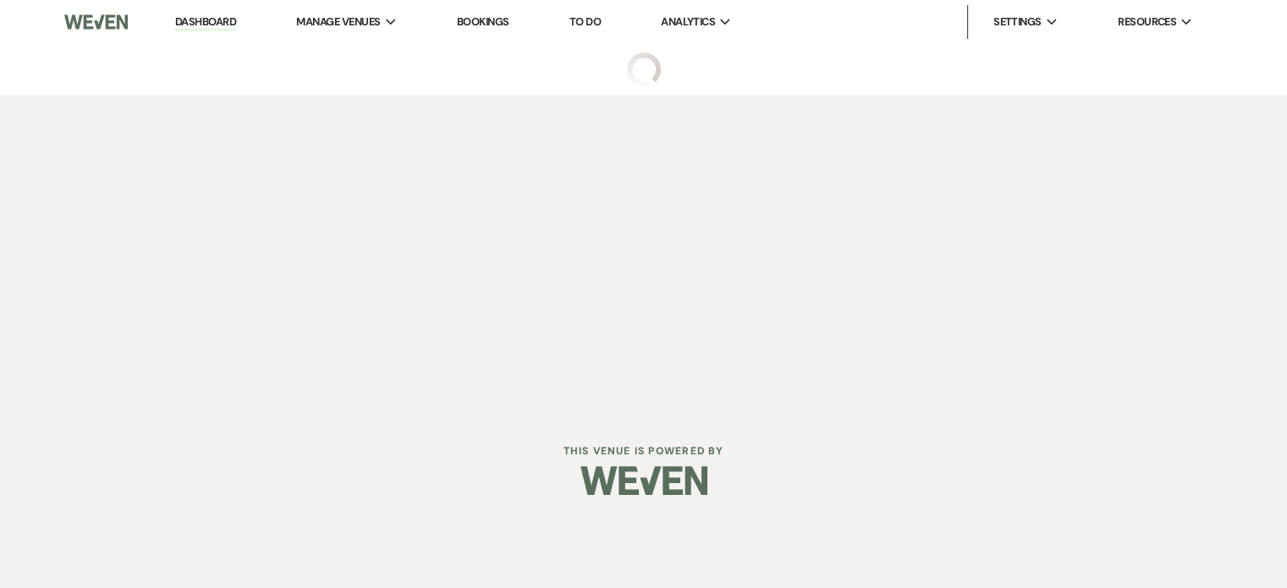
select select "2"
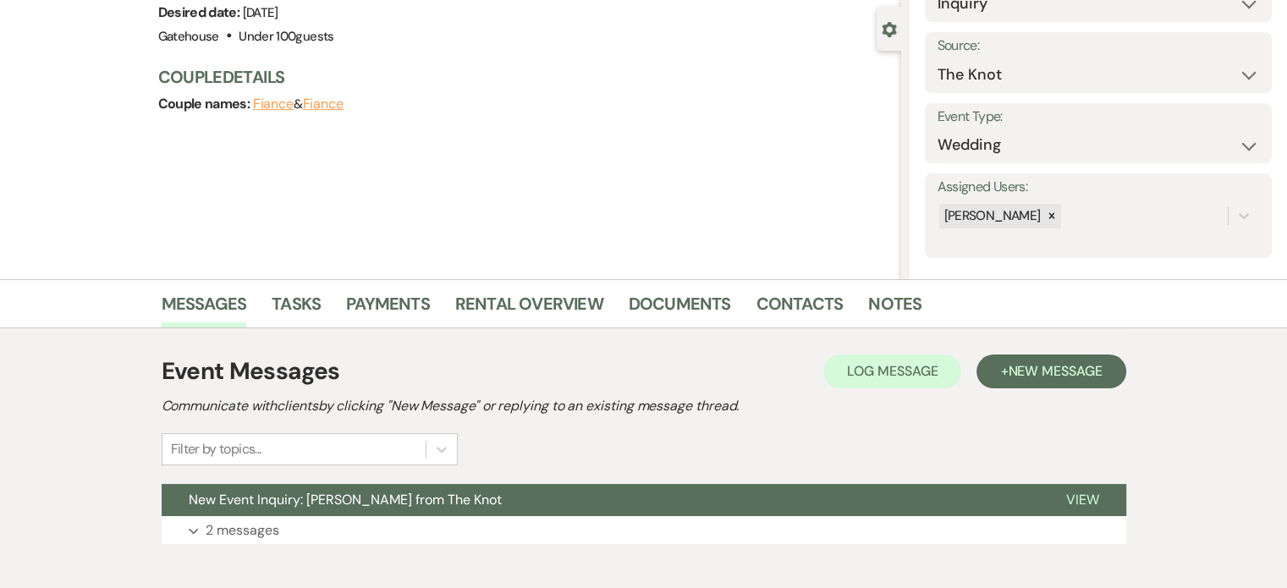
scroll to position [235, 0]
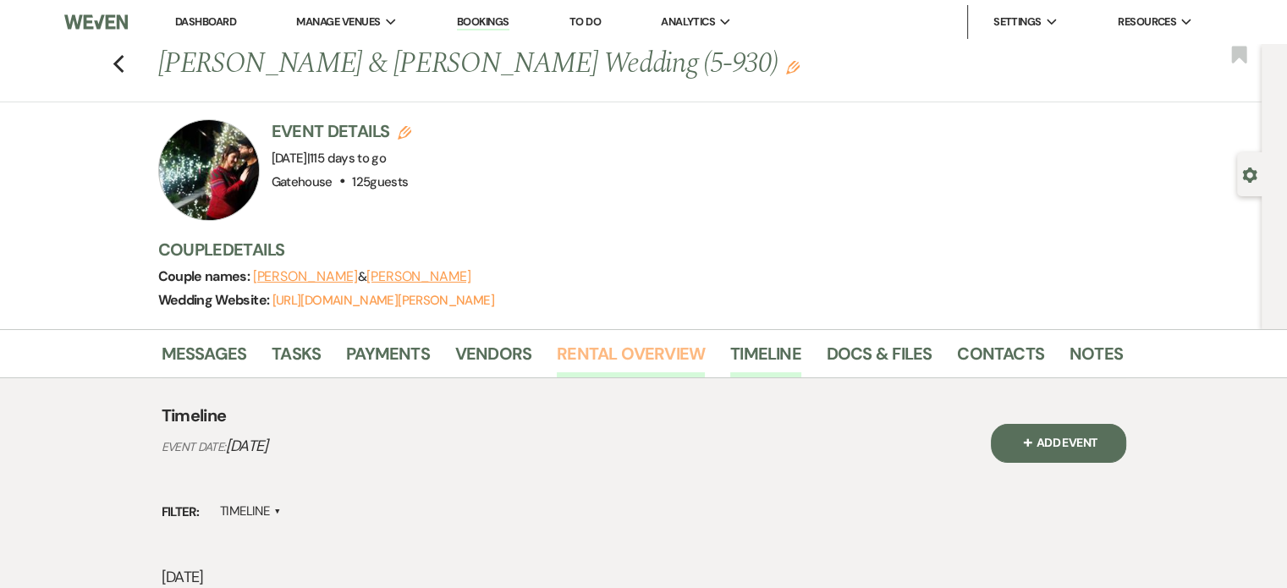
click at [648, 352] on link "Rental Overview" at bounding box center [631, 358] width 148 height 37
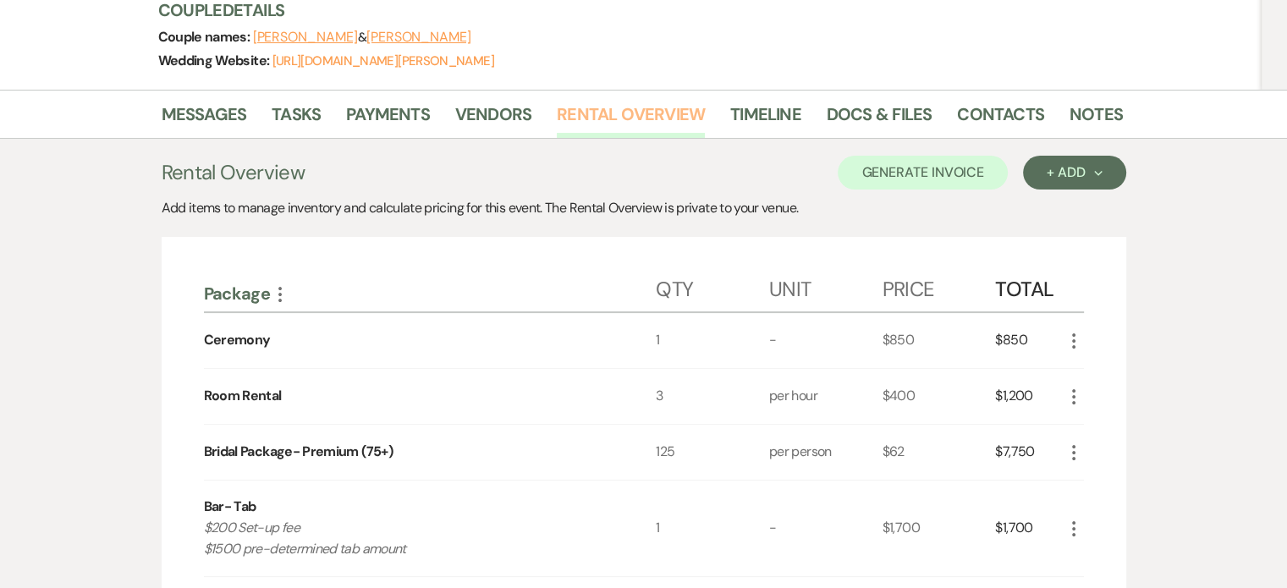
scroll to position [85, 0]
